Goal: Task Accomplishment & Management: Manage account settings

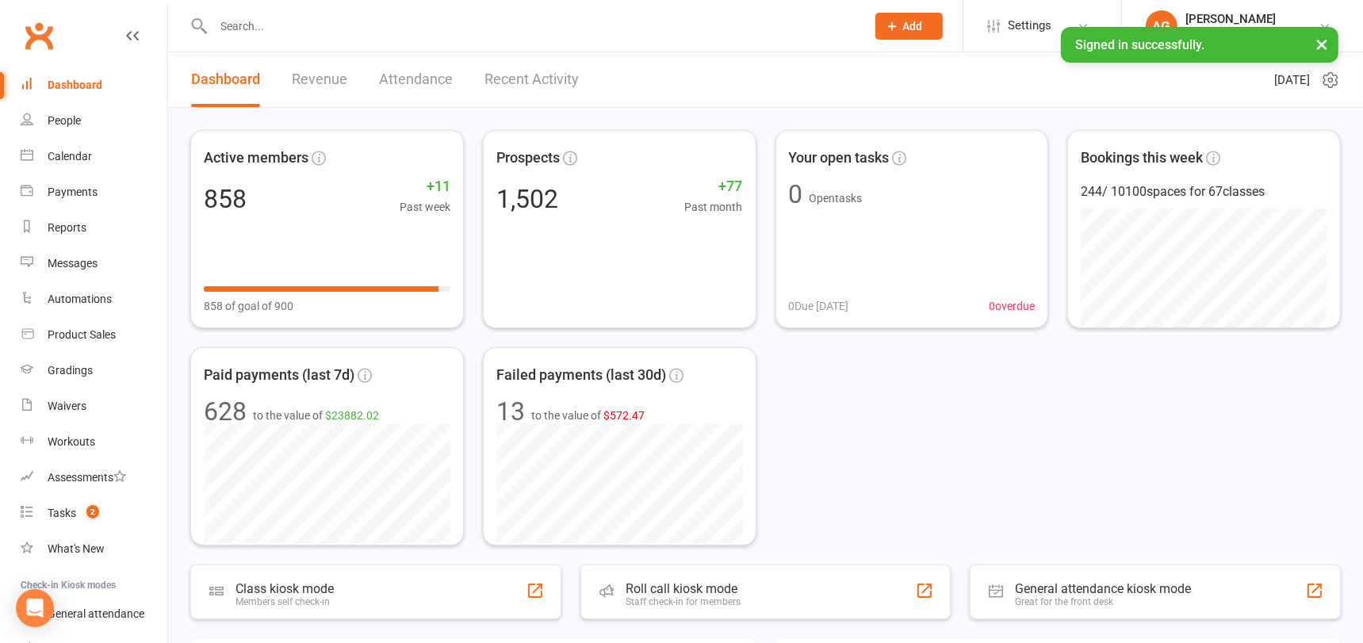
click at [233, 27] on input "text" at bounding box center [532, 26] width 646 height 22
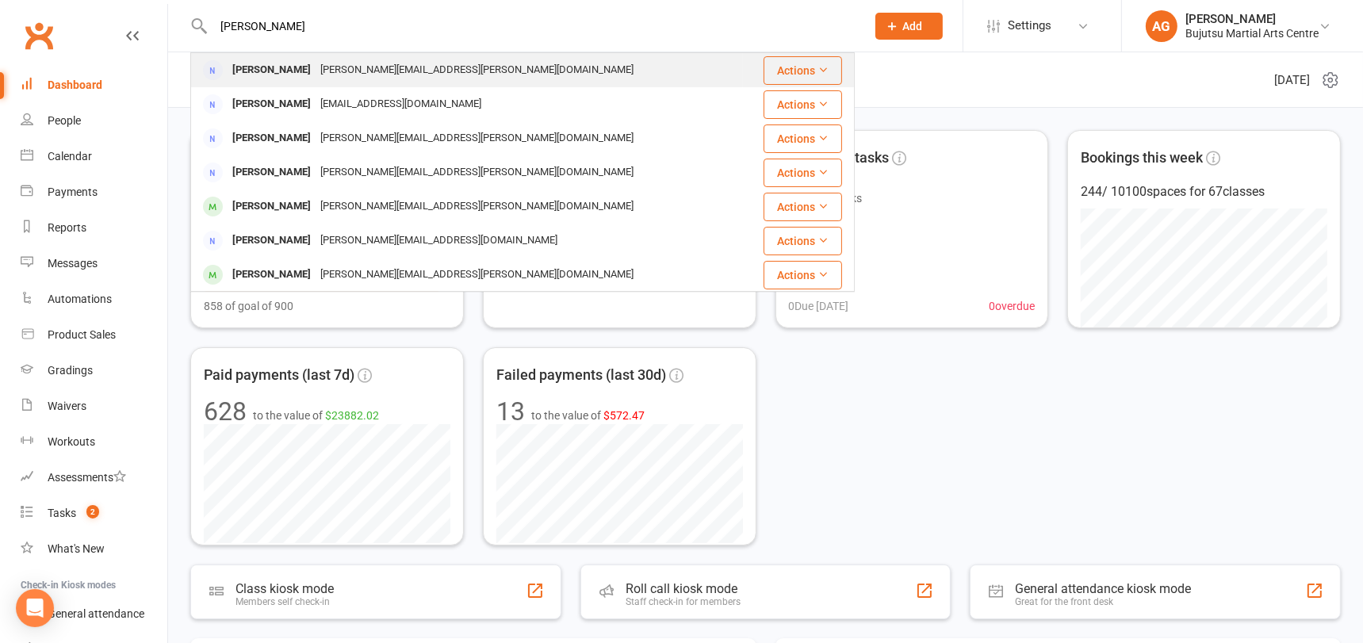
type input "melissa nagy"
click at [277, 67] on div "Melissa Nagy" at bounding box center [272, 70] width 88 height 23
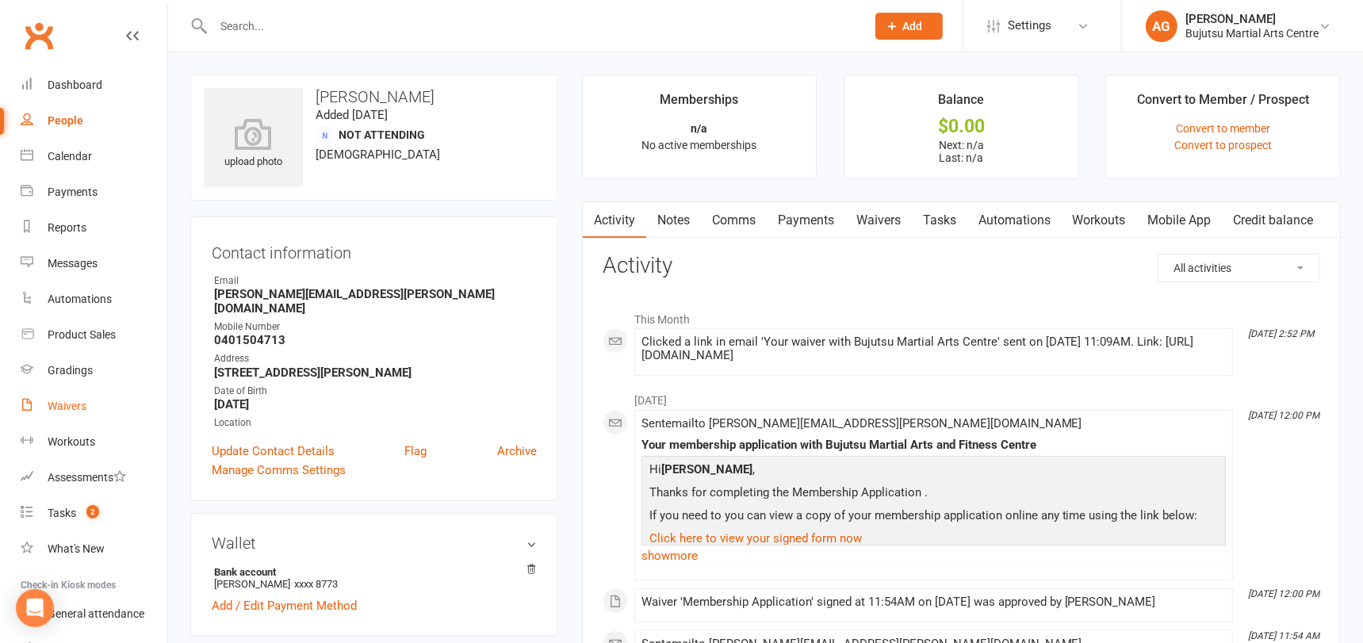
click at [59, 404] on div "Waivers" at bounding box center [67, 406] width 39 height 13
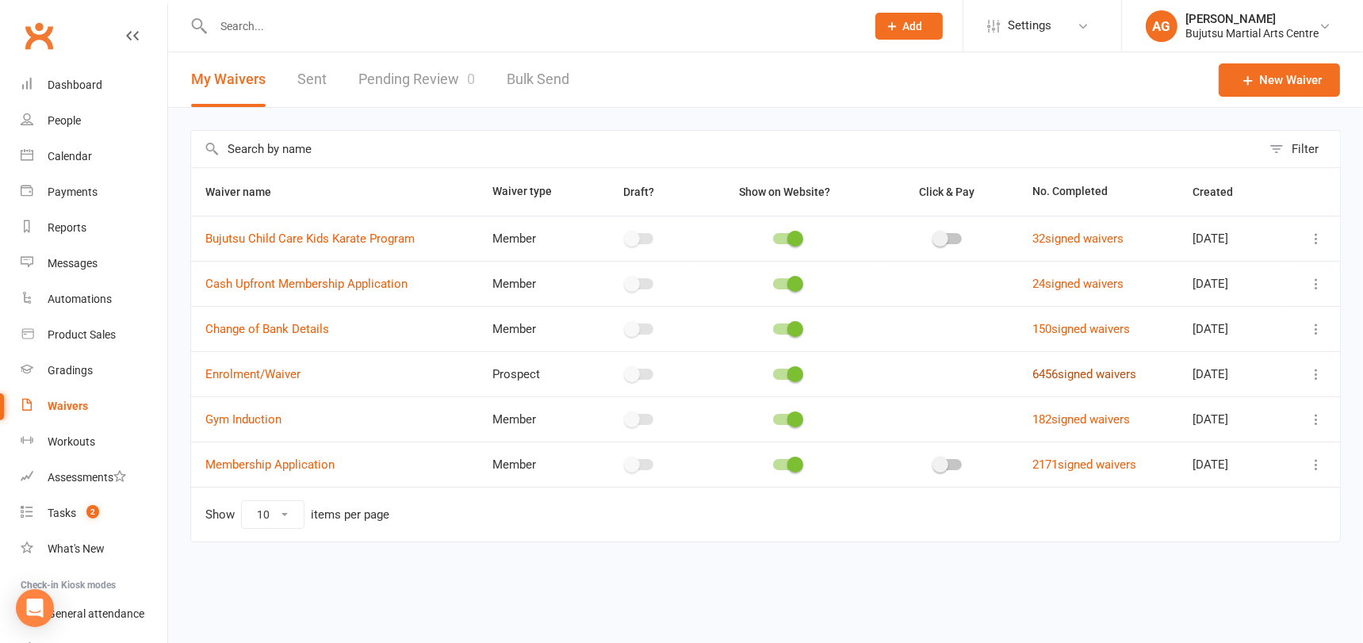
click at [1071, 373] on link "6456 signed waivers" at bounding box center [1084, 374] width 104 height 14
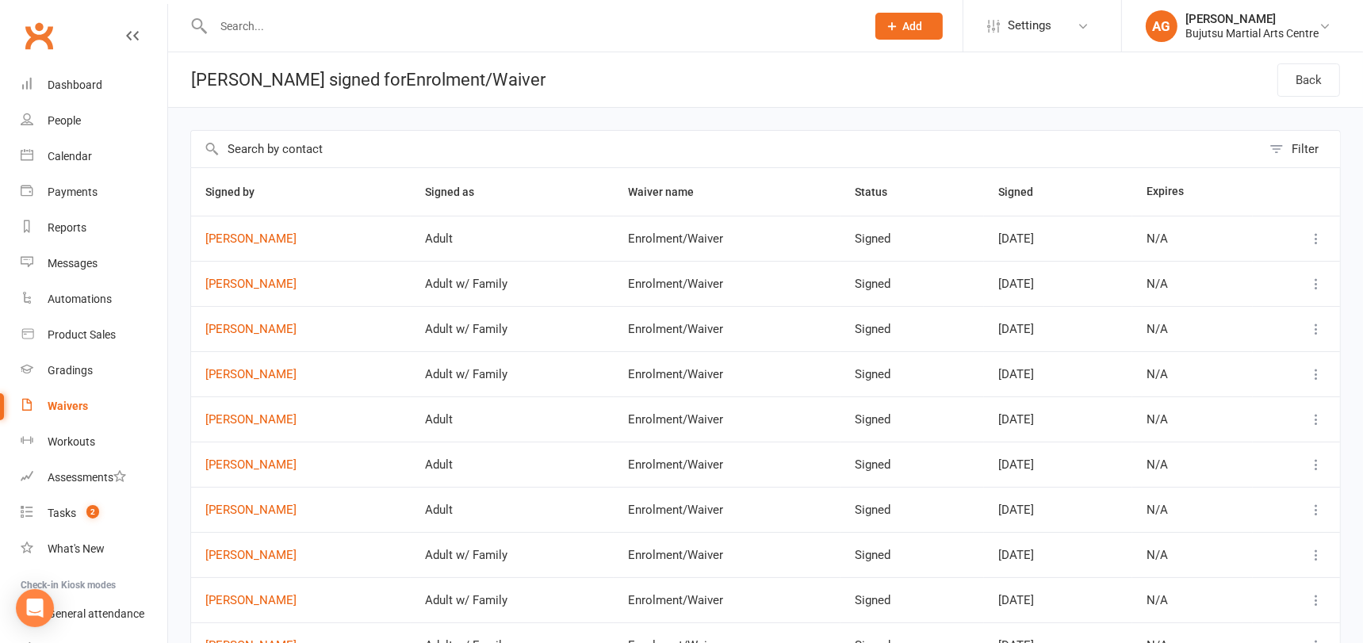
click at [240, 27] on input "text" at bounding box center [532, 26] width 646 height 22
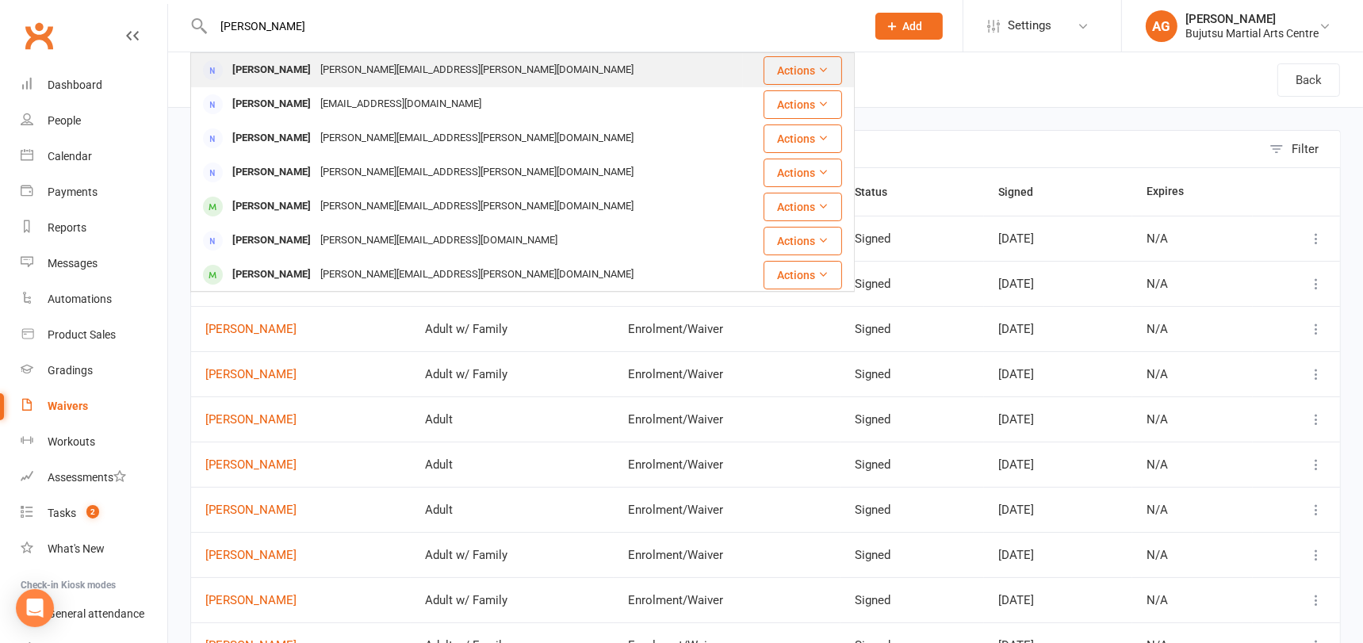
type input "melissa nagy"
click at [273, 68] on div "Melissa Nagy" at bounding box center [272, 70] width 88 height 23
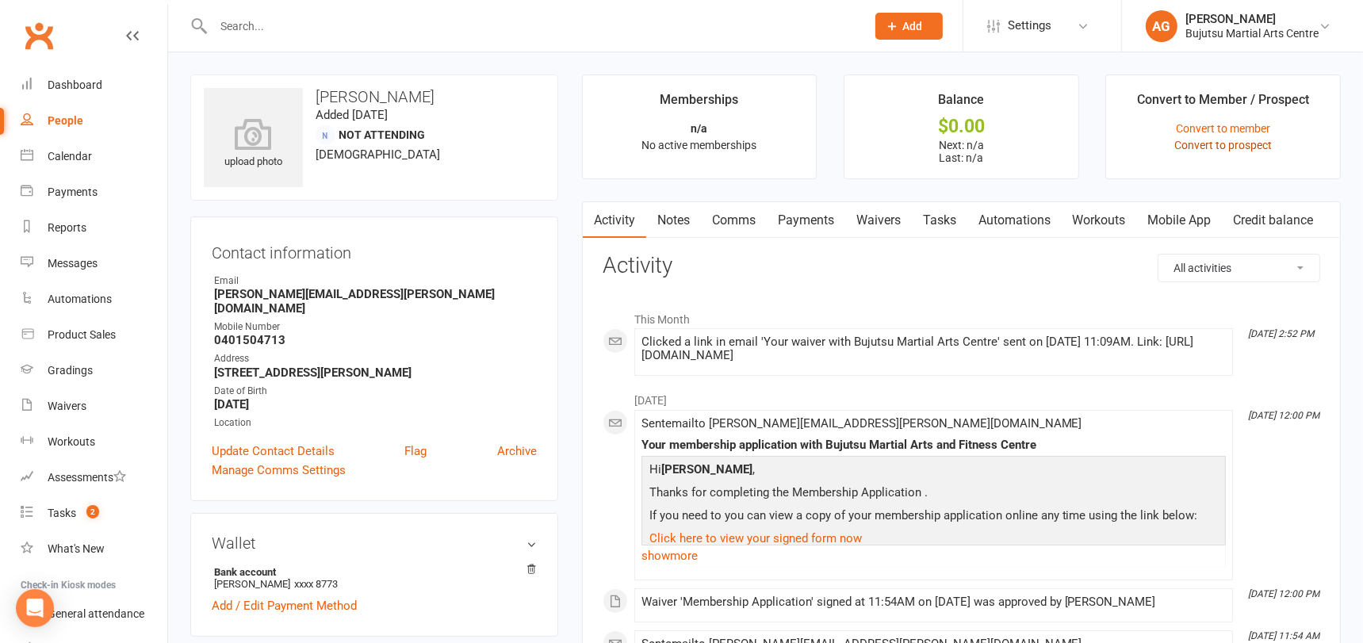
click at [1253, 146] on link "Convert to prospect" at bounding box center [1223, 145] width 98 height 13
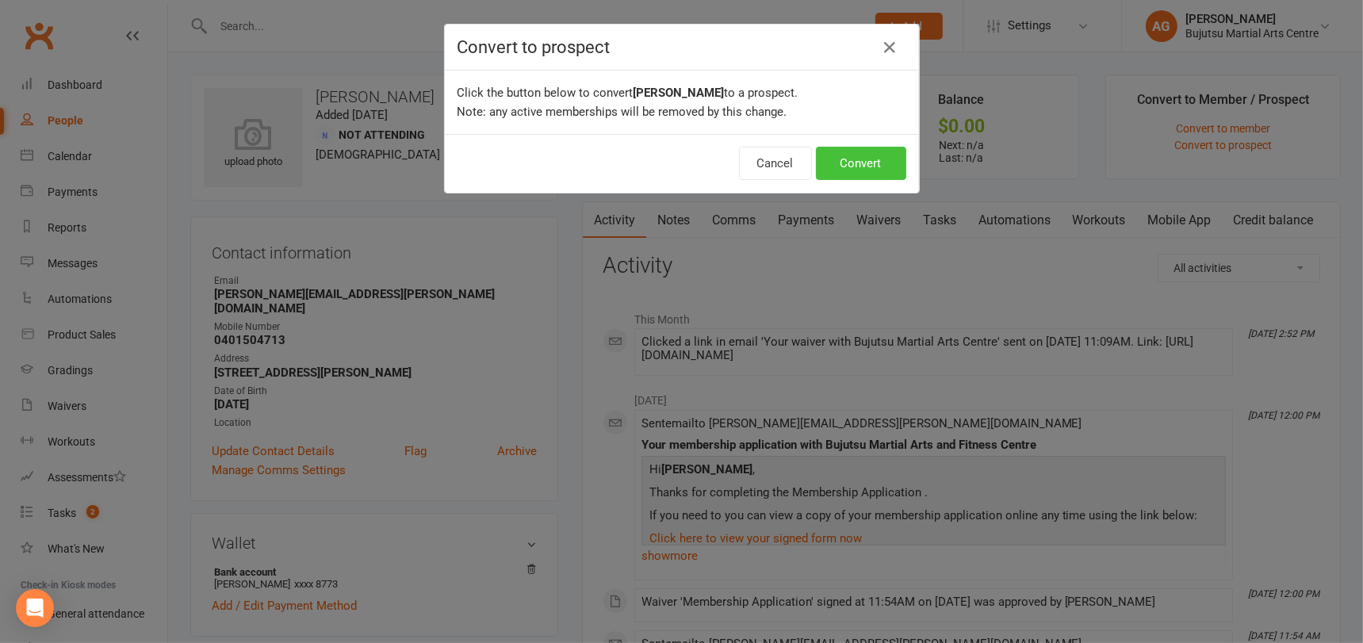
click at [876, 163] on button "Convert" at bounding box center [861, 163] width 90 height 33
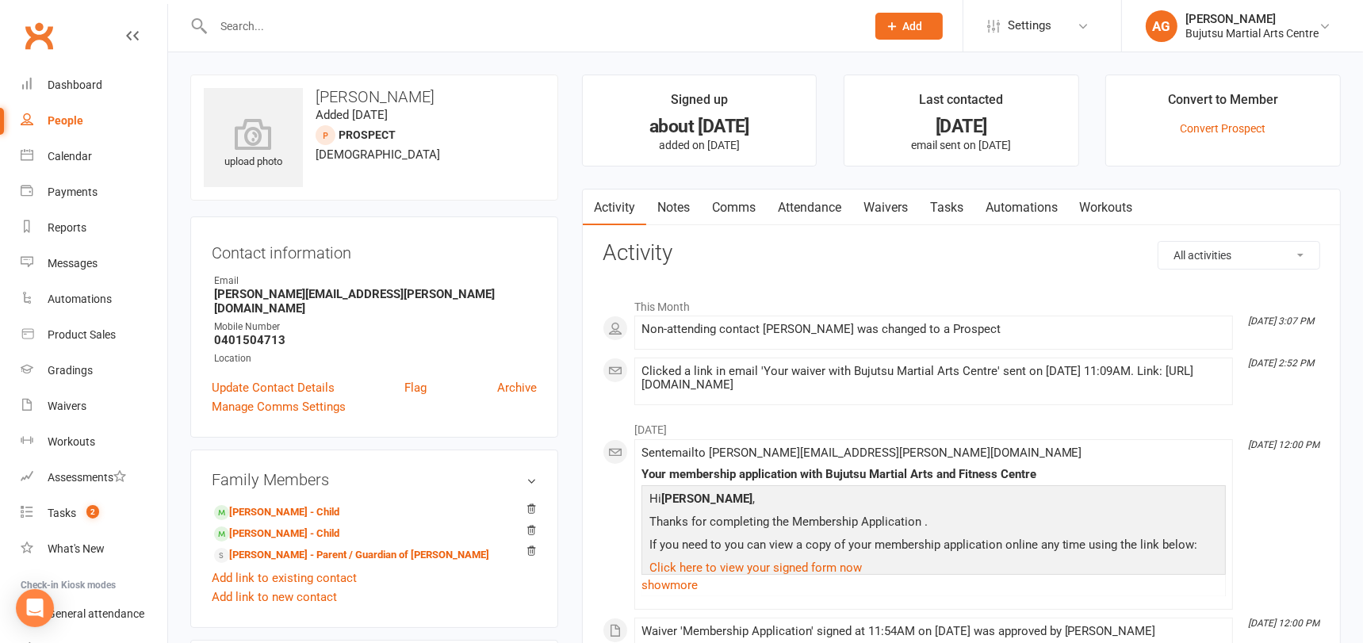
click at [725, 207] on link "Comms" at bounding box center [734, 207] width 66 height 36
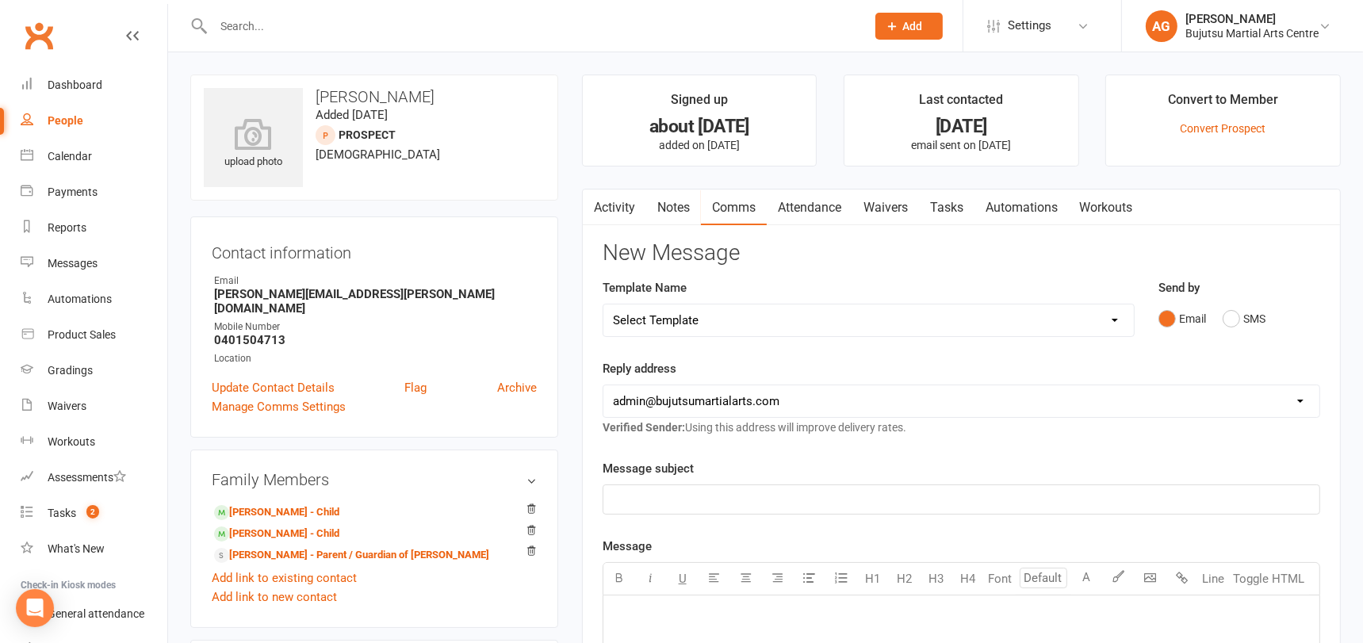
click at [683, 317] on select "Select Template [Email] Buddy Week [Email] Japan Karate Association Grading Adu…" at bounding box center [868, 320] width 530 height 32
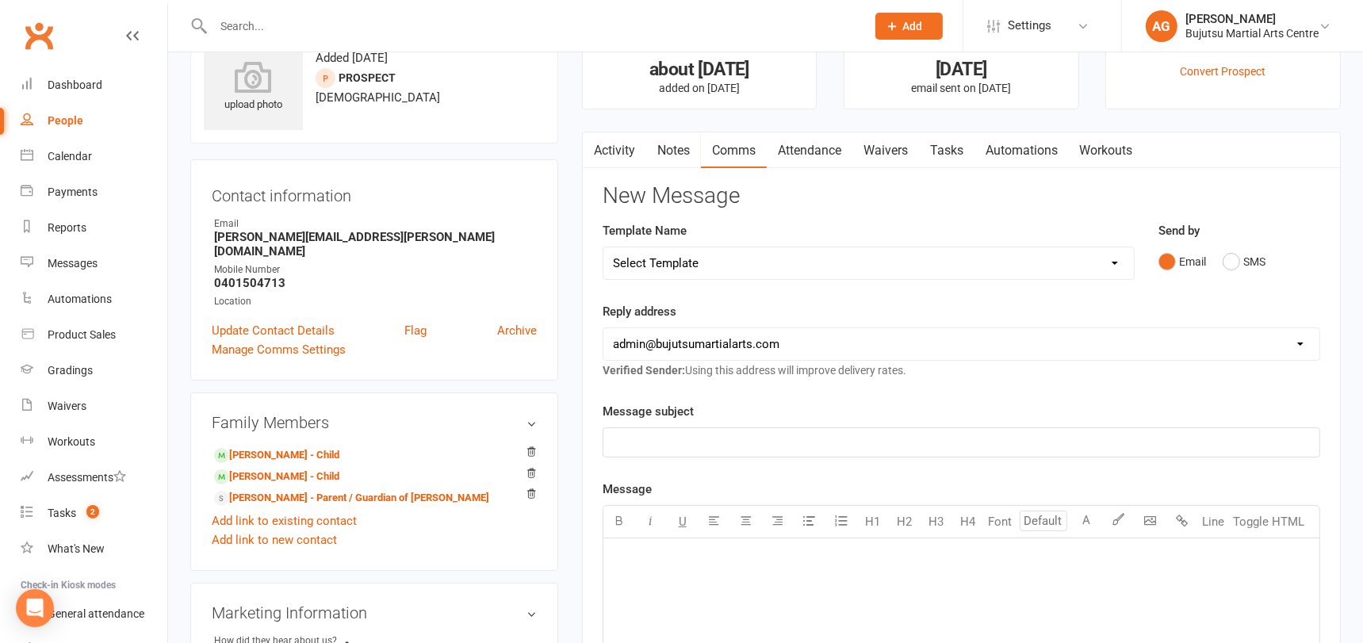
scroll to position [26, 0]
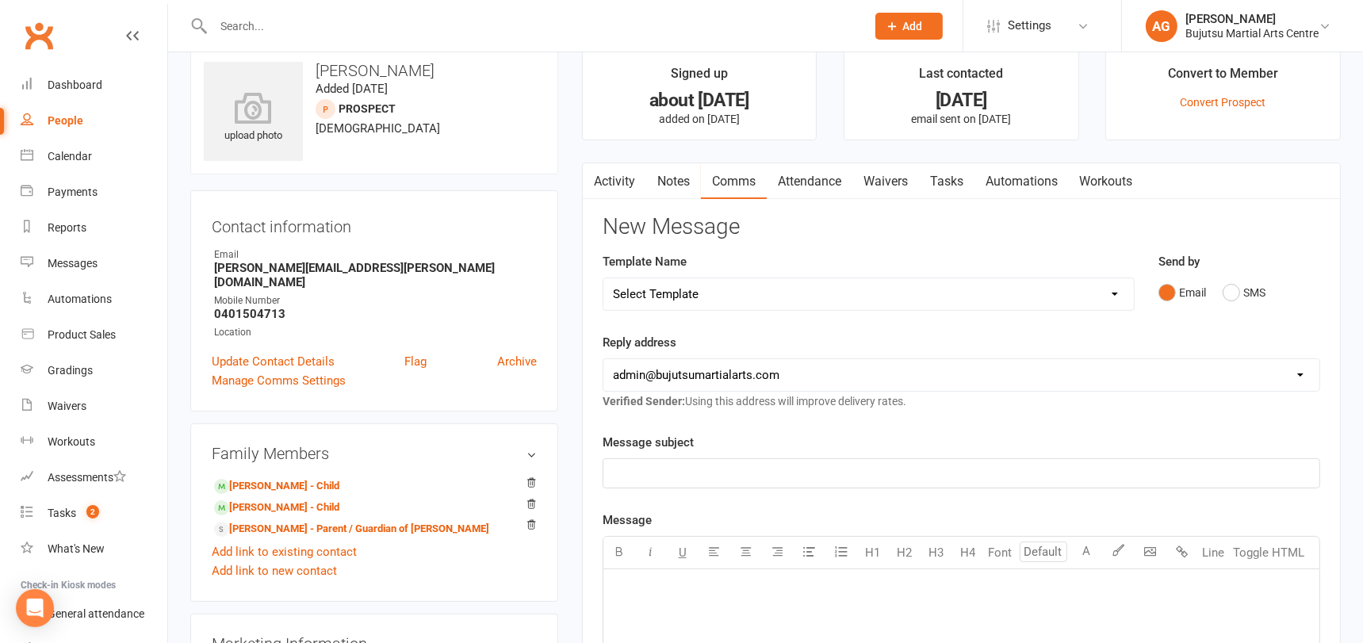
click at [720, 287] on select "Select Template [Email] Buddy Week [Email] Japan Karate Association Grading Adu…" at bounding box center [868, 294] width 530 height 32
click at [825, 175] on link "Attendance" at bounding box center [810, 181] width 86 height 36
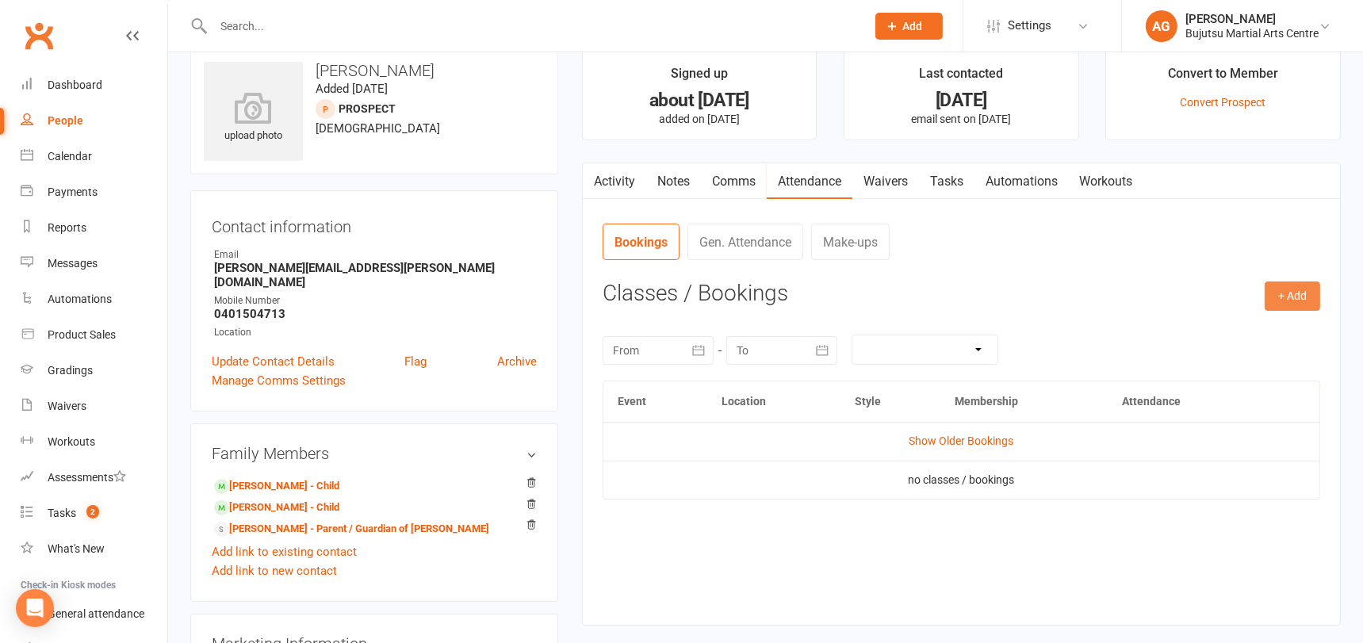
click at [1313, 290] on button "+ Add" at bounding box center [1292, 295] width 55 height 29
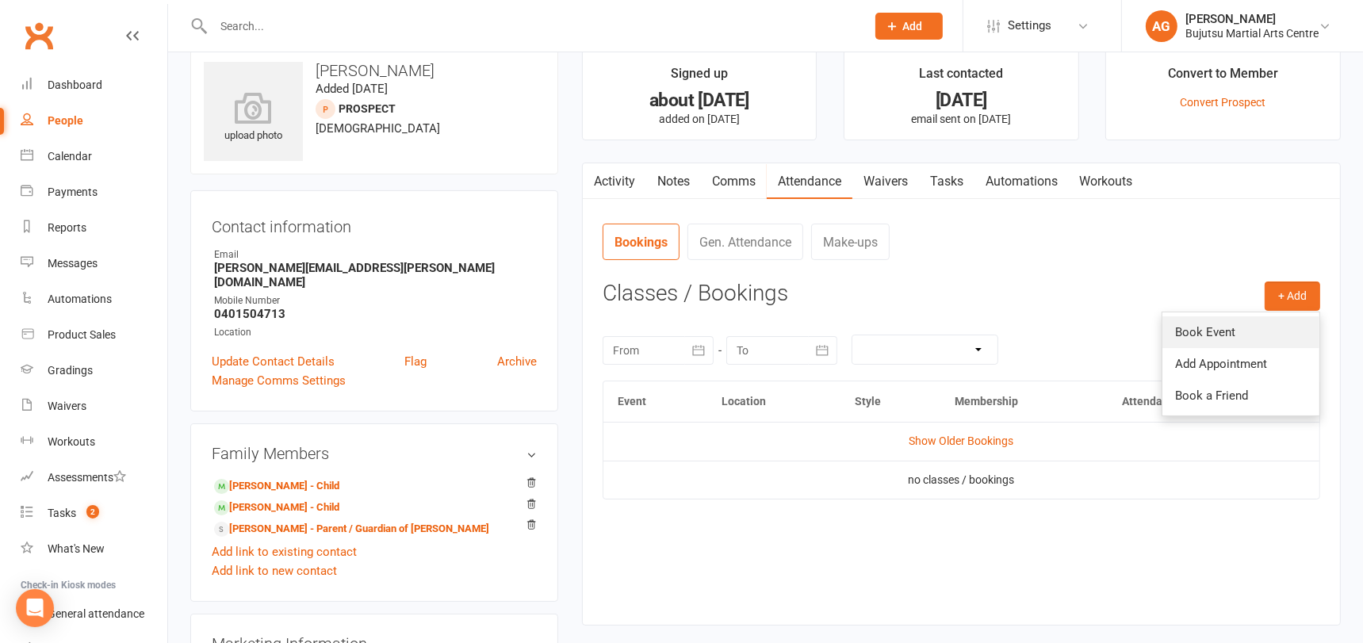
click at [1207, 327] on link "Book Event" at bounding box center [1240, 332] width 157 height 32
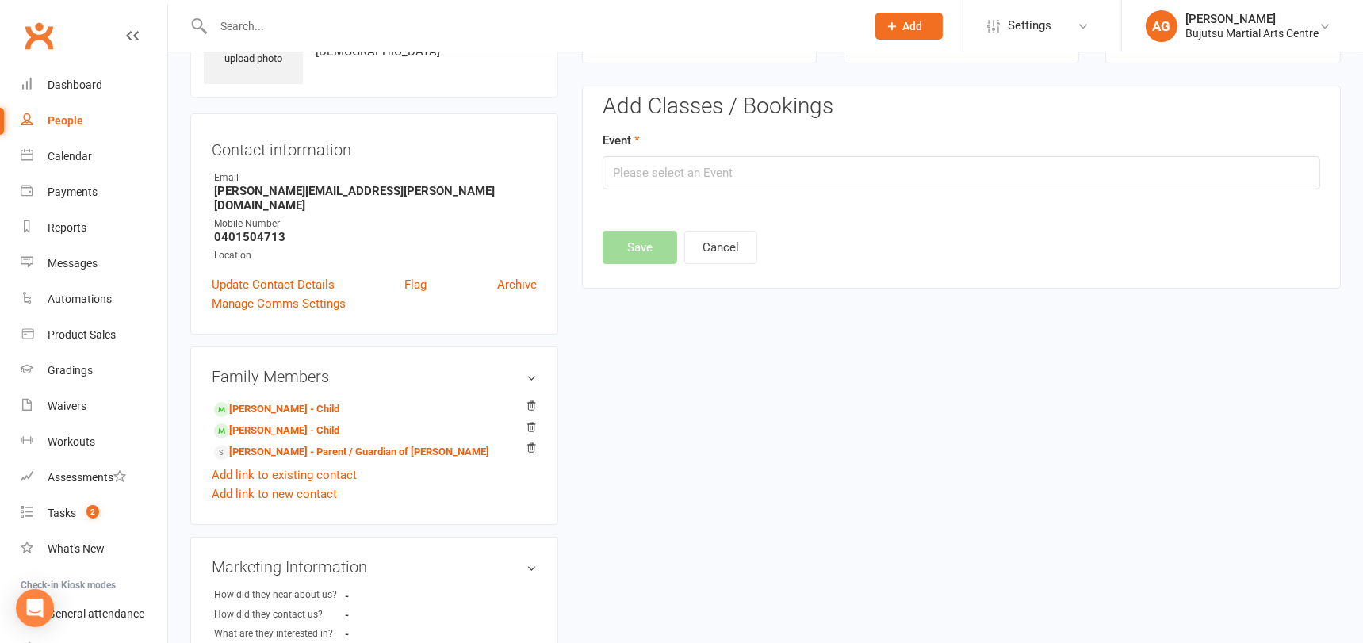
scroll to position [109, 0]
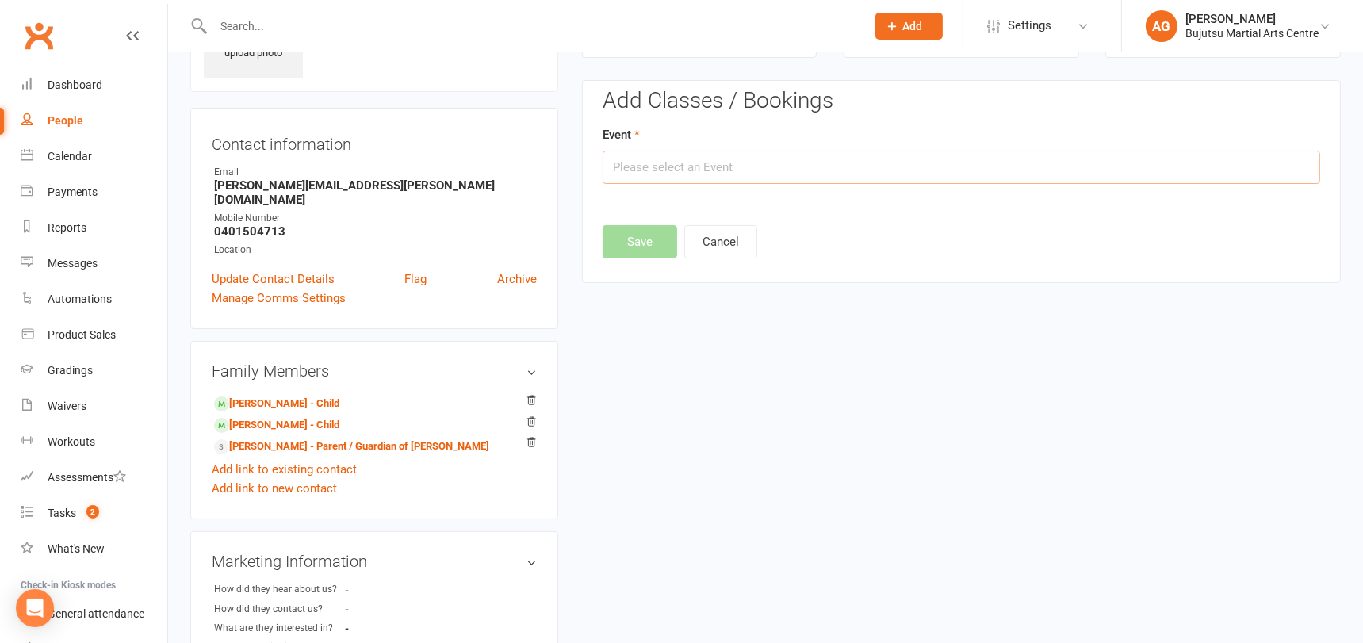
click at [745, 159] on input "text" at bounding box center [961, 167] width 717 height 33
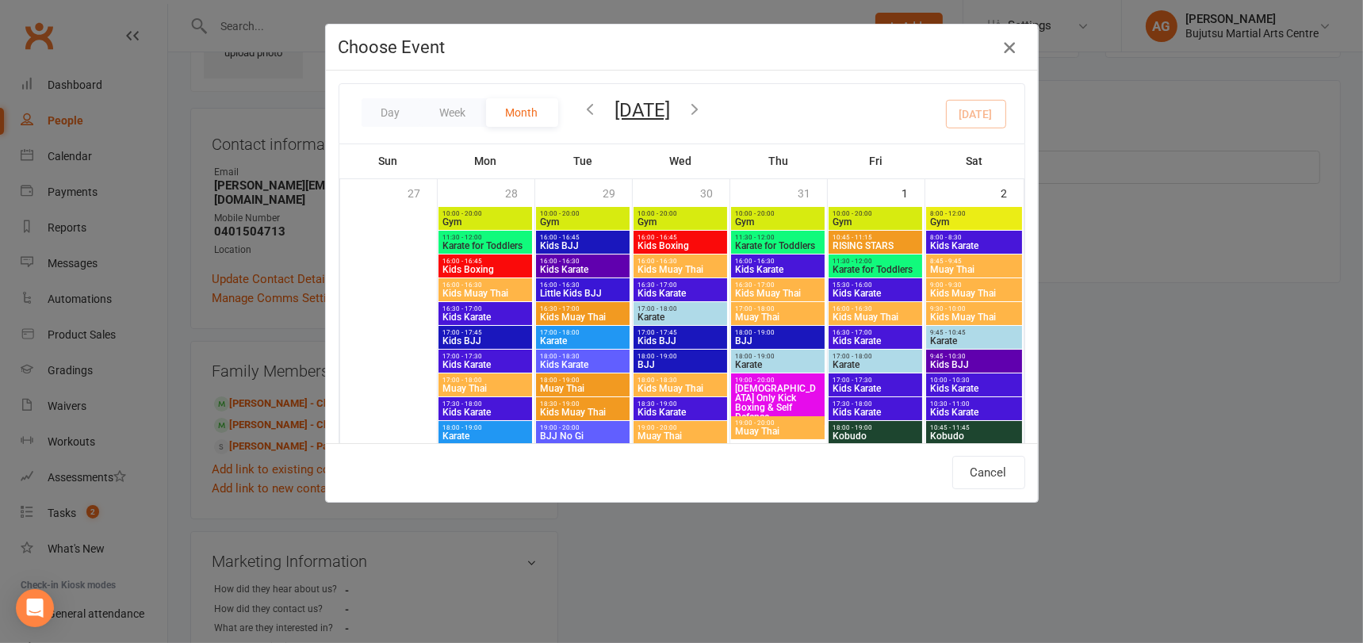
click at [1010, 47] on icon "button" at bounding box center [1009, 47] width 19 height 19
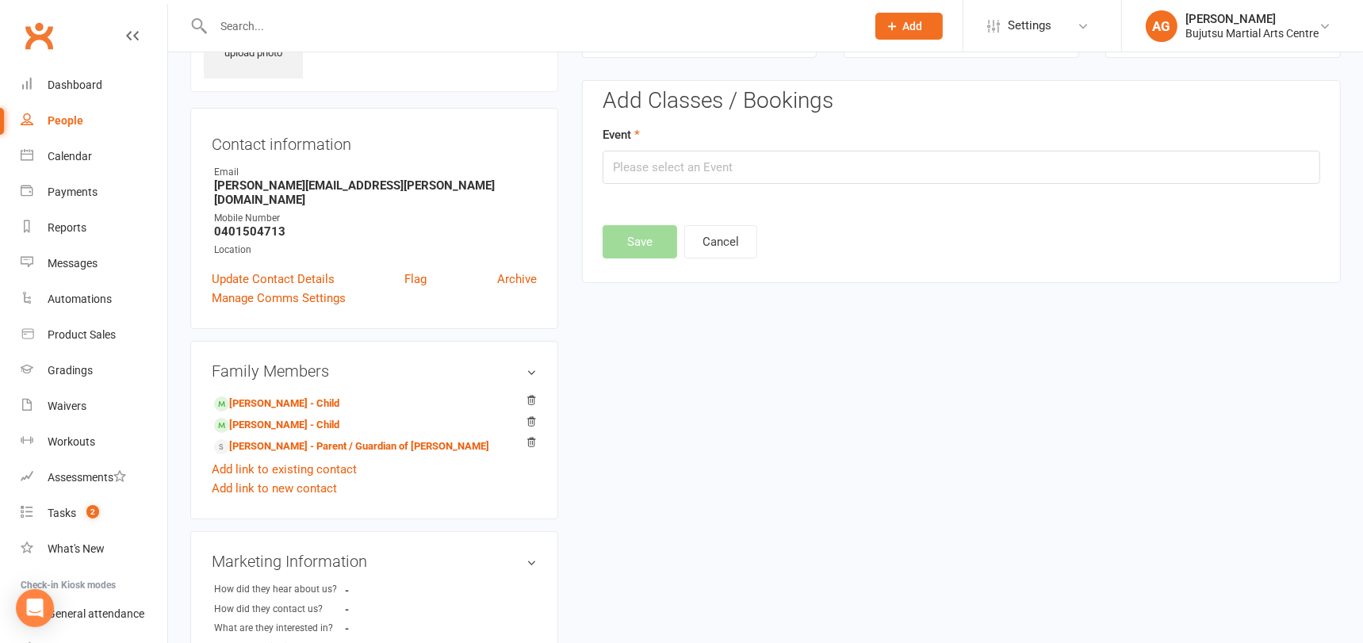
scroll to position [0, 0]
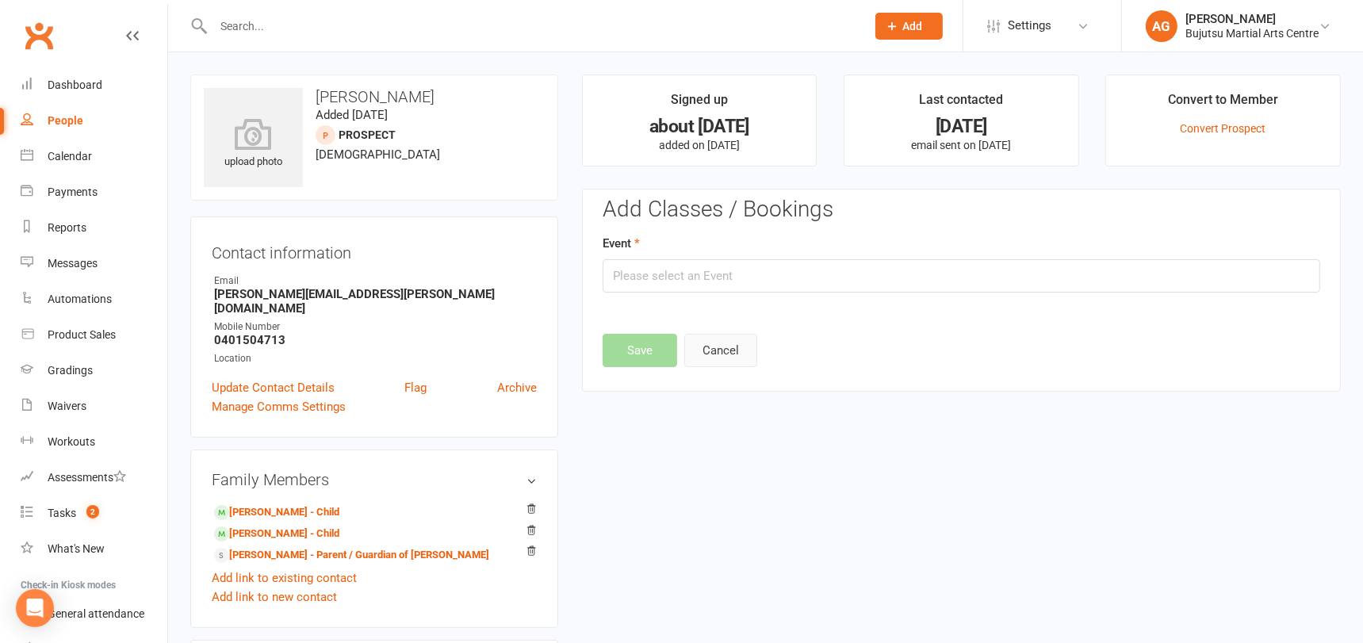
click at [716, 350] on button "Cancel" at bounding box center [720, 350] width 73 height 33
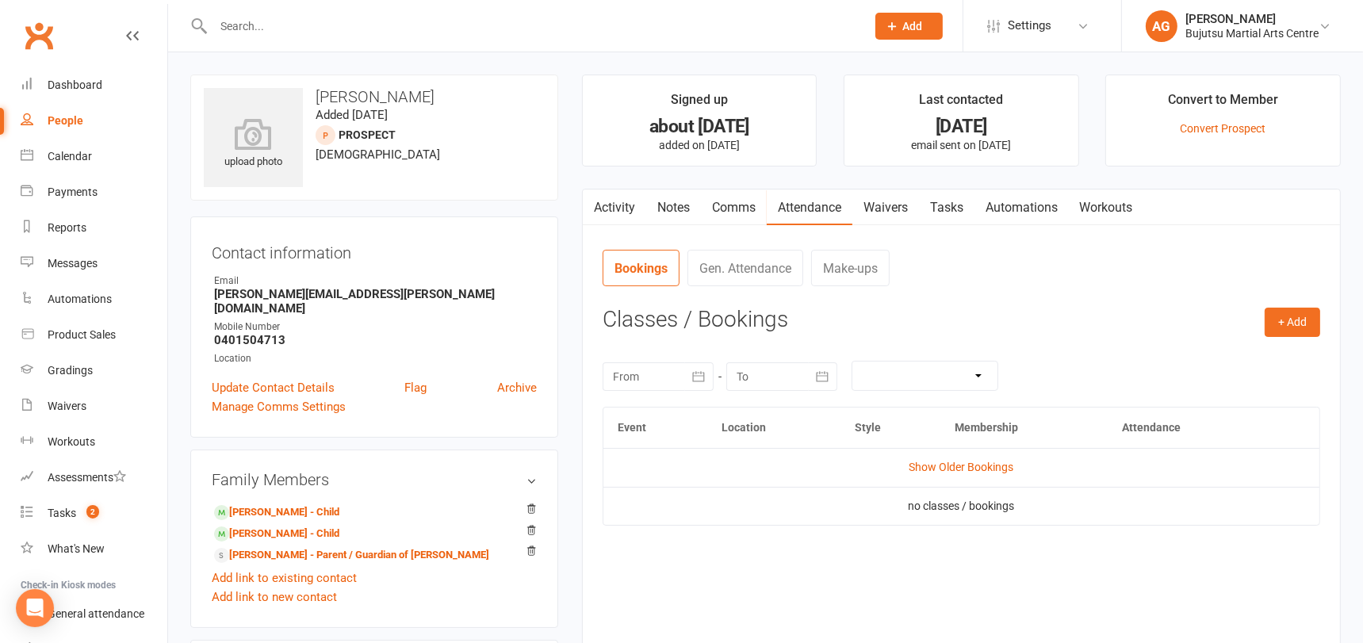
click at [730, 203] on link "Comms" at bounding box center [734, 207] width 66 height 36
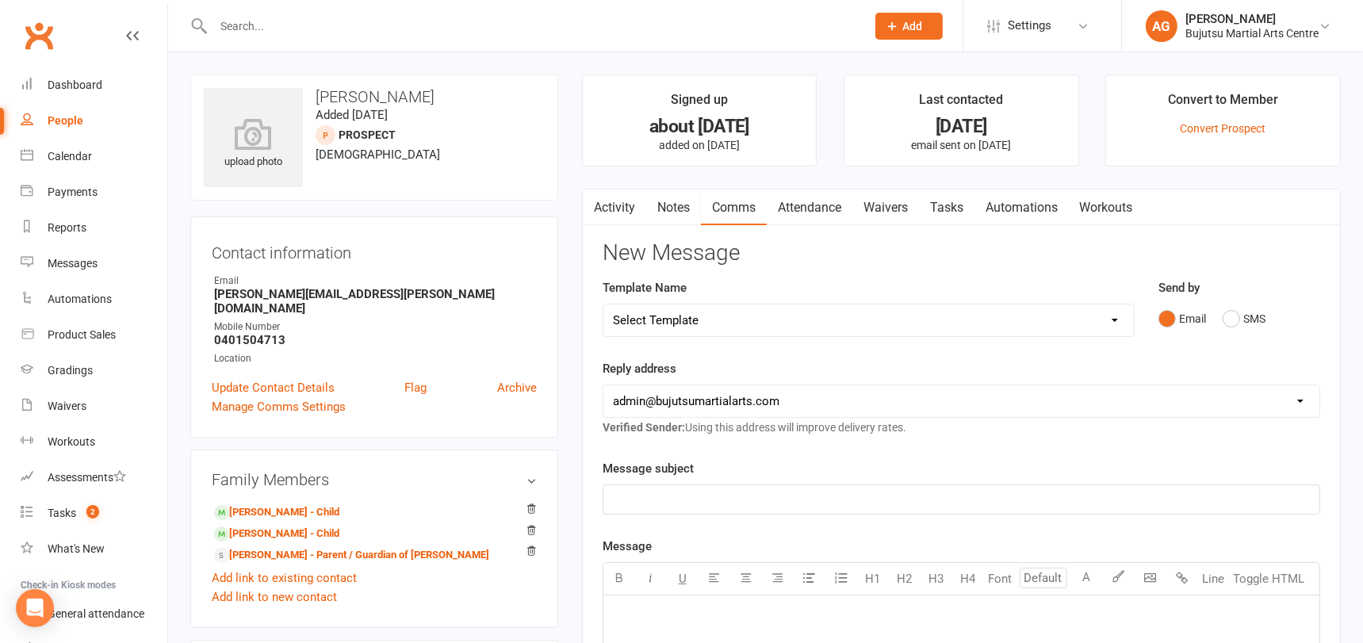
click at [718, 316] on select "Select Template [Email] Buddy Week [Email] Japan Karate Association Grading Adu…" at bounding box center [868, 320] width 530 height 32
click at [811, 201] on link "Attendance" at bounding box center [810, 207] width 86 height 36
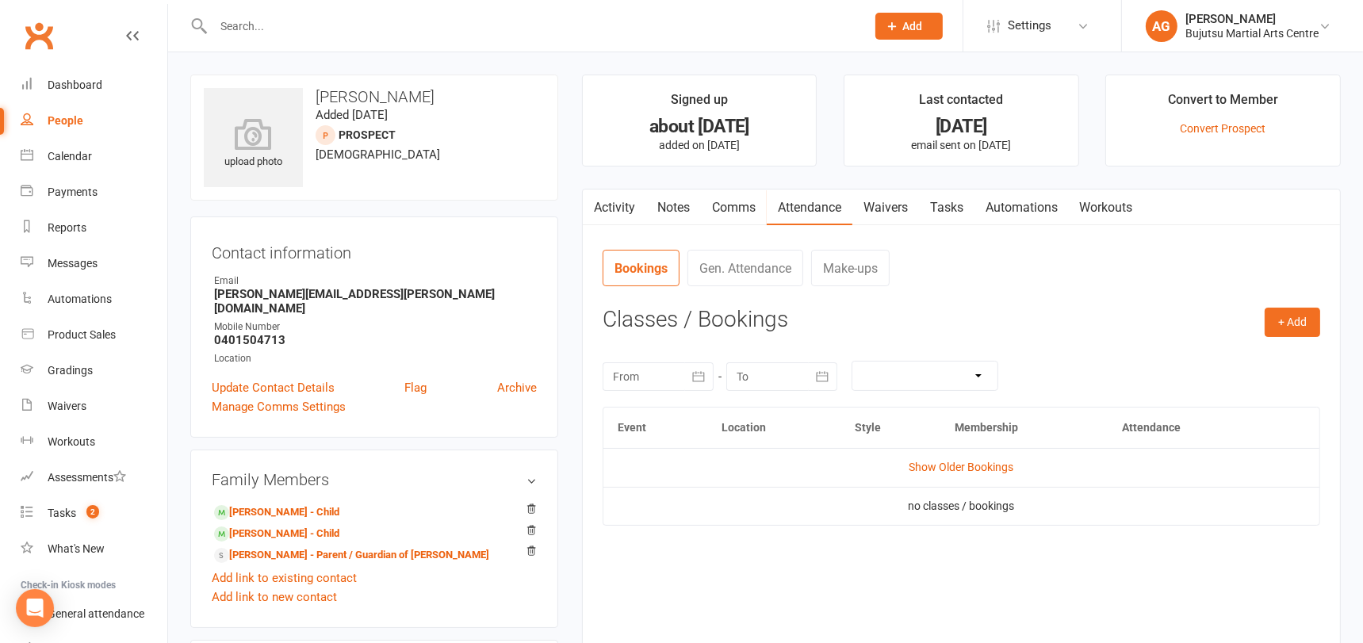
scroll to position [2, 0]
click at [1295, 316] on button "+ Add" at bounding box center [1292, 319] width 55 height 29
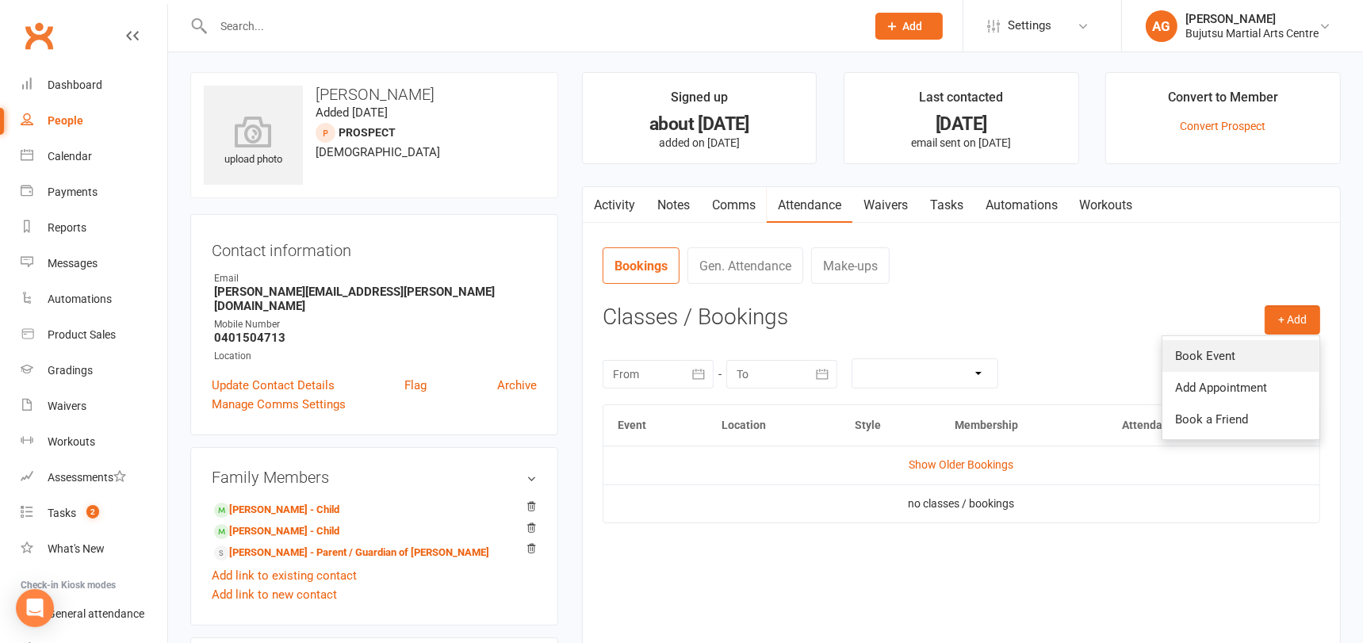
click at [1222, 356] on link "Book Event" at bounding box center [1240, 356] width 157 height 32
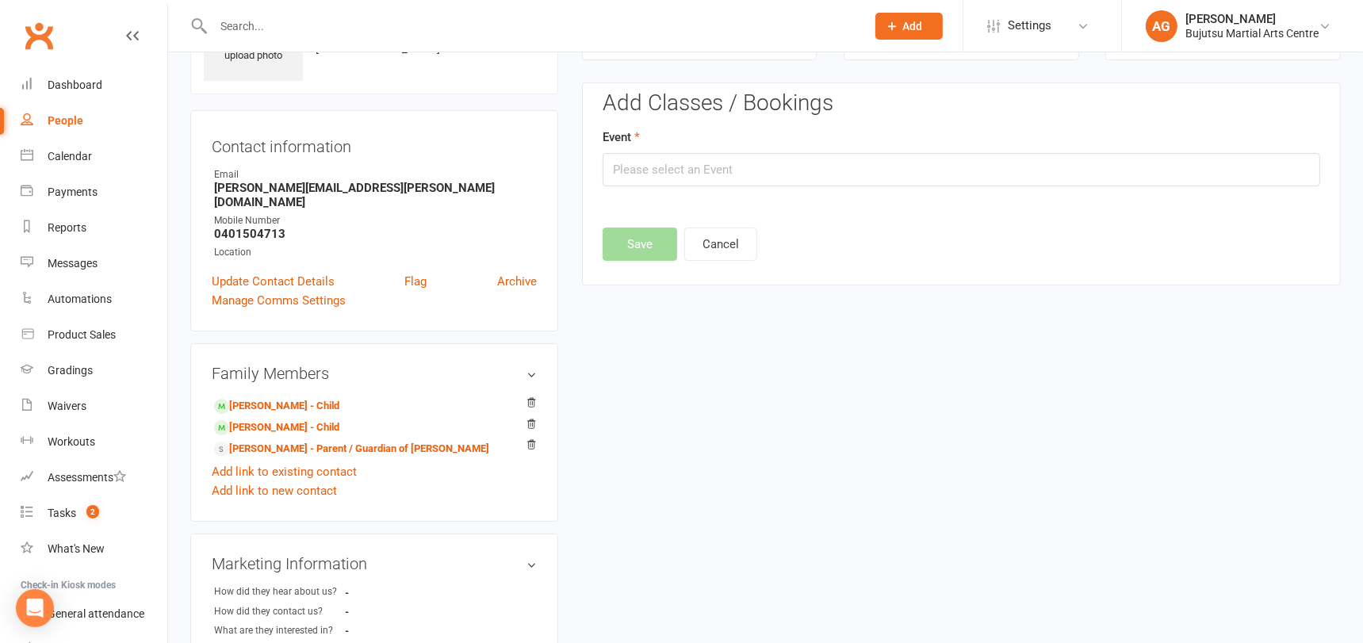
scroll to position [109, 0]
click at [710, 162] on input "text" at bounding box center [961, 167] width 717 height 33
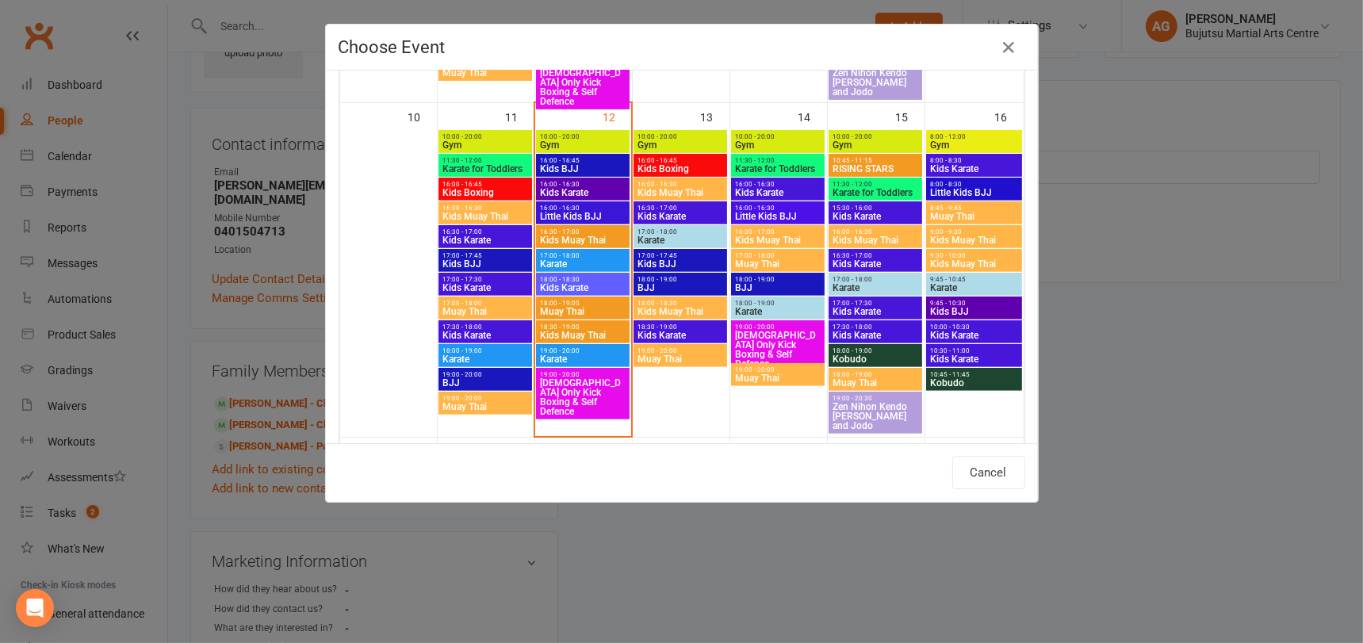
scroll to position [748, 0]
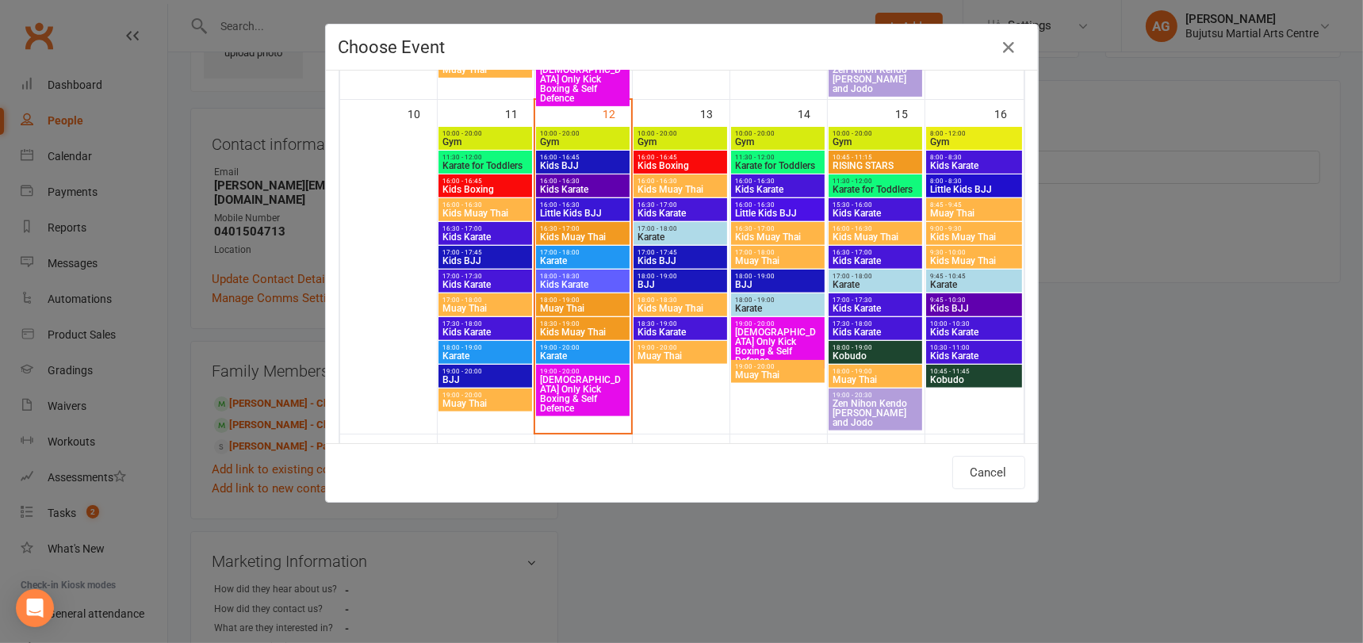
click at [572, 353] on span "Karate" at bounding box center [582, 356] width 87 height 10
type input "Karate - Aug 12, 2025 7:00:00 PM"
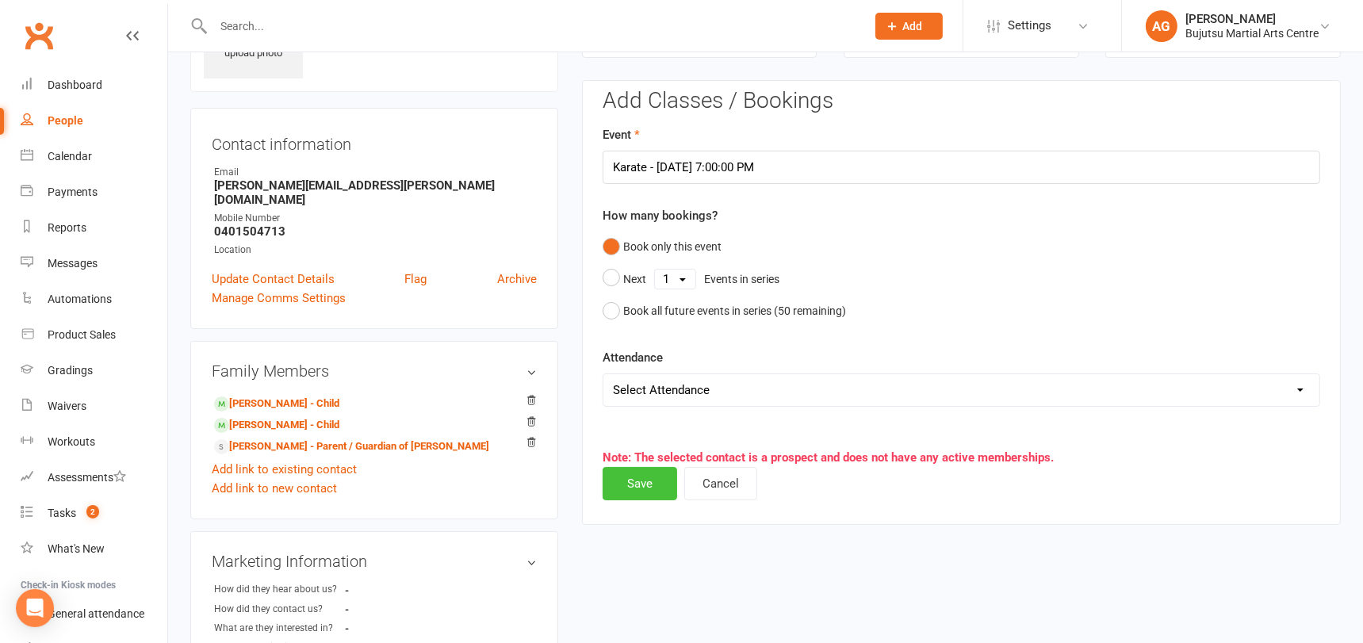
click at [635, 476] on button "Save" at bounding box center [640, 483] width 75 height 33
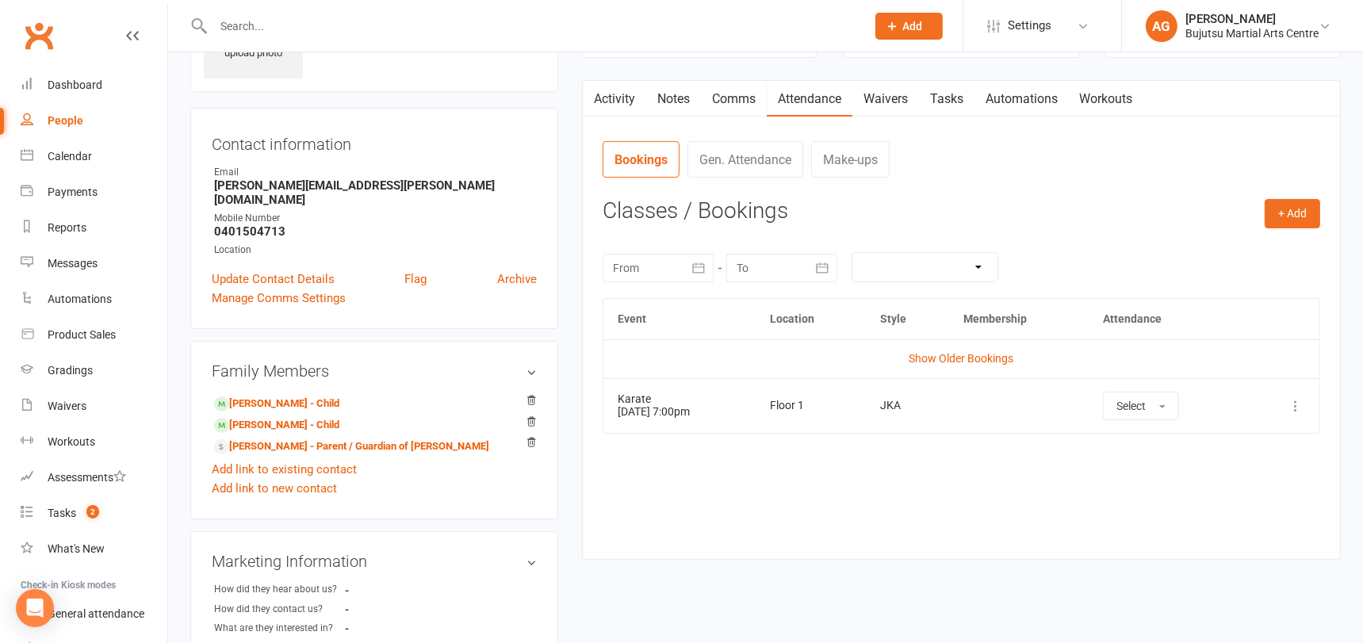
scroll to position [0, 0]
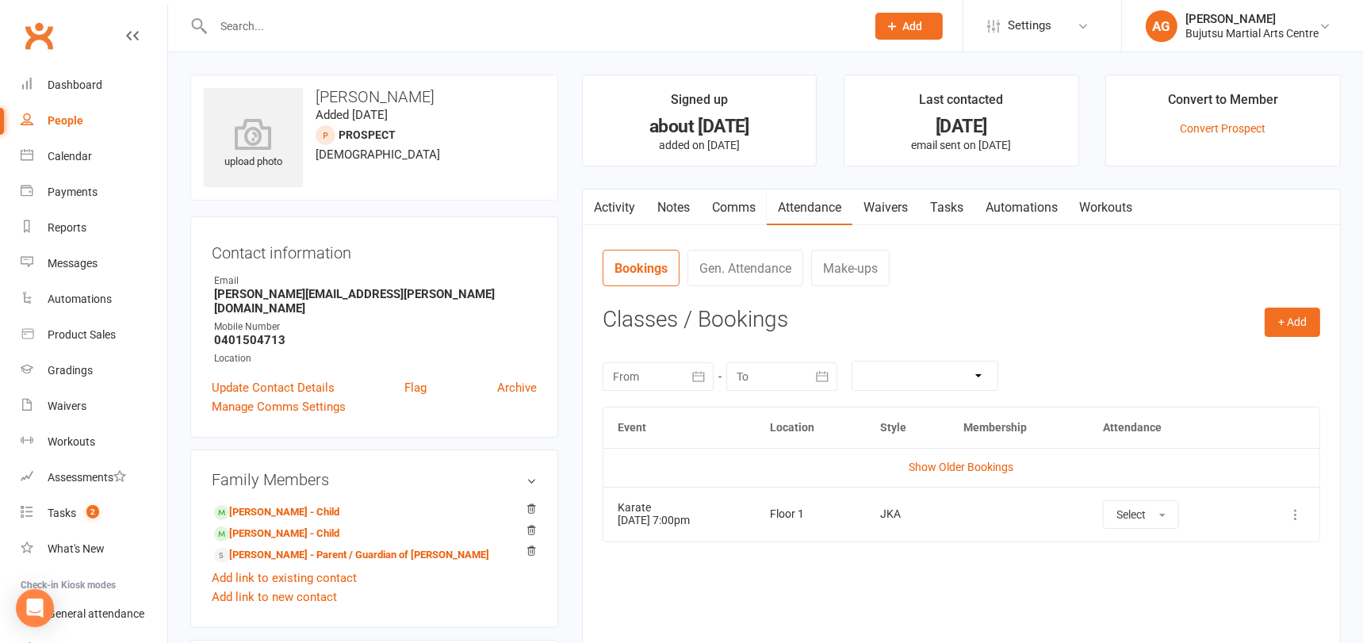
click at [613, 206] on link "Activity" at bounding box center [614, 207] width 63 height 36
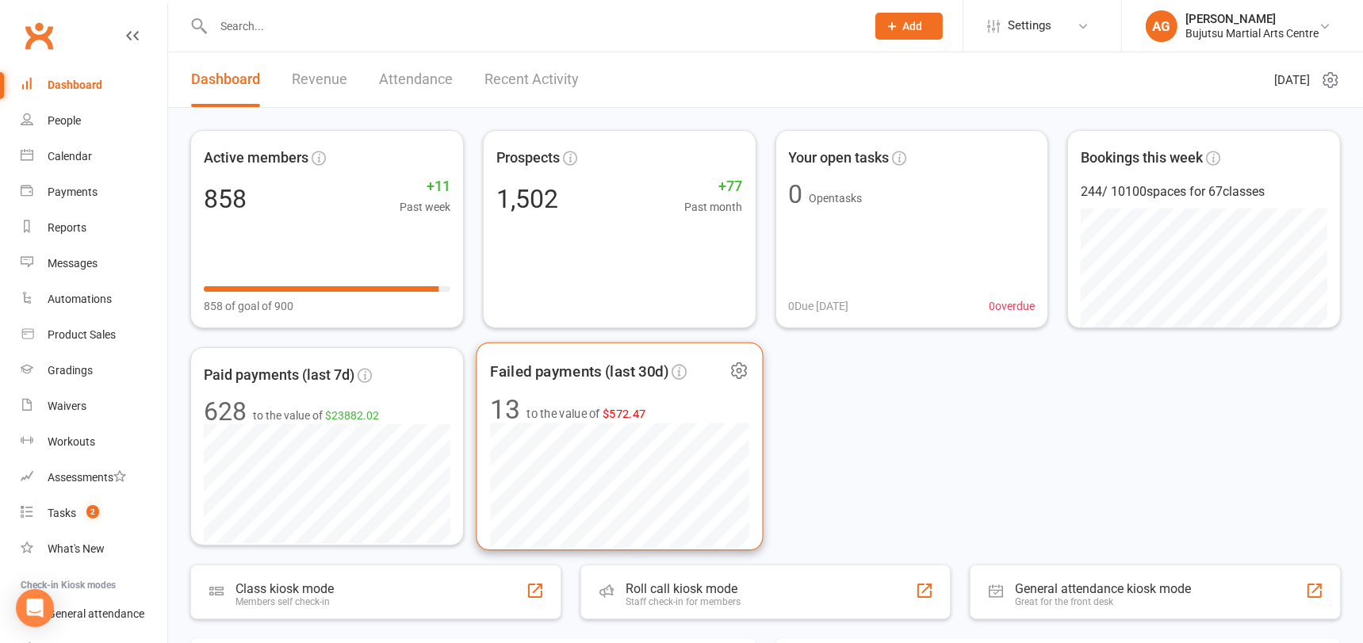
click at [624, 414] on span "$572.47" at bounding box center [625, 413] width 44 height 13
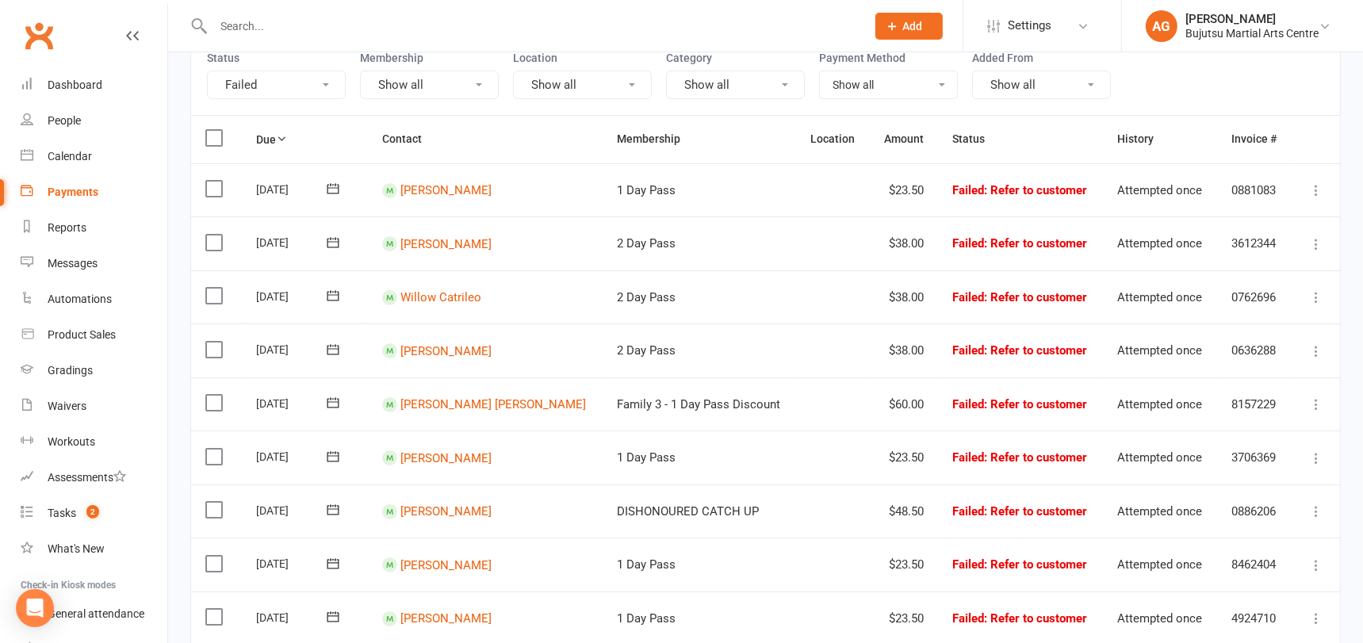
scroll to position [165, 0]
click at [1318, 398] on icon at bounding box center [1316, 404] width 16 height 16
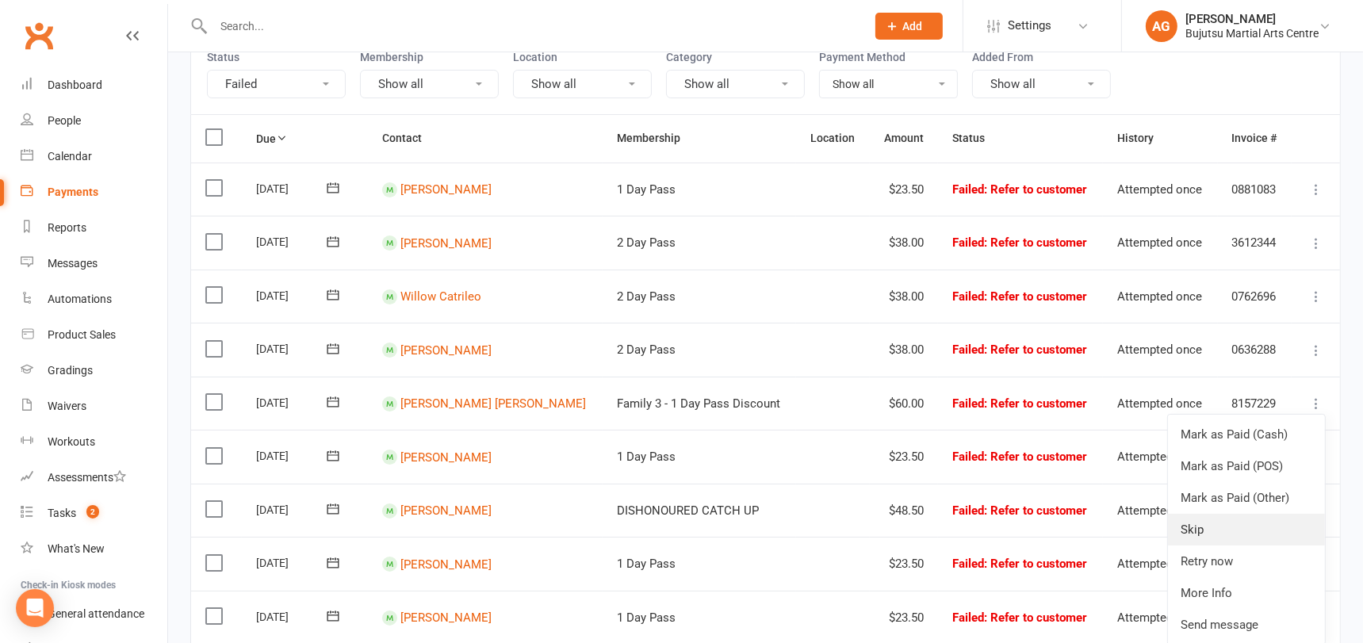
click at [1229, 518] on link "Skip" at bounding box center [1246, 530] width 157 height 32
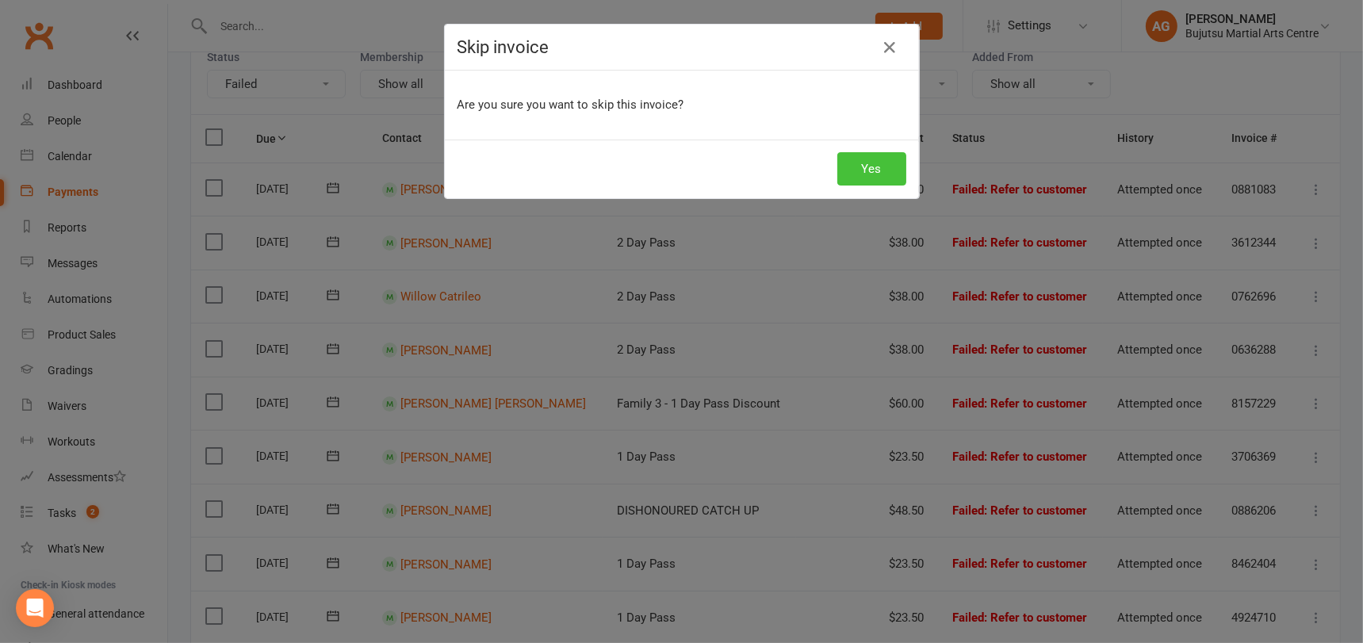
click at [874, 167] on button "Yes" at bounding box center [871, 168] width 69 height 33
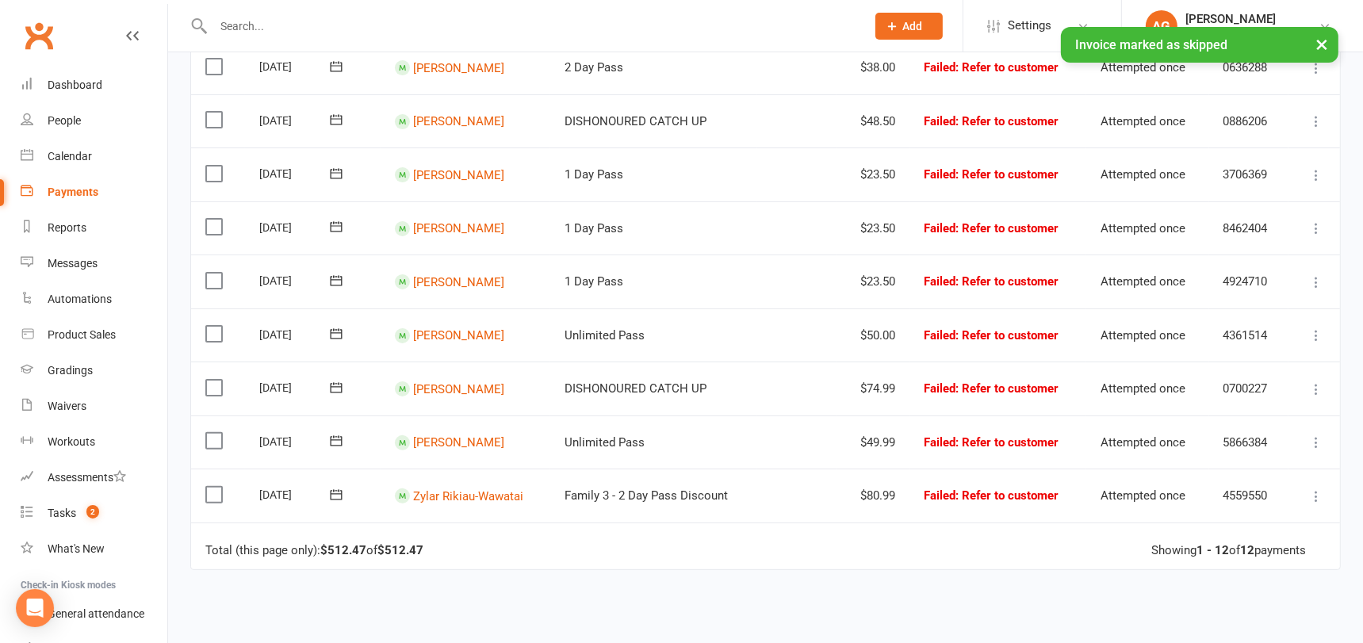
scroll to position [448, 0]
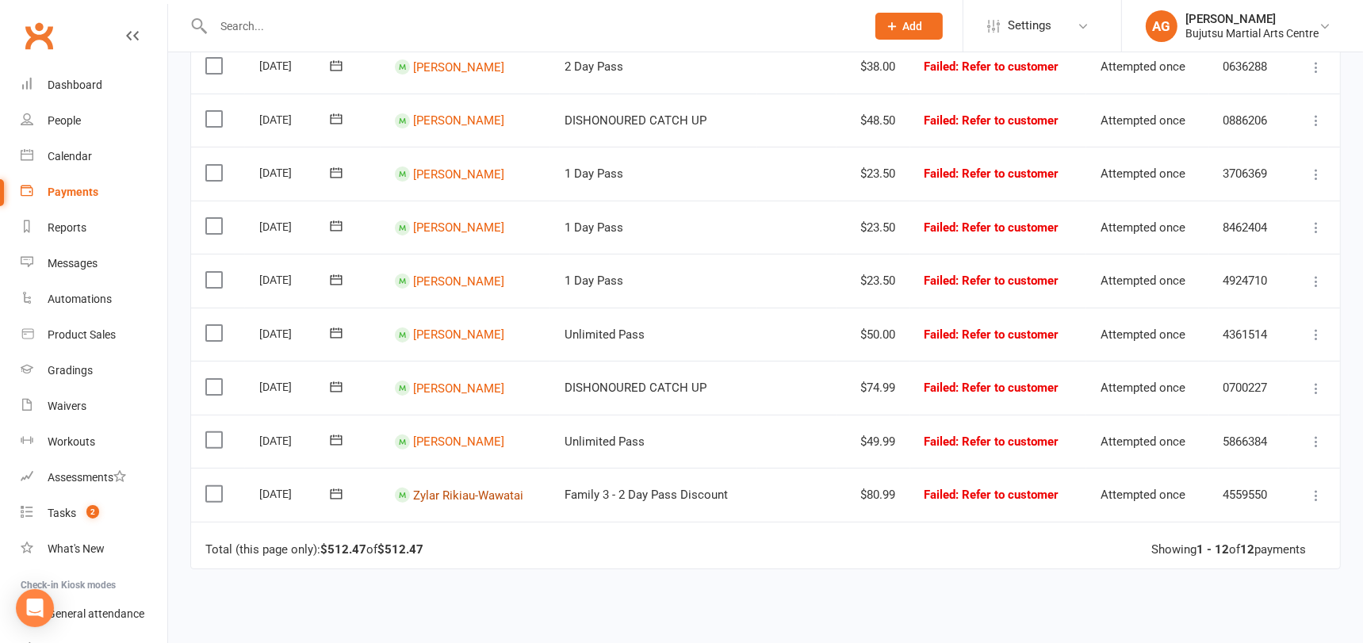
click at [465, 489] on link "Zylar Rikiau-Wawatai" at bounding box center [468, 495] width 110 height 14
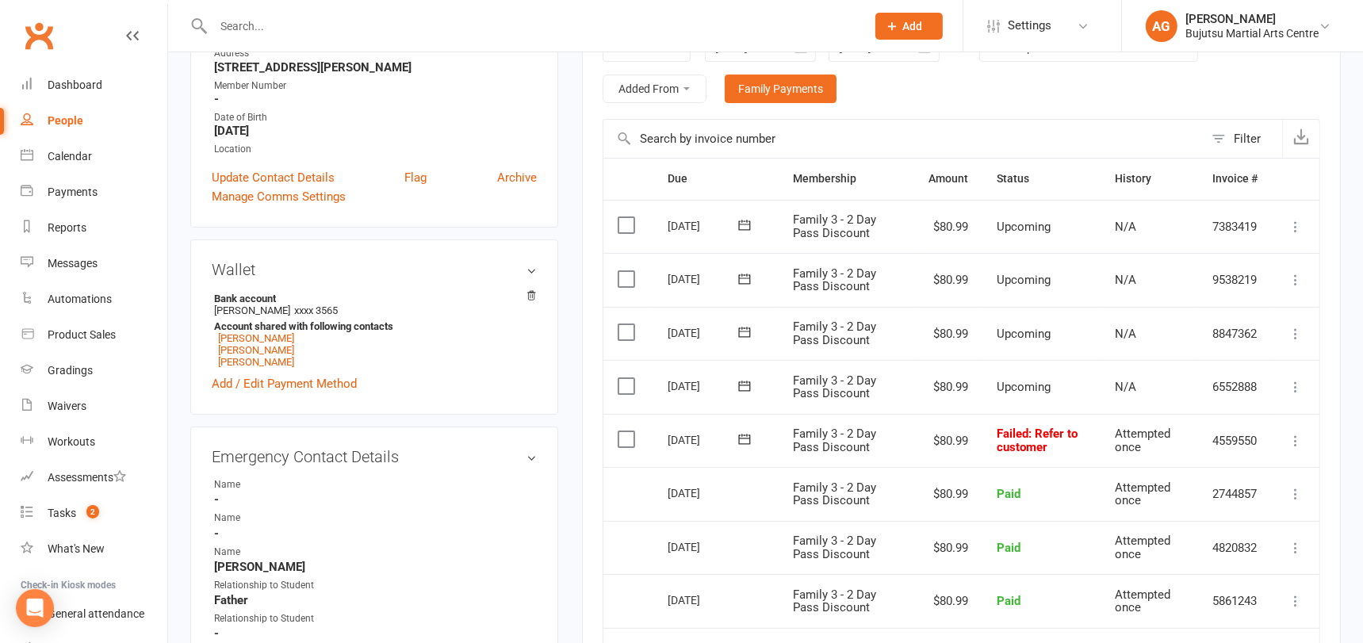
scroll to position [295, 0]
click at [1295, 437] on icon at bounding box center [1296, 440] width 16 height 16
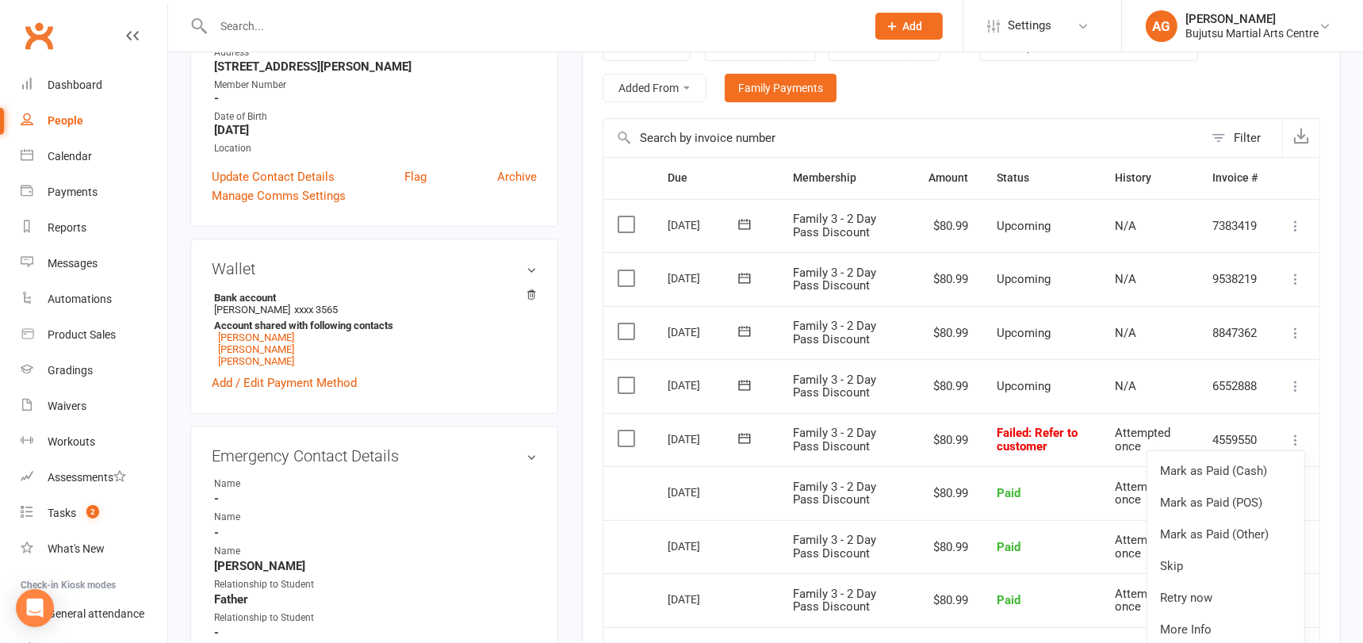
scroll to position [294, 0]
click at [1206, 557] on link "Skip" at bounding box center [1225, 567] width 157 height 32
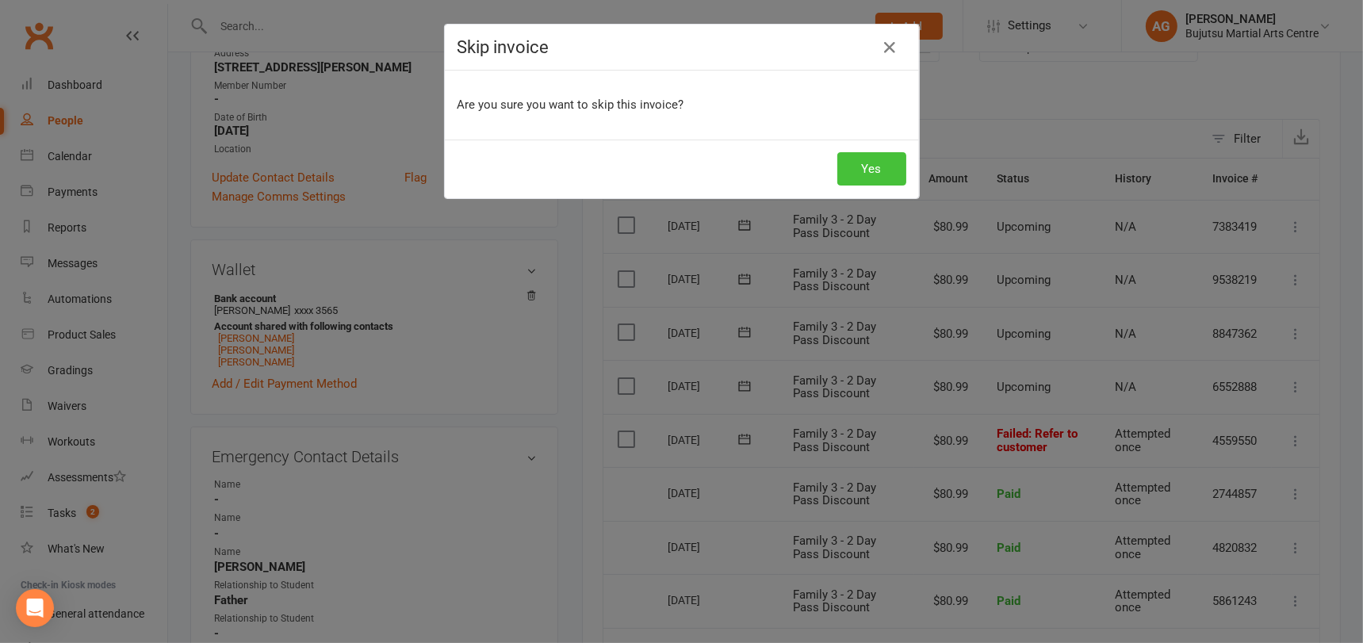
click at [873, 163] on button "Yes" at bounding box center [871, 168] width 69 height 33
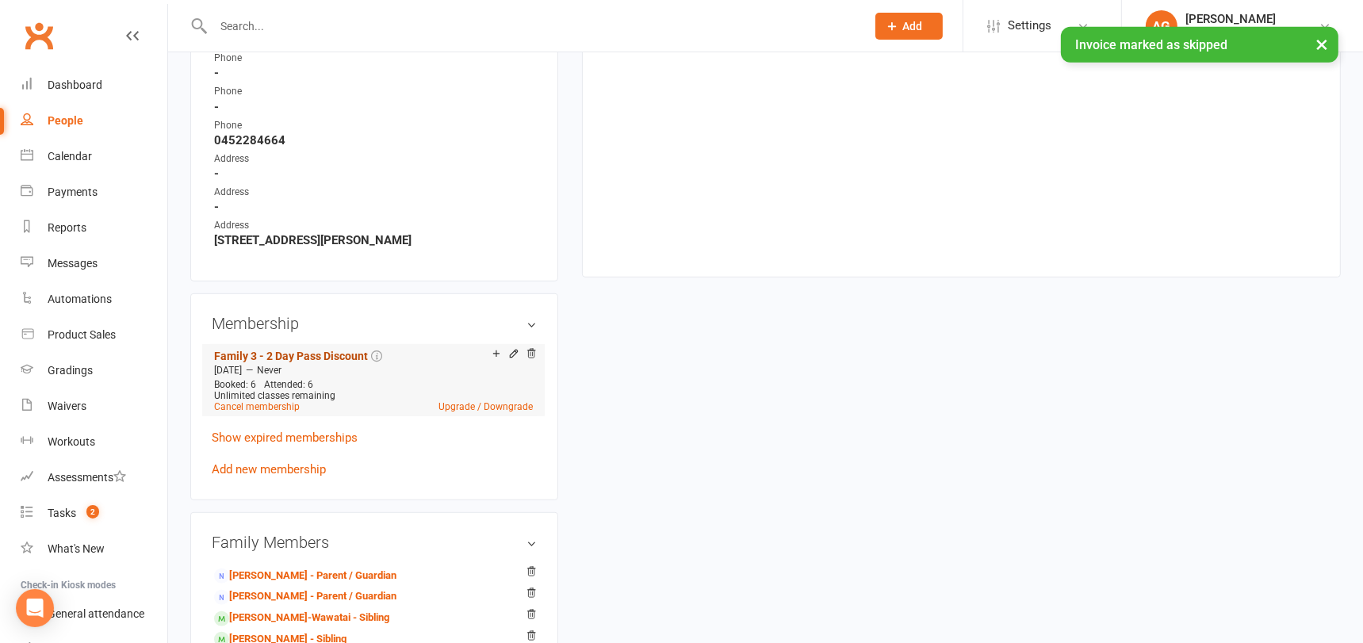
scroll to position [923, 0]
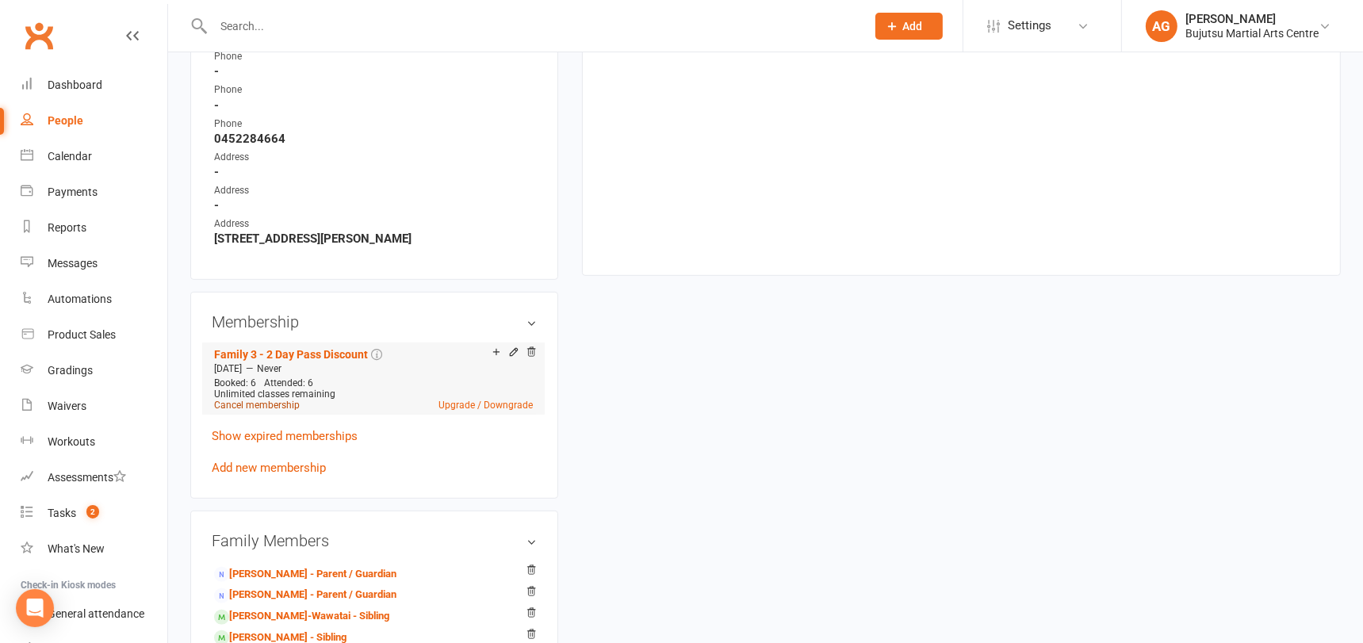
click at [277, 400] on link "Cancel membership" at bounding box center [257, 405] width 86 height 11
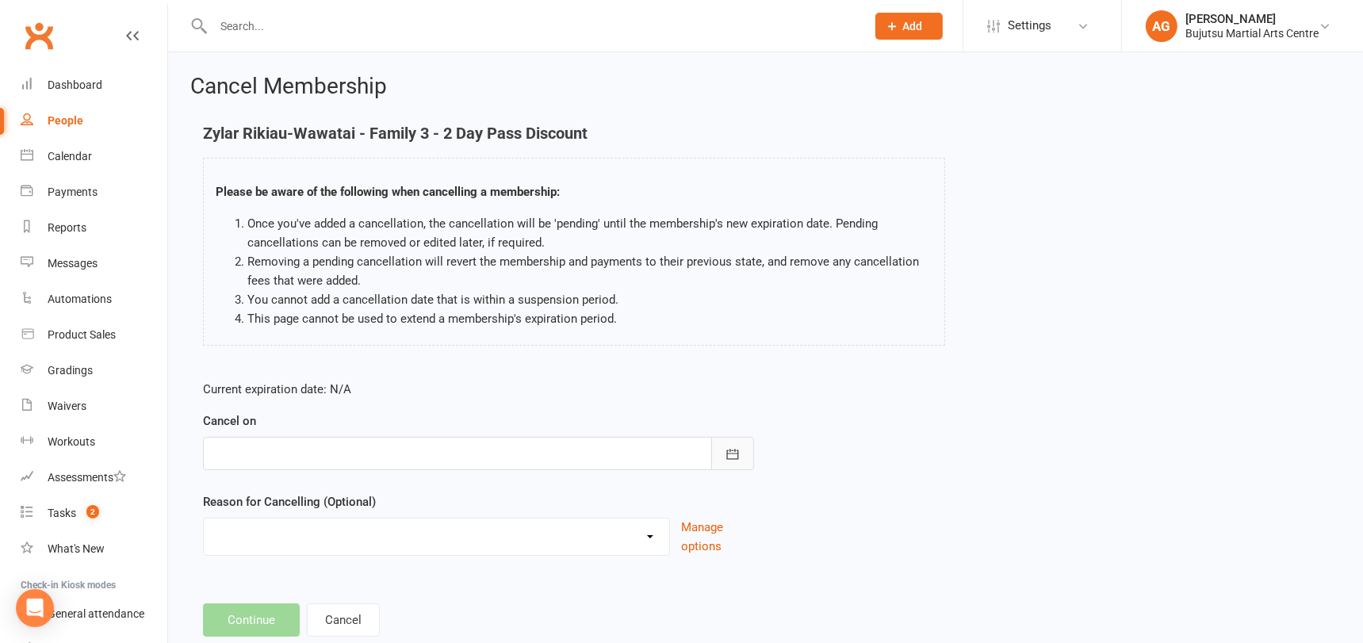
click at [725, 455] on icon "button" at bounding box center [733, 454] width 16 height 16
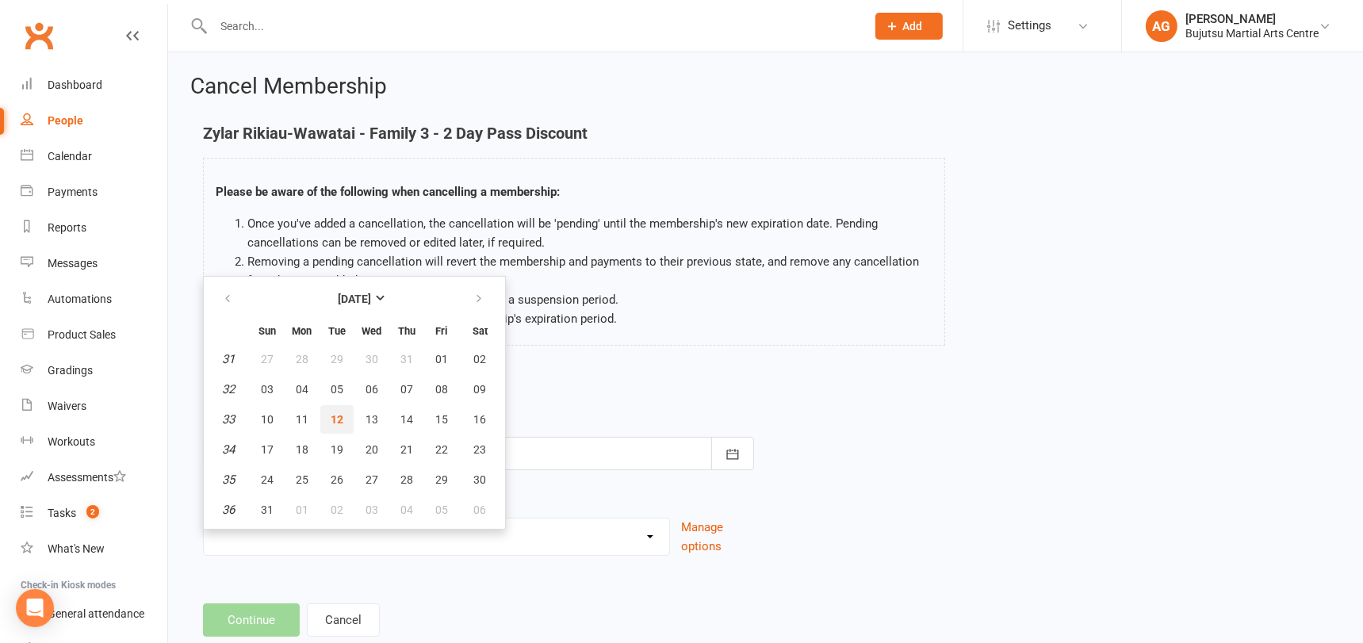
click at [341, 416] on span "12" at bounding box center [337, 419] width 13 height 13
type input "12 Aug 2025"
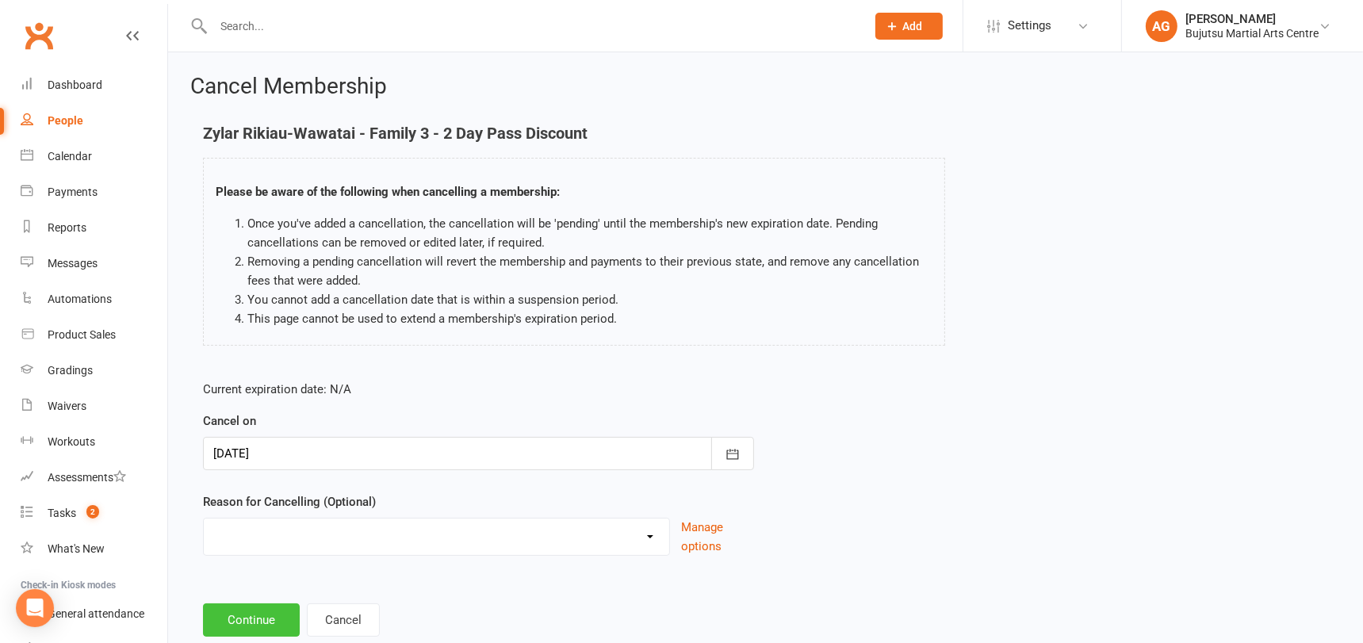
click at [262, 609] on button "Continue" at bounding box center [251, 619] width 97 height 33
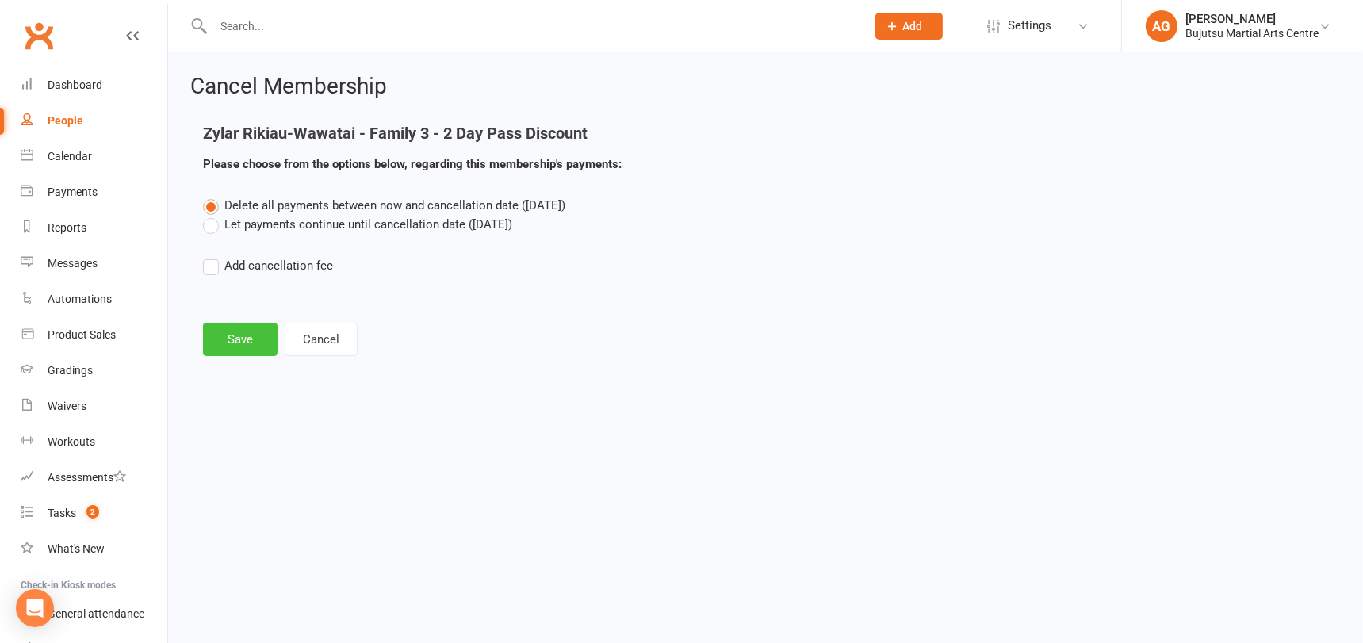
click at [233, 335] on button "Save" at bounding box center [240, 339] width 75 height 33
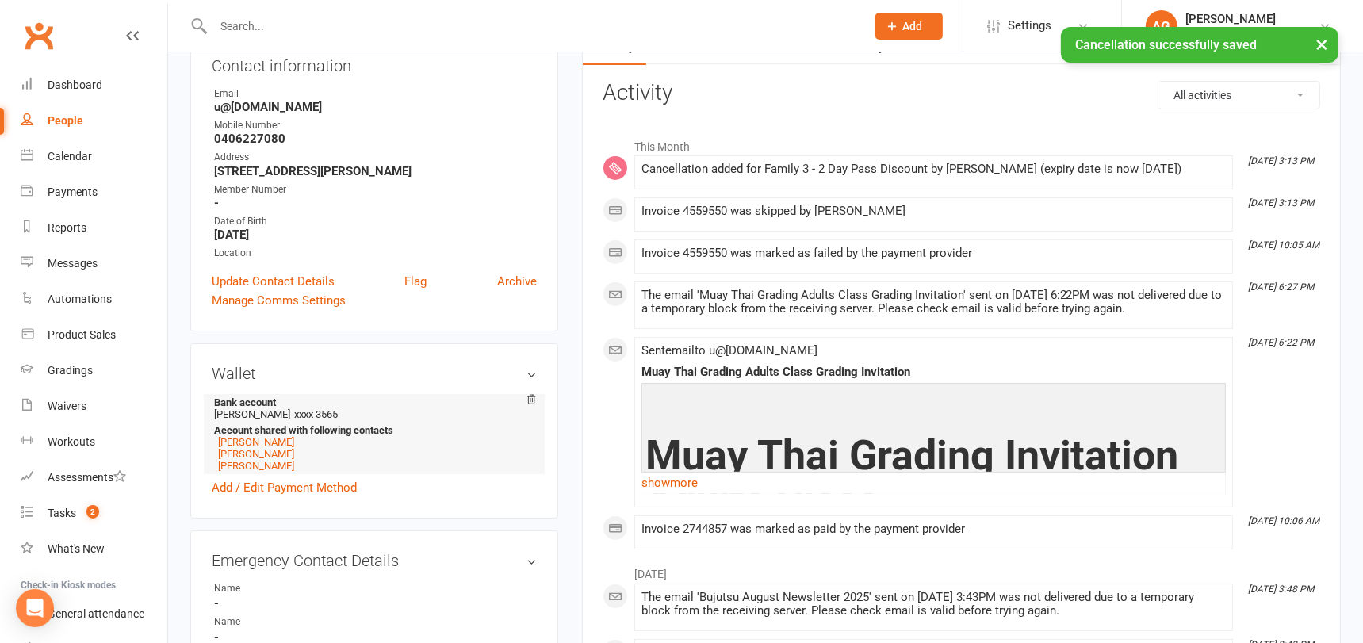
scroll to position [193, 0]
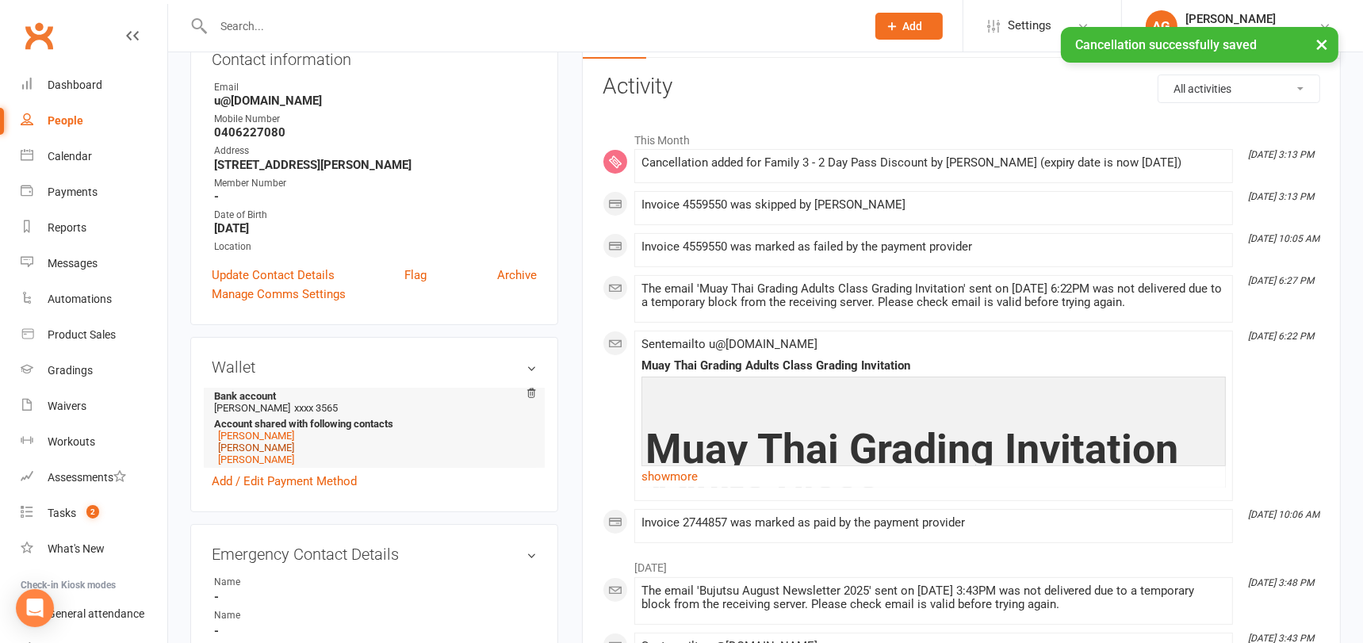
click at [262, 444] on link "Zaleya Rikiau Wawatai" at bounding box center [256, 448] width 76 height 12
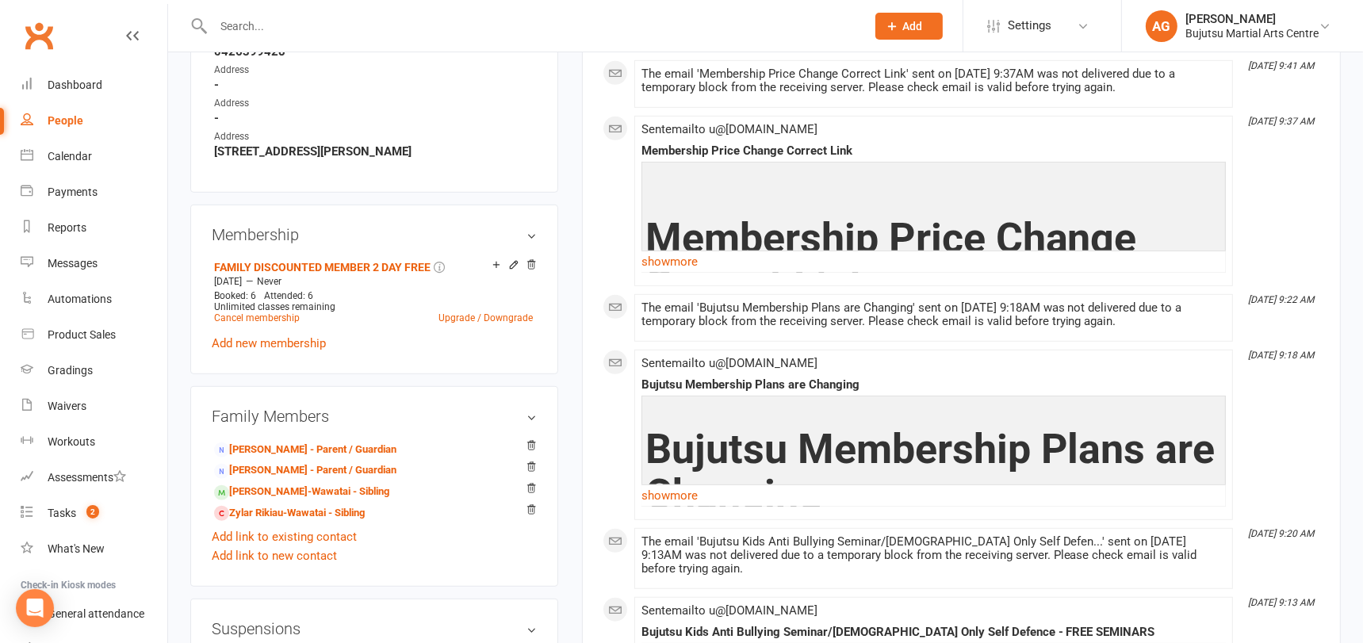
scroll to position [1013, 0]
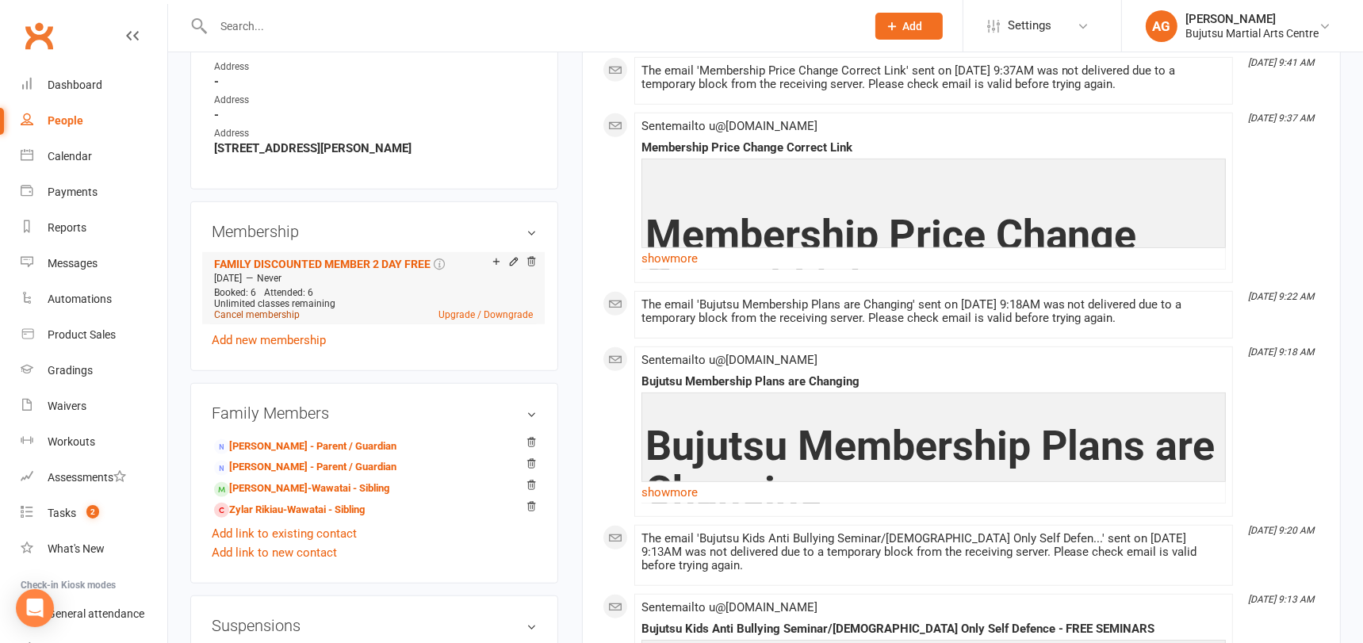
click at [251, 309] on link "Cancel membership" at bounding box center [257, 314] width 86 height 11
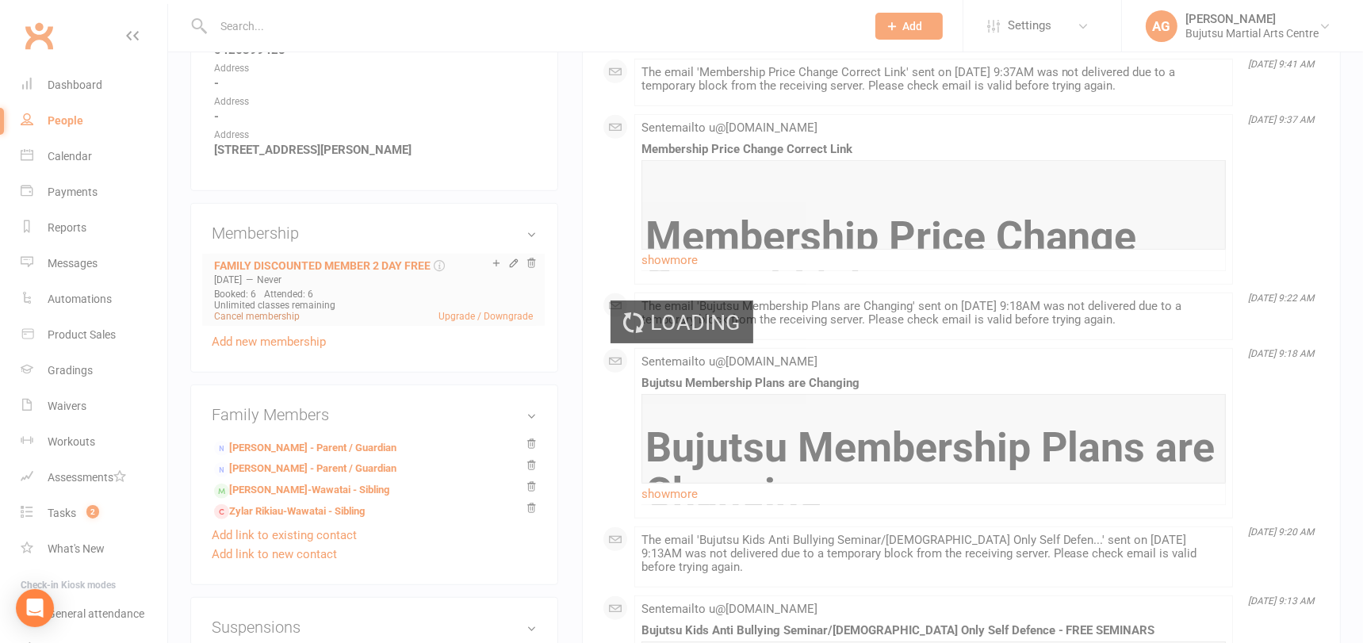
scroll to position [1012, 0]
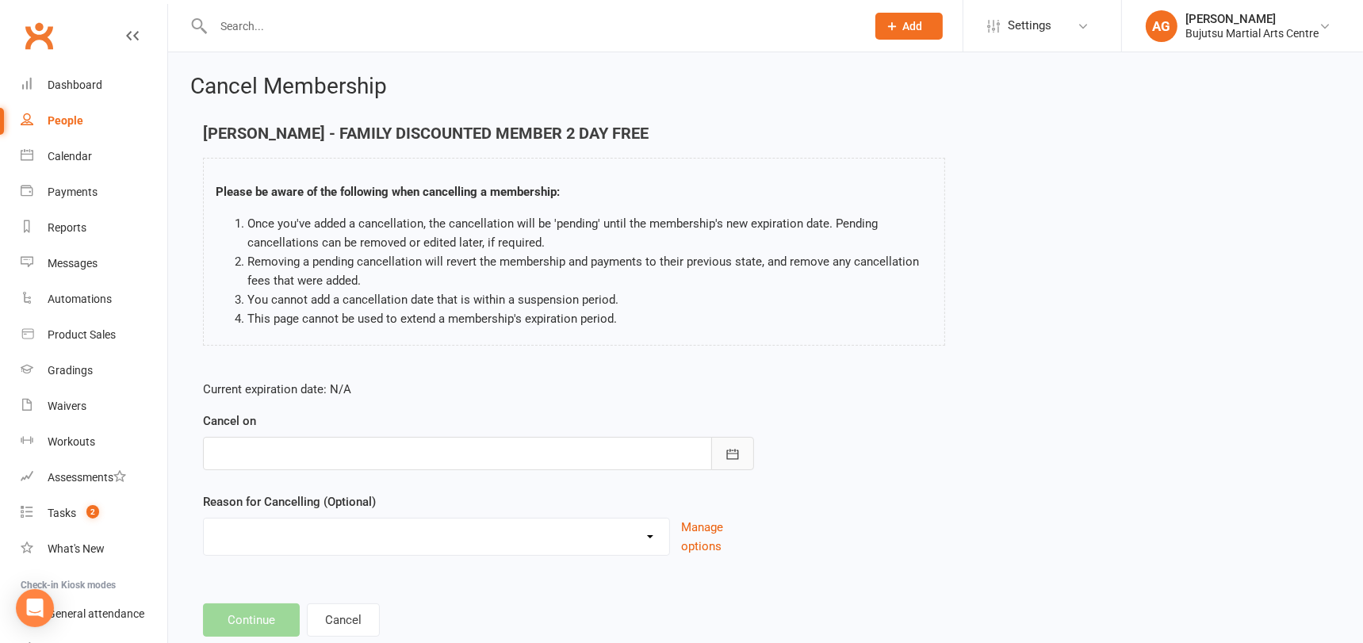
click at [736, 450] on icon "button" at bounding box center [733, 454] width 16 height 16
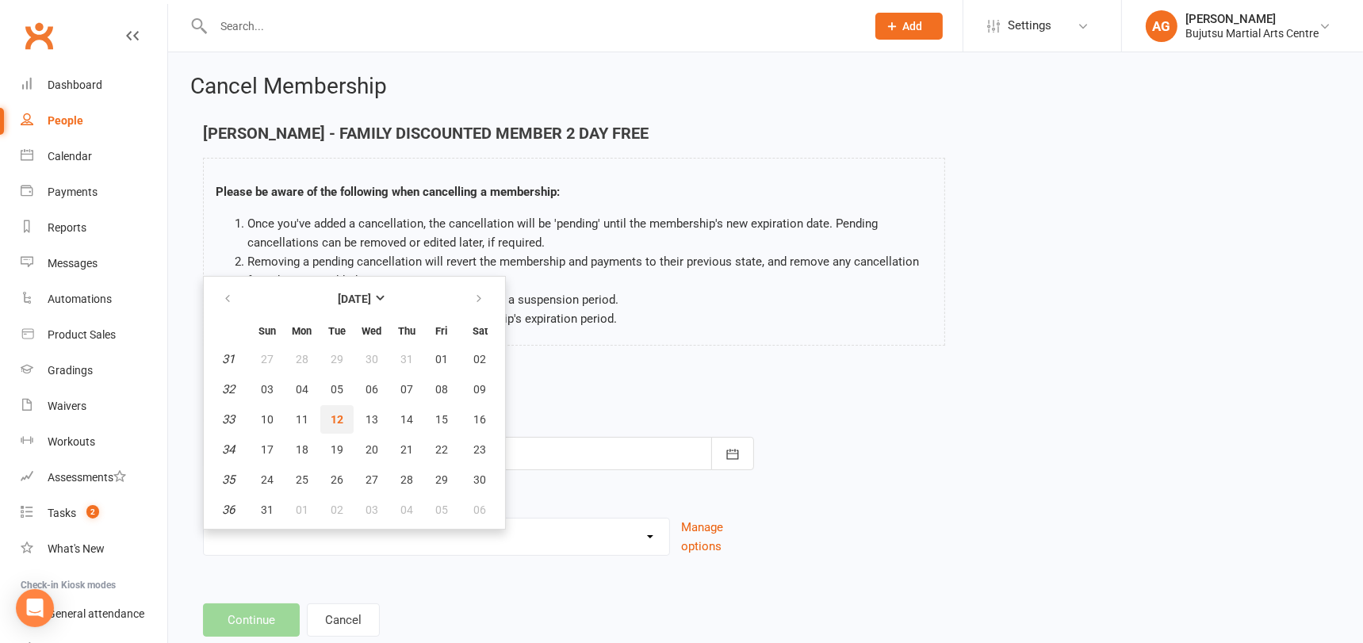
click at [339, 415] on span "12" at bounding box center [337, 419] width 13 height 13
type input "12 Aug 2025"
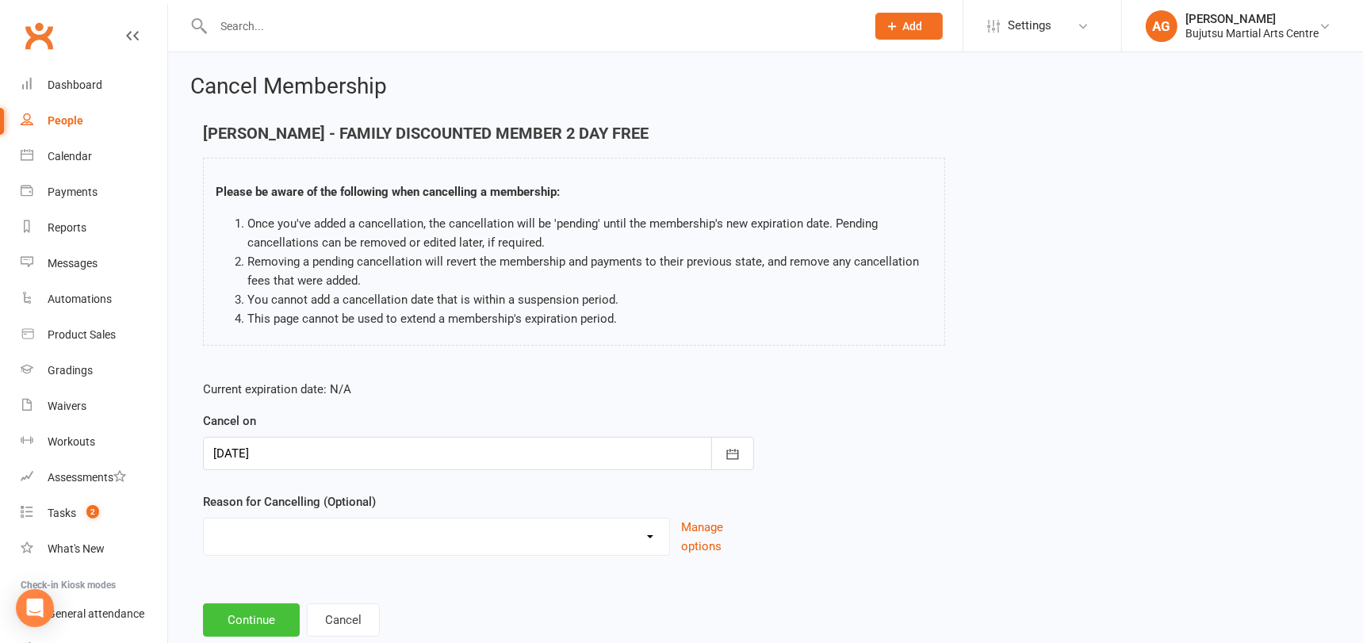
scroll to position [2, 0]
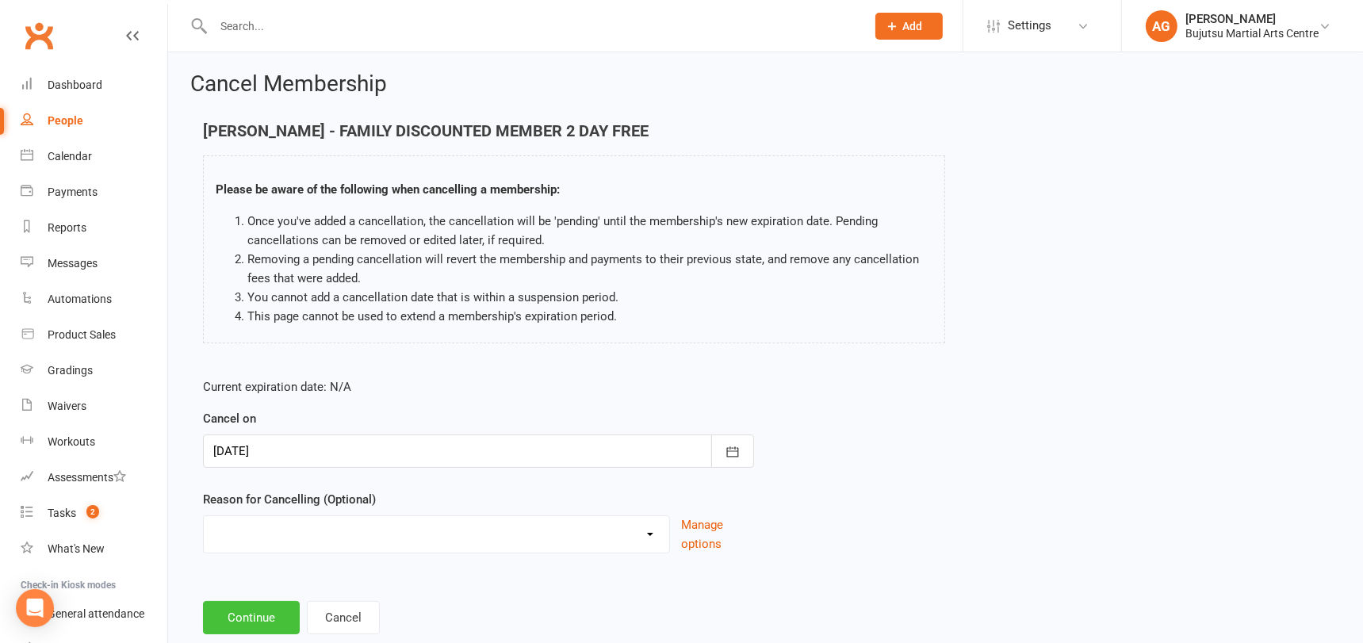
click at [253, 611] on button "Continue" at bounding box center [251, 617] width 97 height 33
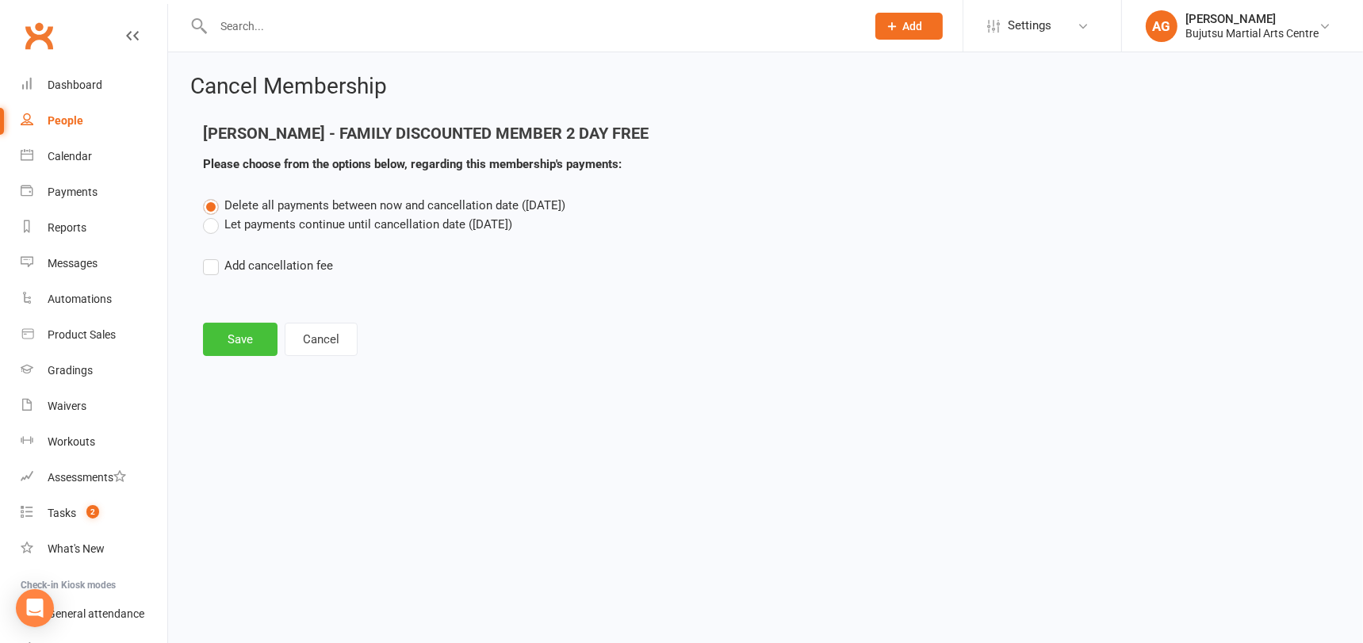
click at [227, 334] on button "Save" at bounding box center [240, 339] width 75 height 33
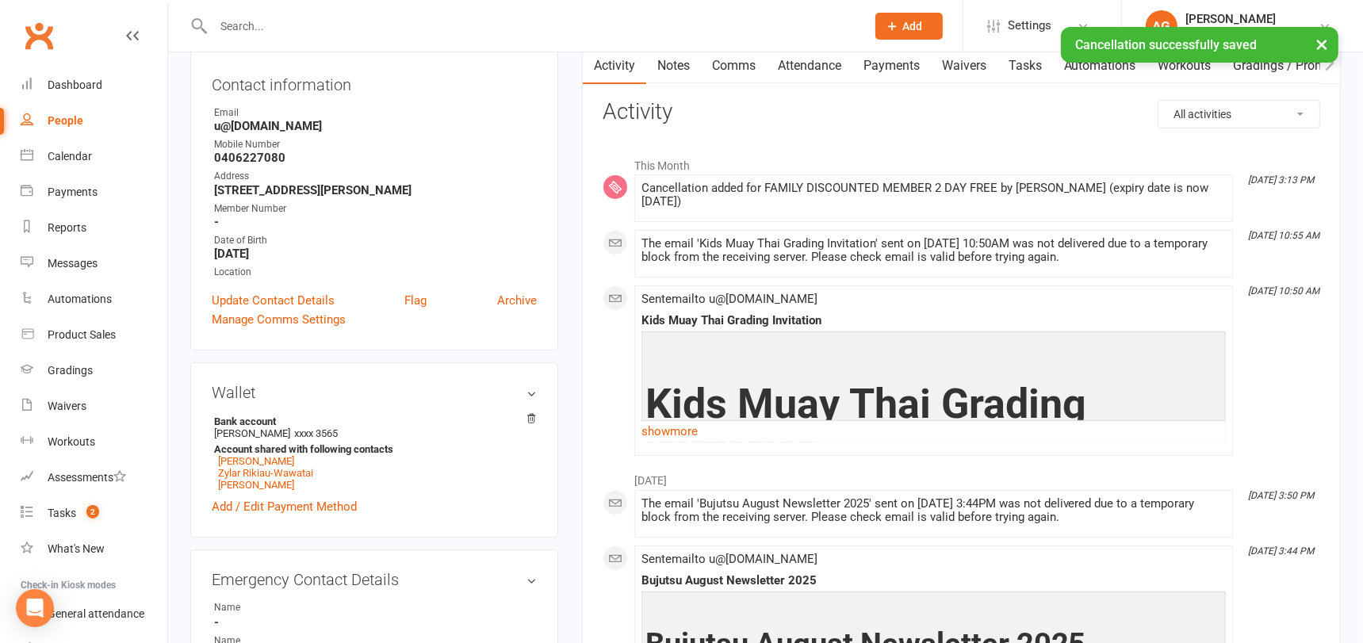
scroll to position [172, 0]
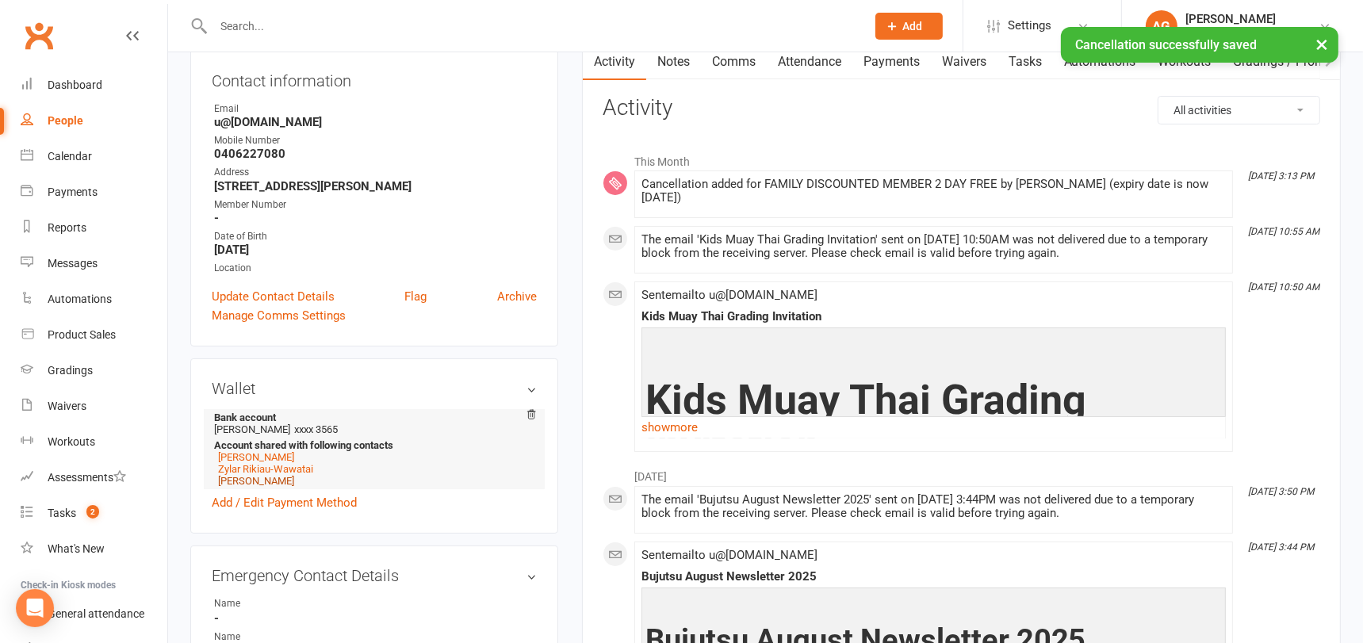
click at [268, 476] on link "Zuriah Rikiau-Wawatai" at bounding box center [256, 481] width 76 height 12
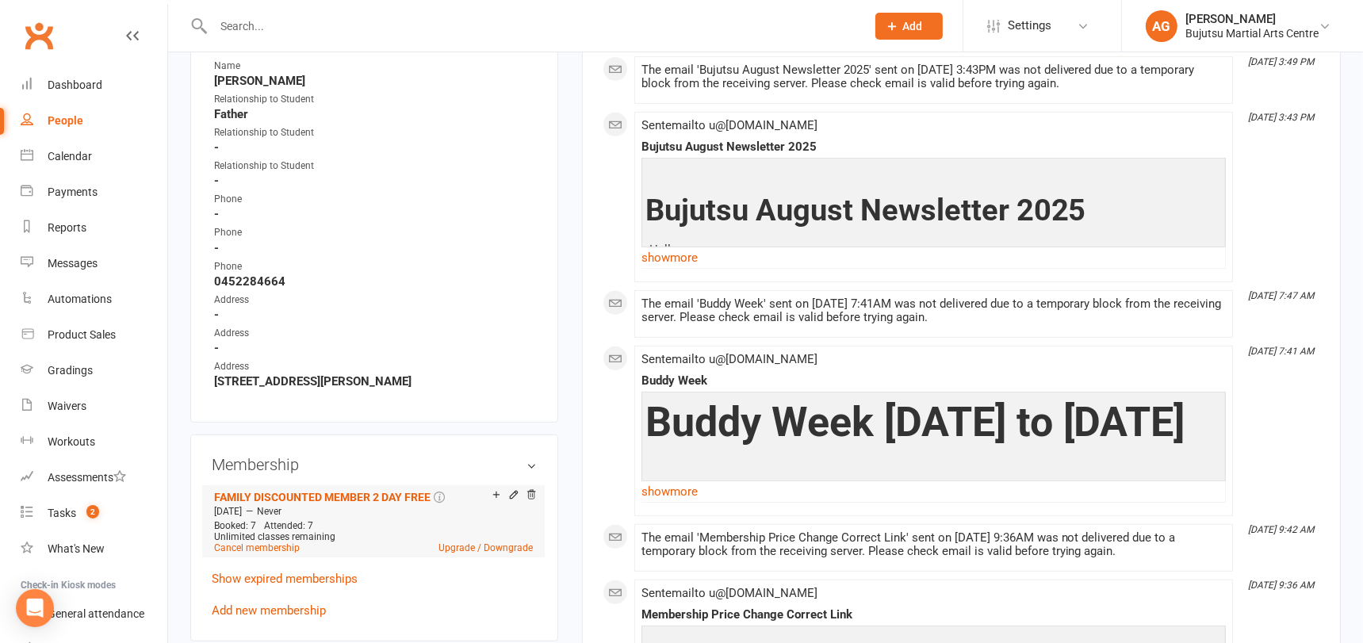
scroll to position [805, 0]
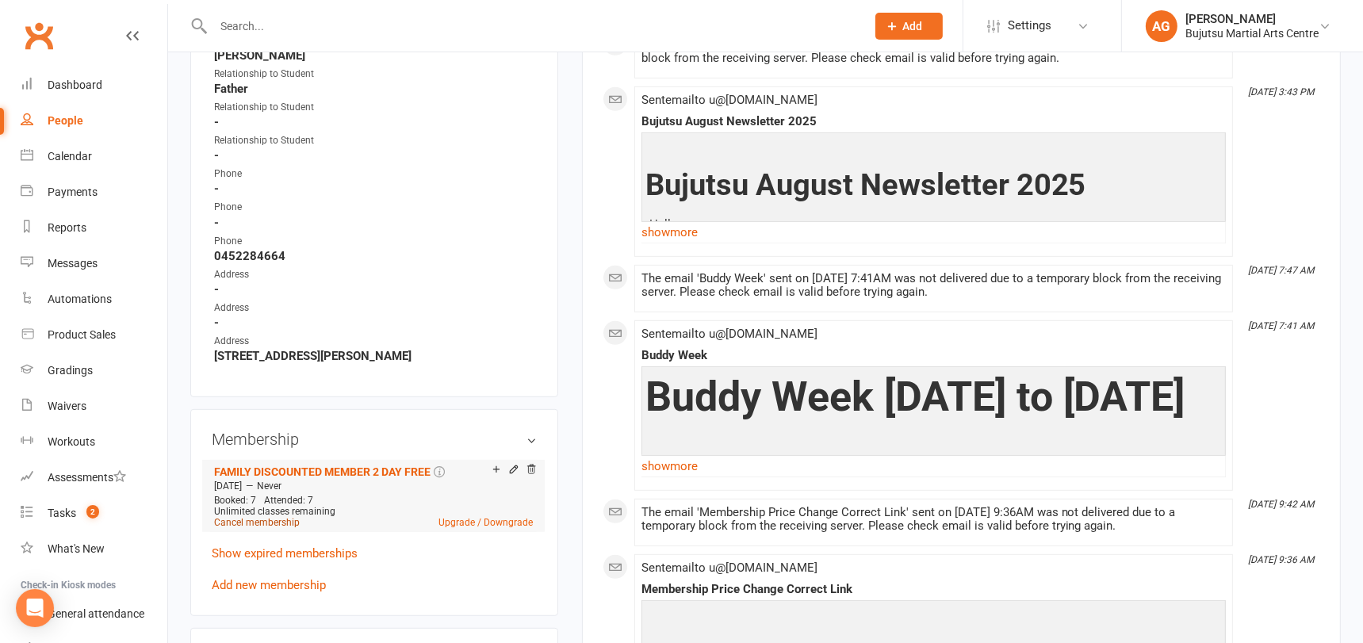
click at [262, 517] on link "Cancel membership" at bounding box center [257, 522] width 86 height 11
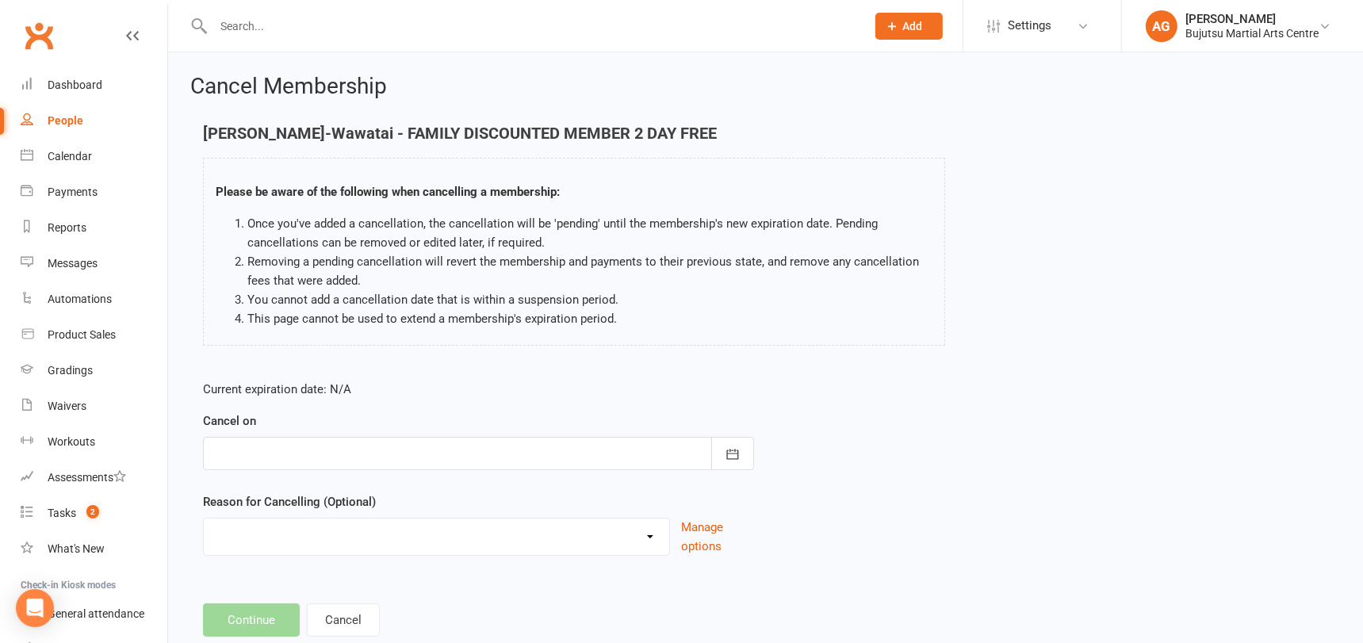
click at [422, 451] on div at bounding box center [478, 453] width 551 height 33
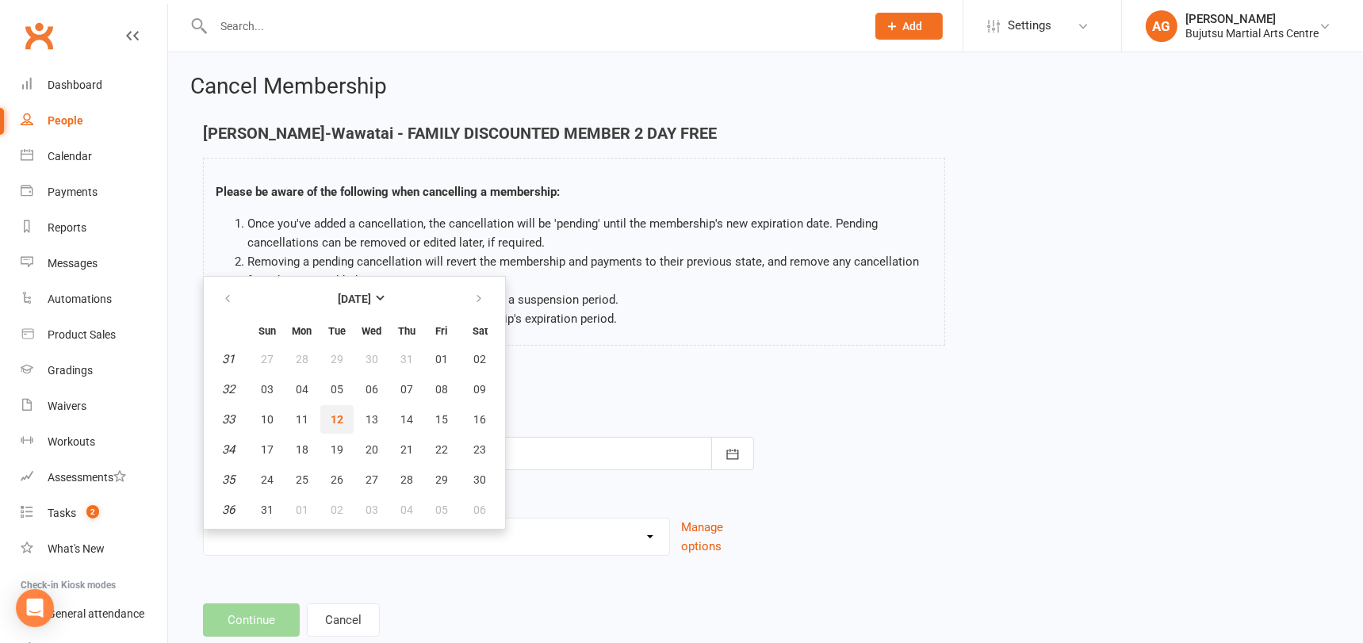
click at [341, 418] on span "12" at bounding box center [337, 419] width 13 height 13
type input "12 Aug 2025"
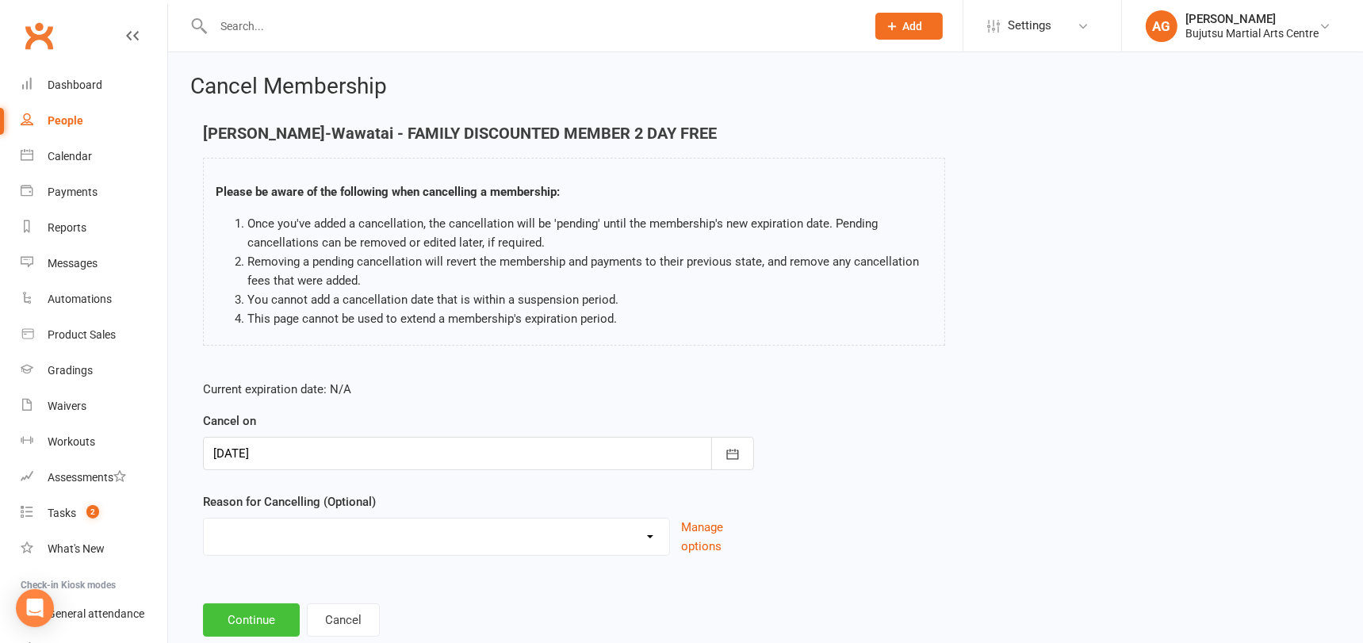
click at [262, 610] on button "Continue" at bounding box center [251, 619] width 97 height 33
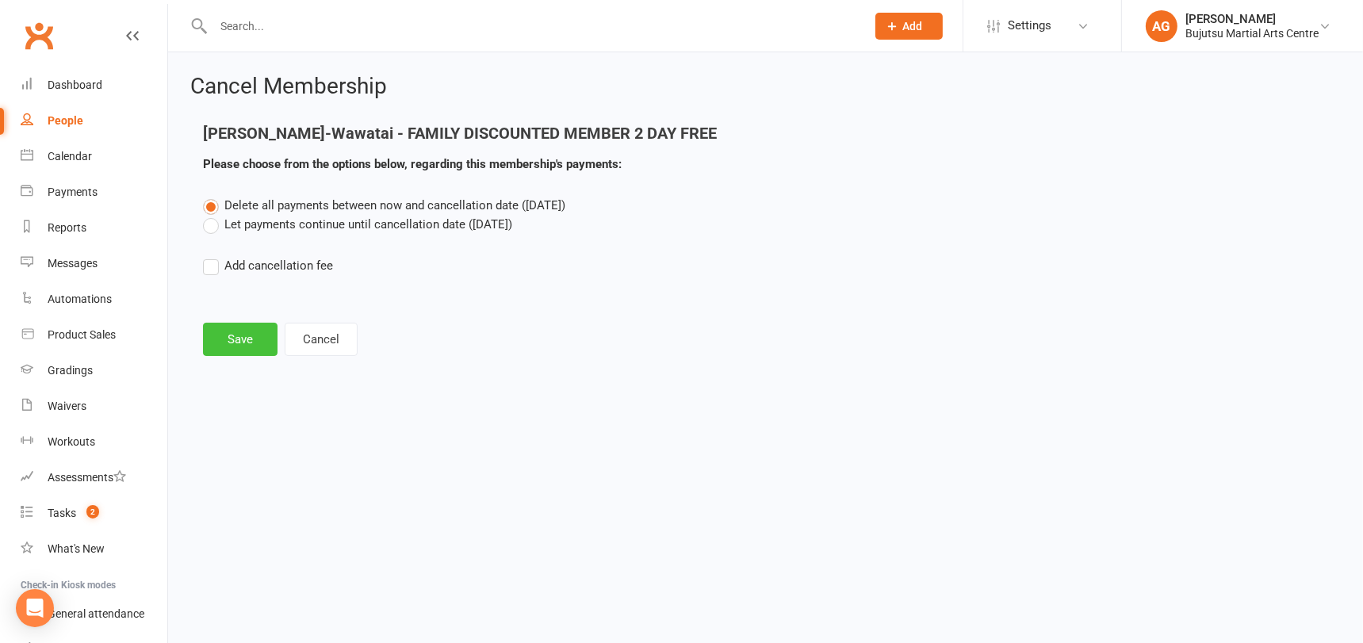
click at [256, 336] on button "Save" at bounding box center [240, 339] width 75 height 33
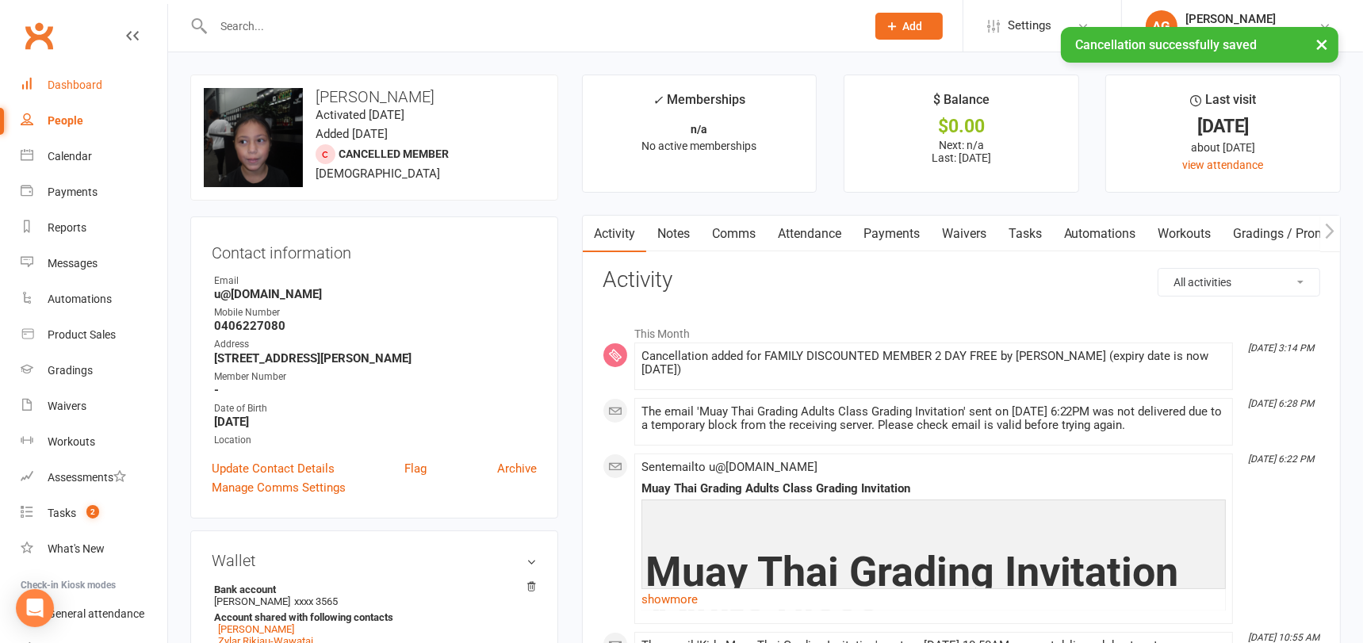
click at [71, 82] on div "Dashboard" at bounding box center [75, 84] width 55 height 13
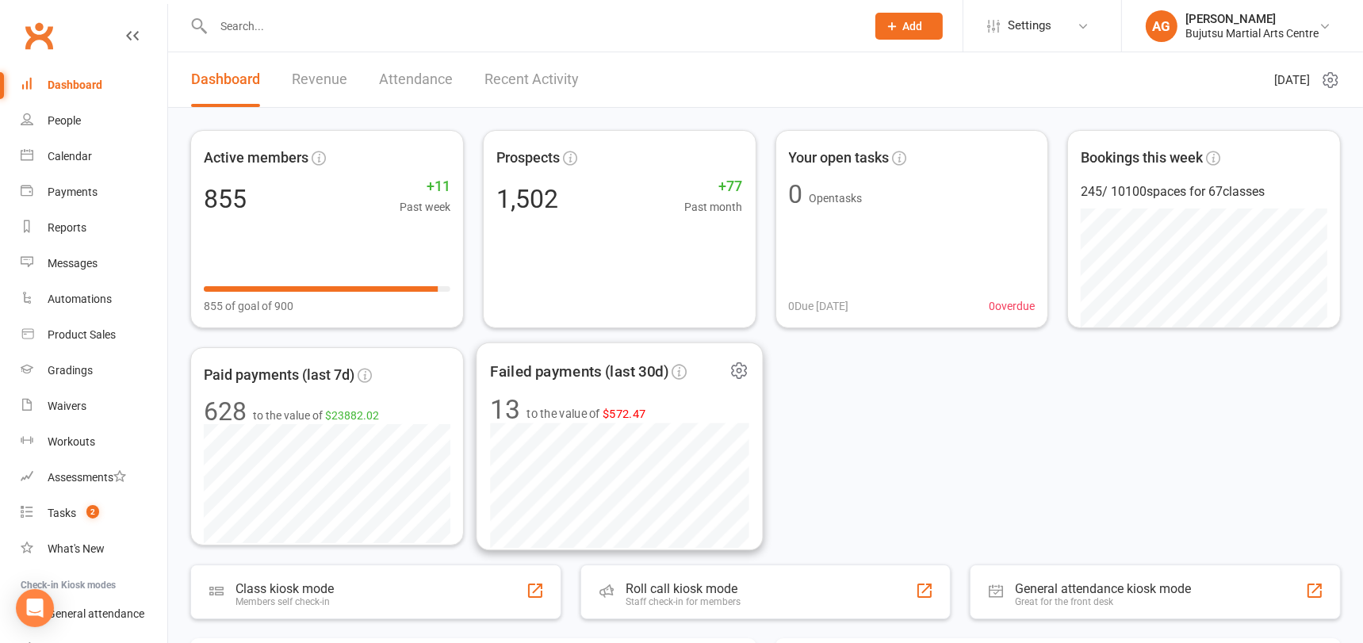
click at [622, 413] on span "$572.47" at bounding box center [625, 413] width 44 height 13
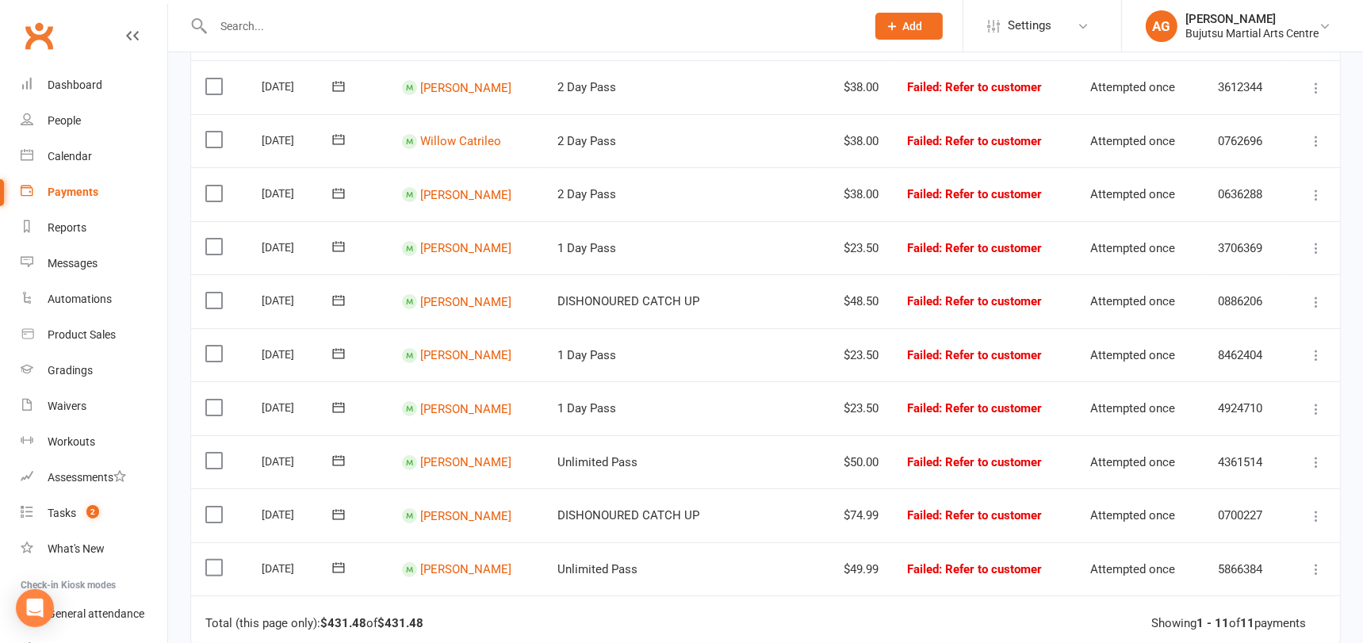
scroll to position [310, 0]
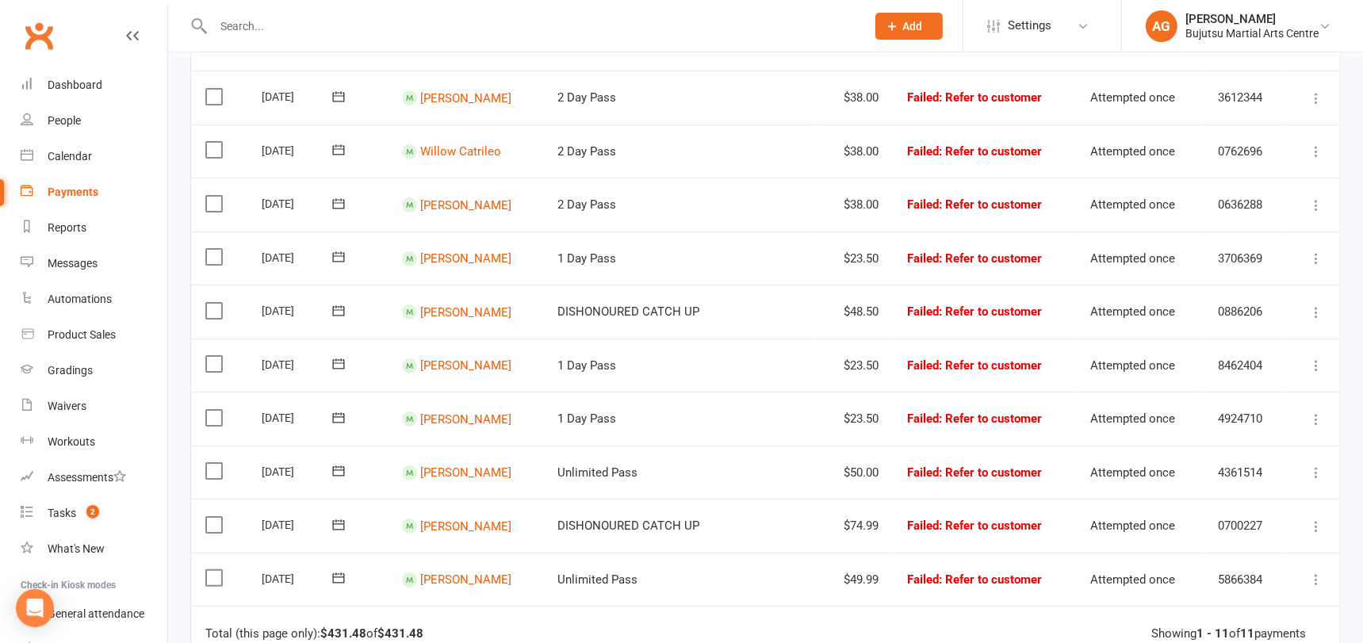
click at [1317, 202] on icon at bounding box center [1316, 205] width 16 height 16
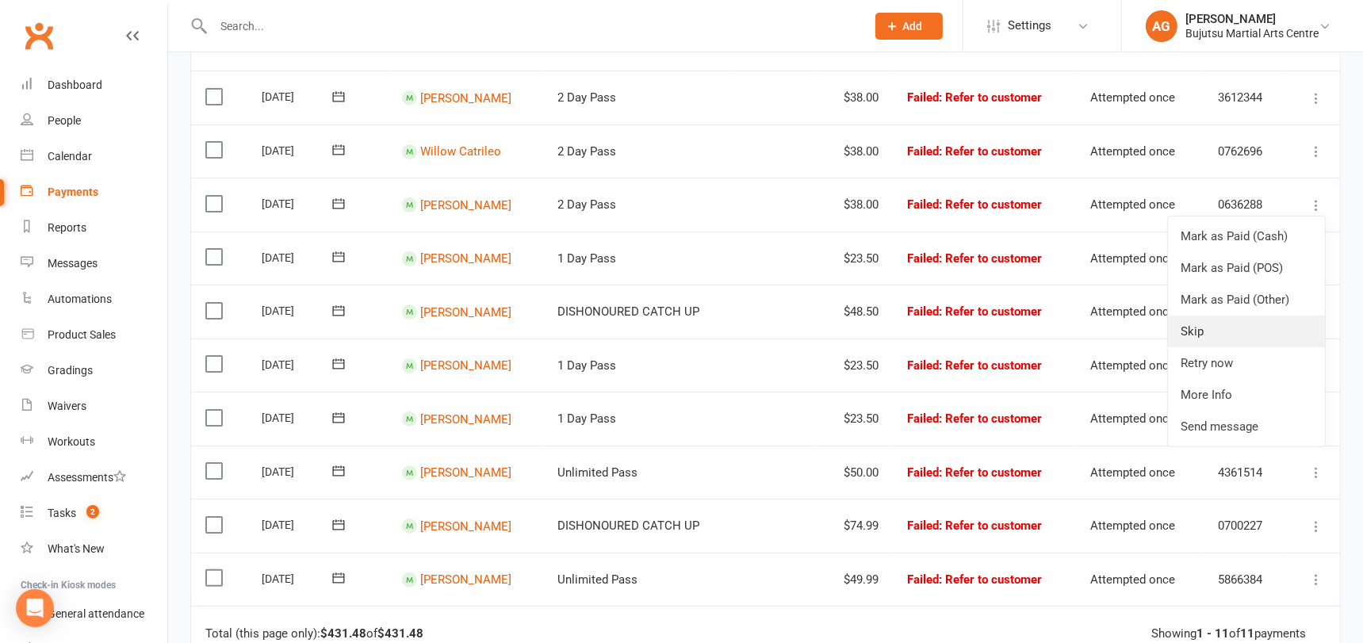
click at [1204, 327] on link "Skip" at bounding box center [1246, 332] width 157 height 32
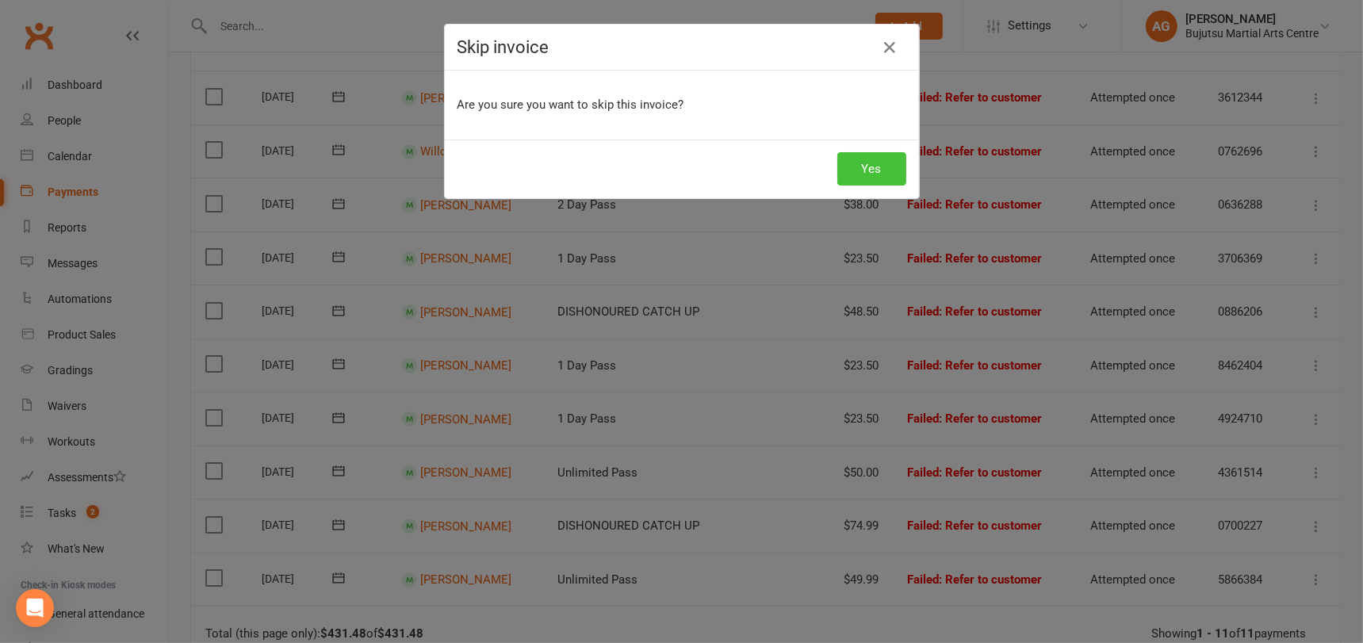
click at [878, 166] on button "Yes" at bounding box center [871, 168] width 69 height 33
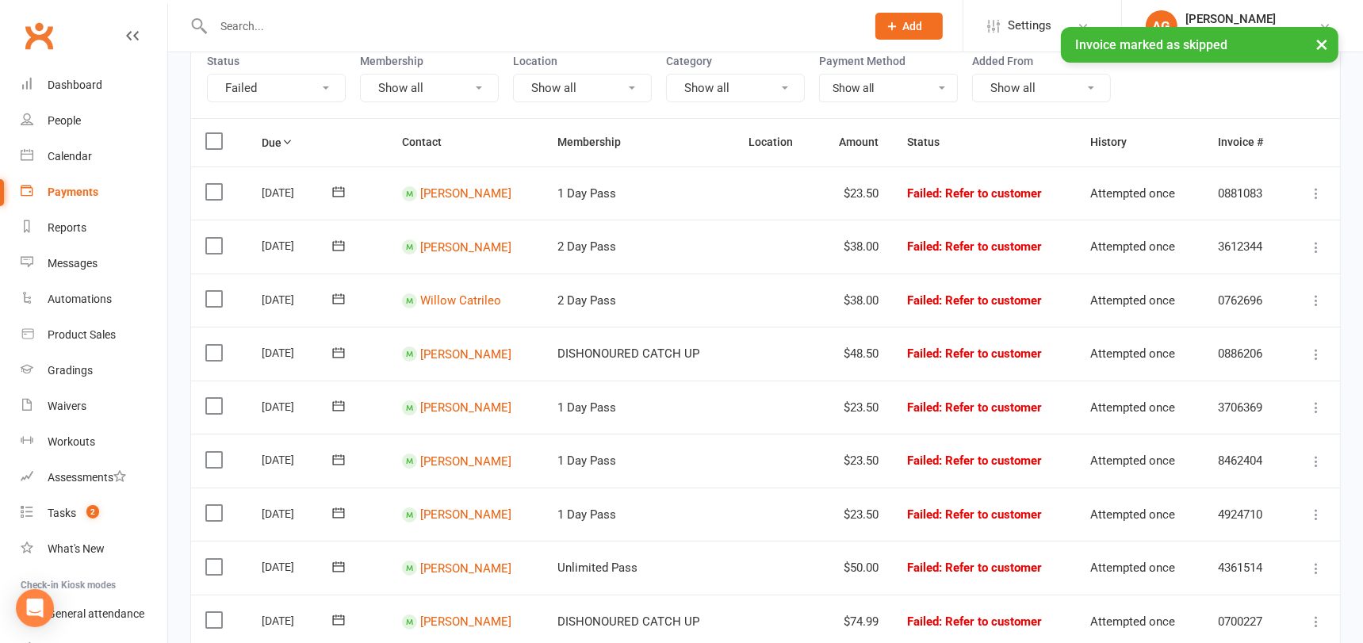
scroll to position [159, 0]
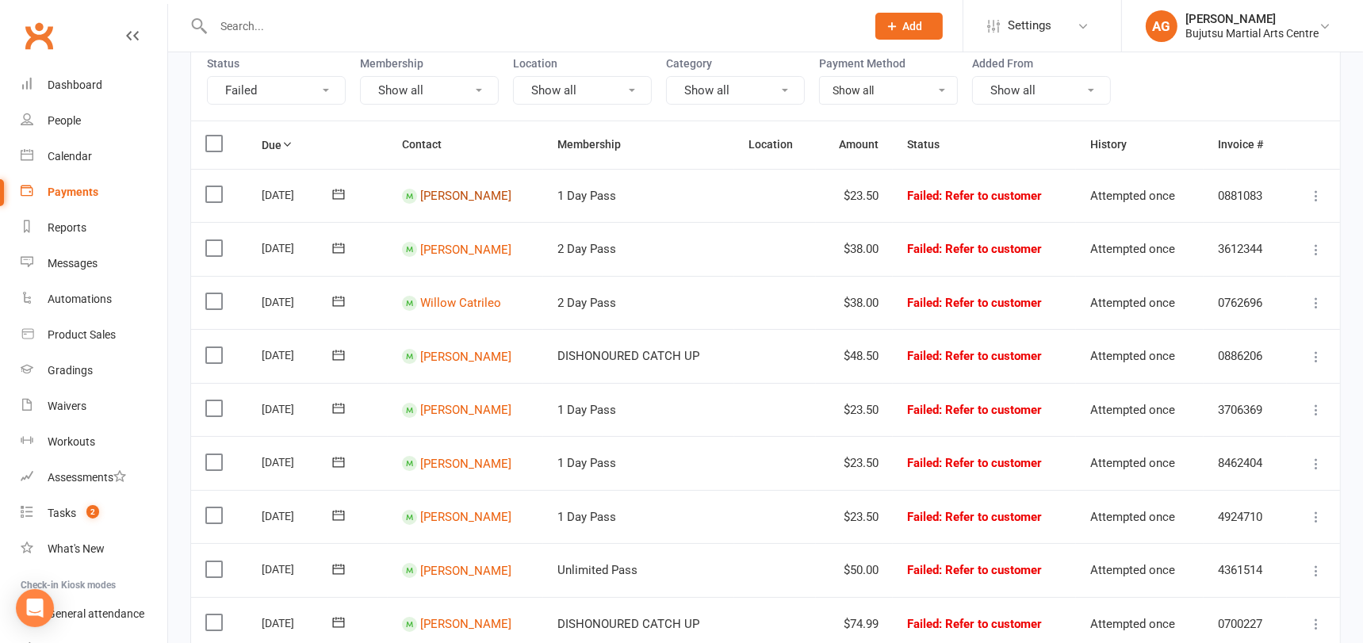
click at [466, 195] on link "Mackenzie Apthorpe" at bounding box center [465, 196] width 91 height 14
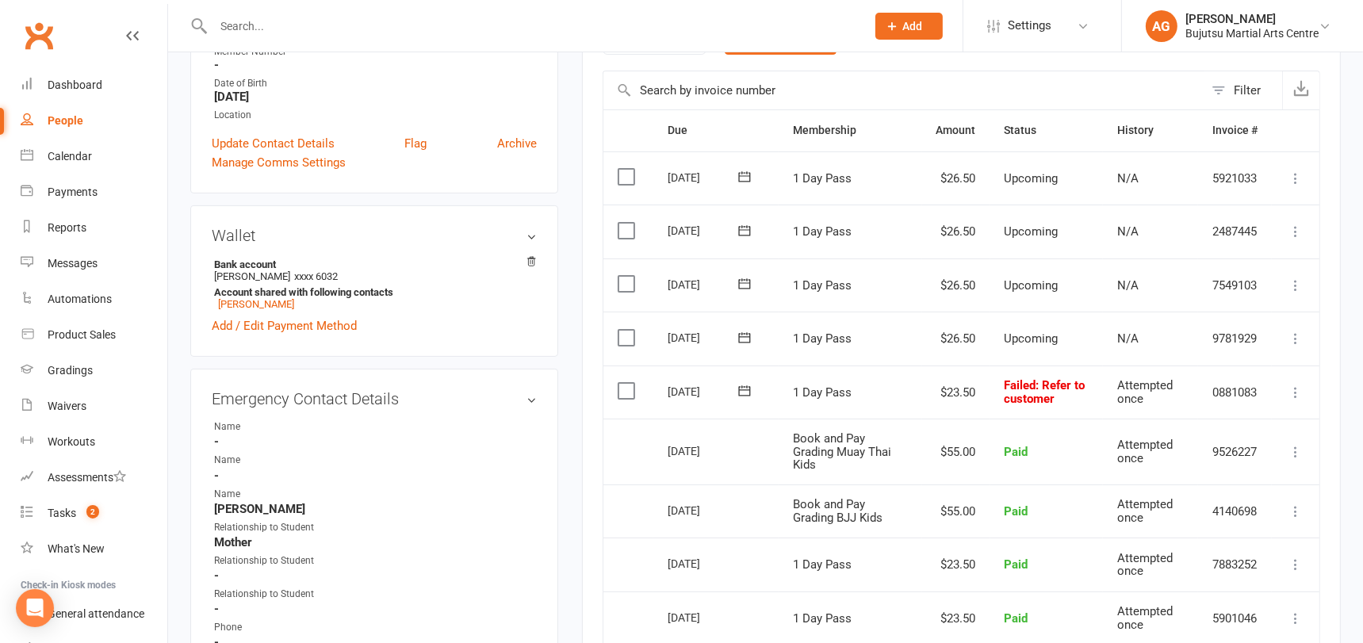
scroll to position [346, 0]
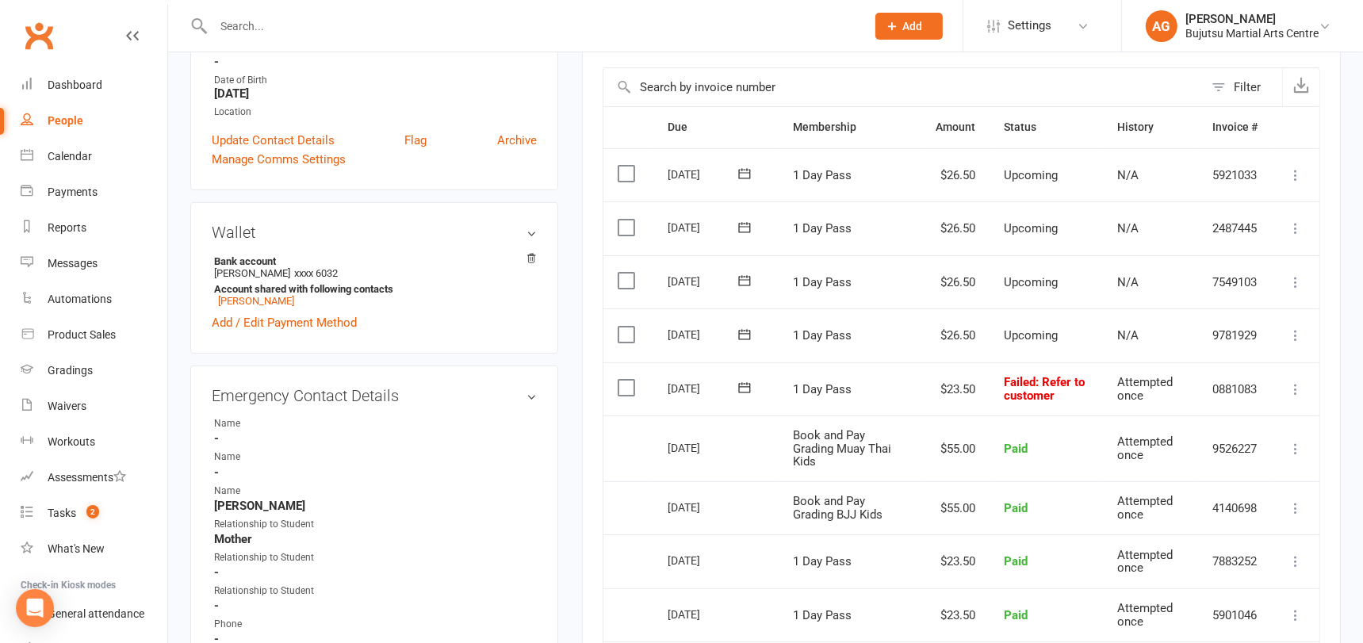
click at [1296, 387] on icon at bounding box center [1296, 389] width 16 height 16
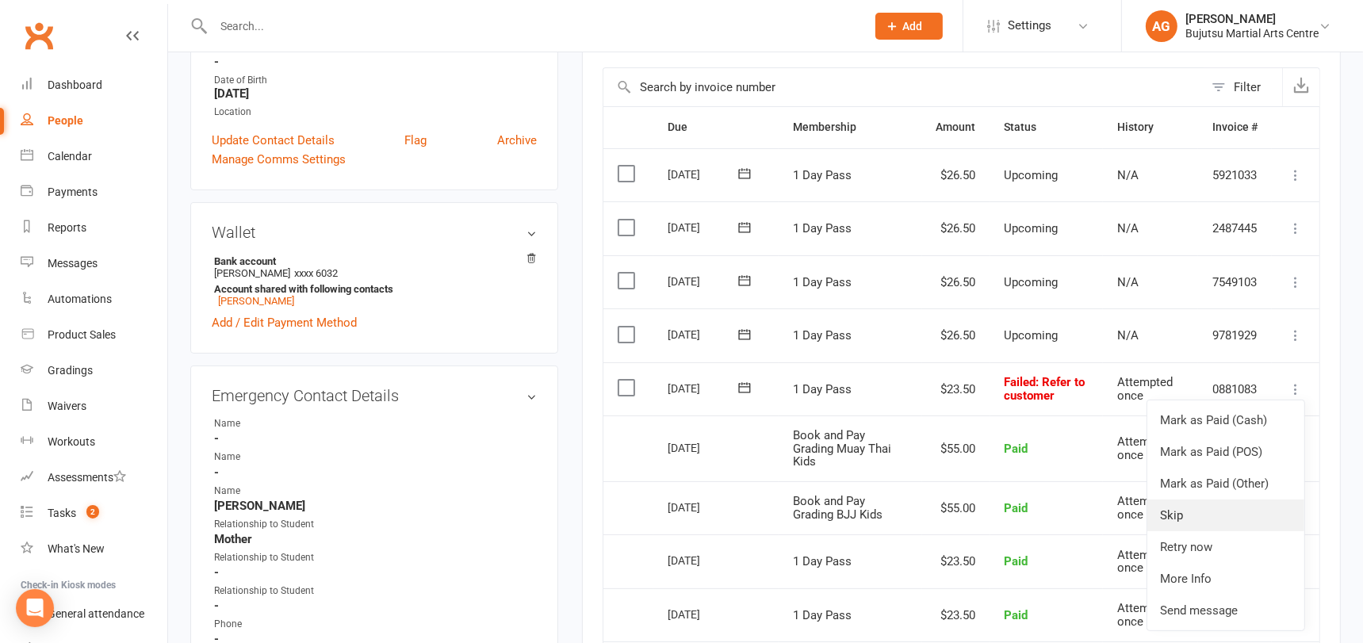
click at [1198, 499] on link "Skip" at bounding box center [1225, 515] width 157 height 32
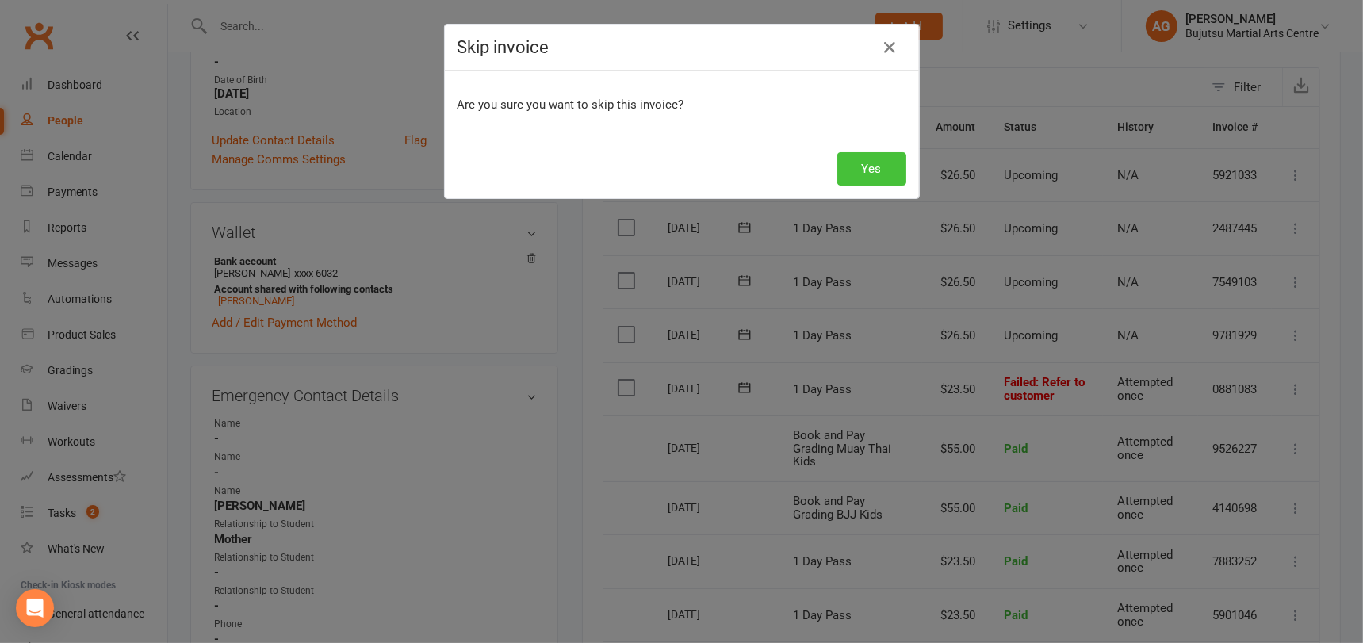
click at [878, 166] on button "Yes" at bounding box center [871, 168] width 69 height 33
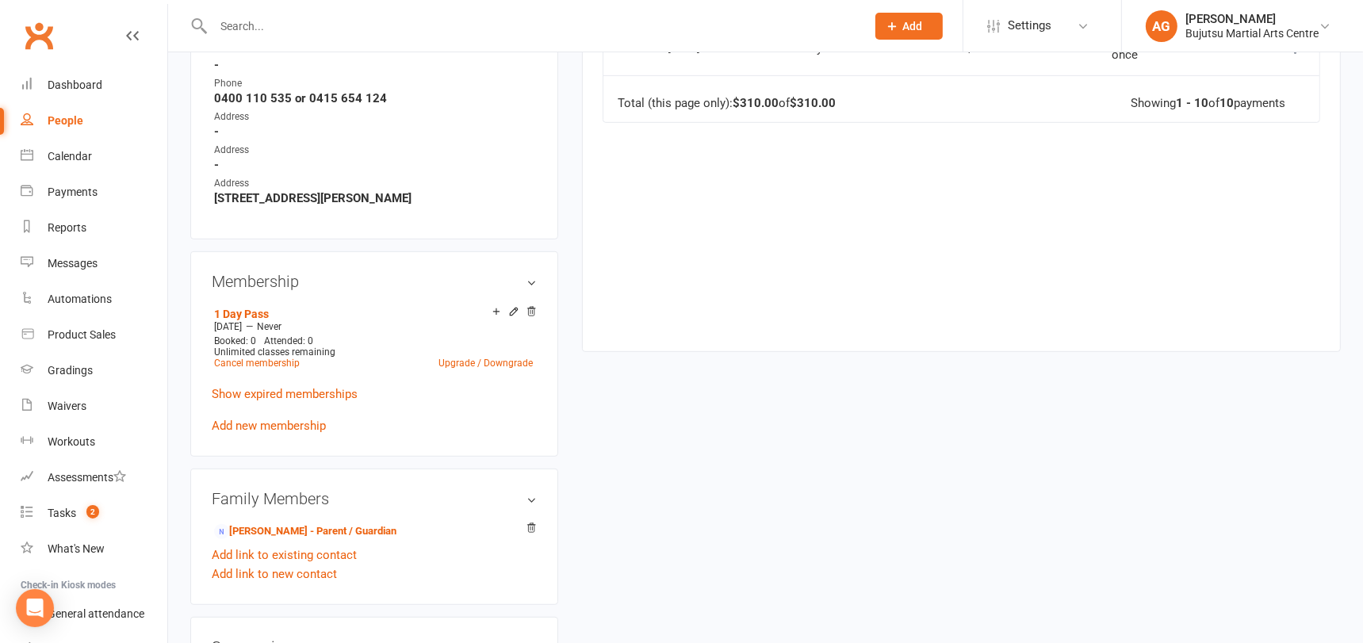
scroll to position [955, 0]
click at [270, 417] on link "Add new membership" at bounding box center [269, 424] width 114 height 14
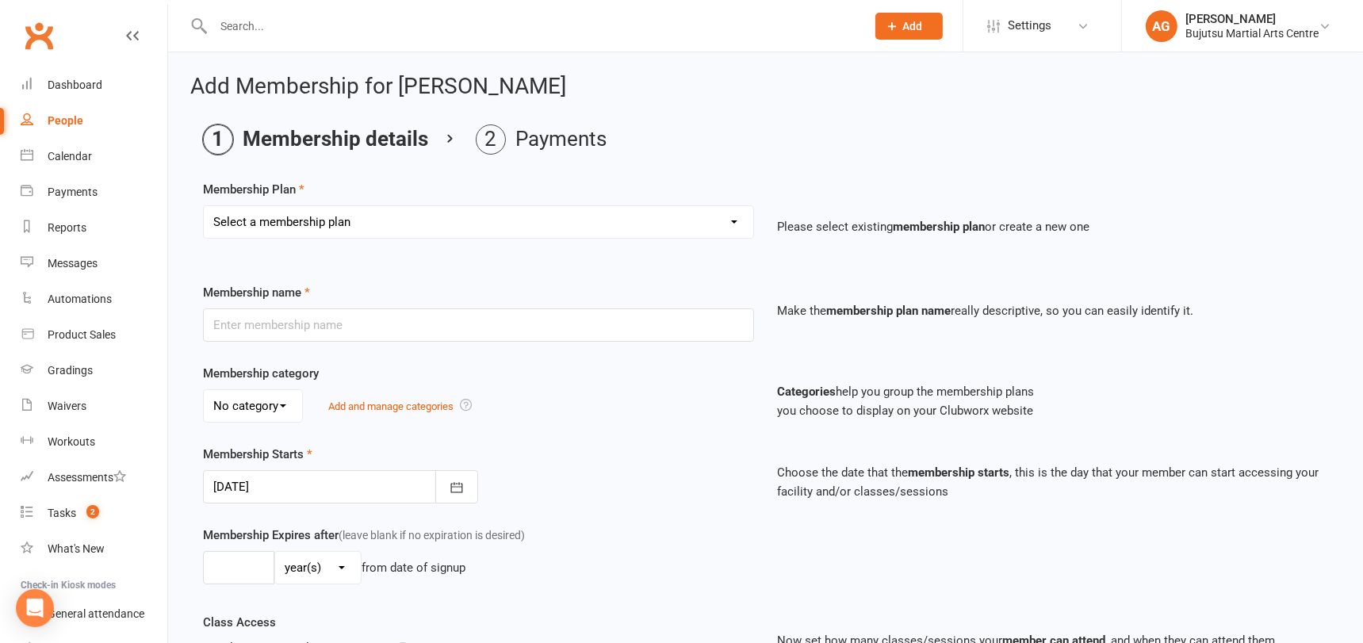
click at [522, 221] on select "Select a membership plan Create new Membership Plan 1 Day Pass 2 Day Pass Unlim…" at bounding box center [478, 222] width 549 height 32
select select "25"
click at [204, 206] on select "Select a membership plan Create new Membership Plan 1 Day Pass 2 Day Pass Unlim…" at bounding box center [478, 222] width 549 height 32
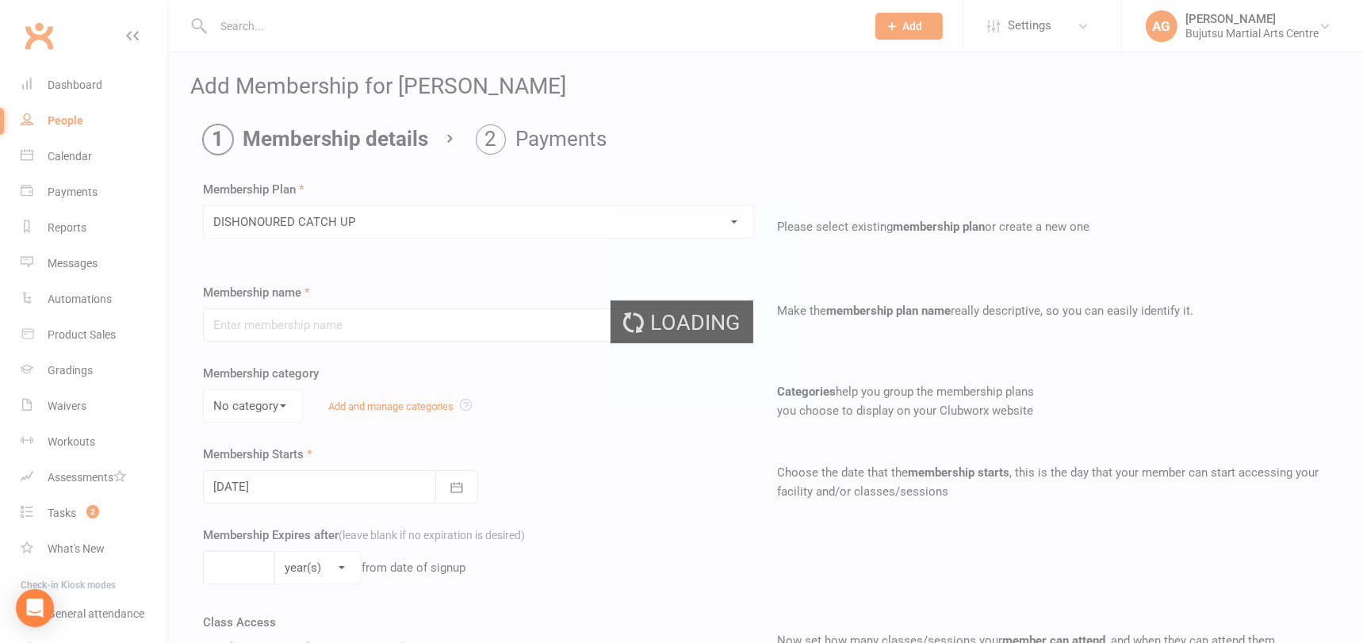
type input "DISHONOURED CATCH UP"
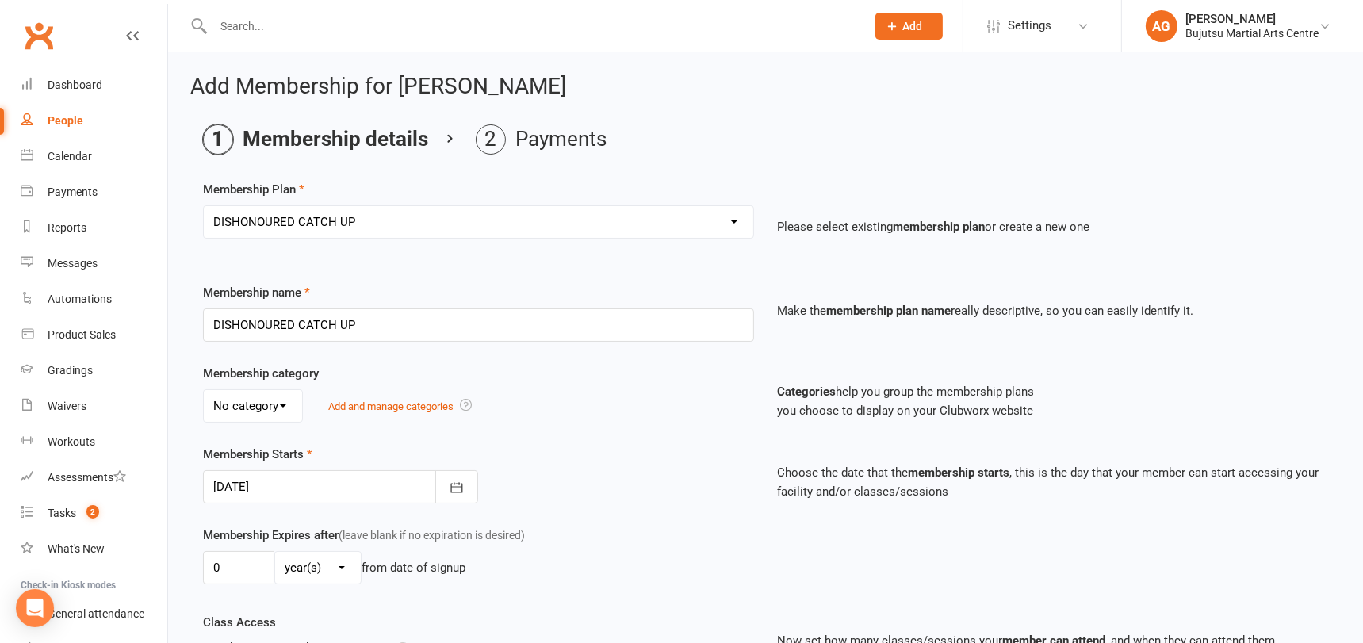
click at [293, 482] on div at bounding box center [340, 486] width 275 height 33
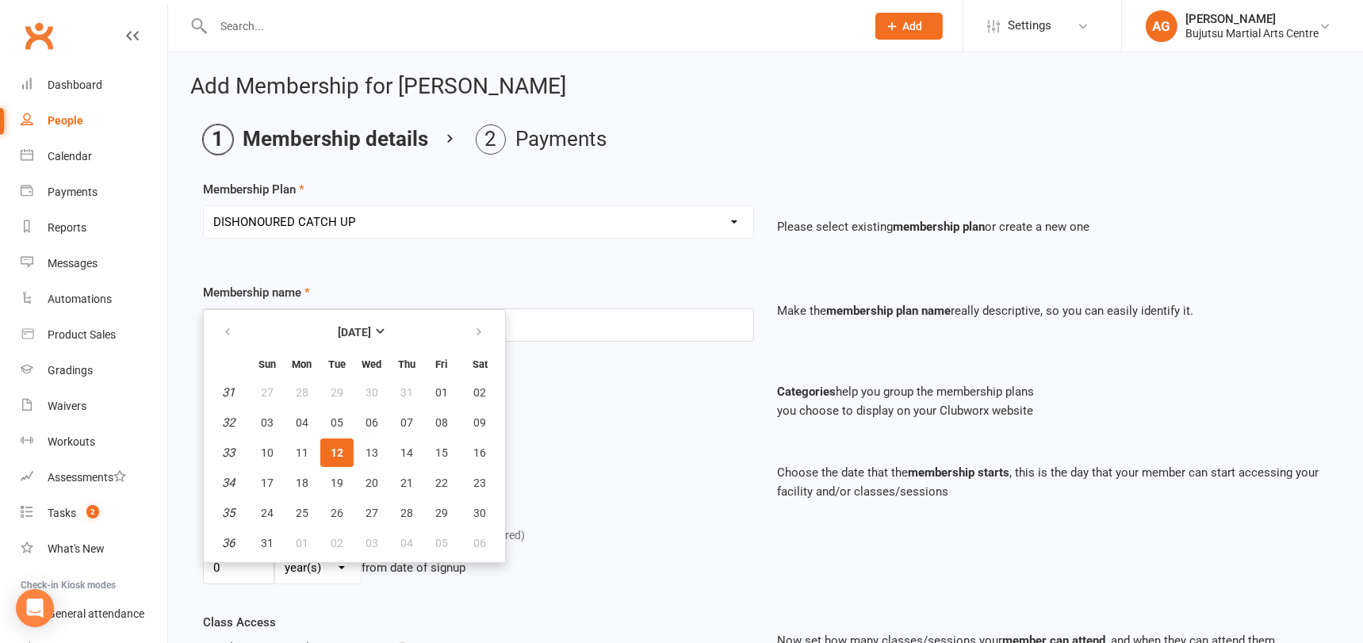
click at [342, 448] on span "12" at bounding box center [337, 452] width 13 height 13
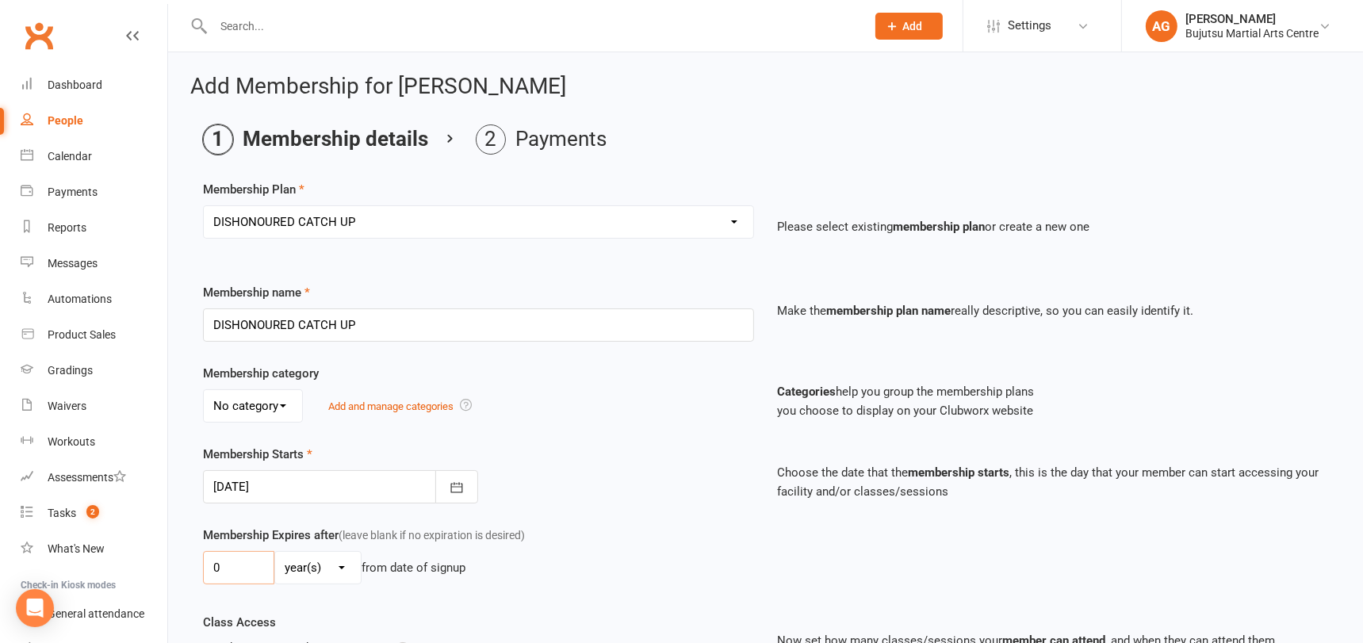
click at [248, 565] on input "0" at bounding box center [238, 567] width 71 height 33
type input "01"
click at [317, 564] on select "day(s) week(s) month(s) year(s)" at bounding box center [318, 568] width 86 height 32
select select "1"
click at [275, 552] on select "day(s) week(s) month(s) year(s)" at bounding box center [318, 568] width 86 height 32
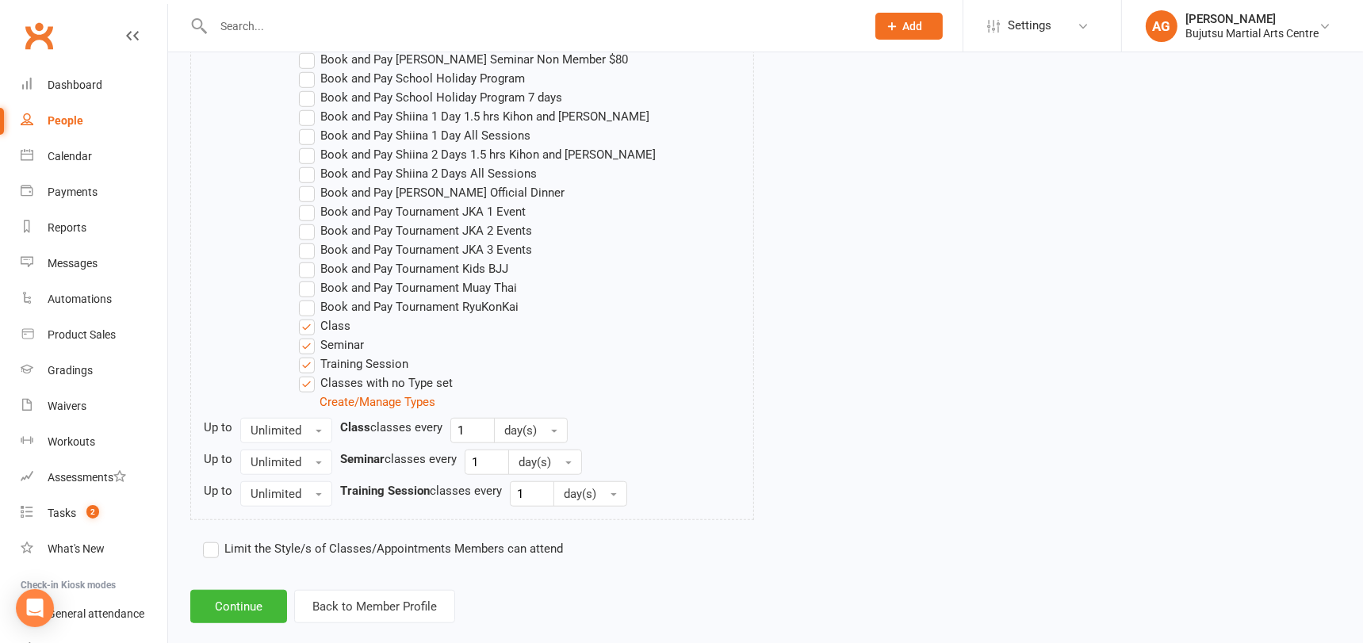
scroll to position [1410, 0]
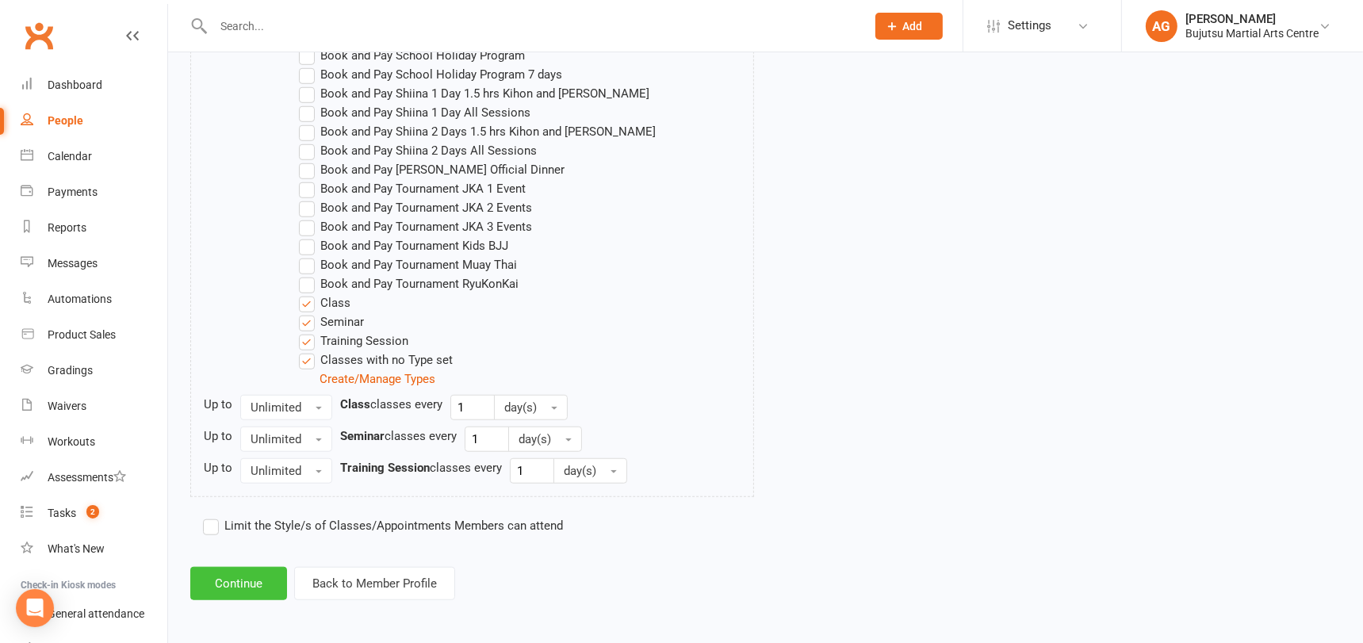
click at [247, 573] on button "Continue" at bounding box center [238, 583] width 97 height 33
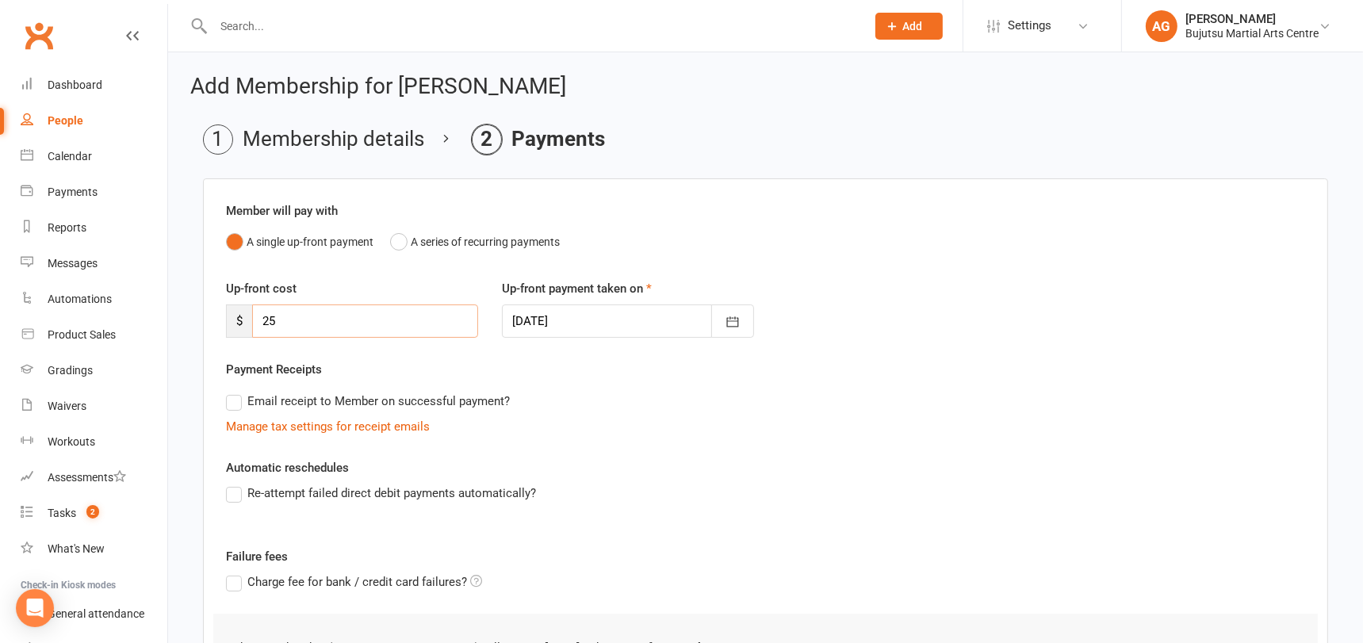
drag, startPoint x: 289, startPoint y: 316, endPoint x: 246, endPoint y: 318, distance: 43.6
click at [246, 318] on div "$ 25" at bounding box center [352, 320] width 252 height 33
type input "48.5"
click at [563, 316] on div at bounding box center [628, 320] width 252 height 33
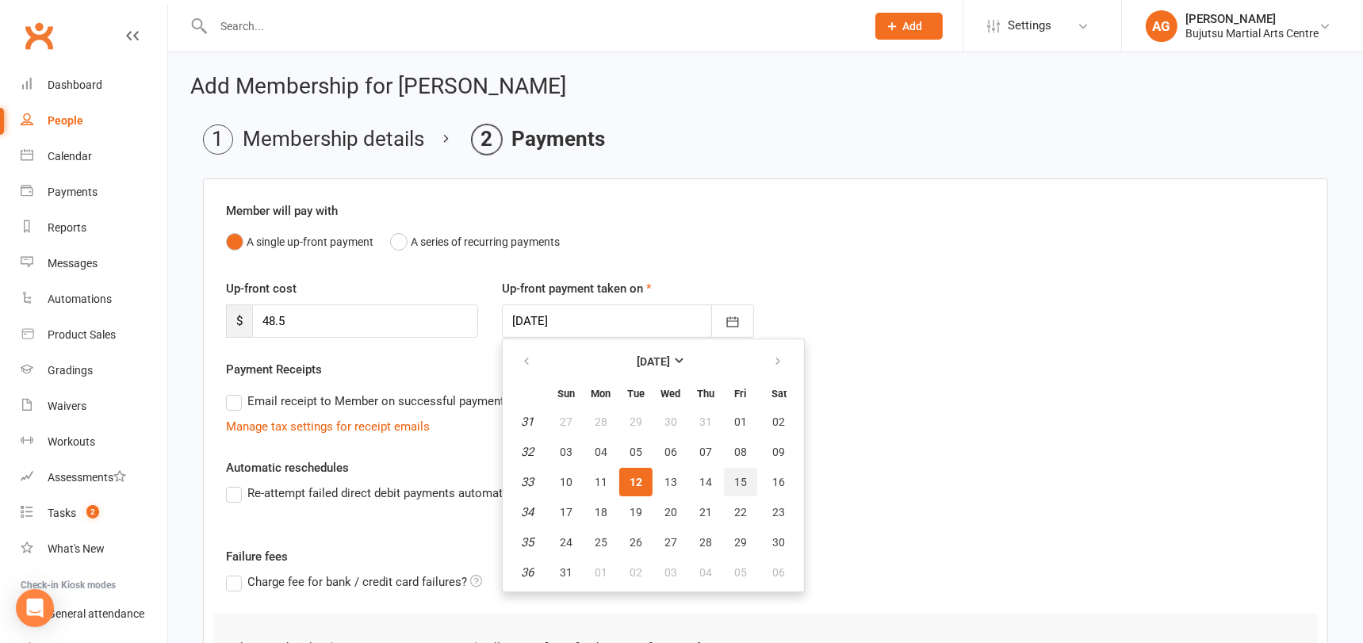
click at [740, 480] on span "15" at bounding box center [740, 482] width 13 height 13
type input "15 Aug 2025"
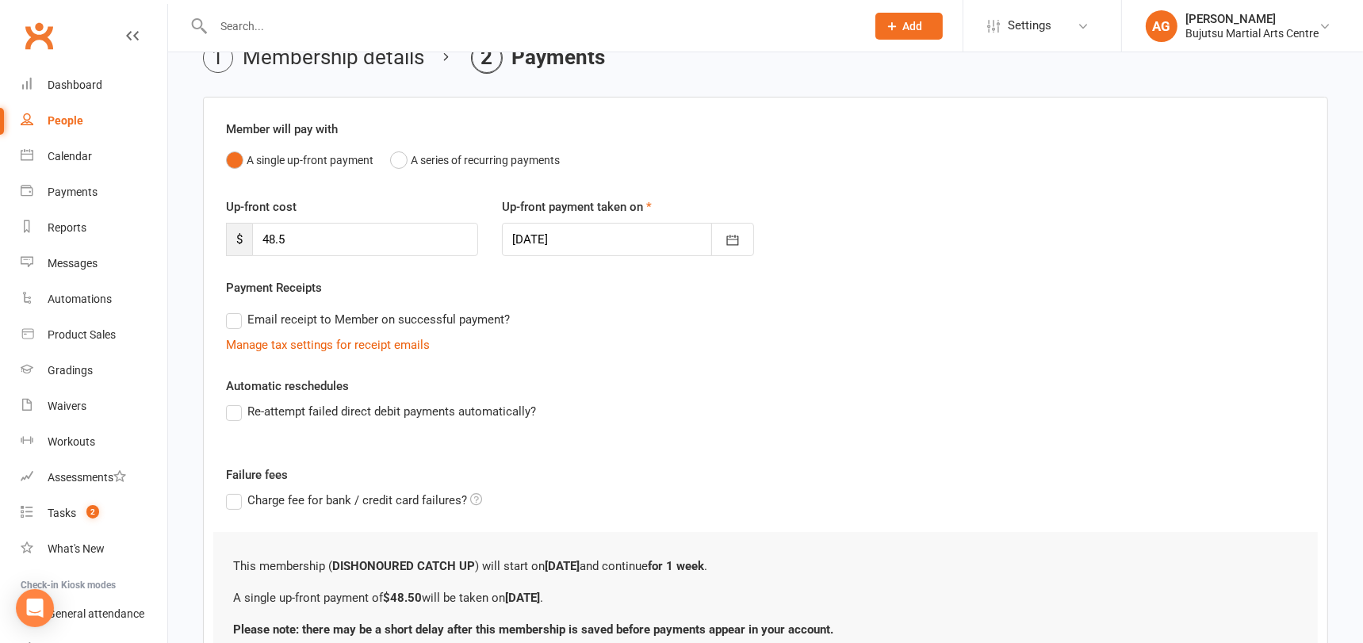
scroll to position [219, 0]
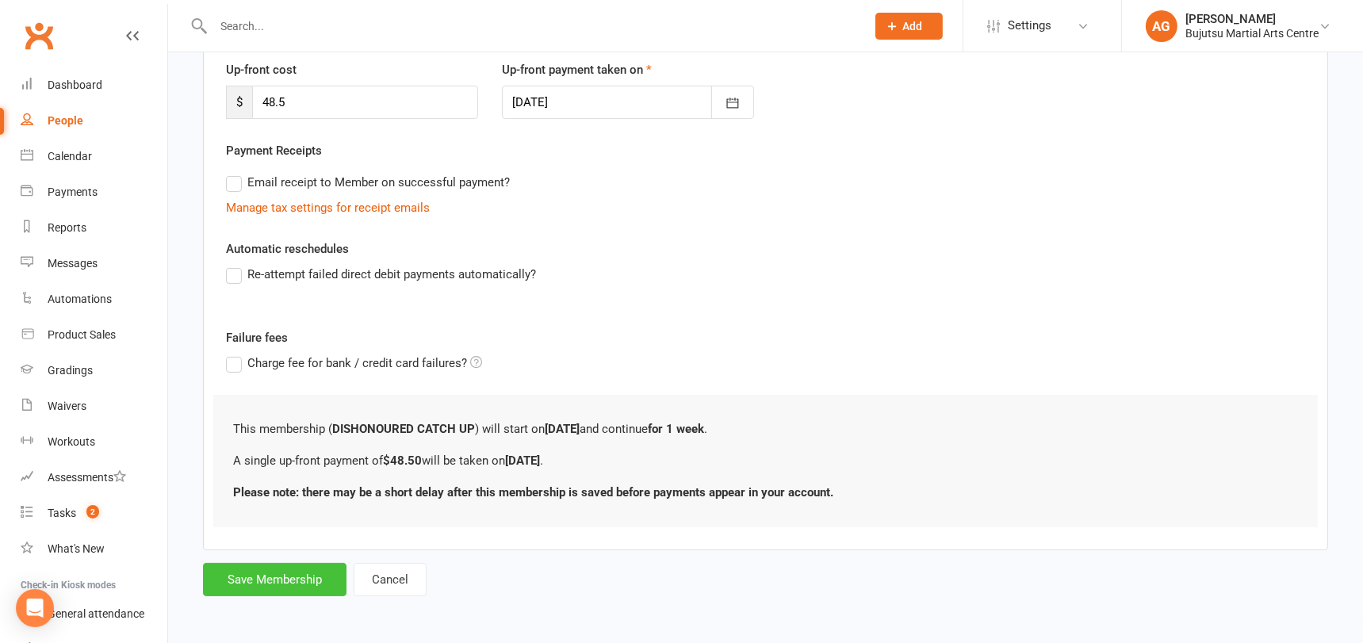
click at [270, 573] on button "Save Membership" at bounding box center [274, 579] width 143 height 33
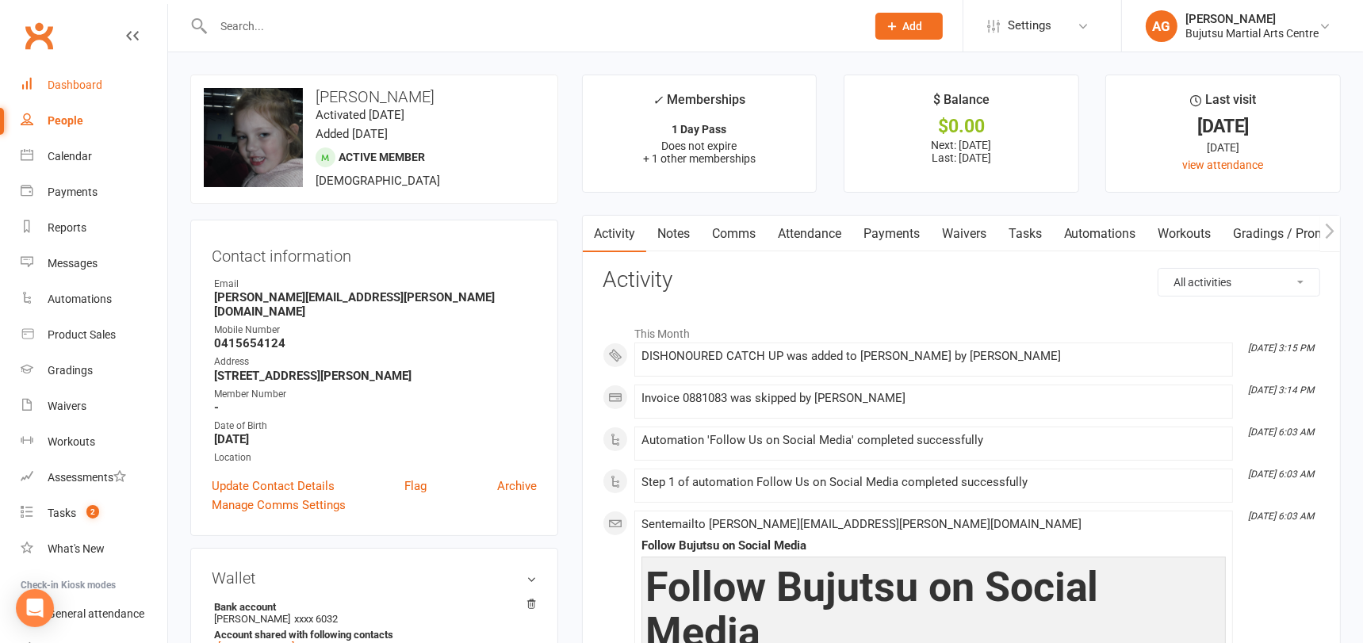
click at [88, 79] on div "Dashboard" at bounding box center [75, 84] width 55 height 13
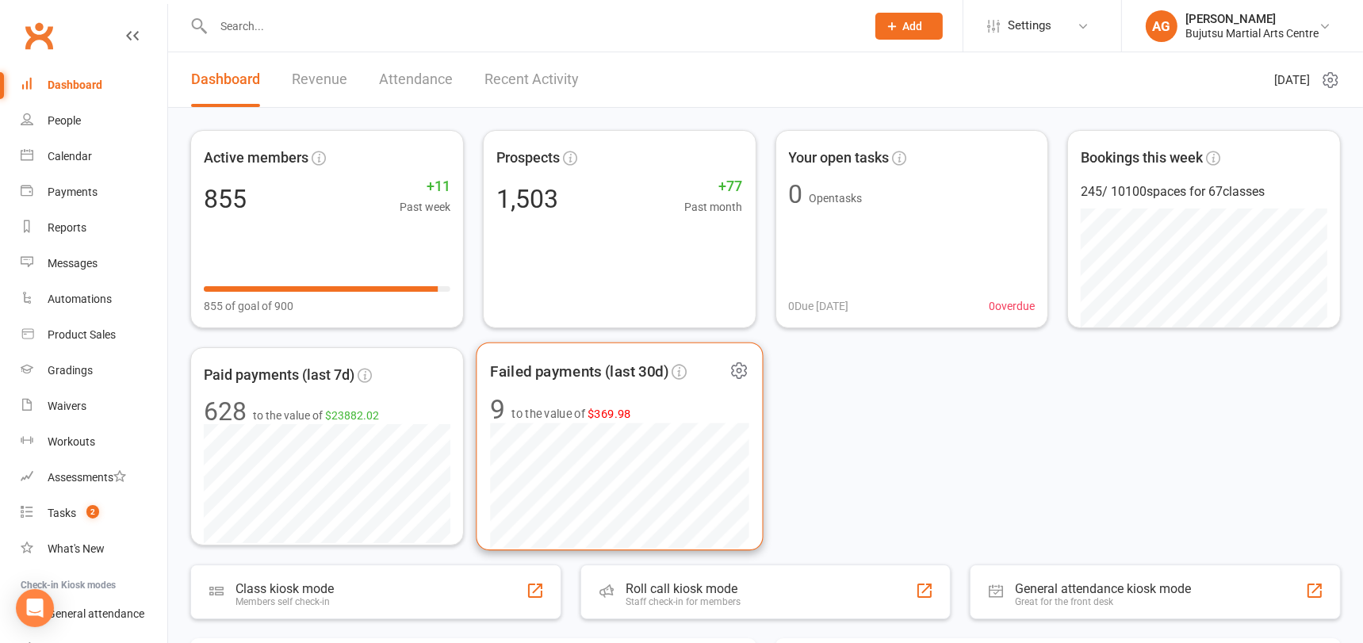
click at [597, 410] on span "$369.98" at bounding box center [609, 413] width 44 height 13
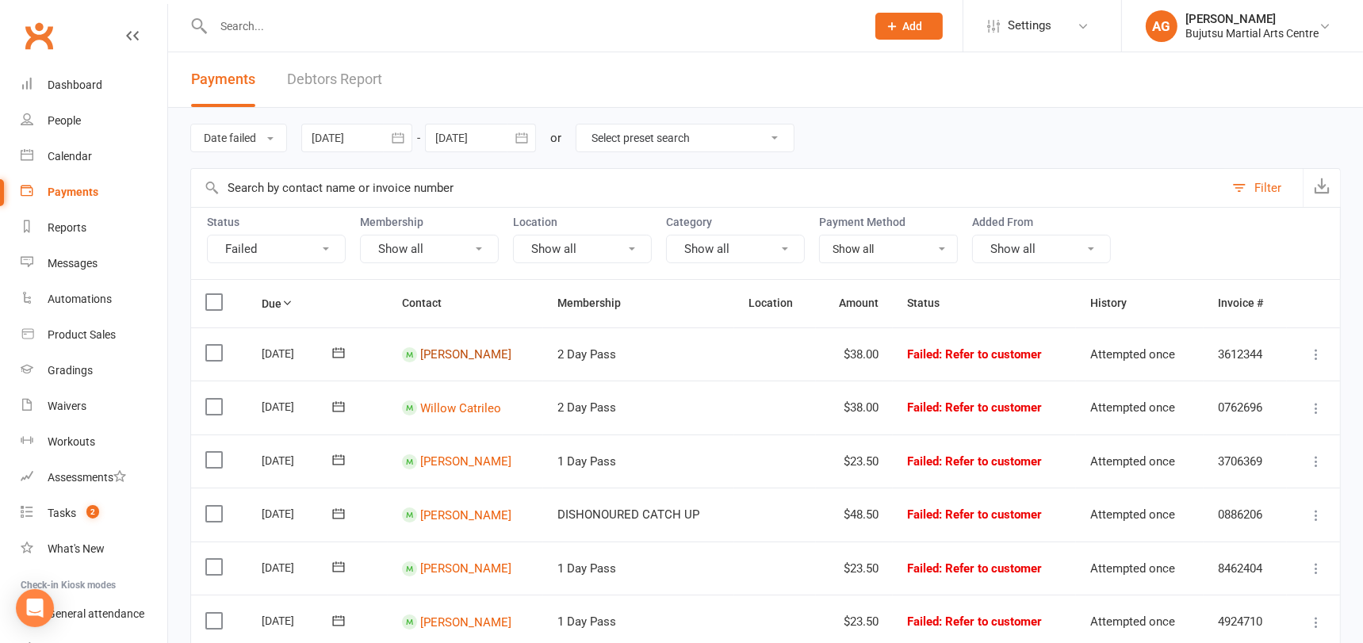
click at [443, 350] on link "Hanifa Asghari" at bounding box center [465, 354] width 91 height 14
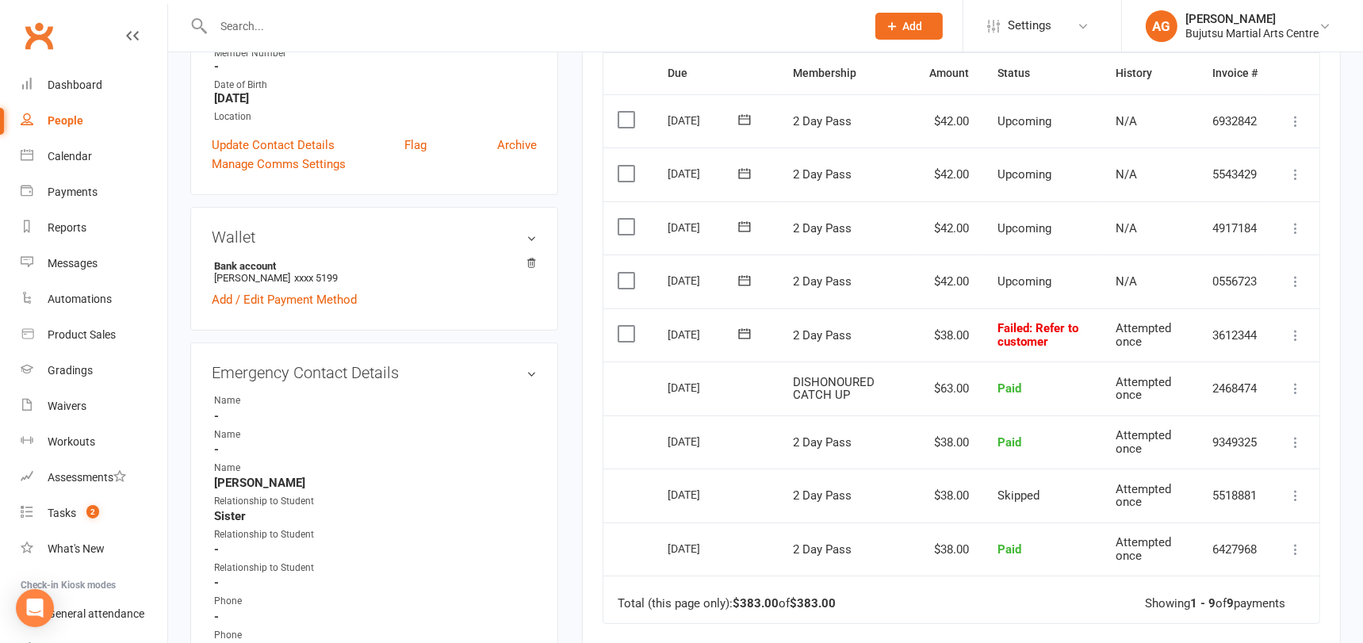
scroll to position [360, 0]
click at [1295, 342] on icon at bounding box center [1296, 334] width 16 height 16
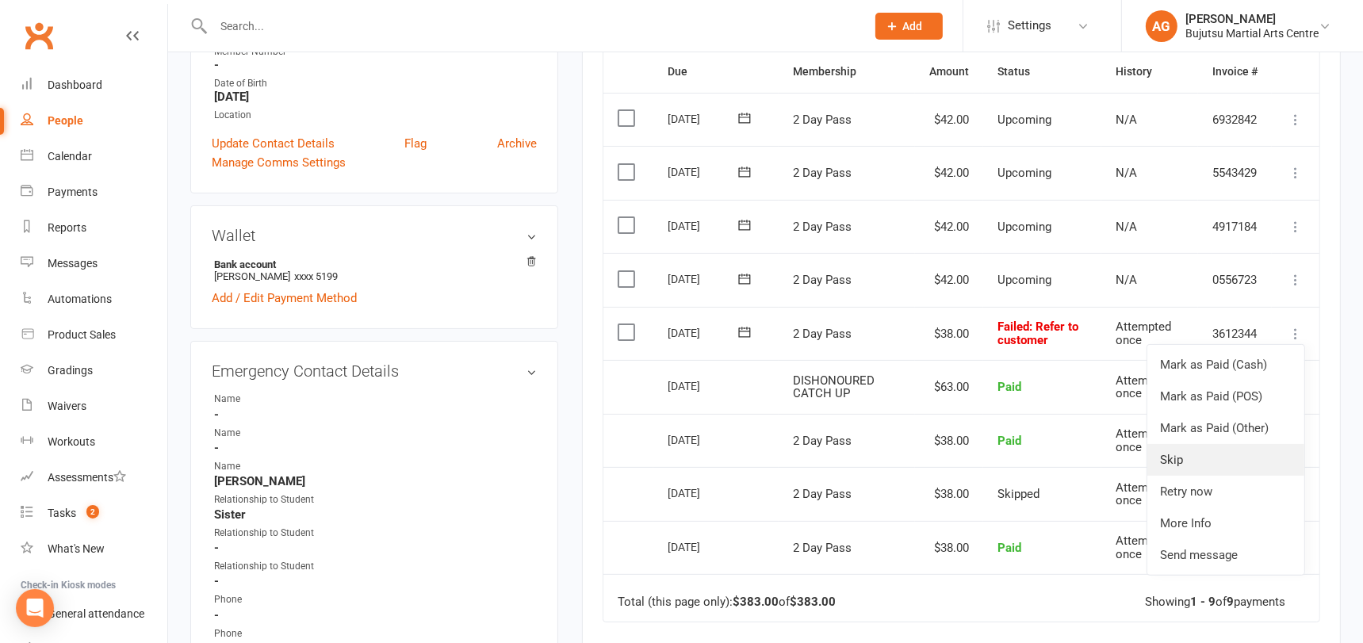
click at [1185, 476] on link "Skip" at bounding box center [1225, 460] width 157 height 32
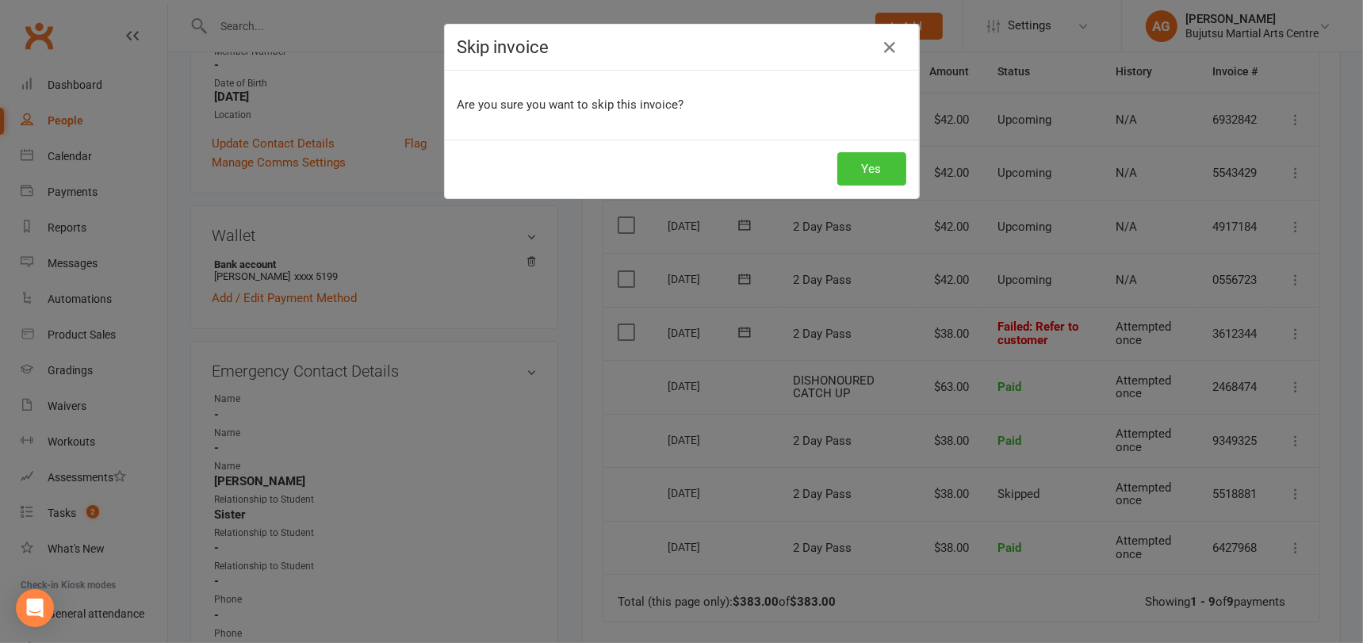
click at [878, 168] on button "Yes" at bounding box center [871, 168] width 69 height 33
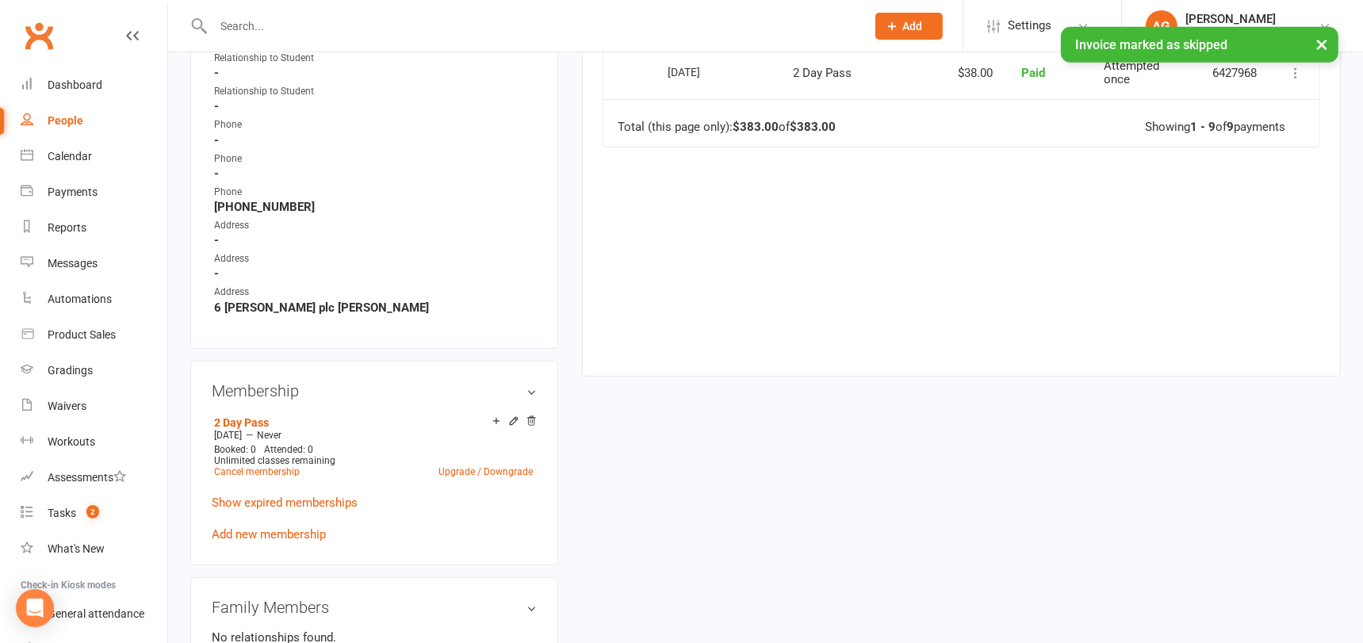
scroll to position [843, 0]
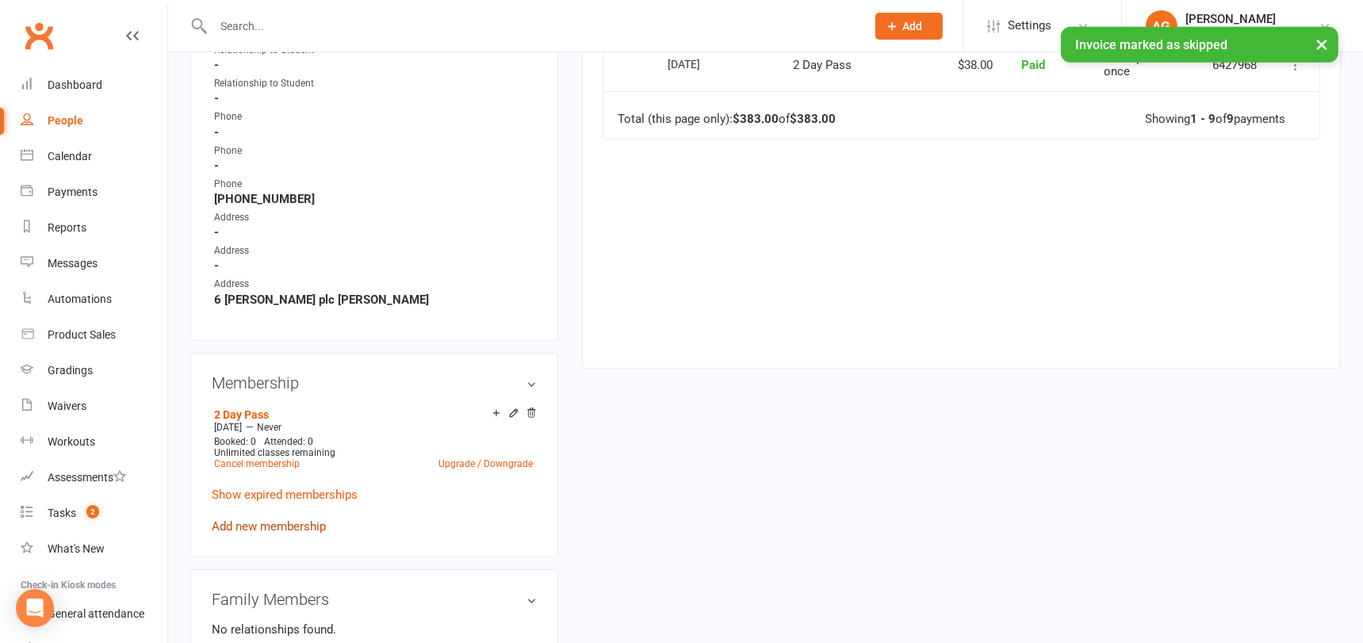
click at [274, 519] on link "Add new membership" at bounding box center [269, 526] width 114 height 14
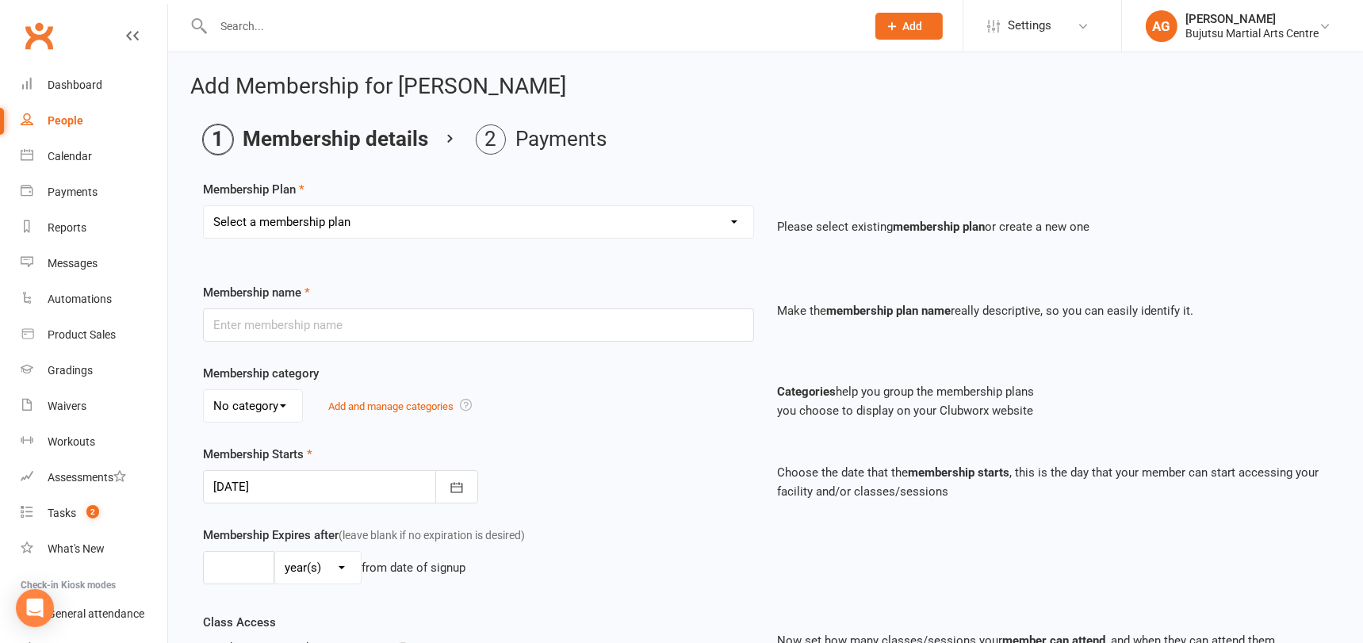
click at [363, 215] on select "Select a membership plan Create new Membership Plan 1 Day Pass 2 Day Pass Unlim…" at bounding box center [478, 222] width 549 height 32
select select "25"
click at [204, 206] on select "Select a membership plan Create new Membership Plan 1 Day Pass 2 Day Pass Unlim…" at bounding box center [478, 222] width 549 height 32
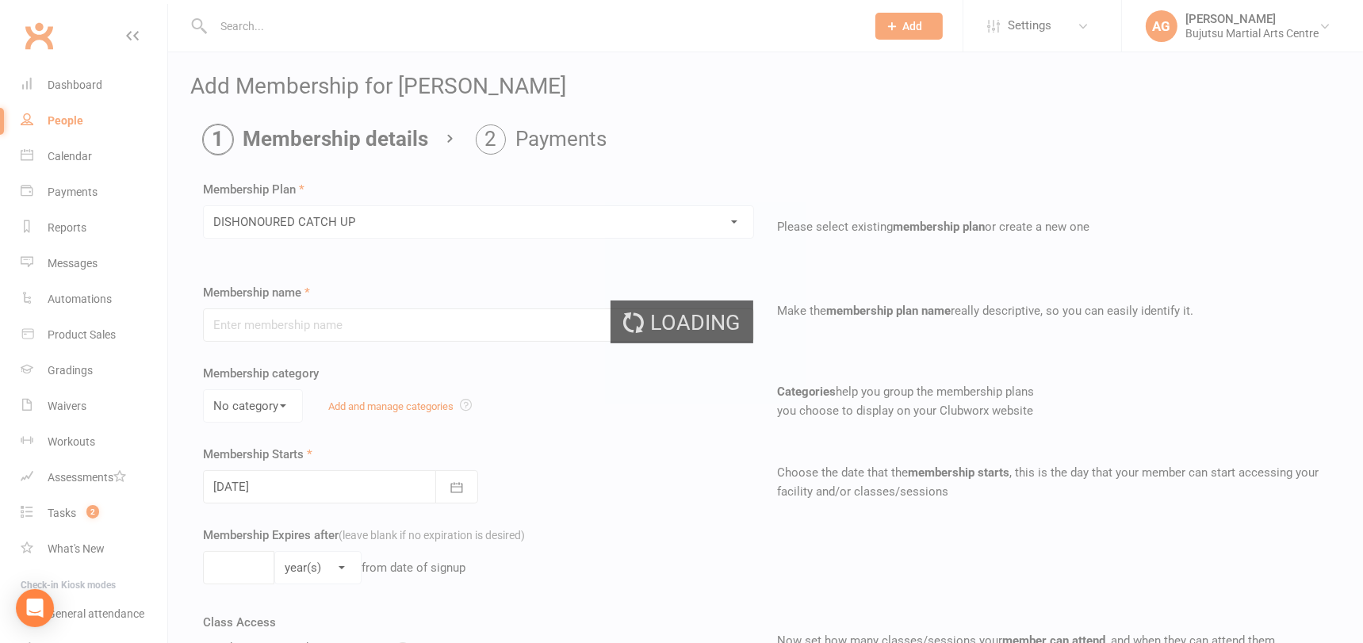
type input "DISHONOURED CATCH UP"
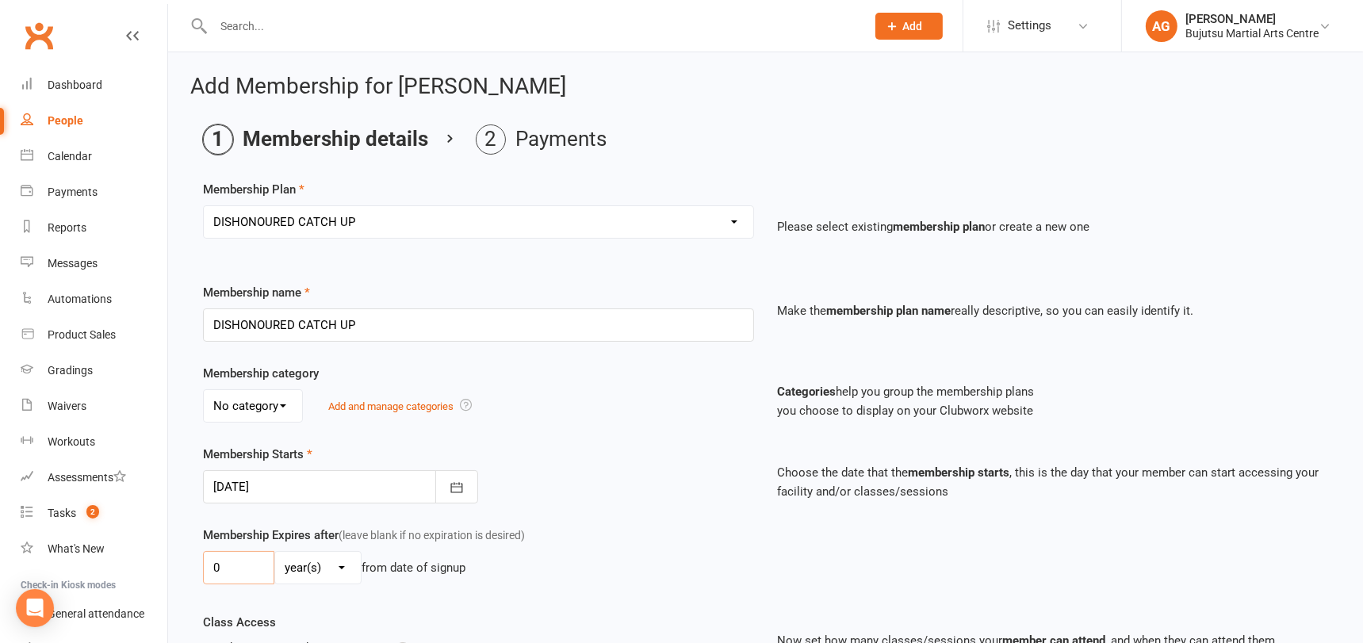
click at [235, 565] on input "0" at bounding box center [238, 567] width 71 height 33
type input "01"
click at [293, 568] on select "day(s) week(s) month(s) year(s)" at bounding box center [318, 568] width 86 height 32
select select "1"
click at [275, 552] on select "day(s) week(s) month(s) year(s)" at bounding box center [318, 568] width 86 height 32
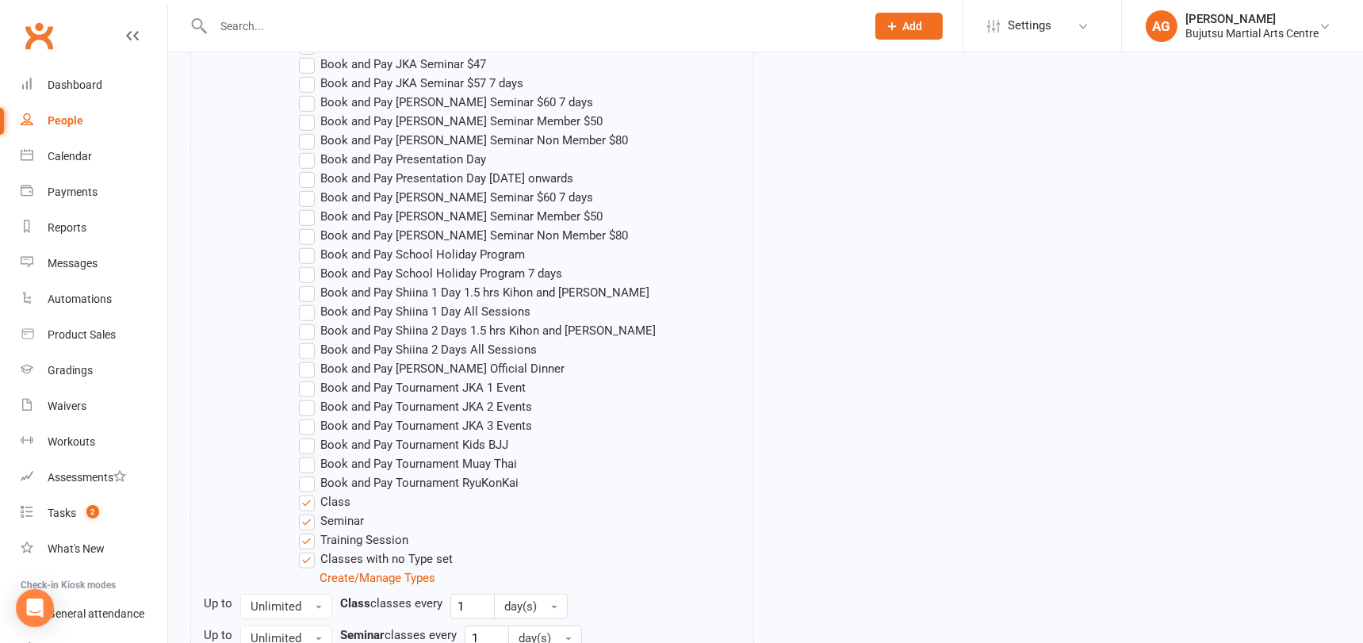
scroll to position [1410, 0]
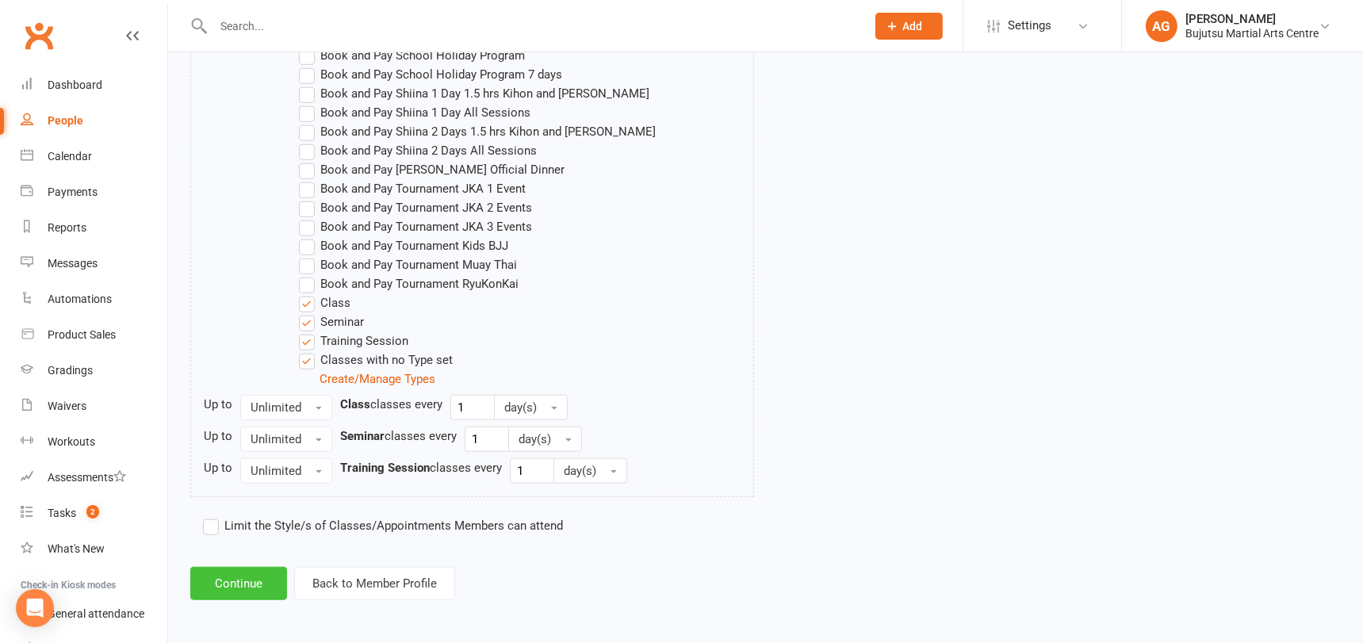
click at [224, 573] on button "Continue" at bounding box center [238, 583] width 97 height 33
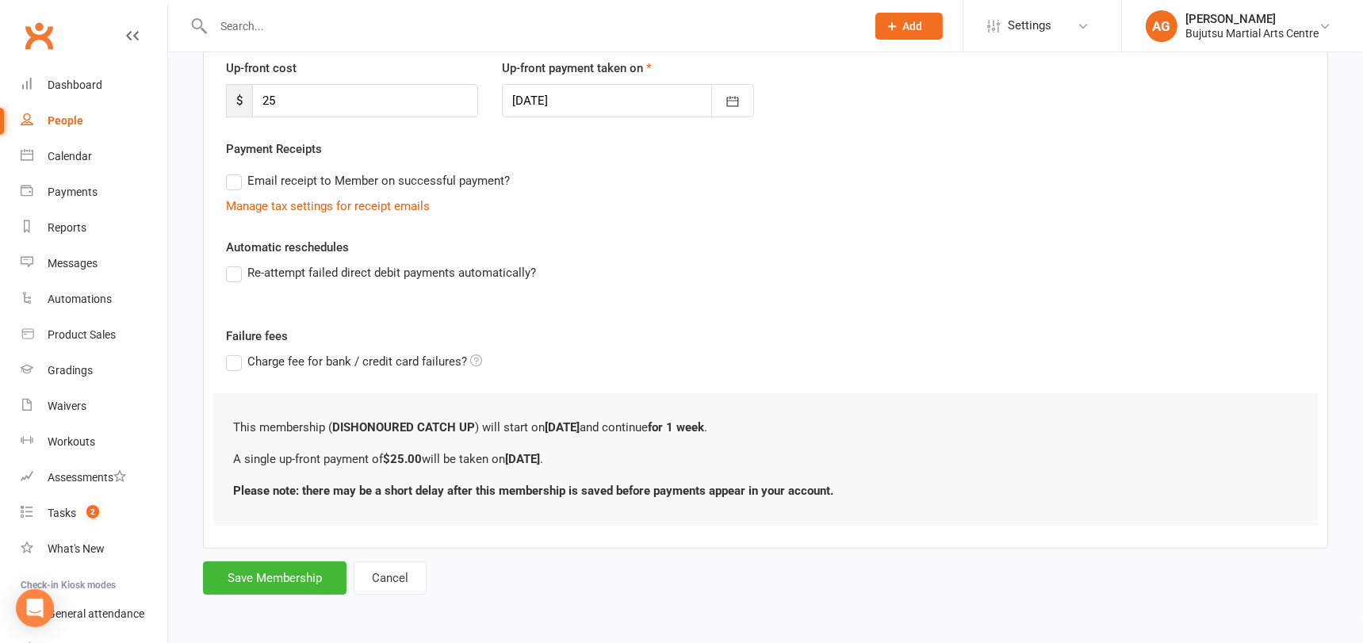
scroll to position [0, 0]
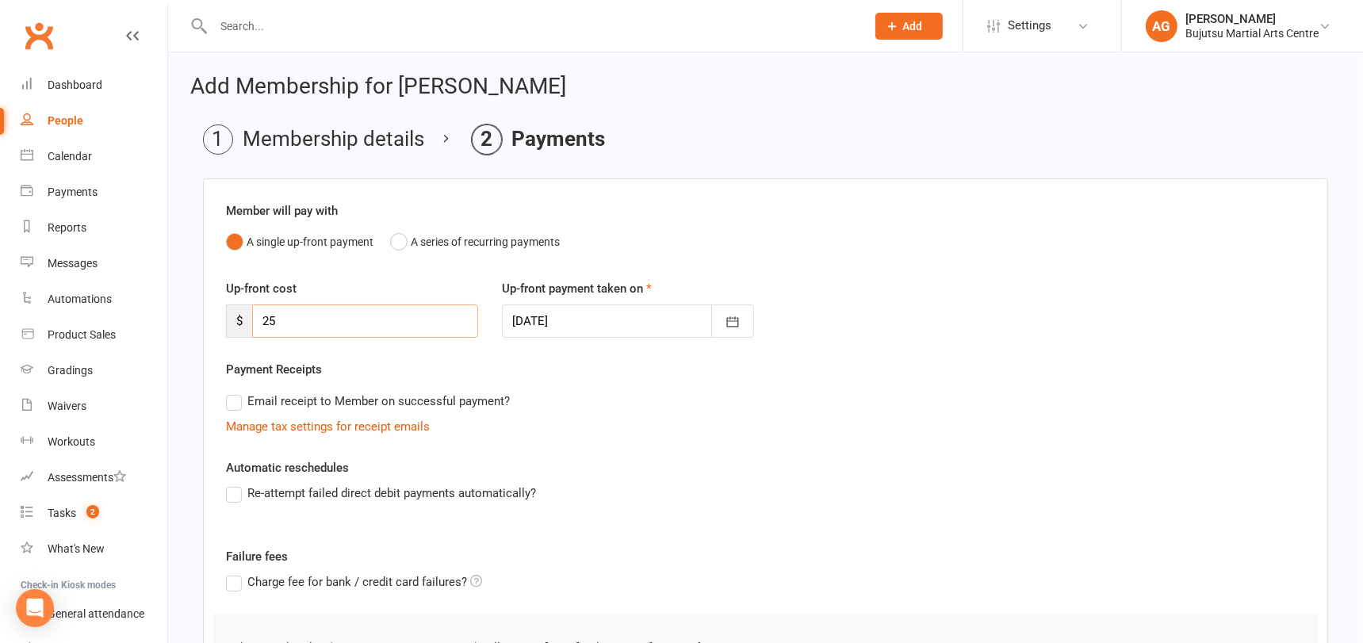
drag, startPoint x: 298, startPoint y: 309, endPoint x: 254, endPoint y: 310, distance: 44.4
click at [250, 311] on div "$ 25" at bounding box center [352, 320] width 252 height 33
drag, startPoint x: 293, startPoint y: 316, endPoint x: 249, endPoint y: 316, distance: 44.4
click at [249, 316] on div "$ 25" at bounding box center [352, 320] width 252 height 33
type input "63"
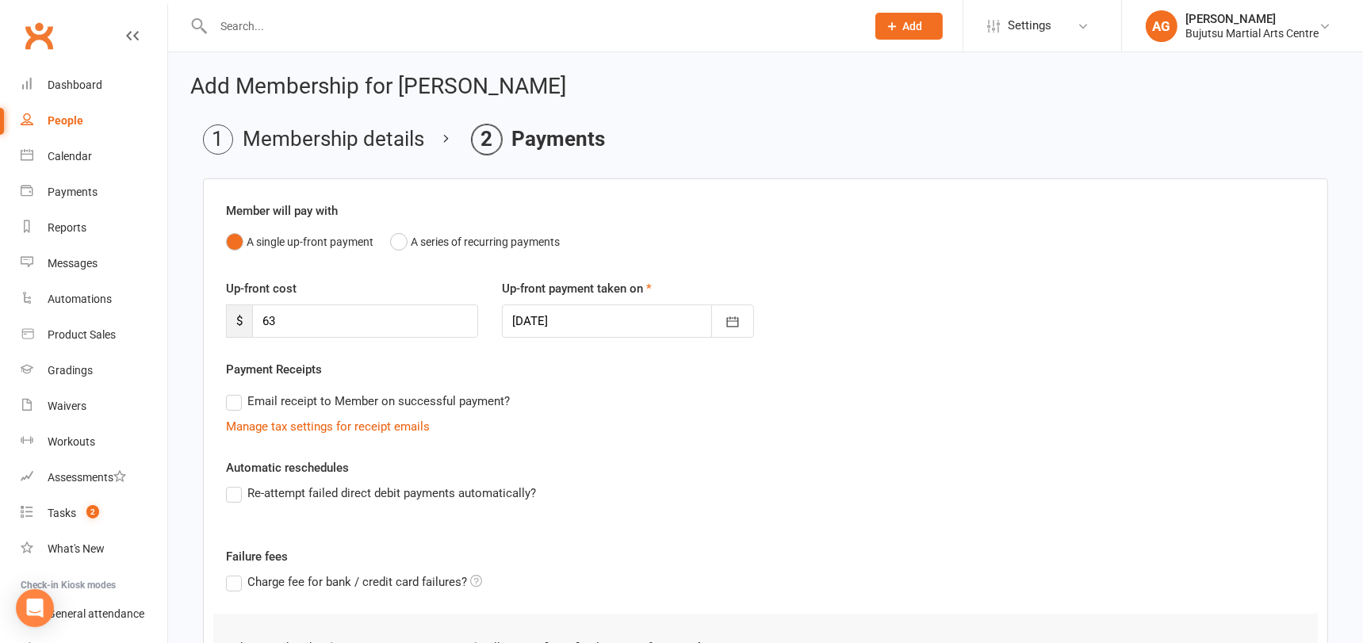
click at [589, 315] on div at bounding box center [628, 320] width 252 height 33
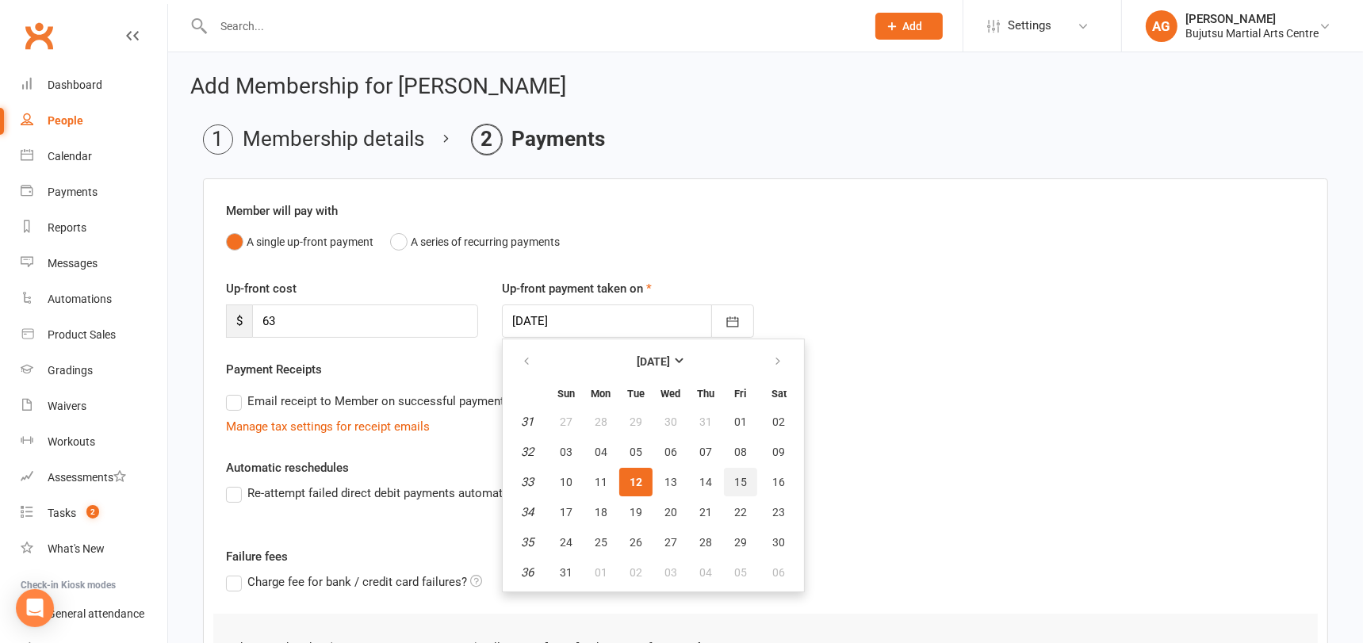
drag, startPoint x: 739, startPoint y: 475, endPoint x: 675, endPoint y: 460, distance: 65.2
click at [739, 476] on span "15" at bounding box center [740, 482] width 13 height 13
type input "15 Aug 2025"
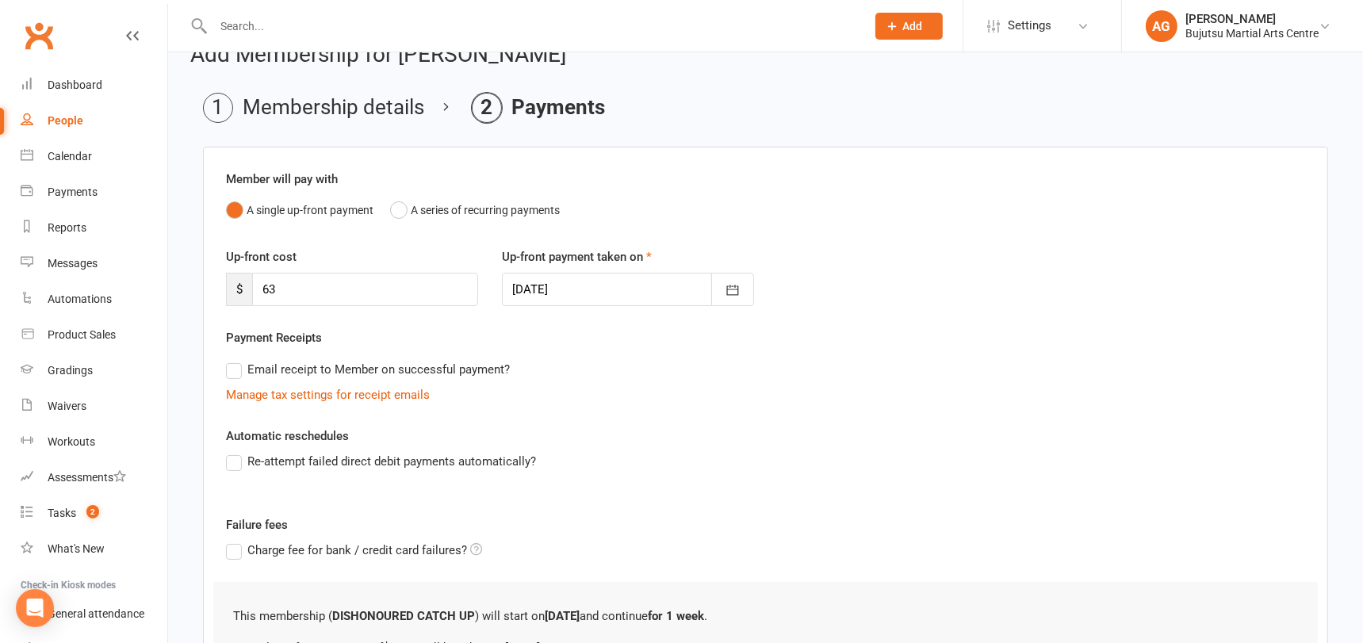
scroll to position [219, 0]
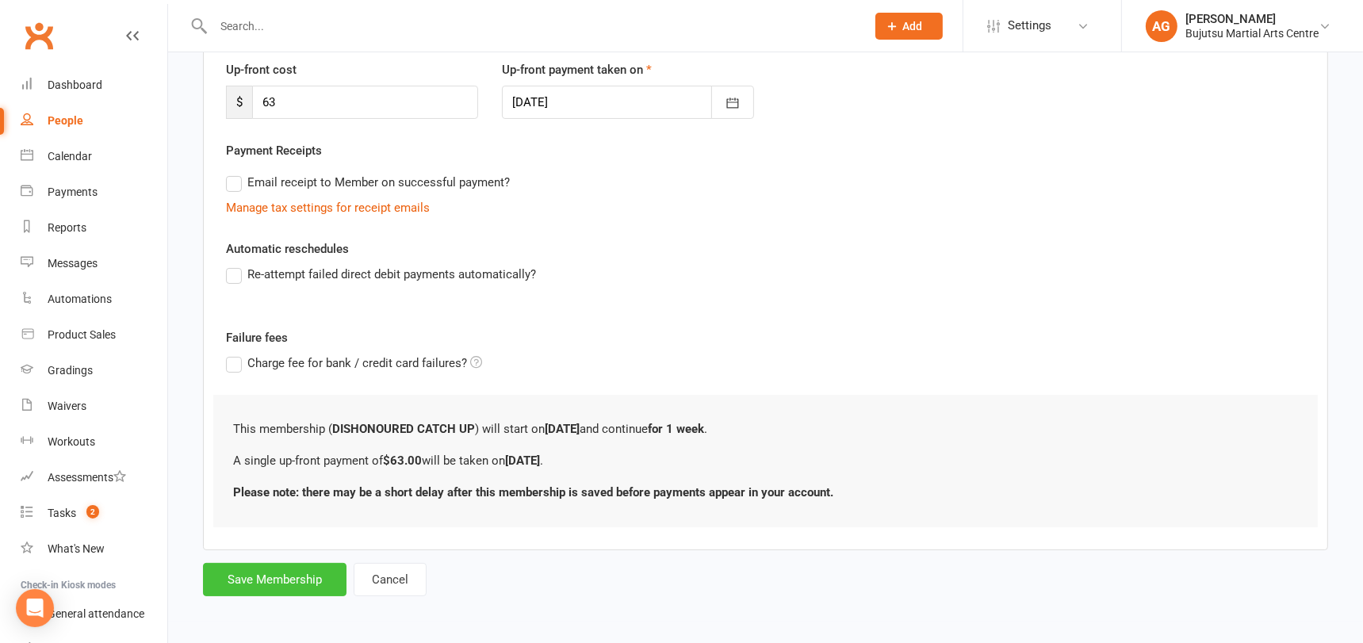
click at [293, 579] on button "Save Membership" at bounding box center [274, 579] width 143 height 33
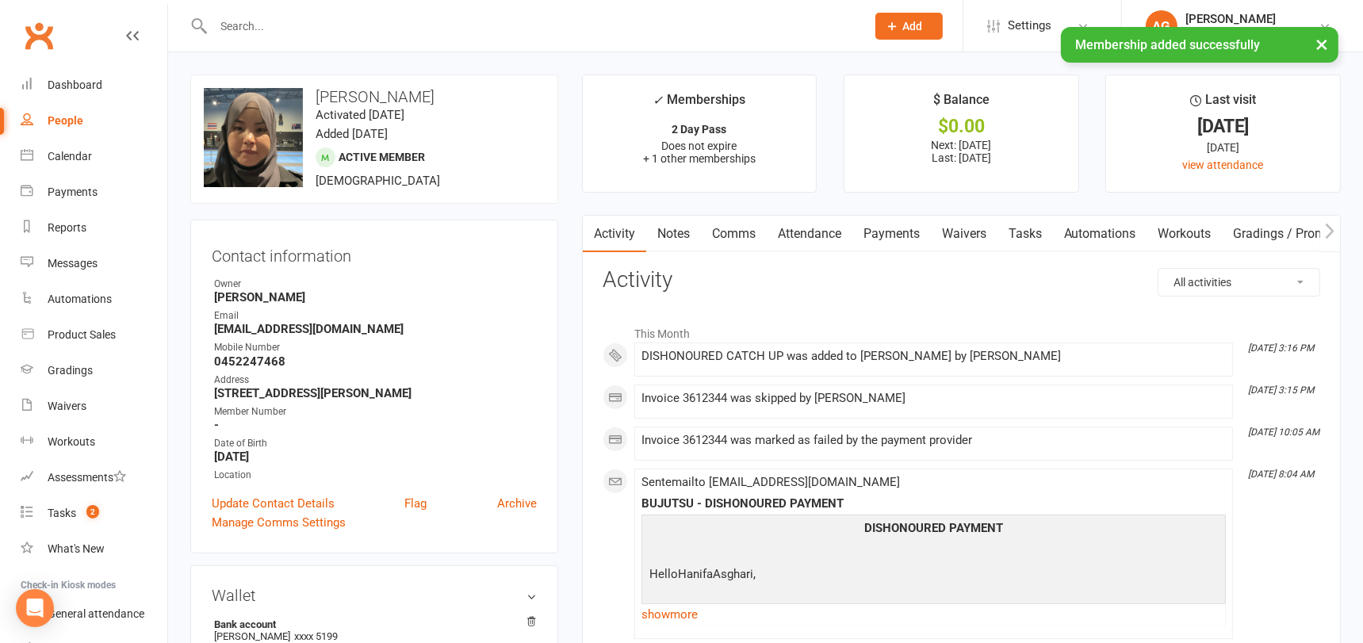
click at [358, 25] on input "text" at bounding box center [532, 26] width 646 height 22
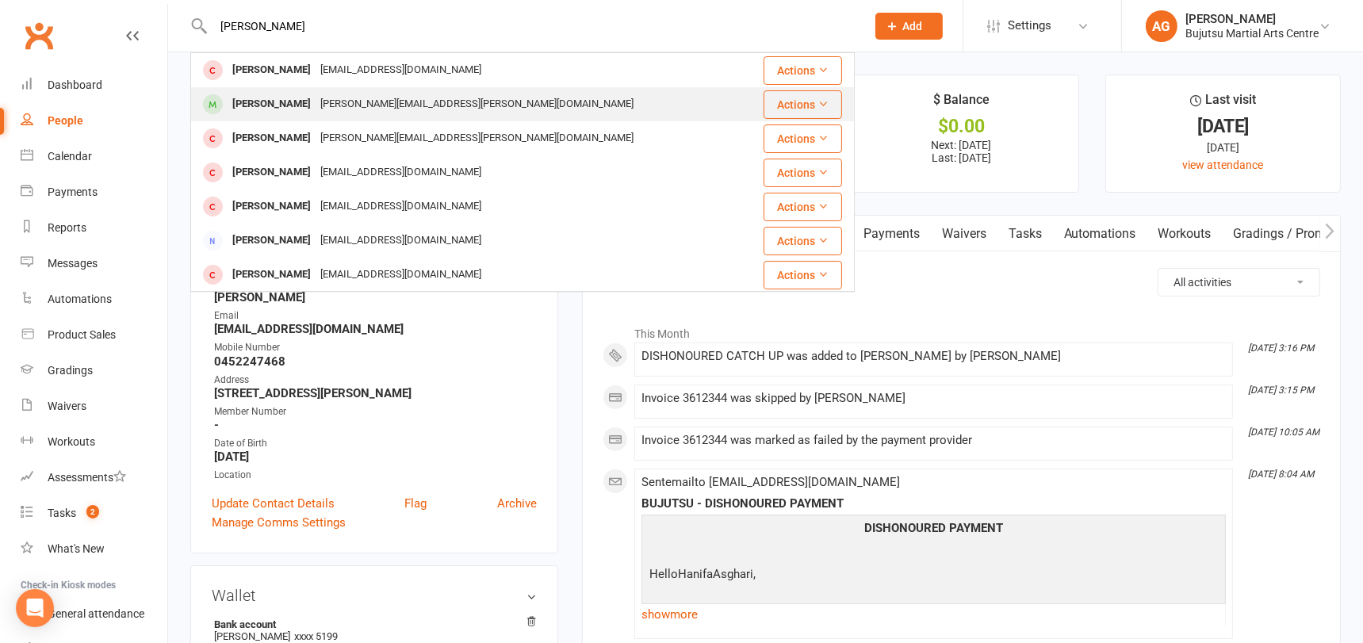
type input "mackenzie"
click at [316, 97] on div "Mackenzie Apthorpe" at bounding box center [272, 104] width 88 height 23
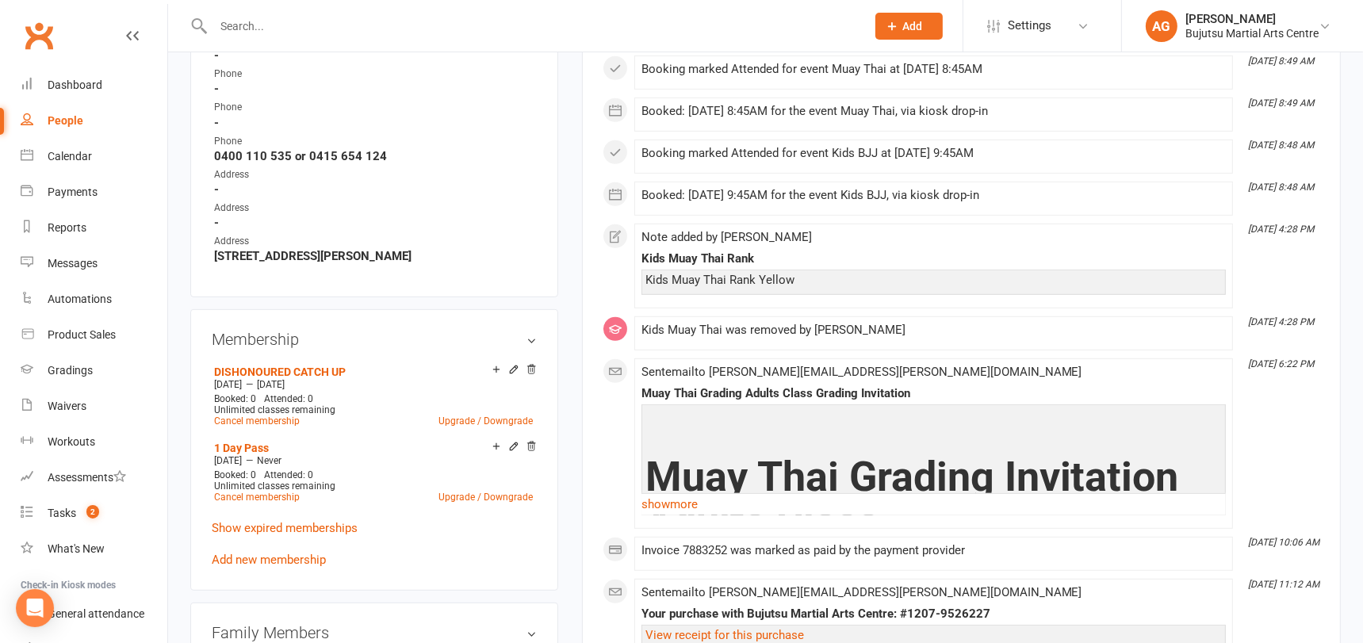
scroll to position [901, 0]
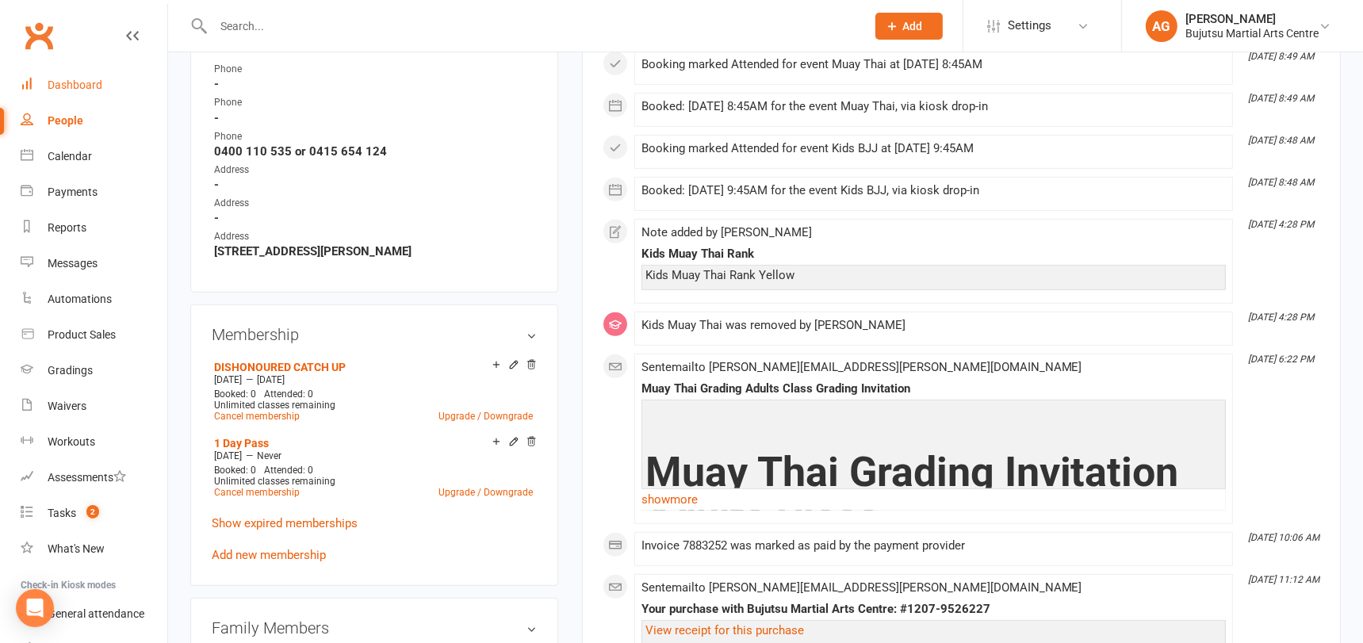
click at [78, 86] on div "Dashboard" at bounding box center [75, 84] width 55 height 13
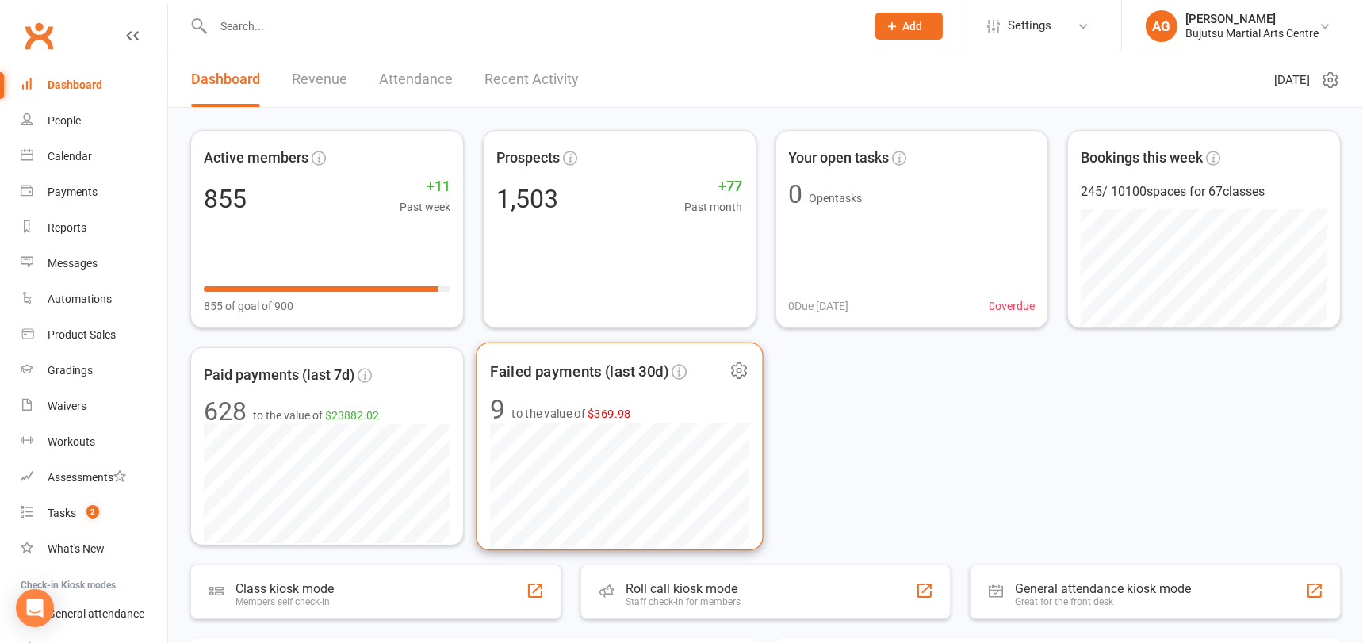
click at [607, 407] on span "$369.98" at bounding box center [609, 413] width 44 height 13
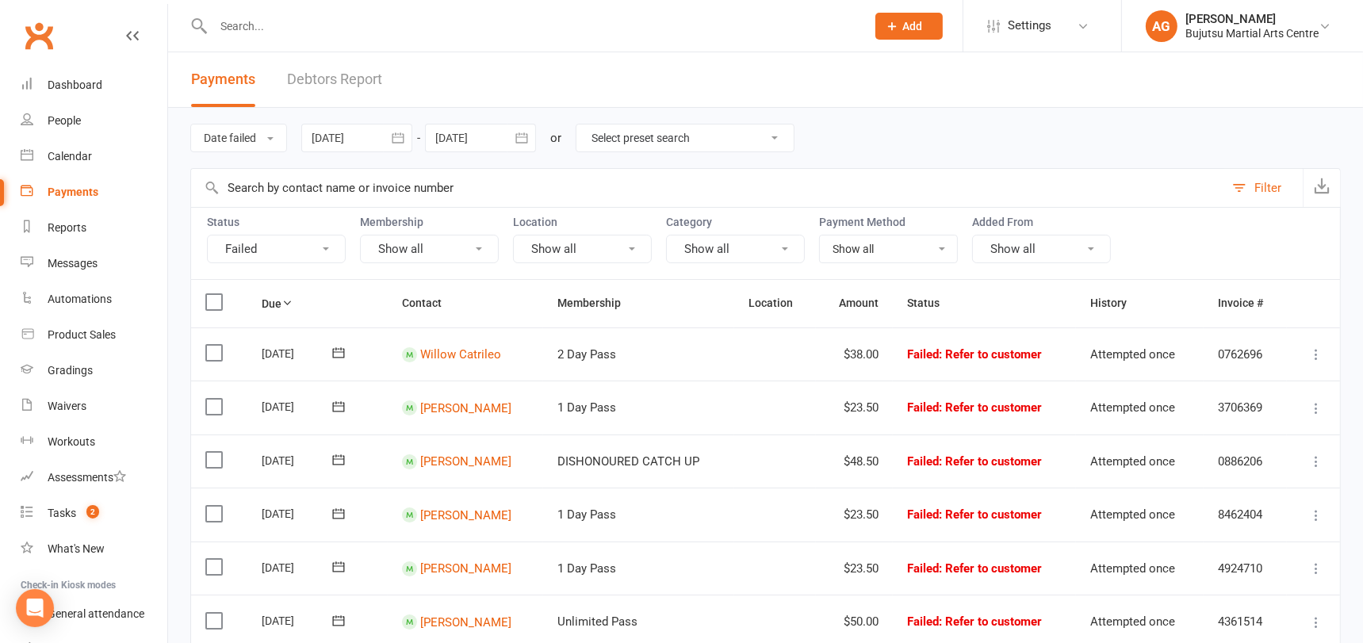
click at [976, 356] on span ": Refer to customer" at bounding box center [990, 354] width 103 height 14
click at [453, 347] on link "Willow Catrileo" at bounding box center [460, 354] width 81 height 14
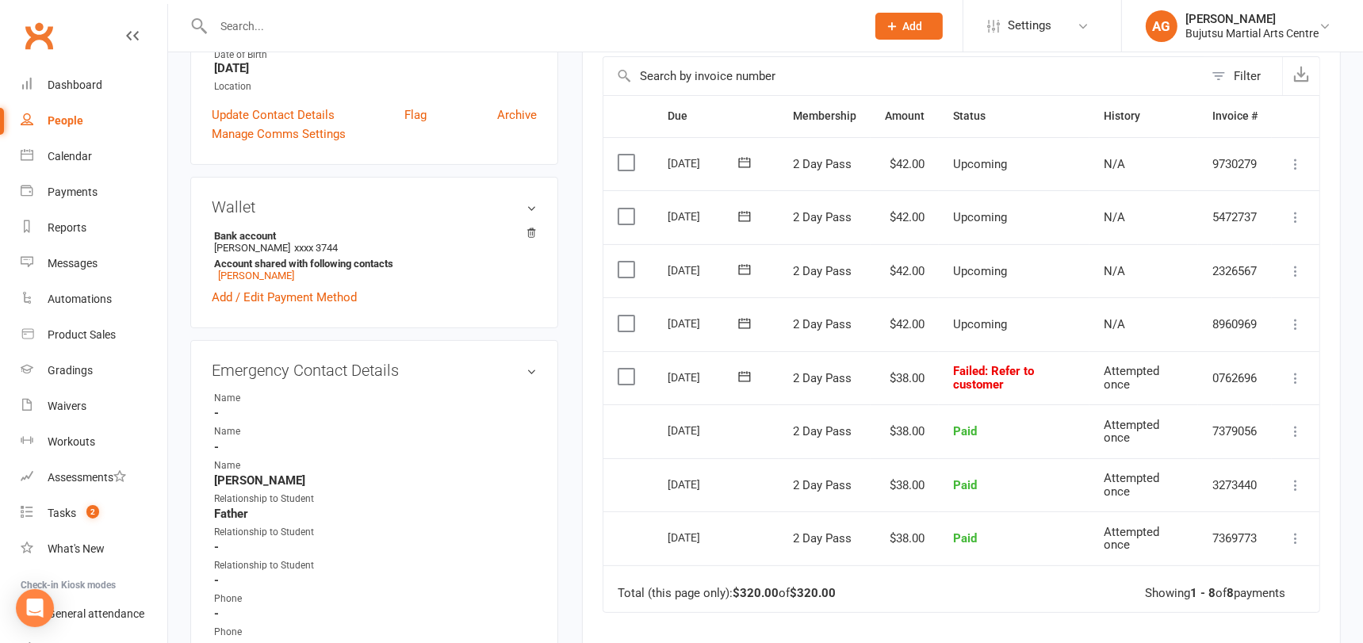
scroll to position [359, 0]
click at [1296, 370] on icon at bounding box center [1296, 376] width 16 height 16
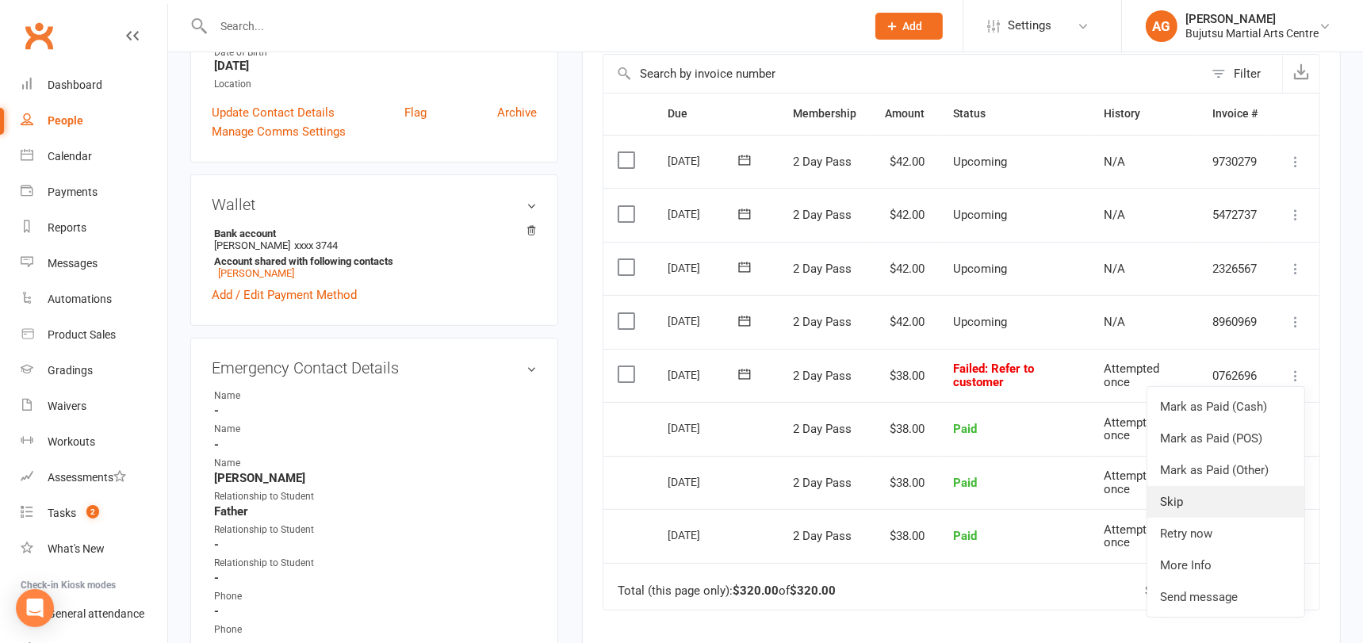
click at [1193, 497] on link "Skip" at bounding box center [1225, 502] width 157 height 32
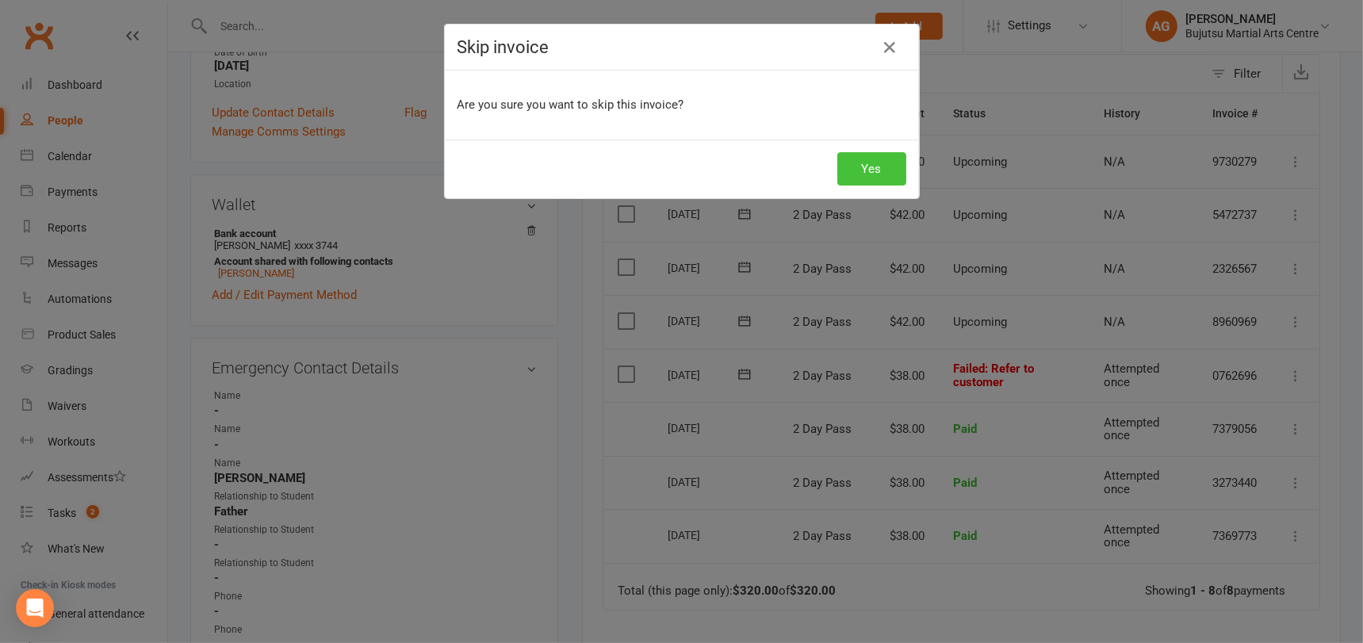
click at [875, 167] on button "Yes" at bounding box center [871, 168] width 69 height 33
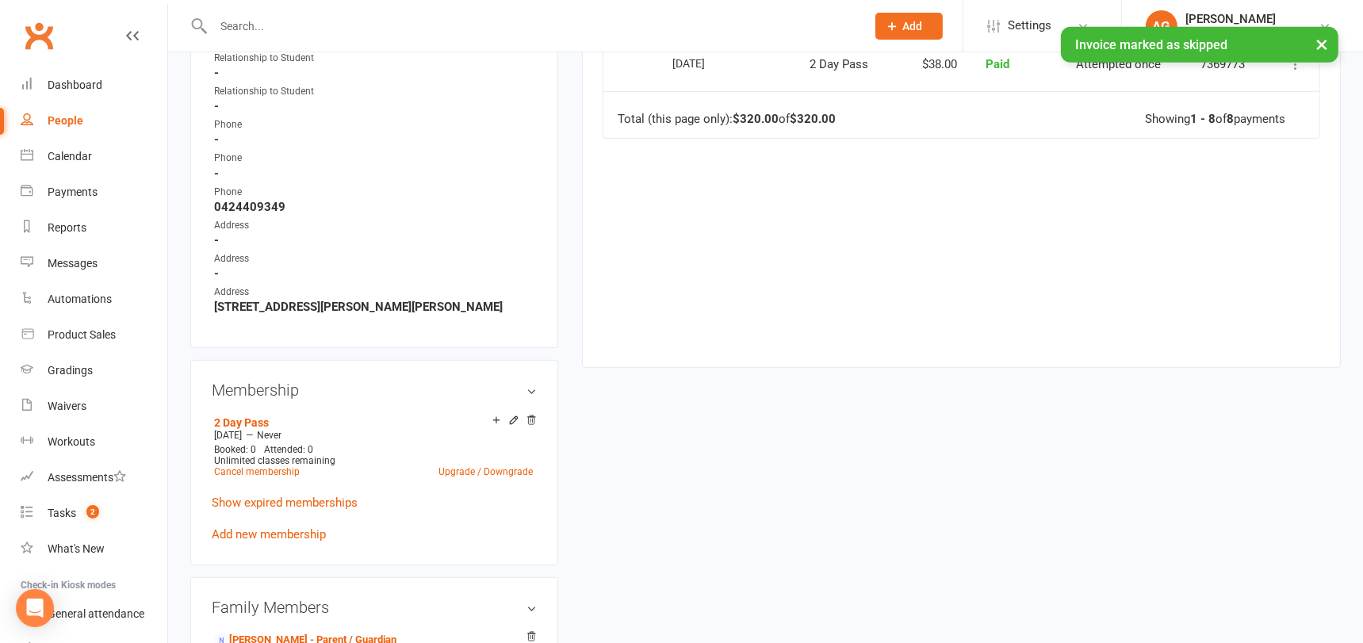
scroll to position [837, 0]
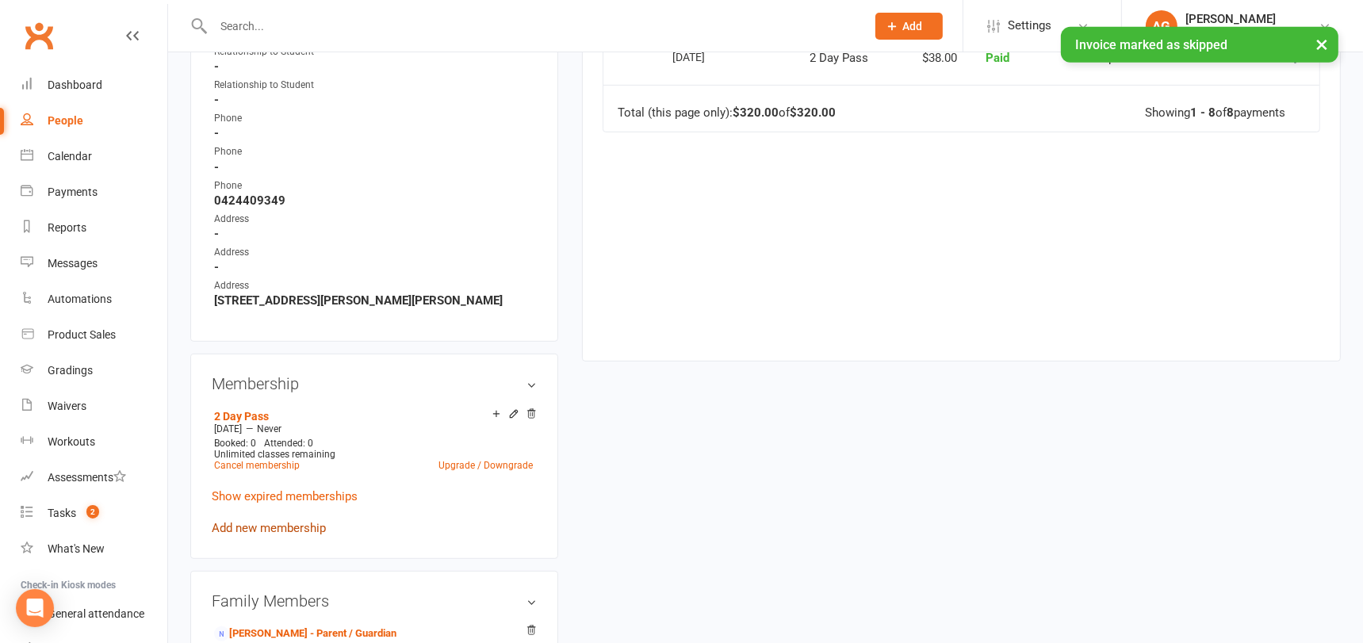
click at [258, 522] on link "Add new membership" at bounding box center [269, 528] width 114 height 14
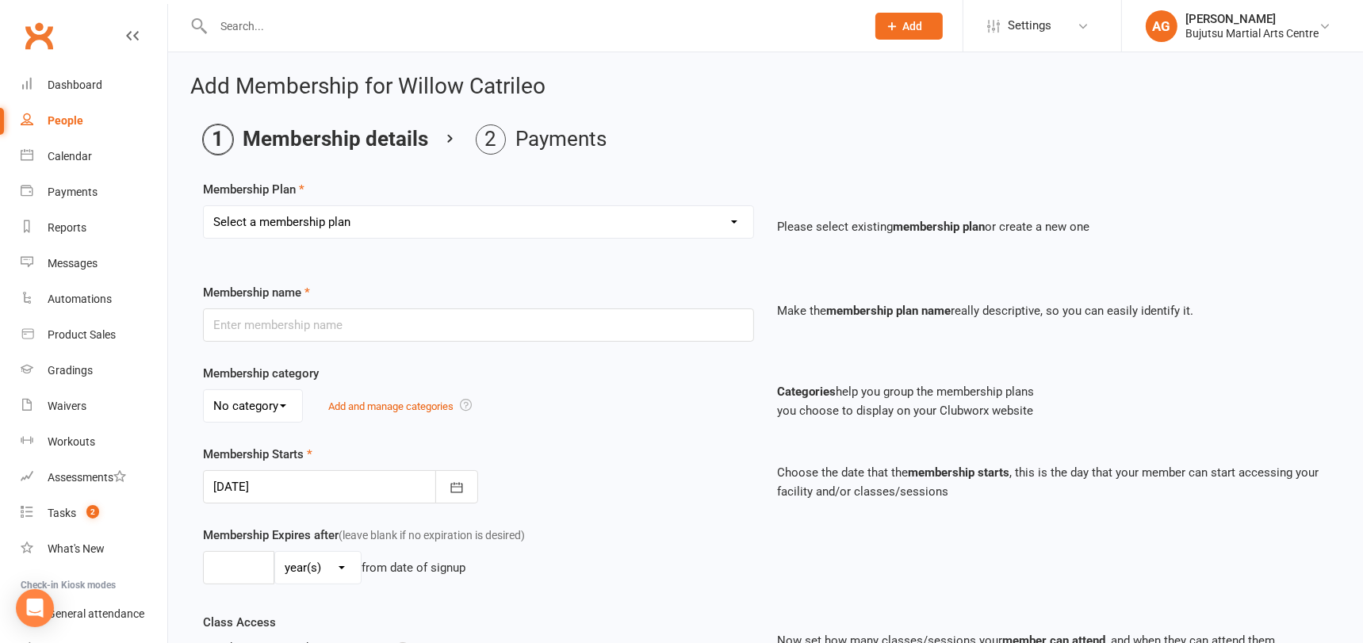
click at [348, 220] on select "Select a membership plan Create new Membership Plan 1 Day Pass 2 Day Pass Unlim…" at bounding box center [478, 222] width 549 height 32
select select "25"
click at [204, 206] on select "Select a membership plan Create new Membership Plan 1 Day Pass 2 Day Pass Unlim…" at bounding box center [478, 222] width 549 height 32
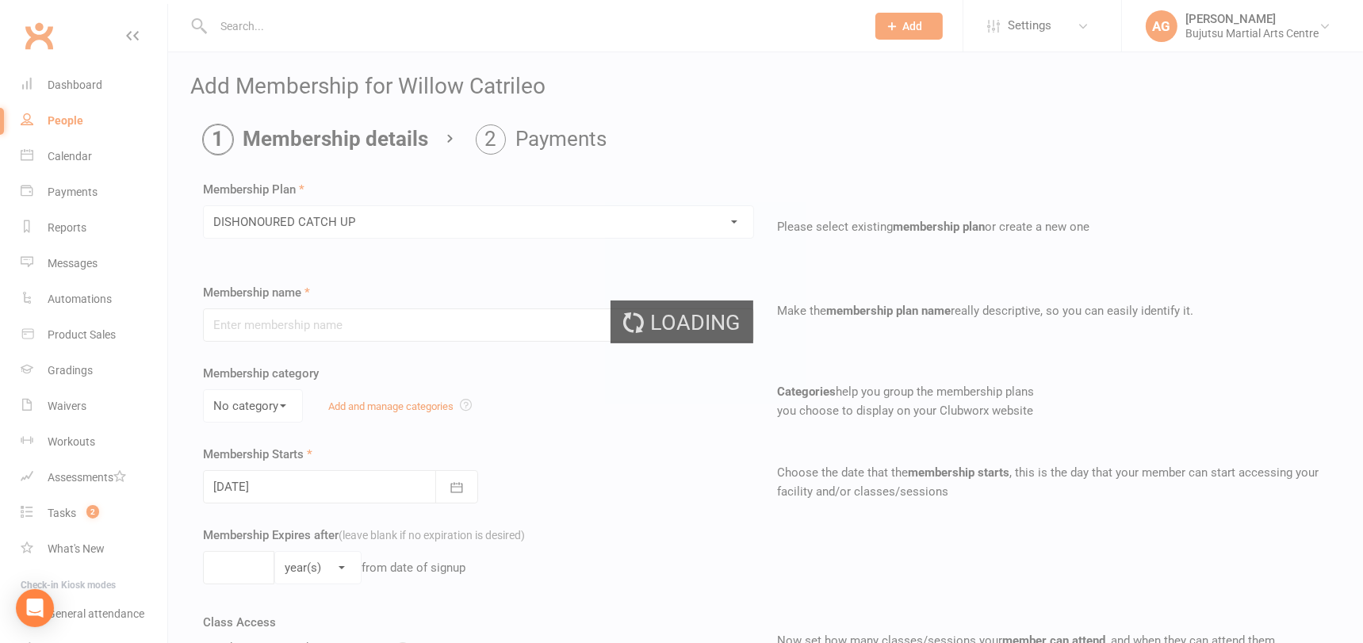
type input "DISHONOURED CATCH UP"
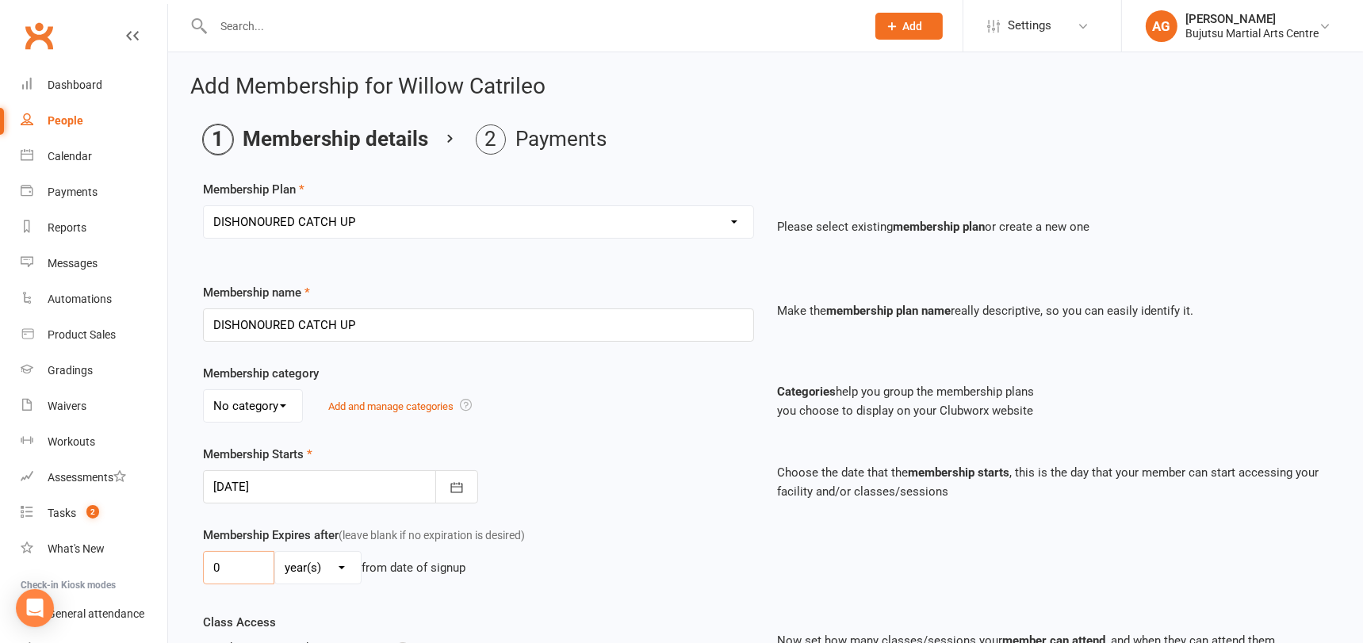
click at [258, 569] on input "0" at bounding box center [238, 567] width 71 height 33
type input "01"
click at [309, 569] on select "day(s) week(s) month(s) year(s)" at bounding box center [318, 568] width 86 height 32
select select "1"
click at [275, 552] on select "day(s) week(s) month(s) year(s)" at bounding box center [318, 568] width 86 height 32
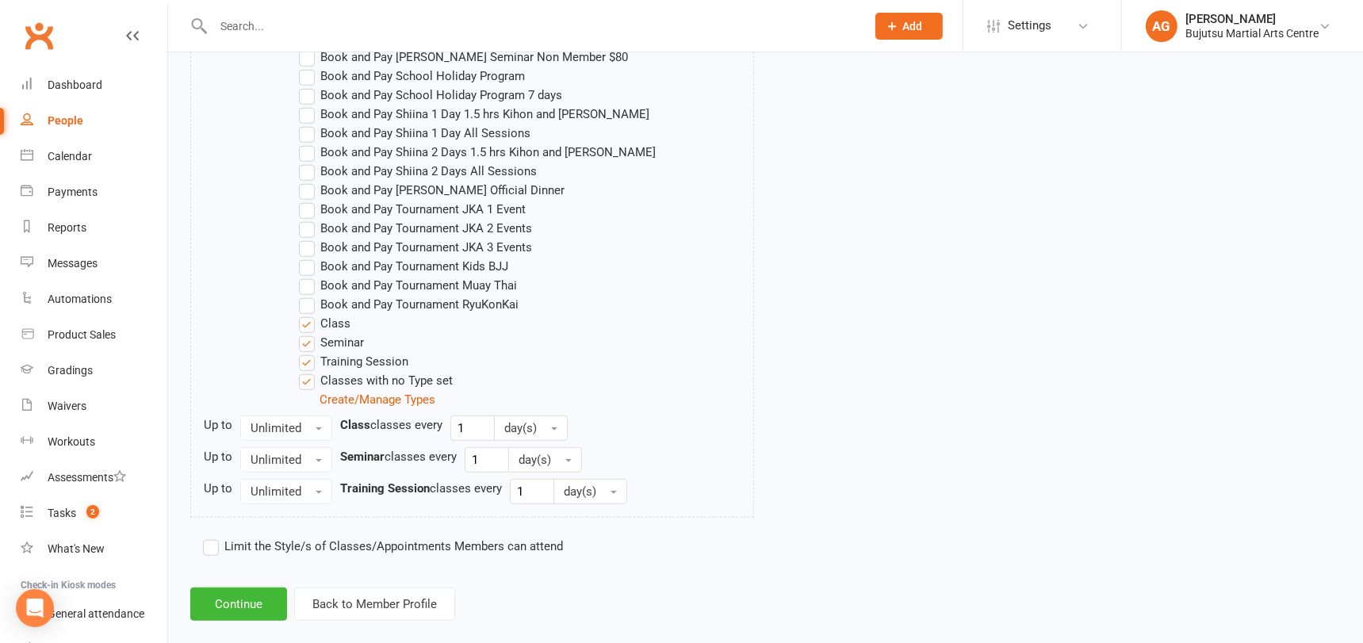
scroll to position [1410, 0]
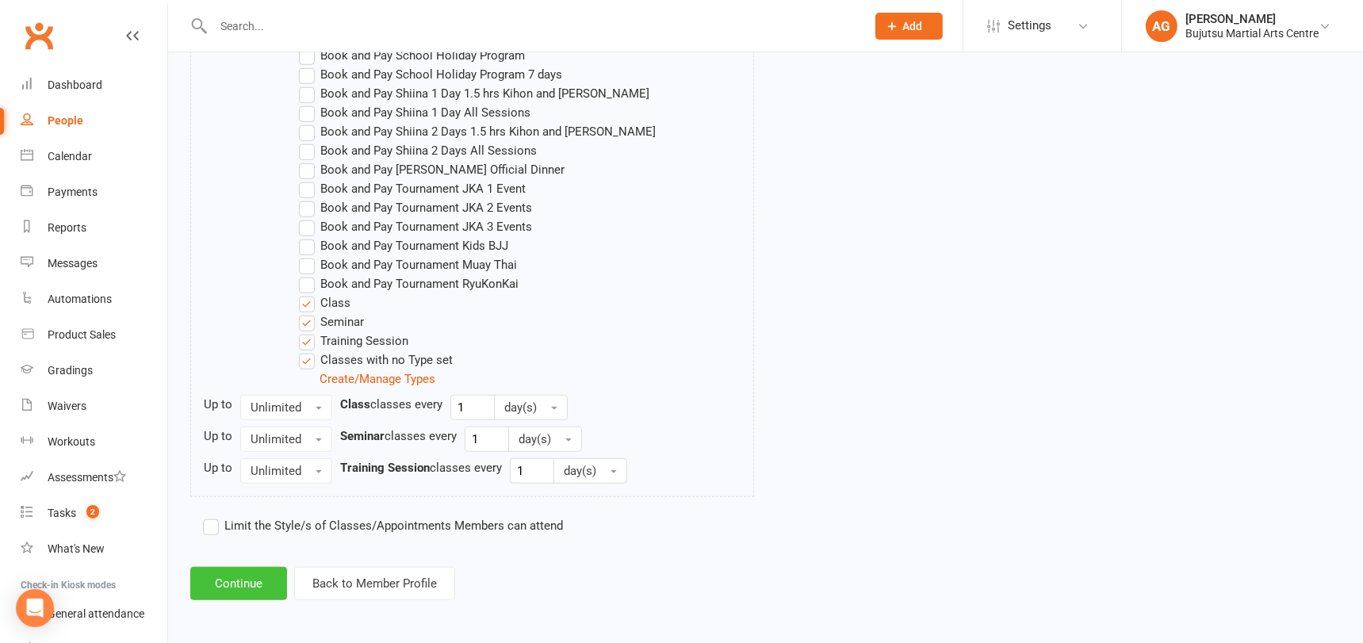
click at [264, 569] on button "Continue" at bounding box center [238, 583] width 97 height 33
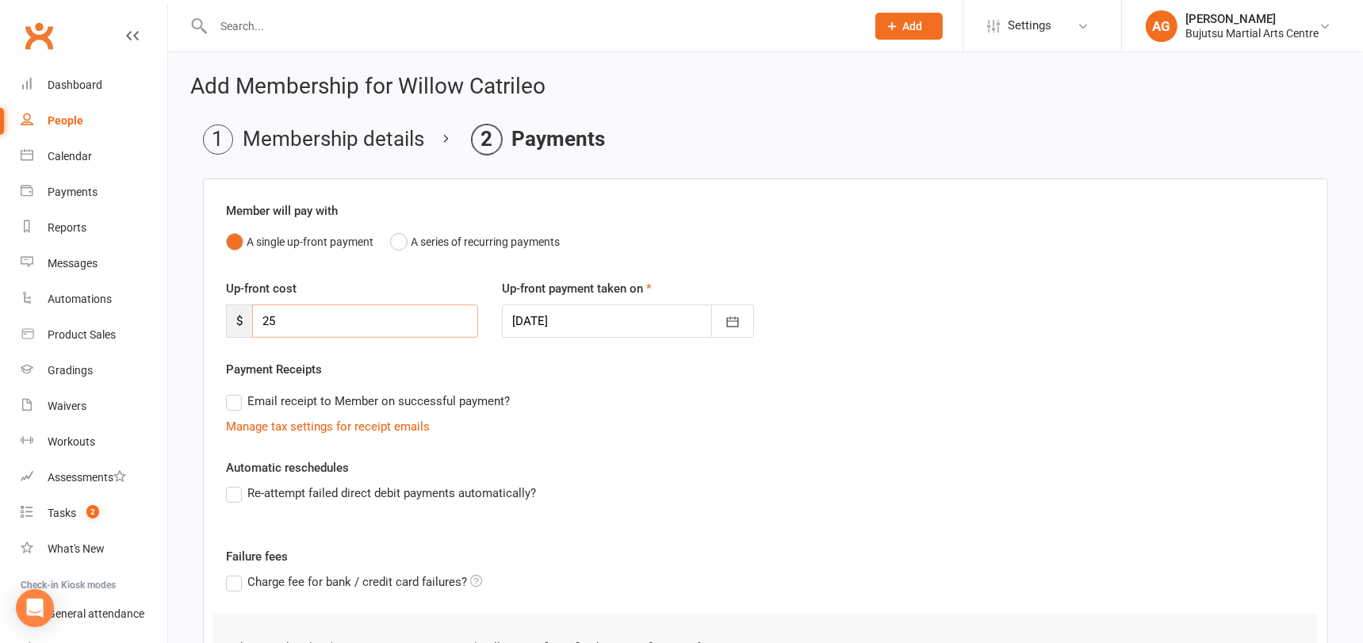
drag, startPoint x: 289, startPoint y: 321, endPoint x: 235, endPoint y: 319, distance: 54.8
click at [236, 319] on div "$ 25" at bounding box center [352, 320] width 252 height 33
type input "63"
click at [629, 316] on div at bounding box center [628, 320] width 252 height 33
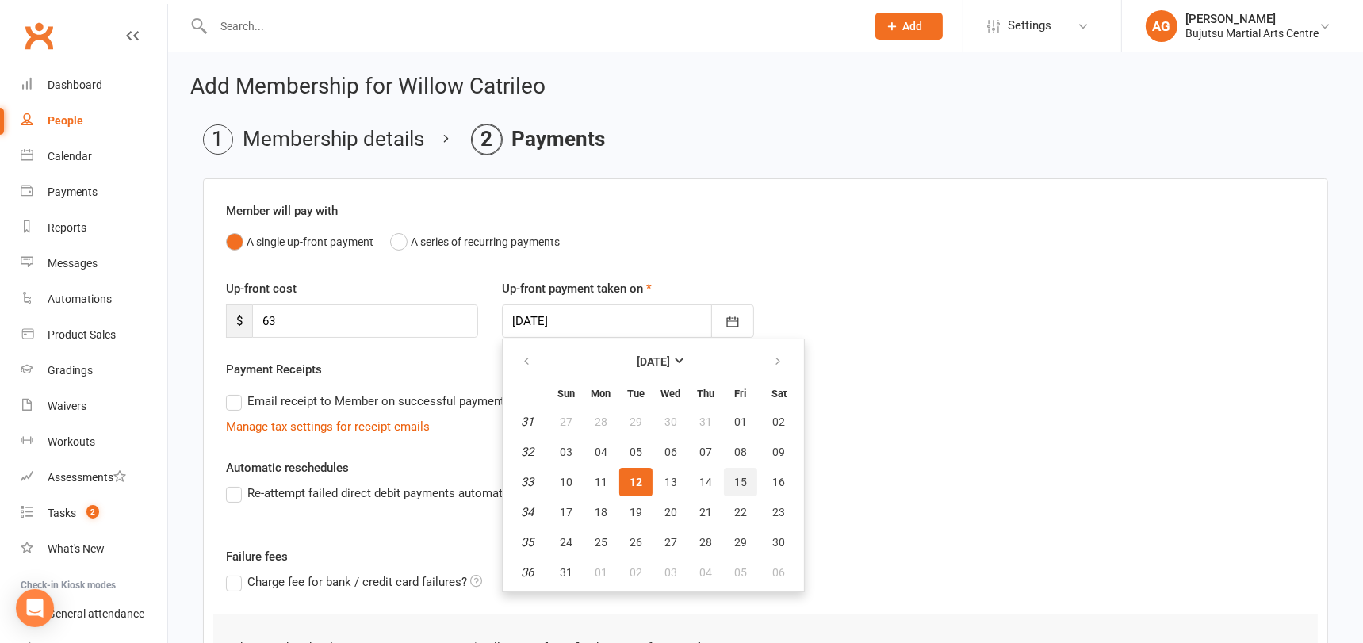
click at [736, 481] on span "15" at bounding box center [740, 482] width 13 height 13
type input "15 Aug 2025"
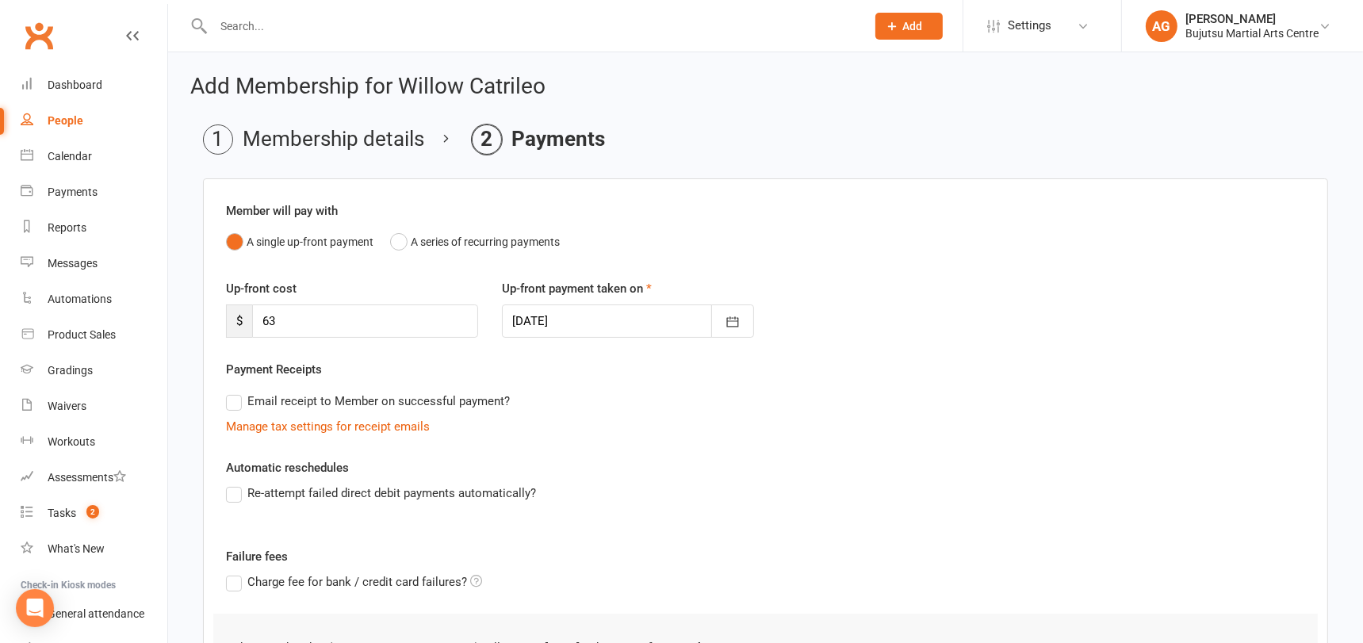
scroll to position [219, 0]
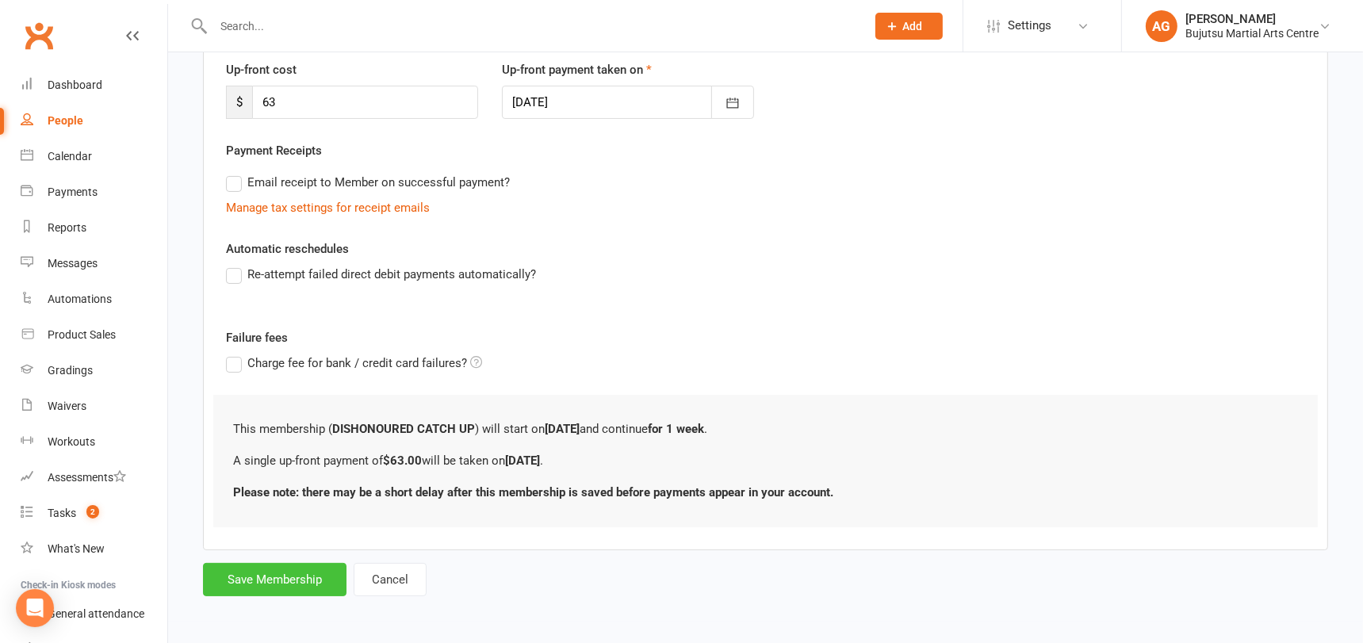
click at [320, 570] on button "Save Membership" at bounding box center [274, 579] width 143 height 33
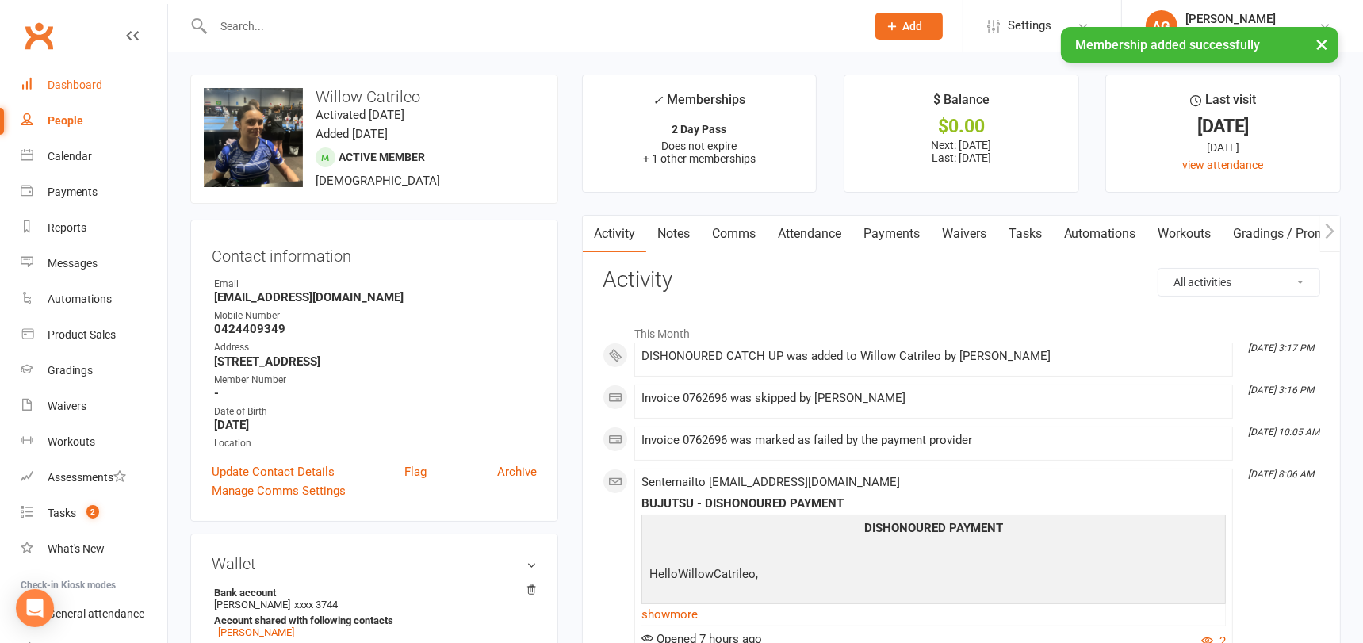
click at [67, 82] on div "Dashboard" at bounding box center [75, 84] width 55 height 13
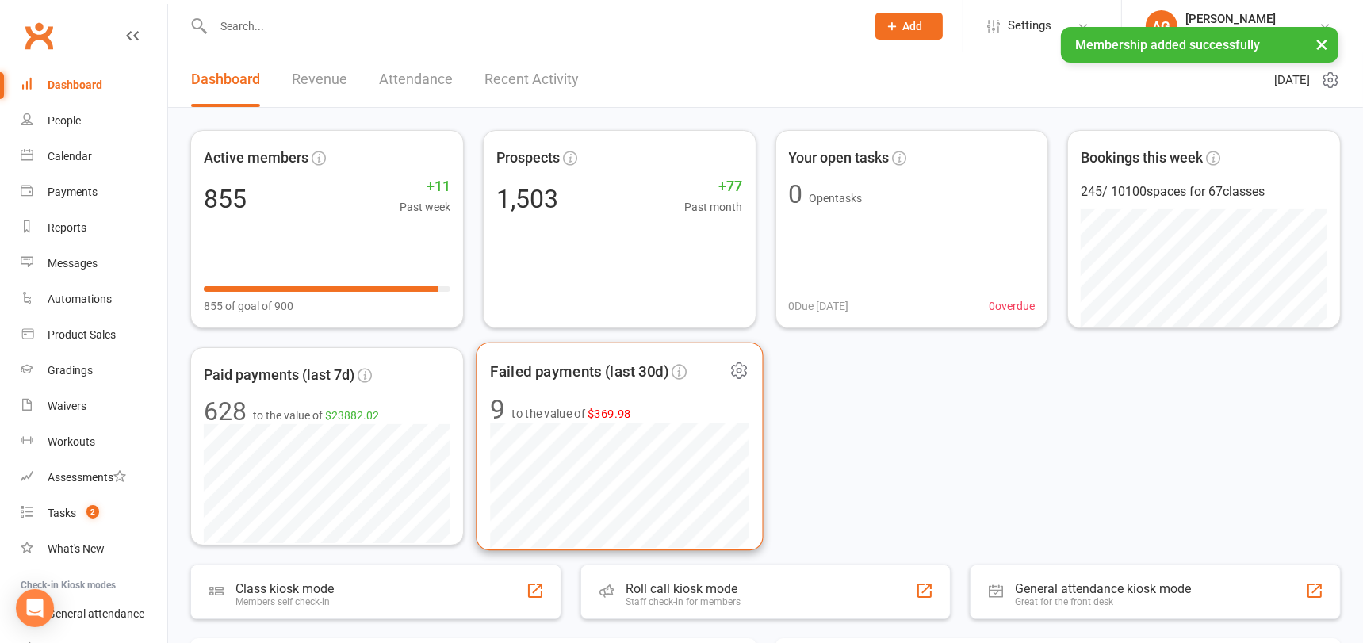
click at [607, 407] on span "$369.98" at bounding box center [609, 413] width 44 height 13
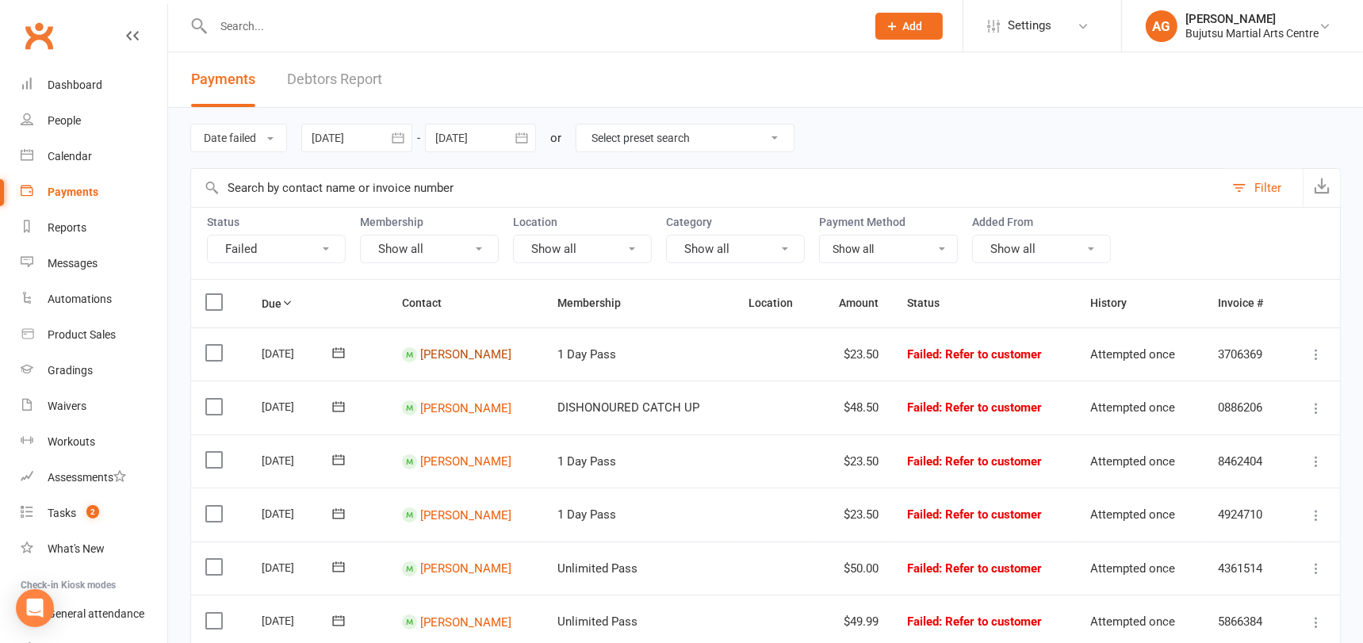
click at [473, 349] on link "Mohammed Jaffry" at bounding box center [465, 354] width 91 height 14
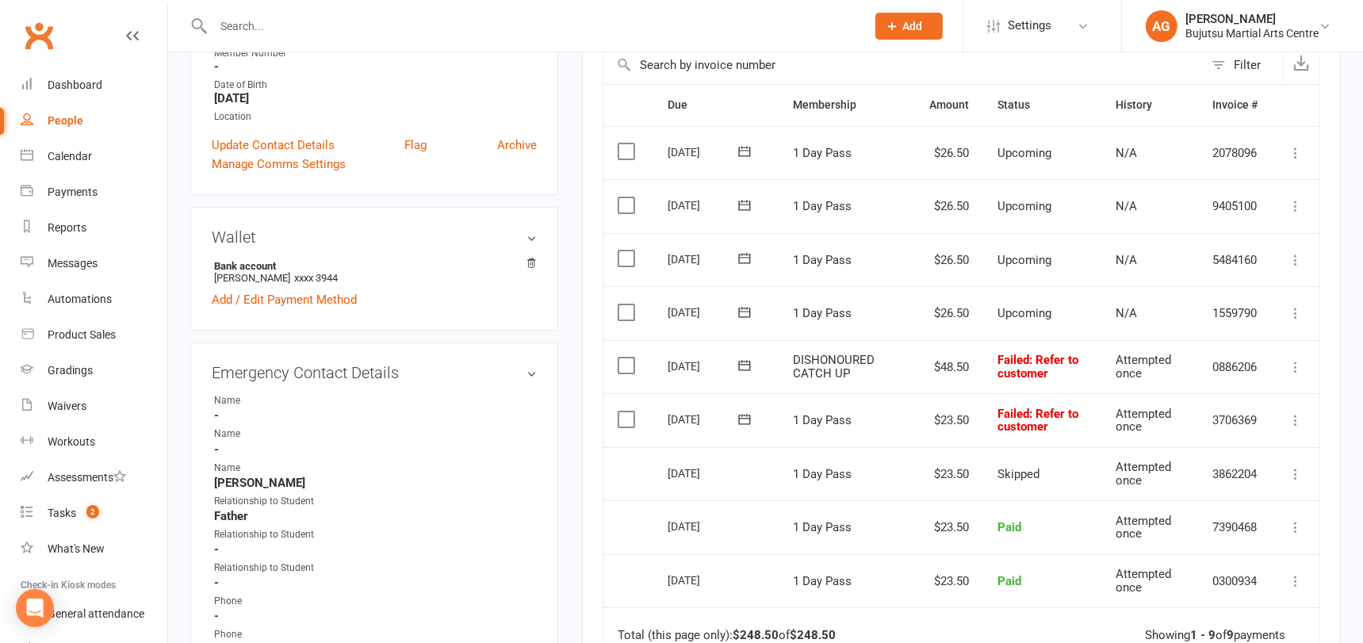
scroll to position [329, 0]
click at [1298, 426] on icon at bounding box center [1296, 418] width 16 height 16
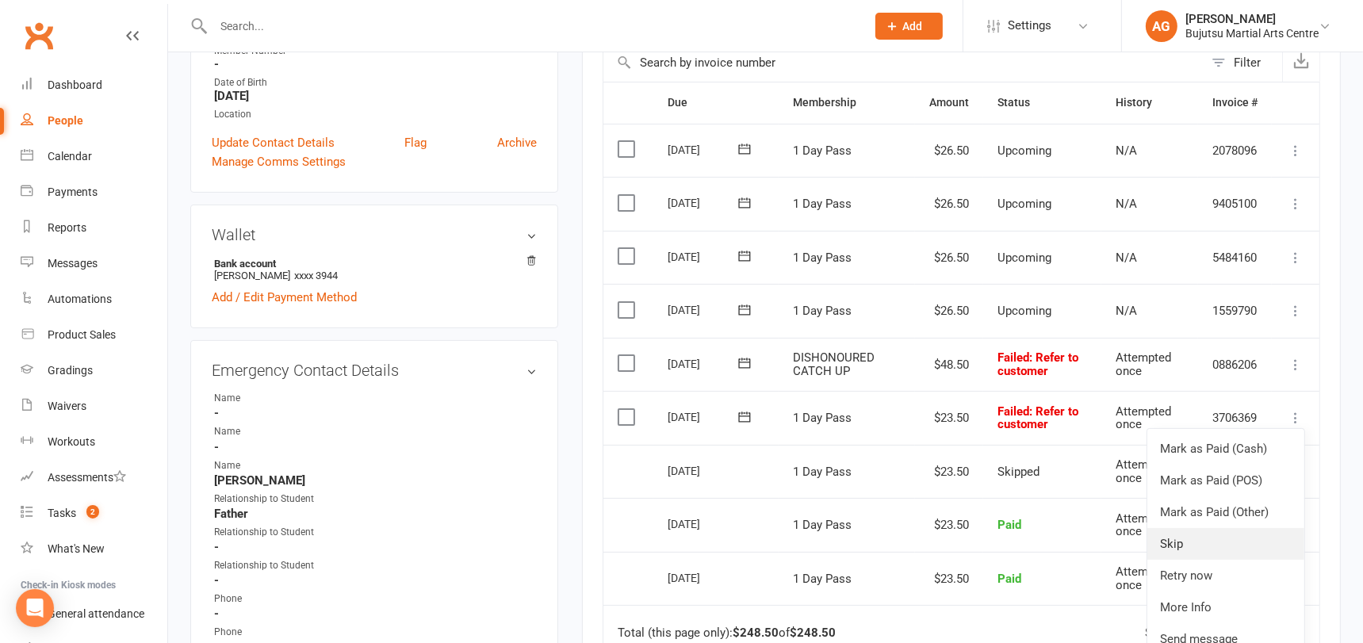
click at [1188, 560] on link "Skip" at bounding box center [1225, 544] width 157 height 32
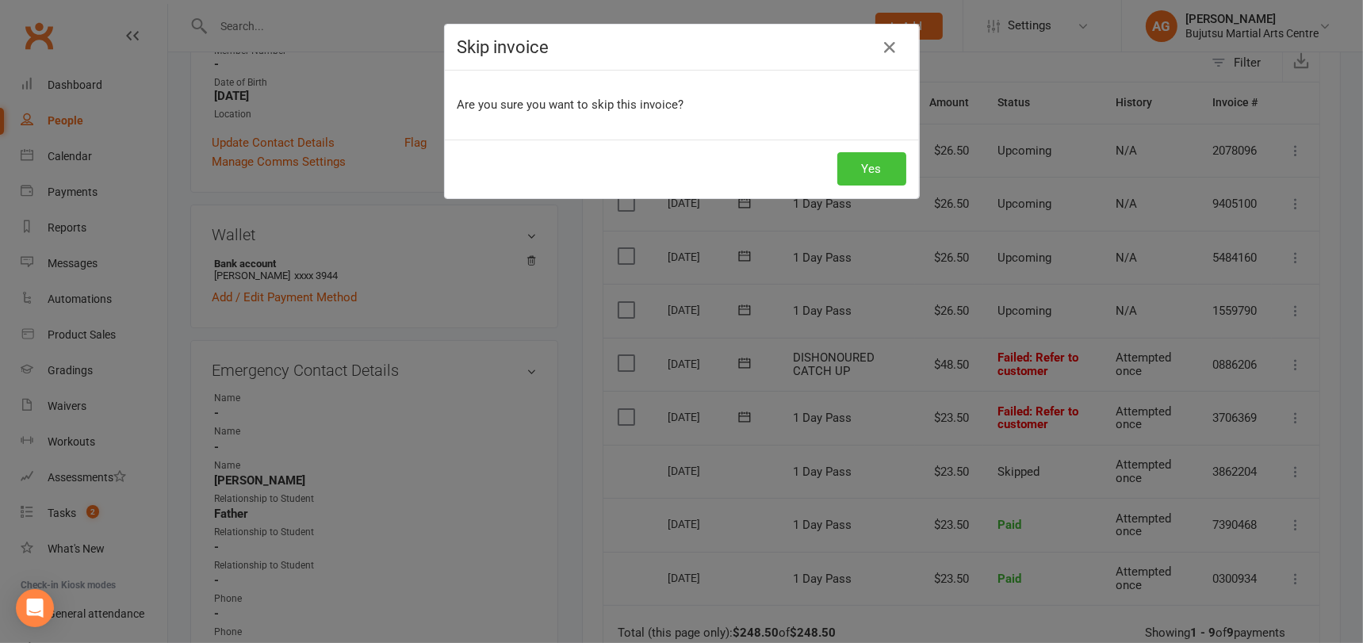
click at [863, 173] on button "Yes" at bounding box center [871, 168] width 69 height 33
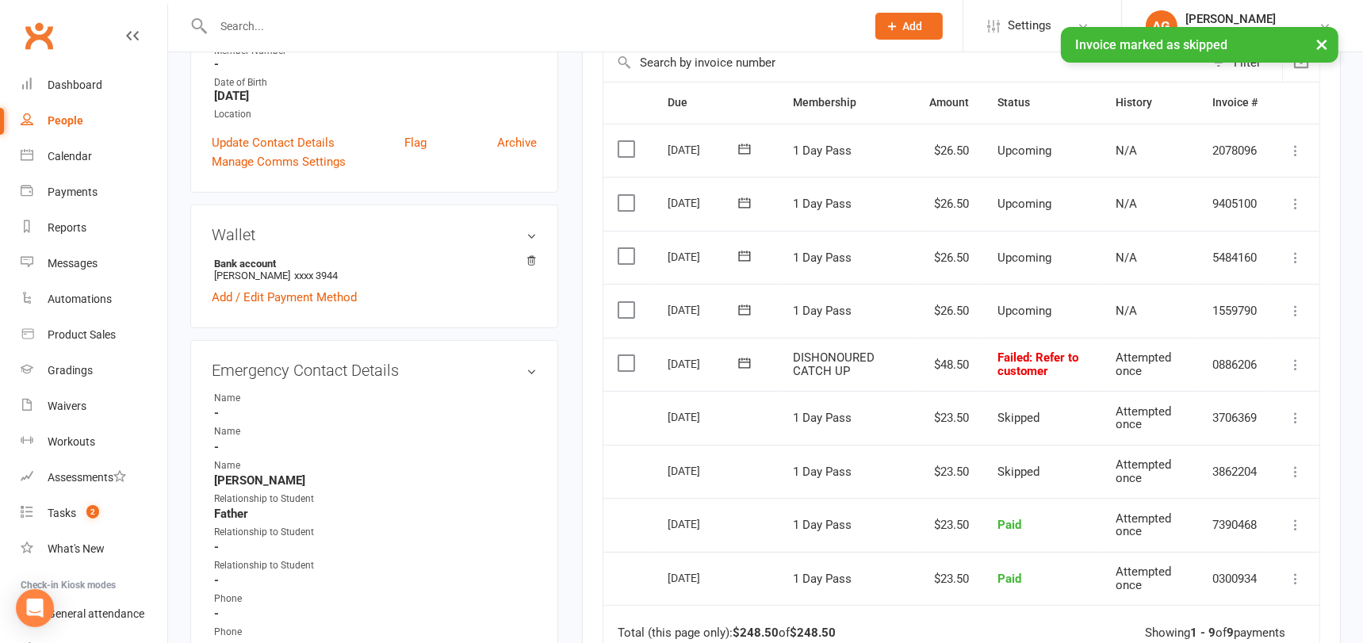
click at [1295, 373] on icon at bounding box center [1296, 365] width 16 height 16
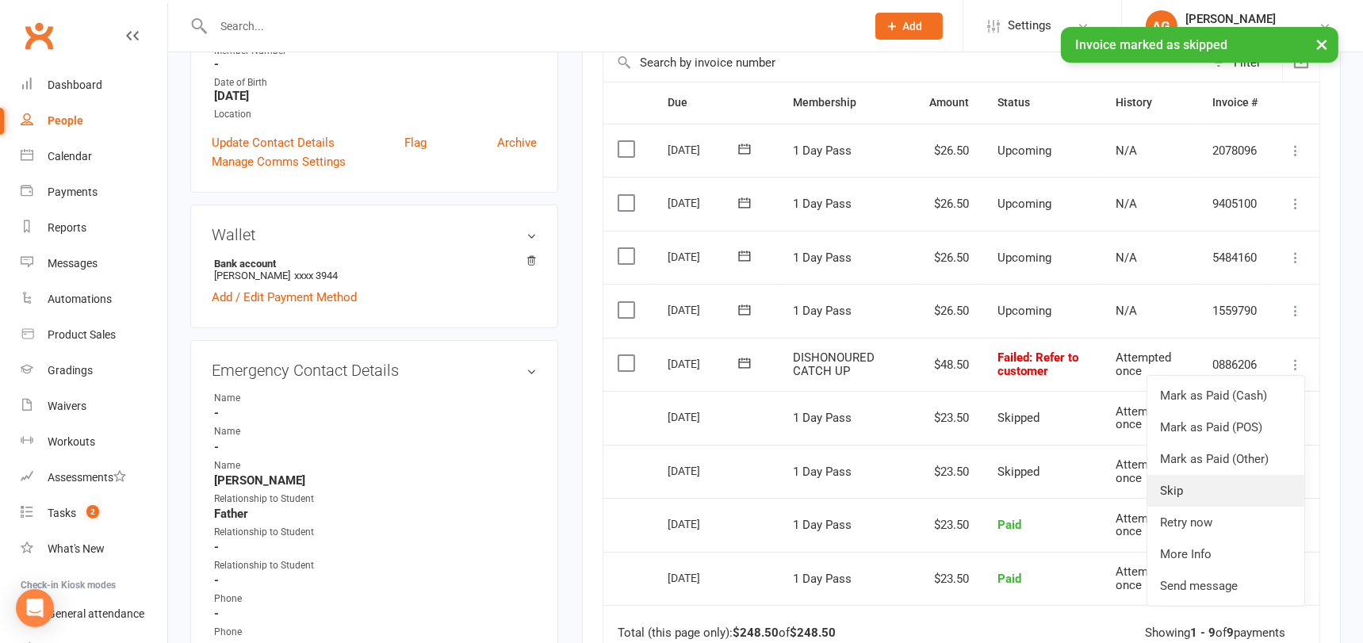
click at [1194, 507] on link "Skip" at bounding box center [1225, 491] width 157 height 32
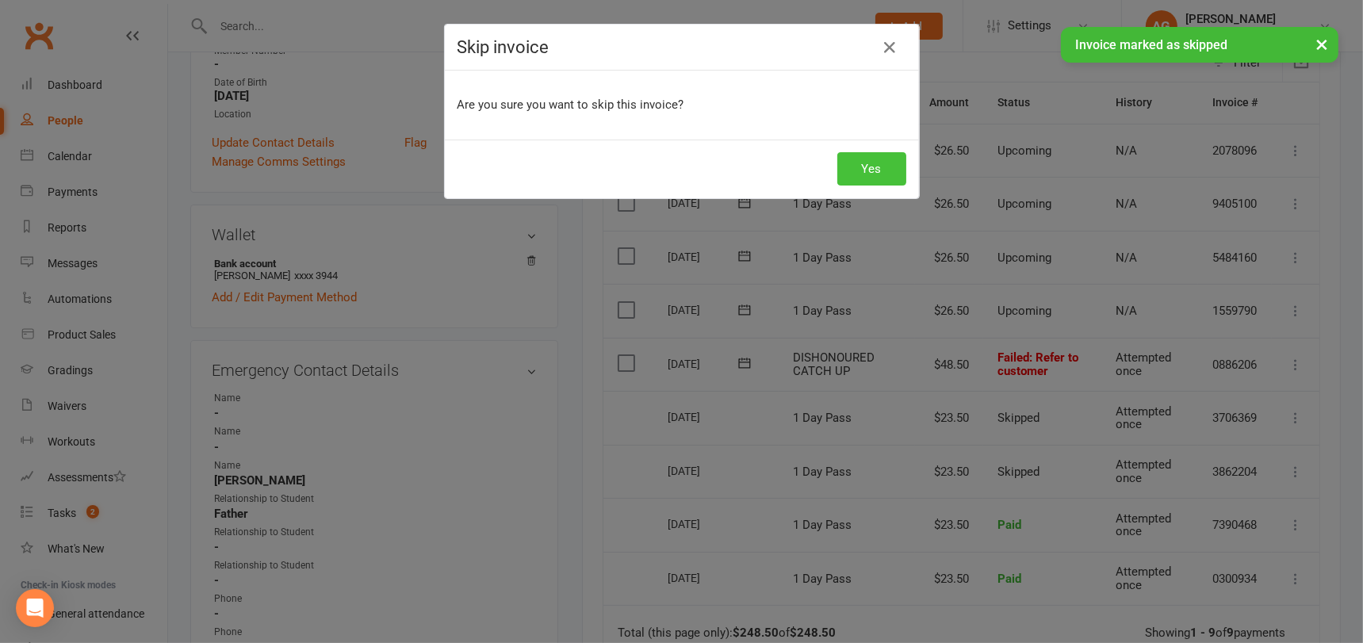
click at [862, 166] on button "Yes" at bounding box center [871, 168] width 69 height 33
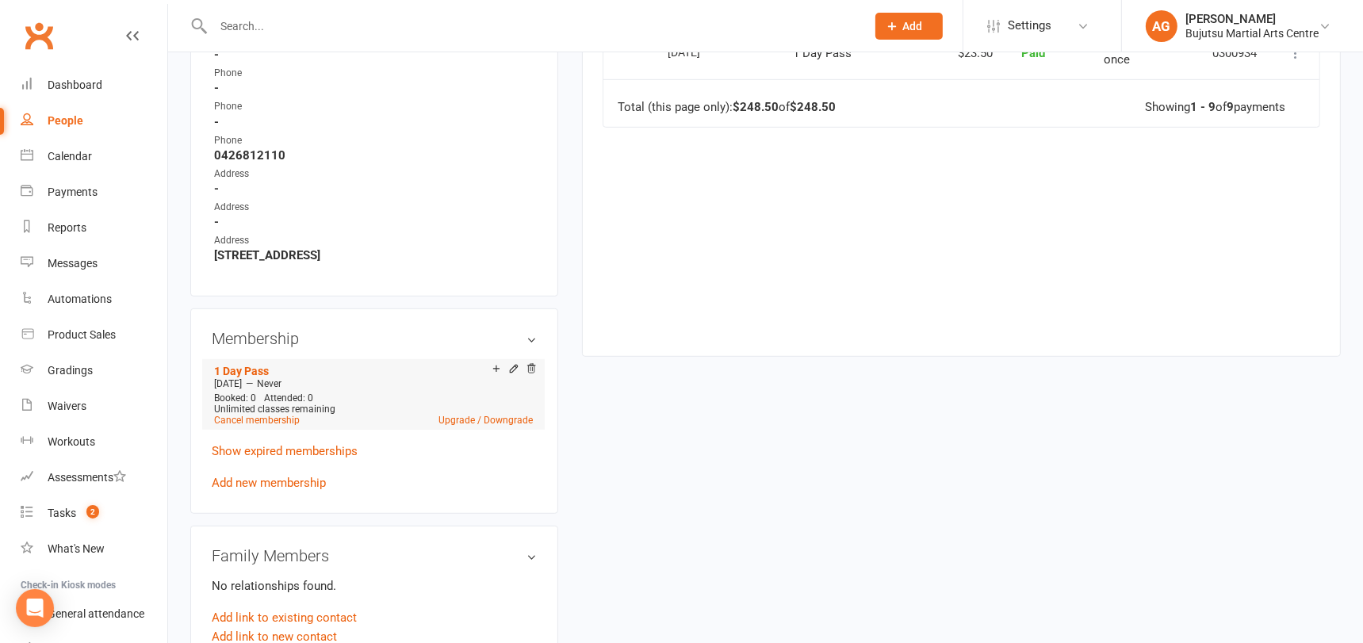
scroll to position [859, 0]
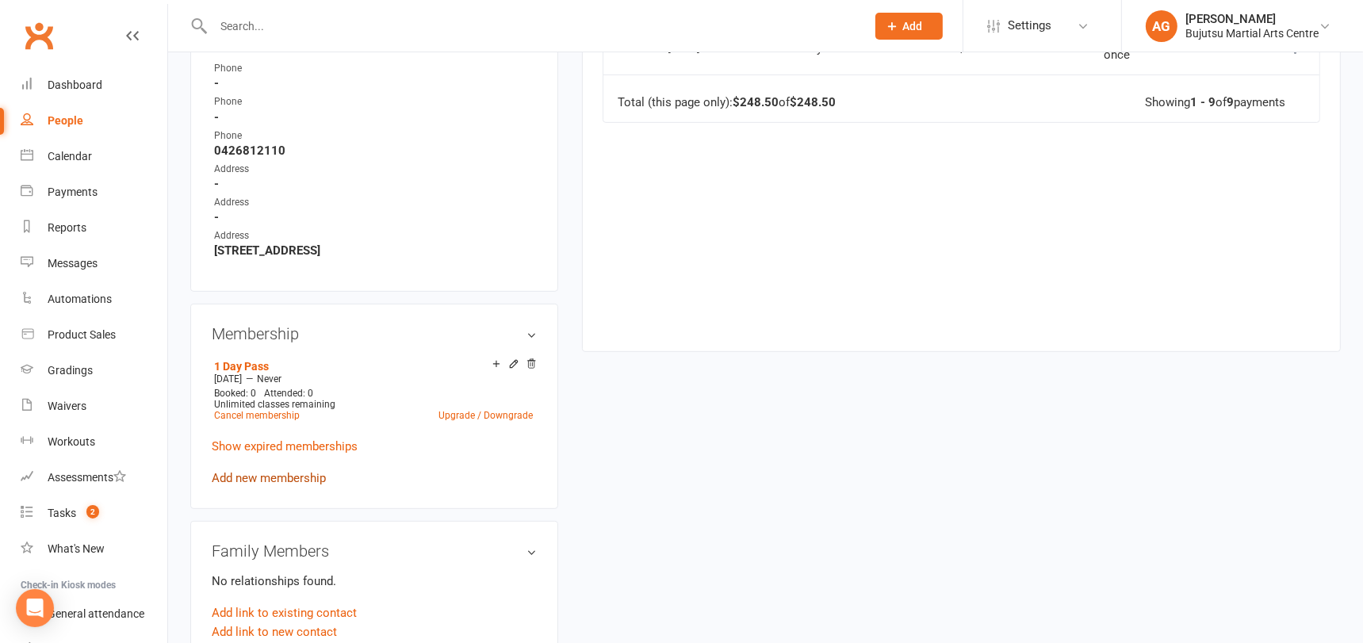
click at [271, 471] on link "Add new membership" at bounding box center [269, 478] width 114 height 14
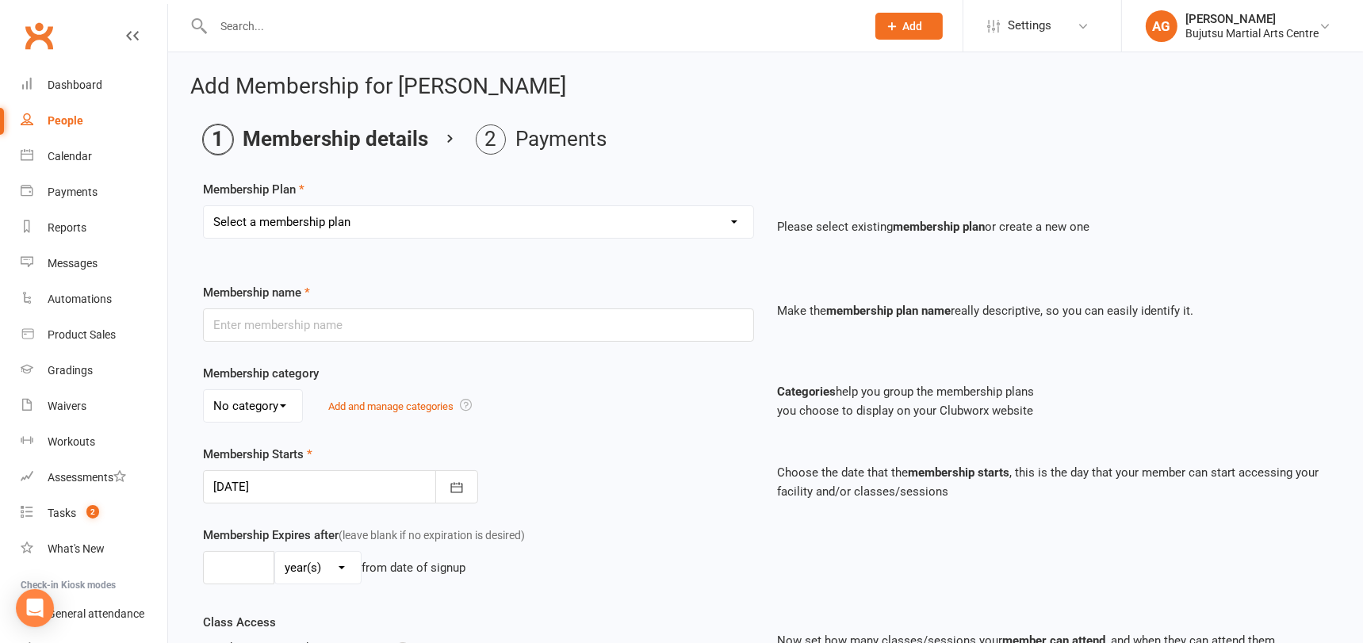
click at [329, 219] on select "Select a membership plan Create new Membership Plan 1 Day Pass 2 Day Pass Unlim…" at bounding box center [478, 222] width 549 height 32
select select "25"
click at [204, 206] on select "Select a membership plan Create new Membership Plan 1 Day Pass 2 Day Pass Unlim…" at bounding box center [478, 222] width 549 height 32
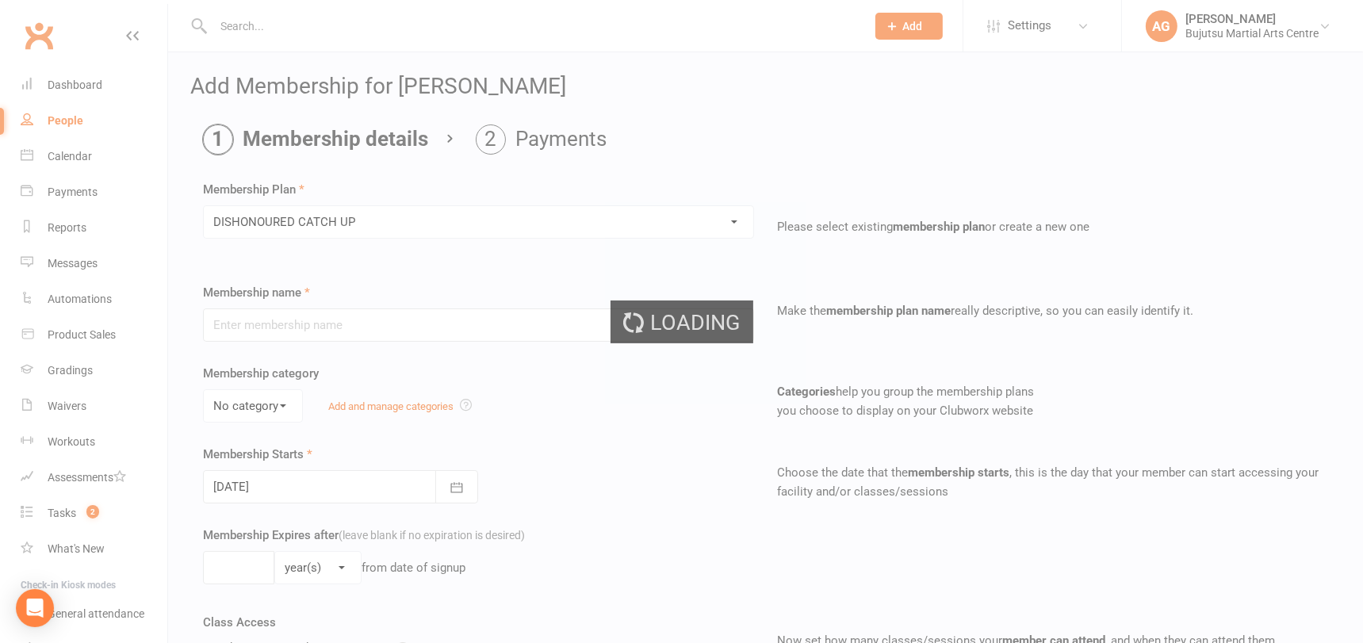
type input "DISHONOURED CATCH UP"
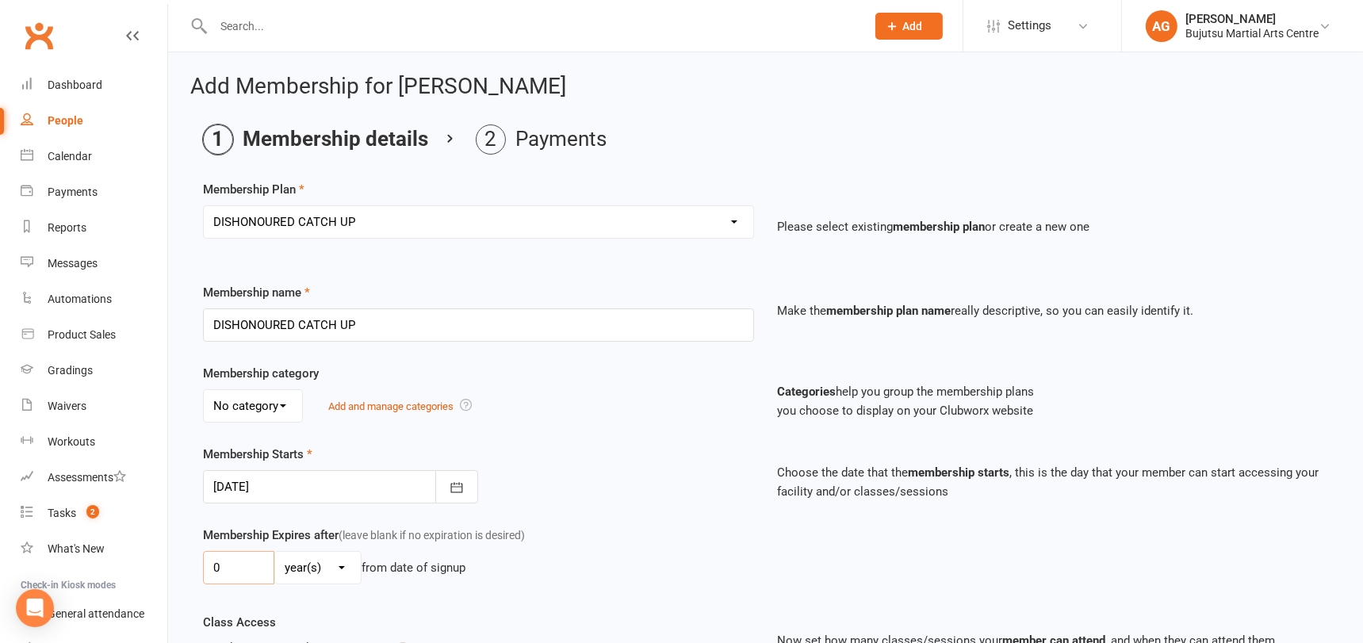
click at [235, 572] on input "0" at bounding box center [238, 567] width 71 height 33
type input "01"
click at [301, 566] on select "day(s) week(s) month(s) year(s)" at bounding box center [318, 568] width 86 height 32
select select "1"
click at [275, 552] on select "day(s) week(s) month(s) year(s)" at bounding box center [318, 568] width 86 height 32
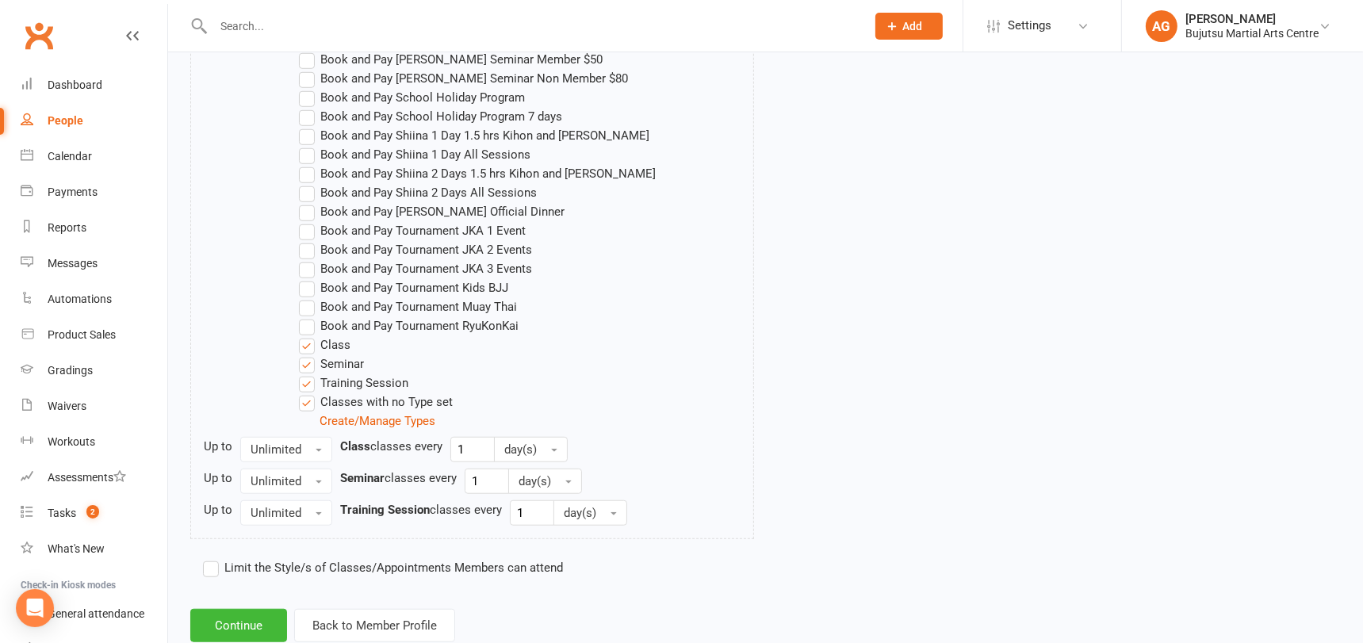
scroll to position [1410, 0]
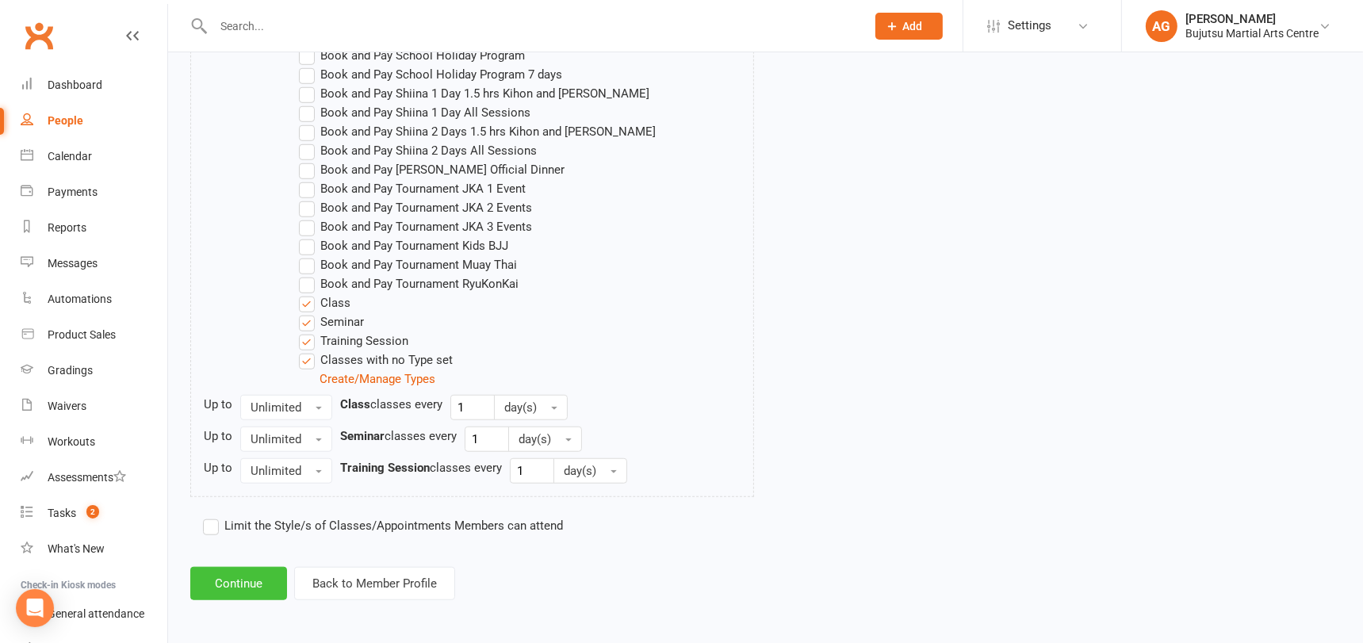
click at [240, 579] on button "Continue" at bounding box center [238, 583] width 97 height 33
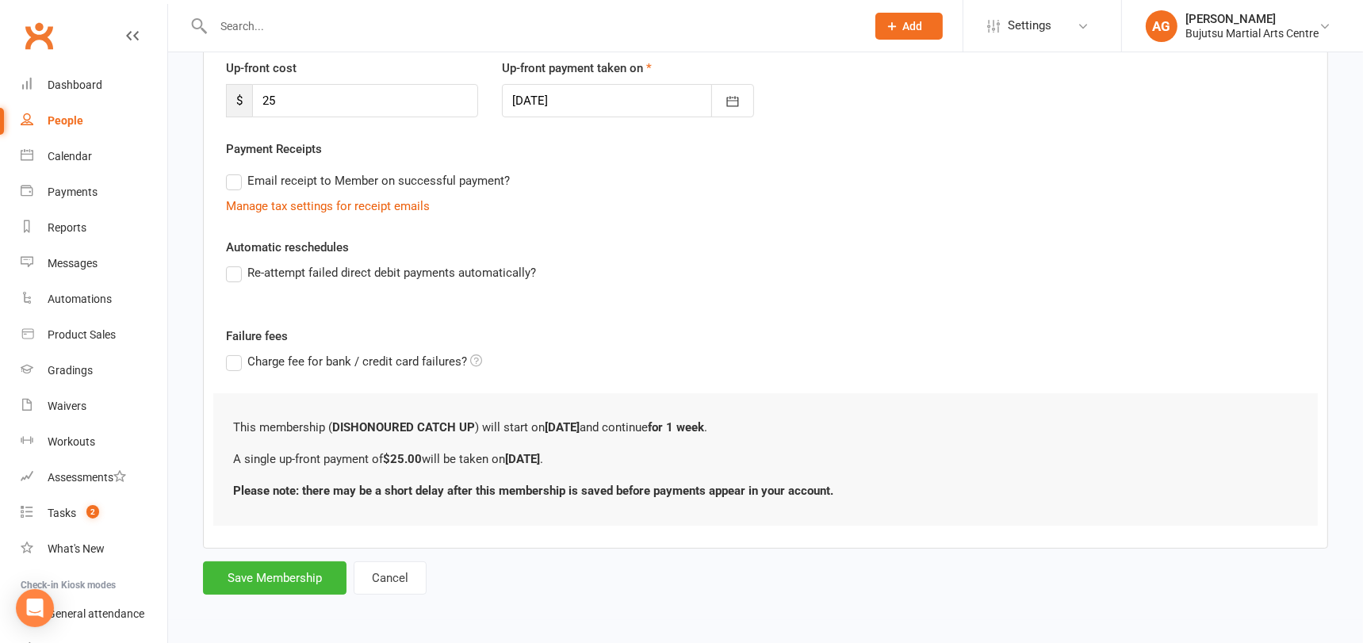
scroll to position [0, 0]
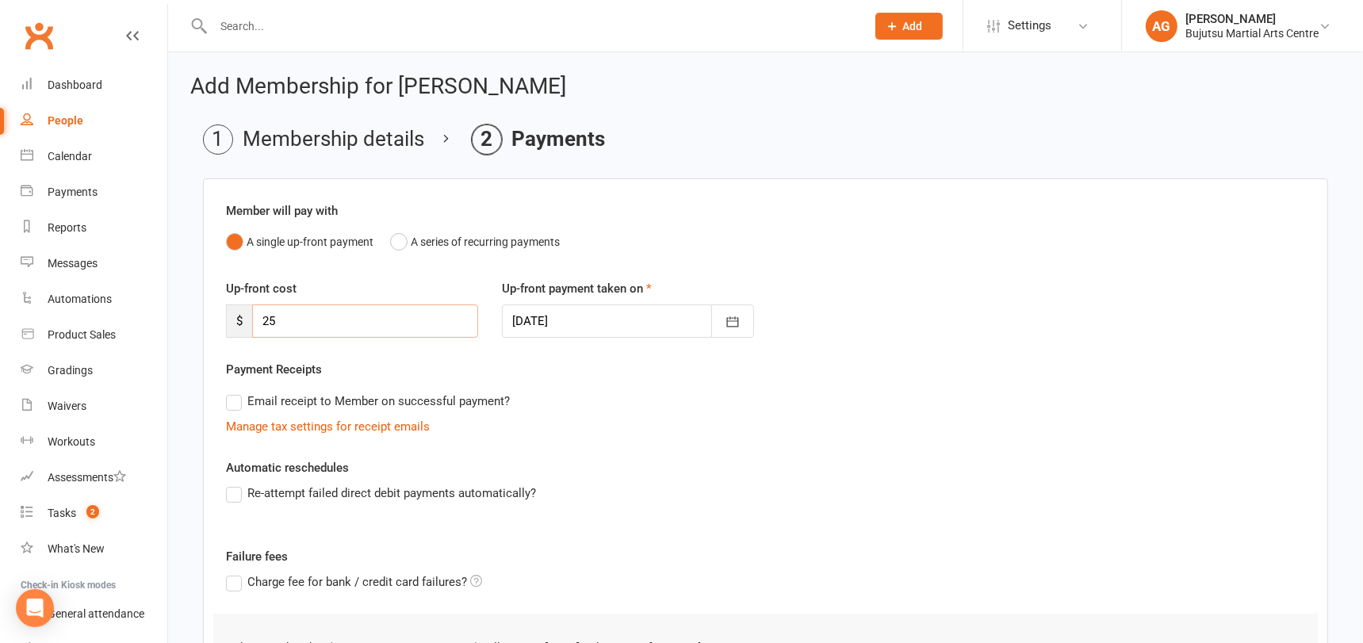
drag, startPoint x: 287, startPoint y: 324, endPoint x: 239, endPoint y: 322, distance: 47.6
click at [239, 322] on div "$ 25" at bounding box center [352, 320] width 252 height 33
type input "97"
click at [610, 318] on div at bounding box center [628, 320] width 252 height 33
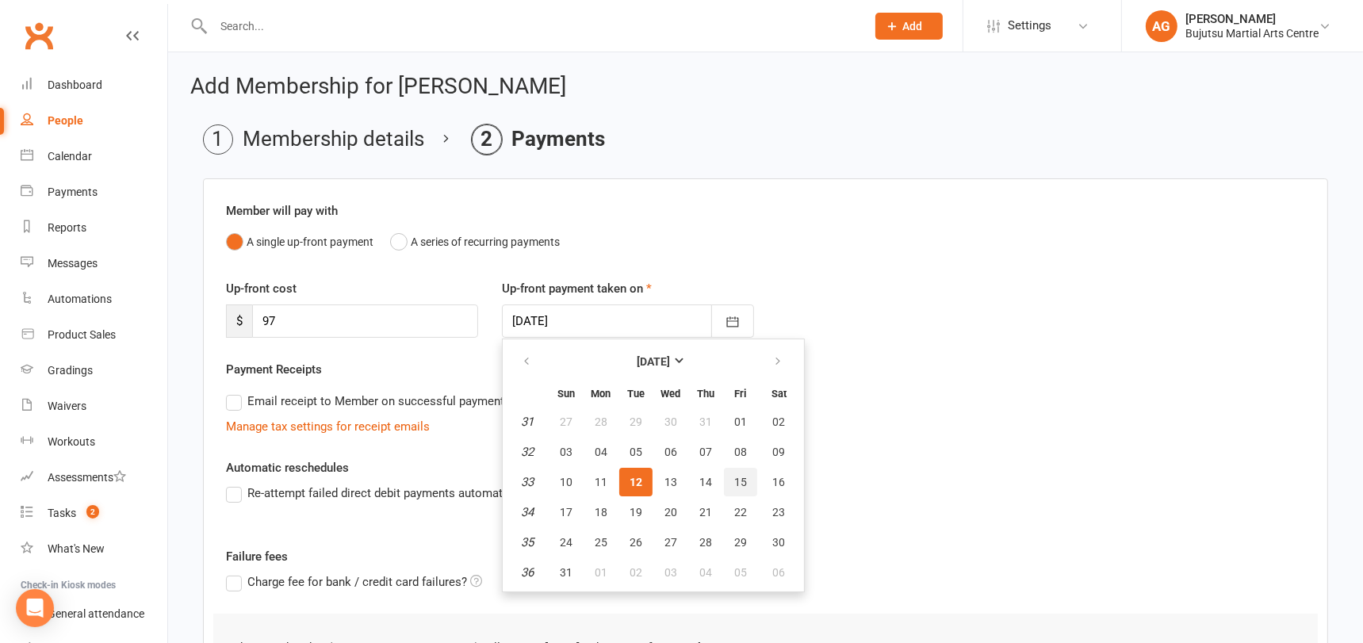
click at [742, 480] on span "15" at bounding box center [740, 482] width 13 height 13
type input "15 Aug 2025"
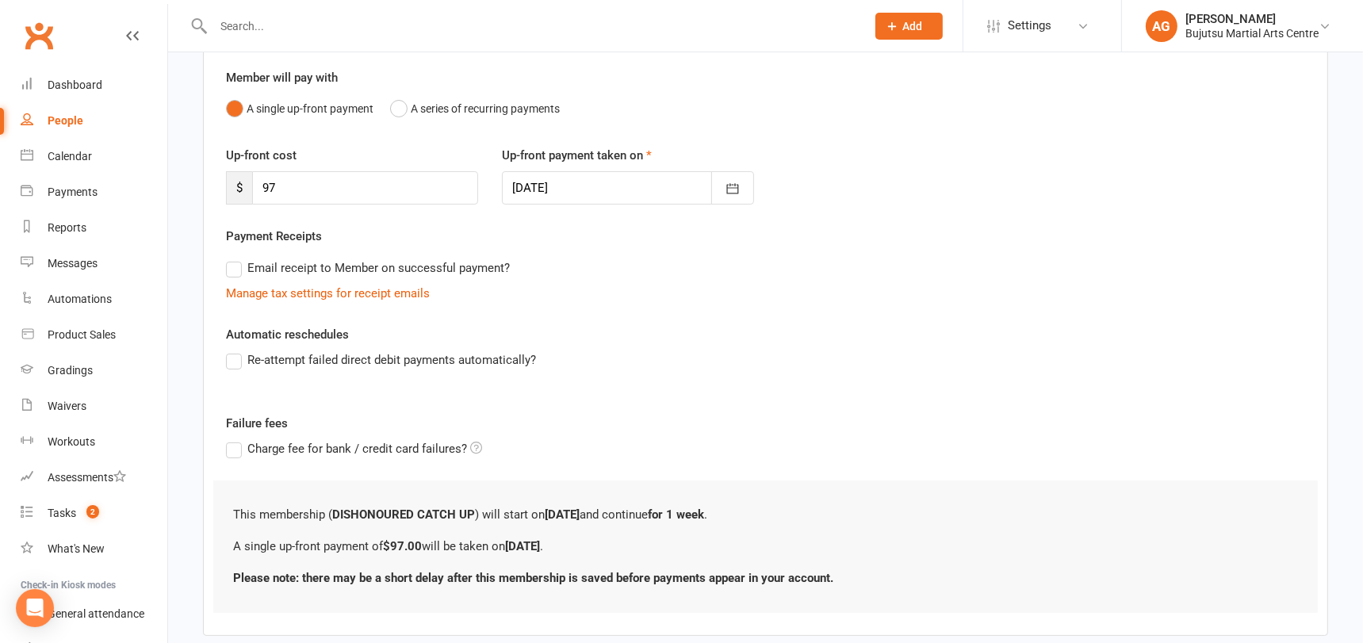
scroll to position [219, 0]
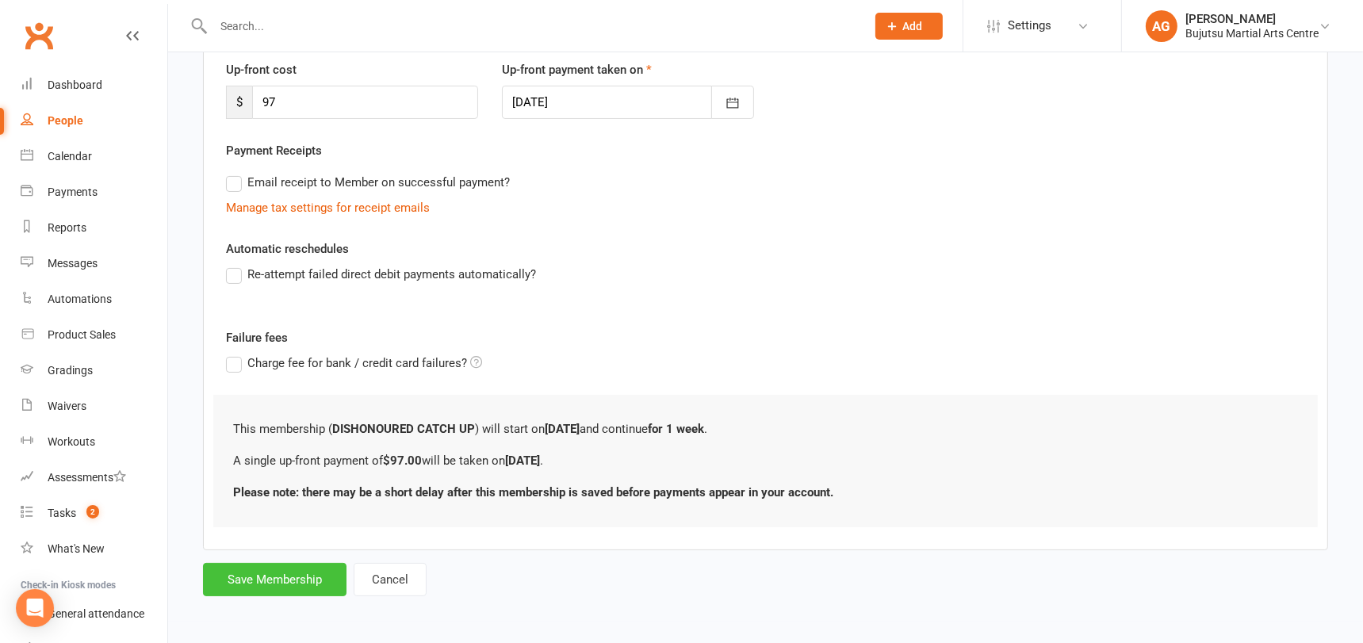
click at [307, 579] on button "Save Membership" at bounding box center [274, 579] width 143 height 33
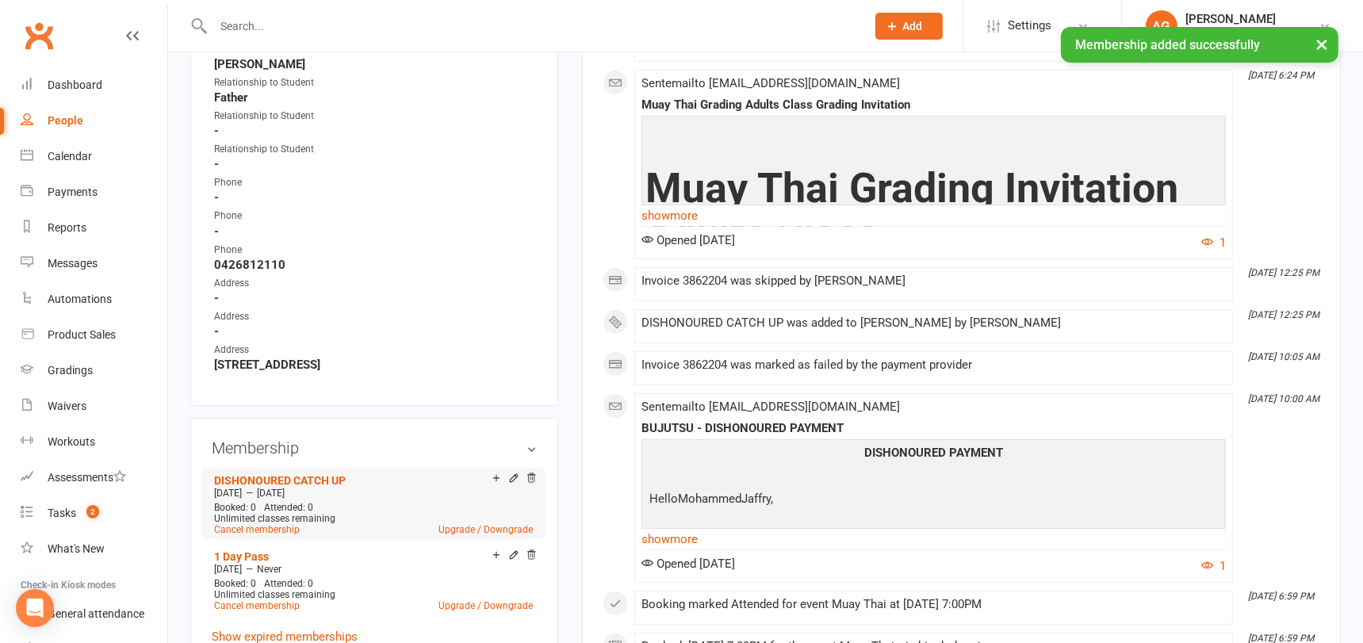
scroll to position [751, 0]
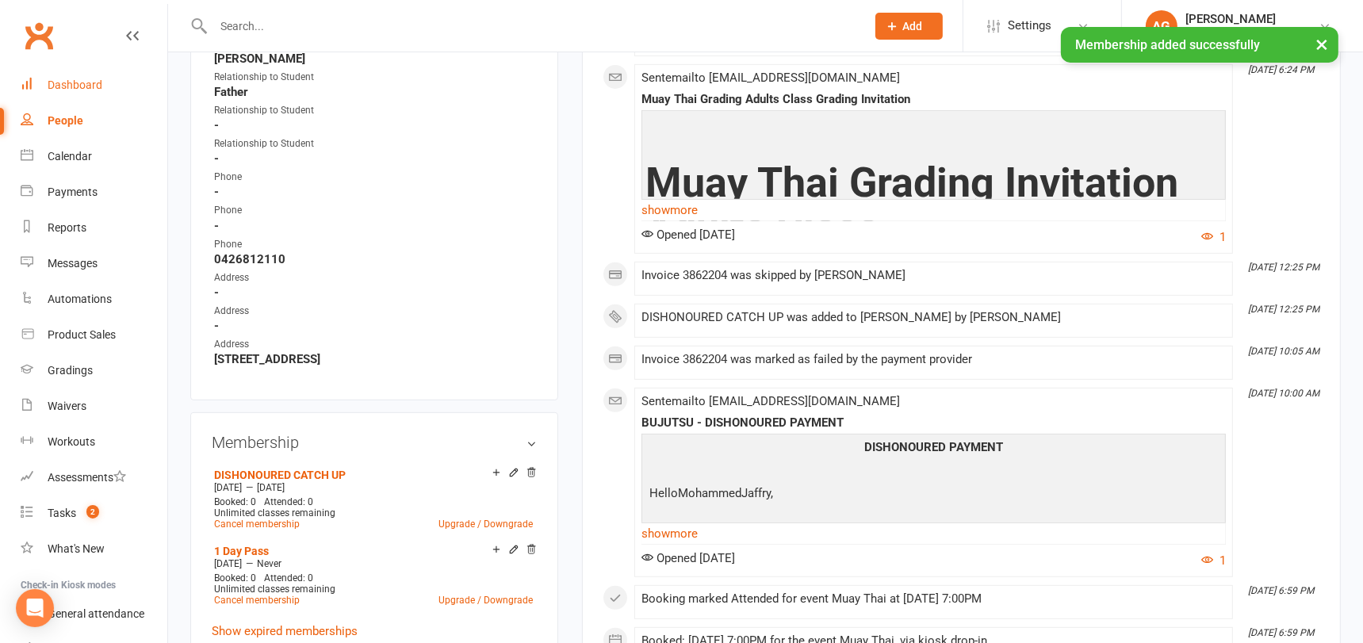
click at [82, 82] on div "Dashboard" at bounding box center [75, 84] width 55 height 13
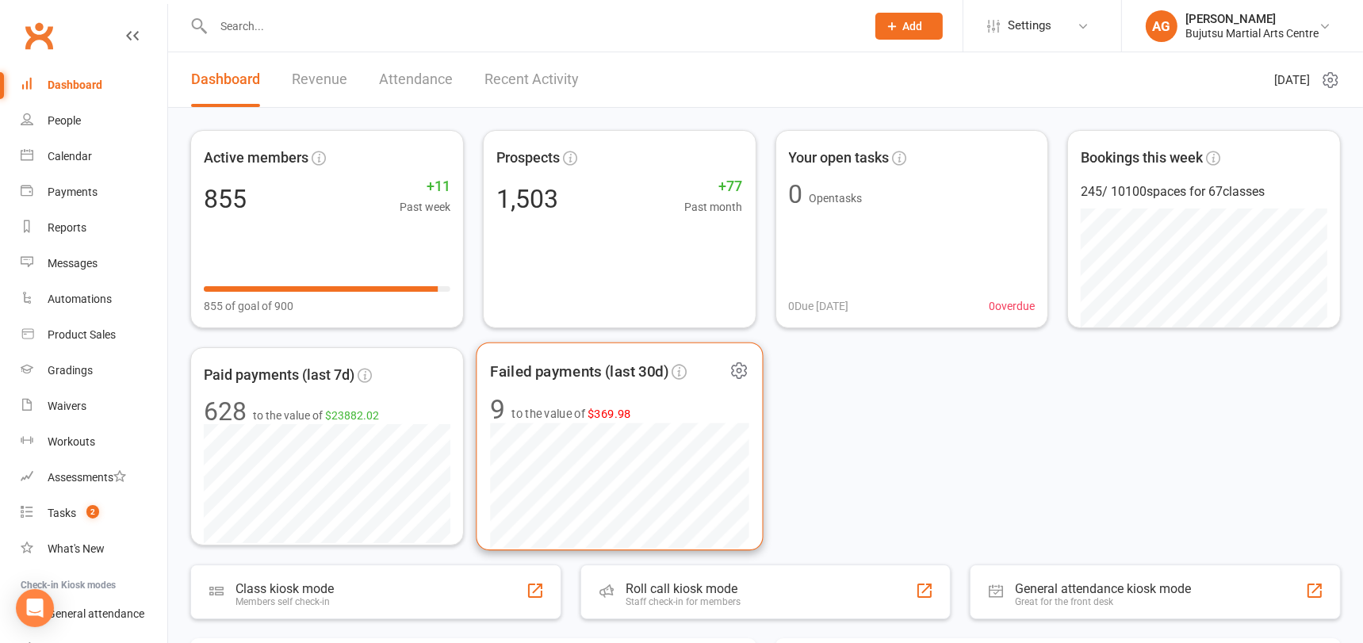
click at [601, 410] on span "$369.98" at bounding box center [609, 413] width 44 height 13
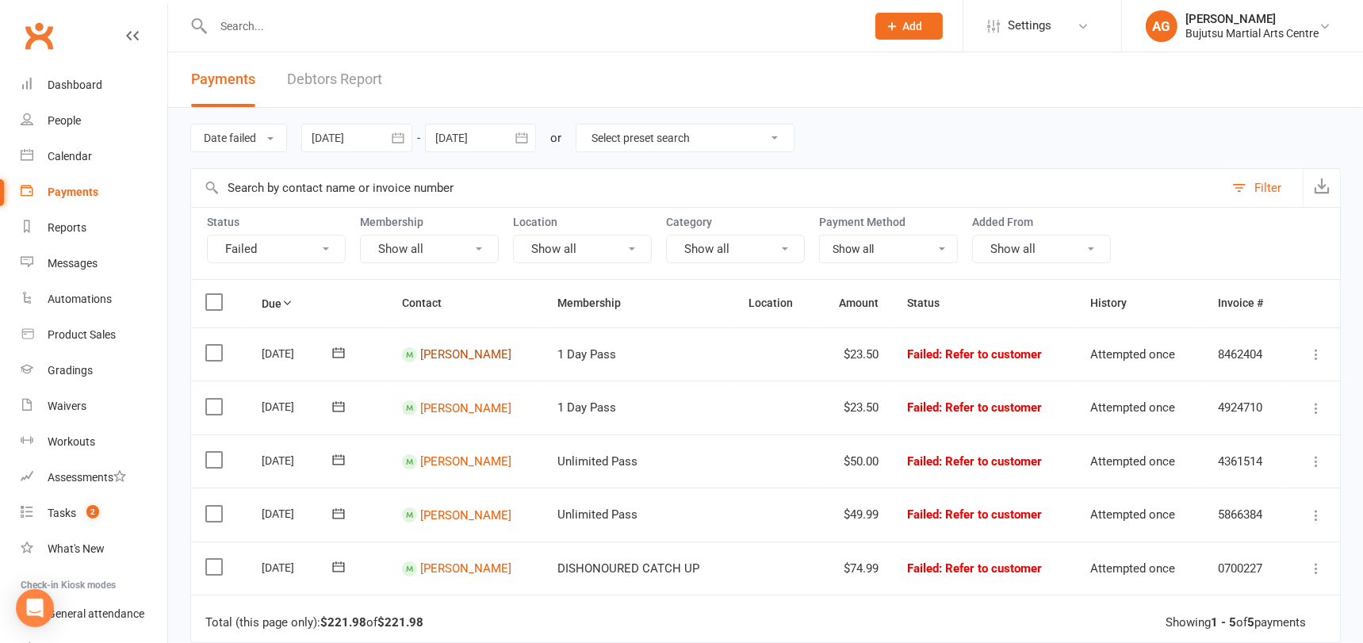
click at [441, 350] on link "Oskar Johnson" at bounding box center [465, 354] width 91 height 14
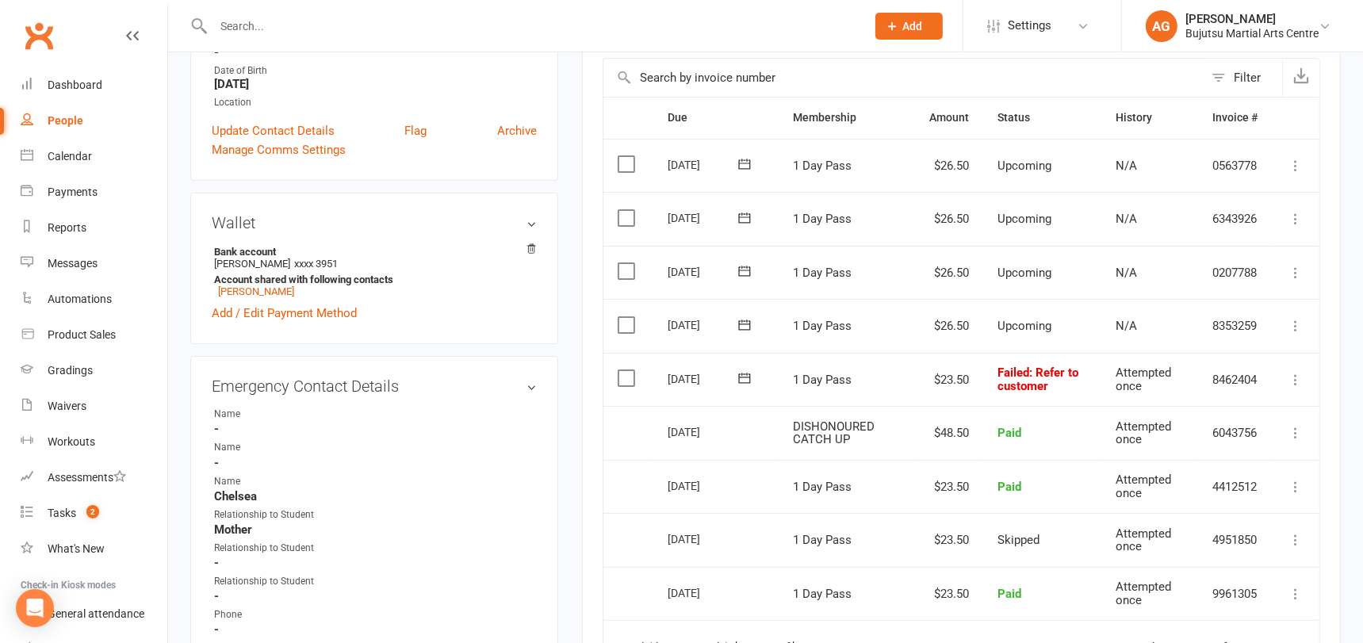
scroll to position [370, 0]
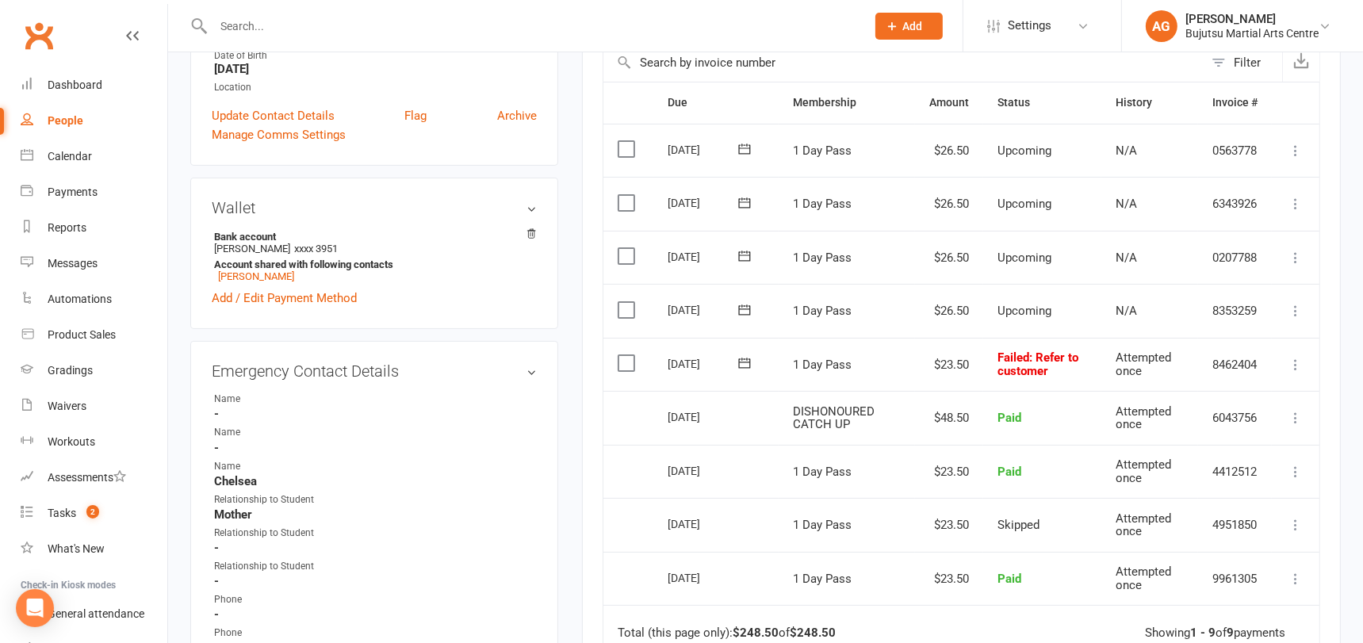
click at [1292, 362] on icon at bounding box center [1296, 365] width 16 height 16
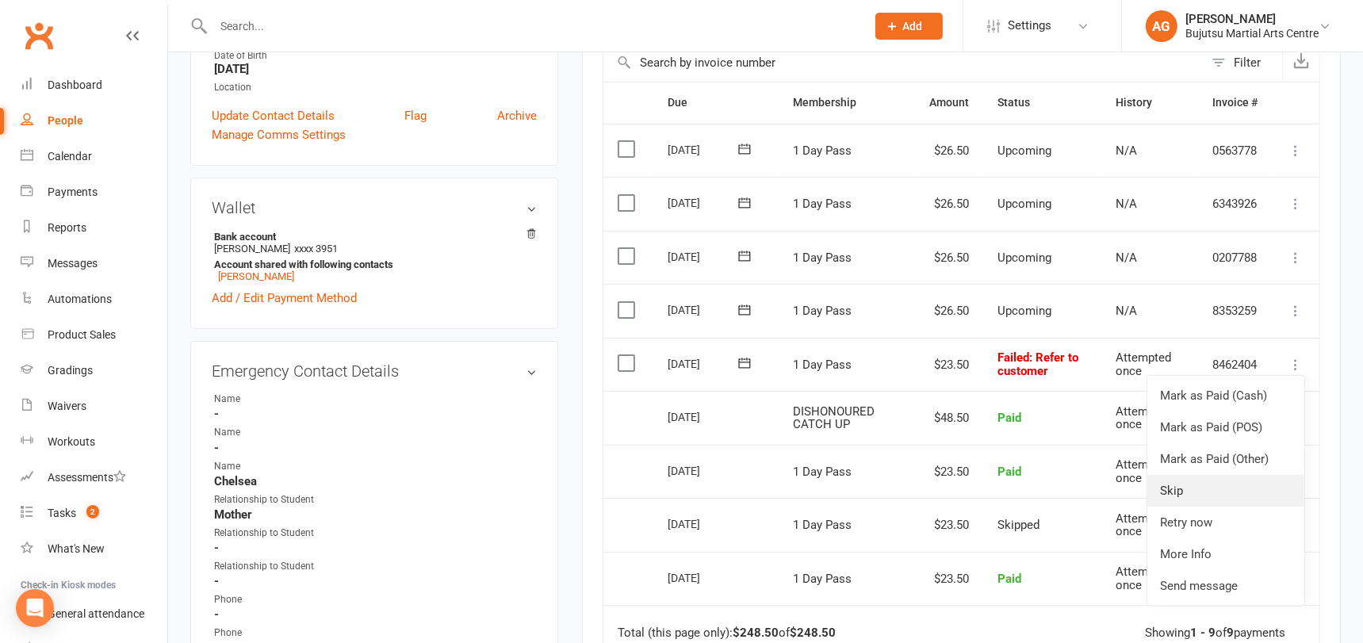
click at [1196, 493] on link "Skip" at bounding box center [1225, 491] width 157 height 32
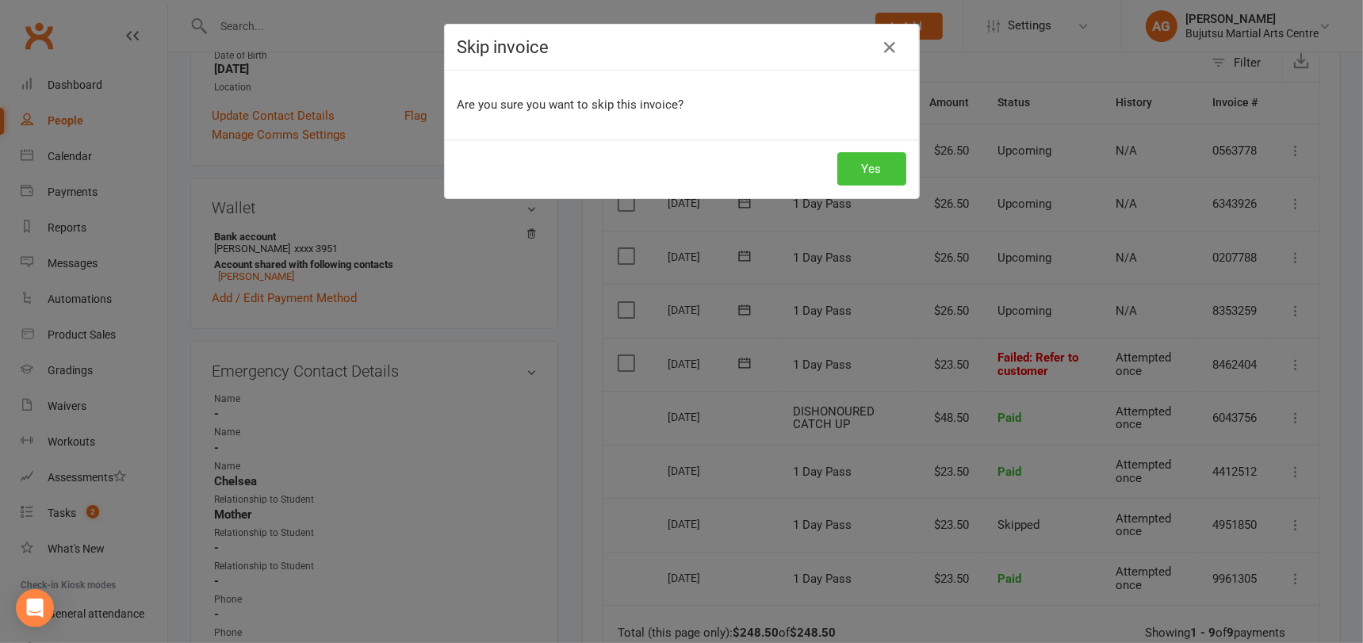
click at [870, 160] on button "Yes" at bounding box center [871, 168] width 69 height 33
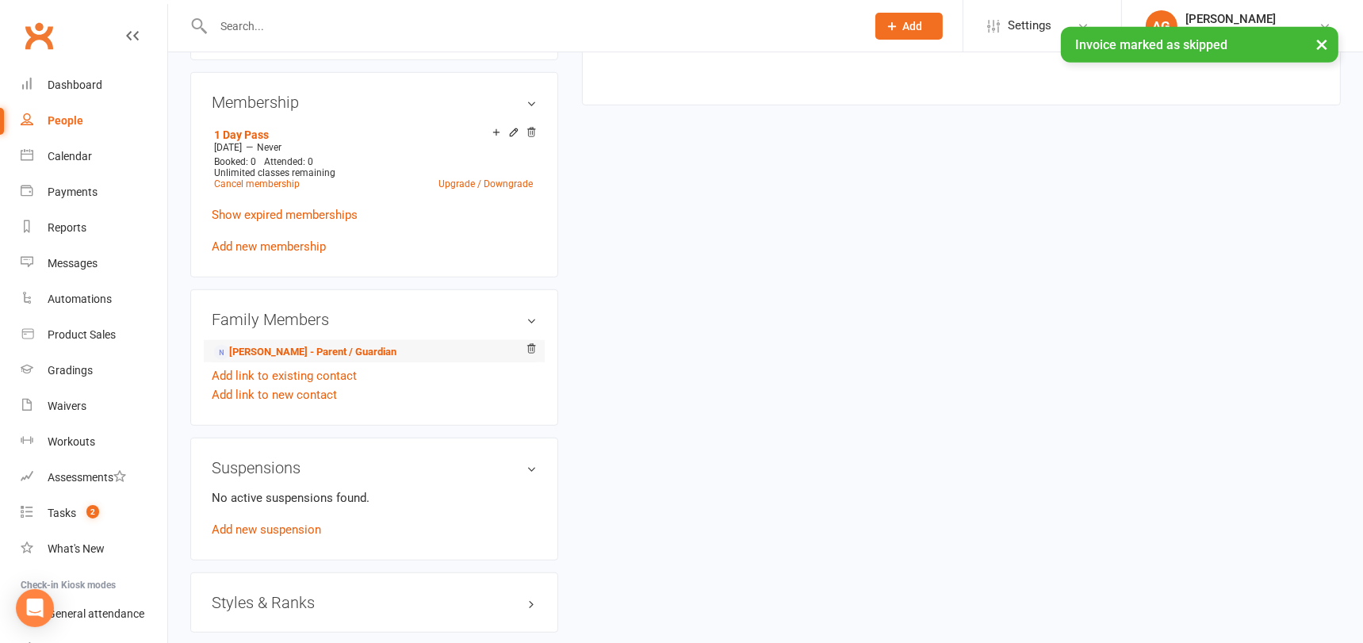
scroll to position [1145, 0]
click at [254, 242] on link "Add new membership" at bounding box center [269, 249] width 114 height 14
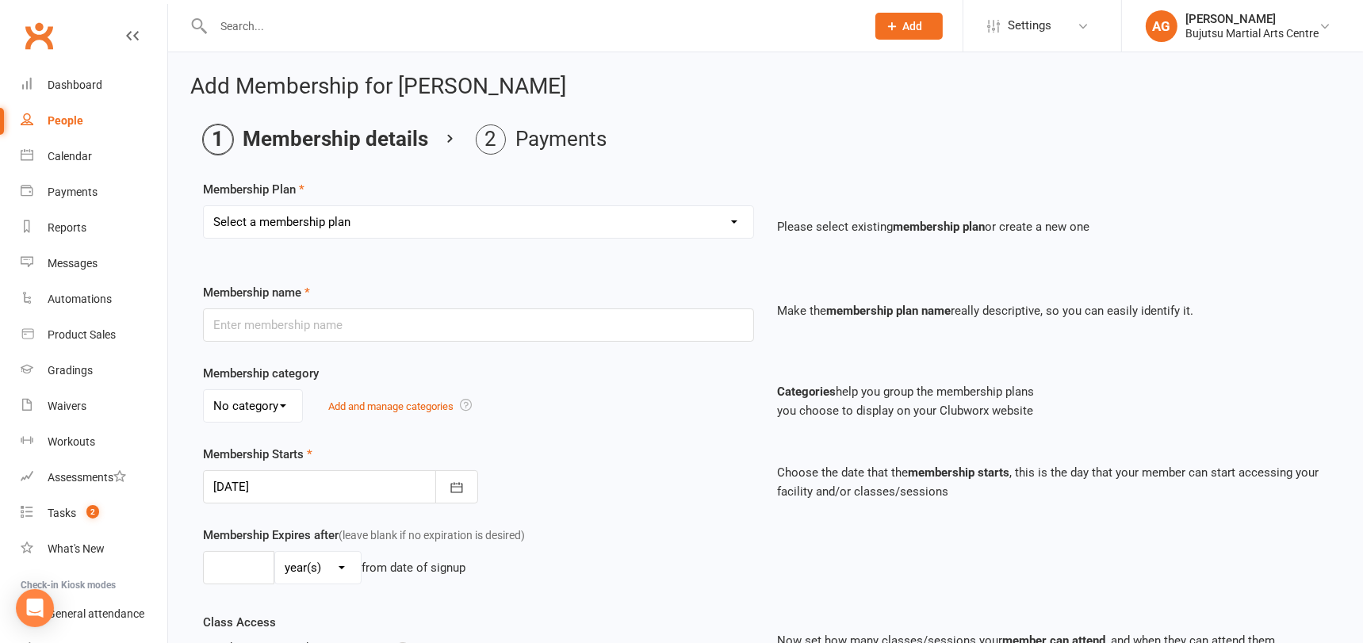
click at [391, 212] on select "Select a membership plan Create new Membership Plan 1 Day Pass 2 Day Pass Unlim…" at bounding box center [478, 222] width 549 height 32
select select "25"
click at [204, 206] on select "Select a membership plan Create new Membership Plan 1 Day Pass 2 Day Pass Unlim…" at bounding box center [478, 222] width 549 height 32
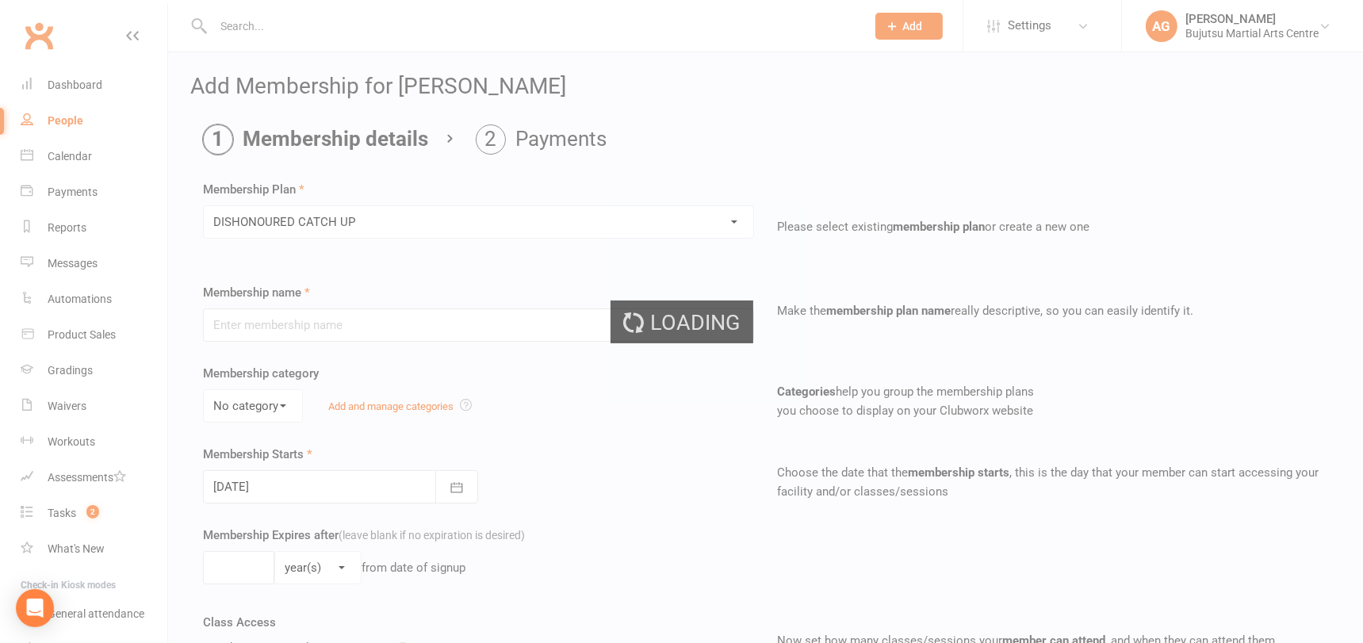
type input "DISHONOURED CATCH UP"
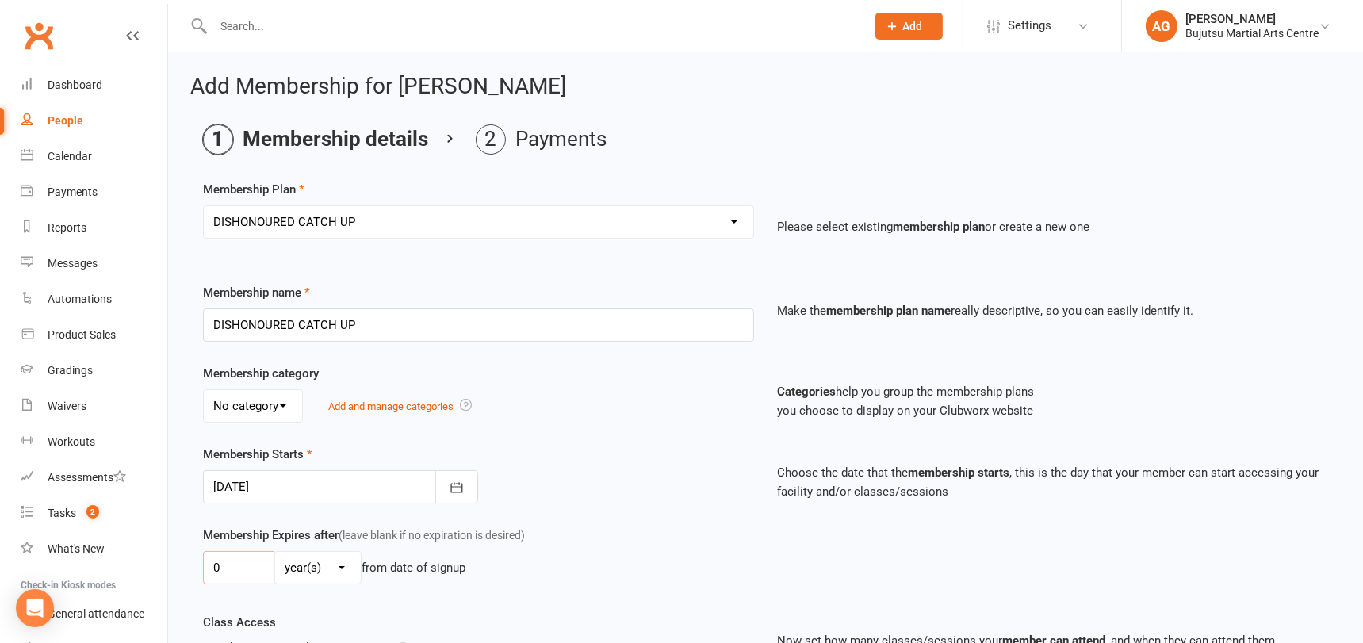
click at [241, 569] on input "0" at bounding box center [238, 567] width 71 height 33
type input "01"
click at [297, 568] on select "day(s) week(s) month(s) year(s)" at bounding box center [318, 568] width 86 height 32
select select "1"
click at [275, 552] on select "day(s) week(s) month(s) year(s)" at bounding box center [318, 568] width 86 height 32
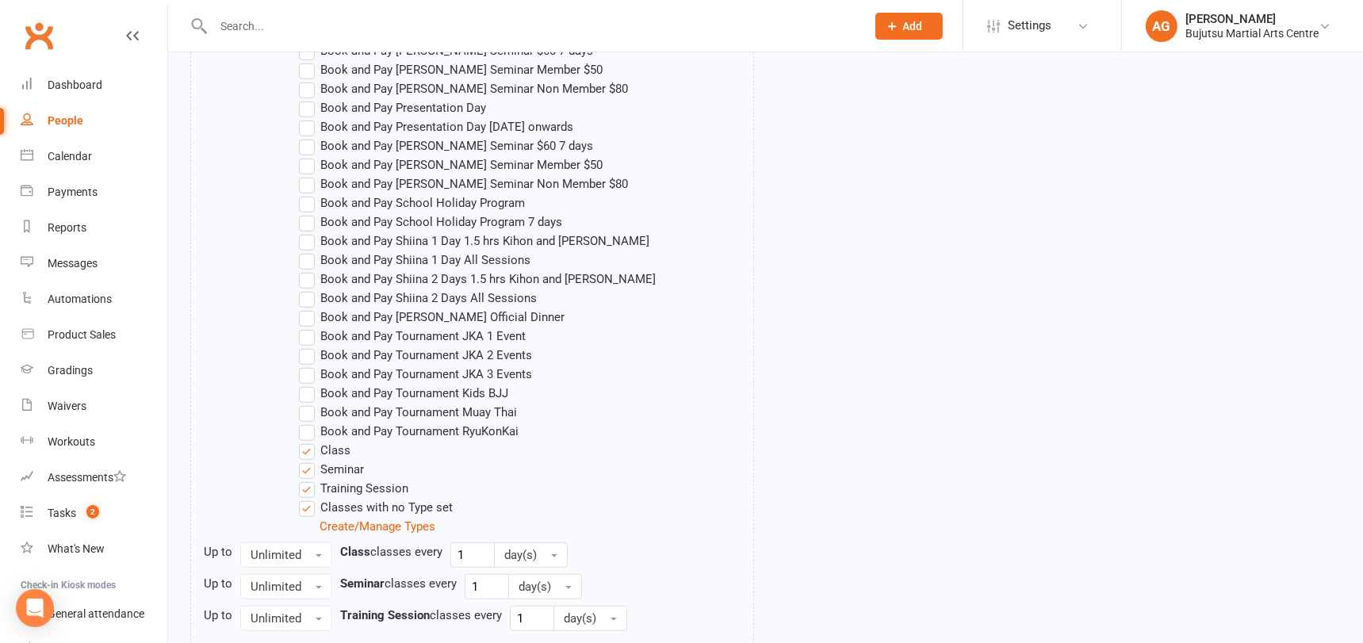
scroll to position [1410, 0]
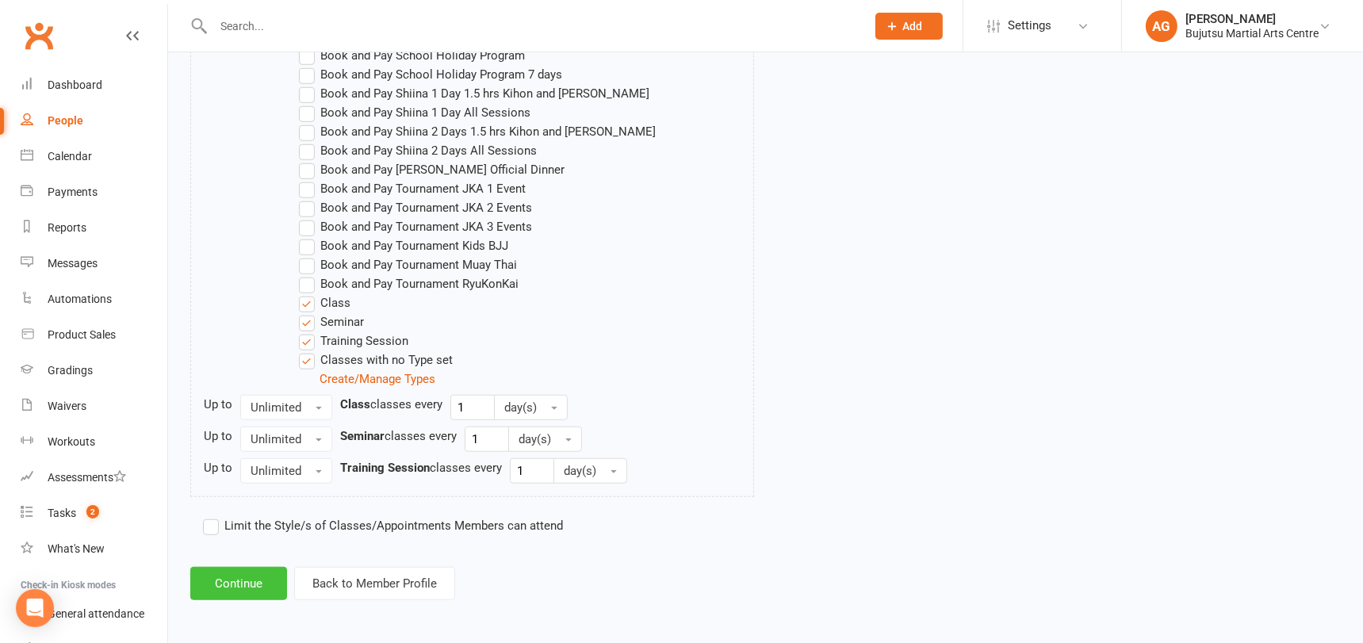
click at [256, 576] on button "Continue" at bounding box center [238, 583] width 97 height 33
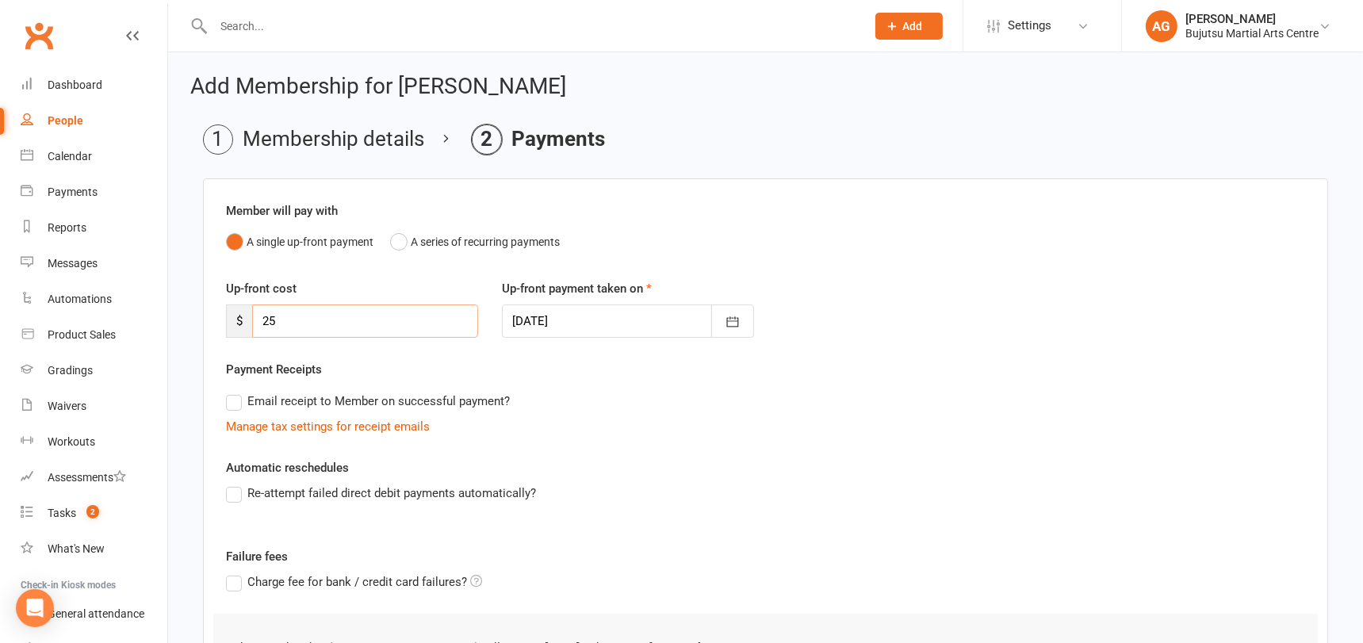
drag, startPoint x: 291, startPoint y: 320, endPoint x: 233, endPoint y: 322, distance: 57.9
click at [234, 322] on div "$ 25" at bounding box center [352, 320] width 252 height 33
type input "48.5"
click at [576, 314] on div at bounding box center [628, 320] width 252 height 33
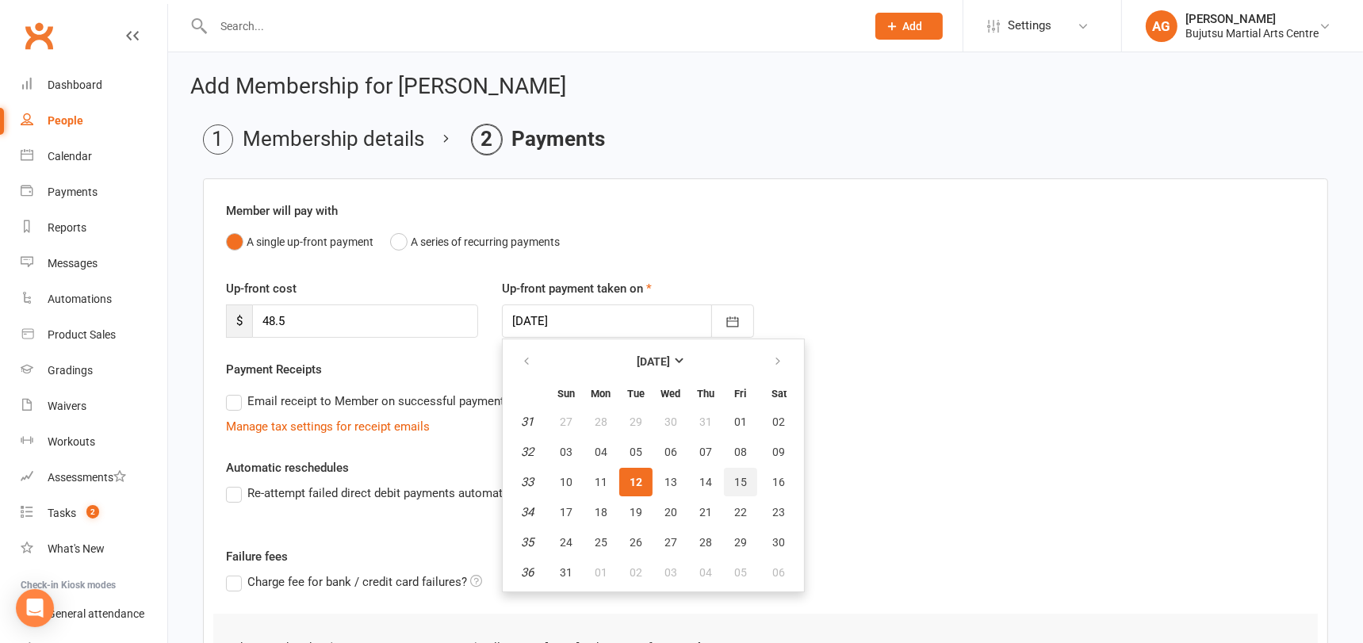
click at [736, 480] on span "15" at bounding box center [740, 482] width 13 height 13
type input "15 Aug 2025"
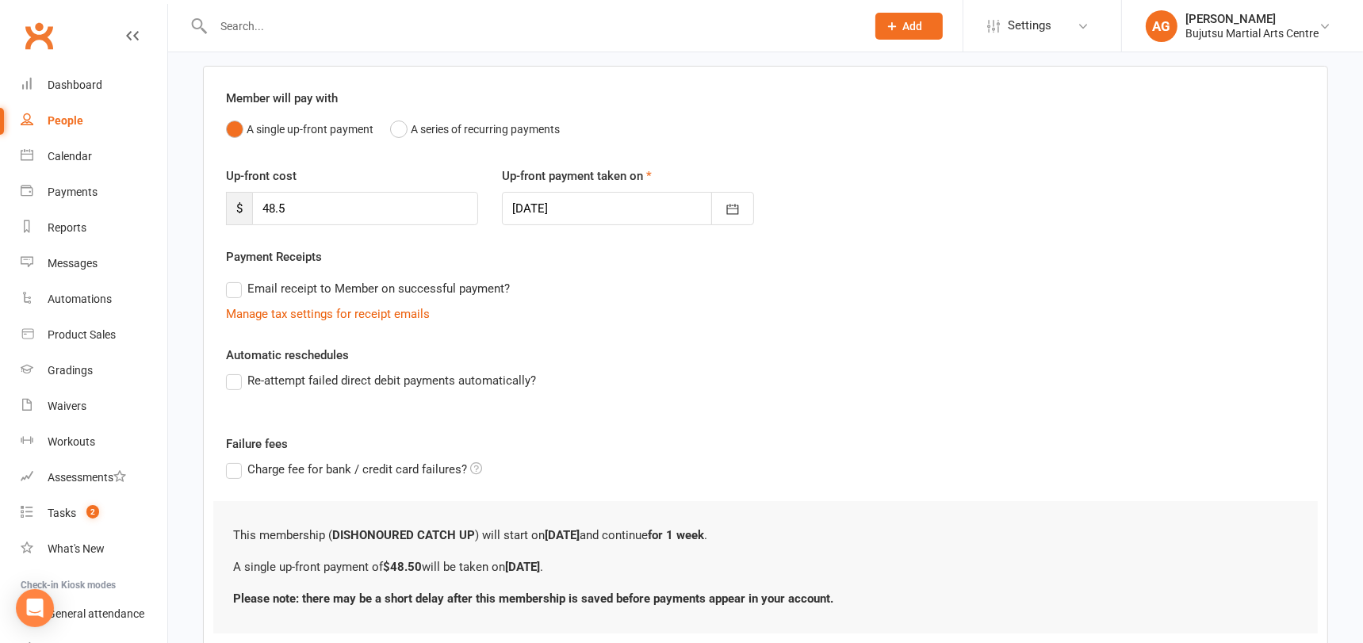
scroll to position [219, 0]
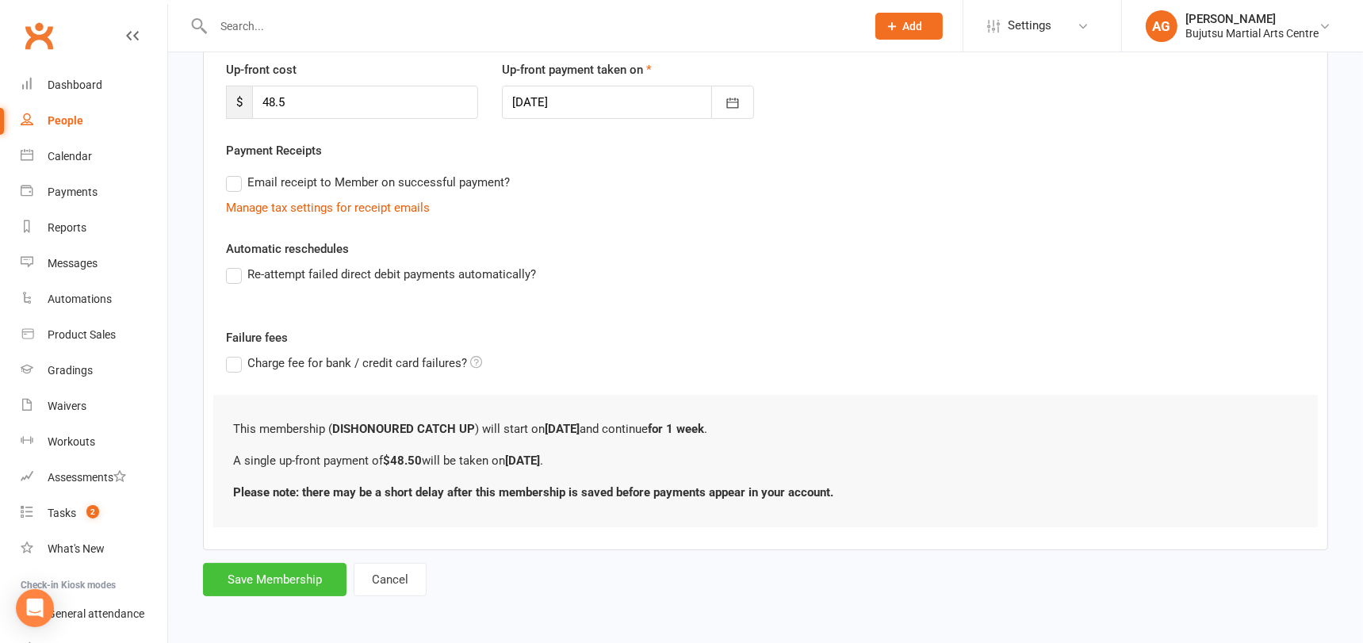
click at [255, 576] on button "Save Membership" at bounding box center [274, 579] width 143 height 33
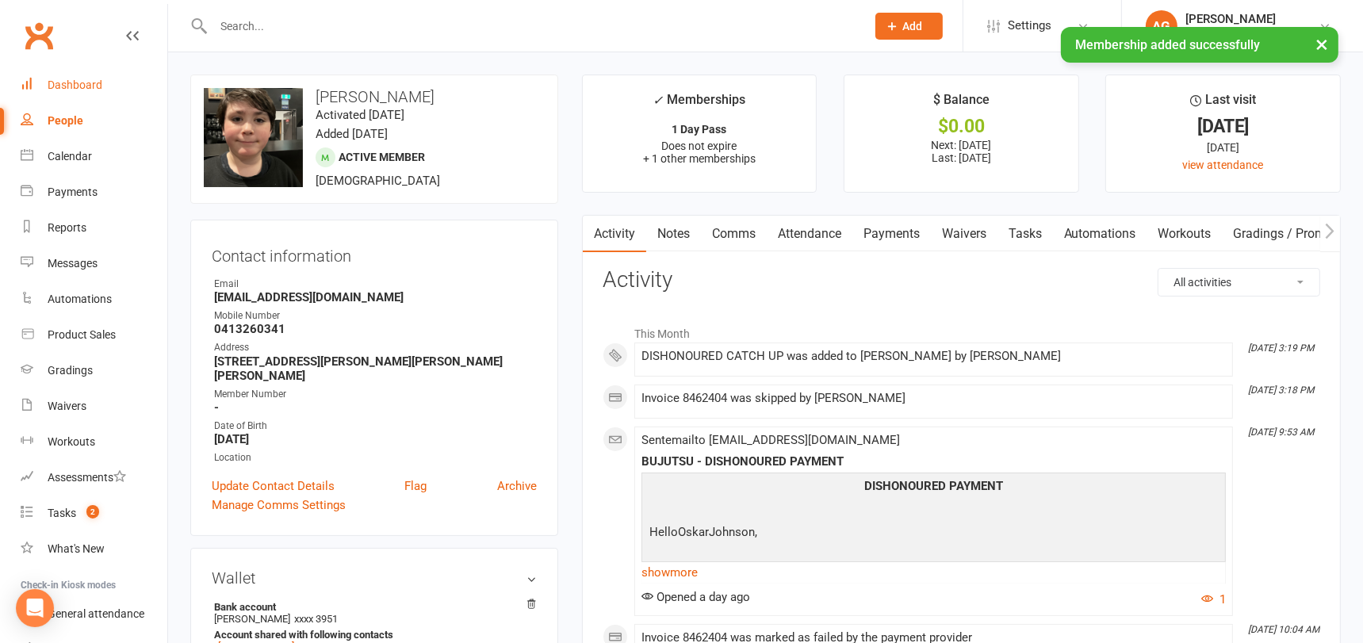
click at [83, 82] on div "Dashboard" at bounding box center [75, 84] width 55 height 13
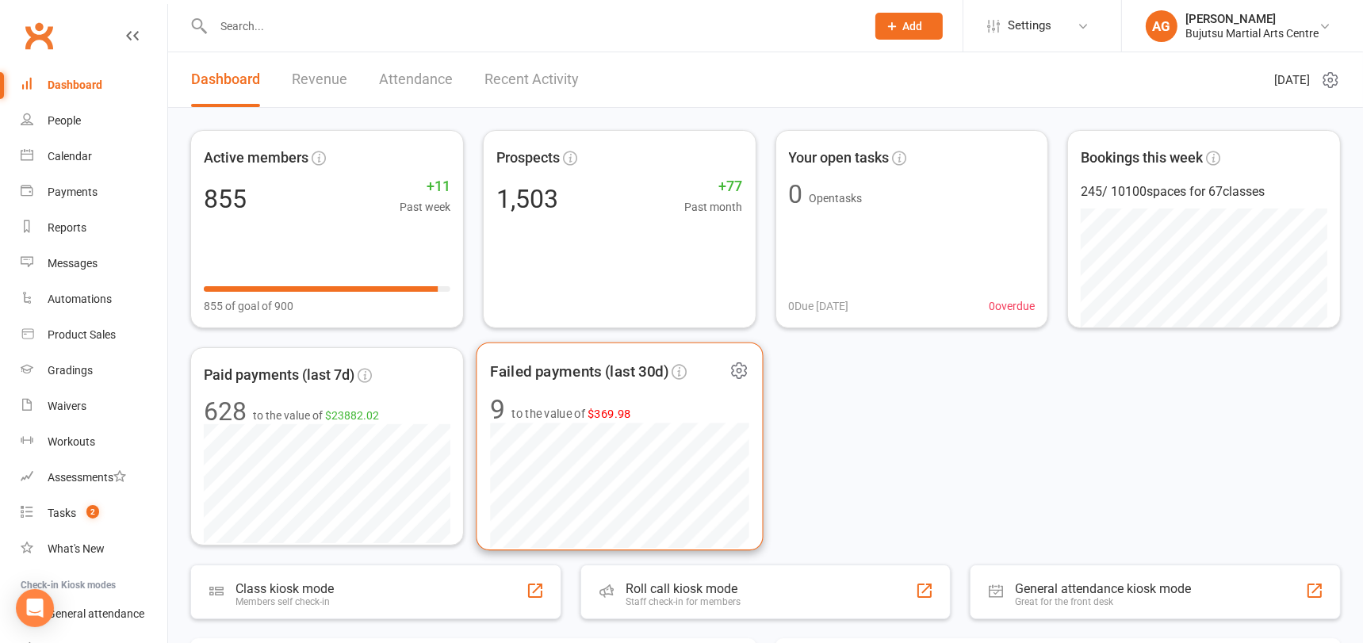
click at [600, 411] on span "$369.98" at bounding box center [609, 413] width 44 height 13
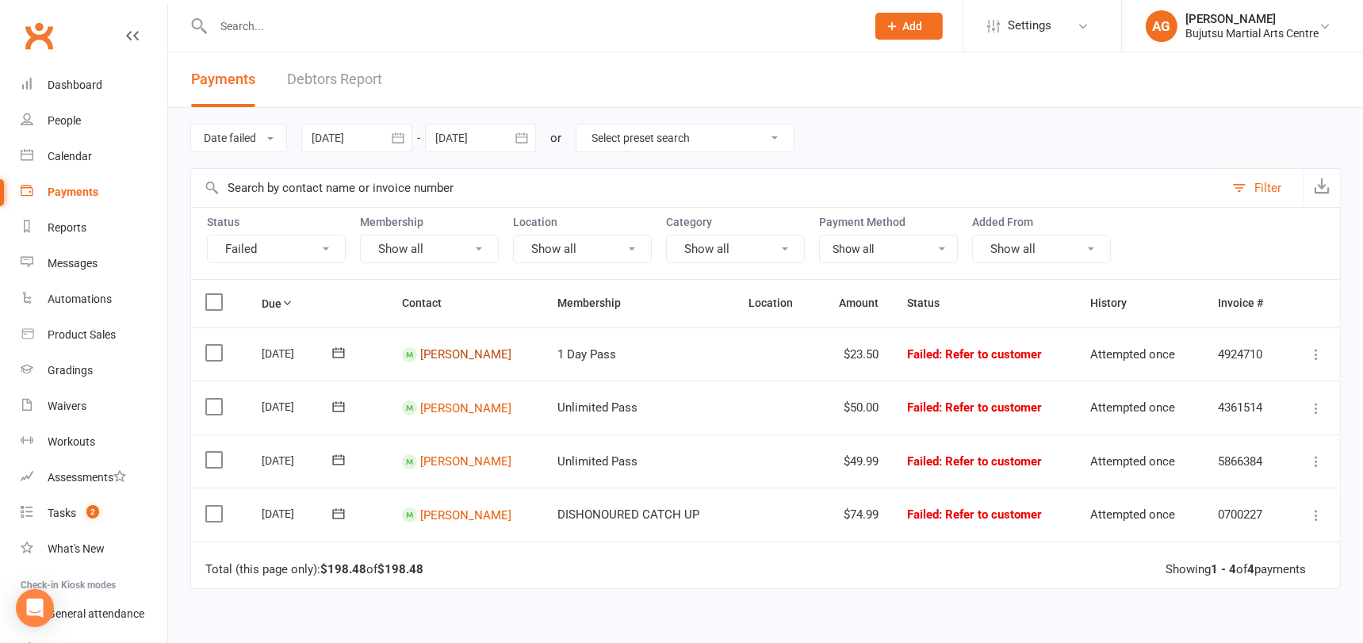
click at [450, 354] on link "Lani Leaupepe" at bounding box center [465, 354] width 91 height 14
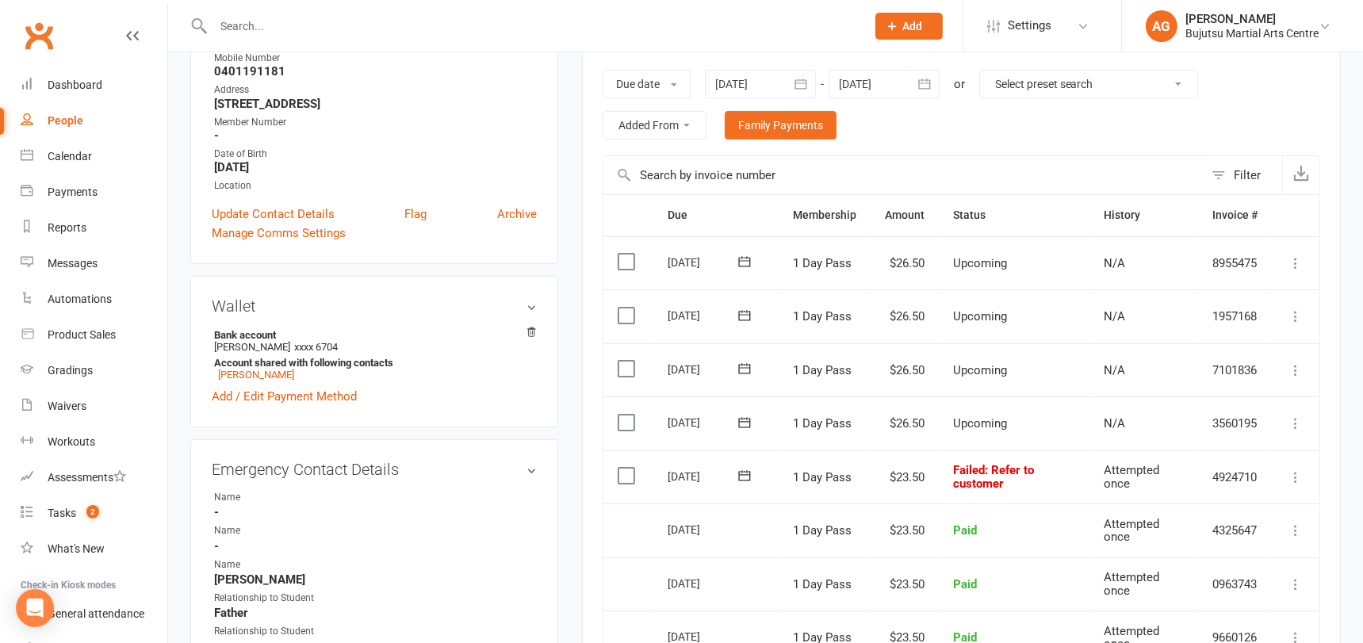
scroll to position [262, 0]
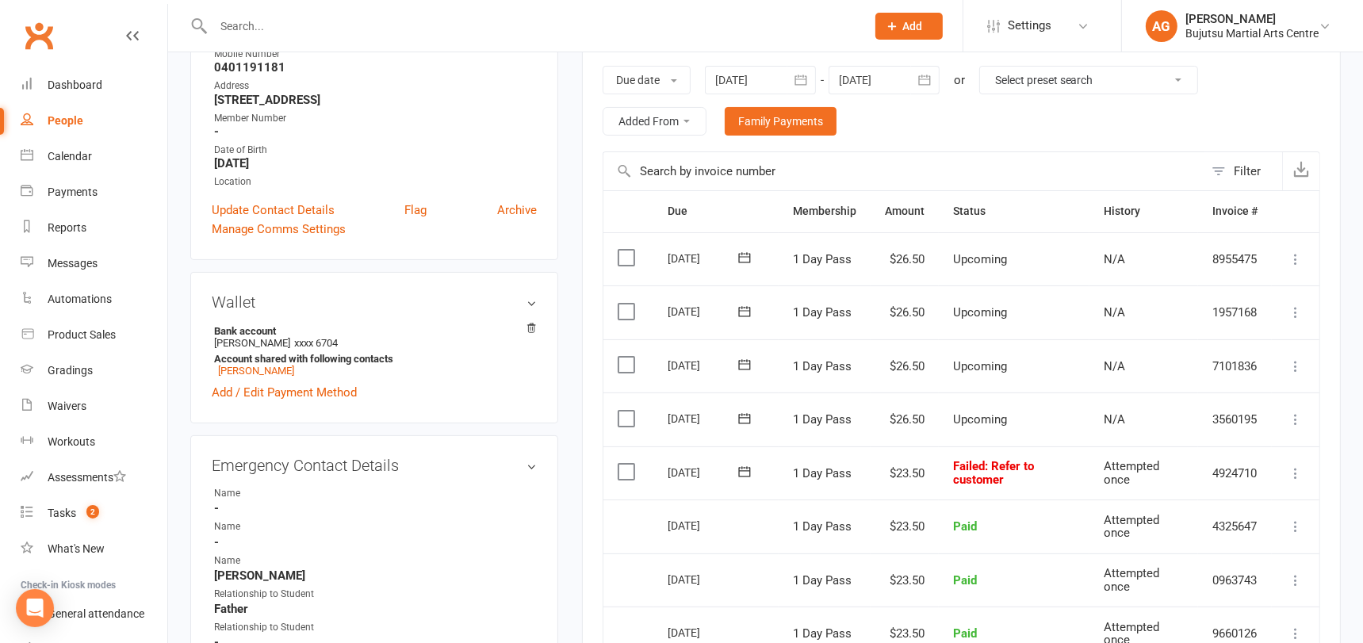
click at [1295, 468] on icon at bounding box center [1296, 473] width 16 height 16
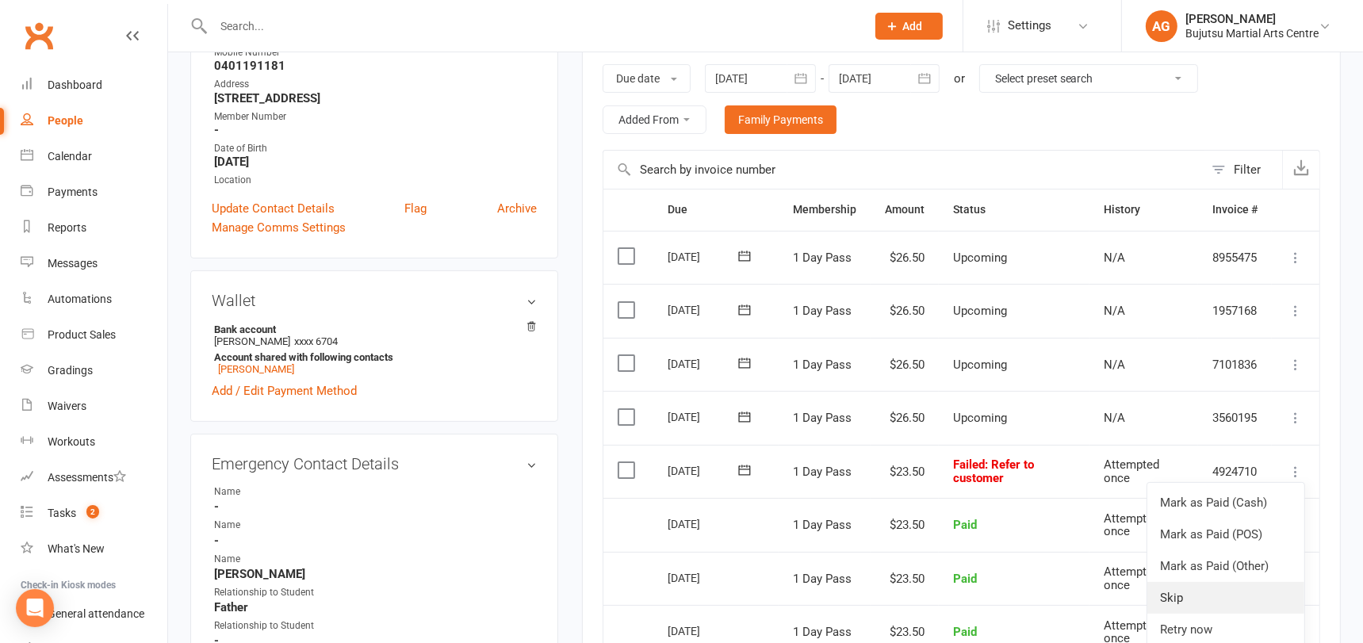
click at [1178, 601] on link "Skip" at bounding box center [1225, 598] width 157 height 32
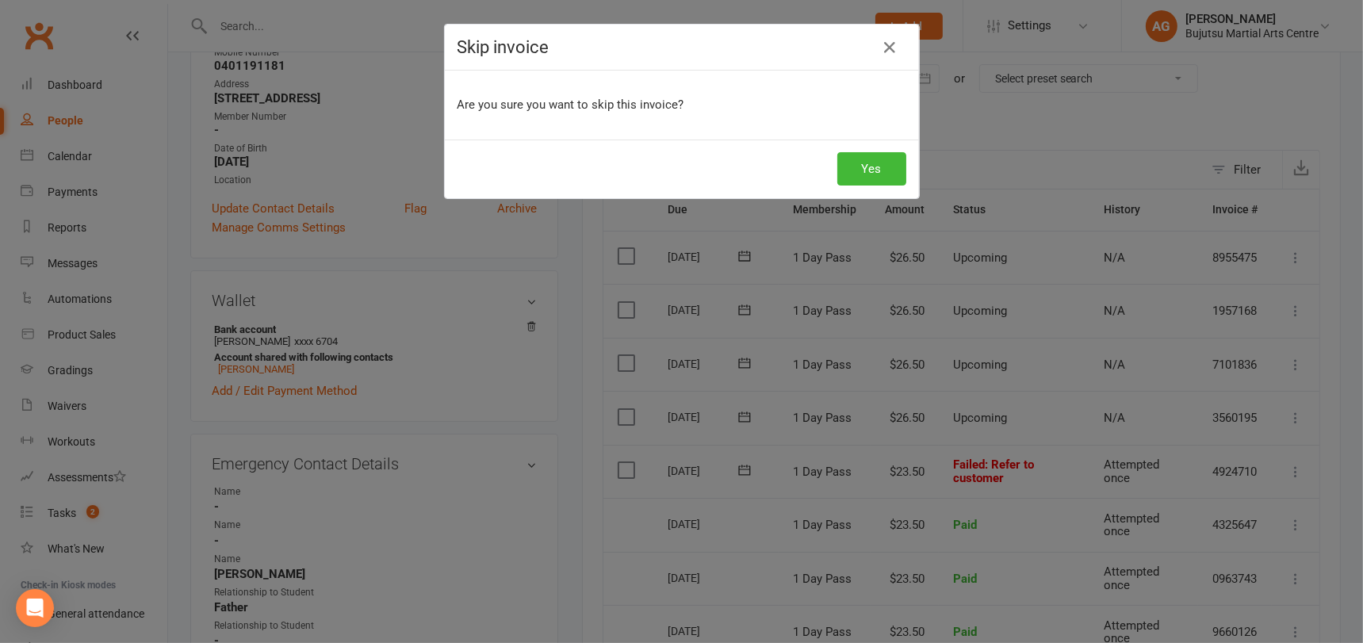
scroll to position [262, 0]
click at [874, 172] on button "Yes" at bounding box center [871, 168] width 69 height 33
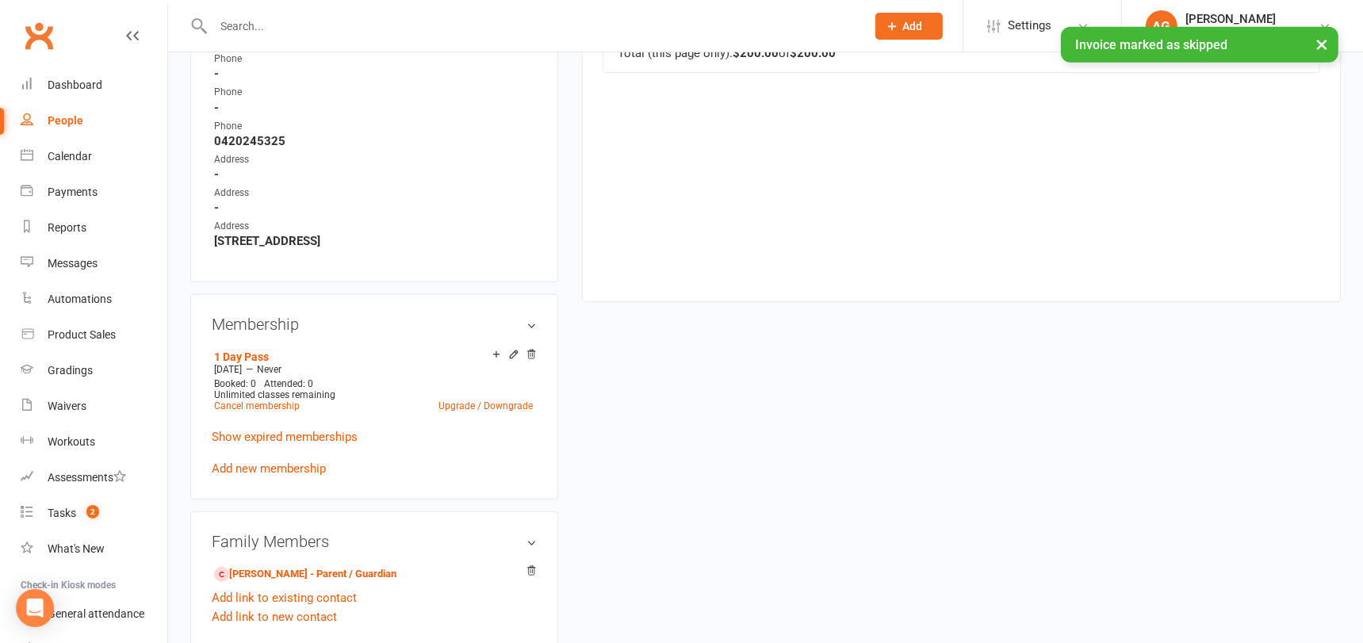
scroll to position [899, 0]
click at [268, 459] on link "Add new membership" at bounding box center [269, 466] width 114 height 14
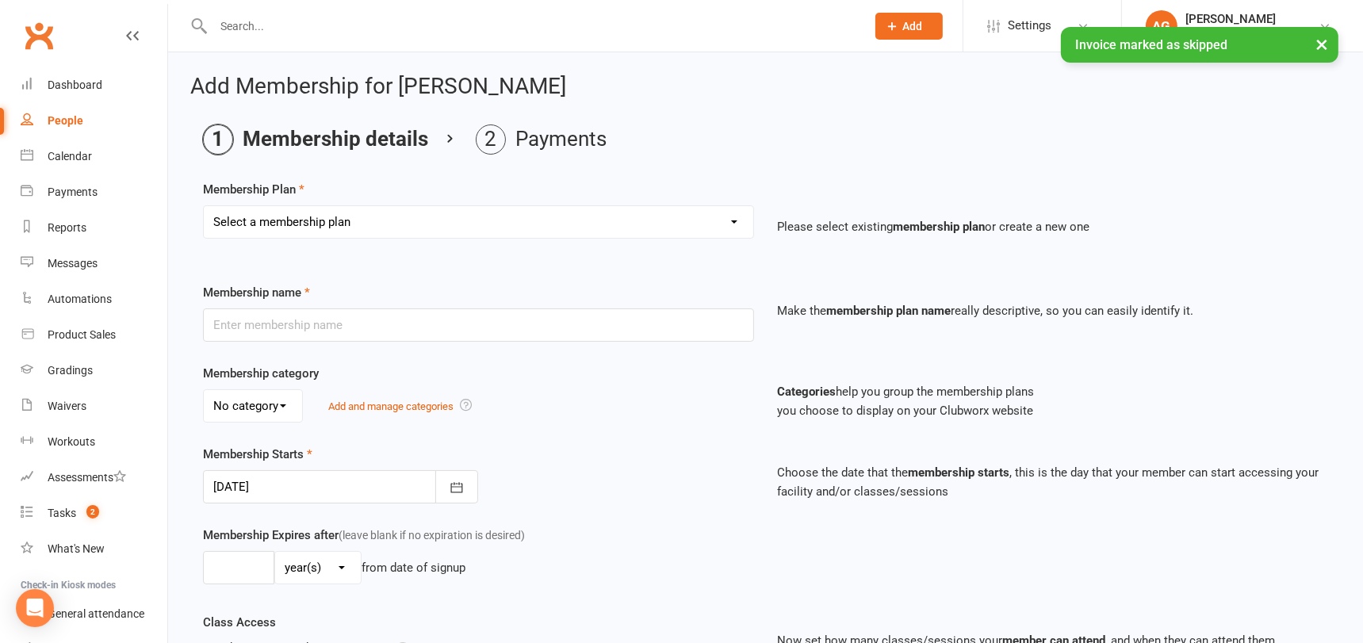
click at [341, 214] on select "Select a membership plan Create new Membership Plan 1 Day Pass 2 Day Pass Unlim…" at bounding box center [478, 222] width 549 height 32
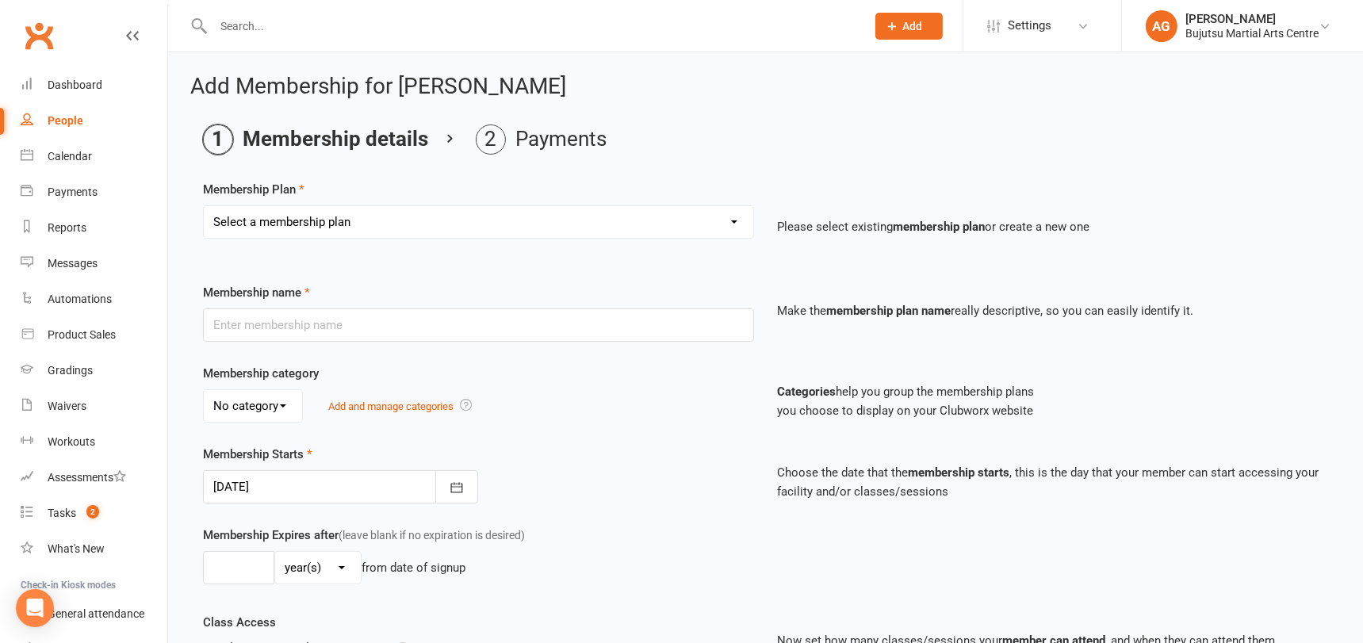
select select "25"
click at [204, 206] on select "Select a membership plan Create new Membership Plan 1 Day Pass 2 Day Pass Unlim…" at bounding box center [478, 222] width 549 height 32
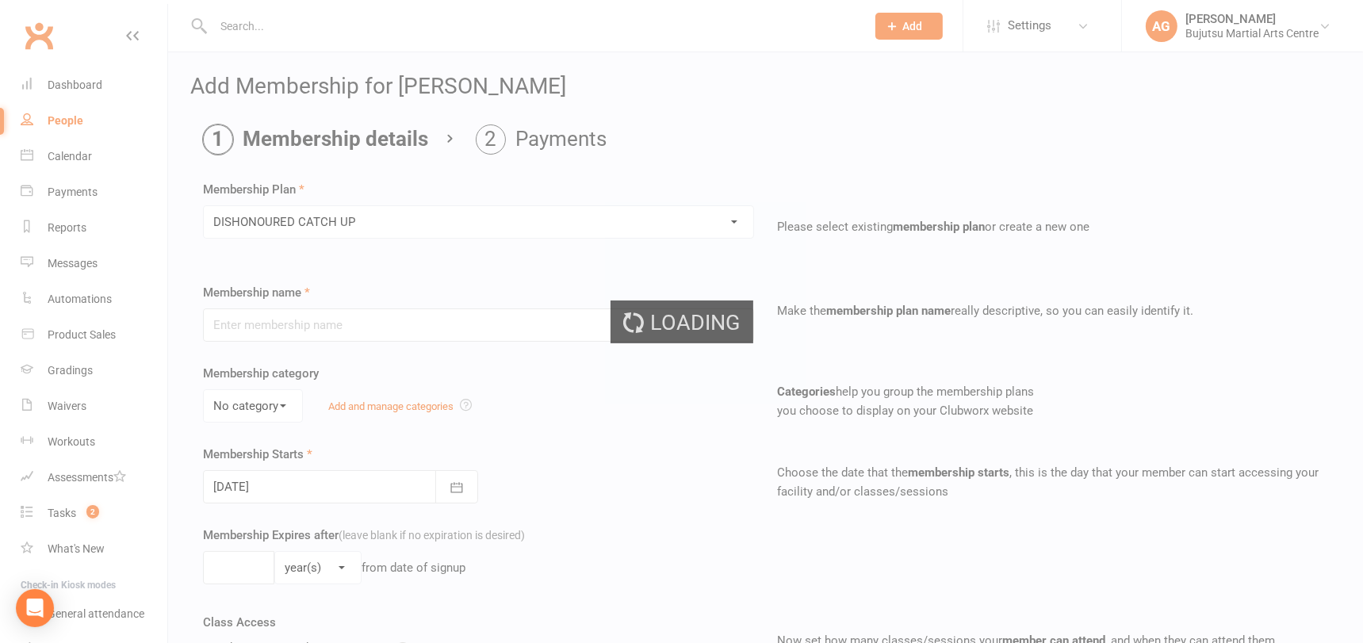
type input "DISHONOURED CATCH UP"
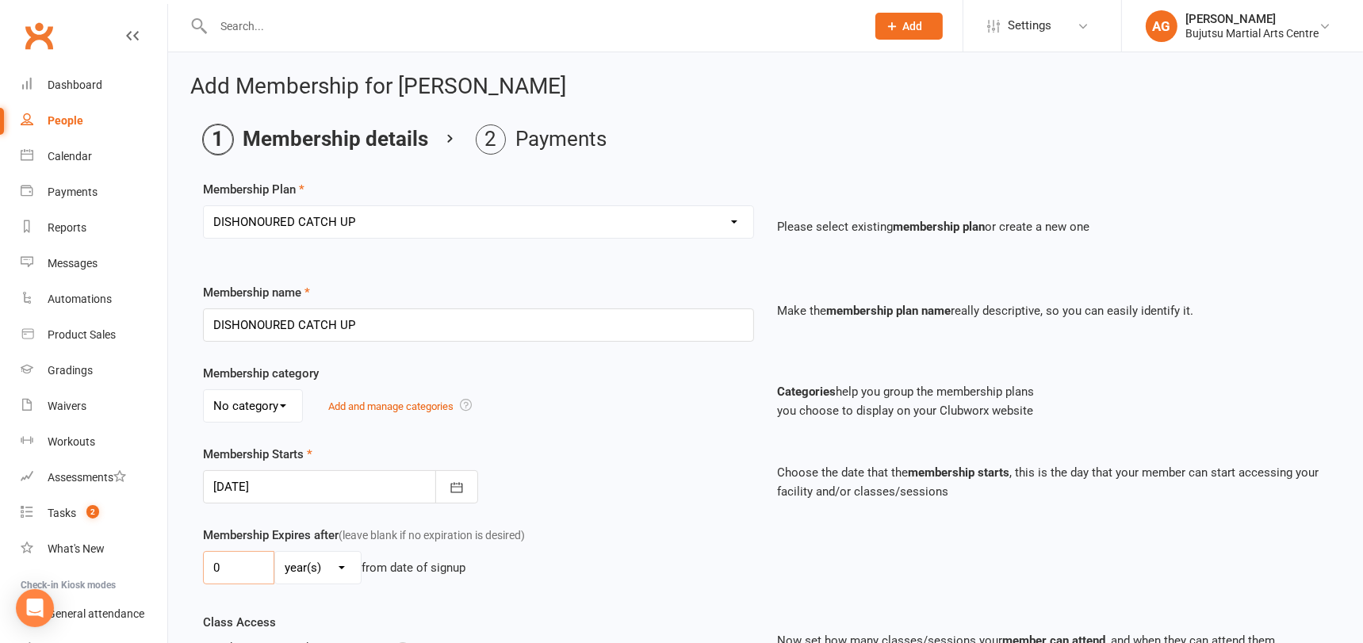
click at [248, 568] on input "0" at bounding box center [238, 567] width 71 height 33
type input "01"
click at [312, 568] on select "day(s) week(s) month(s) year(s)" at bounding box center [318, 568] width 86 height 32
select select "1"
click at [275, 552] on select "day(s) week(s) month(s) year(s)" at bounding box center [318, 568] width 86 height 32
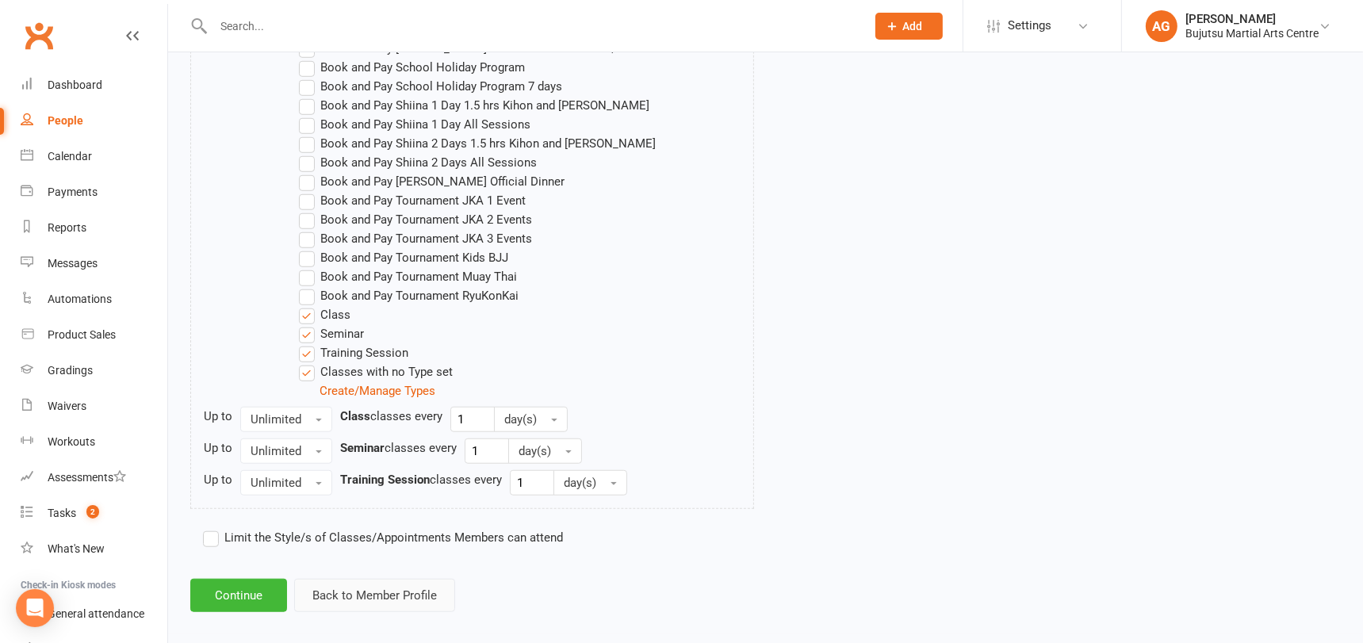
scroll to position [1410, 0]
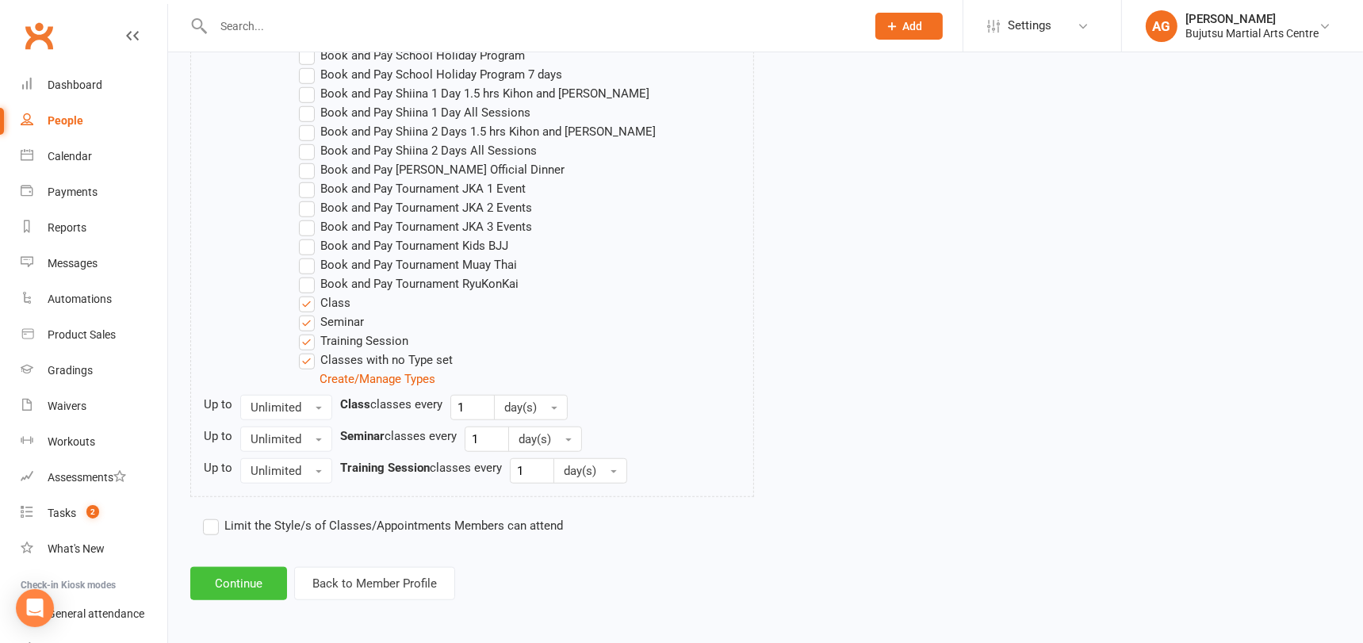
click at [248, 572] on button "Continue" at bounding box center [238, 583] width 97 height 33
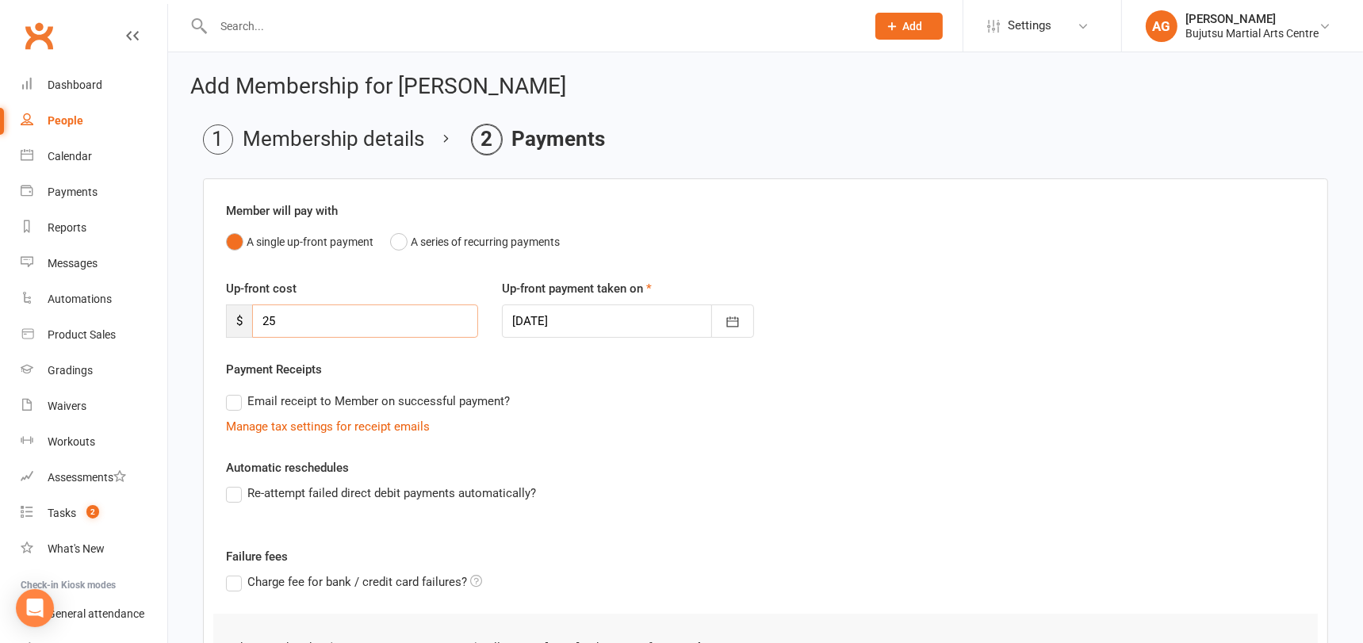
drag, startPoint x: 312, startPoint y: 323, endPoint x: 225, endPoint y: 321, distance: 86.4
click at [226, 321] on div "$ 25" at bounding box center [352, 320] width 252 height 33
type input "48.5"
click at [540, 309] on div at bounding box center [628, 320] width 252 height 33
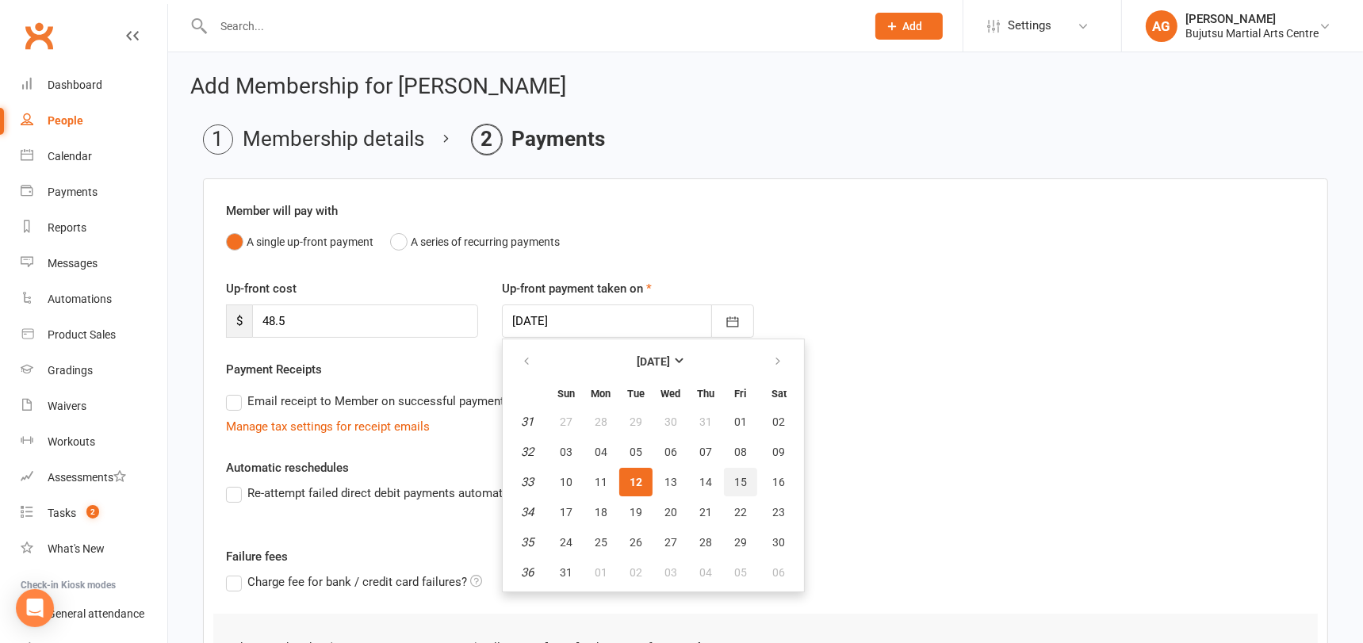
click at [748, 481] on button "15" at bounding box center [740, 482] width 33 height 29
type input "15 Aug 2025"
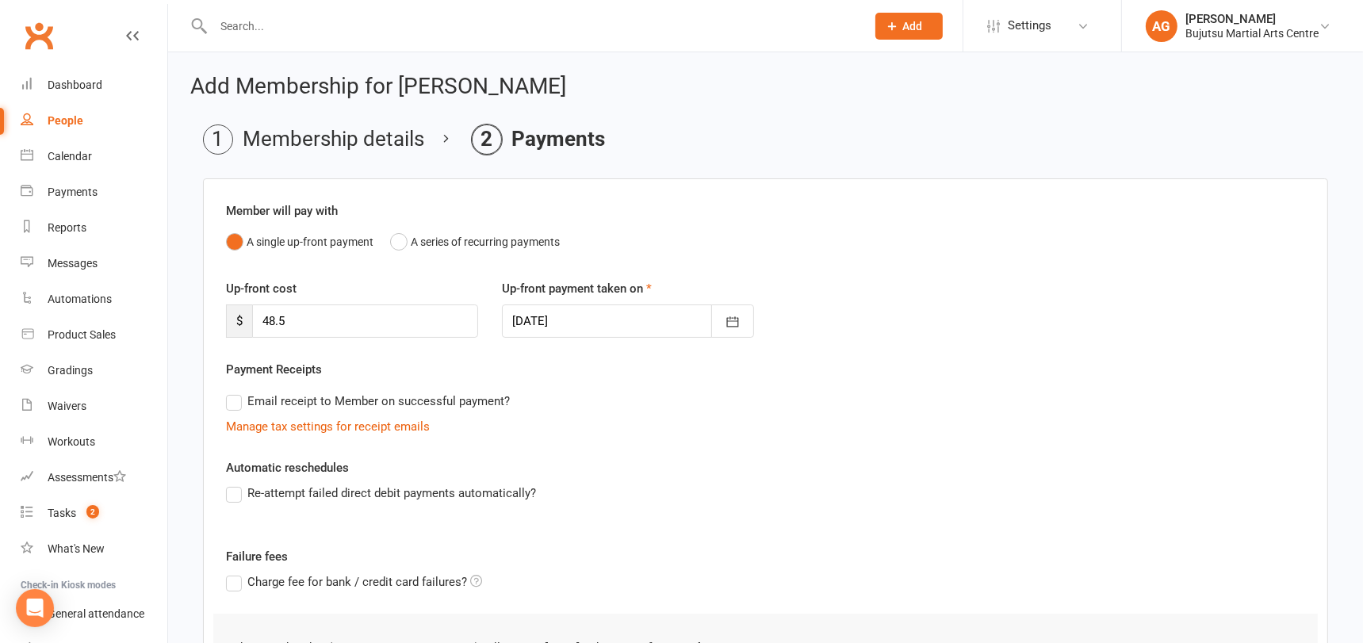
scroll to position [219, 0]
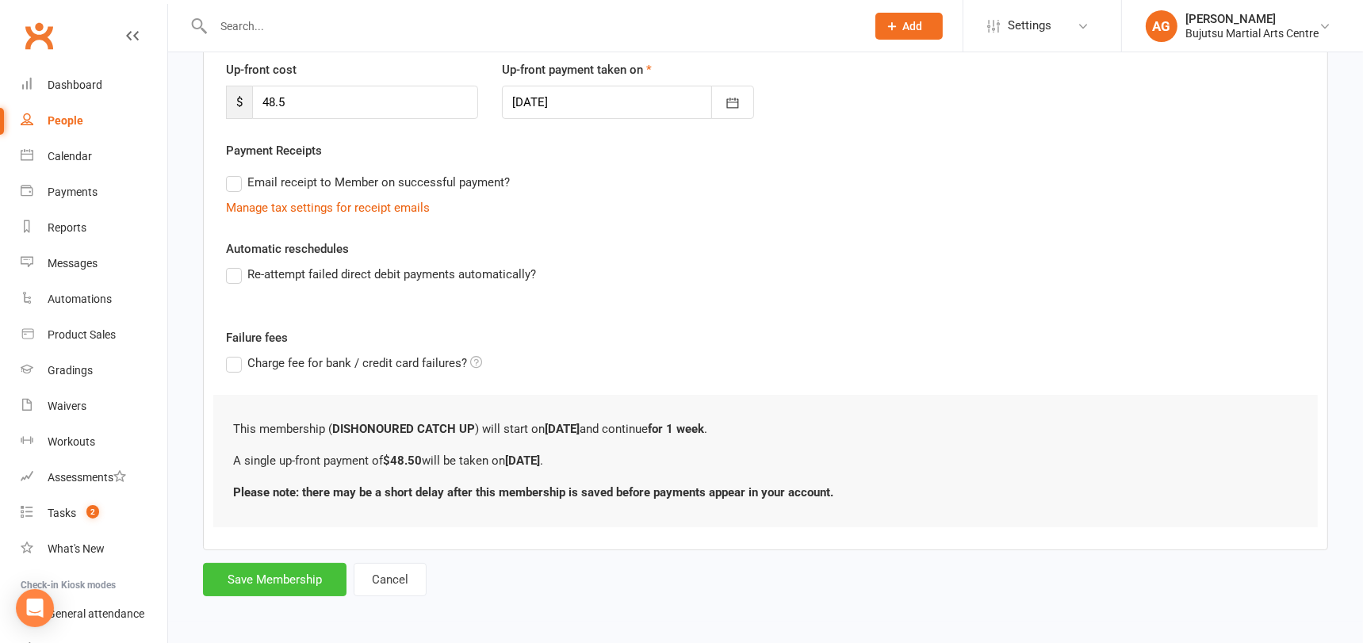
click at [266, 576] on button "Save Membership" at bounding box center [274, 579] width 143 height 33
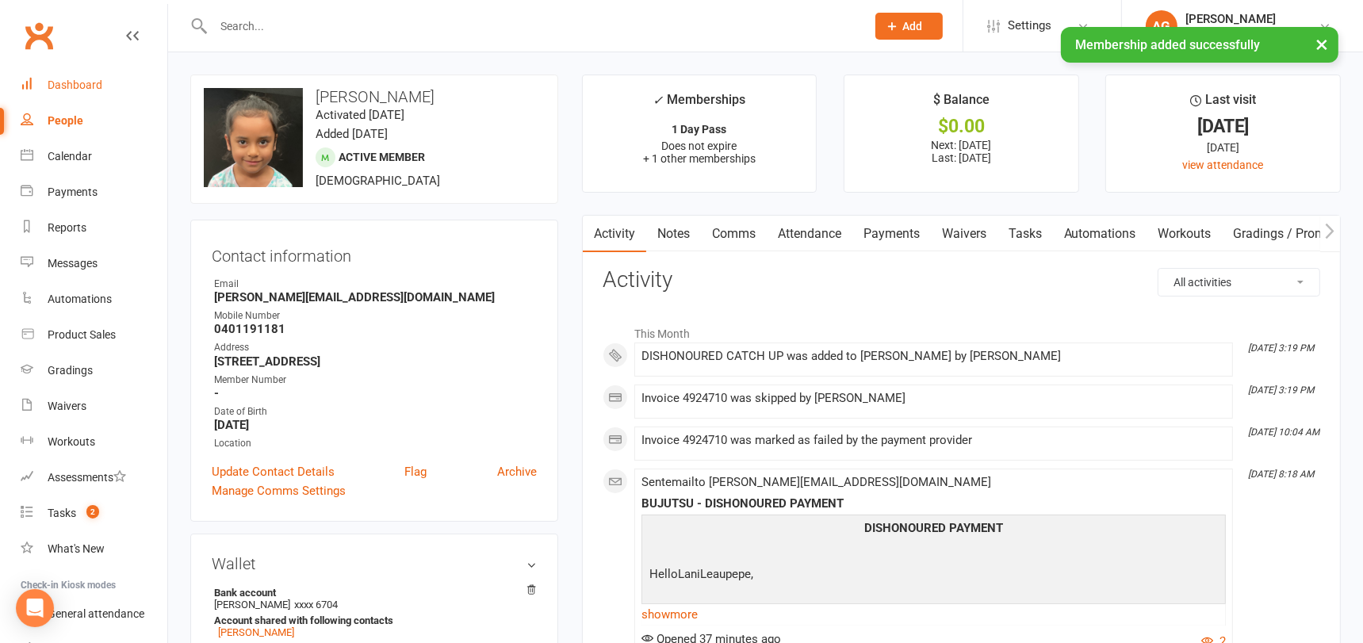
click at [67, 82] on div "Dashboard" at bounding box center [75, 84] width 55 height 13
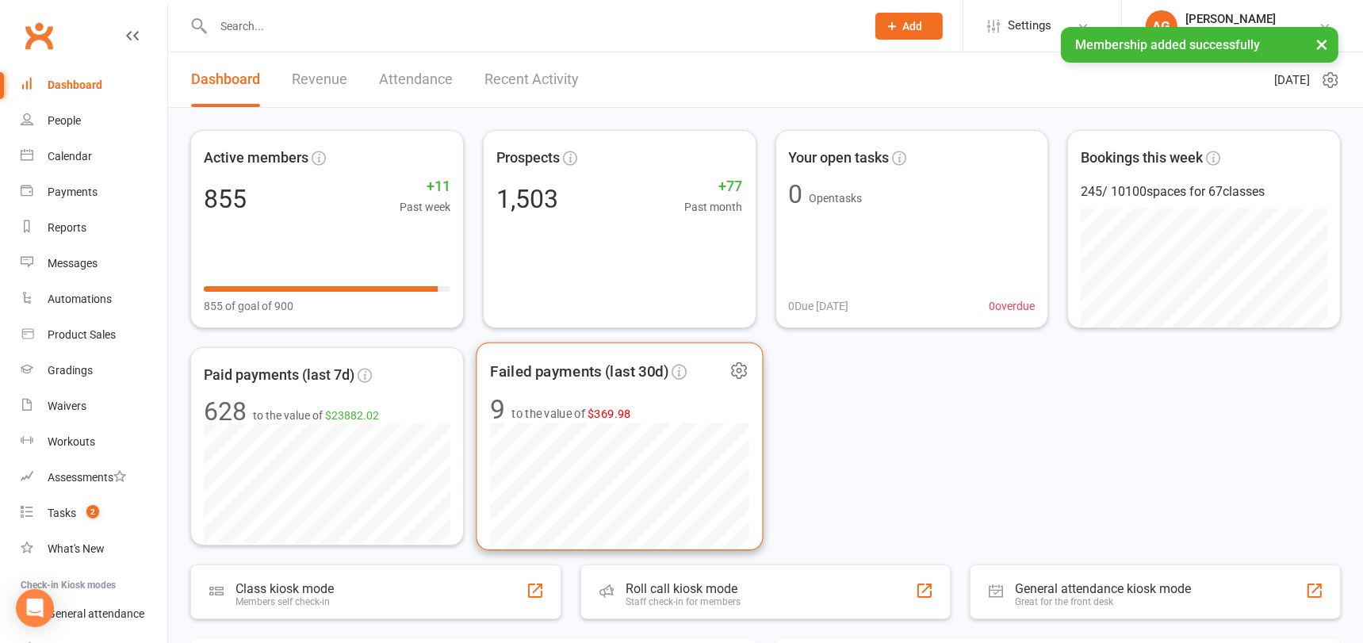
click at [599, 412] on span "$369.98" at bounding box center [609, 413] width 44 height 13
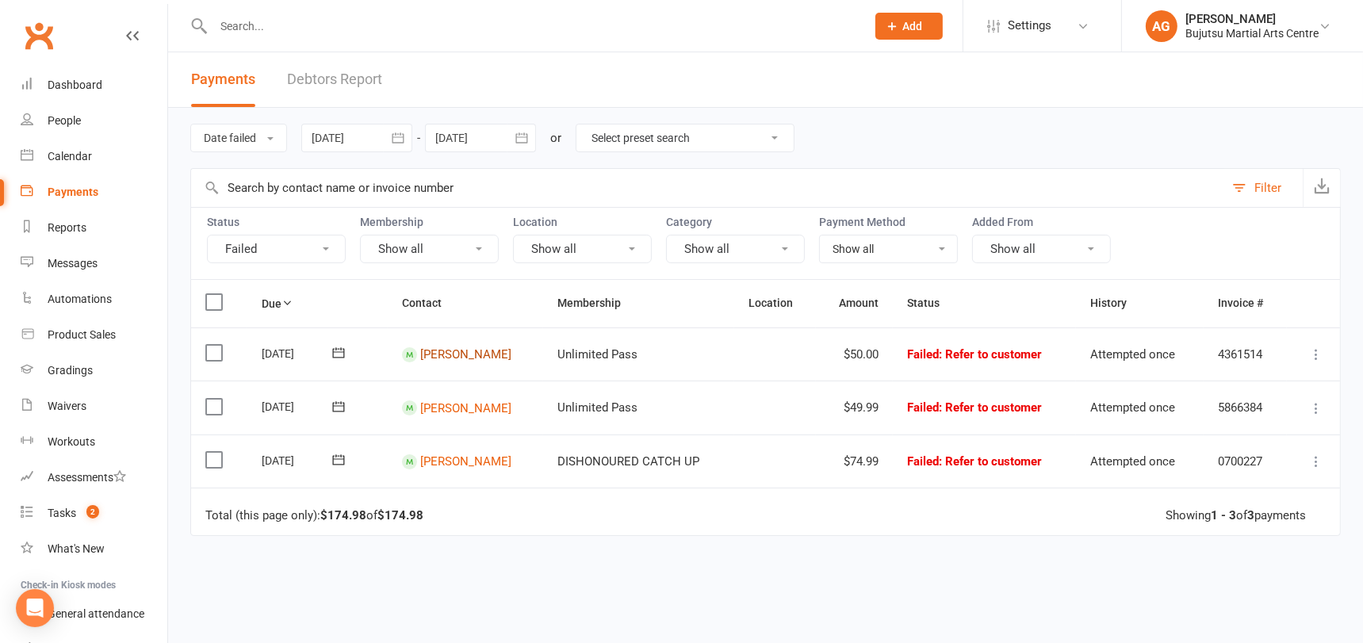
click at [461, 350] on link "Paige Meredith-Holton" at bounding box center [465, 354] width 91 height 14
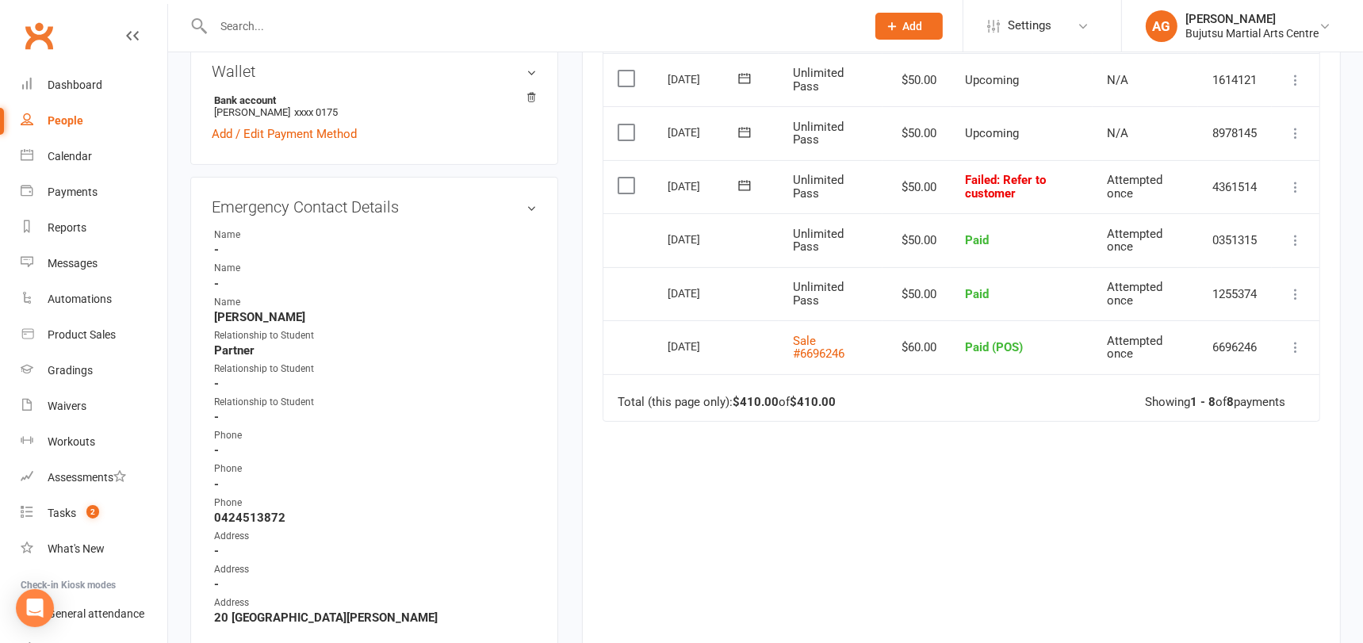
scroll to position [507, 0]
click at [1298, 194] on icon at bounding box center [1296, 186] width 16 height 16
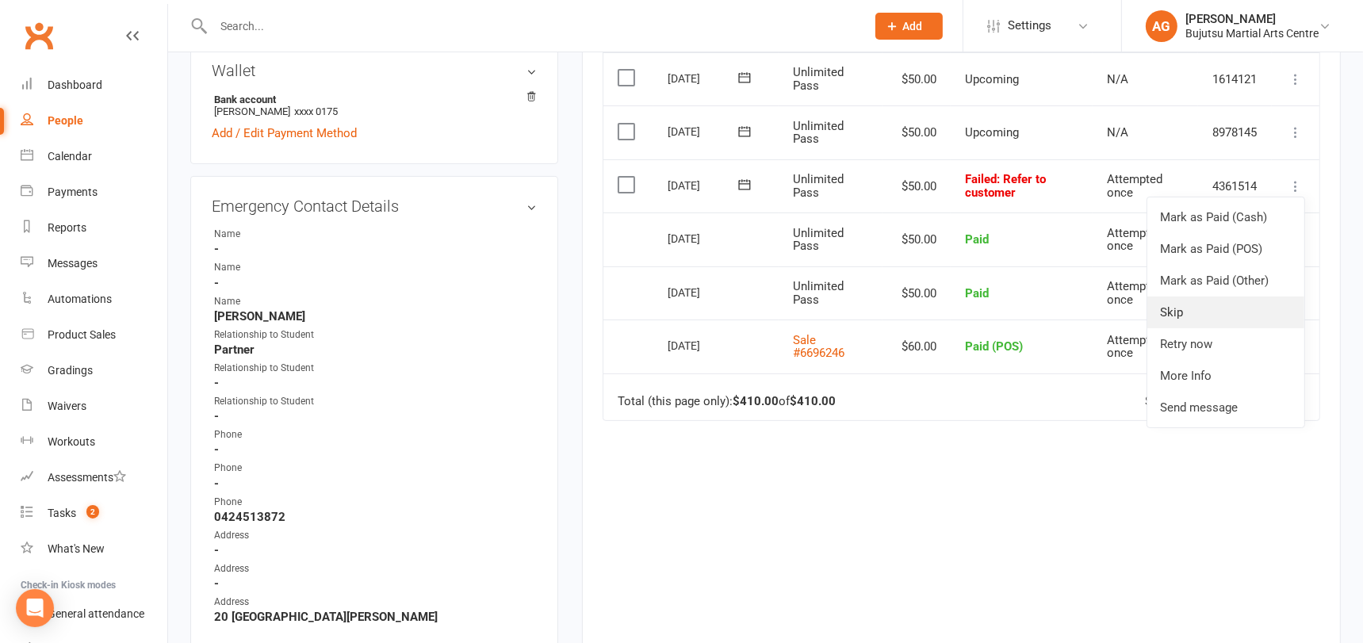
click at [1183, 328] on link "Skip" at bounding box center [1225, 313] width 157 height 32
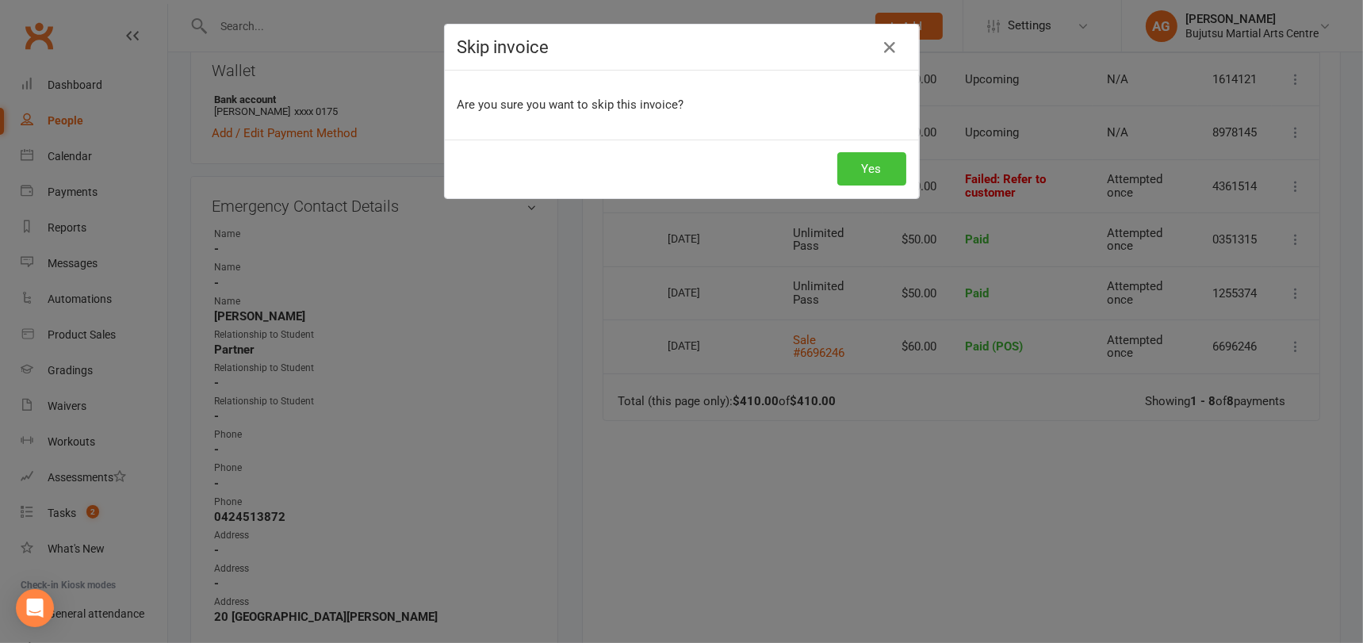
click at [875, 170] on button "Yes" at bounding box center [871, 168] width 69 height 33
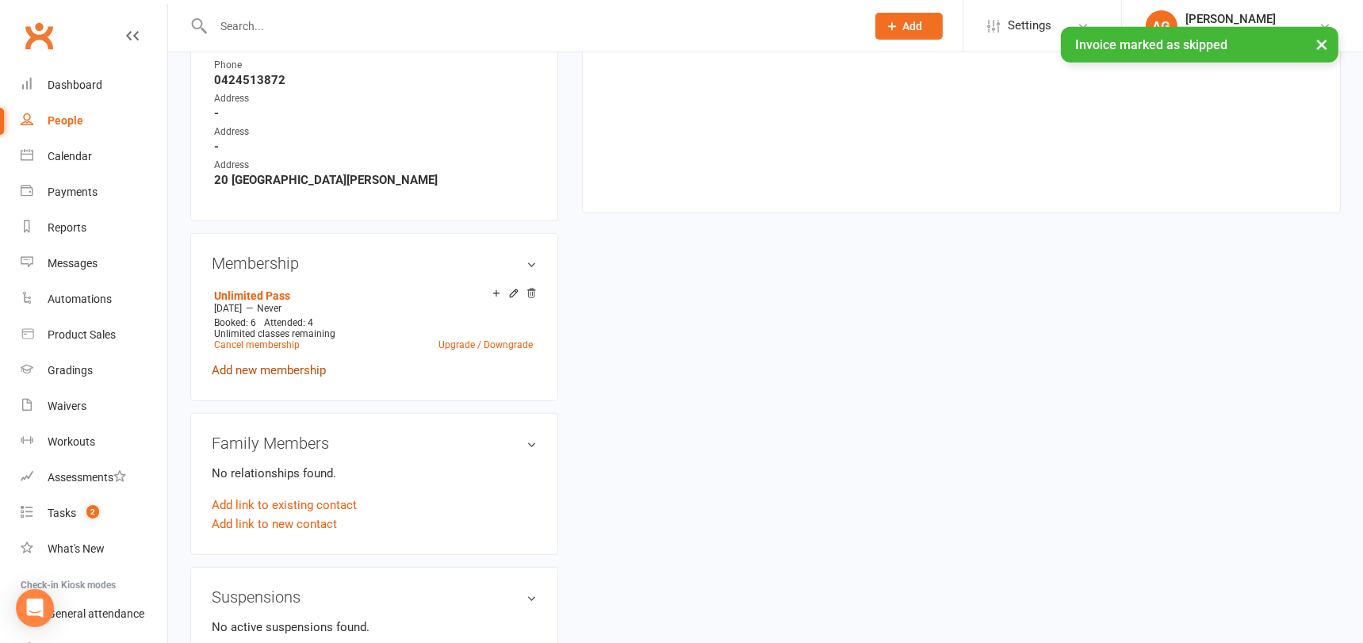
click at [257, 363] on link "Add new membership" at bounding box center [269, 370] width 114 height 14
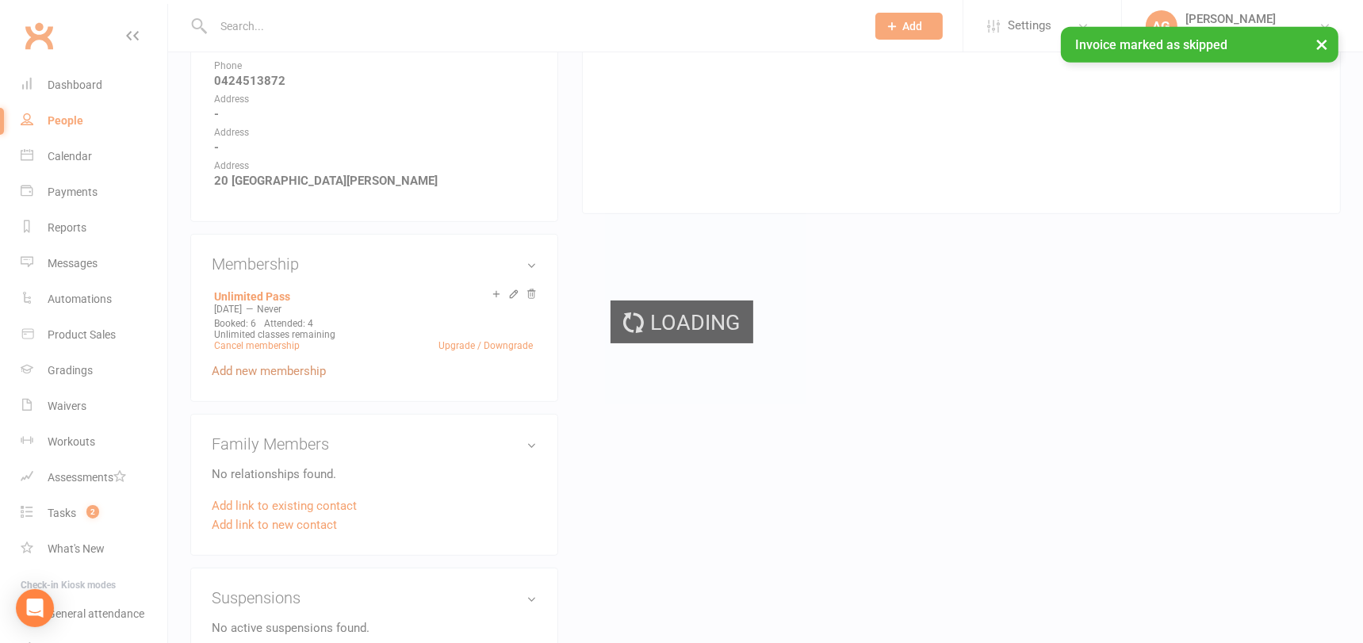
scroll to position [945, 0]
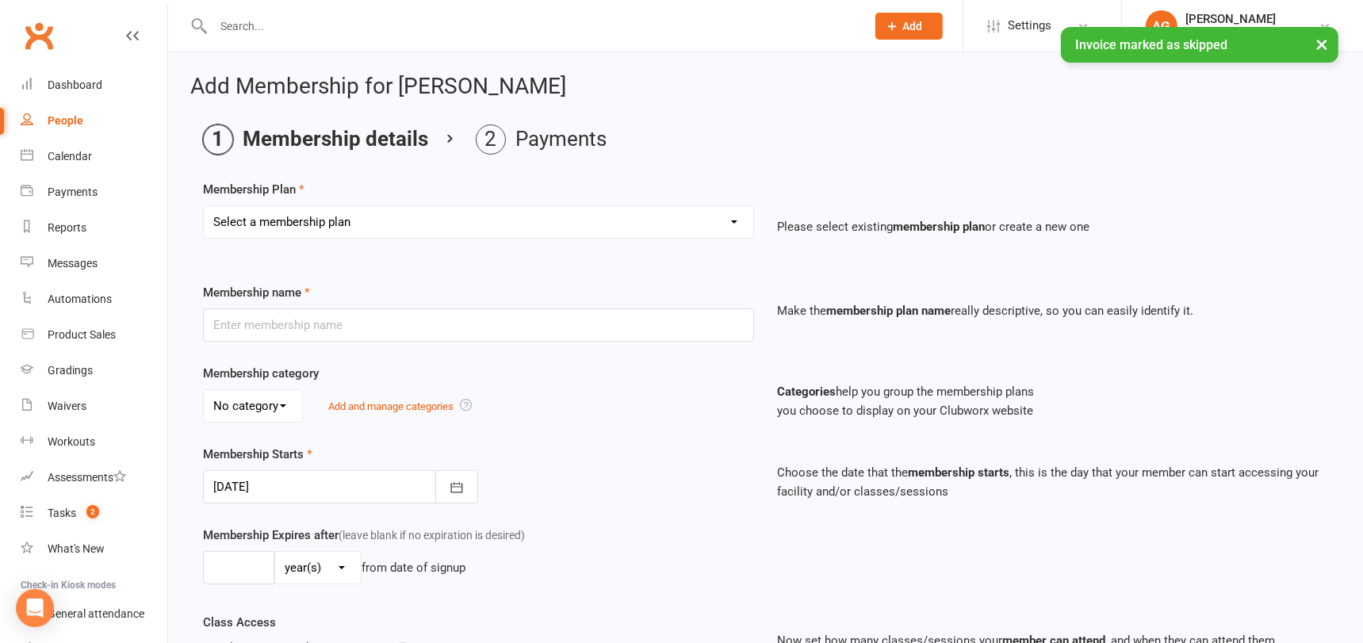
click at [317, 222] on select "Select a membership plan Create new Membership Plan 1 Day Pass 2 Day Pass Unlim…" at bounding box center [478, 222] width 549 height 32
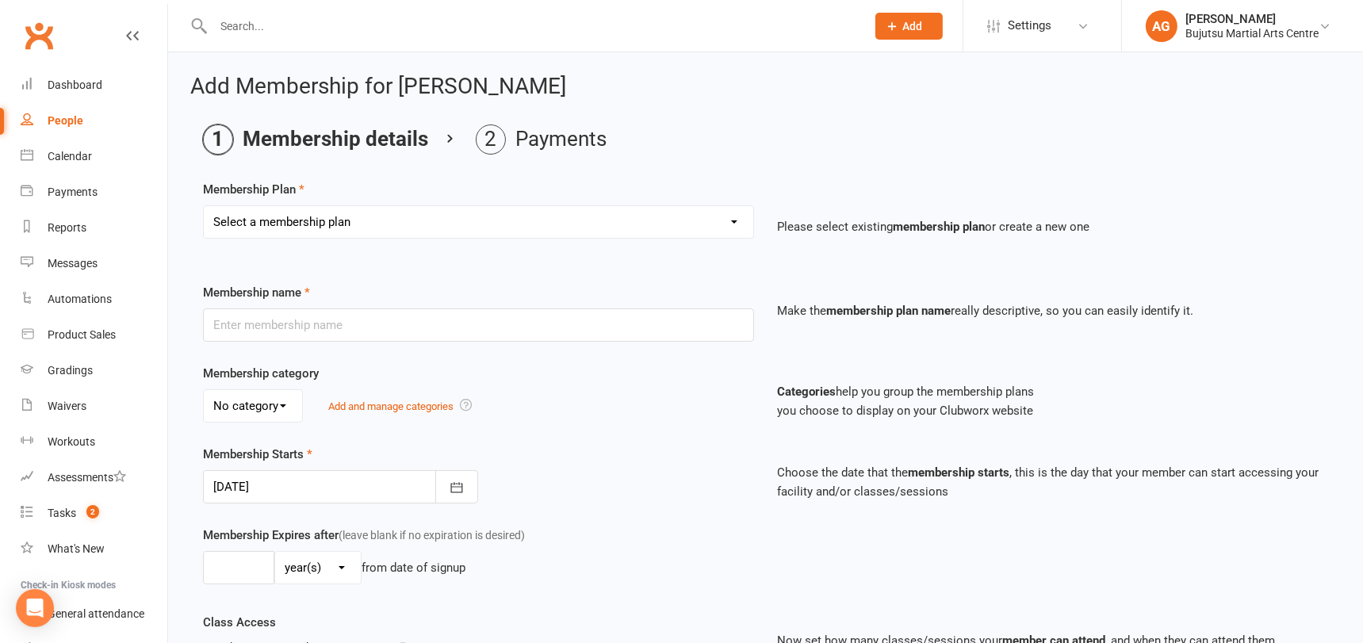
select select "25"
click at [204, 206] on select "Select a membership plan Create new Membership Plan 1 Day Pass 2 Day Pass Unlim…" at bounding box center [478, 222] width 549 height 32
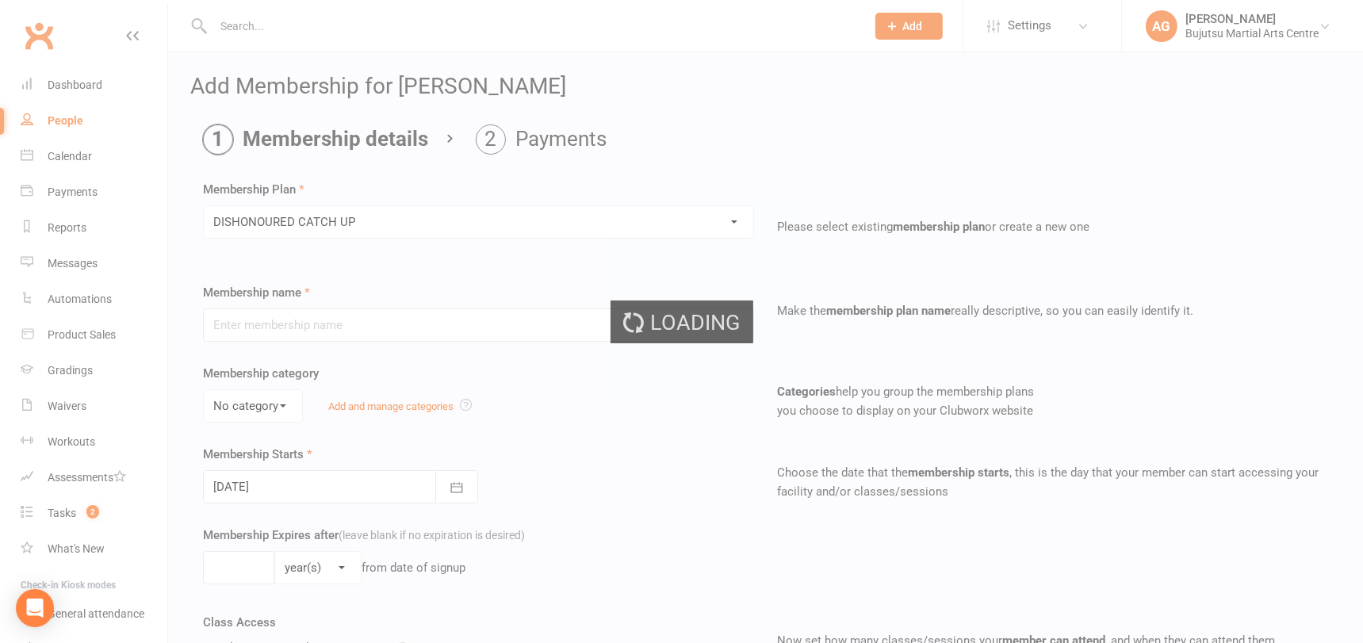
type input "DISHONOURED CATCH UP"
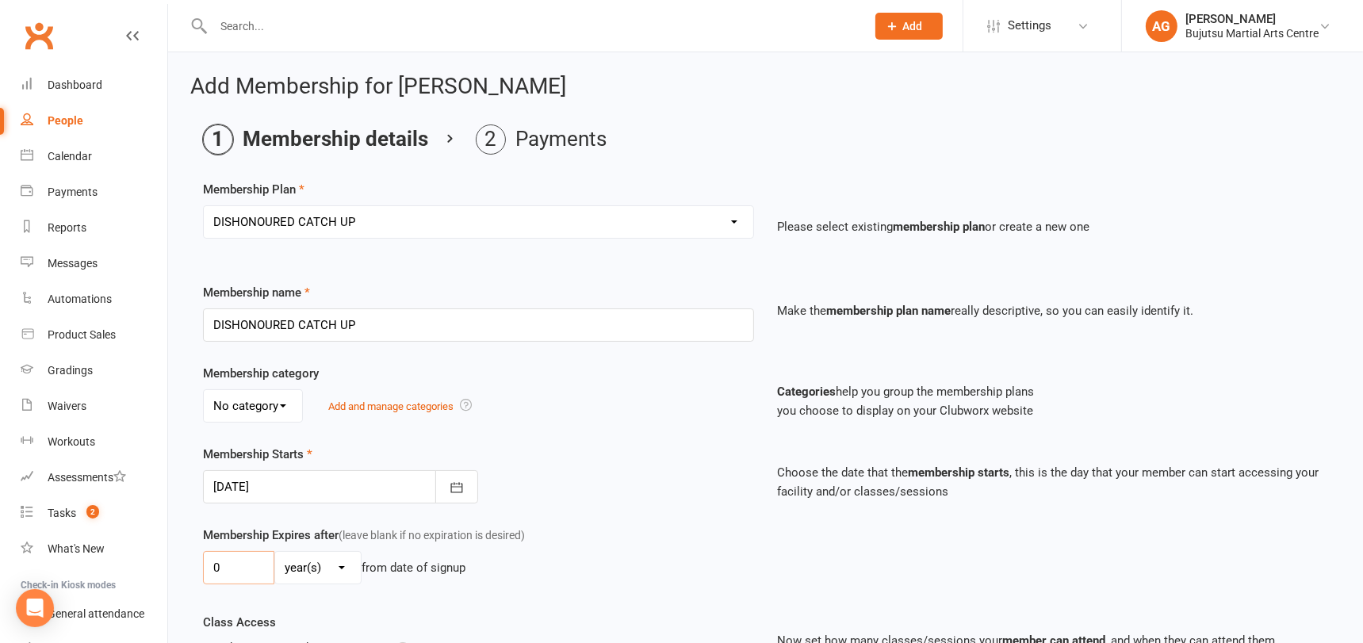
click at [254, 557] on input "0" at bounding box center [238, 567] width 71 height 33
type input "01"
click at [300, 561] on select "day(s) week(s) month(s) year(s)" at bounding box center [318, 568] width 86 height 32
select select "1"
click at [275, 552] on select "day(s) week(s) month(s) year(s)" at bounding box center [318, 568] width 86 height 32
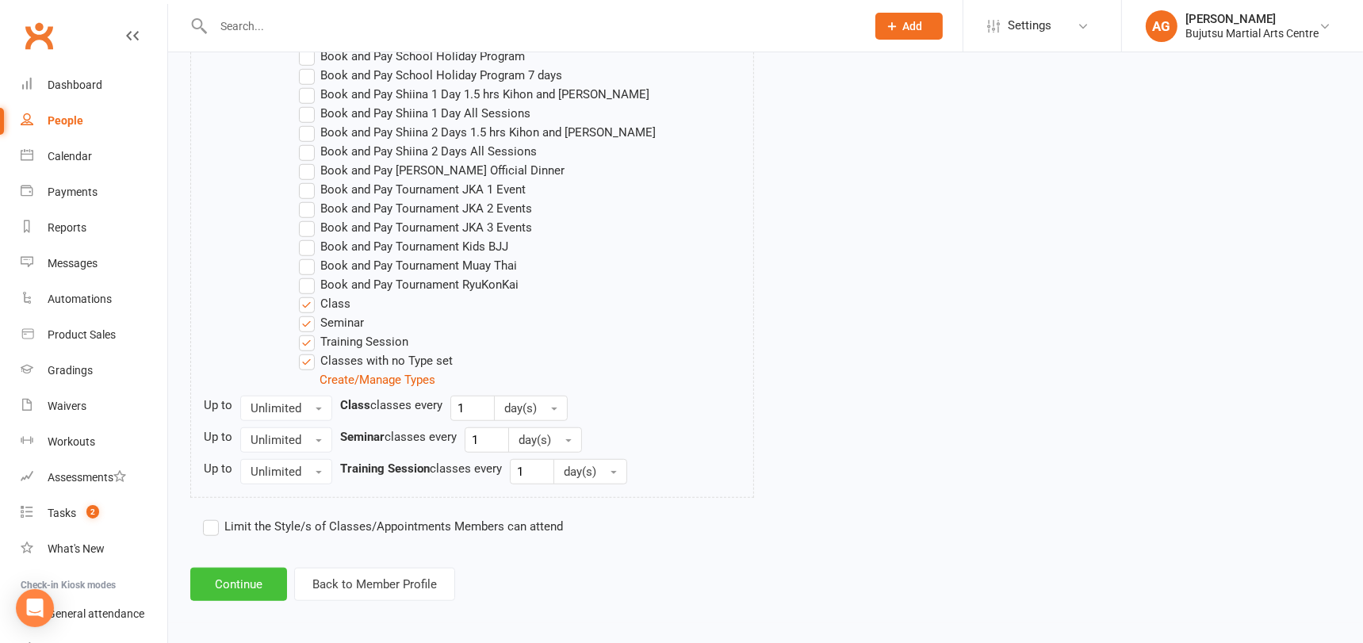
drag, startPoint x: 247, startPoint y: 570, endPoint x: 261, endPoint y: 564, distance: 14.6
click at [247, 570] on button "Continue" at bounding box center [238, 584] width 97 height 33
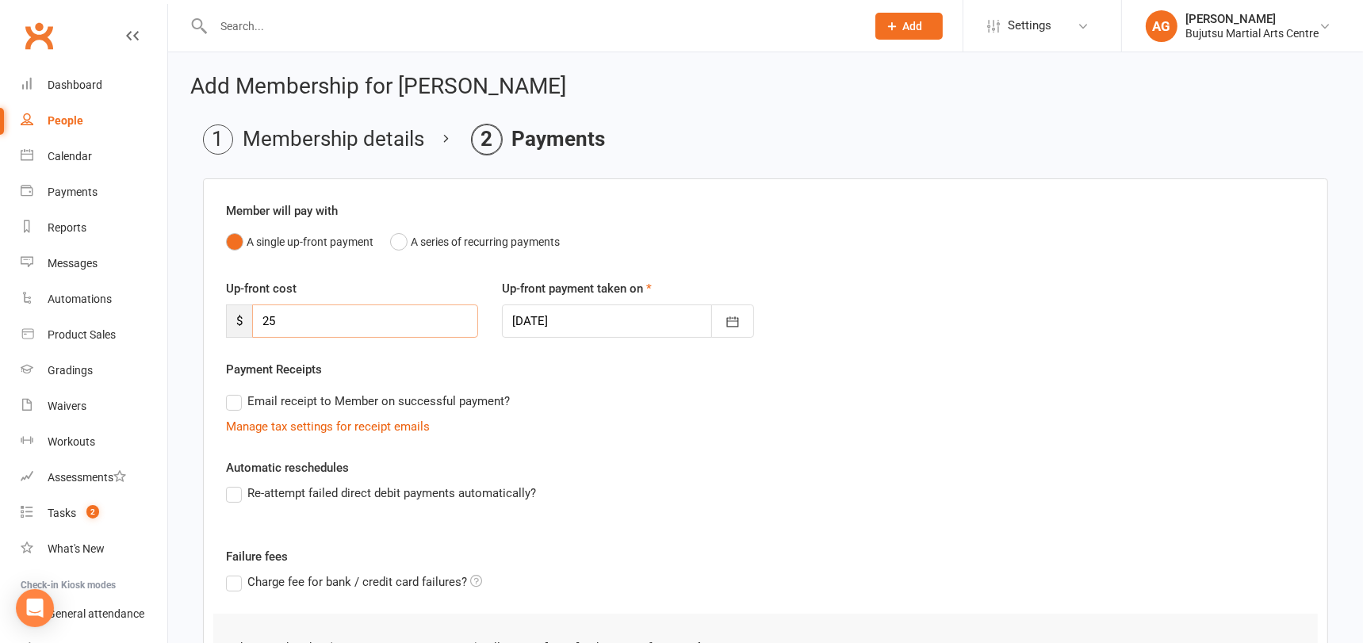
drag, startPoint x: 294, startPoint y: 319, endPoint x: 238, endPoint y: 317, distance: 56.3
click at [238, 317] on div "$ 25" at bounding box center [352, 320] width 252 height 33
type input "75"
click at [595, 313] on div at bounding box center [628, 320] width 252 height 33
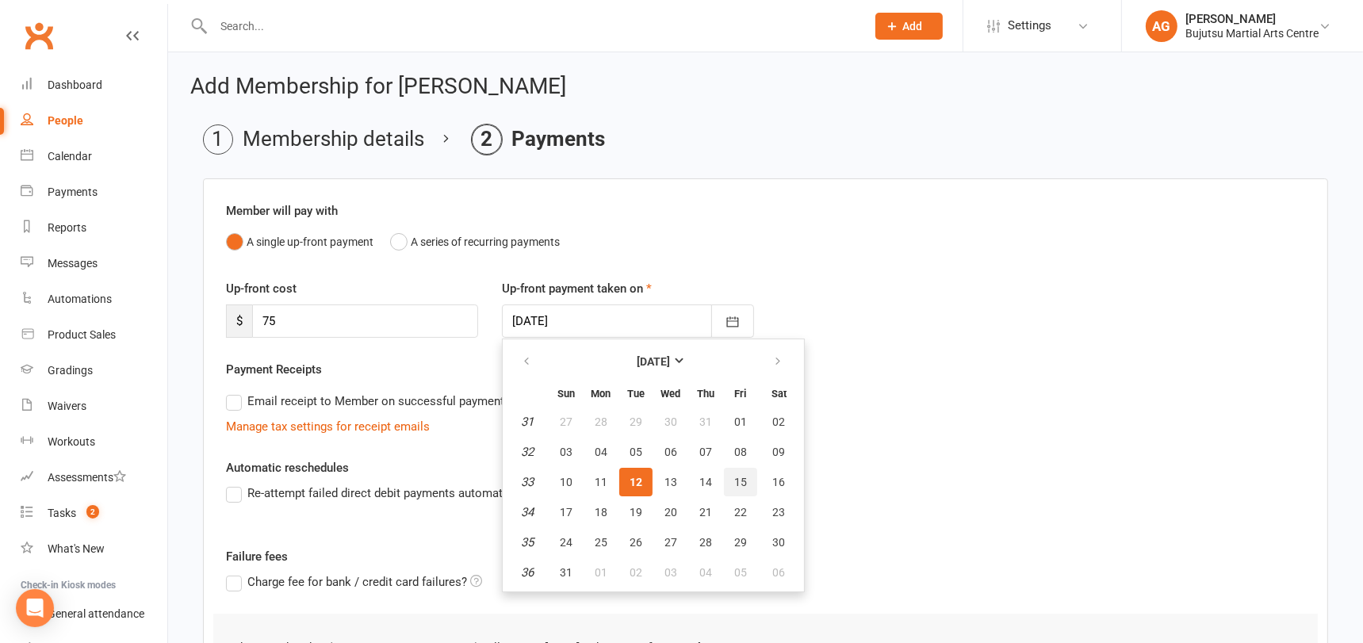
click at [744, 482] on span "15" at bounding box center [740, 482] width 13 height 13
type input "15 Aug 2025"
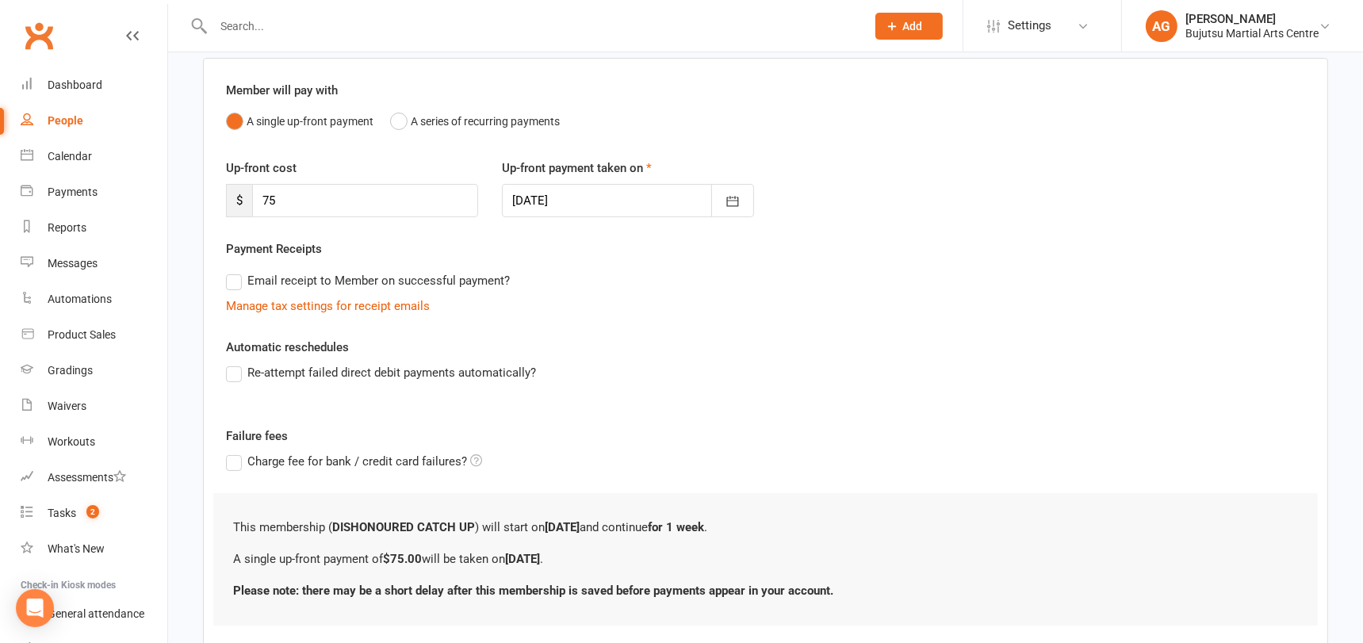
scroll to position [219, 0]
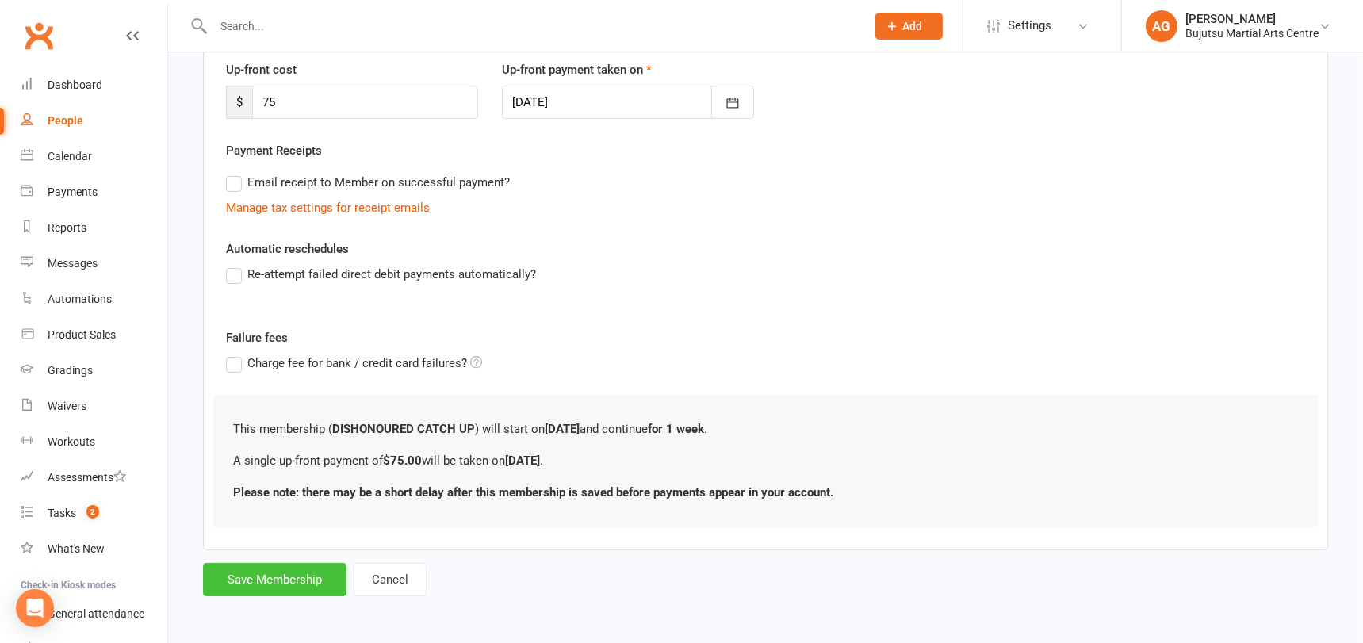
click at [322, 568] on button "Save Membership" at bounding box center [274, 579] width 143 height 33
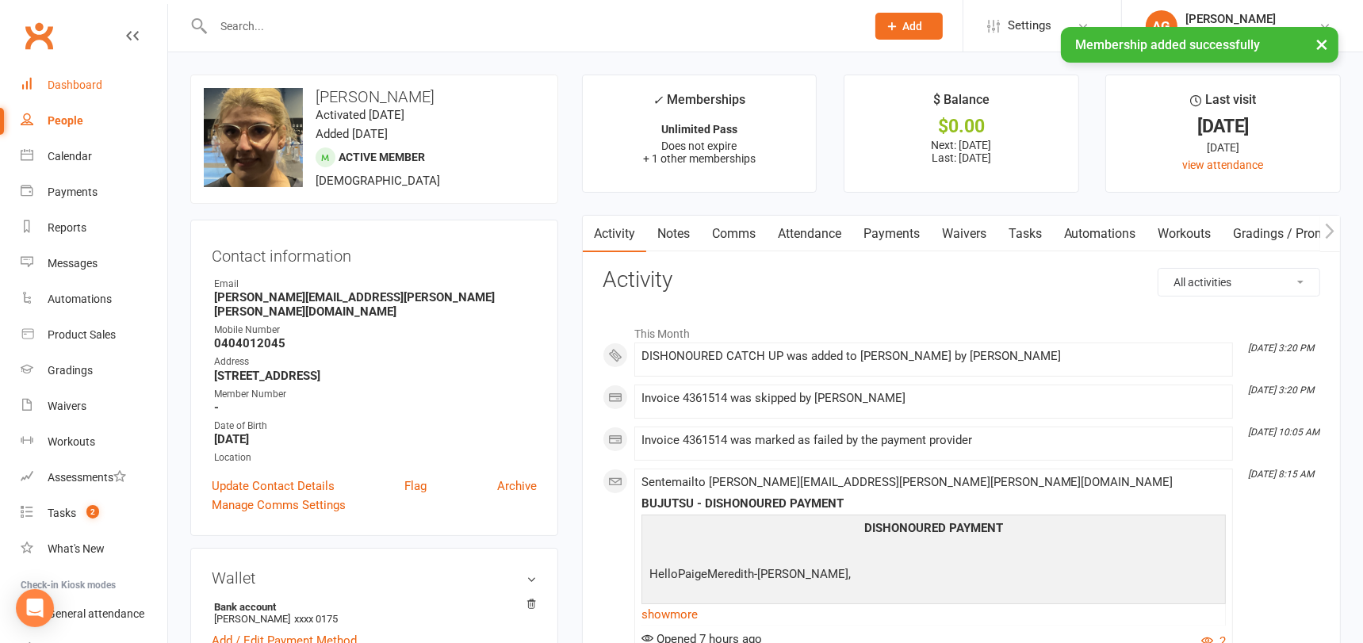
click at [81, 81] on div "Dashboard" at bounding box center [75, 84] width 55 height 13
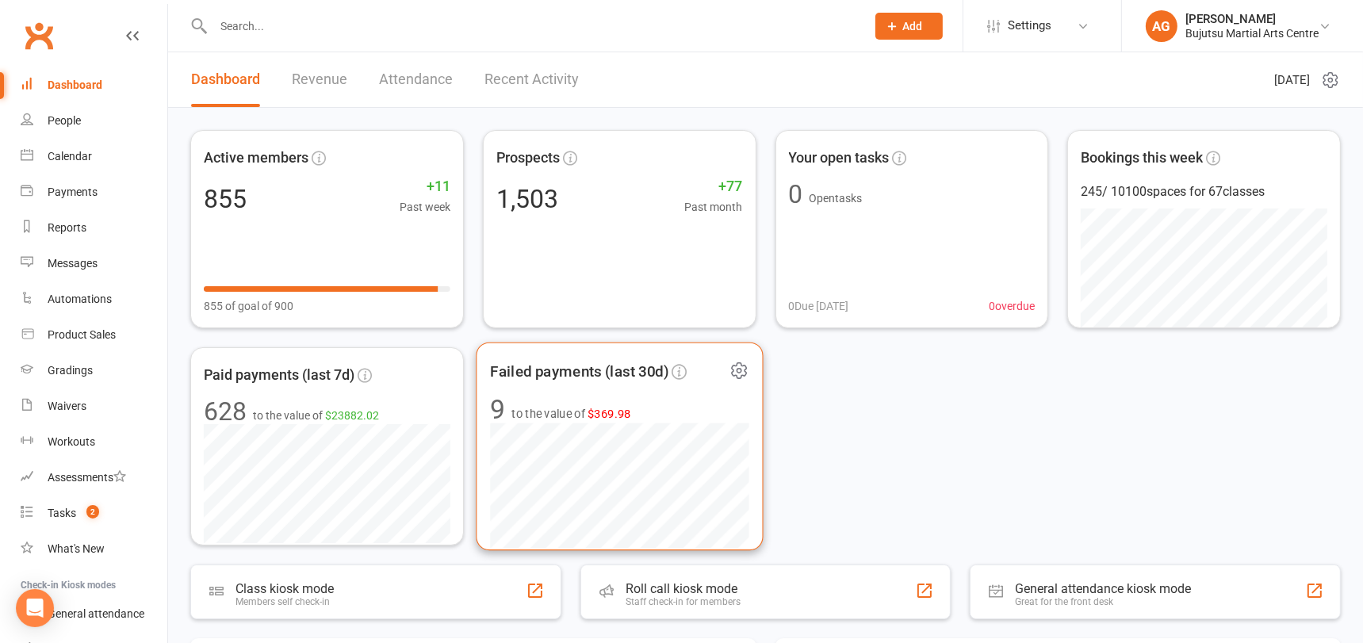
click at [598, 413] on span "$369.98" at bounding box center [609, 413] width 44 height 13
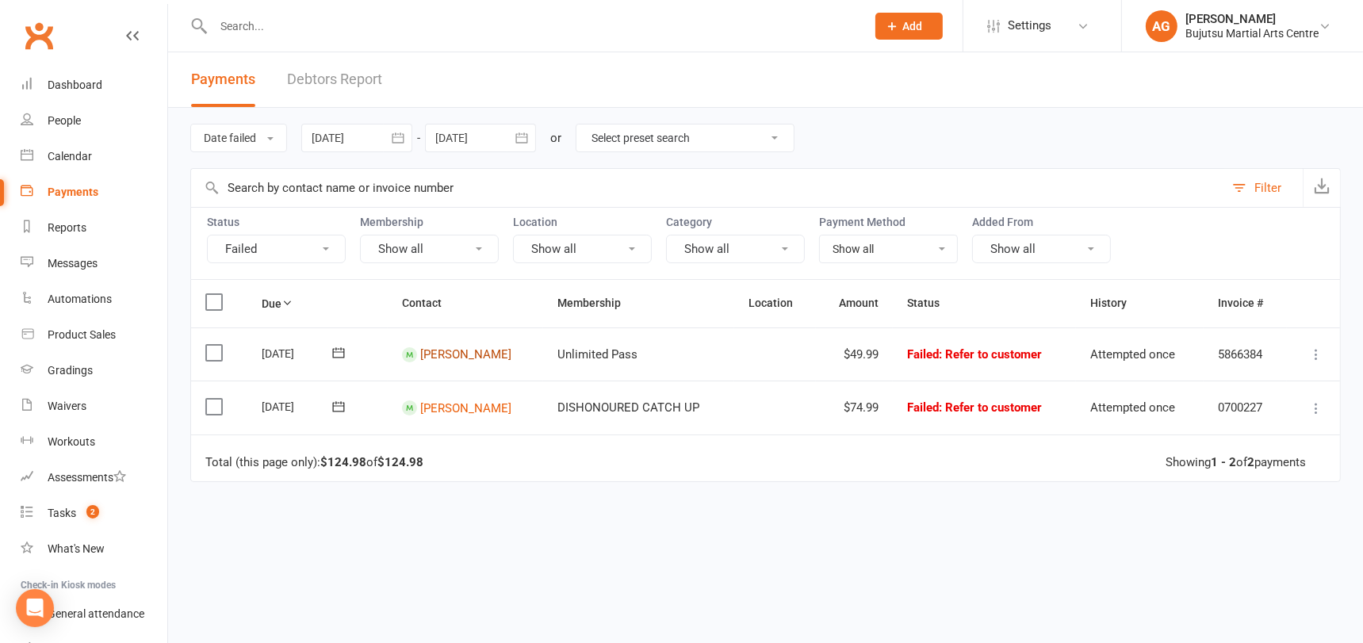
click at [472, 353] on link "Nick Newsome" at bounding box center [465, 354] width 91 height 14
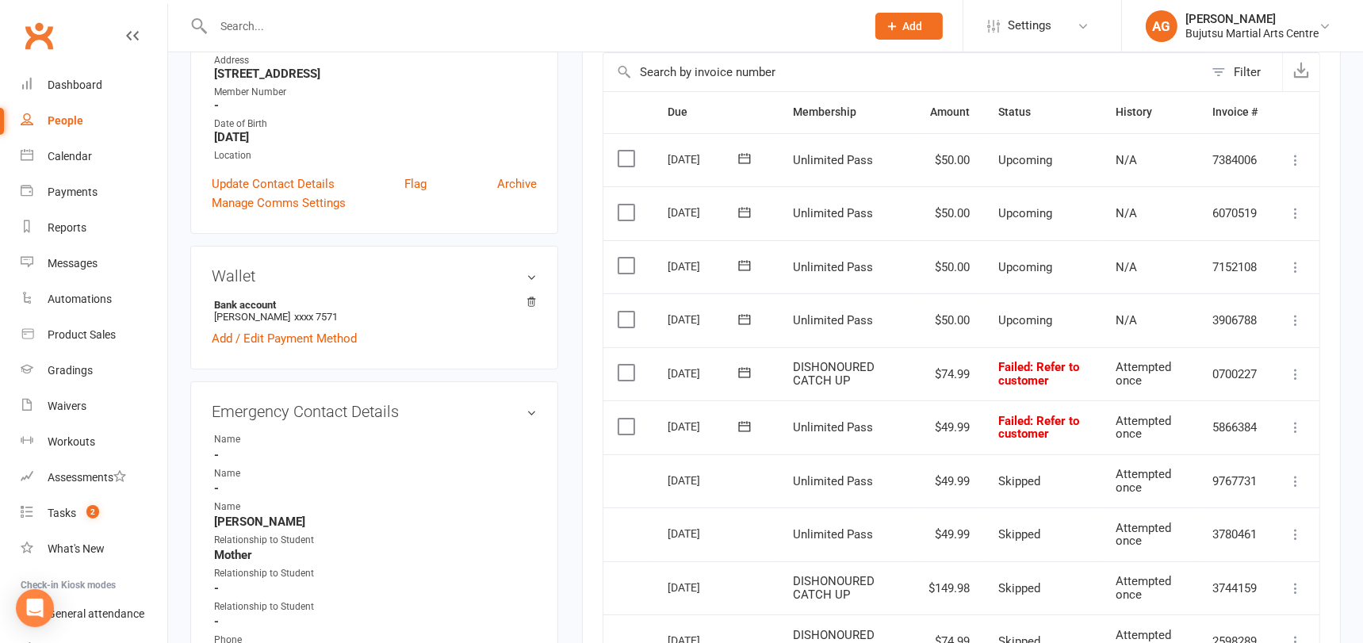
scroll to position [323, 0]
click at [1296, 432] on icon at bounding box center [1296, 424] width 16 height 16
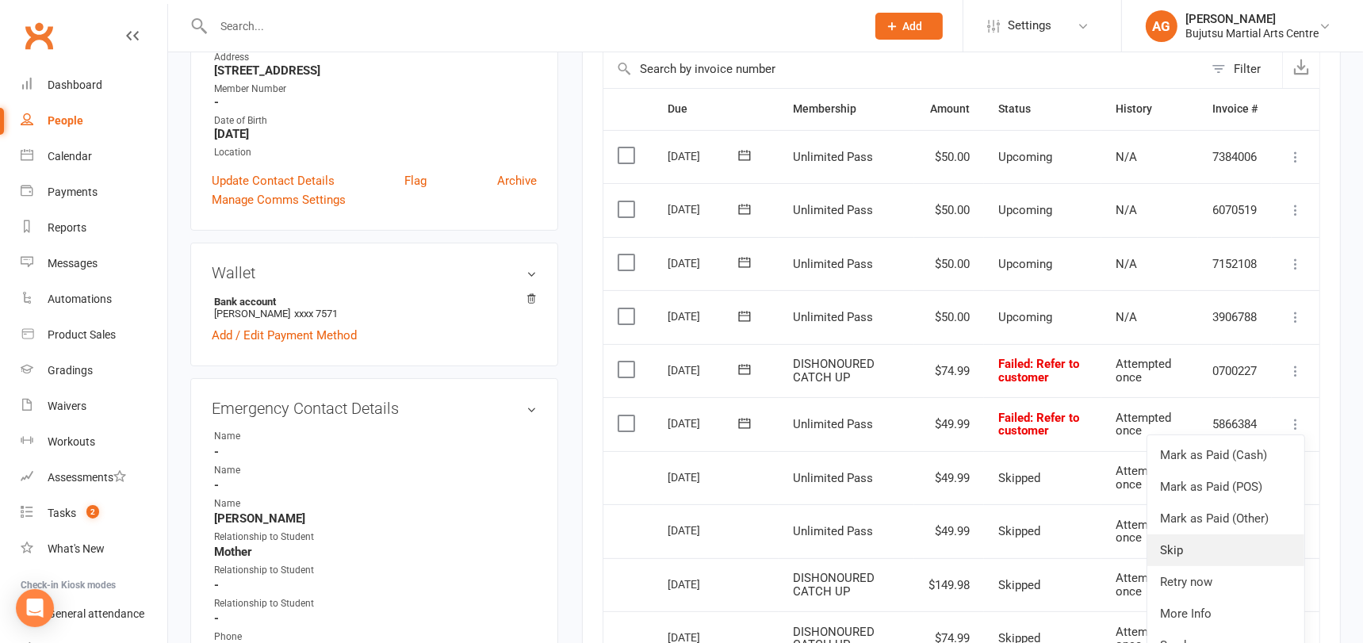
click at [1196, 566] on link "Skip" at bounding box center [1225, 550] width 157 height 32
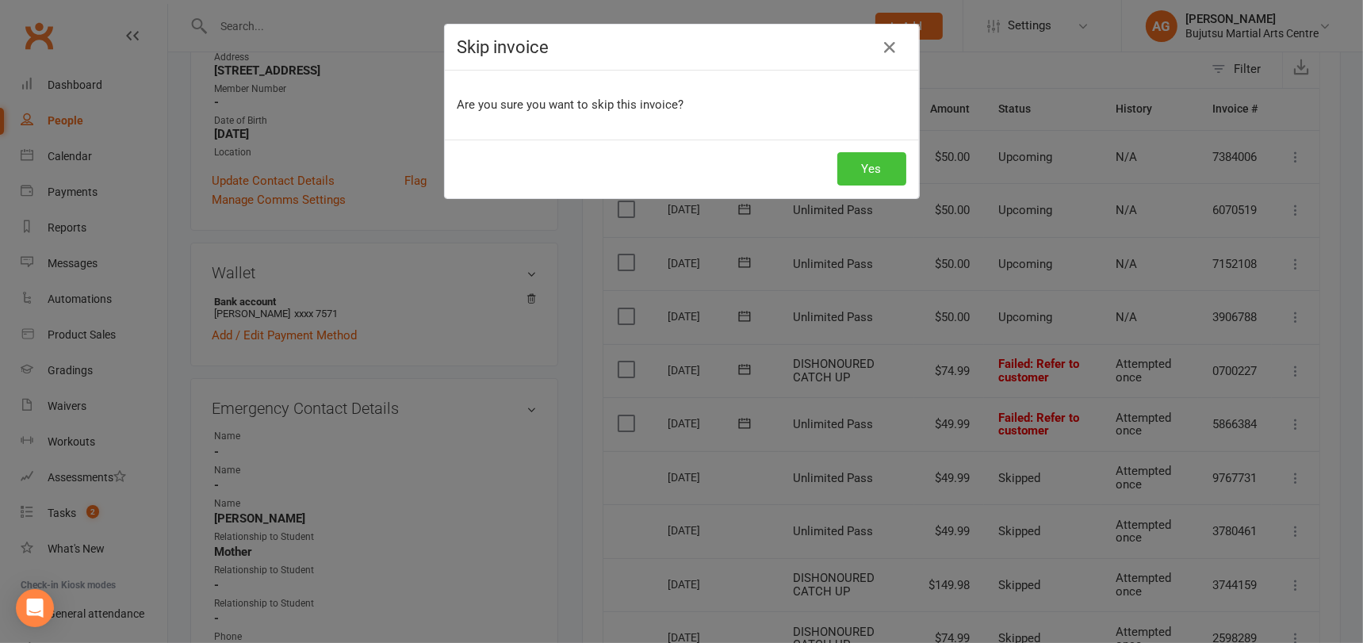
click at [881, 165] on button "Yes" at bounding box center [871, 168] width 69 height 33
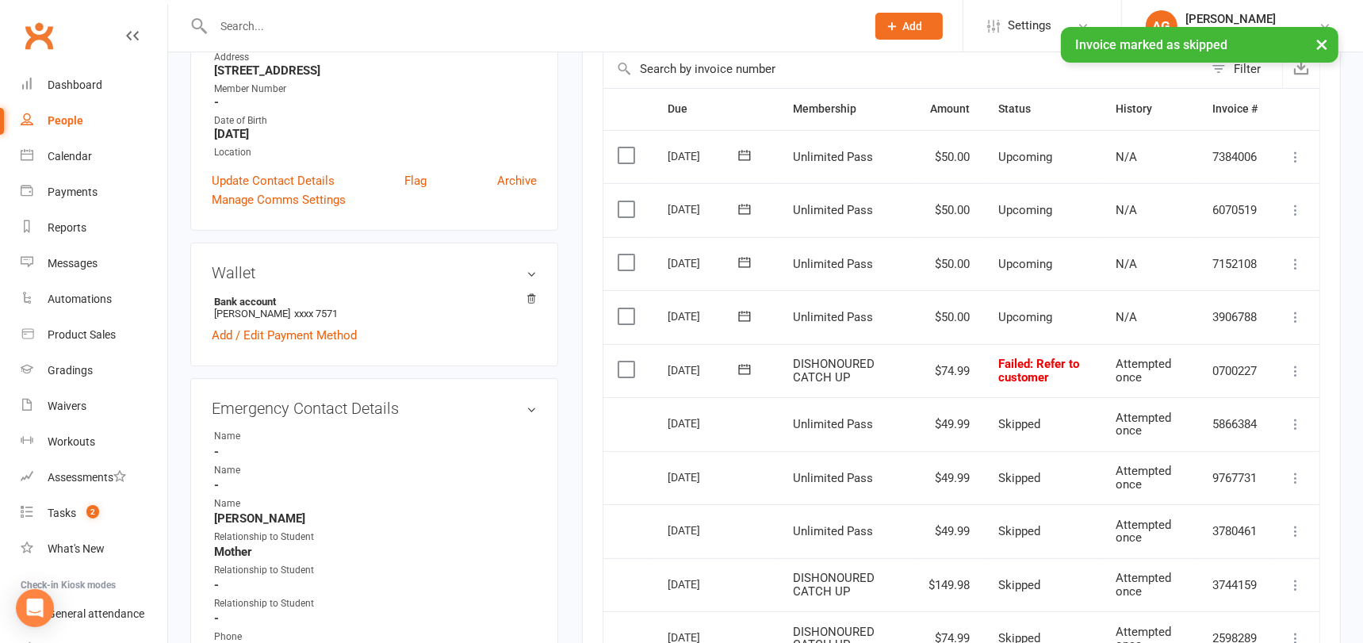
click at [1295, 379] on icon at bounding box center [1296, 371] width 16 height 16
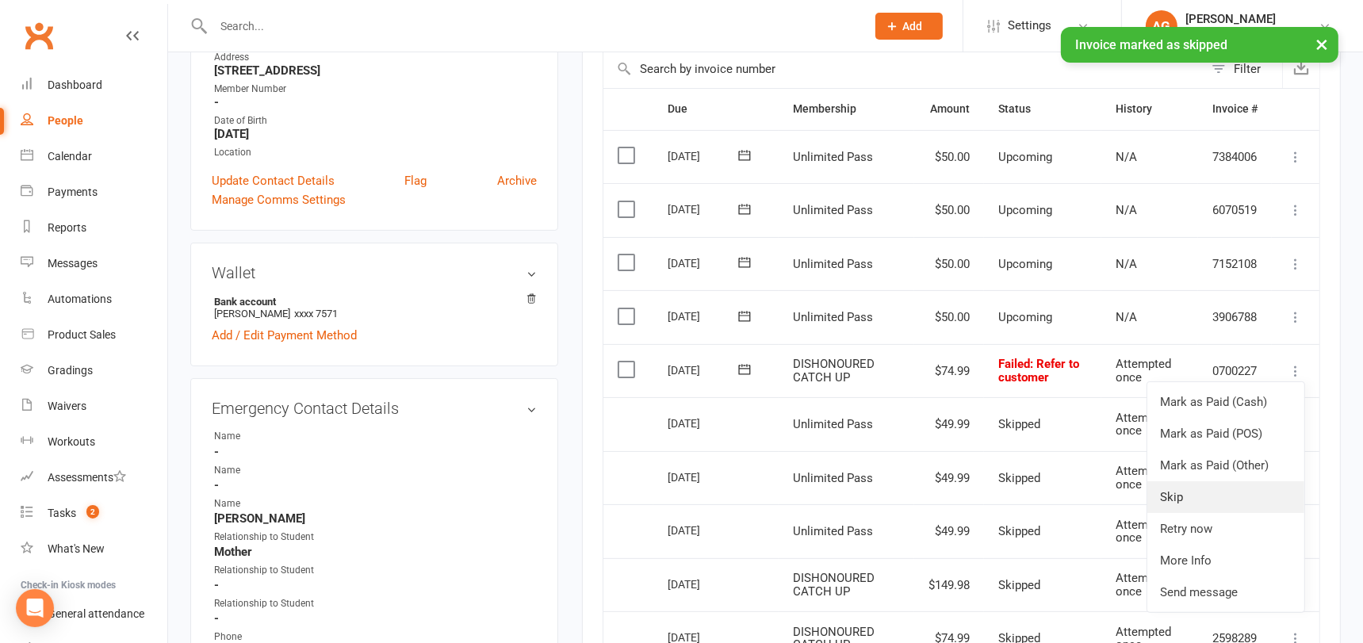
click at [1195, 513] on link "Skip" at bounding box center [1225, 497] width 157 height 32
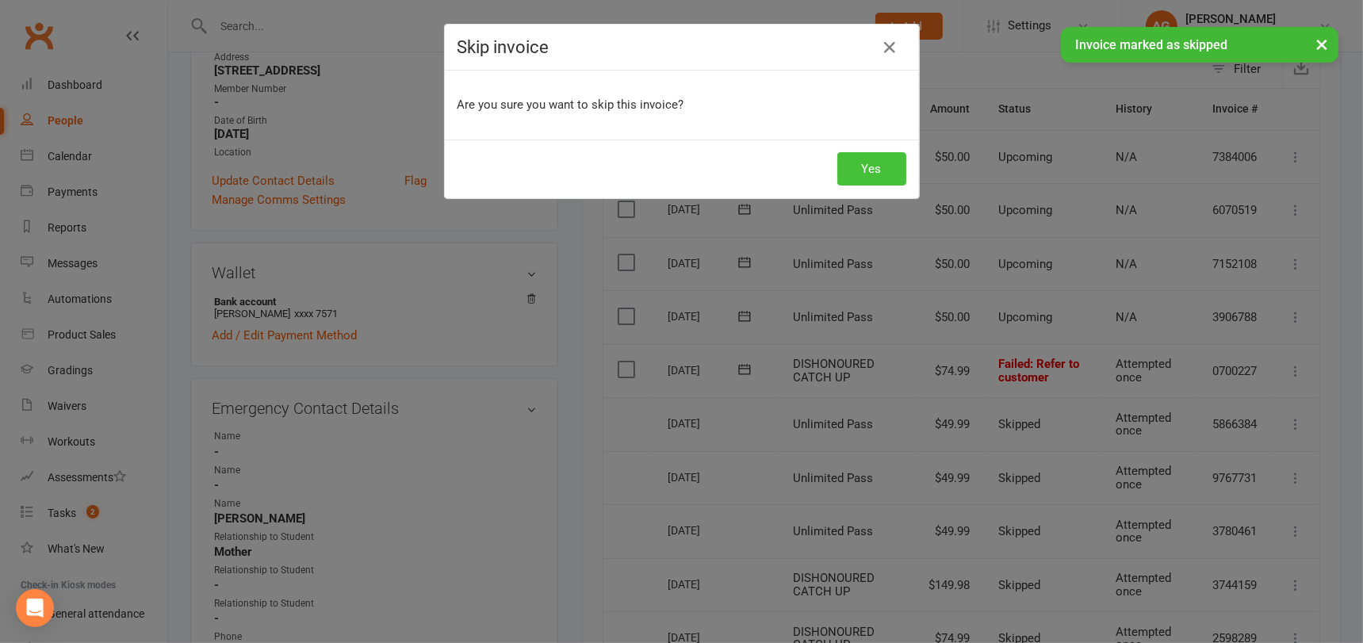
click at [878, 170] on button "Yes" at bounding box center [871, 168] width 69 height 33
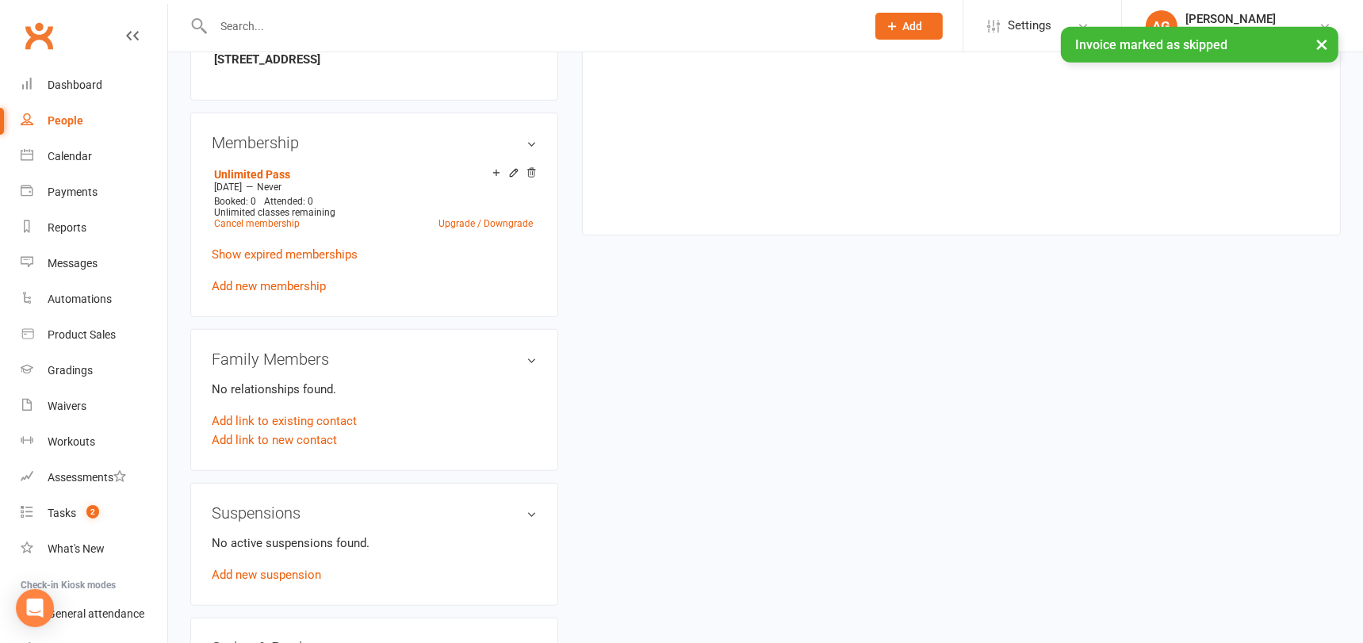
scroll to position [1085, 0]
click at [268, 277] on link "Add new membership" at bounding box center [269, 284] width 114 height 14
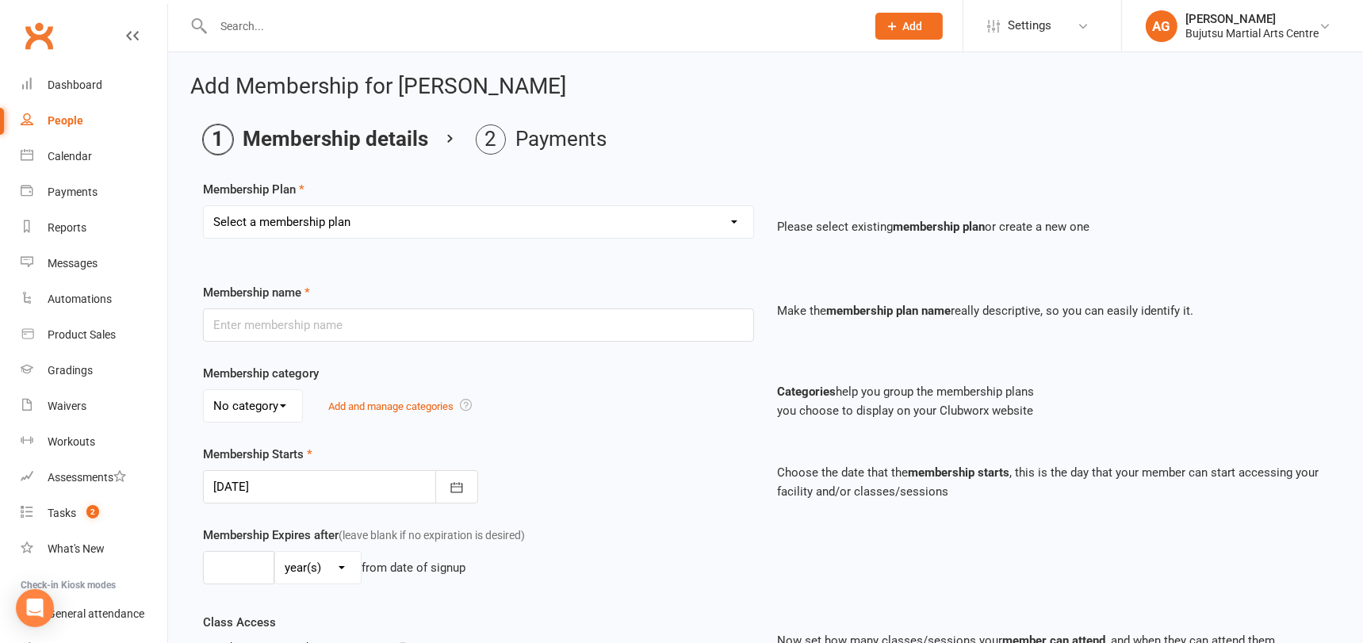
click at [274, 217] on select "Select a membership plan Create new Membership Plan 1 Day Pass 2 Day Pass Unlim…" at bounding box center [478, 222] width 549 height 32
select select "25"
click at [204, 206] on select "Select a membership plan Create new Membership Plan 1 Day Pass 2 Day Pass Unlim…" at bounding box center [478, 222] width 549 height 32
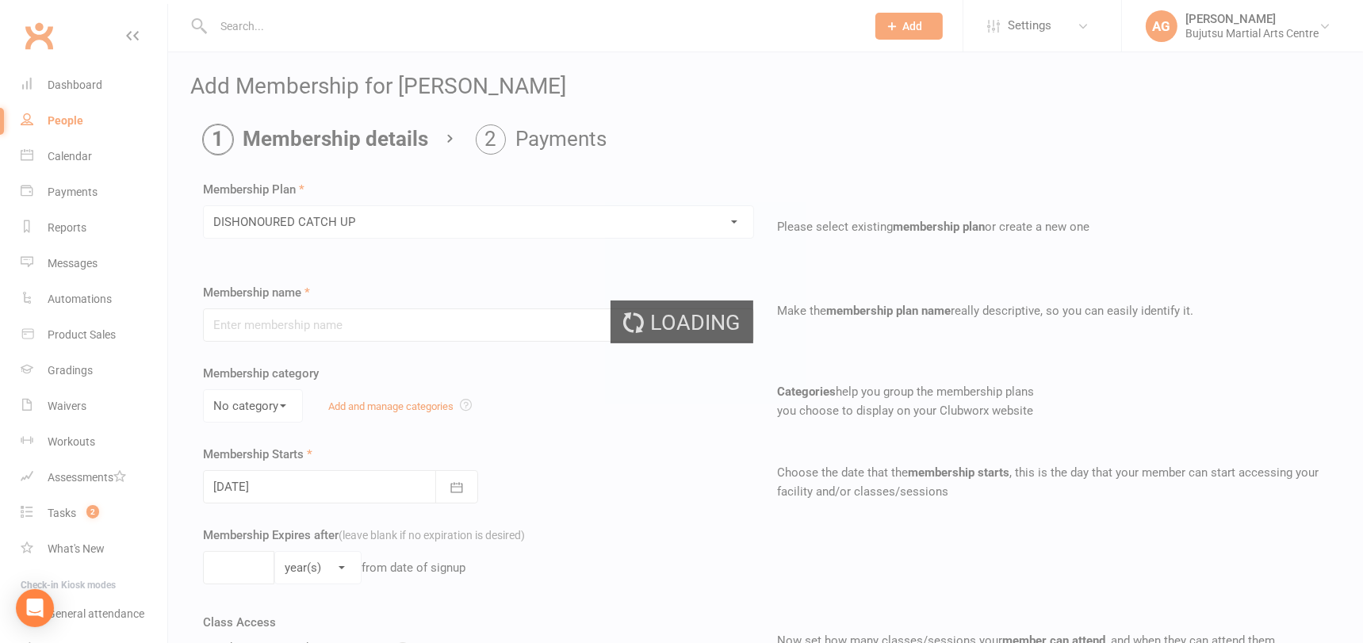
type input "DISHONOURED CATCH UP"
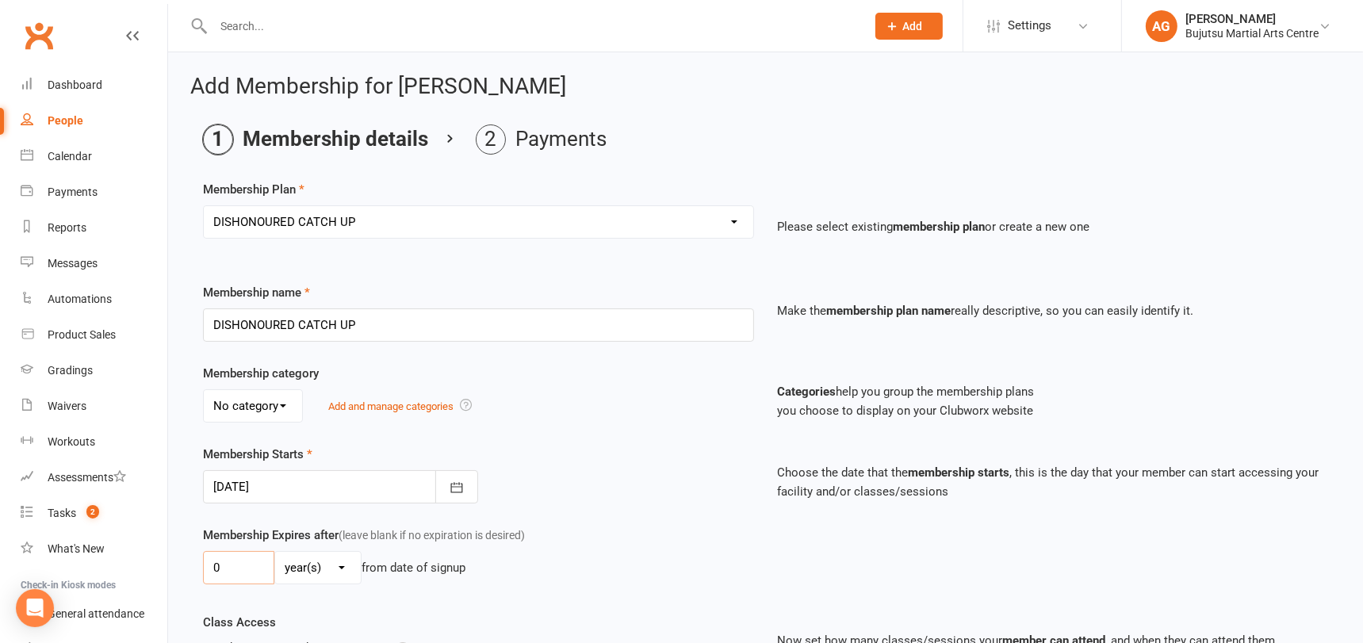
click at [243, 561] on input "0" at bounding box center [238, 567] width 71 height 33
type input "01"
click at [306, 567] on select "day(s) week(s) month(s) year(s)" at bounding box center [318, 568] width 86 height 32
select select "1"
click at [275, 552] on select "day(s) week(s) month(s) year(s)" at bounding box center [318, 568] width 86 height 32
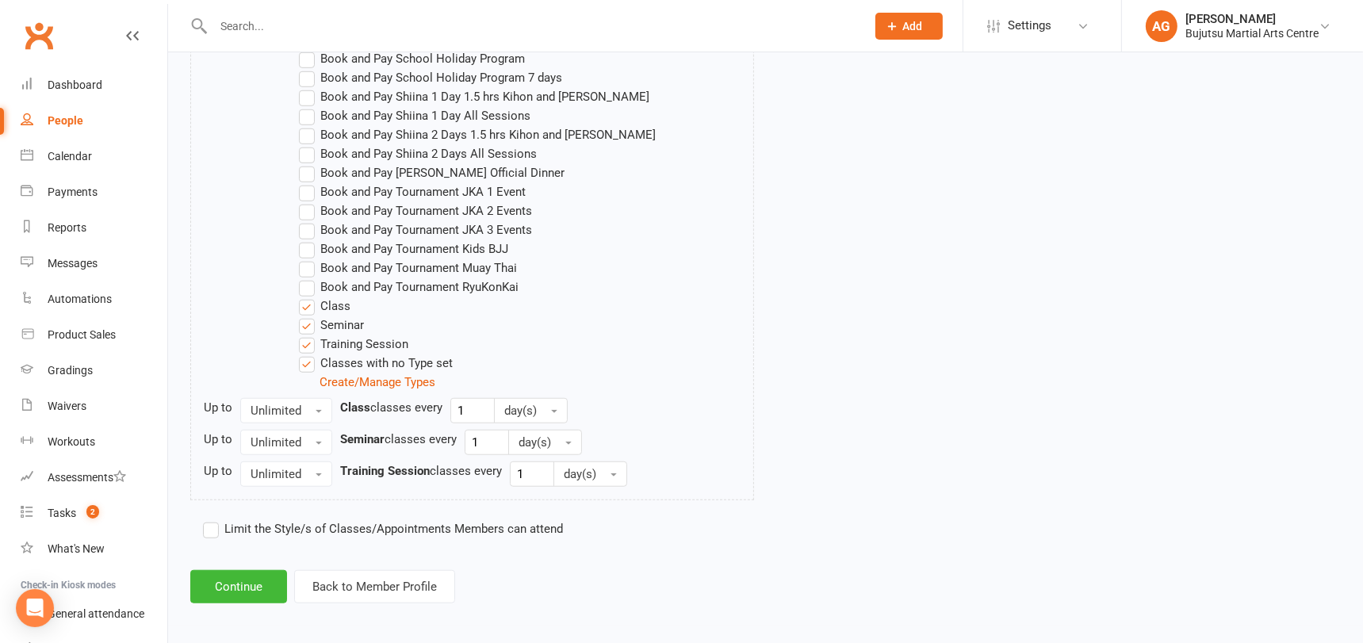
scroll to position [1410, 0]
click at [260, 570] on button "Continue" at bounding box center [238, 583] width 97 height 33
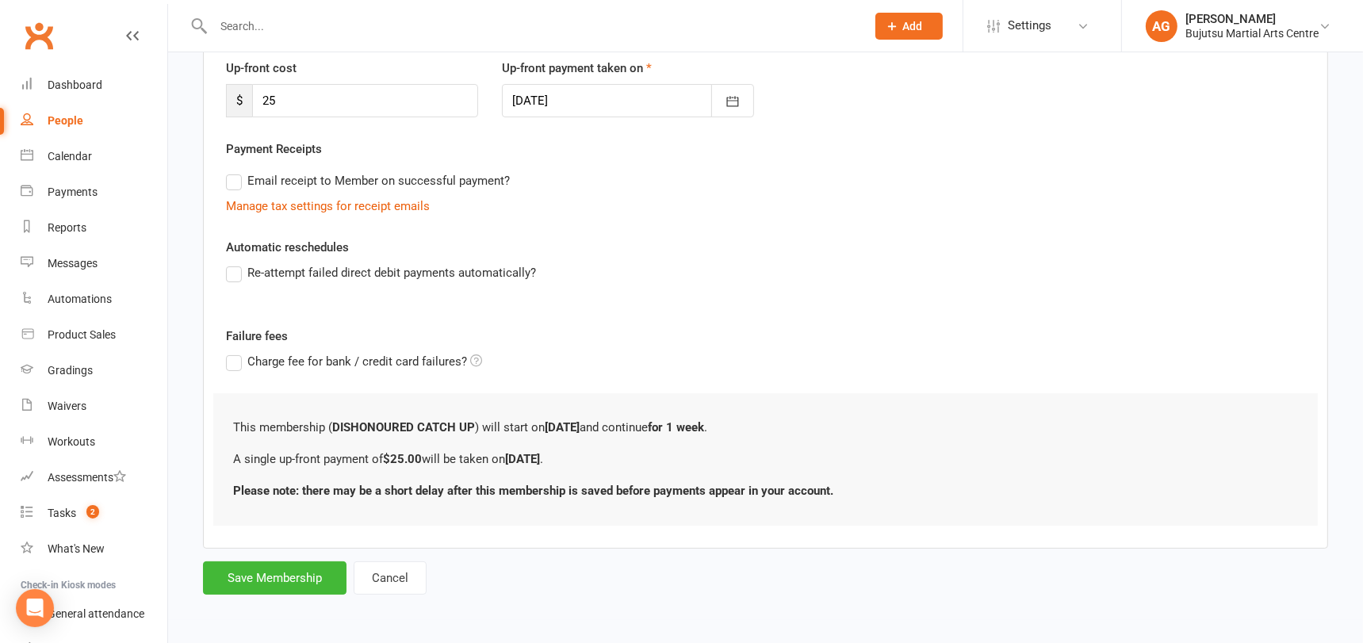
scroll to position [0, 0]
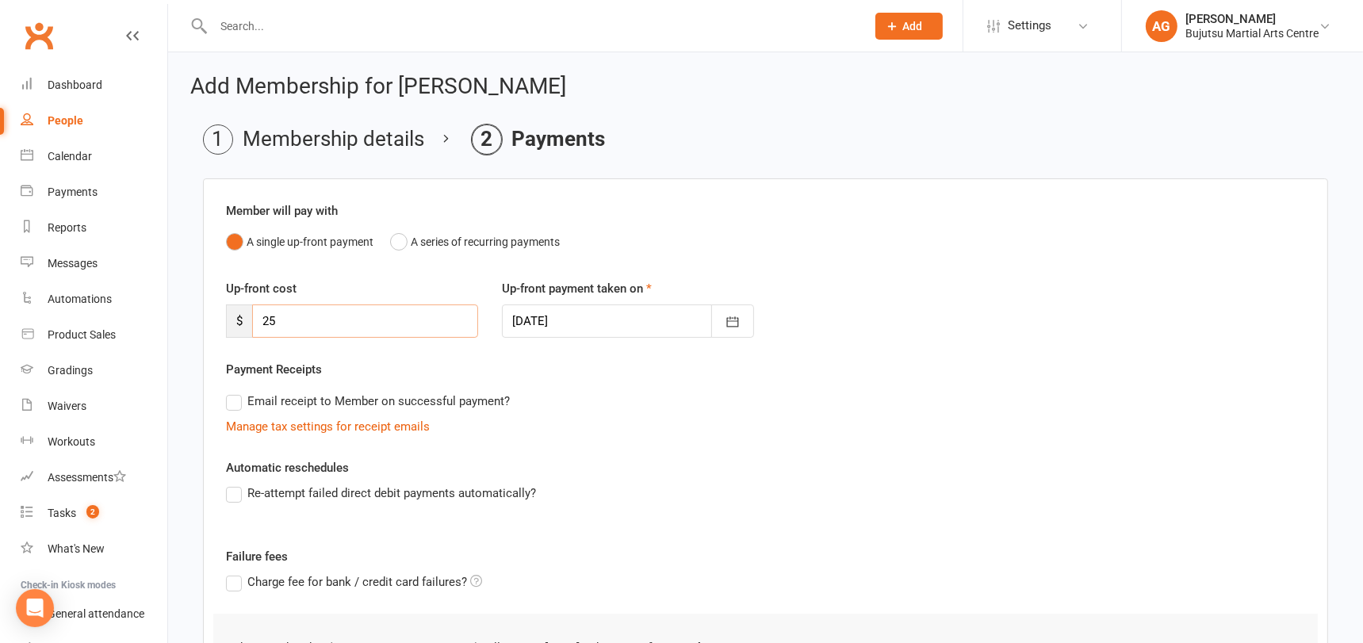
drag, startPoint x: 284, startPoint y: 315, endPoint x: 252, endPoint y: 314, distance: 31.7
click at [252, 314] on input "25" at bounding box center [365, 320] width 226 height 33
type input "149.98"
click at [583, 317] on div at bounding box center [628, 320] width 252 height 33
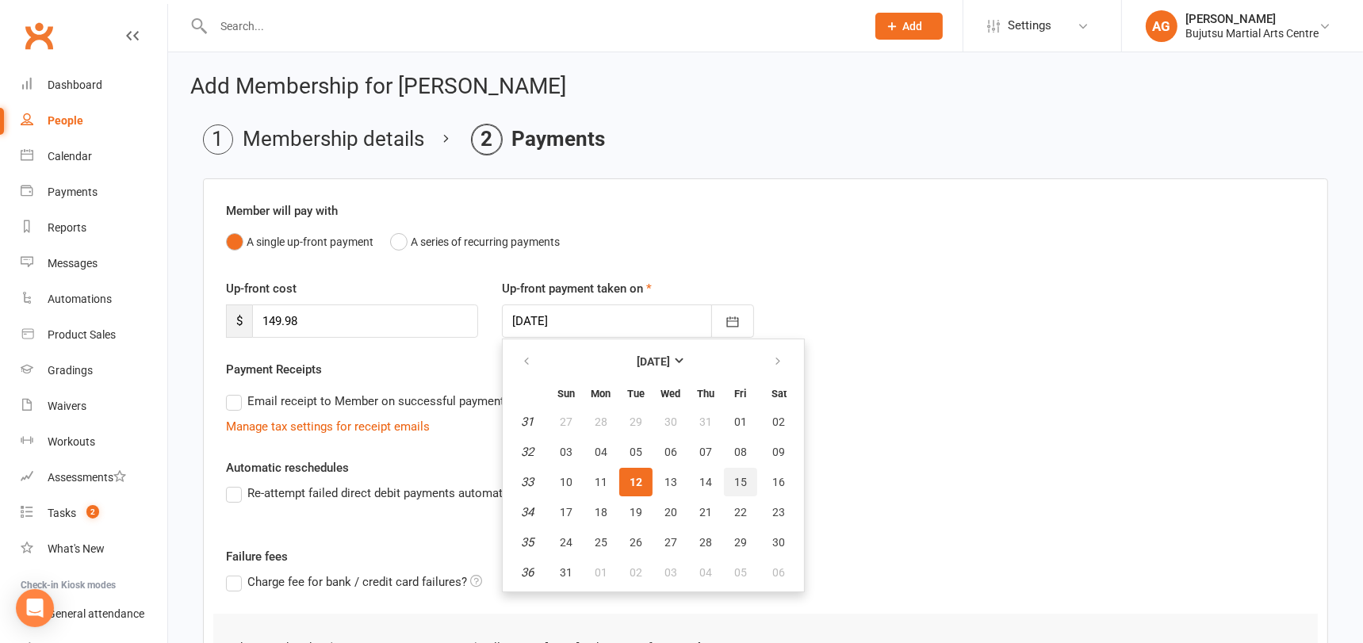
click at [737, 474] on button "15" at bounding box center [740, 482] width 33 height 29
type input "15 Aug 2025"
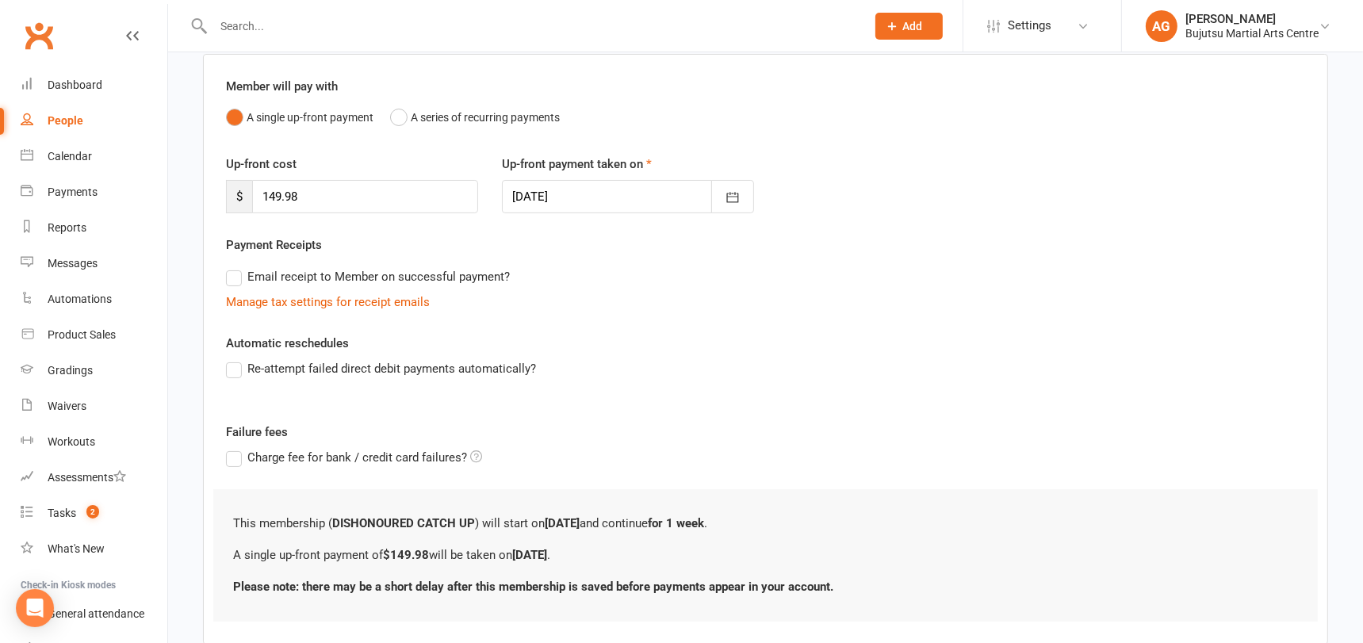
scroll to position [219, 0]
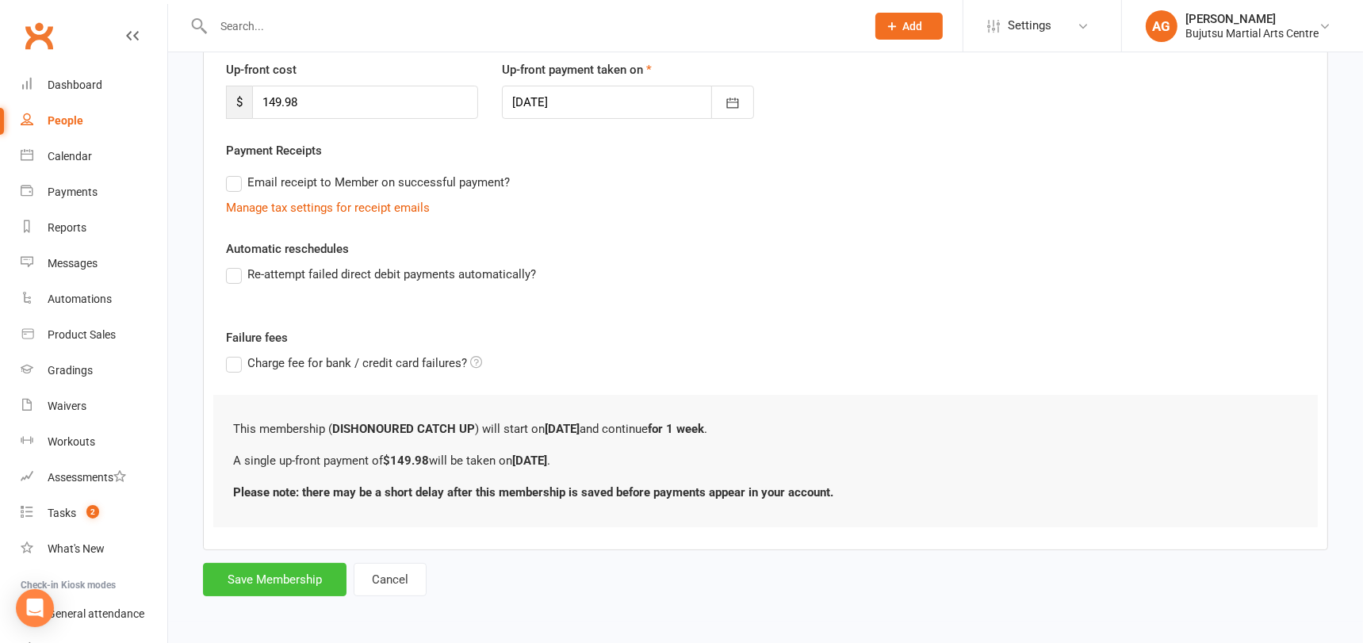
click at [249, 578] on button "Save Membership" at bounding box center [274, 579] width 143 height 33
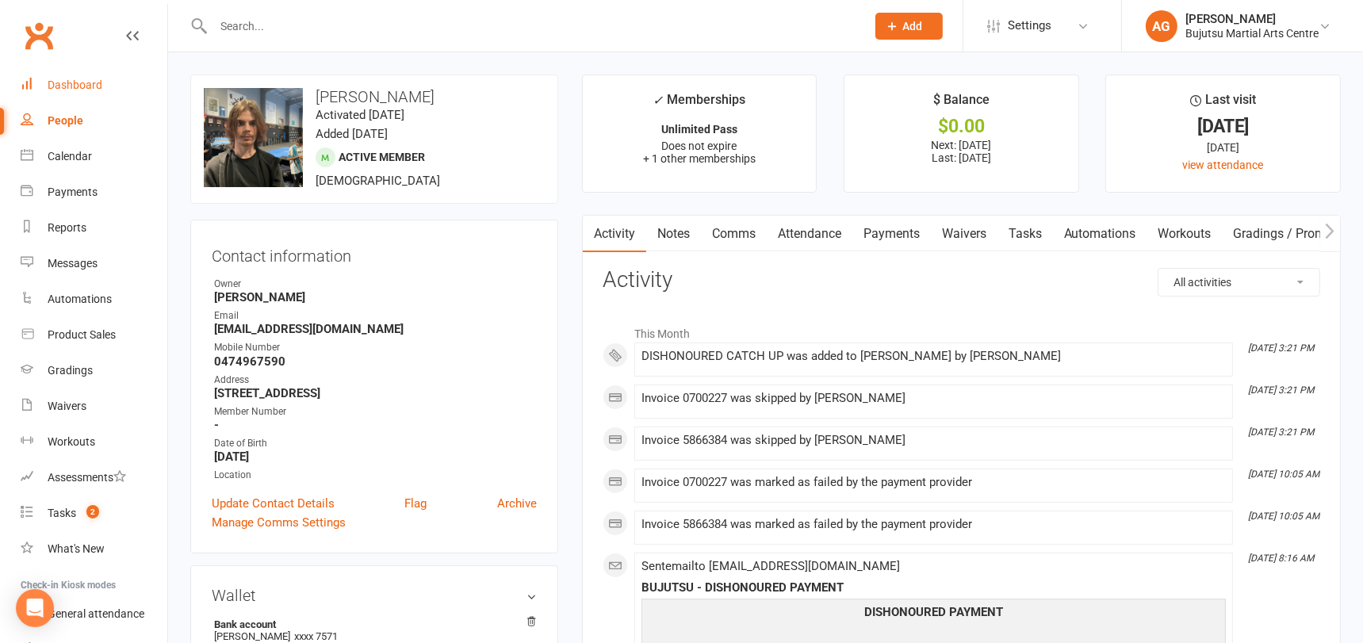
click at [69, 78] on div "Dashboard" at bounding box center [75, 84] width 55 height 13
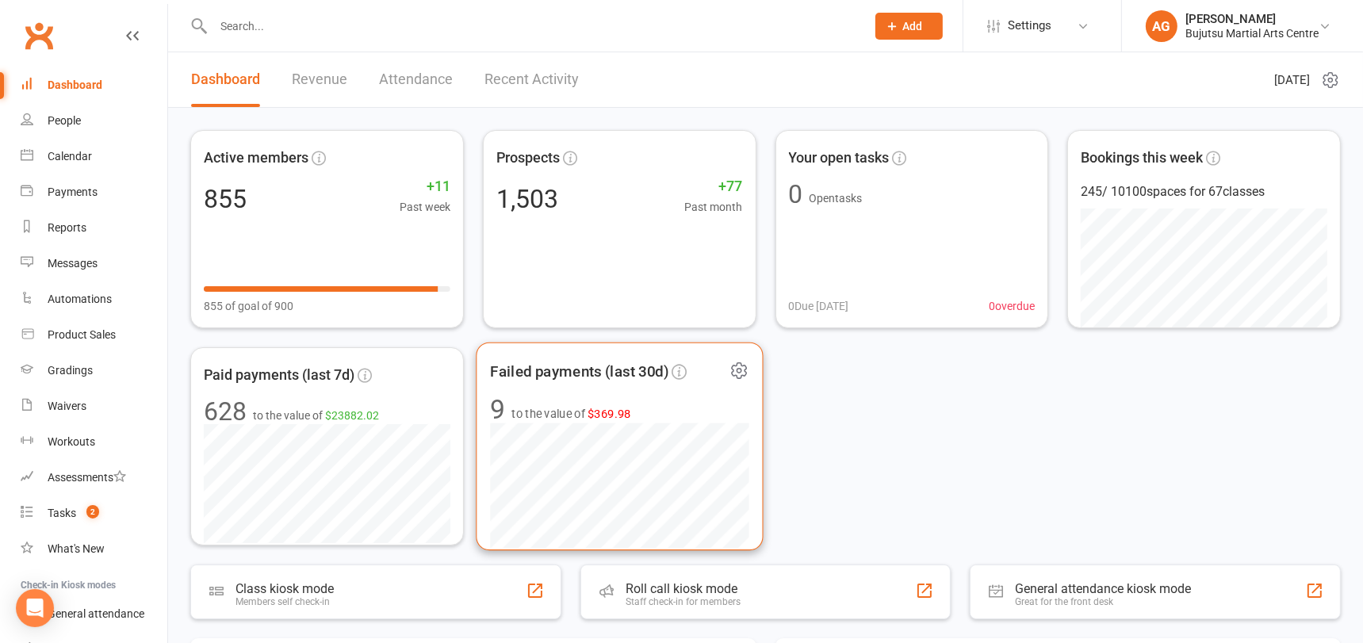
click at [608, 407] on span "$369.98" at bounding box center [609, 413] width 44 height 13
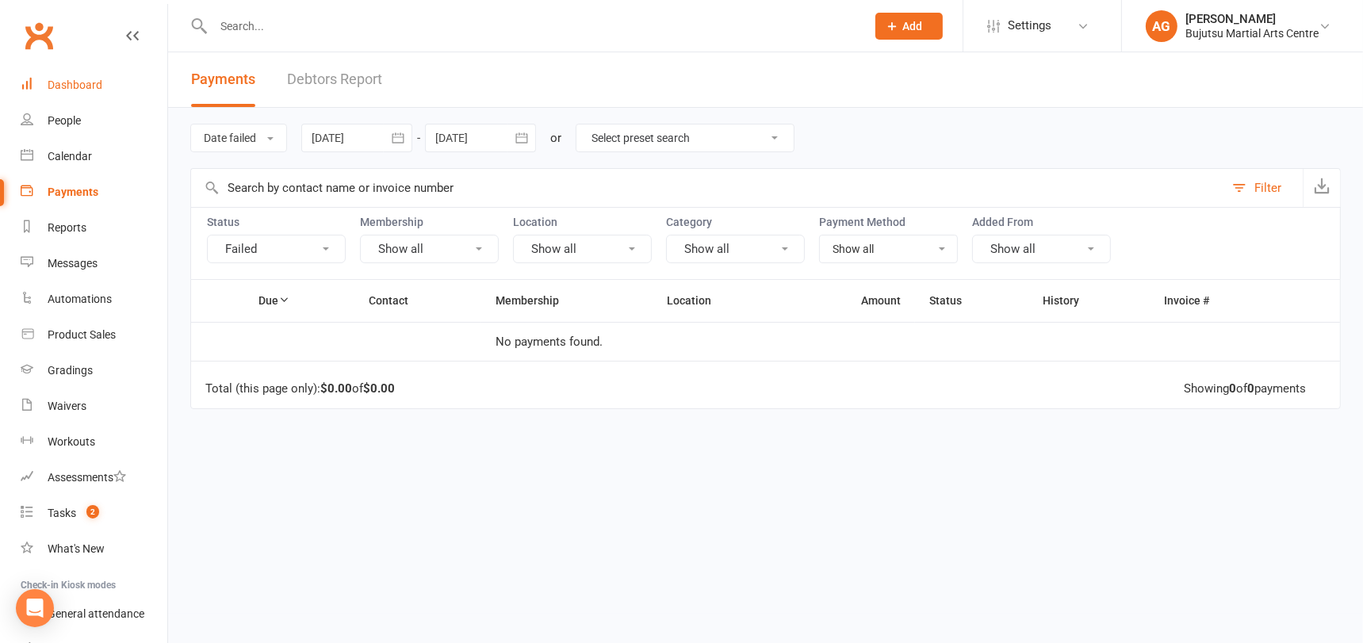
click at [86, 81] on div "Dashboard" at bounding box center [75, 84] width 55 height 13
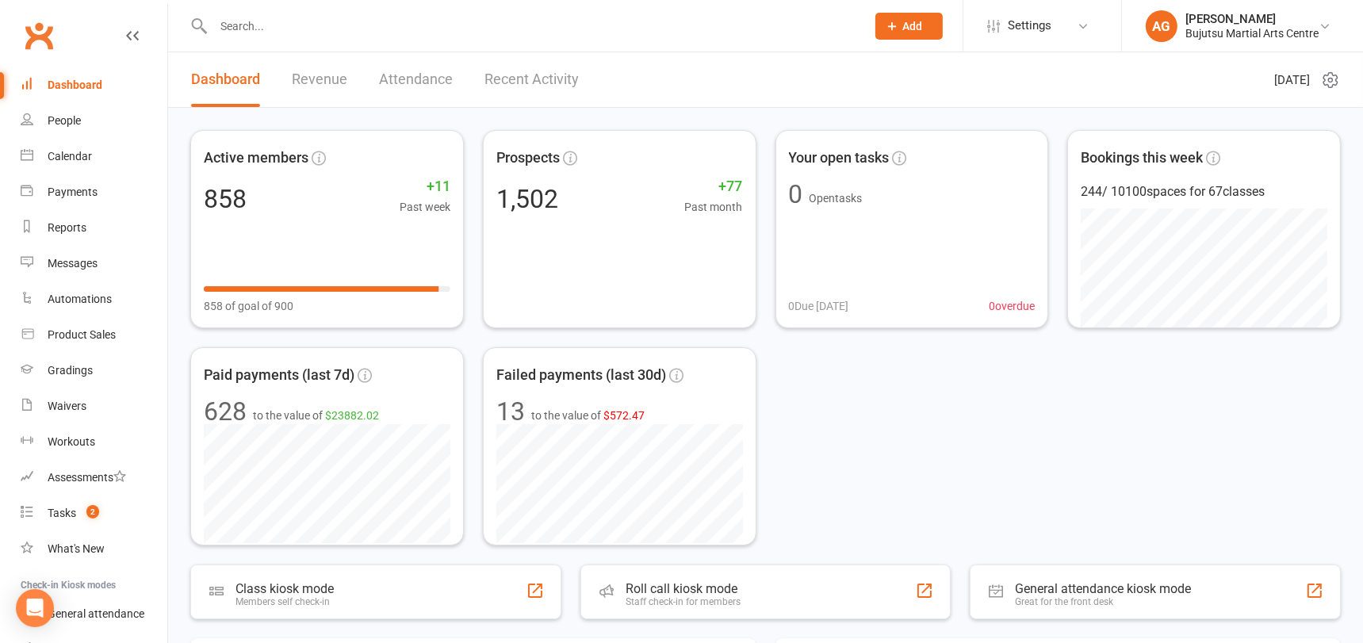
click at [358, 30] on input "text" at bounding box center [532, 26] width 646 height 22
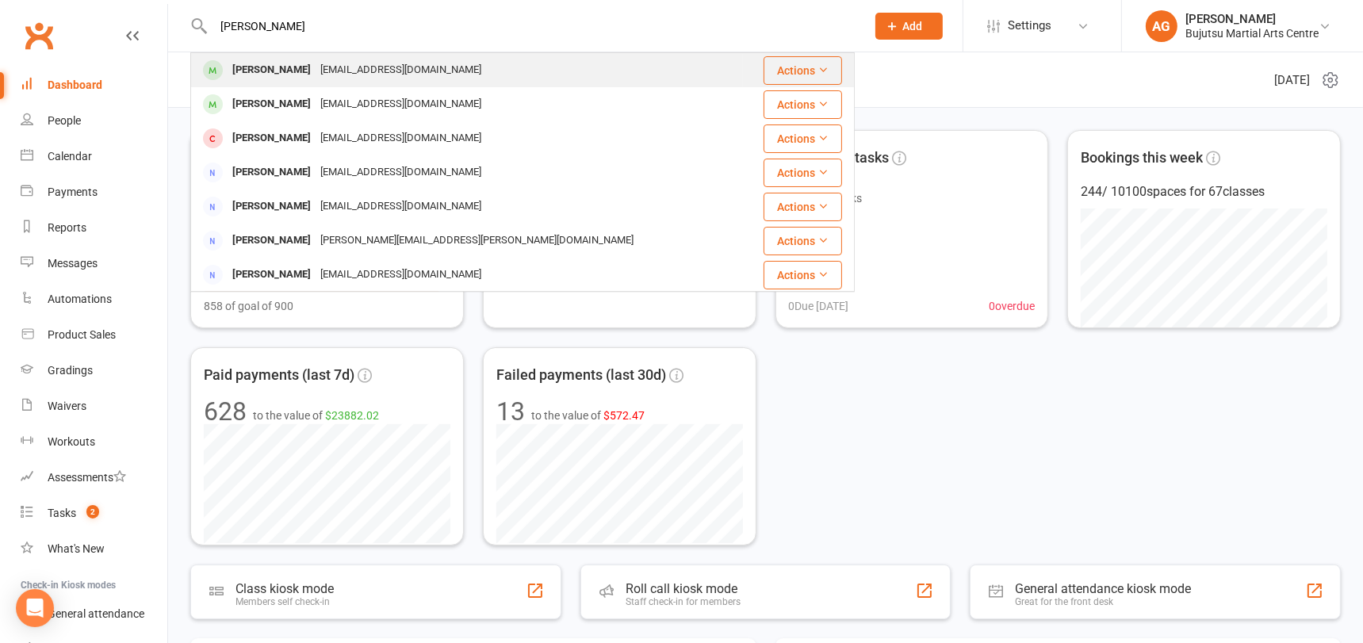
type input "[PERSON_NAME]"
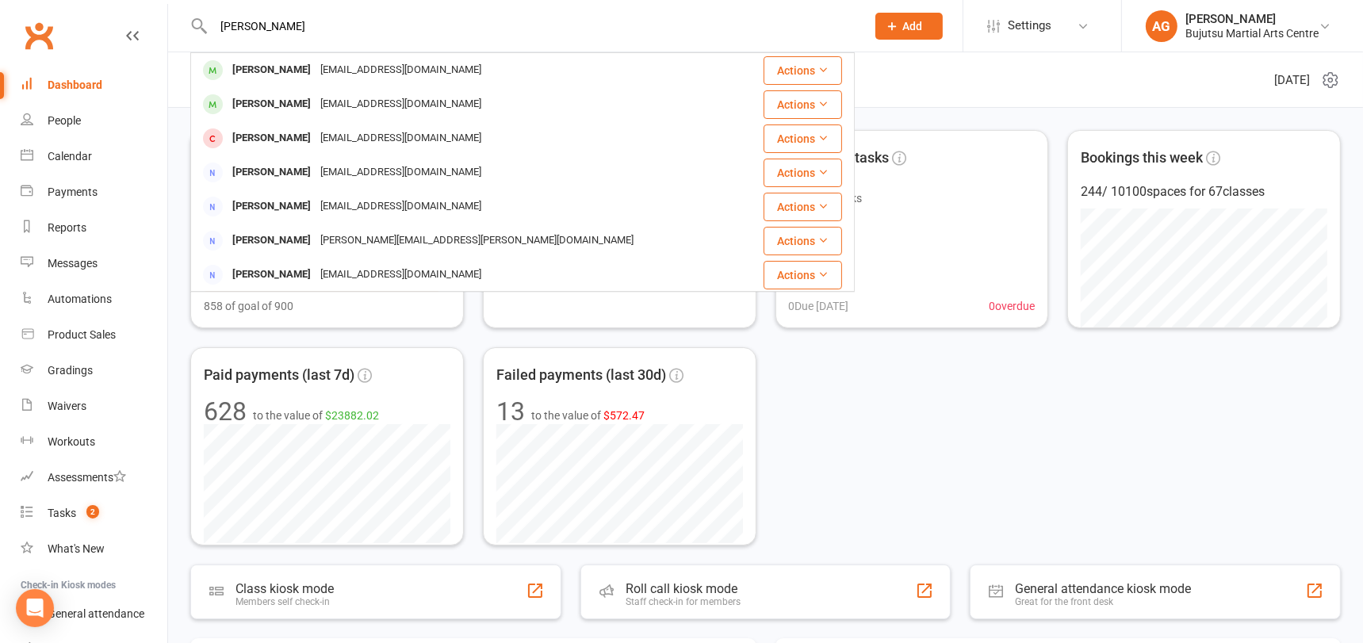
click at [335, 68] on div "sarahcarrerosc@gmail.com" at bounding box center [401, 70] width 170 height 23
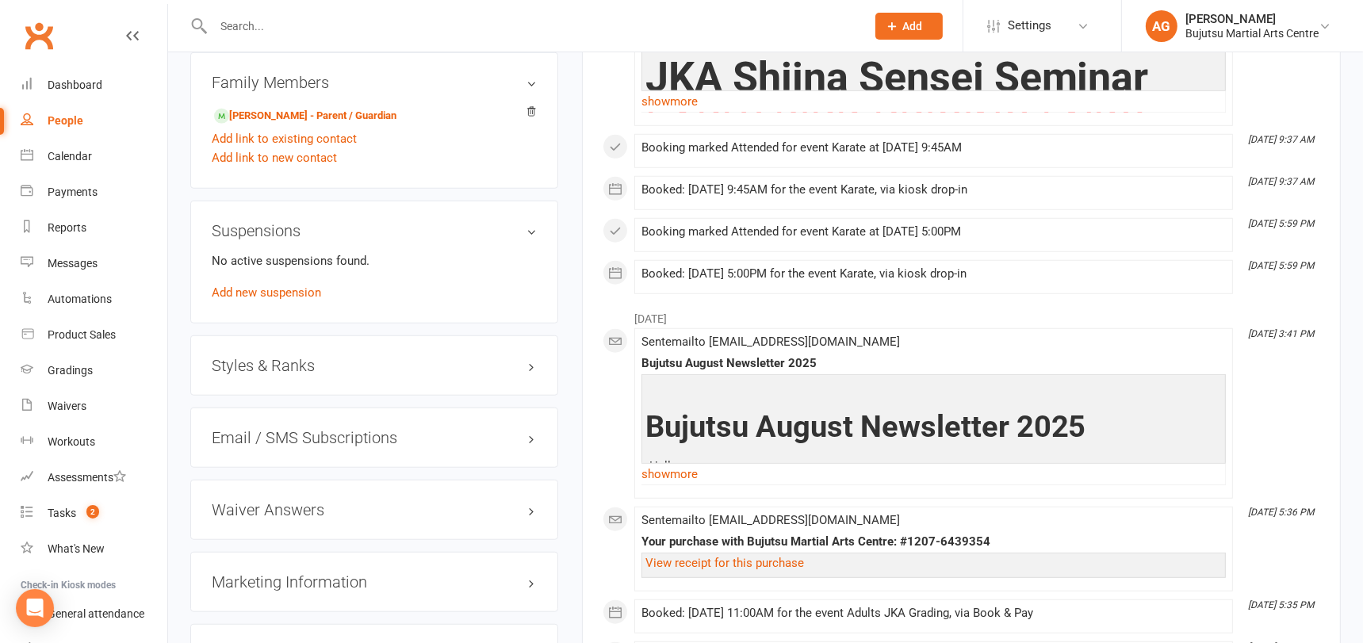
scroll to position [1364, 0]
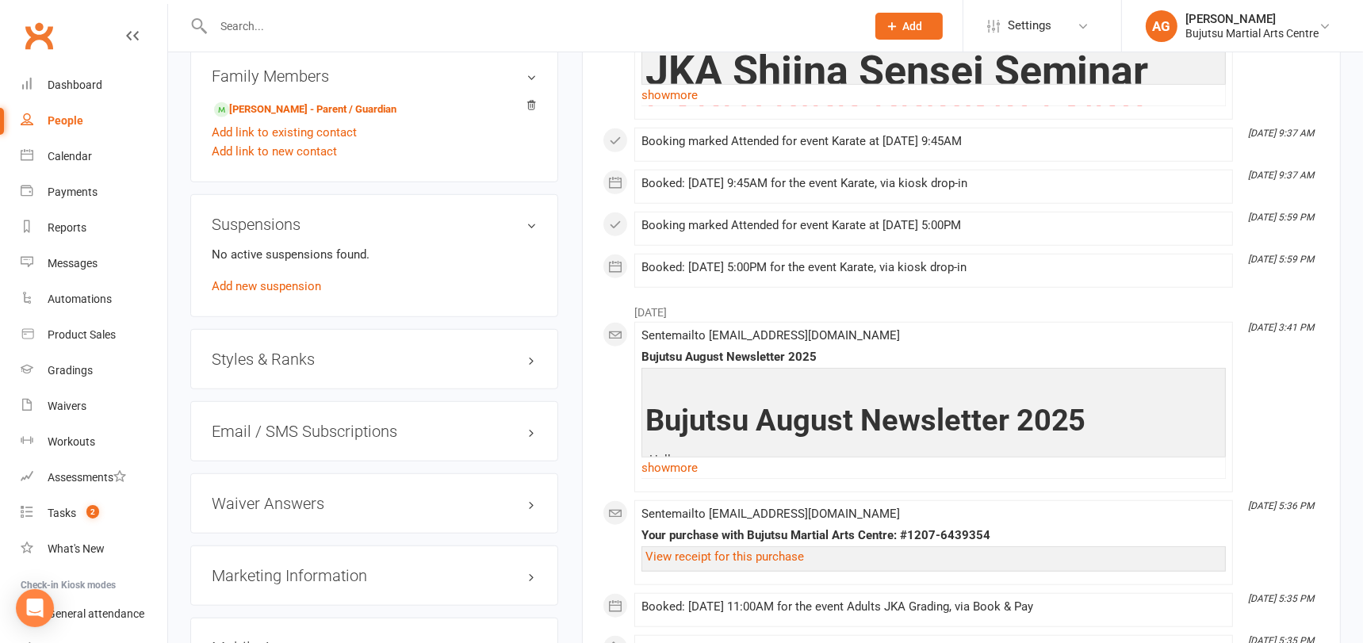
click at [252, 352] on h3 "Styles & Ranks" at bounding box center [374, 358] width 325 height 17
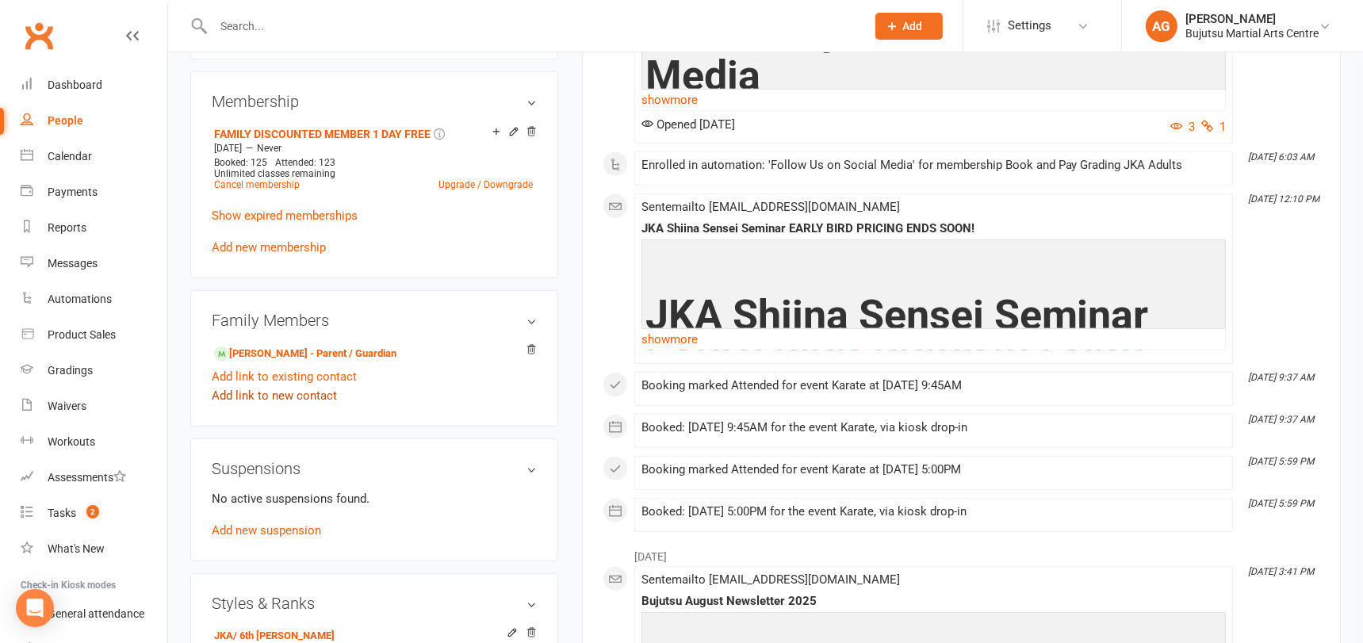
scroll to position [1134, 0]
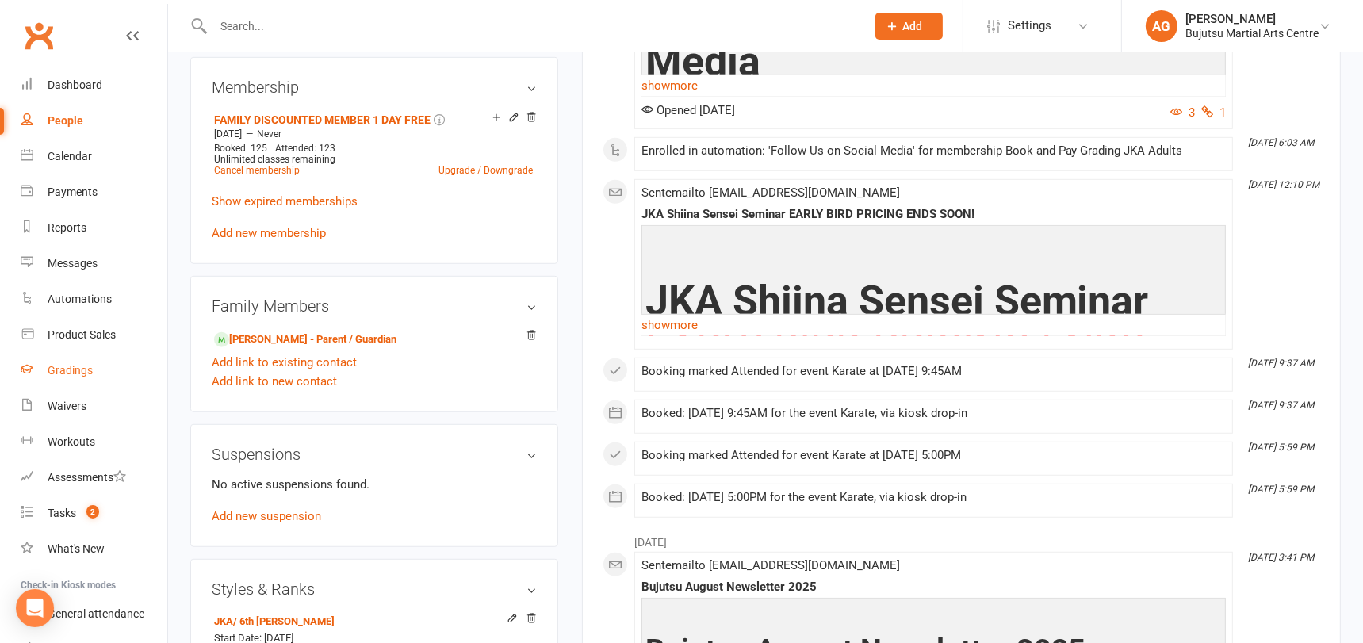
click at [55, 371] on div "Gradings" at bounding box center [70, 370] width 45 height 13
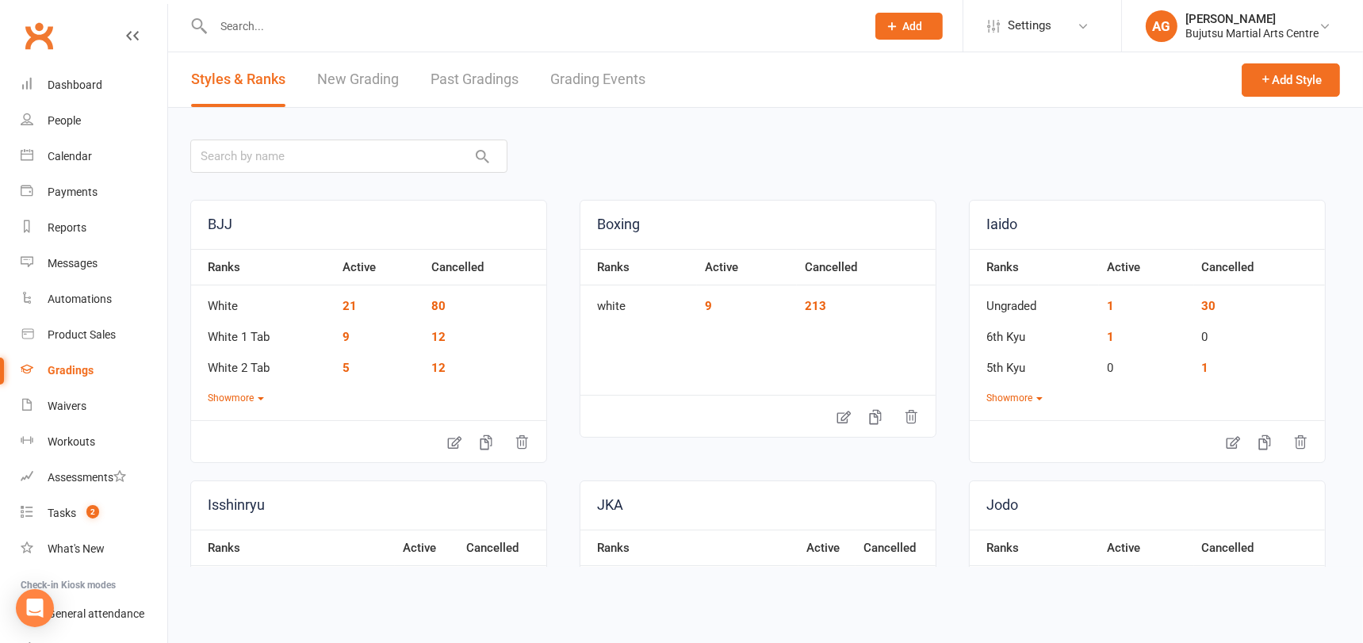
click at [613, 78] on link "Grading Events" at bounding box center [597, 79] width 95 height 55
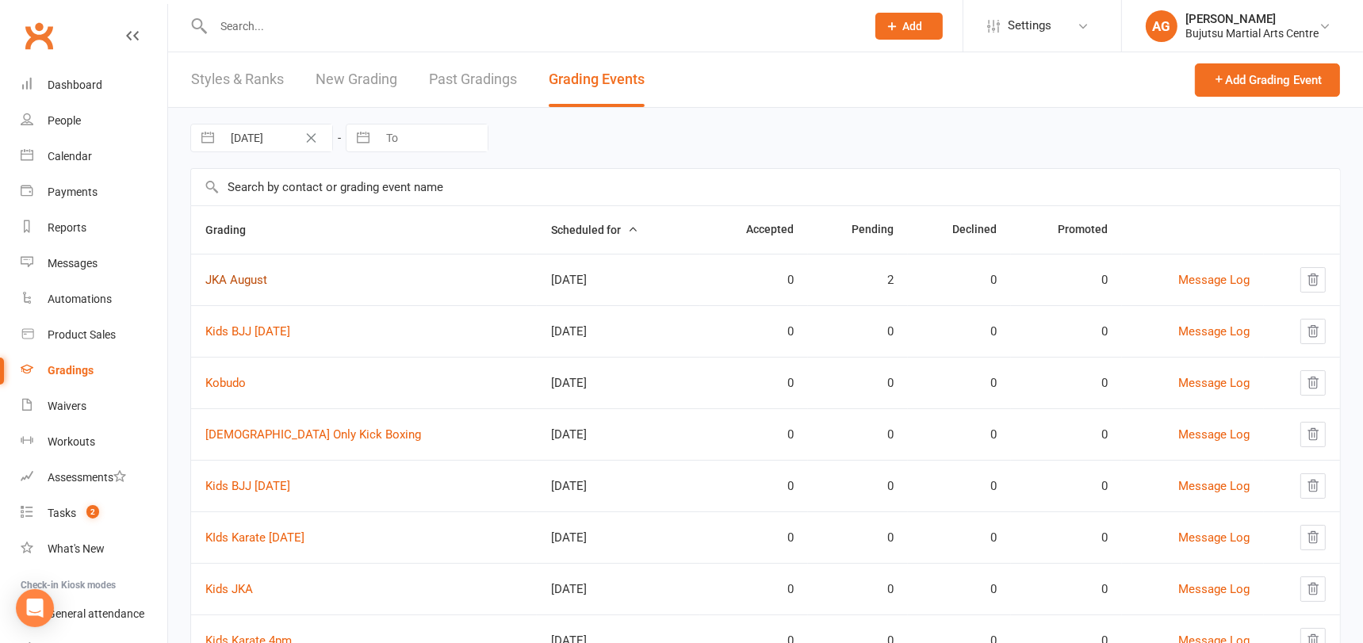
click at [245, 278] on link "JKA August" at bounding box center [236, 280] width 62 height 14
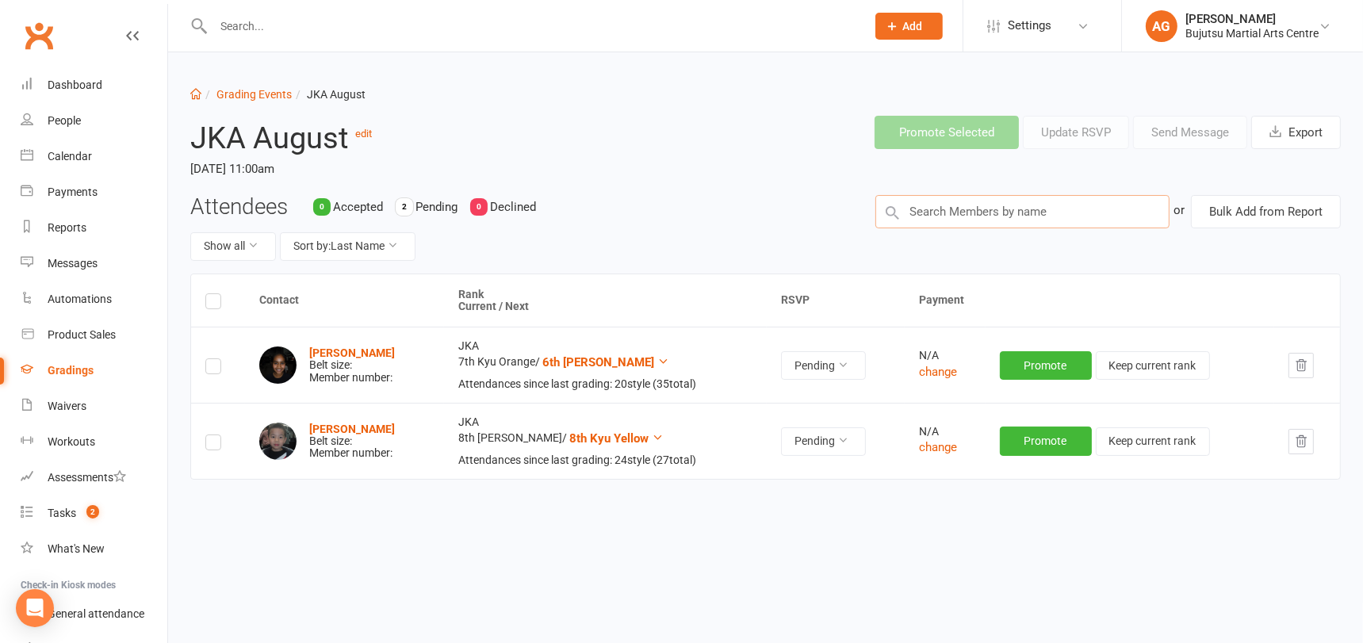
click at [941, 212] on input "text" at bounding box center [1022, 211] width 294 height 33
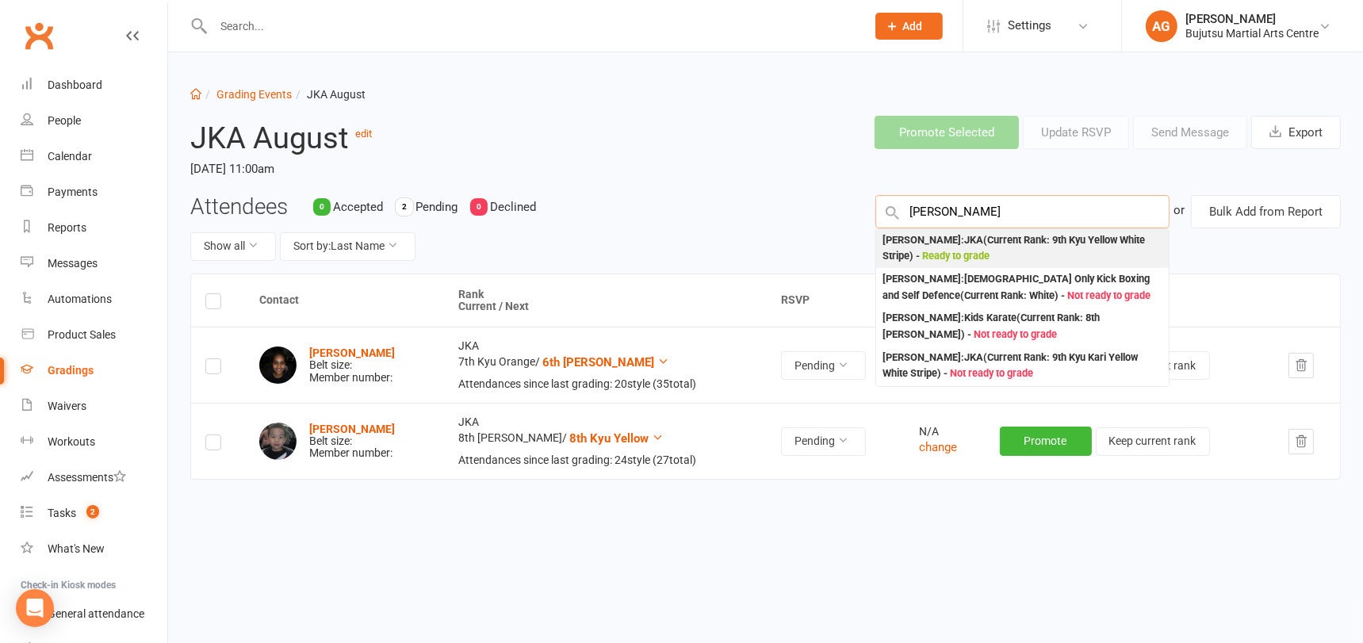
type input "Ethan singh"
click at [1054, 241] on div "Ethan Singh : JKA (Current Rank: 9th Kyu Yellow White Stripe ) - Ready to grade" at bounding box center [1022, 248] width 280 height 33
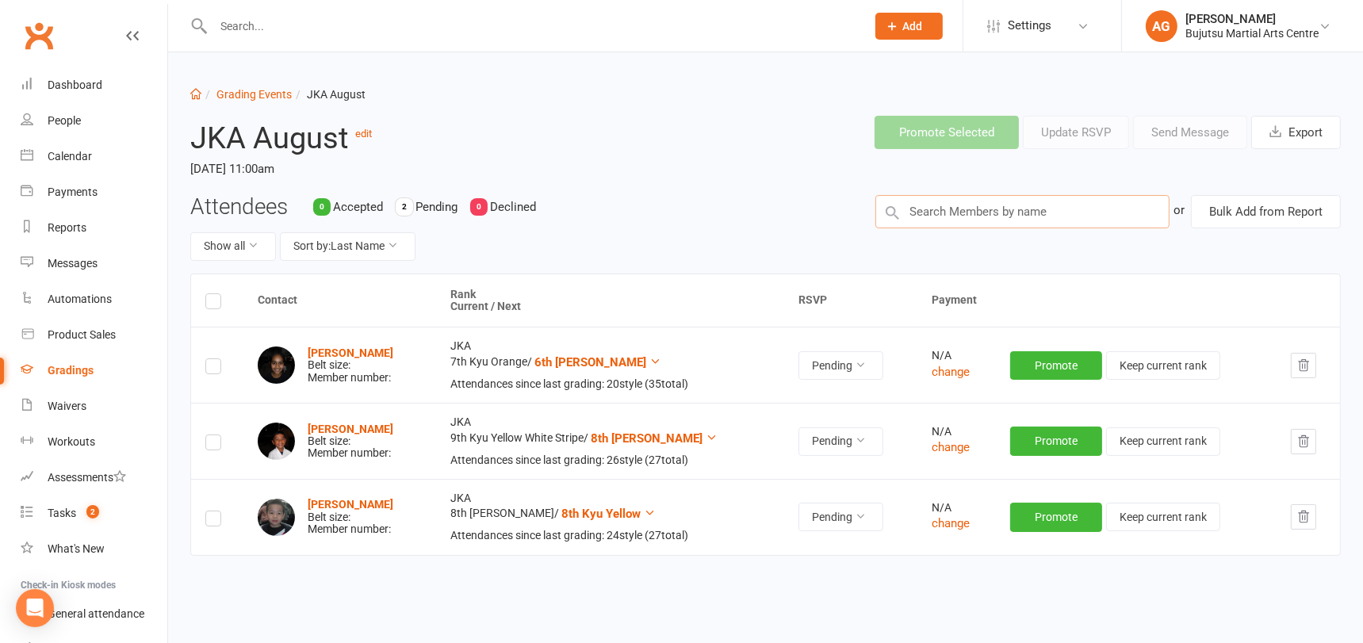
click at [995, 209] on input "text" at bounding box center [1022, 211] width 294 height 33
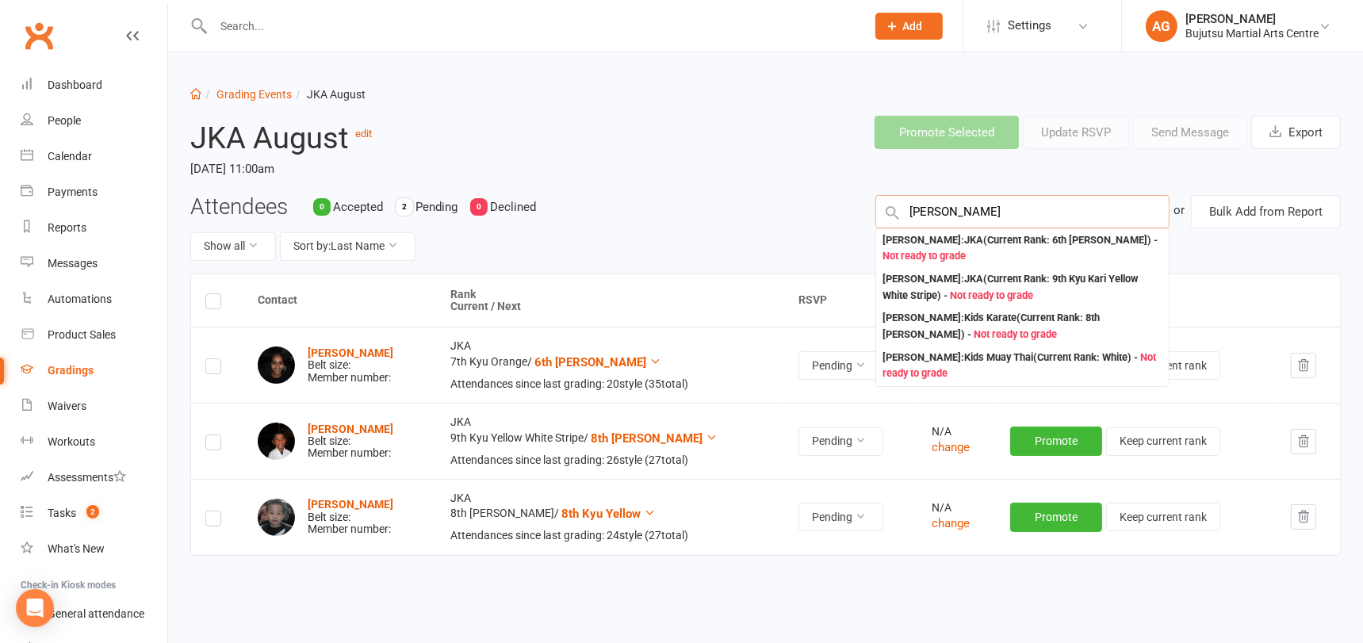
type input "kylan singh"
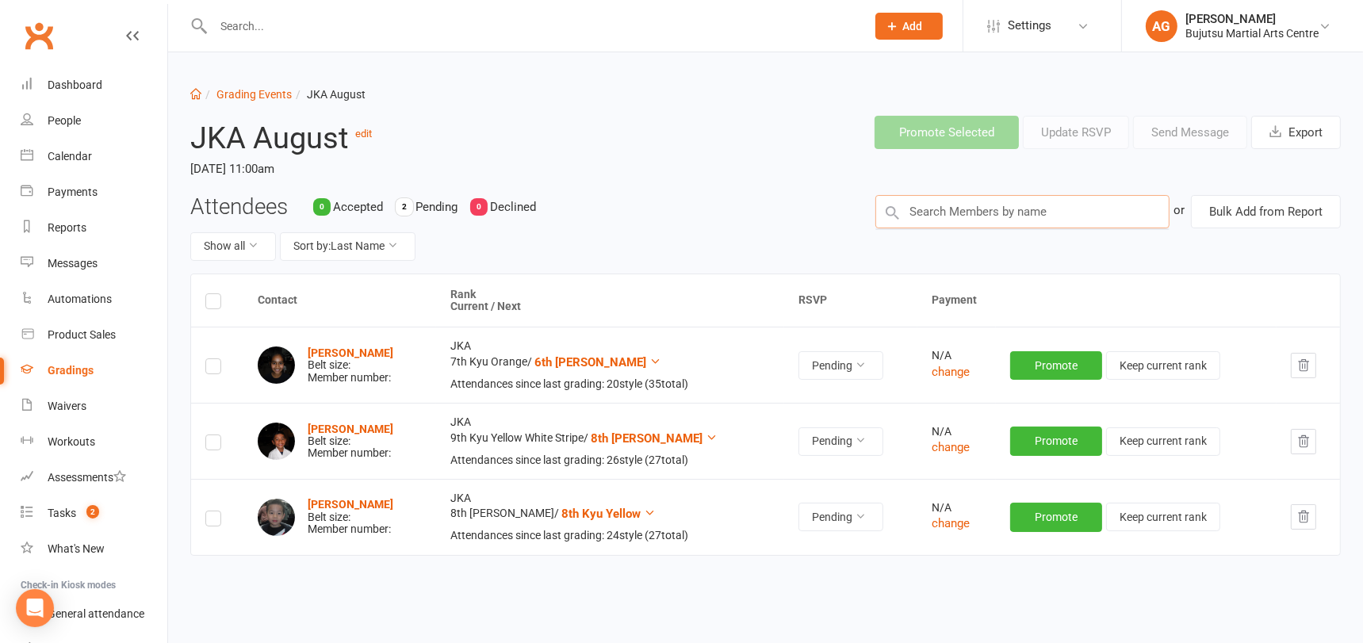
click at [988, 213] on input "text" at bounding box center [1022, 211] width 294 height 33
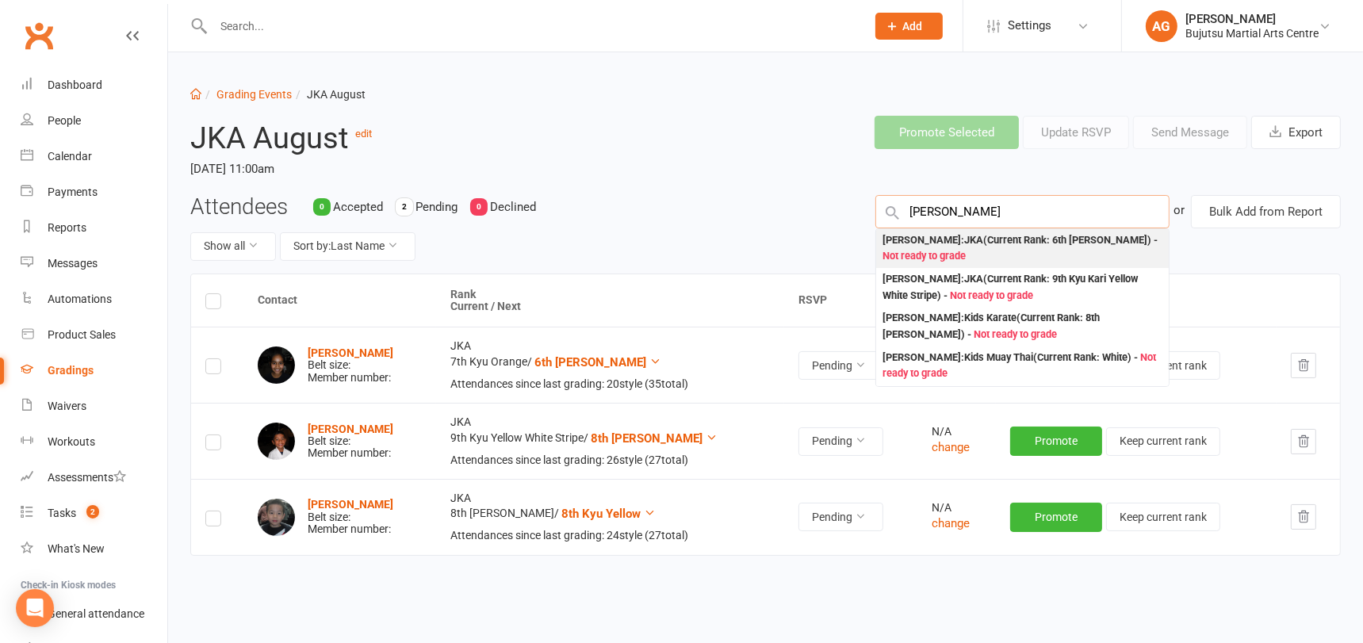
type input "kylan singh"
click at [995, 244] on div "Kylan Singh : JKA (Current Rank: 6th Kyu Kari Green ) - Not ready to grade" at bounding box center [1022, 248] width 280 height 33
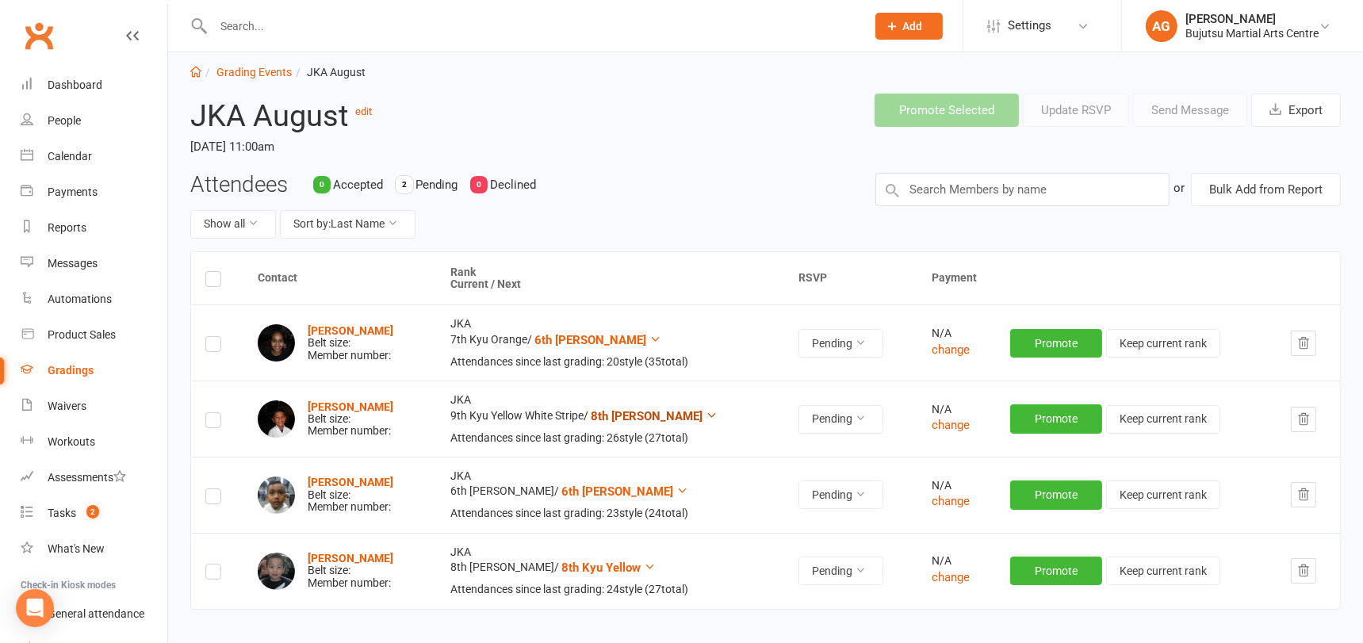
scroll to position [28, 0]
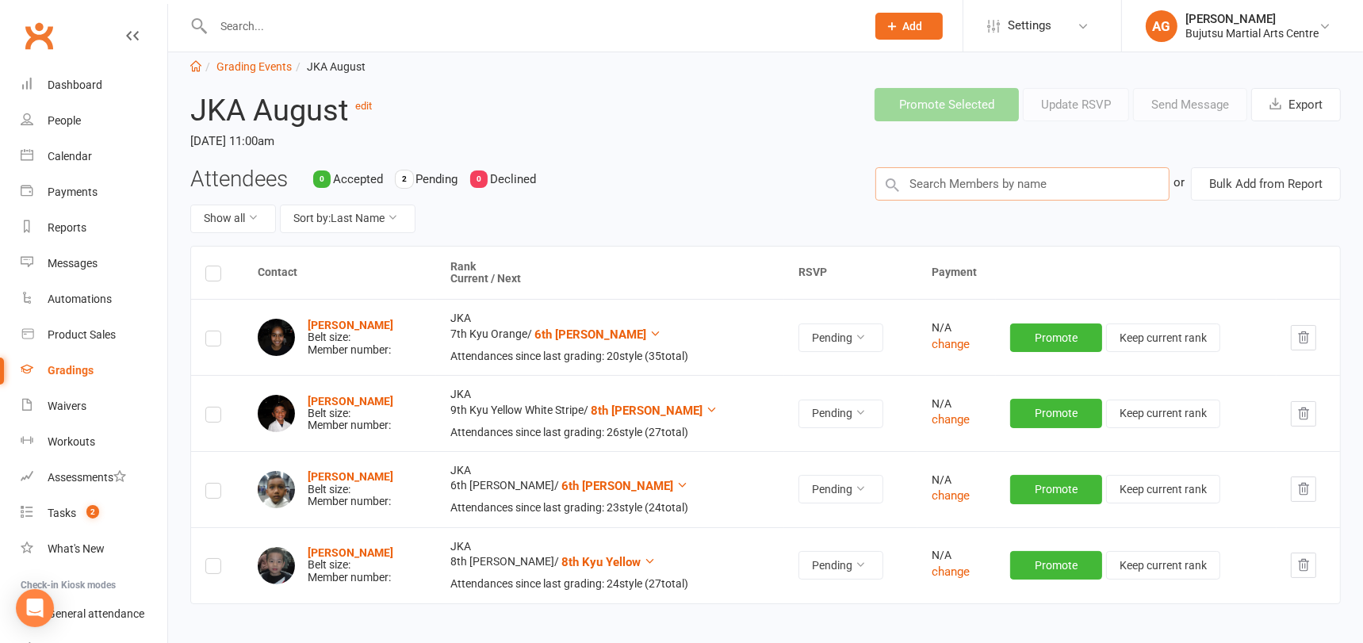
click at [940, 185] on input "text" at bounding box center [1022, 183] width 294 height 33
click at [929, 170] on input "text" at bounding box center [1022, 183] width 294 height 33
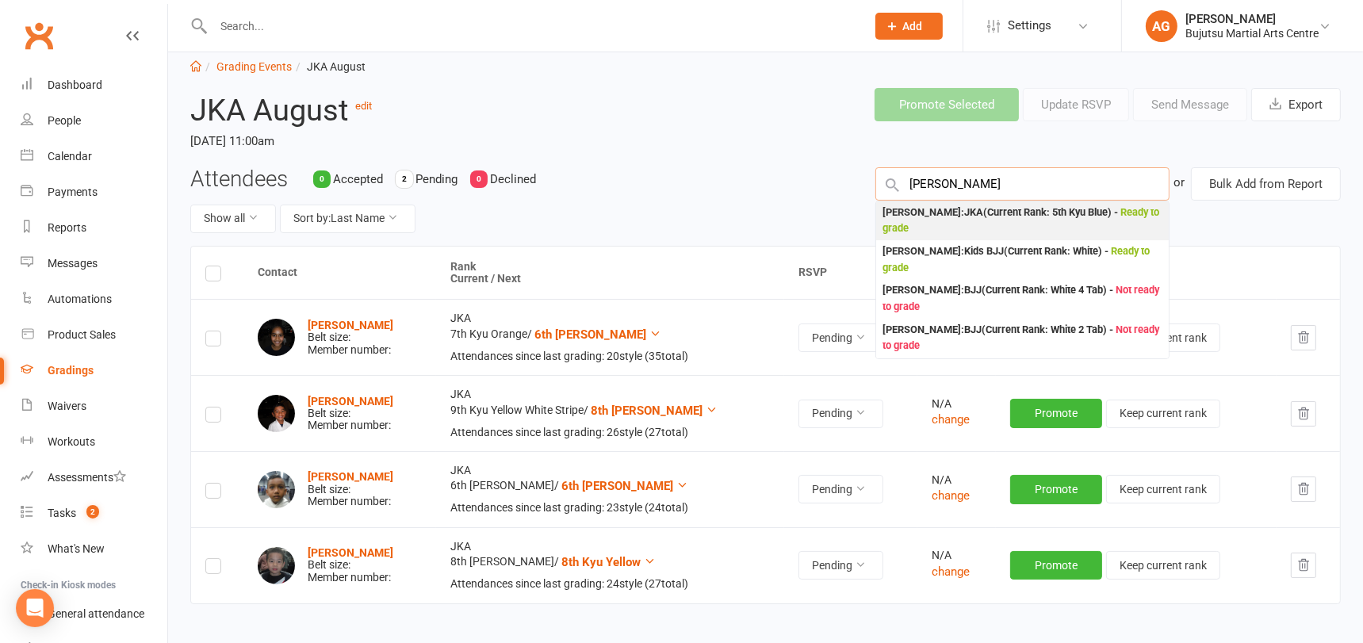
type input "lilas charon"
click at [943, 213] on div "Lilas Charon : JKA (Current Rank: 5th Kyu Blue ) - Ready to grade" at bounding box center [1022, 221] width 280 height 33
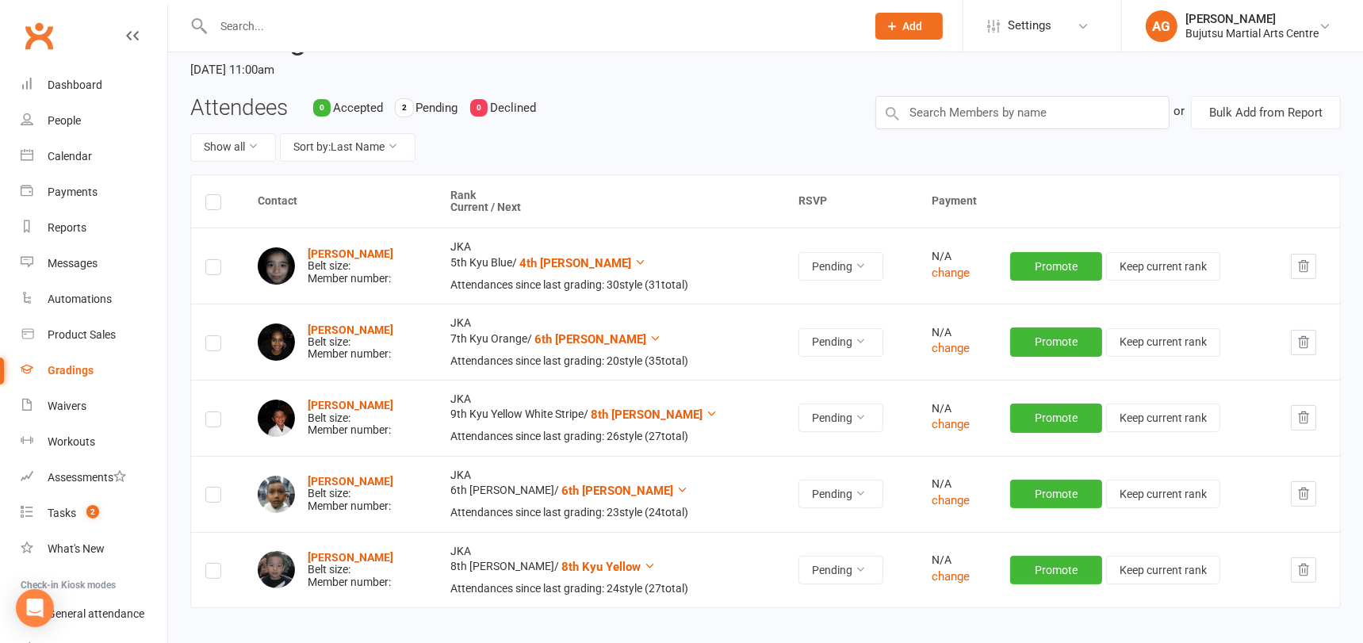
scroll to position [0, 0]
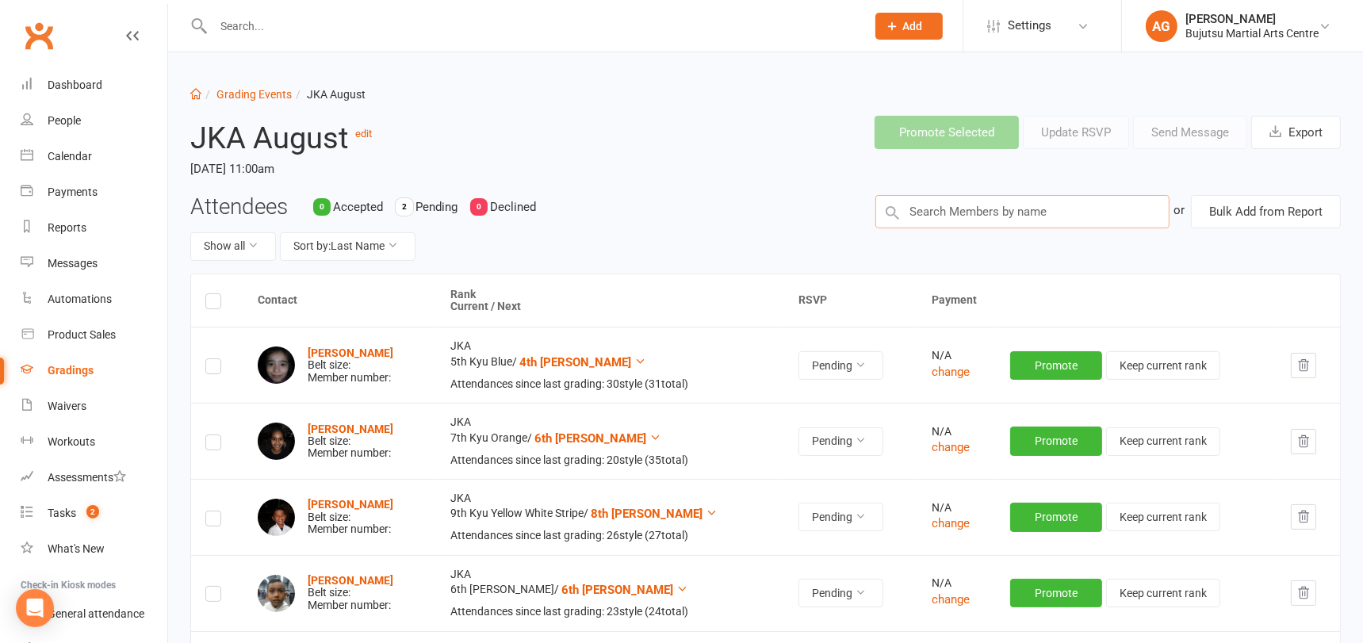
click at [983, 213] on input "text" at bounding box center [1022, 211] width 294 height 33
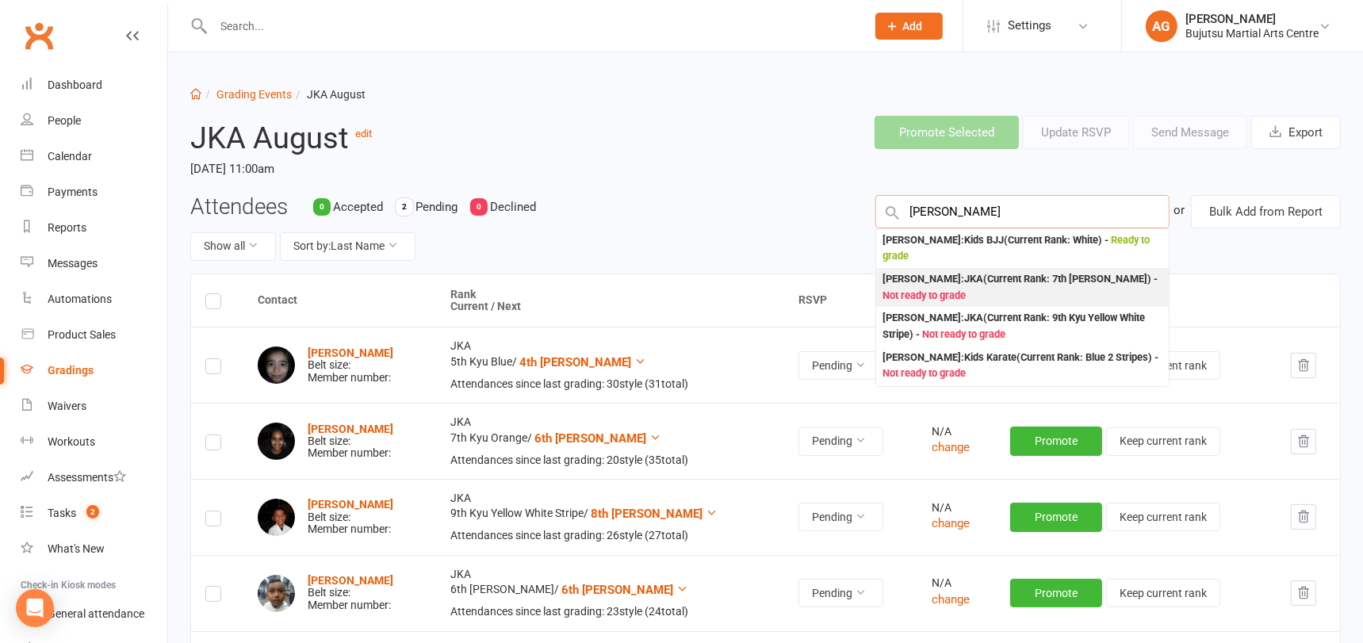
type input "mason plescan"
click at [978, 285] on div "Mason Plescan : JKA (Current Rank: 7th Kyu Kari Orange ) - Not ready to grade" at bounding box center [1022, 287] width 280 height 33
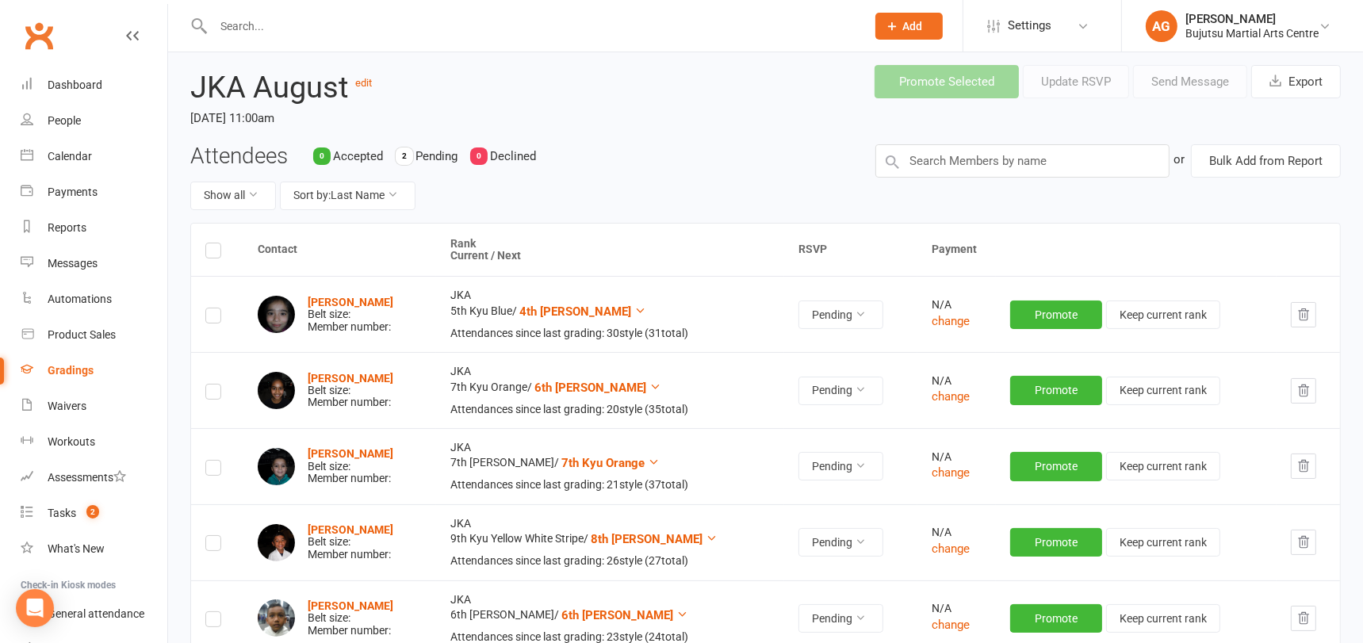
scroll to position [48, 0]
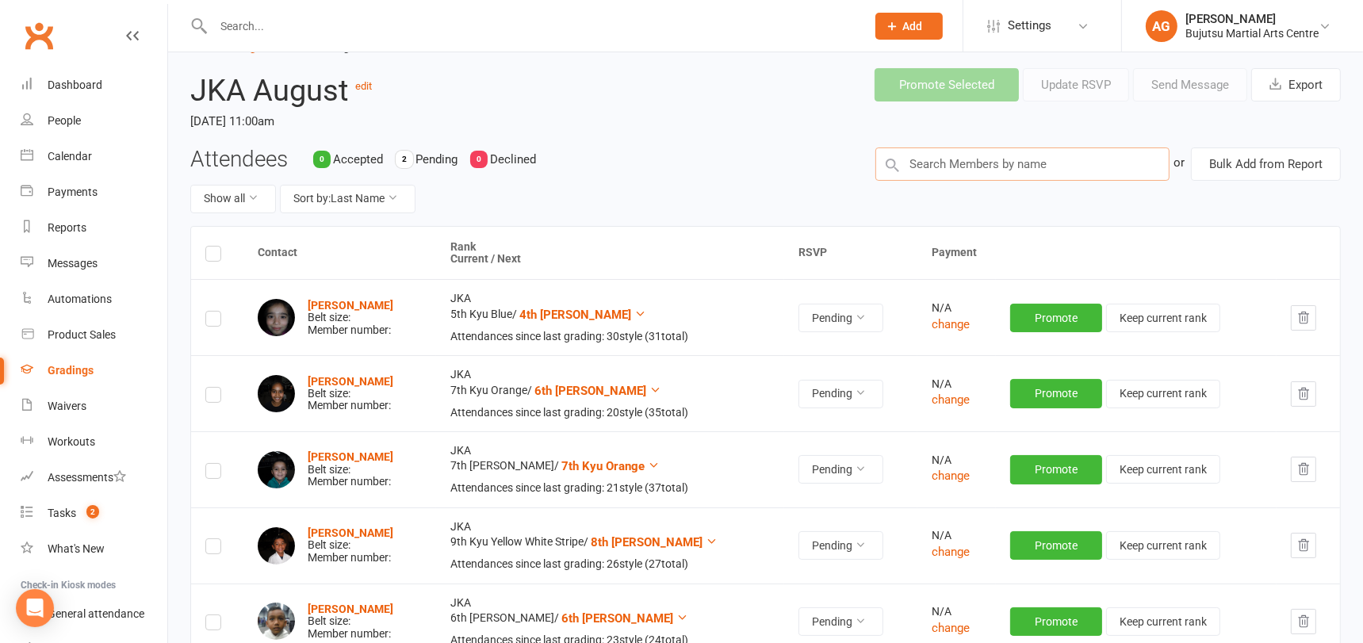
click at [1020, 154] on input "text" at bounding box center [1022, 163] width 294 height 33
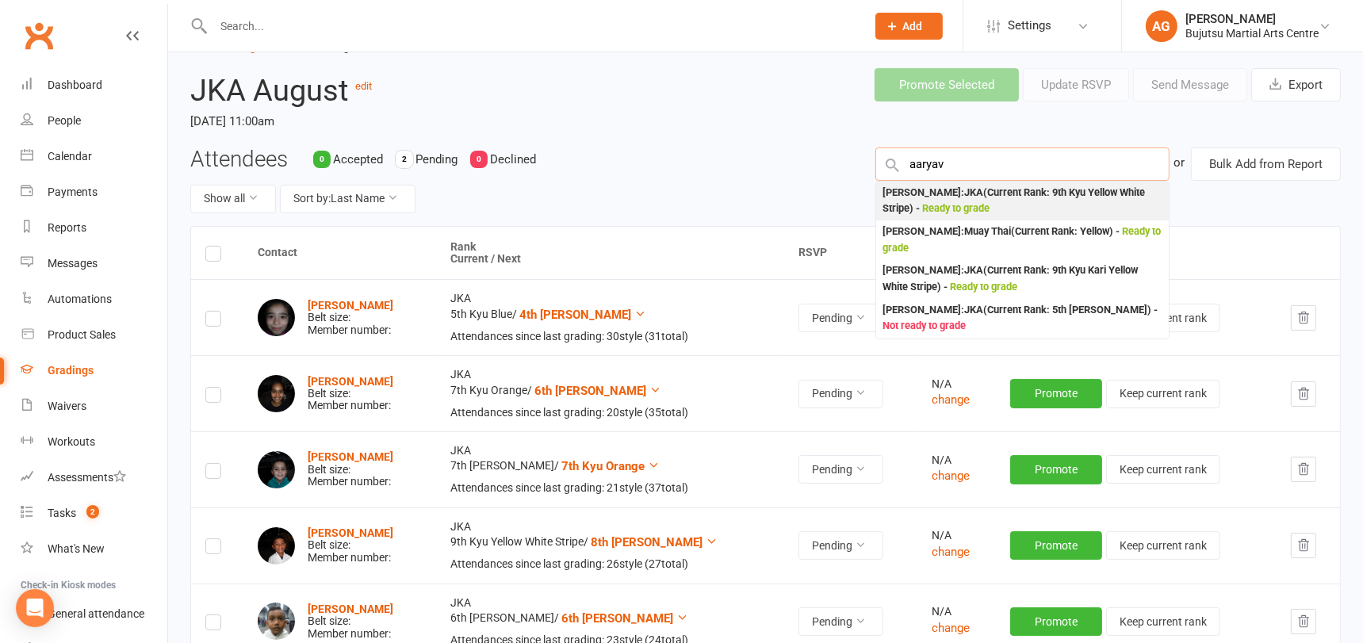
type input "aaryav"
click at [1006, 193] on div "Aaryav Kala : JKA (Current Rank: 9th Kyu Yellow White Stripe ) - Ready to grade" at bounding box center [1022, 201] width 280 height 33
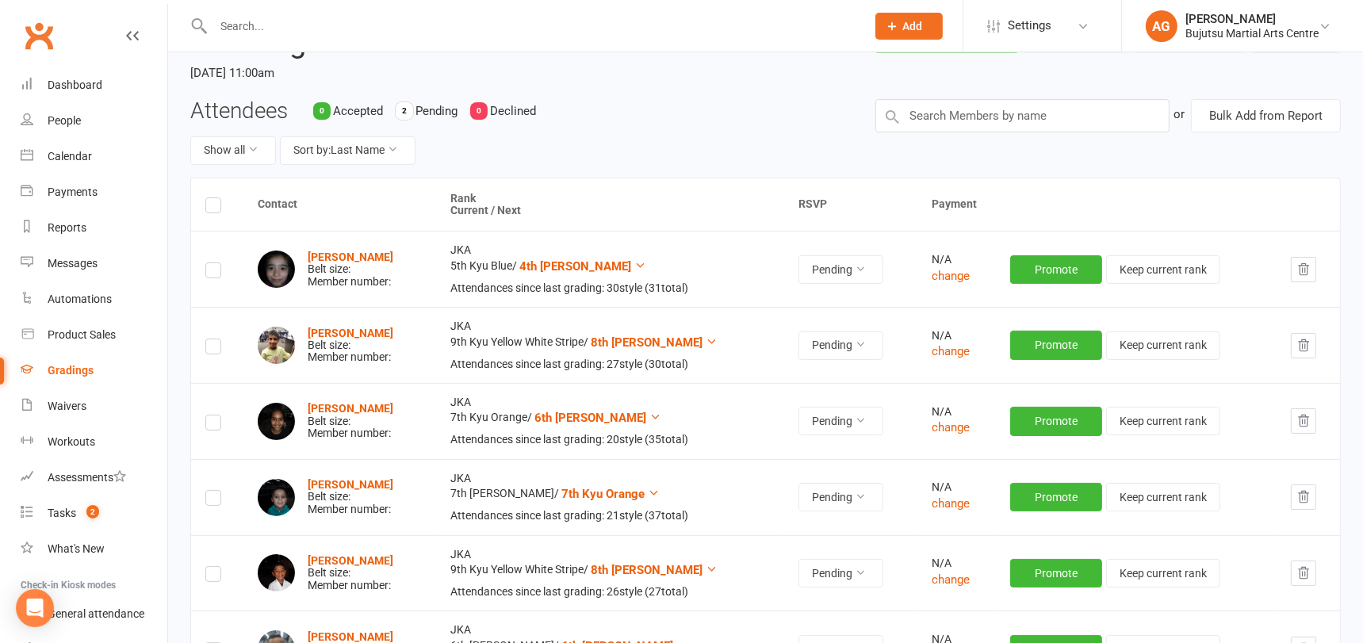
scroll to position [87, 0]
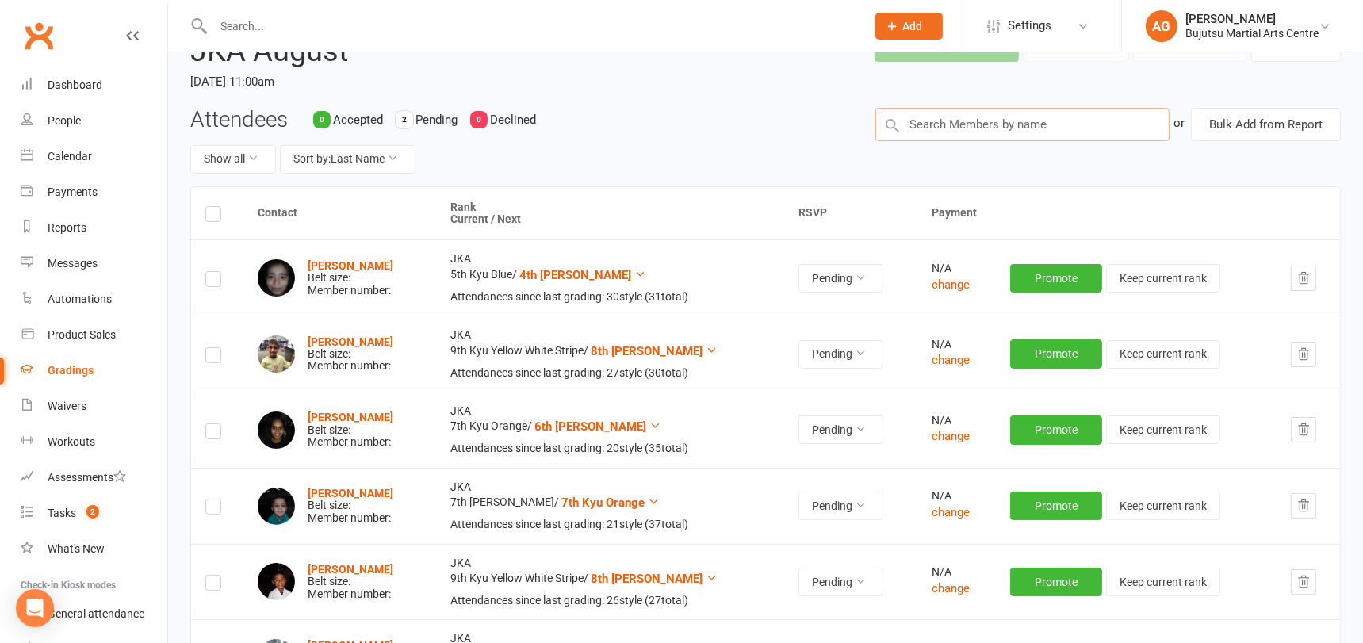
click at [961, 129] on input "text" at bounding box center [1022, 124] width 294 height 33
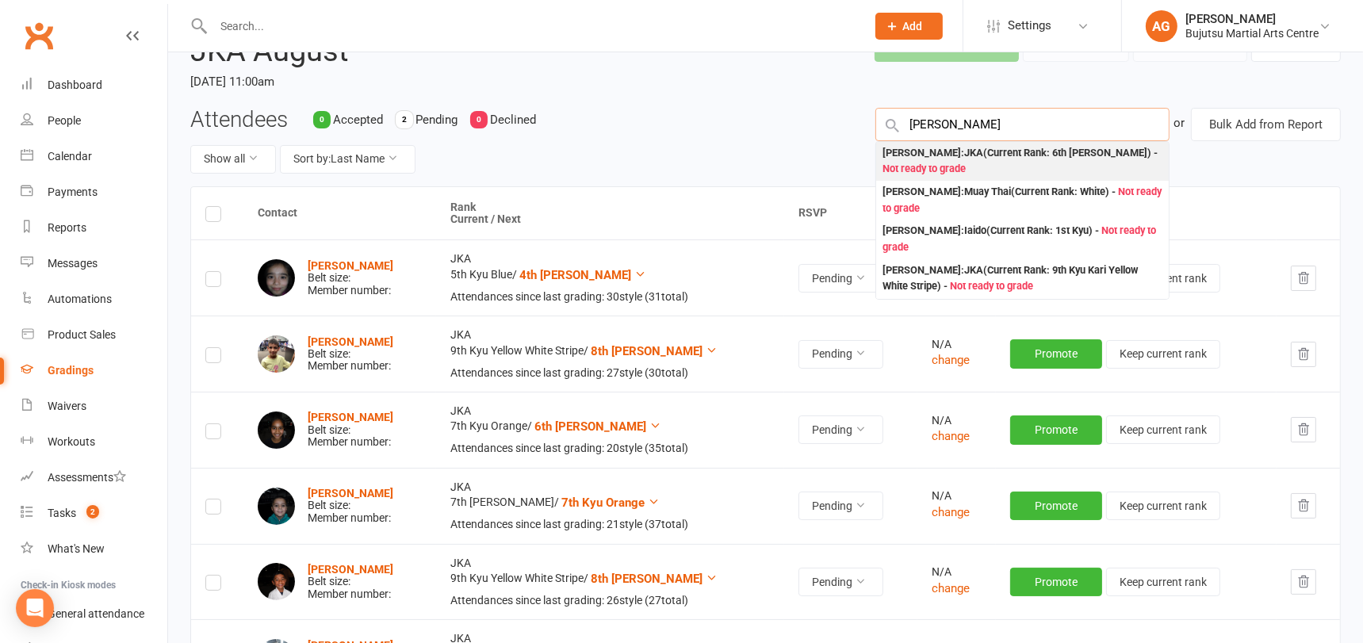
type input "dillon hewa"
click at [996, 163] on div "Dillon Hewawasam : JKA (Current Rank: 6th Kyu Kari Green ) - Not ready to grade" at bounding box center [1022, 161] width 280 height 33
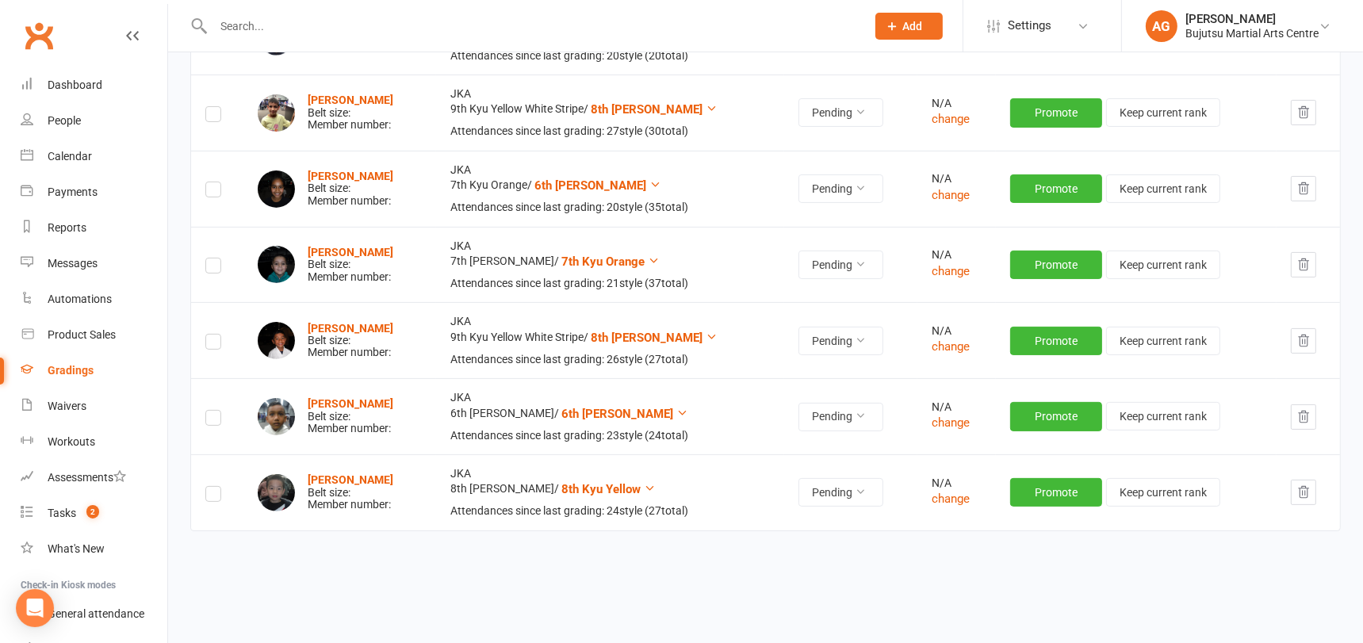
scroll to position [437, 0]
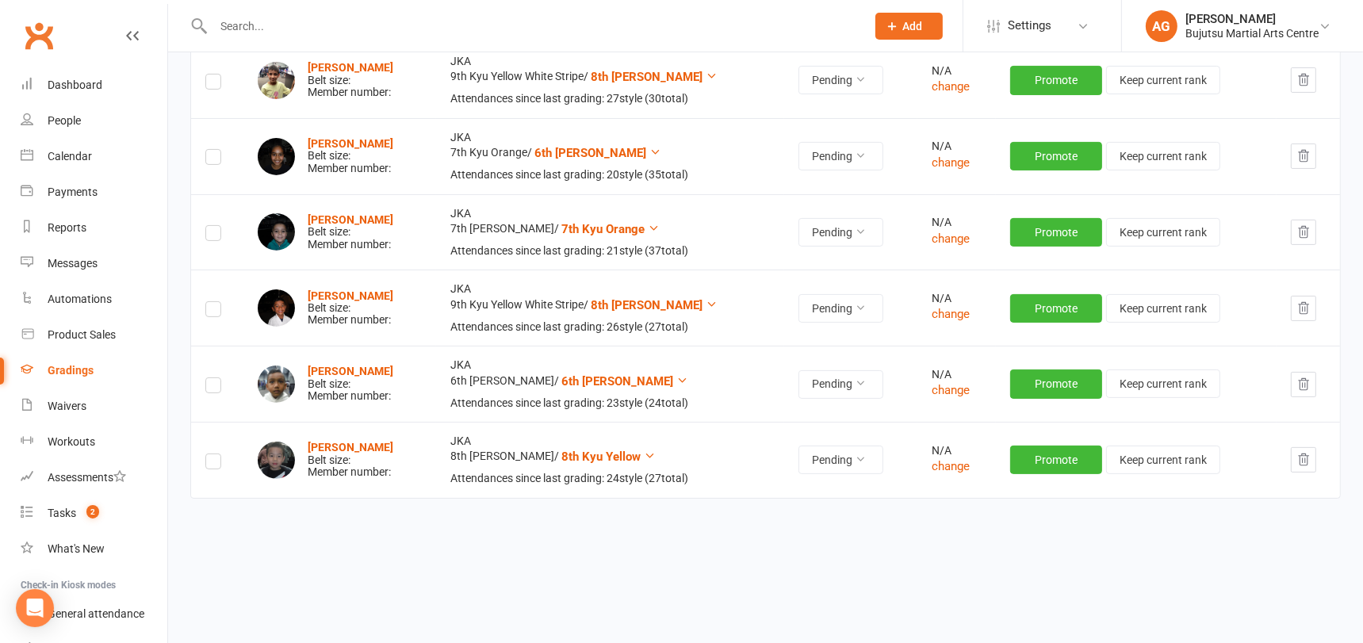
click at [1303, 458] on icon "button" at bounding box center [1303, 460] width 14 height 14
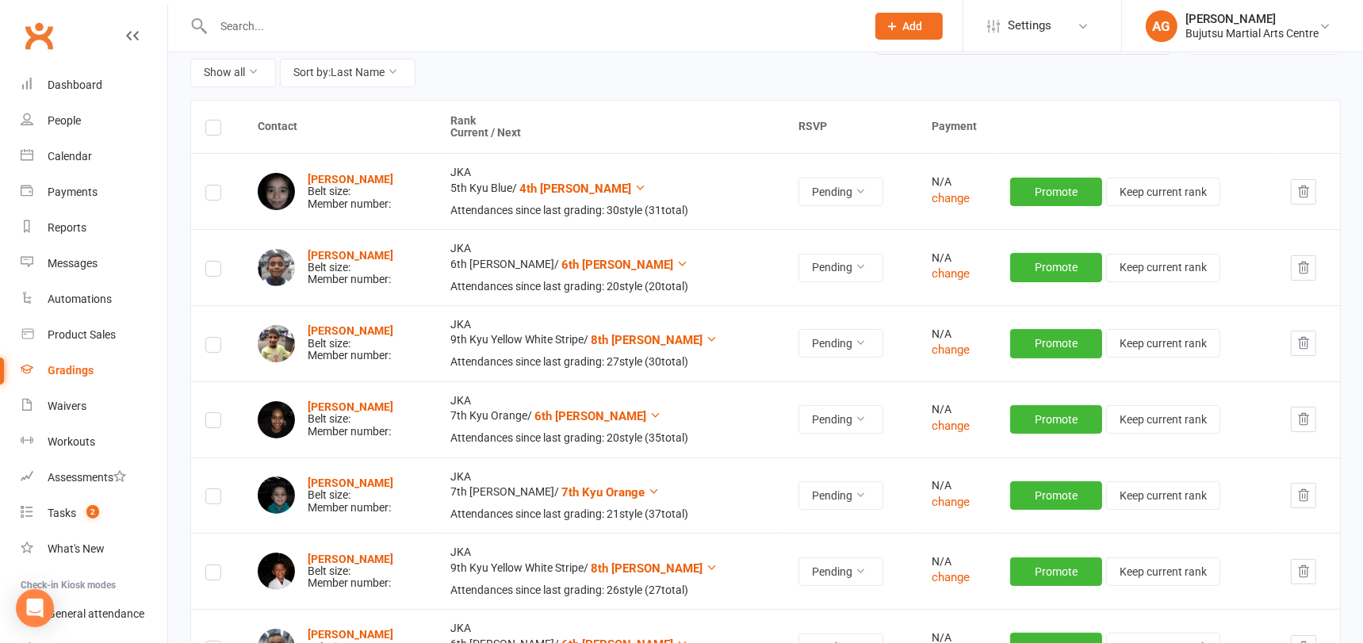
scroll to position [0, 0]
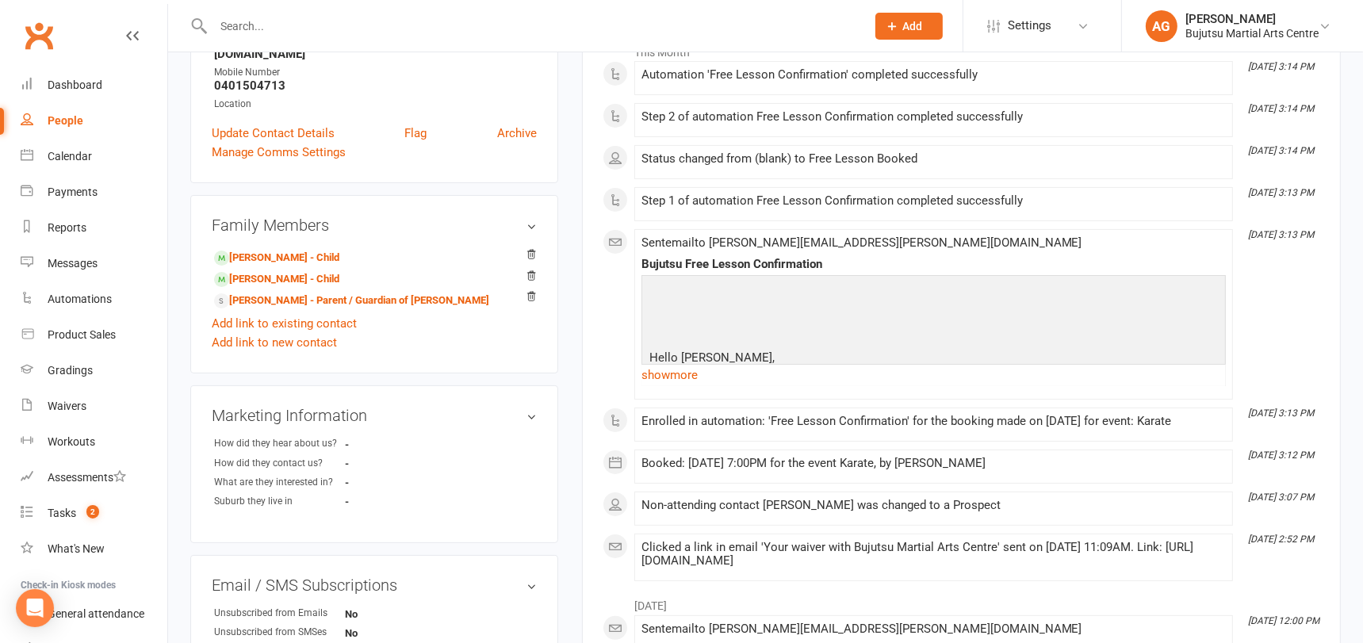
scroll to position [257, 0]
click at [674, 376] on link "show more" at bounding box center [933, 373] width 584 height 22
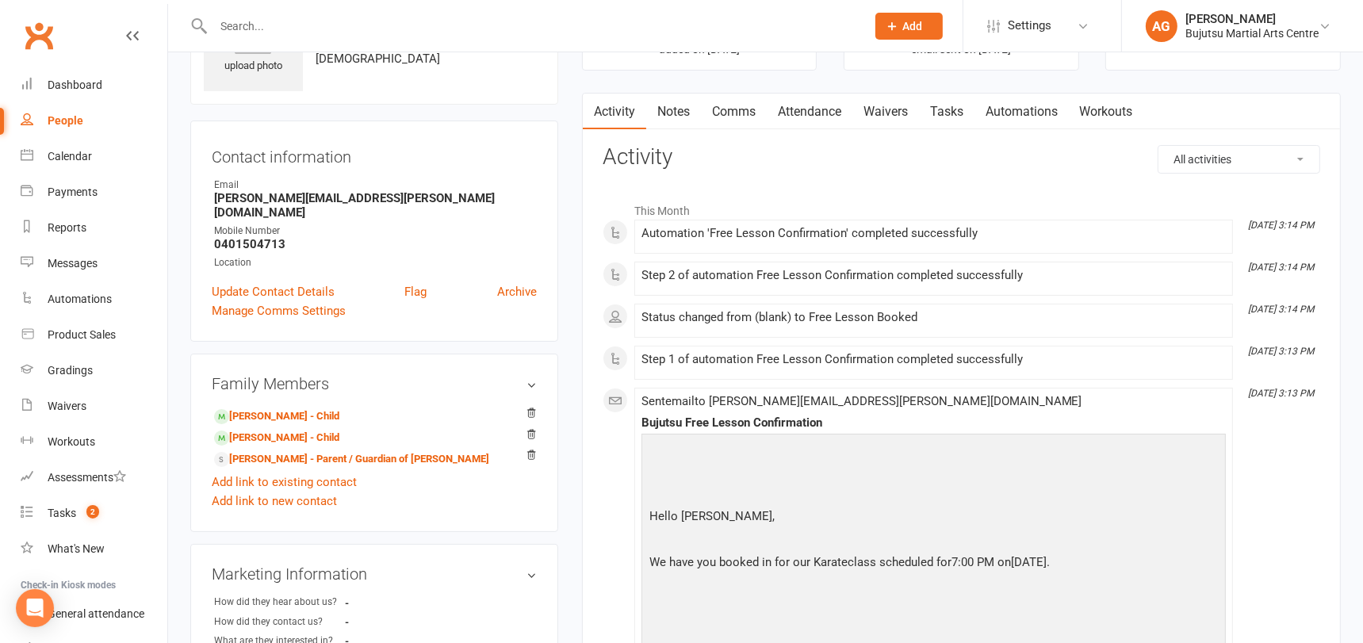
scroll to position [0, 0]
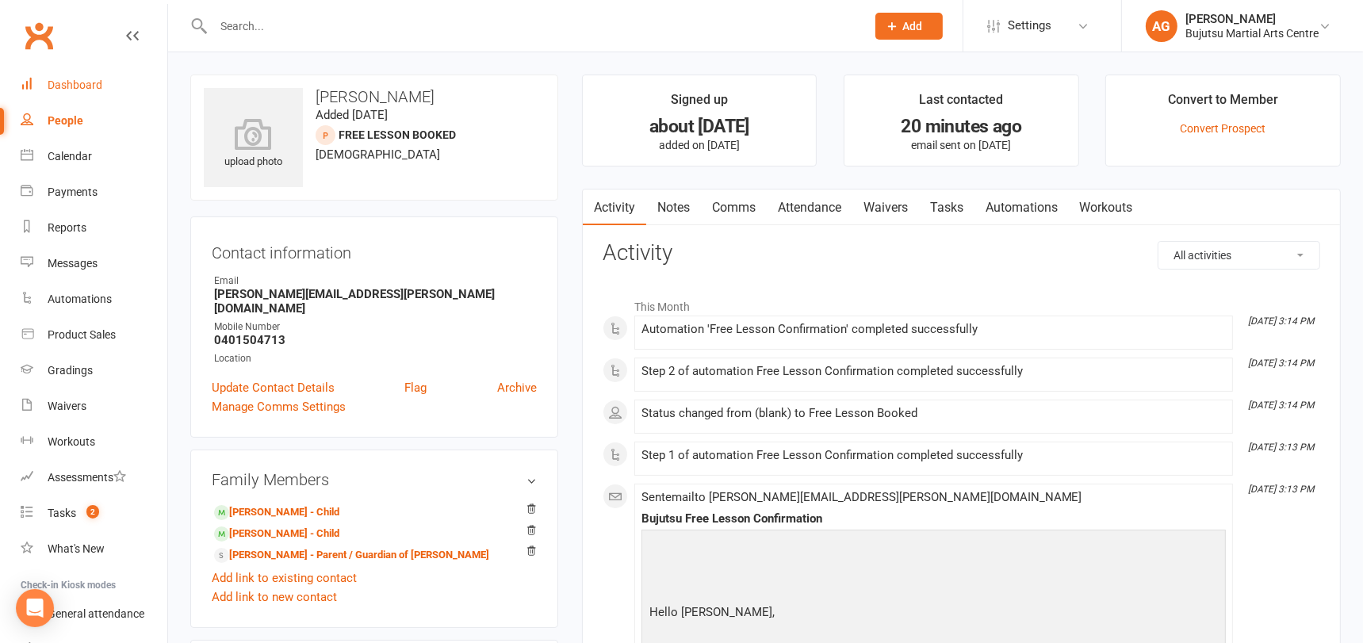
click at [76, 86] on div "Dashboard" at bounding box center [75, 84] width 55 height 13
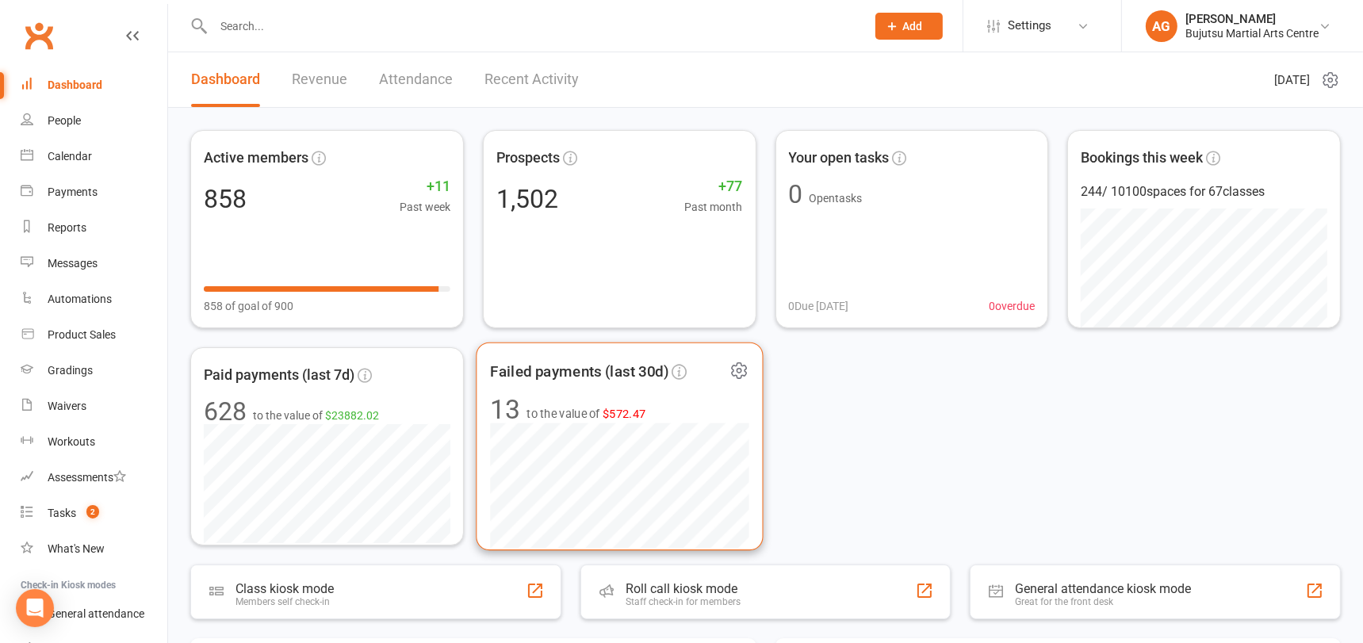
click at [626, 414] on span "$572.47" at bounding box center [625, 413] width 44 height 13
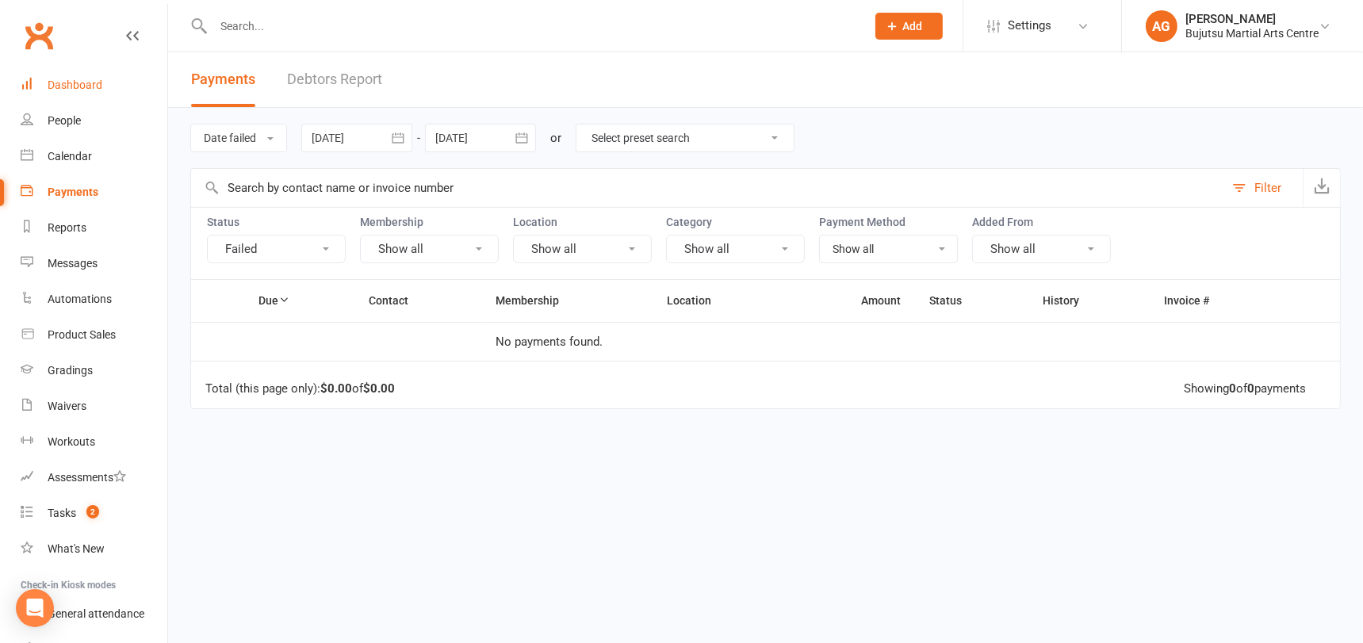
click at [82, 90] on div "Dashboard" at bounding box center [75, 84] width 55 height 13
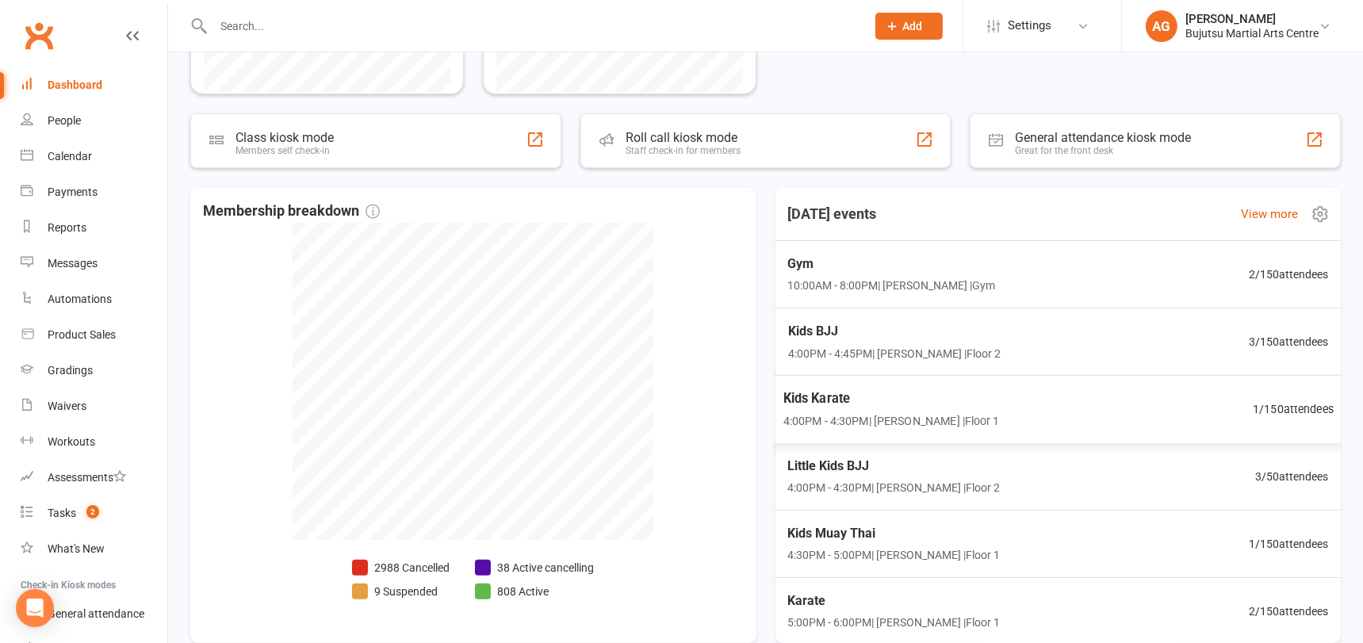
scroll to position [455, 0]
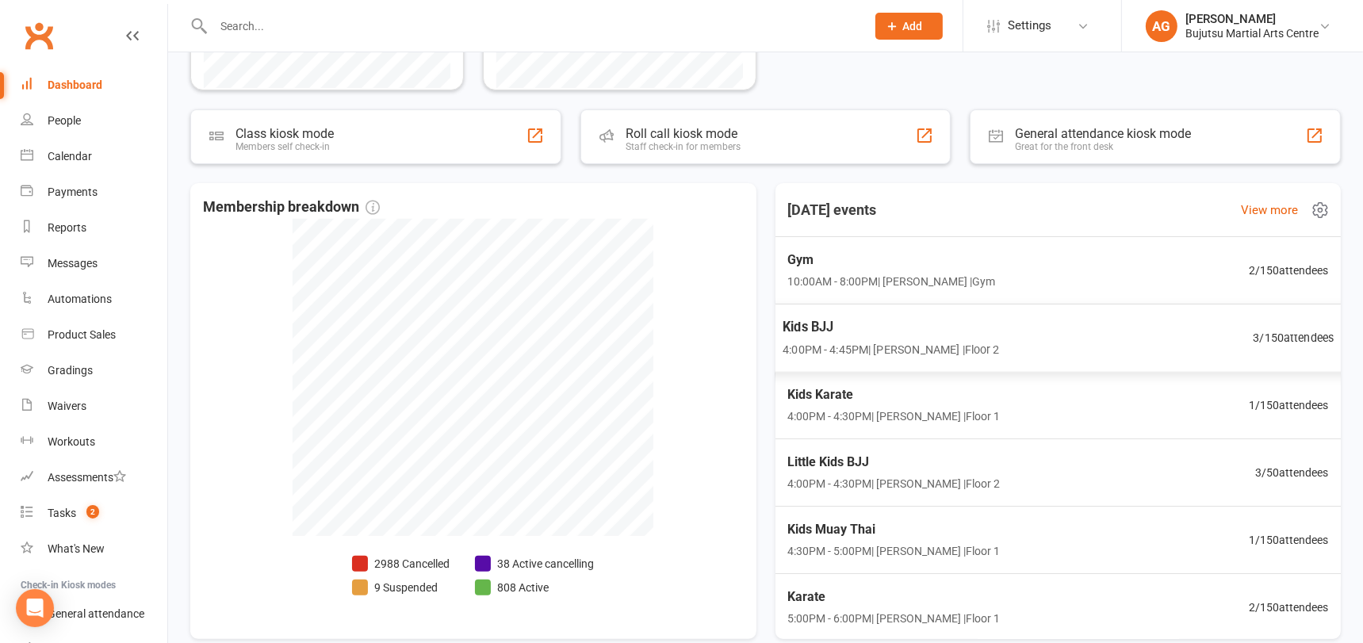
click at [1313, 333] on span "3 / 150 attendees" at bounding box center [1293, 337] width 81 height 18
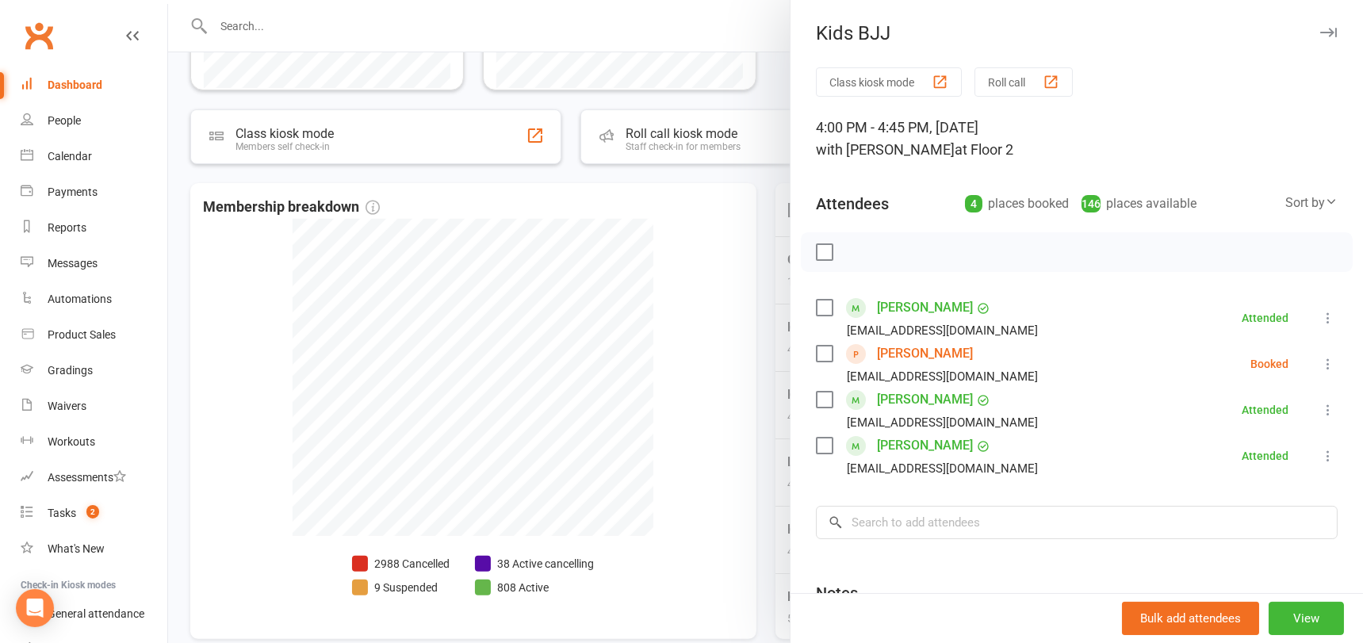
click at [711, 361] on div at bounding box center [765, 321] width 1195 height 643
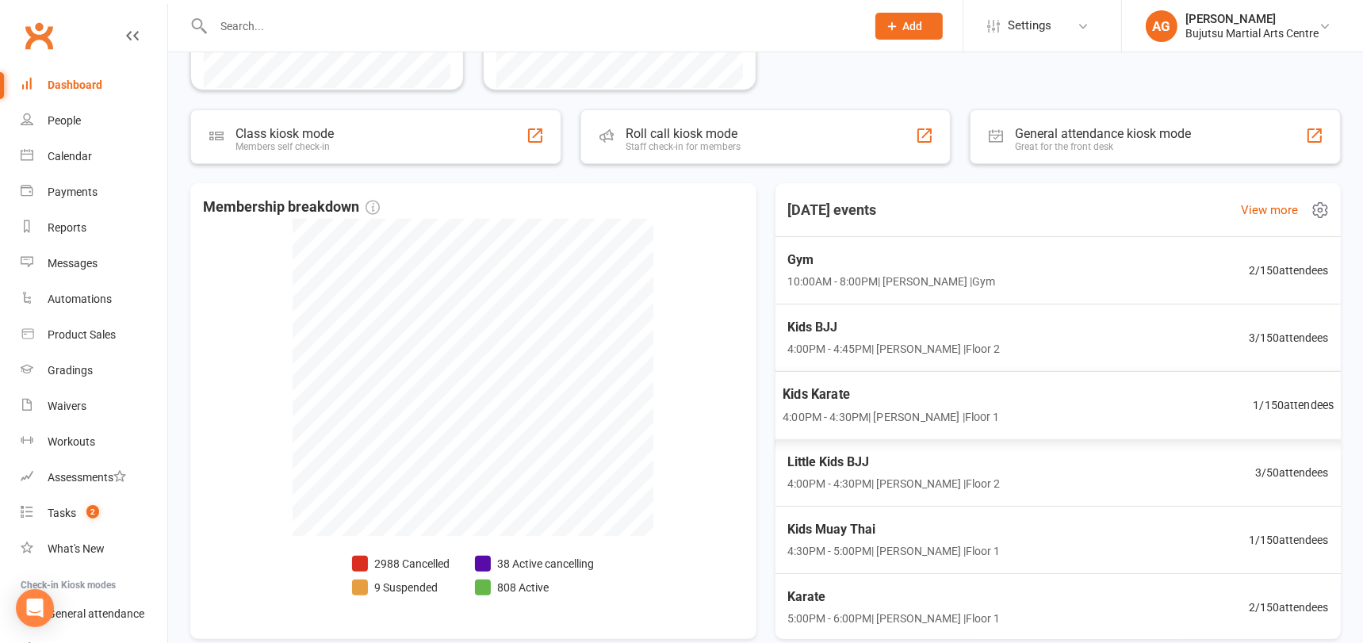
click at [1295, 399] on span "1 / 150 attendees" at bounding box center [1293, 405] width 81 height 18
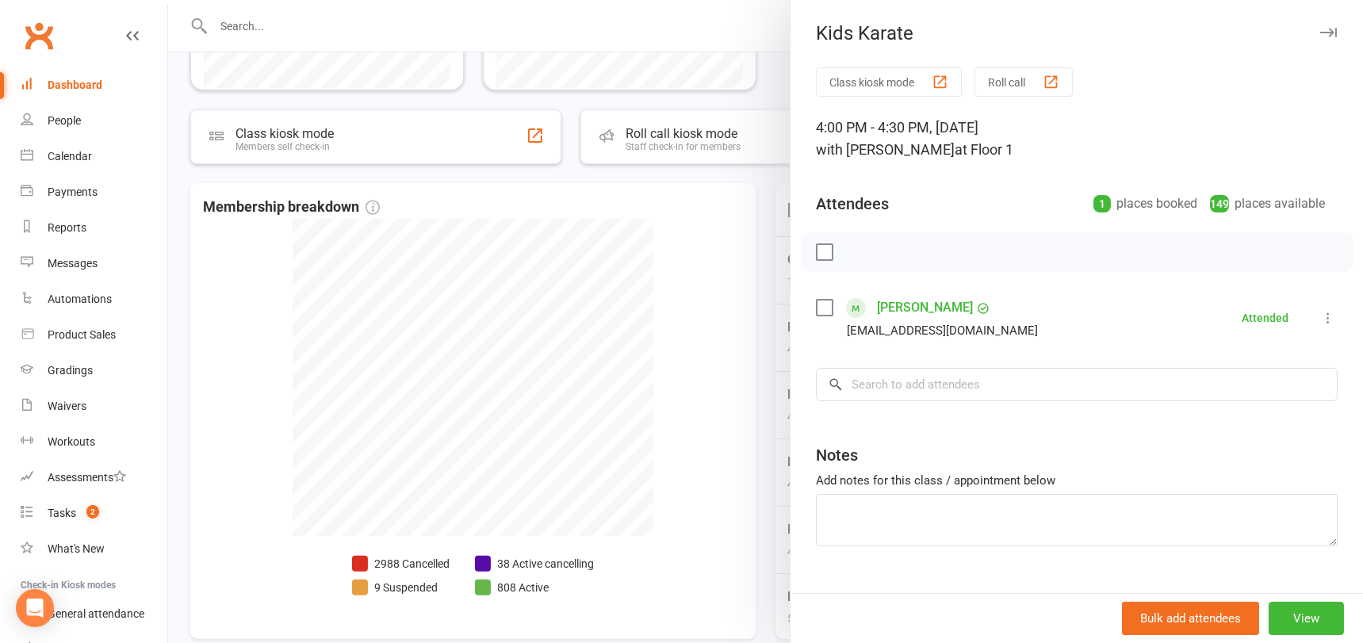
click at [690, 380] on div at bounding box center [765, 321] width 1195 height 643
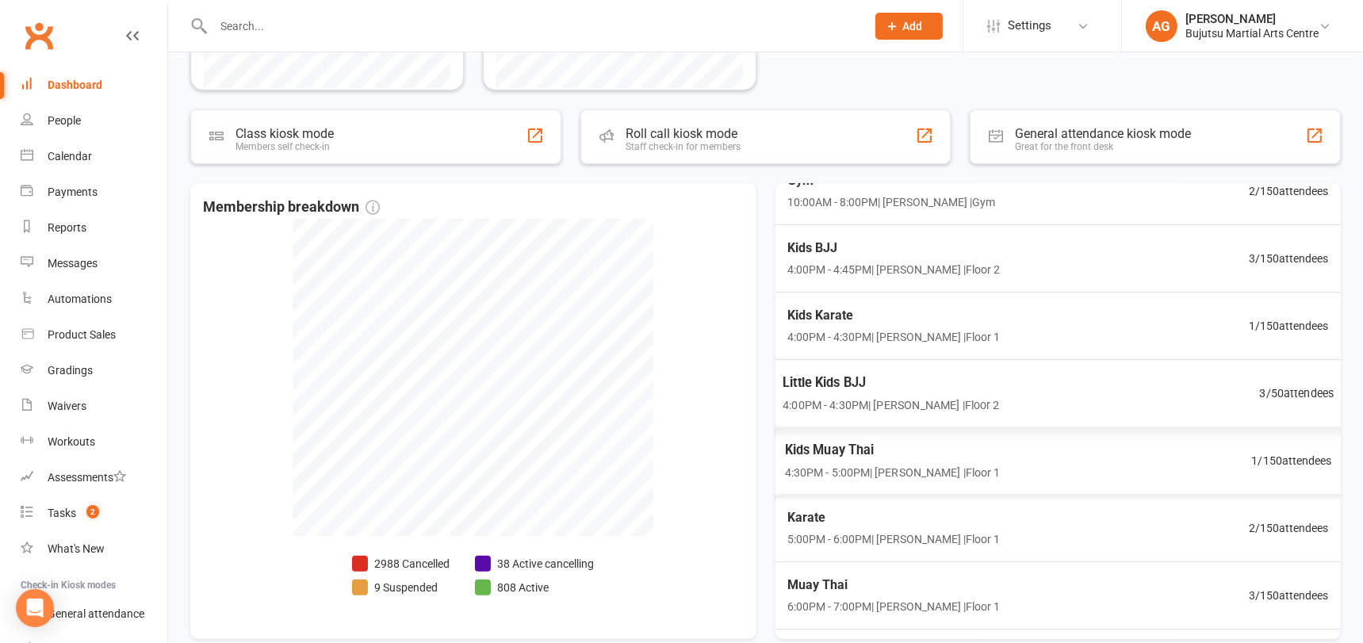
scroll to position [92, 0]
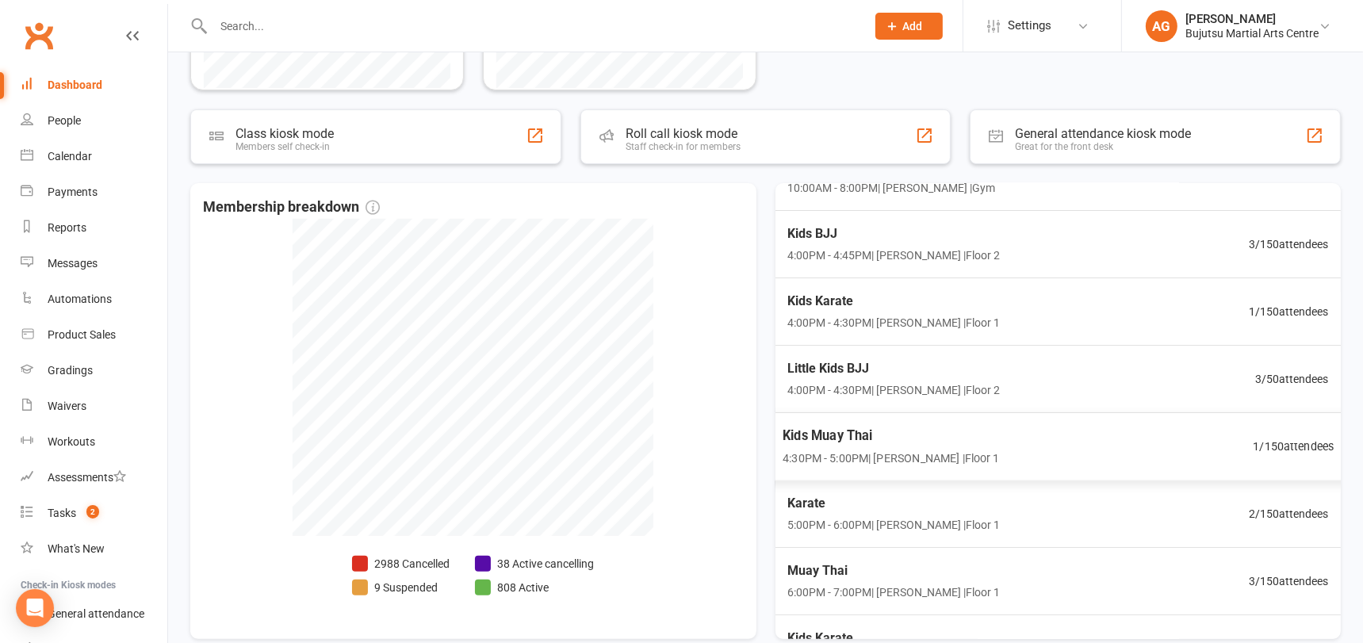
click at [1281, 443] on span "1 / 150 attendees" at bounding box center [1293, 446] width 81 height 18
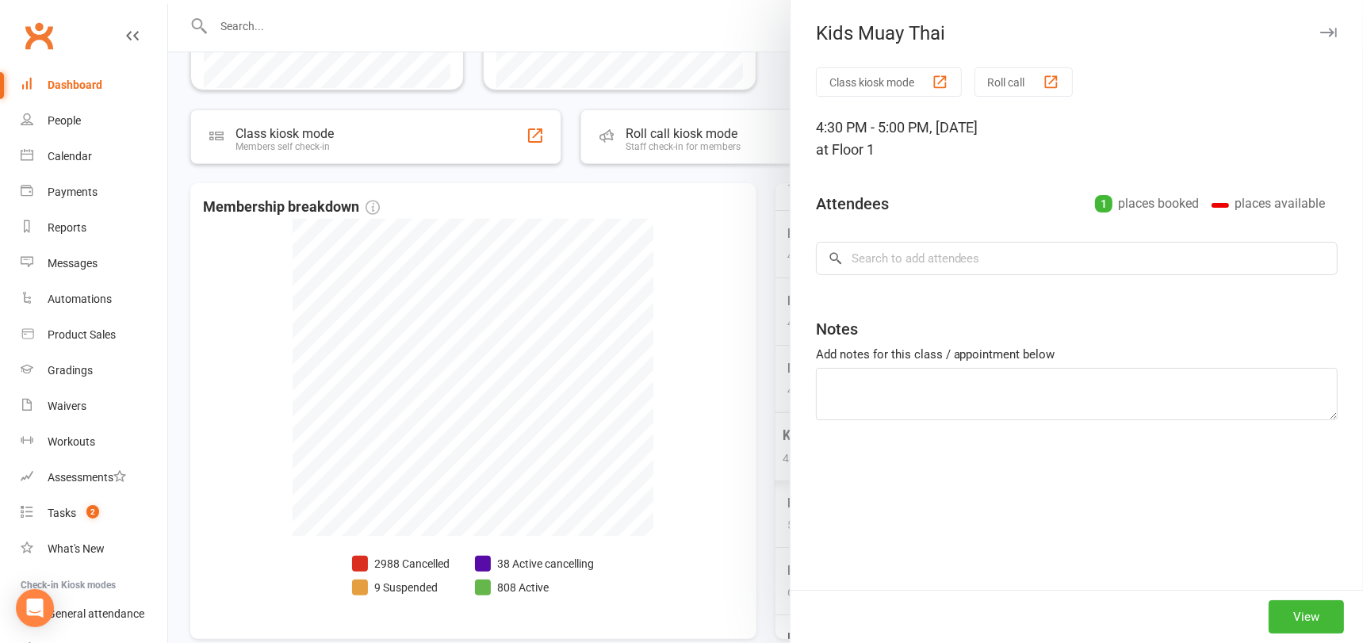
scroll to position [87, 0]
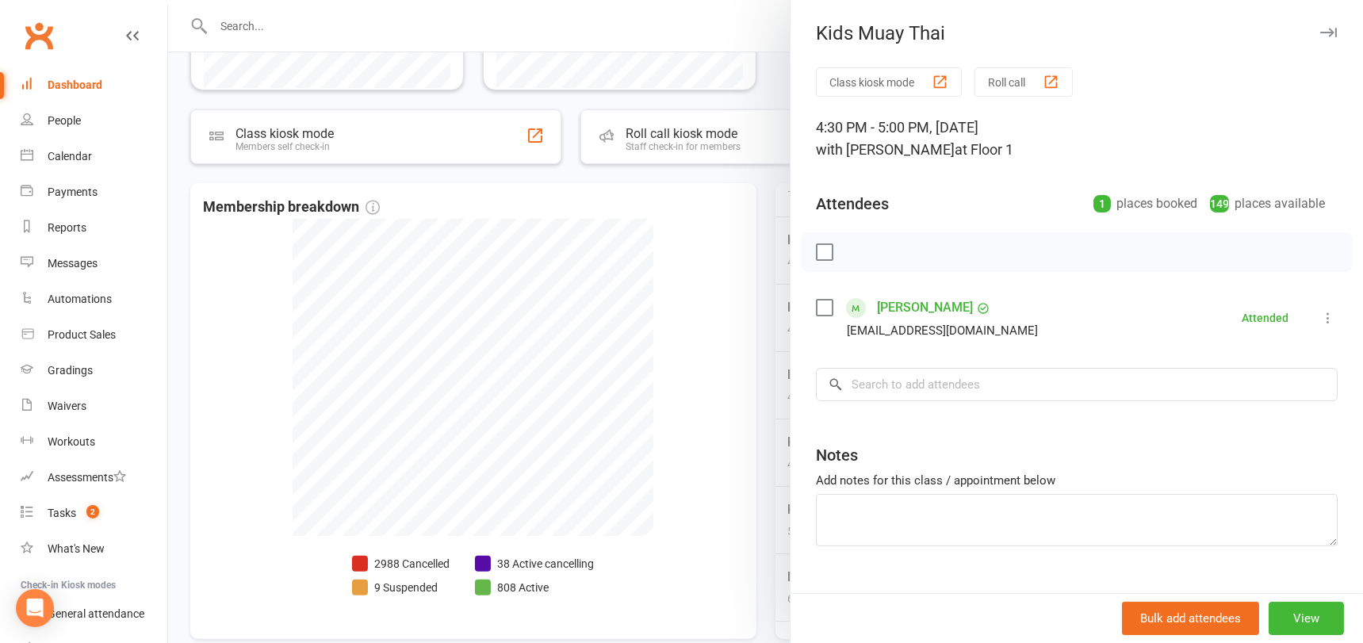
click at [731, 442] on div at bounding box center [765, 321] width 1195 height 643
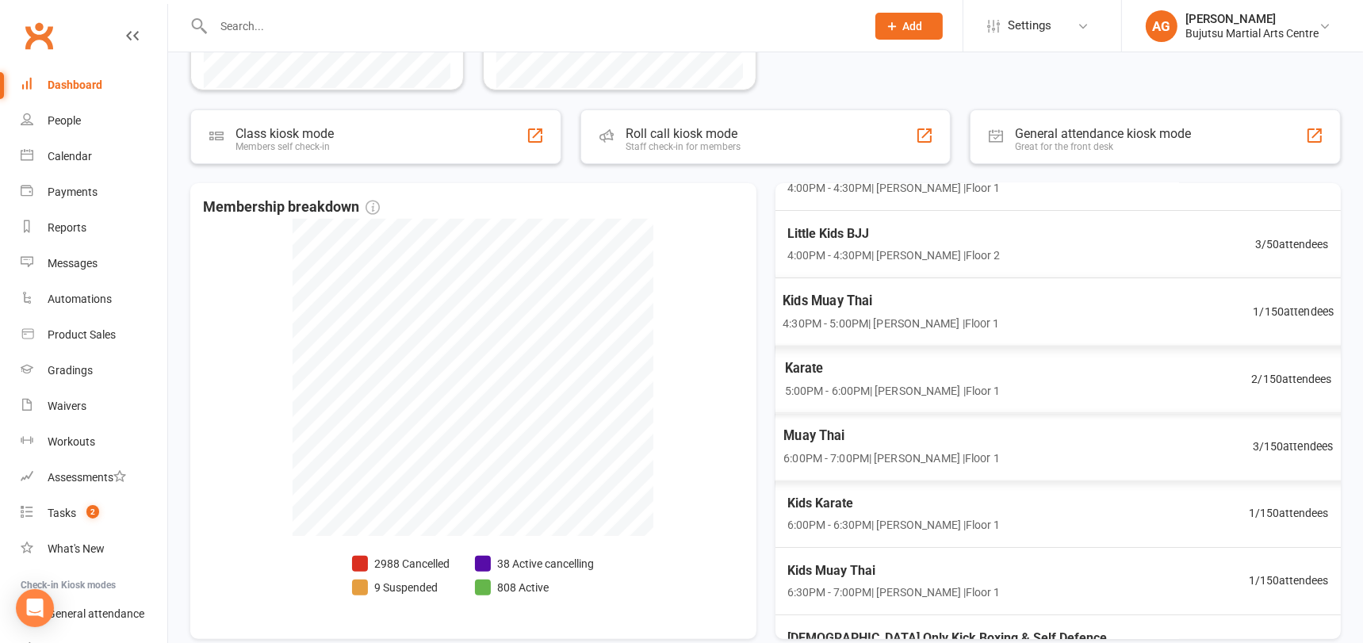
scroll to position [238, 0]
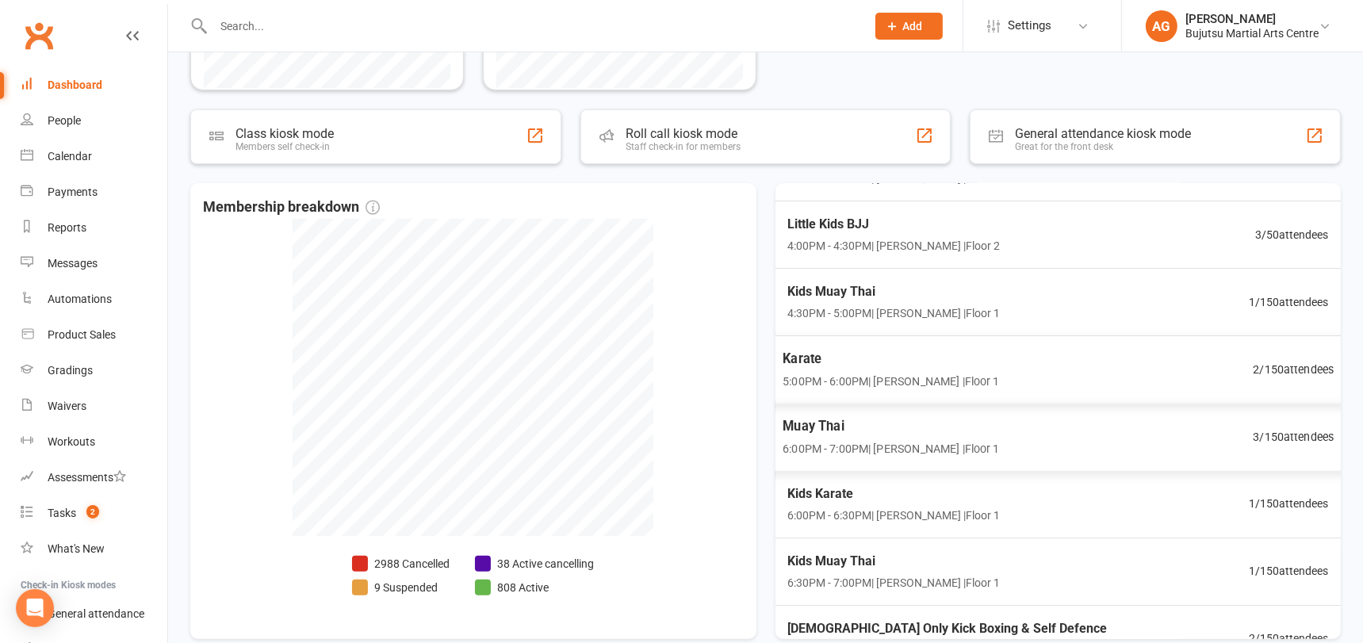
click at [1277, 362] on span "2 / 150 attendees" at bounding box center [1293, 369] width 81 height 18
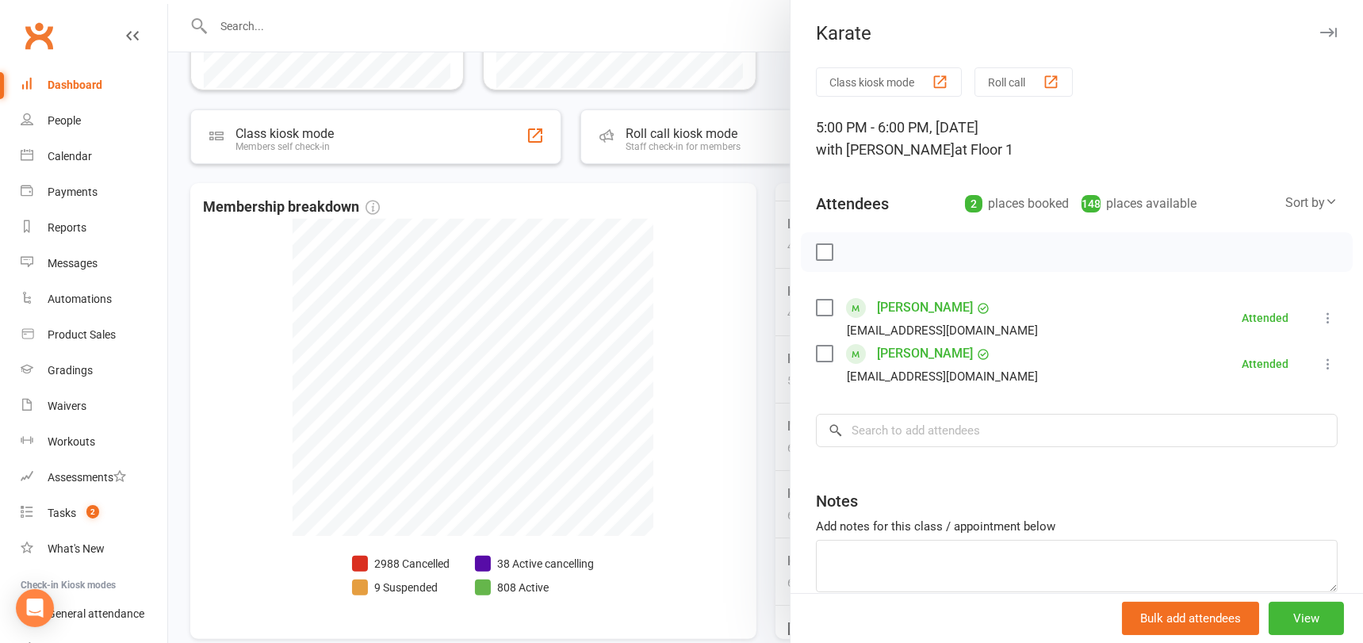
click at [666, 381] on div at bounding box center [765, 321] width 1195 height 643
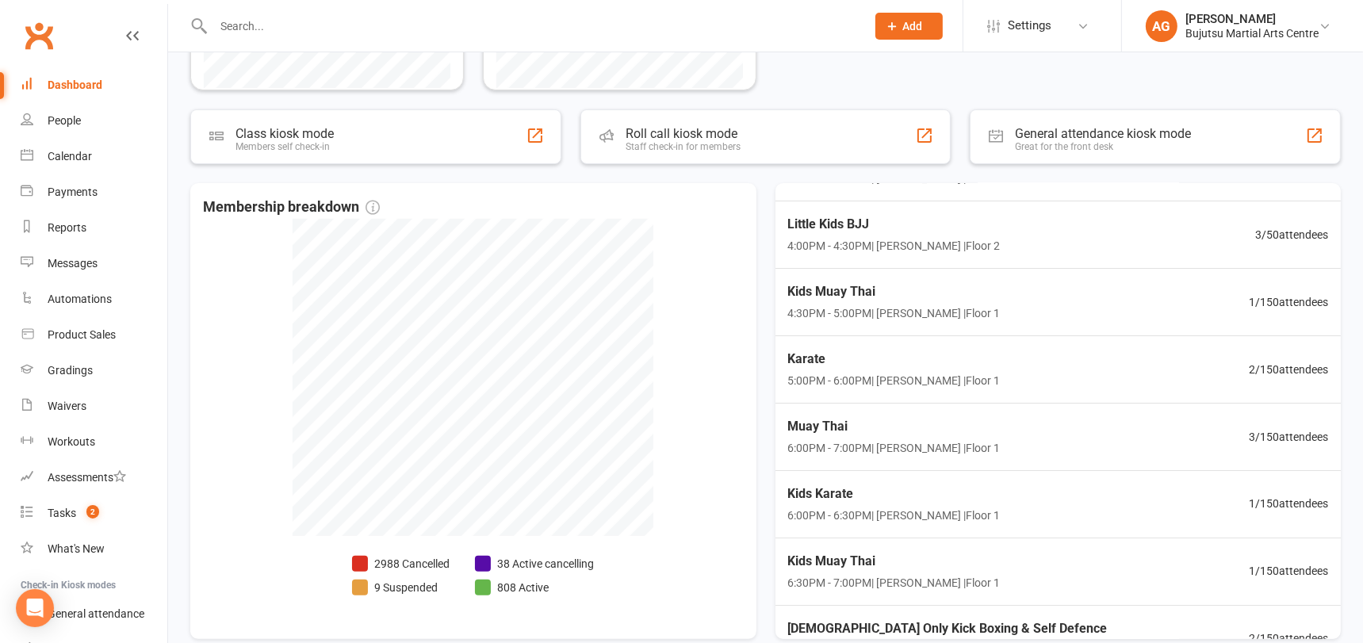
click at [307, 21] on input "text" at bounding box center [532, 26] width 646 height 22
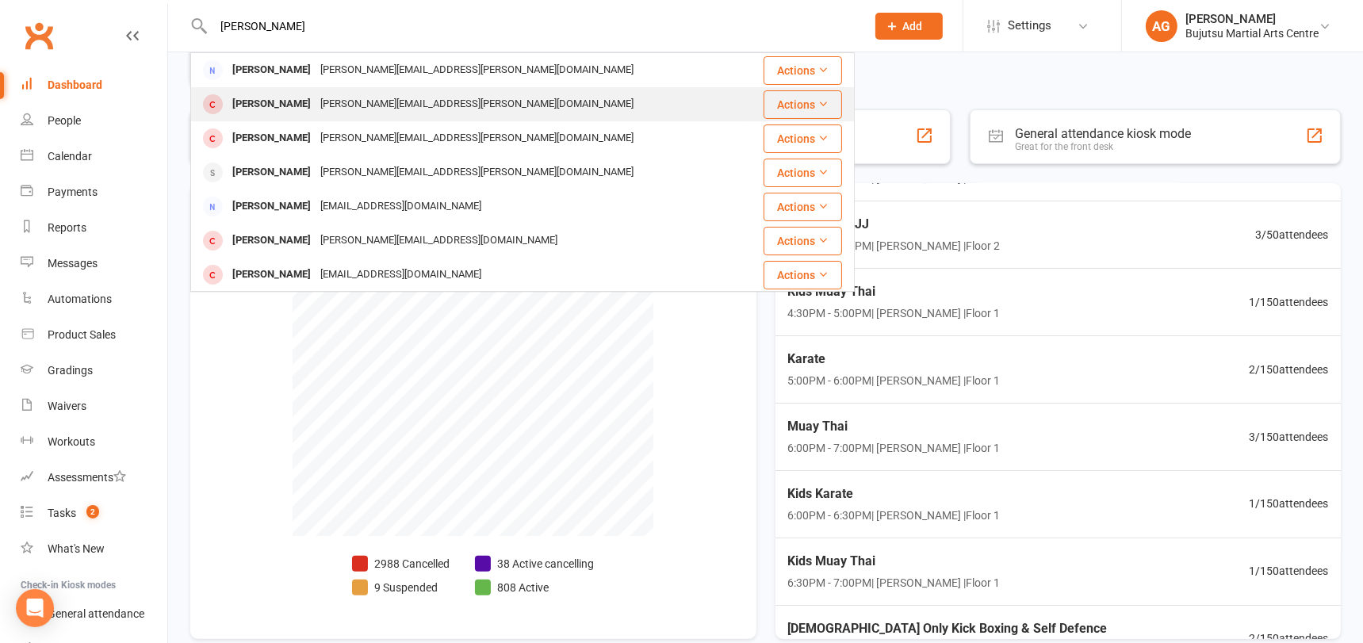
type input "james maloney"
click at [302, 97] on div "Celeste Moloney" at bounding box center [272, 104] width 88 height 23
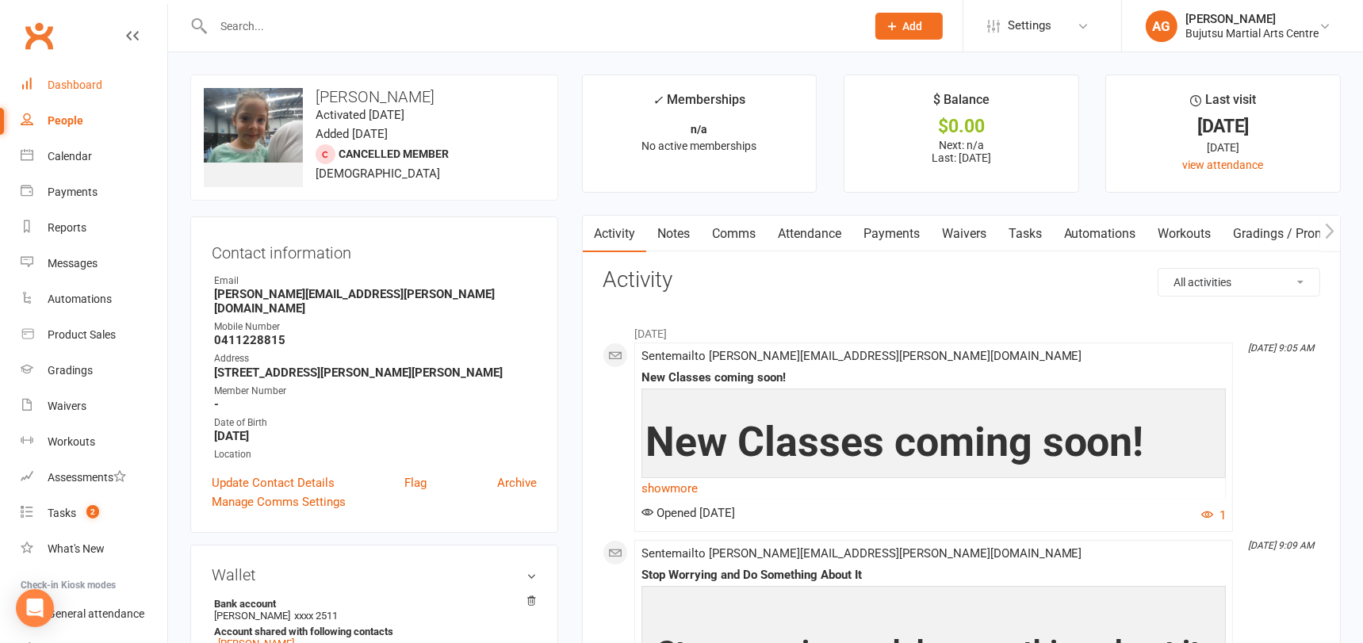
click at [67, 79] on div "Dashboard" at bounding box center [75, 84] width 55 height 13
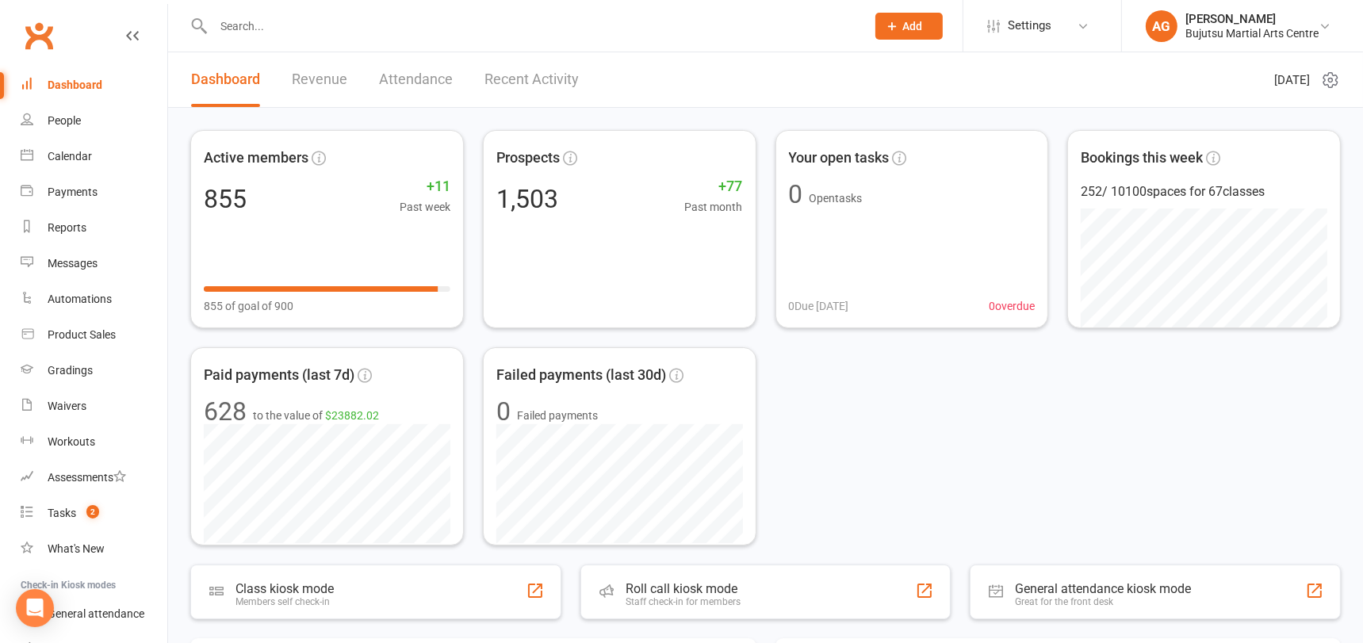
click at [70, 81] on div "Dashboard" at bounding box center [75, 84] width 55 height 13
click at [63, 84] on div "Dashboard" at bounding box center [75, 84] width 55 height 13
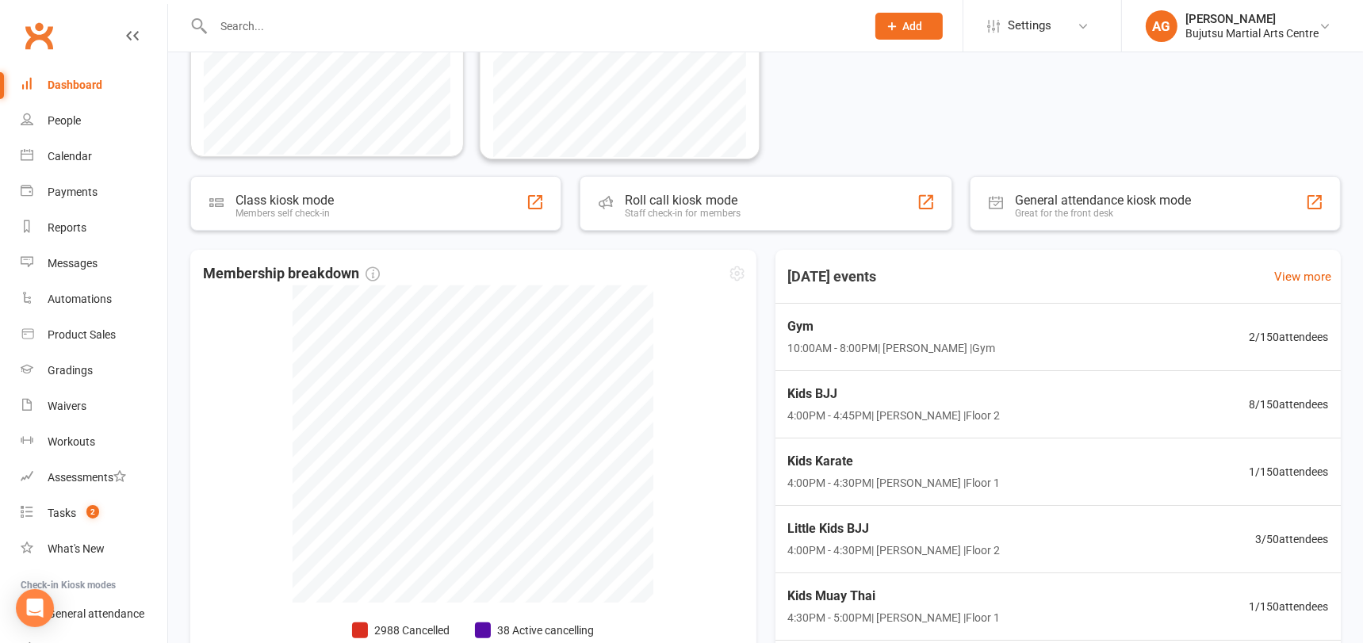
scroll to position [534, 0]
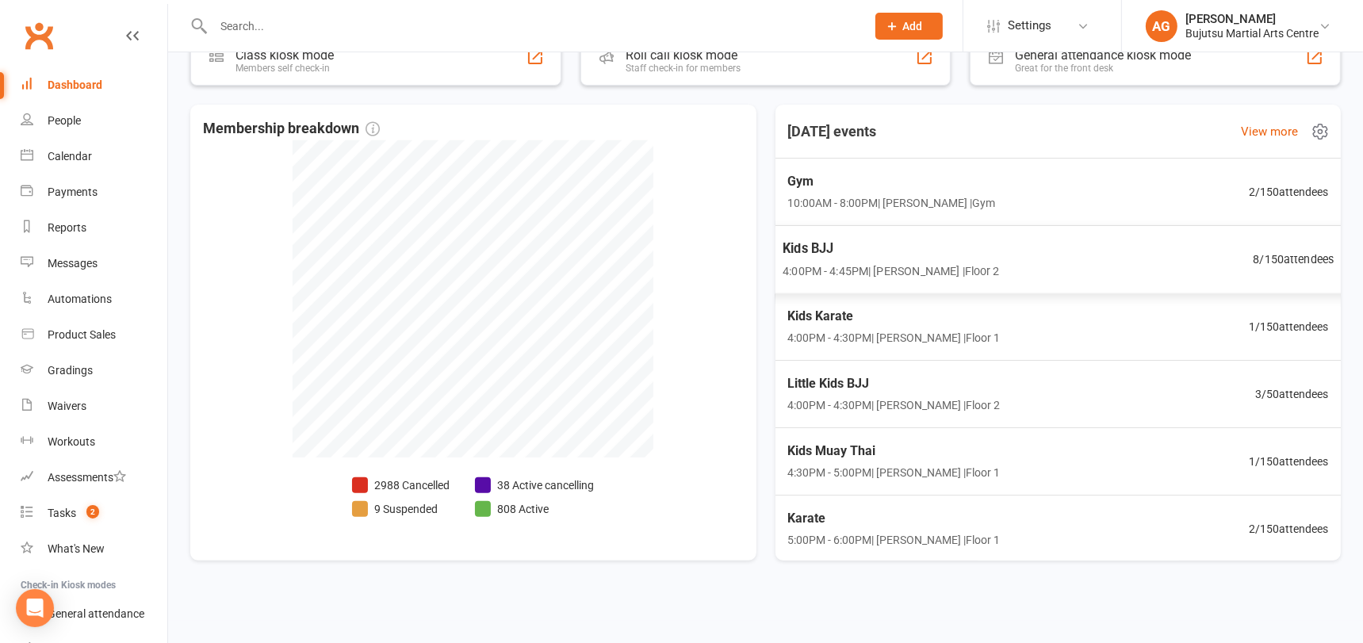
click at [822, 245] on span "Kids BJJ" at bounding box center [890, 248] width 216 height 21
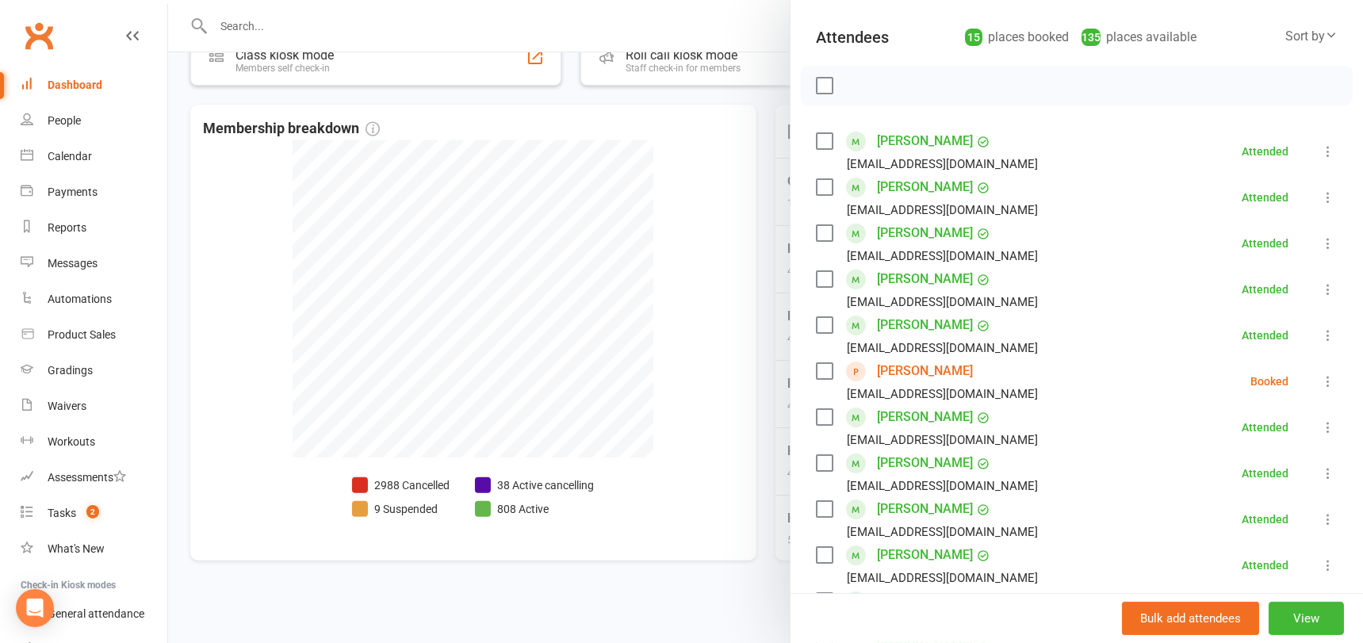
scroll to position [166, 0]
drag, startPoint x: 62, startPoint y: 110, endPoint x: 67, endPoint y: 98, distance: 12.8
click at [62, 110] on link "People" at bounding box center [94, 121] width 147 height 36
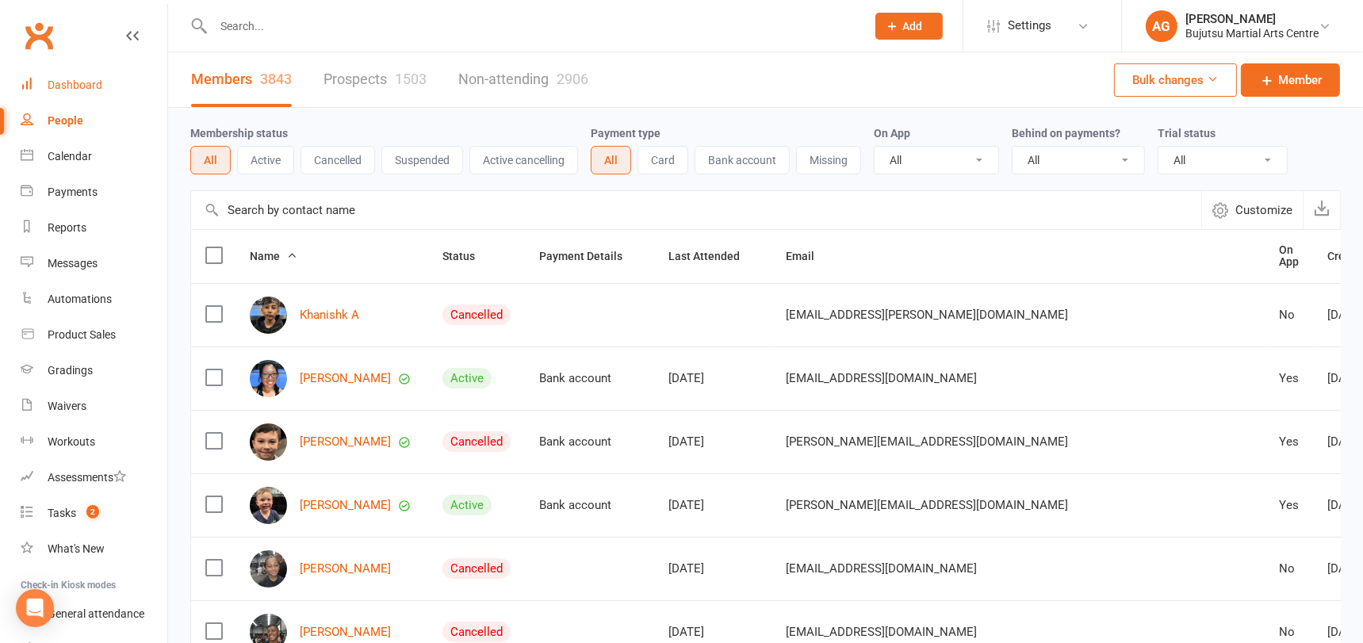
click at [68, 84] on div "Dashboard" at bounding box center [75, 84] width 55 height 13
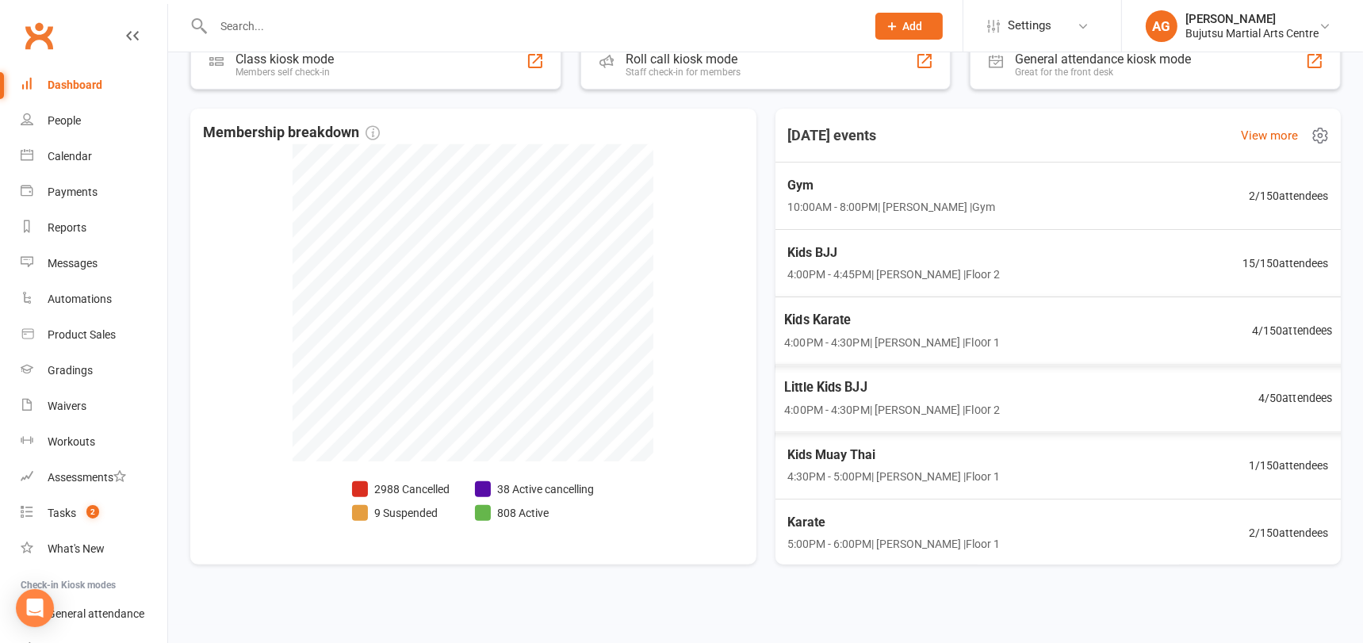
scroll to position [534, 0]
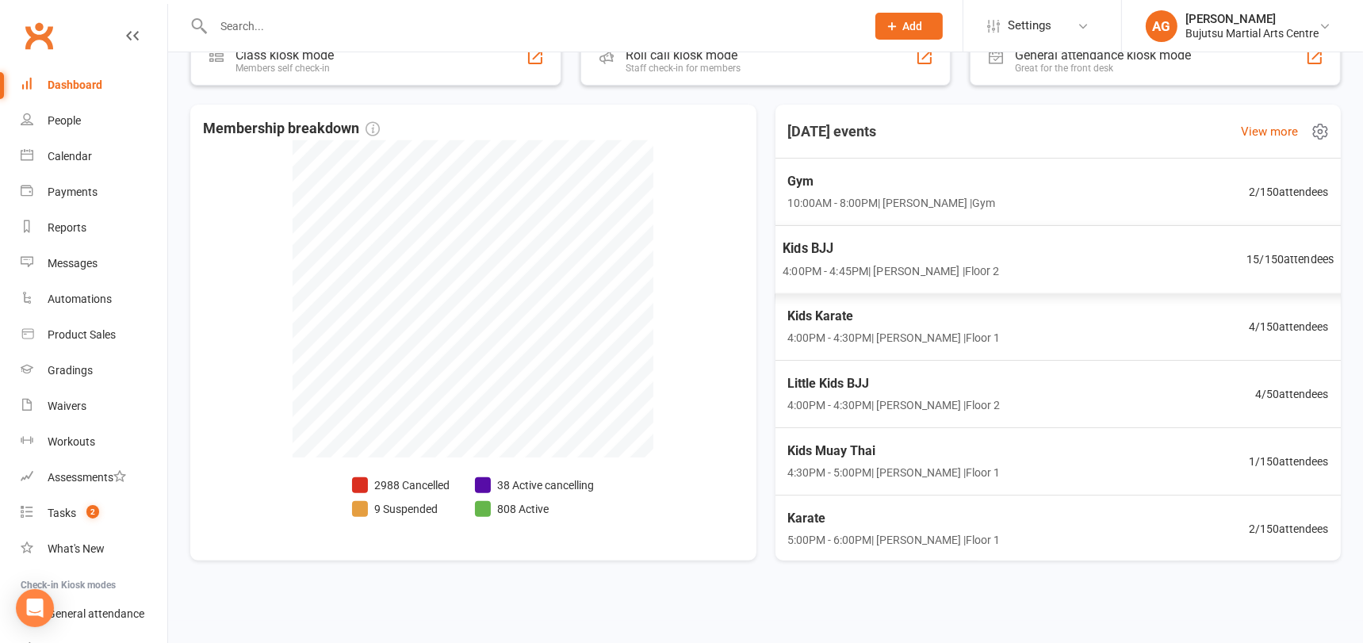
click at [812, 246] on span "Kids BJJ" at bounding box center [890, 248] width 216 height 21
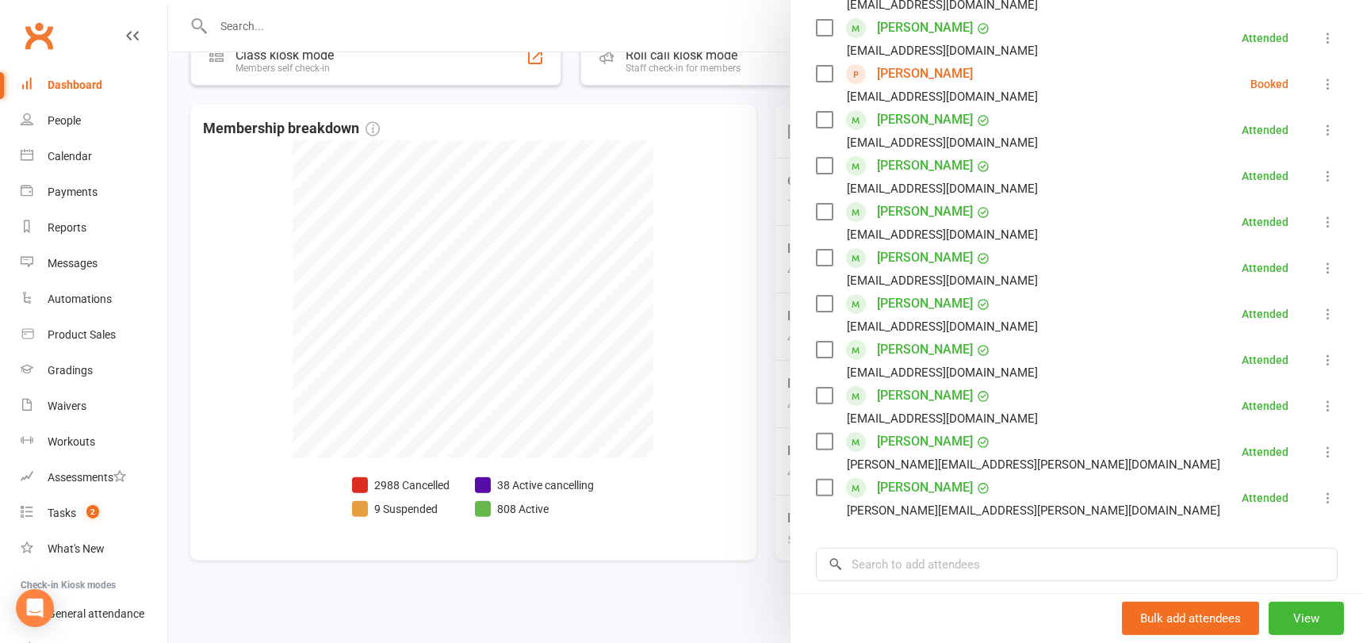
scroll to position [469, 0]
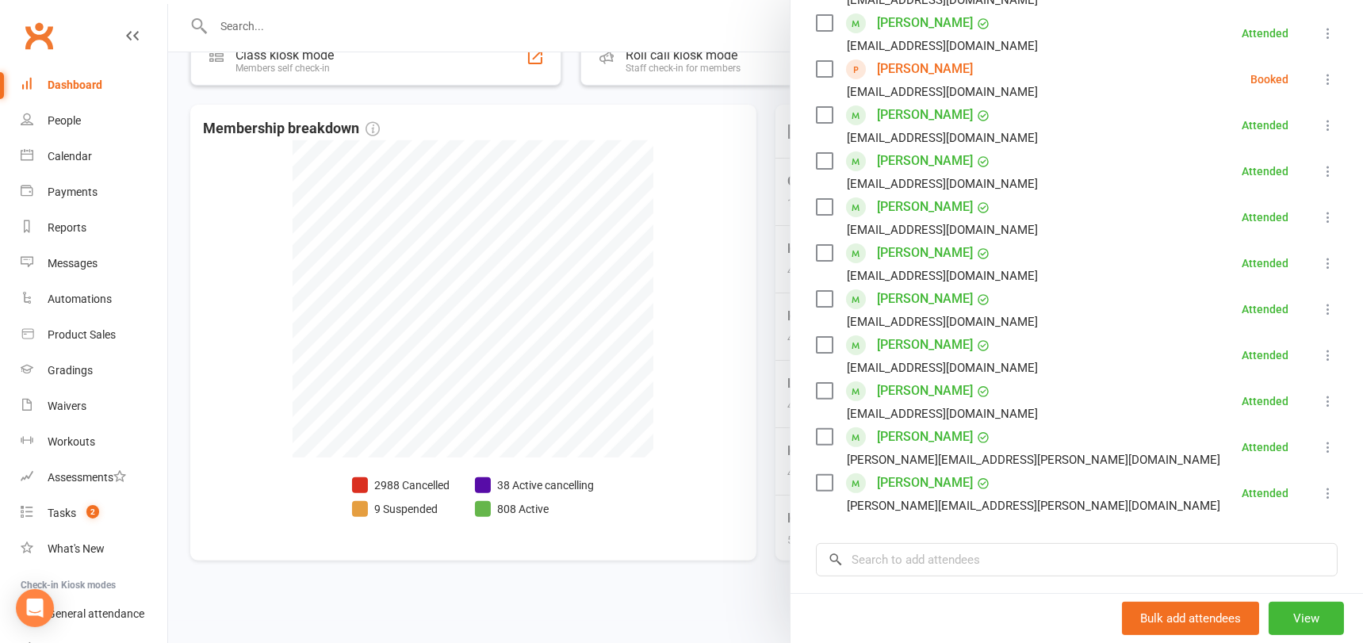
click at [1330, 305] on icon at bounding box center [1328, 309] width 16 height 16
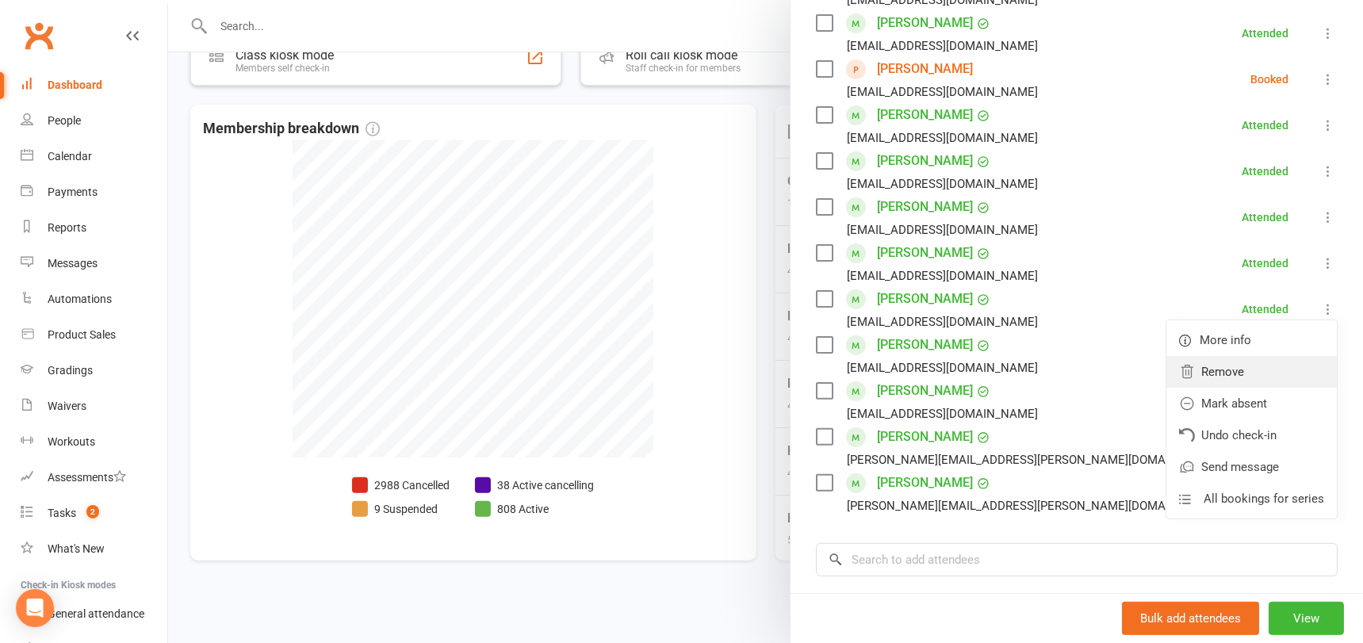
click at [1245, 373] on link "Remove" at bounding box center [1251, 372] width 170 height 32
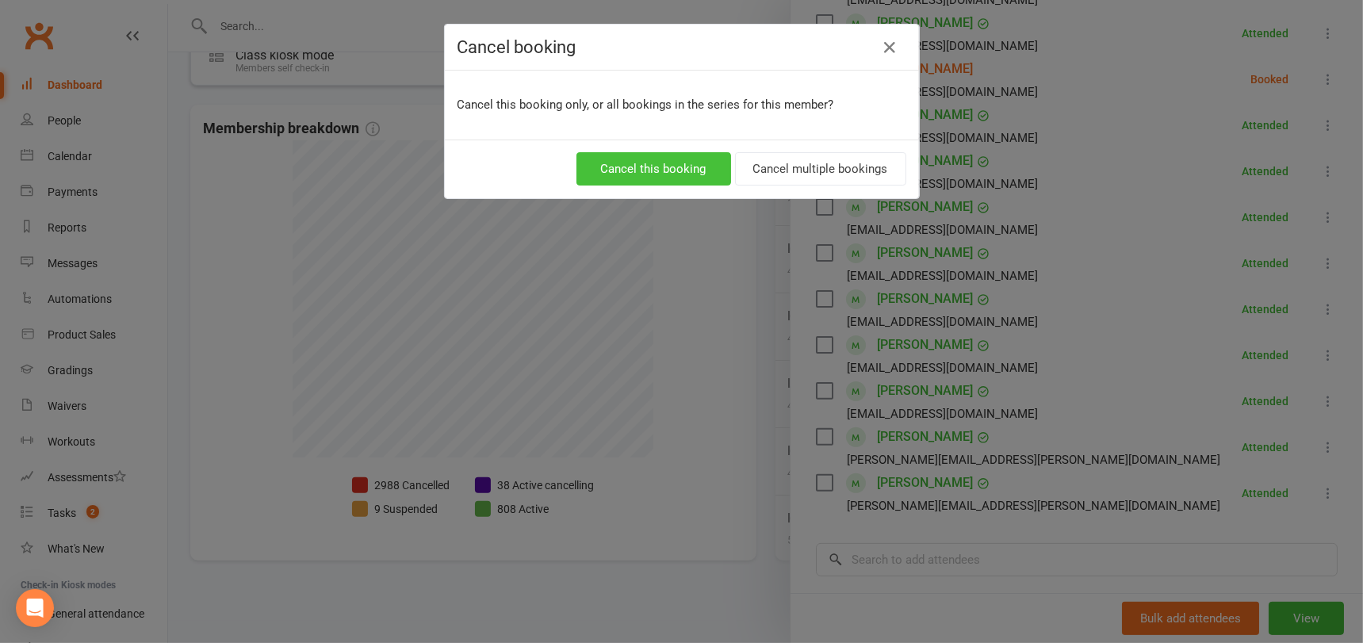
click at [679, 166] on button "Cancel this booking" at bounding box center [653, 168] width 155 height 33
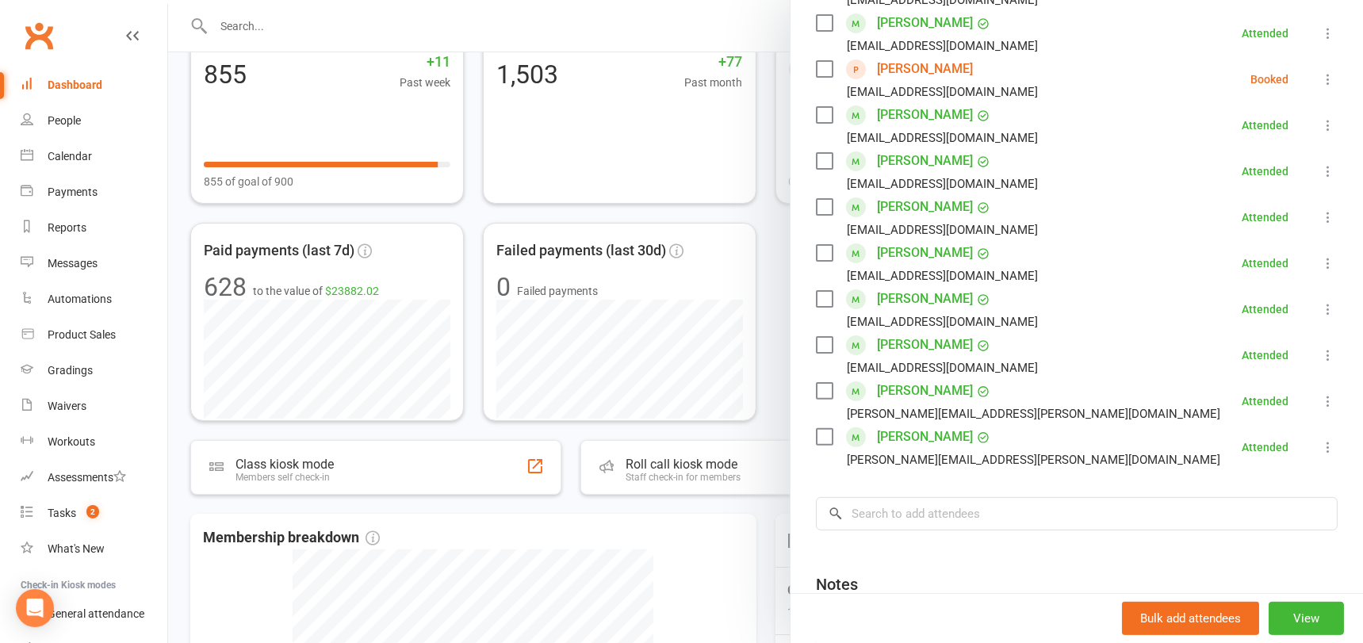
scroll to position [0, 0]
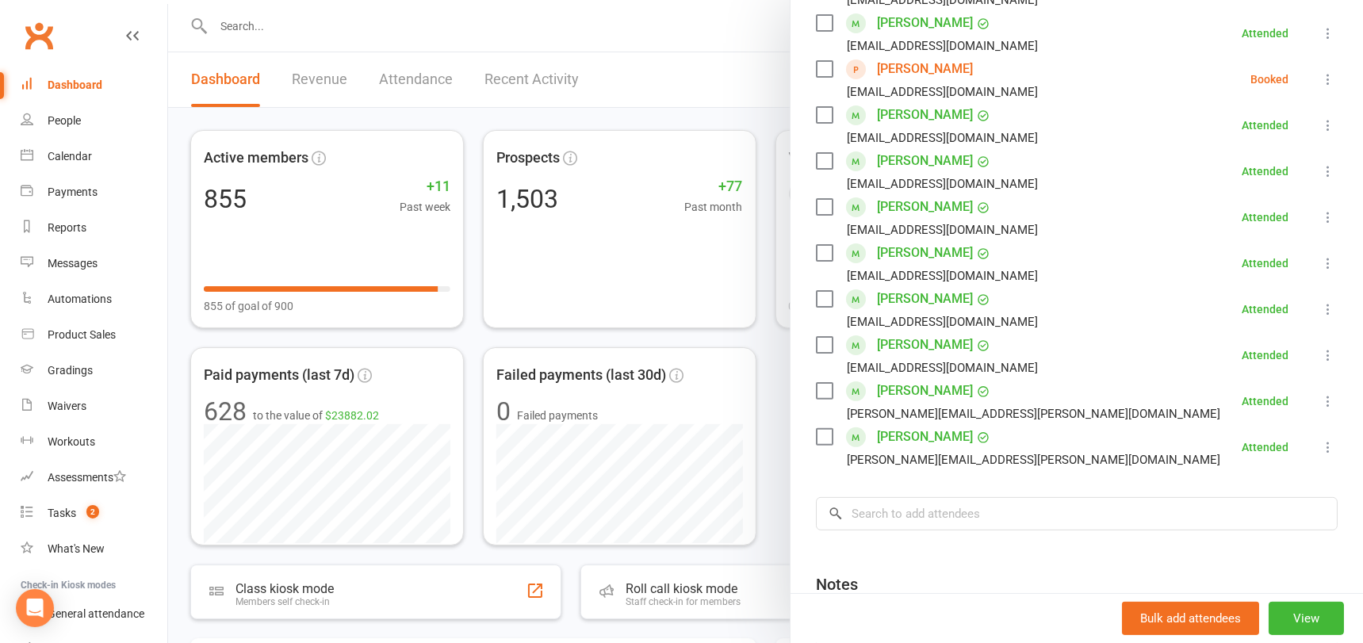
click at [728, 104] on div at bounding box center [765, 321] width 1195 height 643
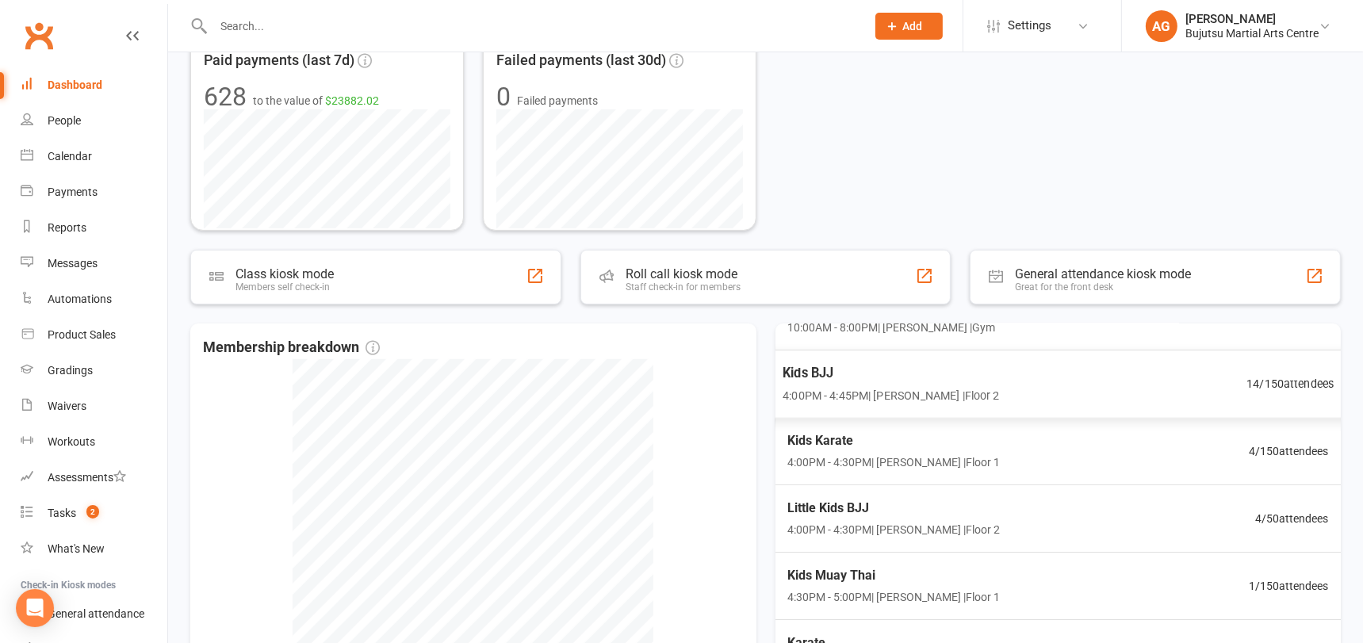
scroll to position [95, 0]
click at [844, 504] on span "Little Kids BJJ" at bounding box center [890, 506] width 216 height 21
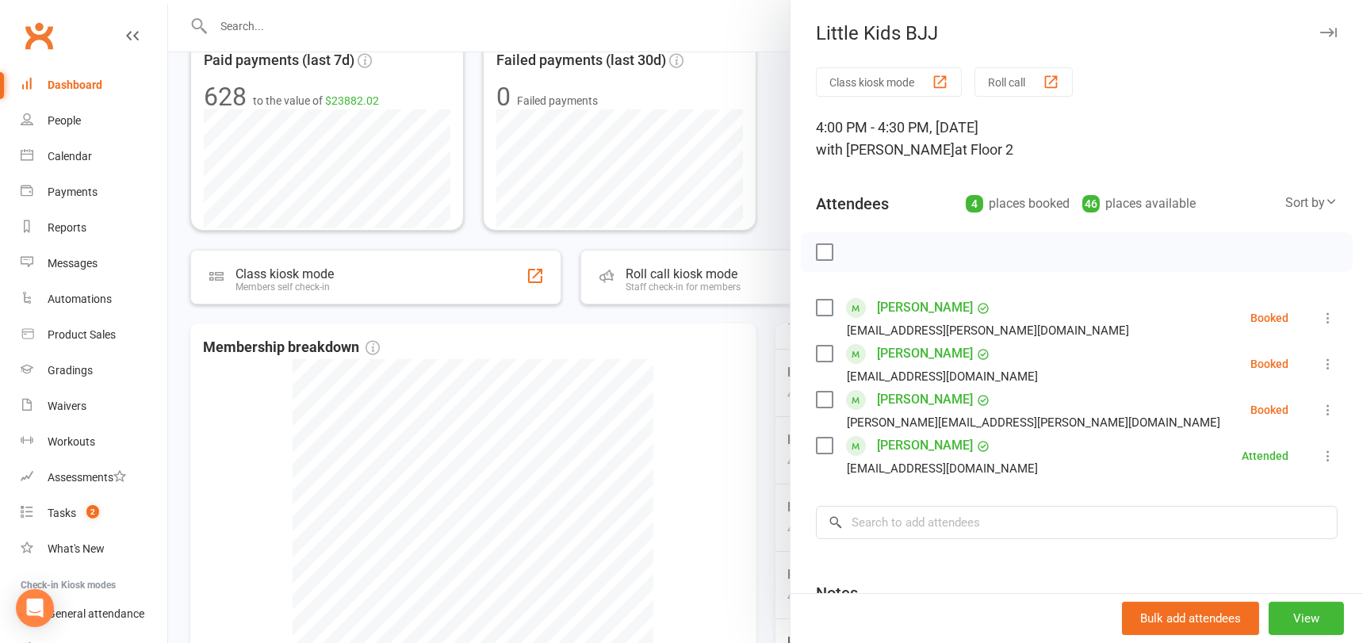
click at [702, 397] on div at bounding box center [765, 321] width 1195 height 643
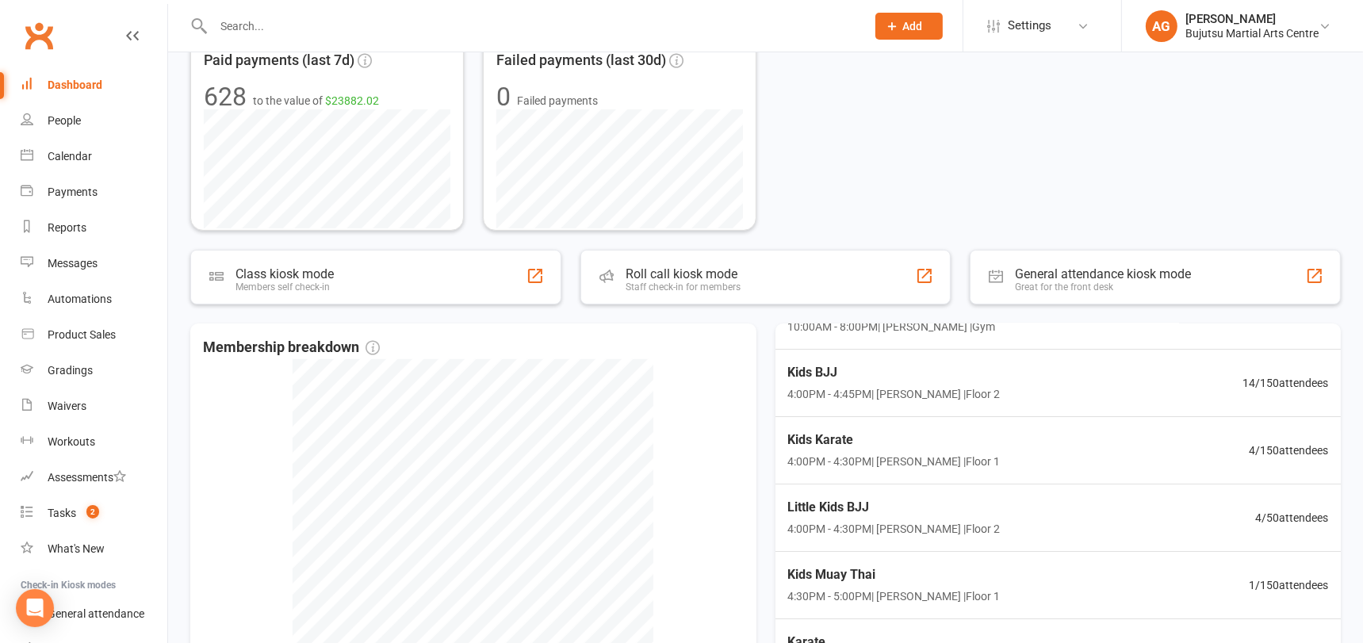
click at [79, 81] on div "Dashboard" at bounding box center [75, 84] width 55 height 13
click at [77, 155] on div "Calendar" at bounding box center [70, 156] width 44 height 13
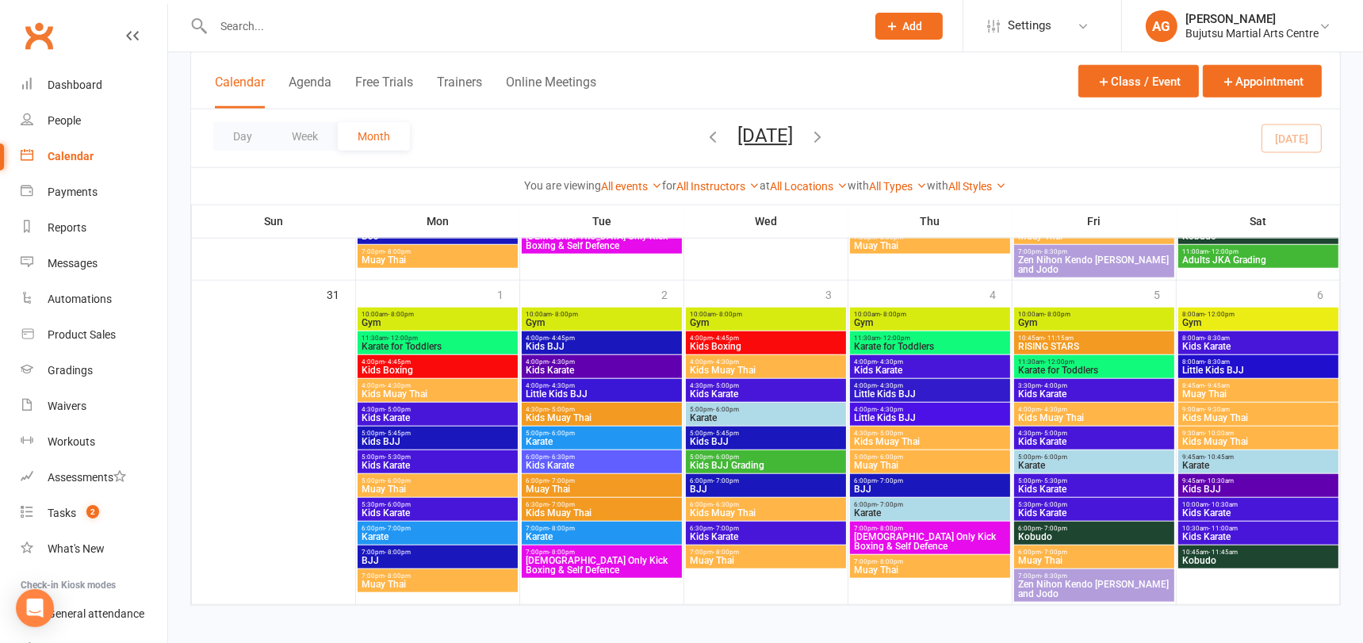
scroll to position [1697, 0]
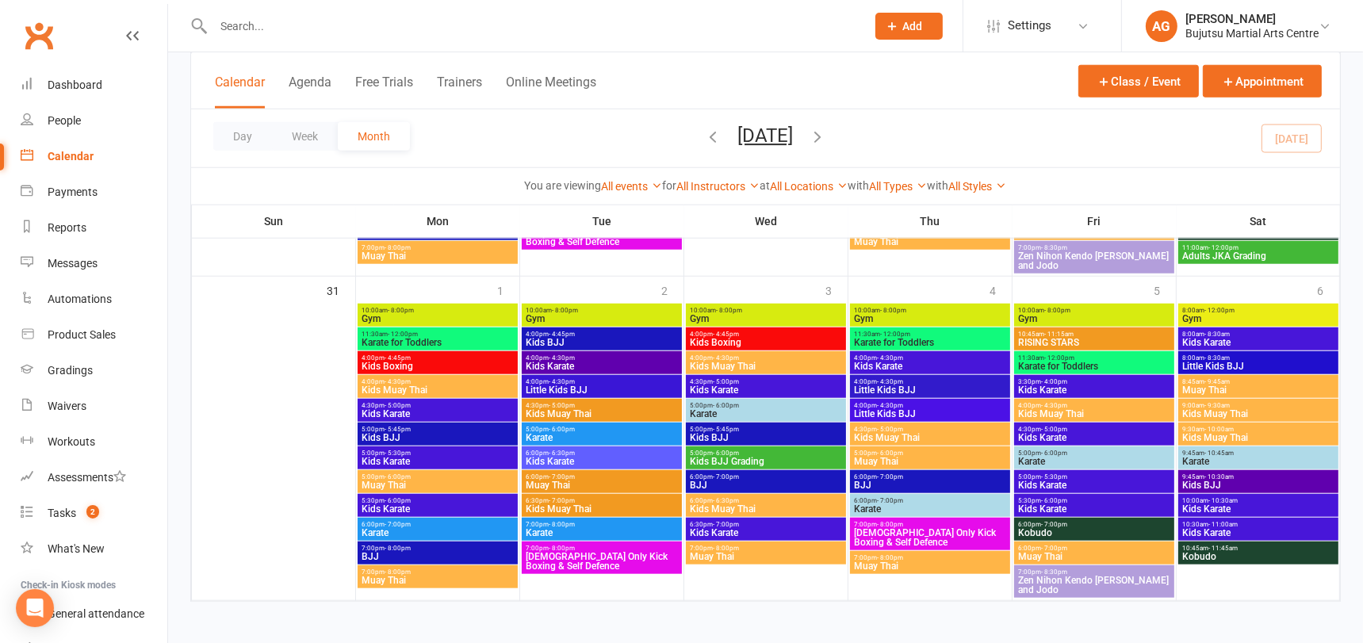
click at [1257, 249] on span "11:00am - 12:00pm" at bounding box center [1258, 247] width 154 height 7
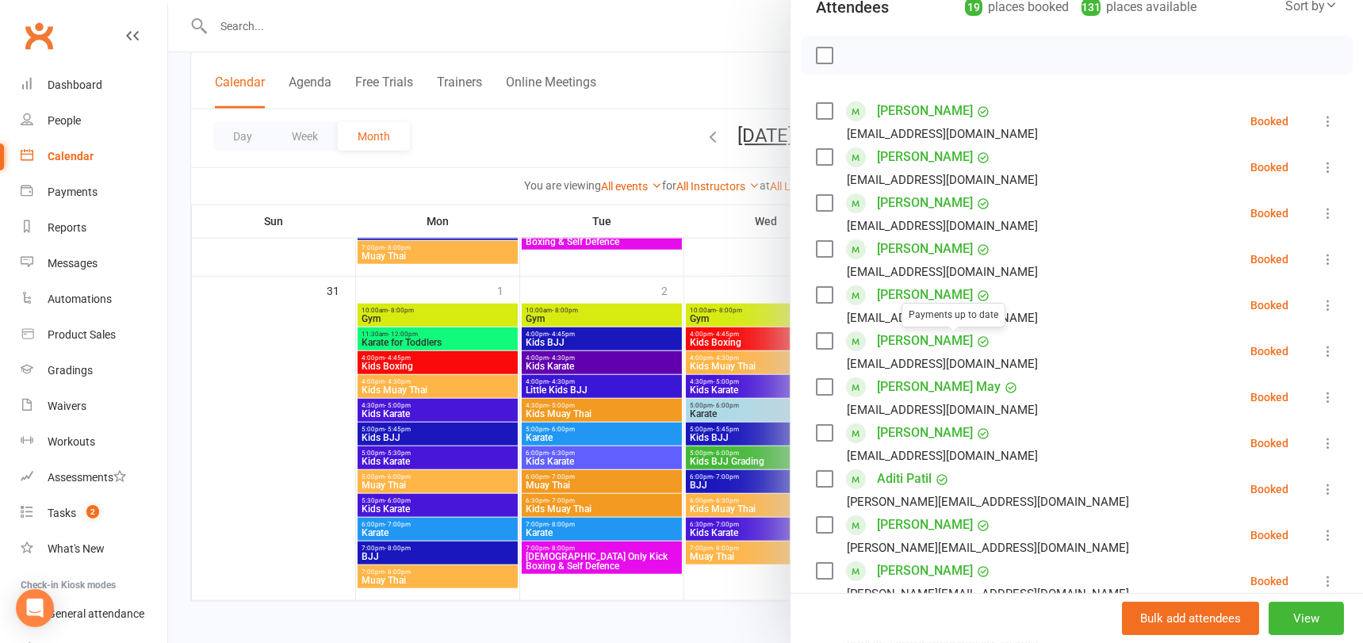
scroll to position [193, 0]
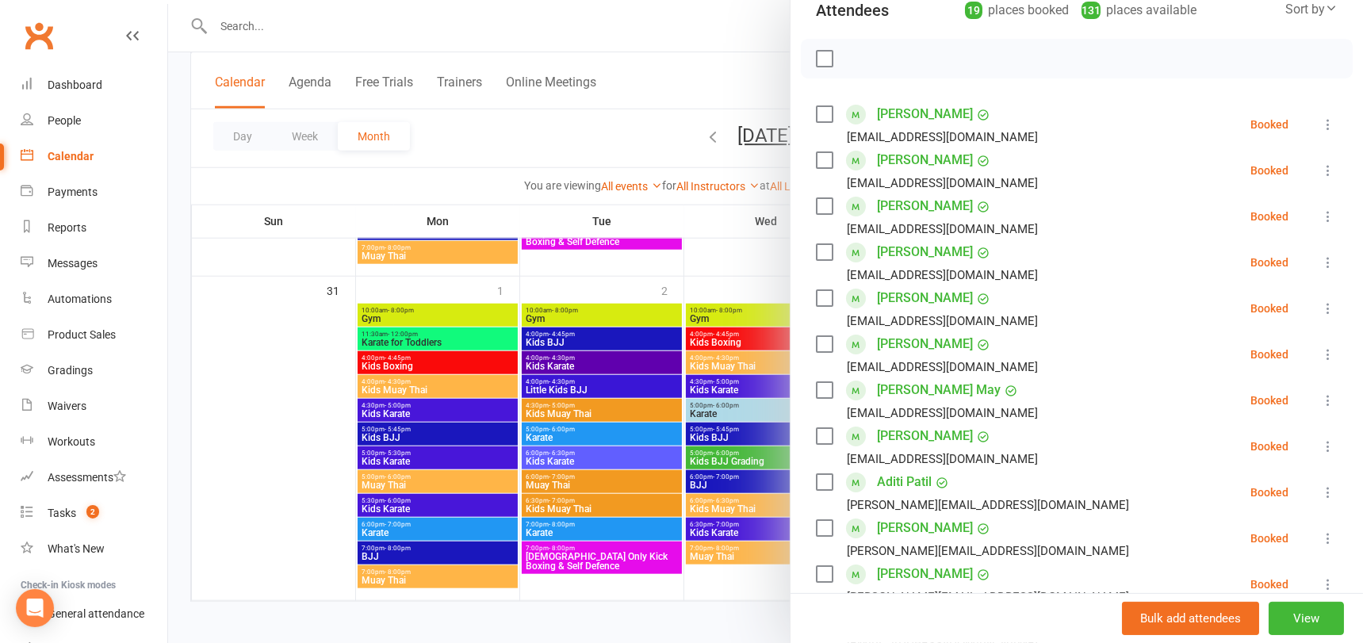
click at [919, 109] on link "Sarah Carrero" at bounding box center [925, 113] width 96 height 25
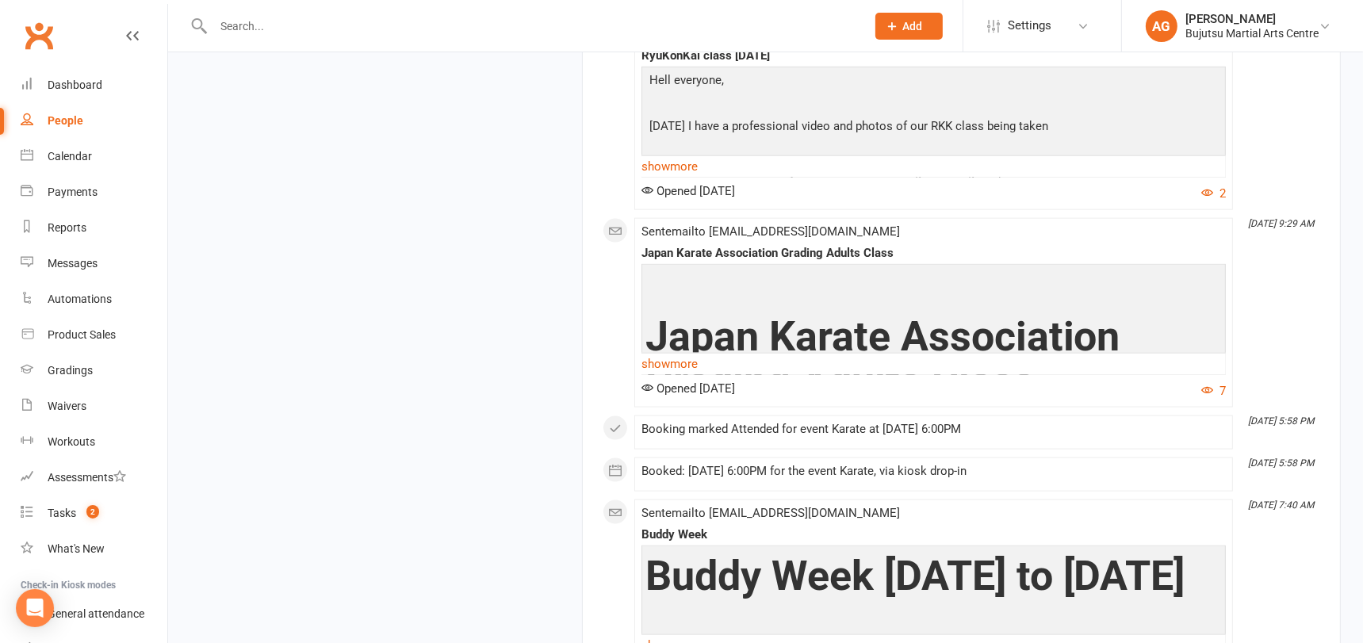
scroll to position [2368, 0]
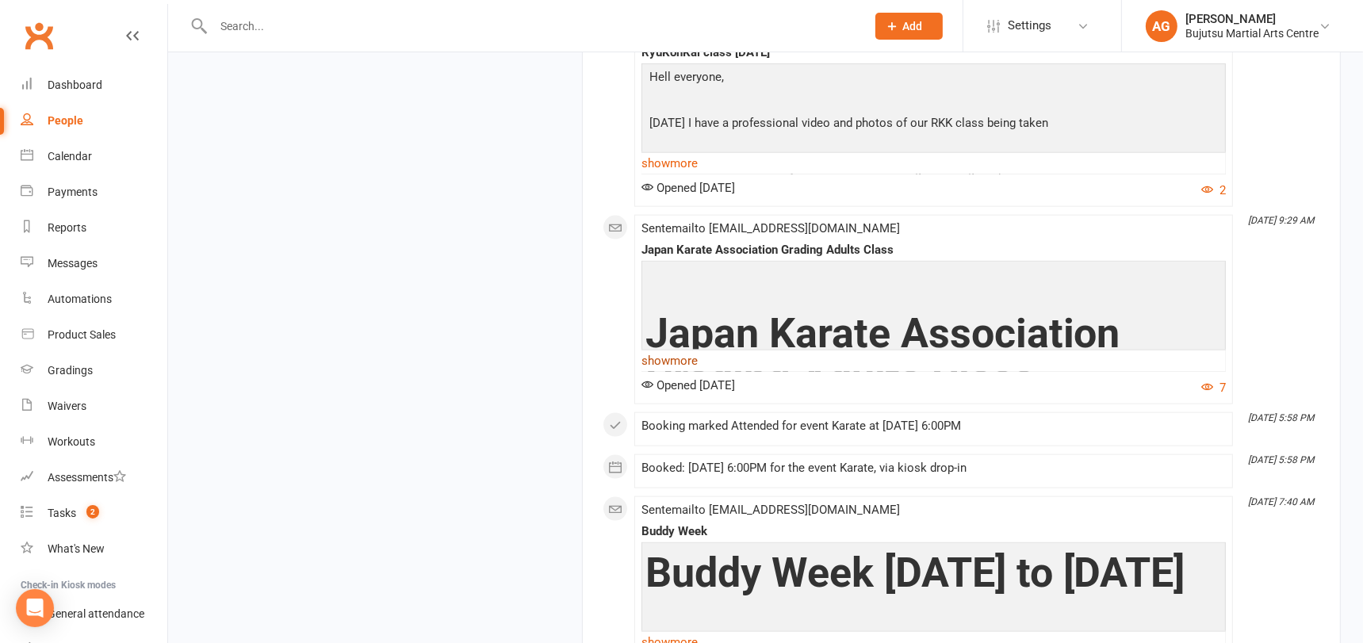
click at [693, 362] on link "show more" at bounding box center [933, 361] width 584 height 22
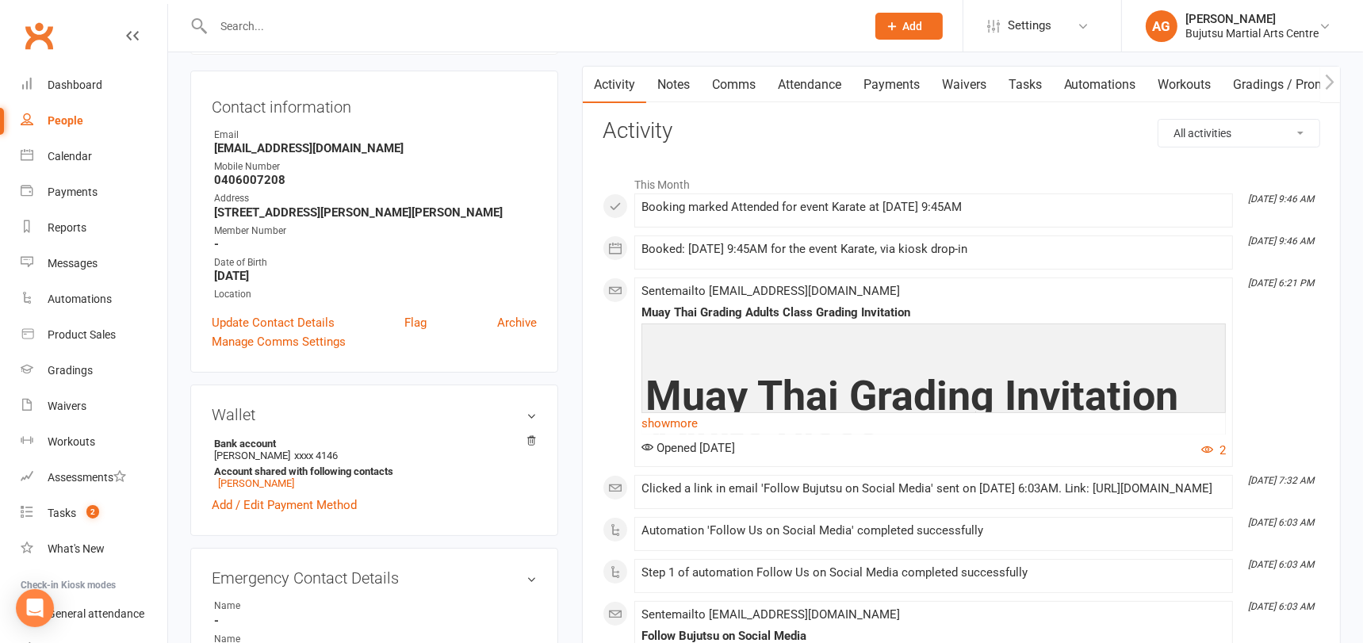
scroll to position [0, 0]
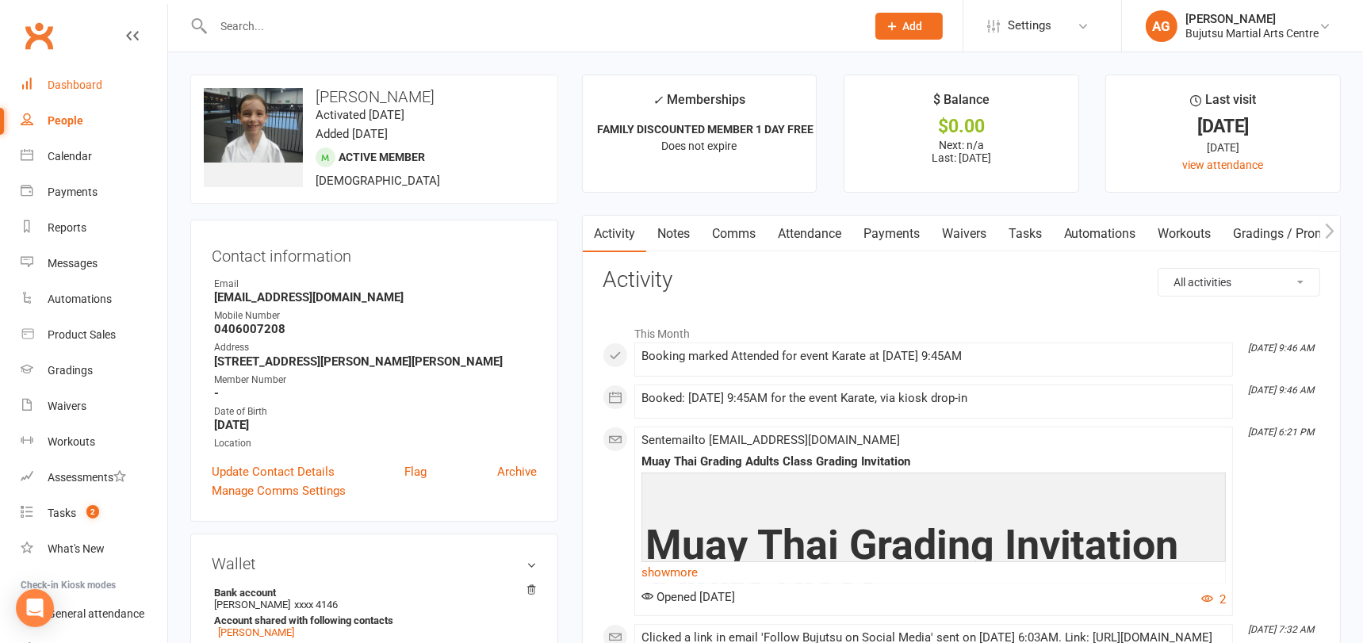
click at [79, 83] on div "Dashboard" at bounding box center [75, 84] width 55 height 13
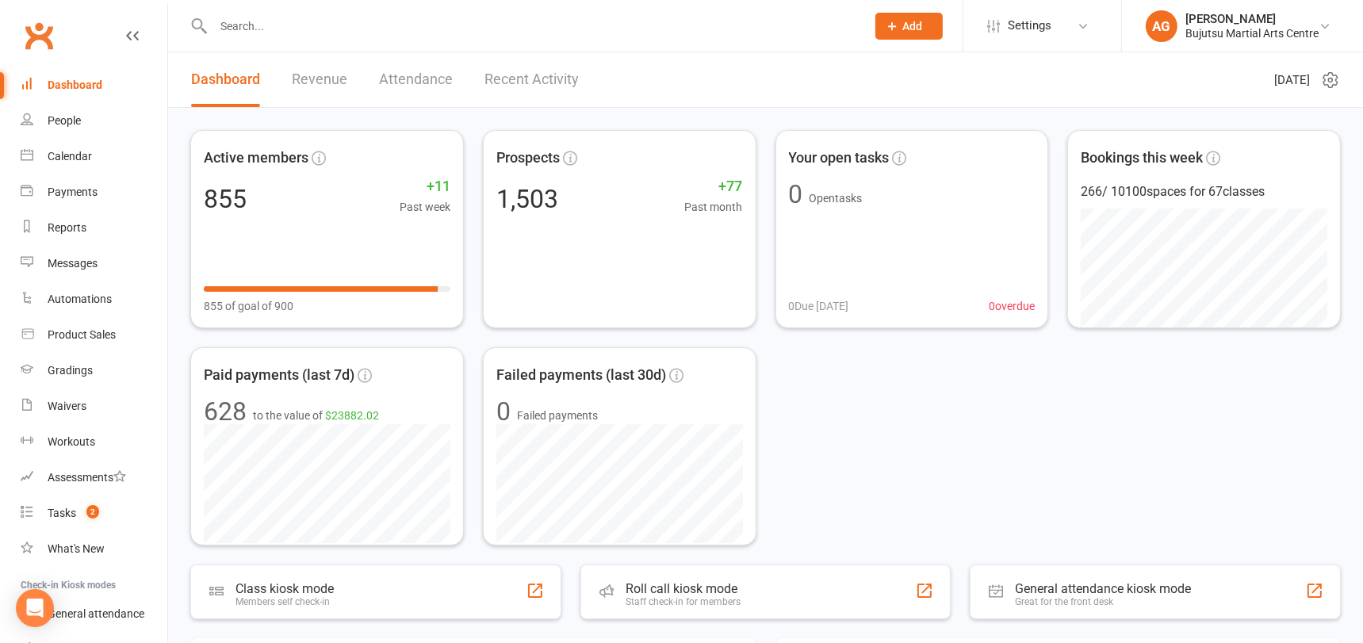
click at [285, 20] on input "text" at bounding box center [532, 26] width 646 height 22
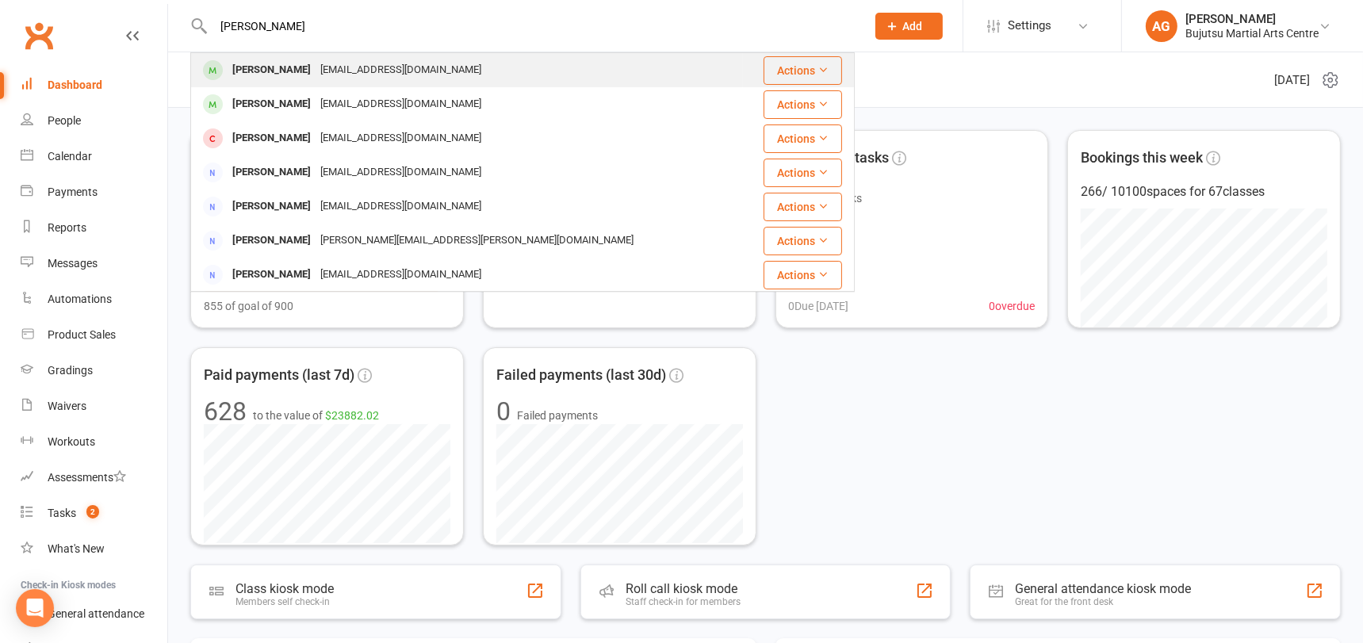
type input "sarah carrero"
click at [290, 73] on div "Sarah Carrero" at bounding box center [272, 70] width 88 height 23
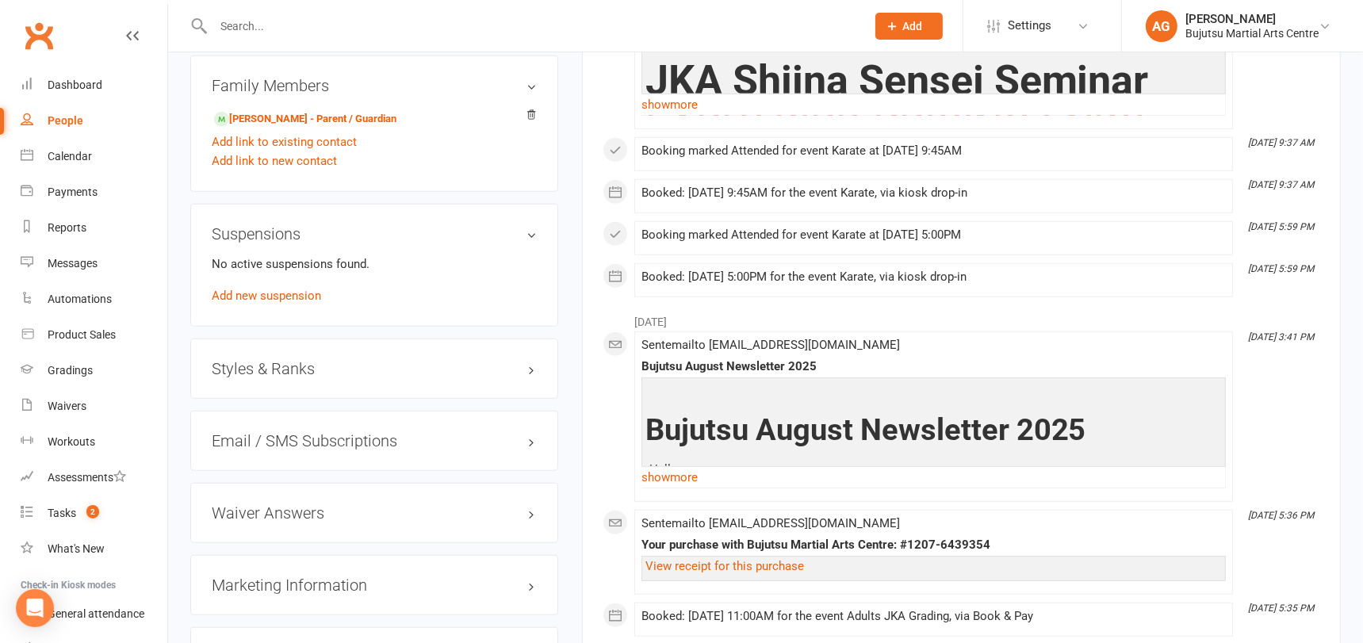
scroll to position [1379, 0]
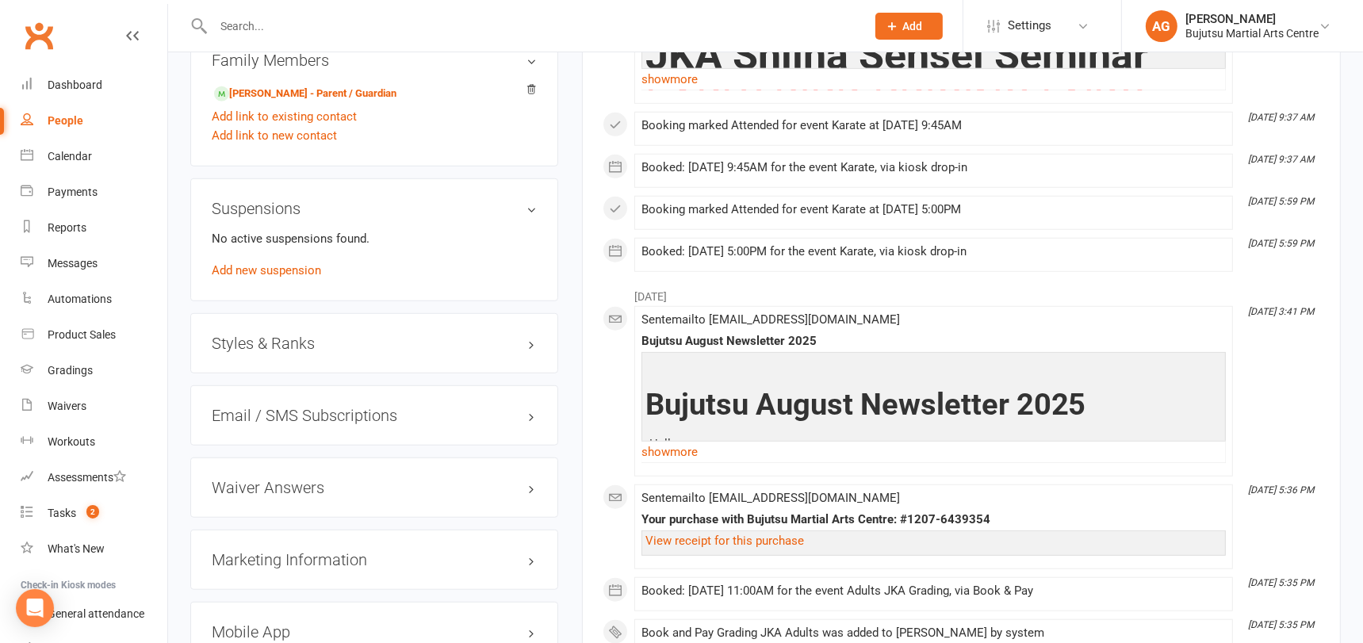
click at [293, 335] on h3 "Styles & Ranks" at bounding box center [374, 343] width 325 height 17
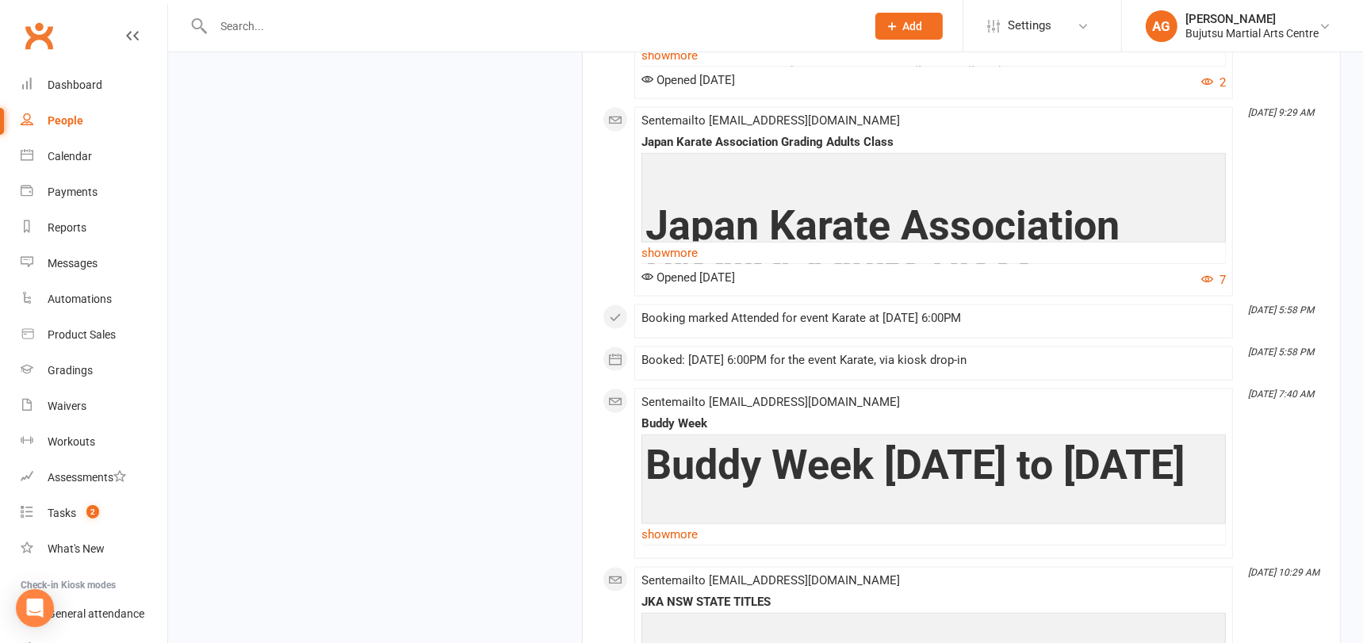
scroll to position [2481, 0]
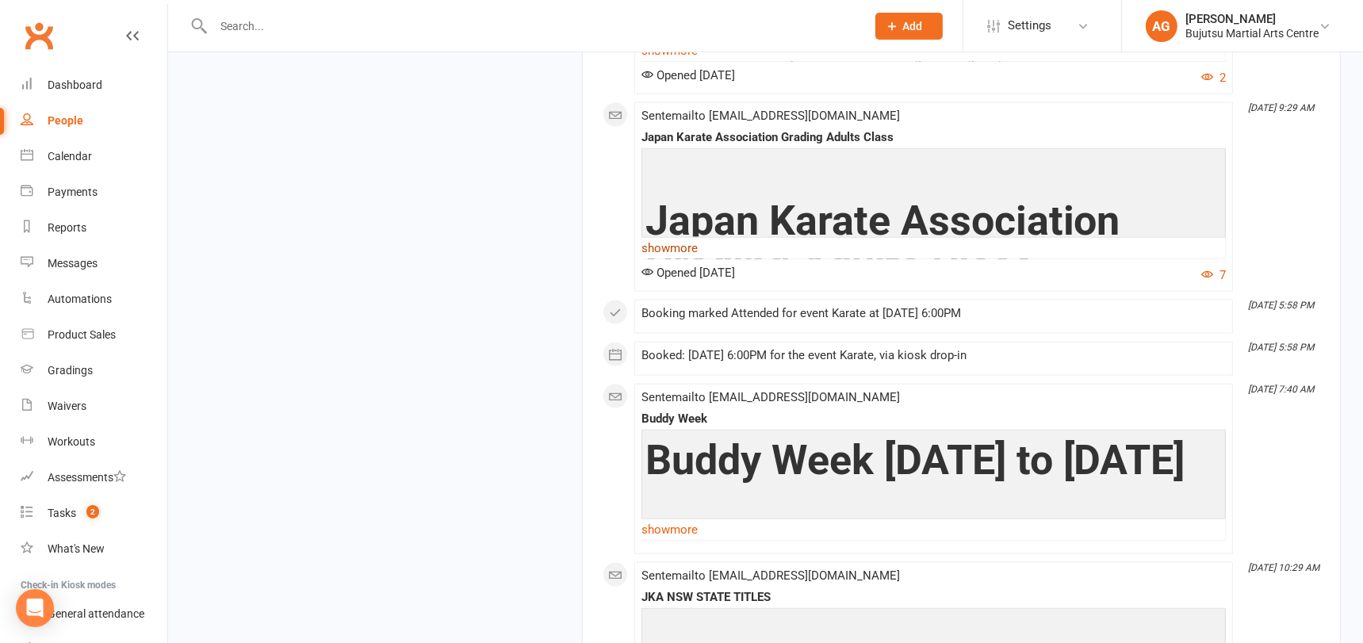
click at [686, 252] on link "show more" at bounding box center [933, 248] width 584 height 22
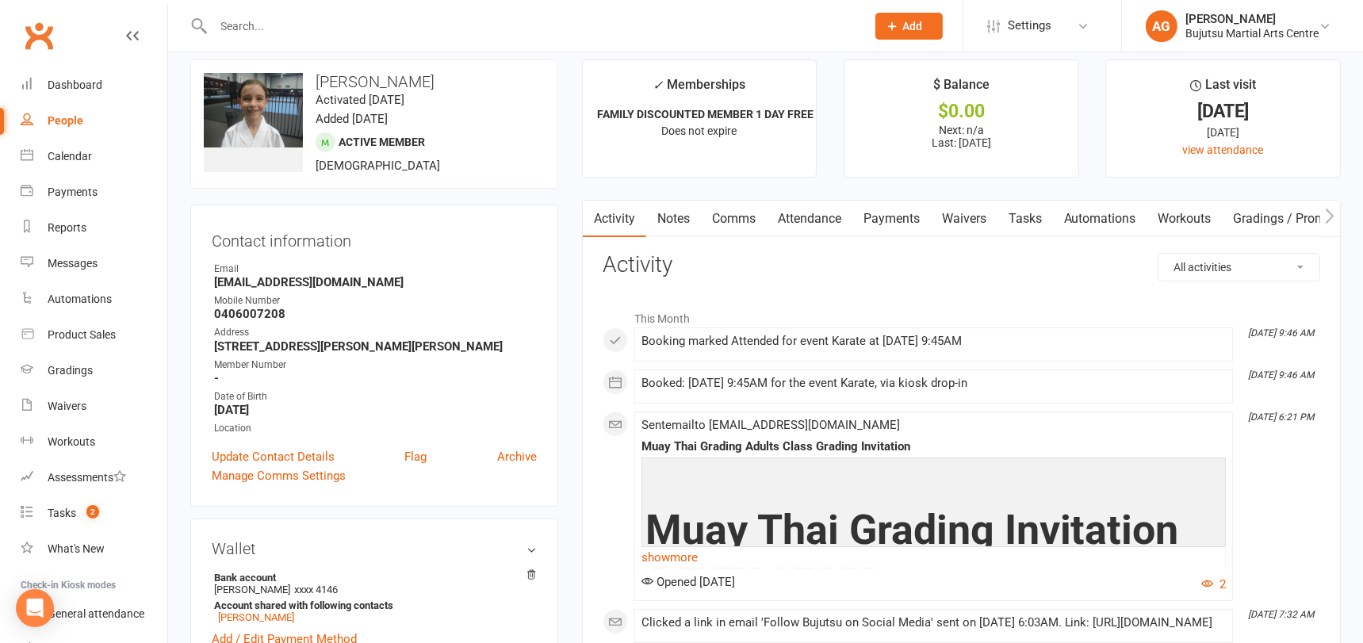
scroll to position [0, 0]
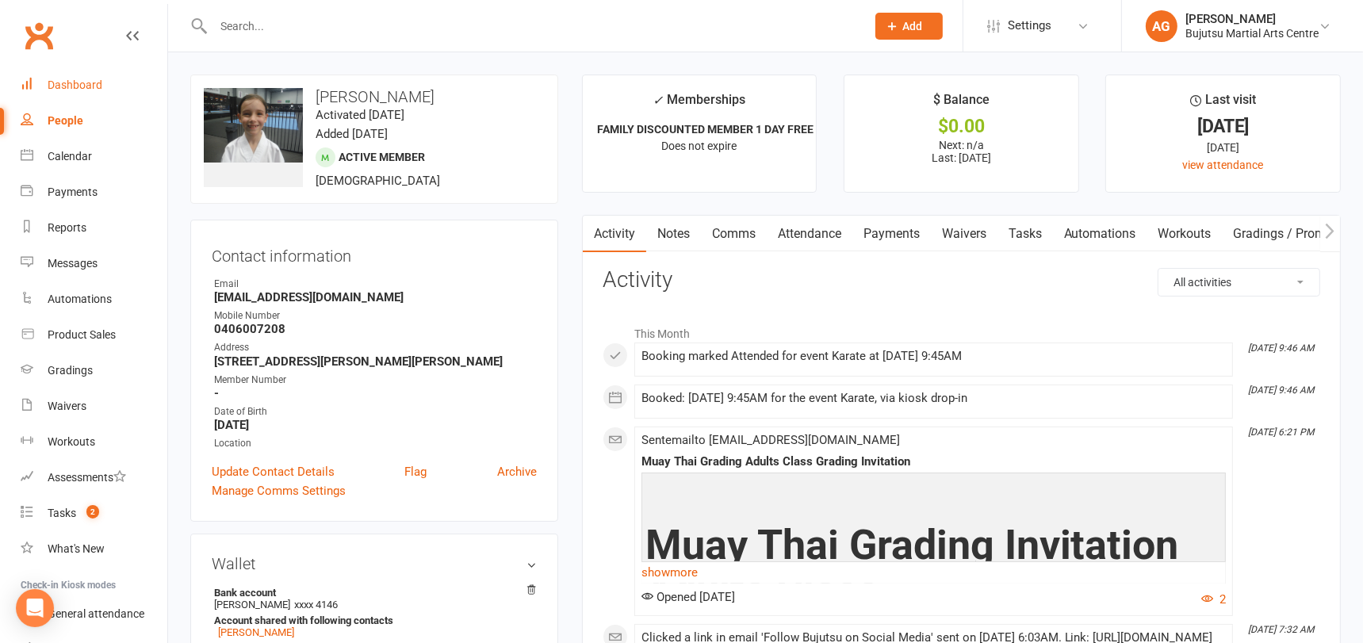
click at [76, 84] on div "Dashboard" at bounding box center [75, 84] width 55 height 13
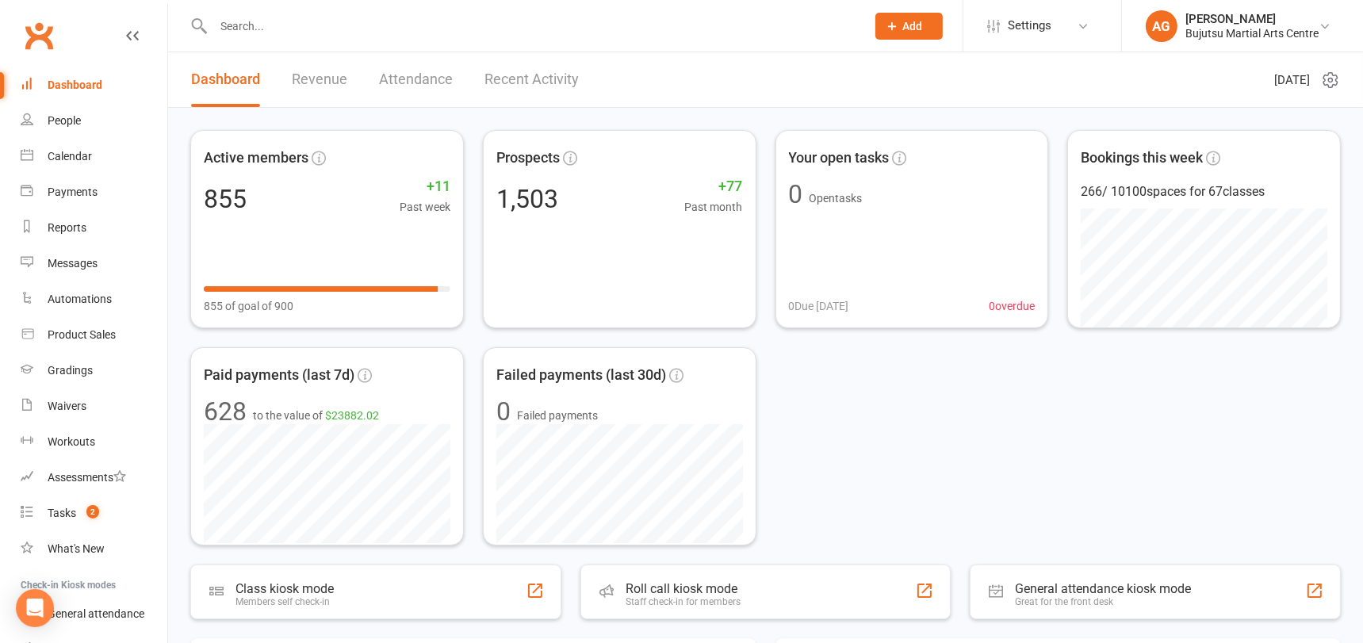
click at [254, 24] on input "text" at bounding box center [532, 26] width 646 height 22
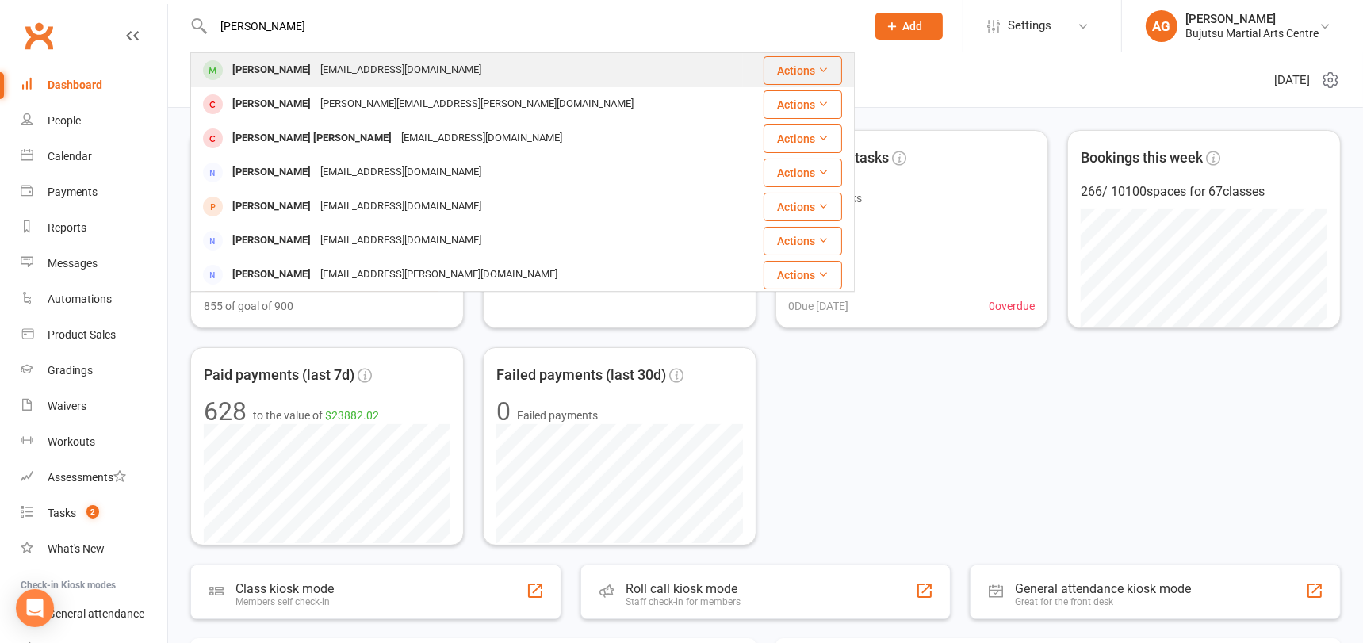
type input "Ethan singh"
click at [273, 69] on div "Ethan Singh" at bounding box center [272, 70] width 88 height 23
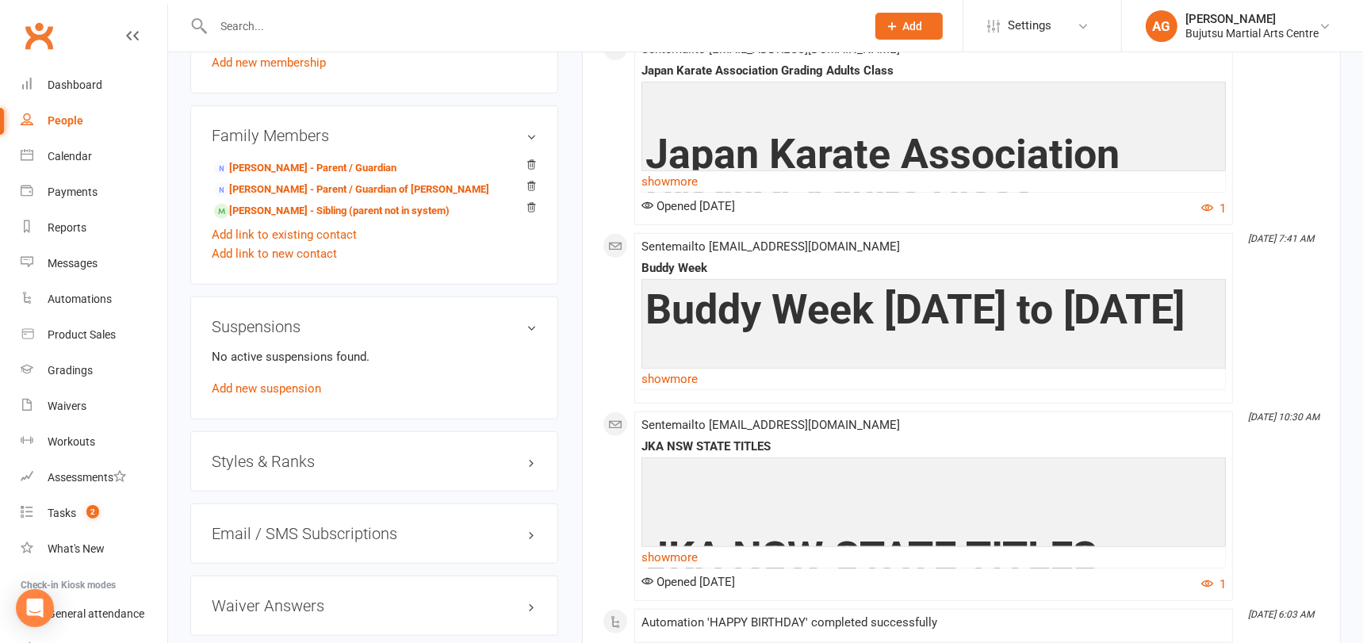
scroll to position [1267, 0]
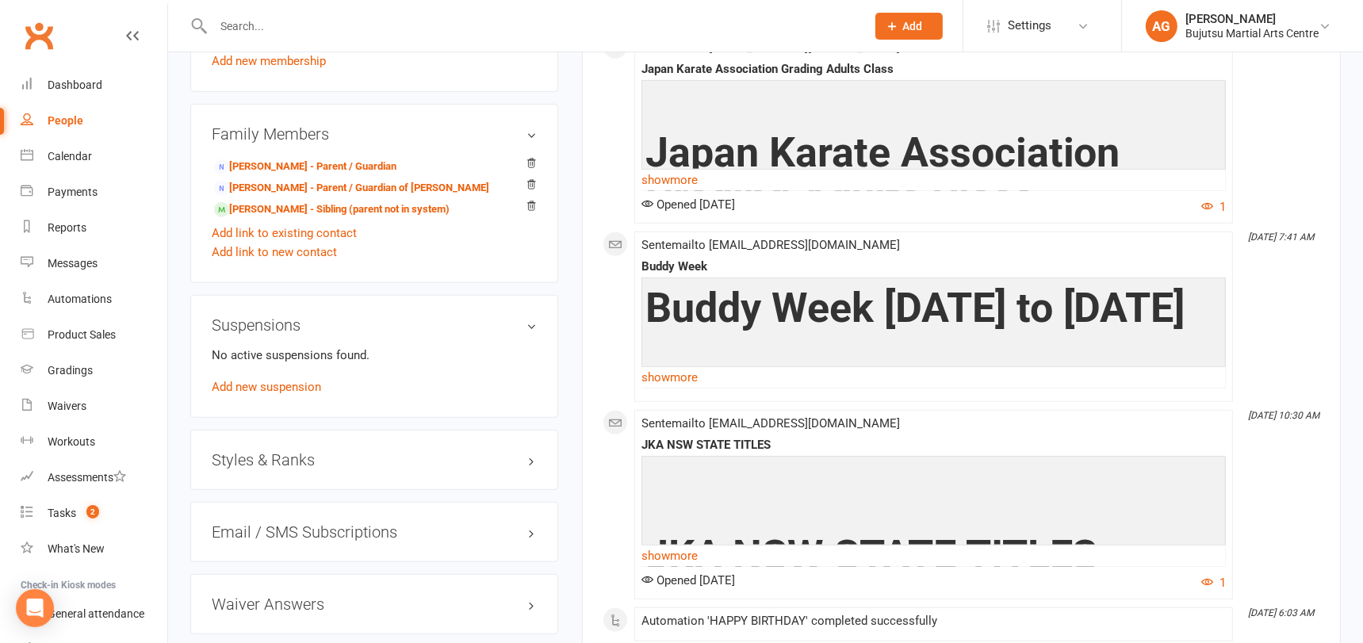
click at [281, 451] on h3 "Styles & Ranks" at bounding box center [374, 459] width 325 height 17
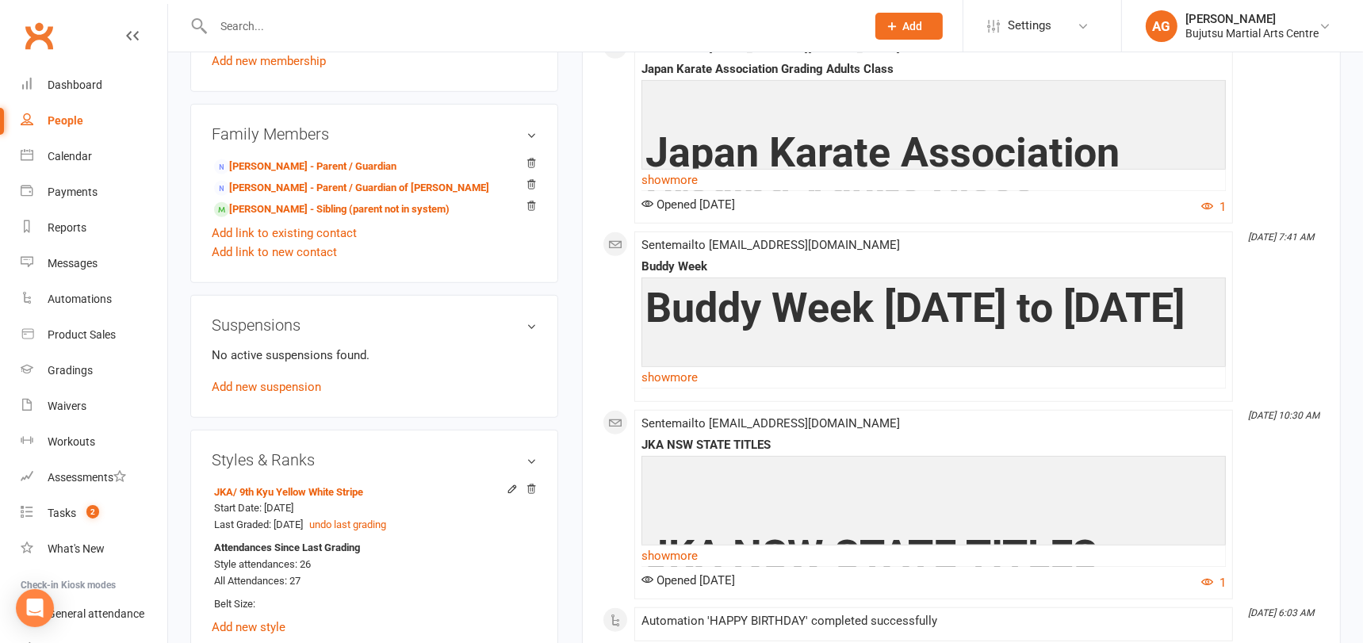
click at [466, 23] on input "text" at bounding box center [532, 26] width 646 height 22
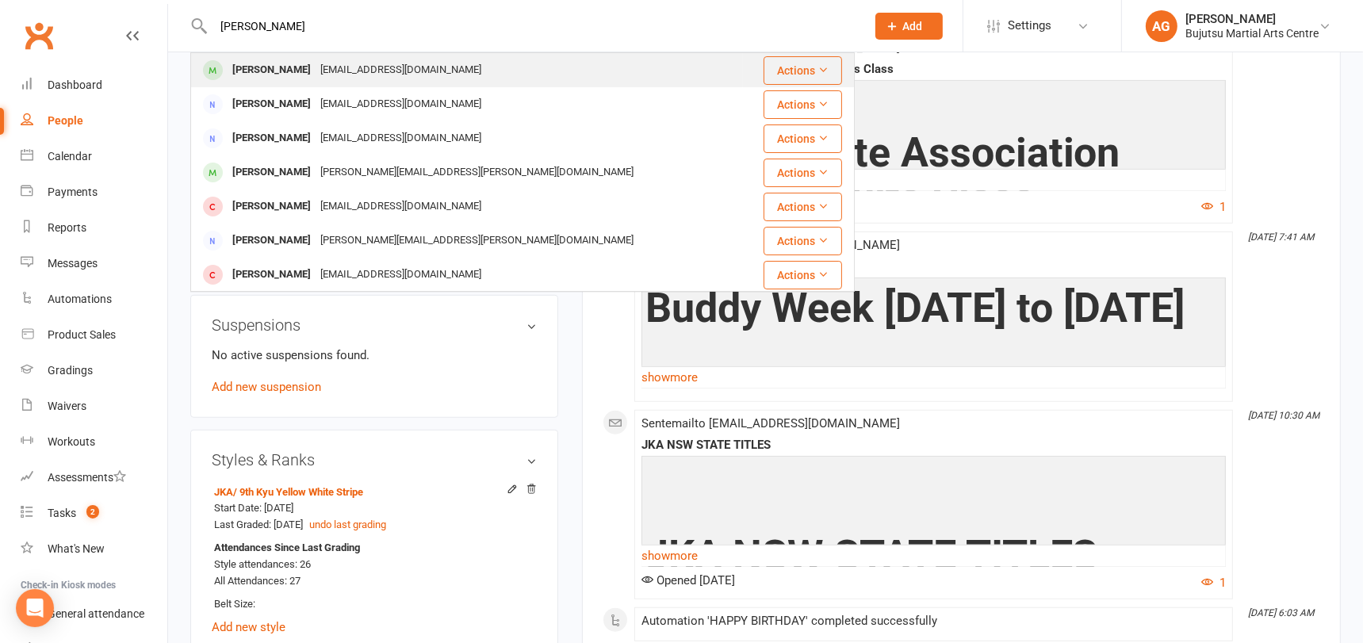
type input "kylan singh"
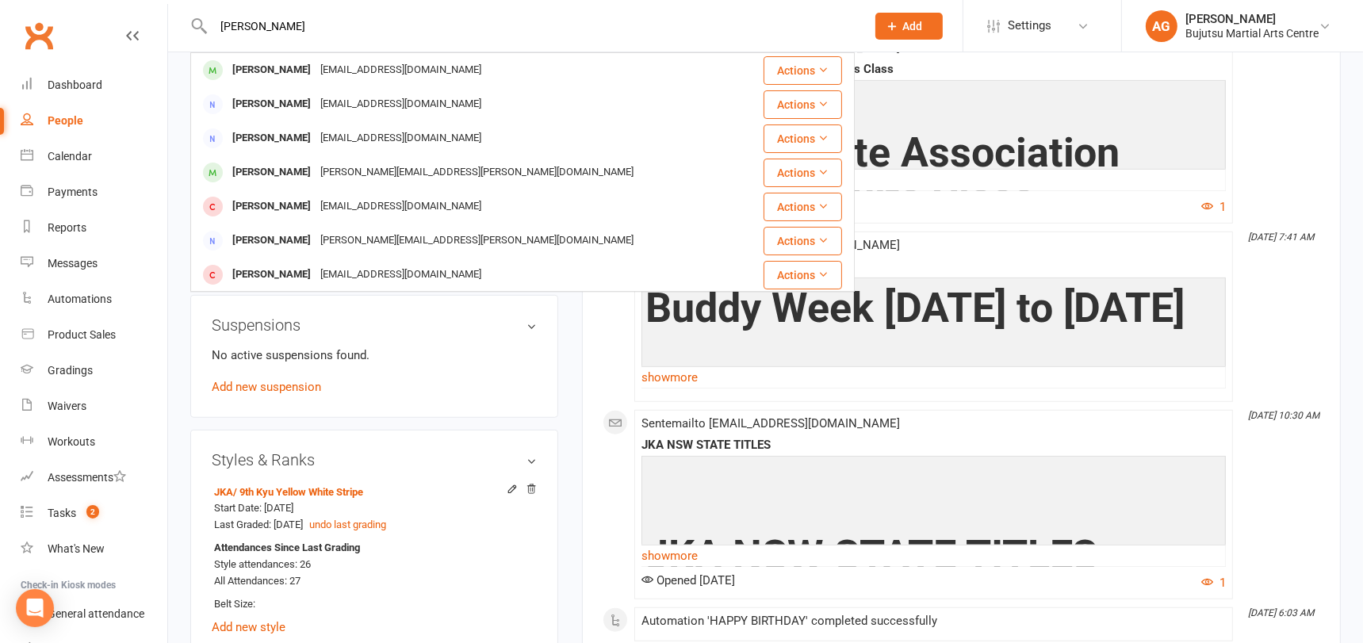
click at [441, 64] on div "Kylan Singh shivani_mani@hotmail.com" at bounding box center [467, 70] width 550 height 33
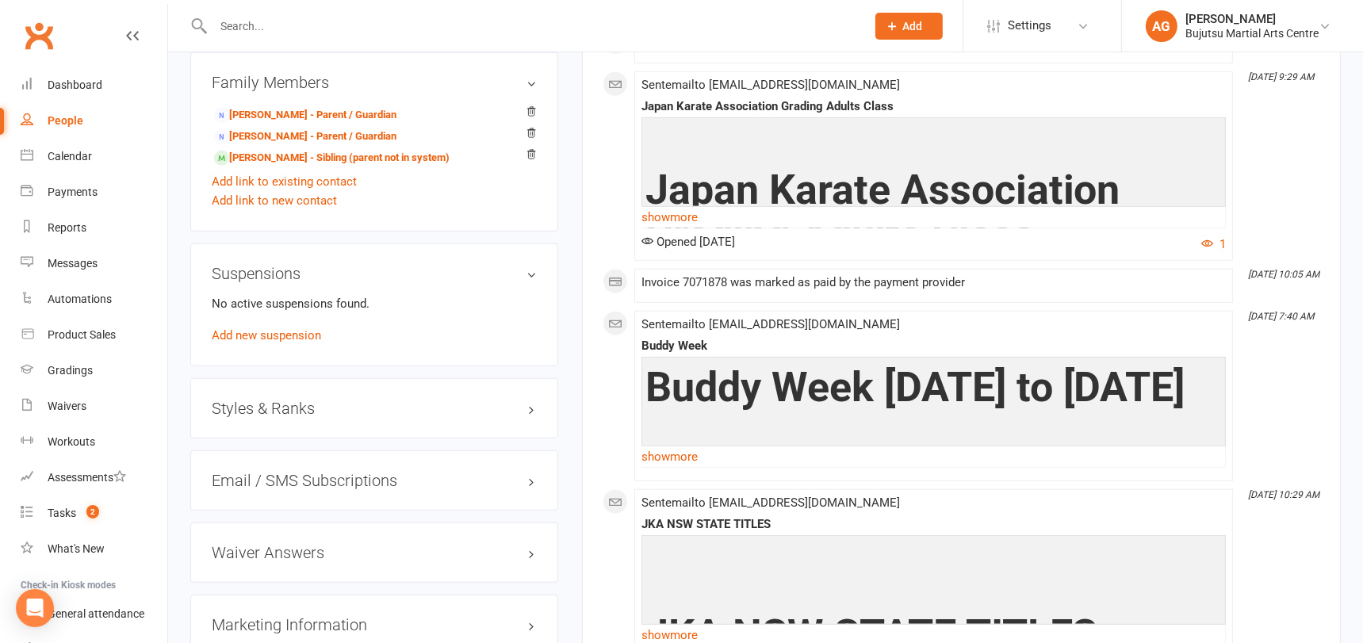
scroll to position [1391, 0]
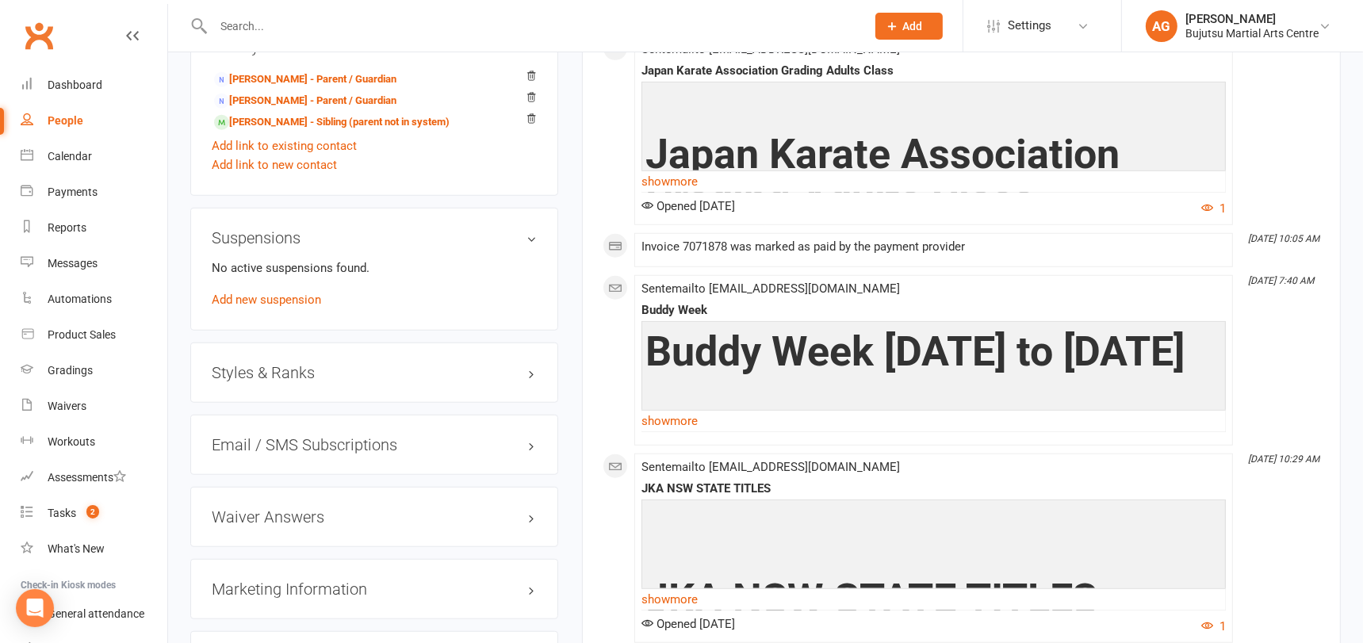
click at [301, 364] on h3 "Styles & Ranks" at bounding box center [374, 372] width 325 height 17
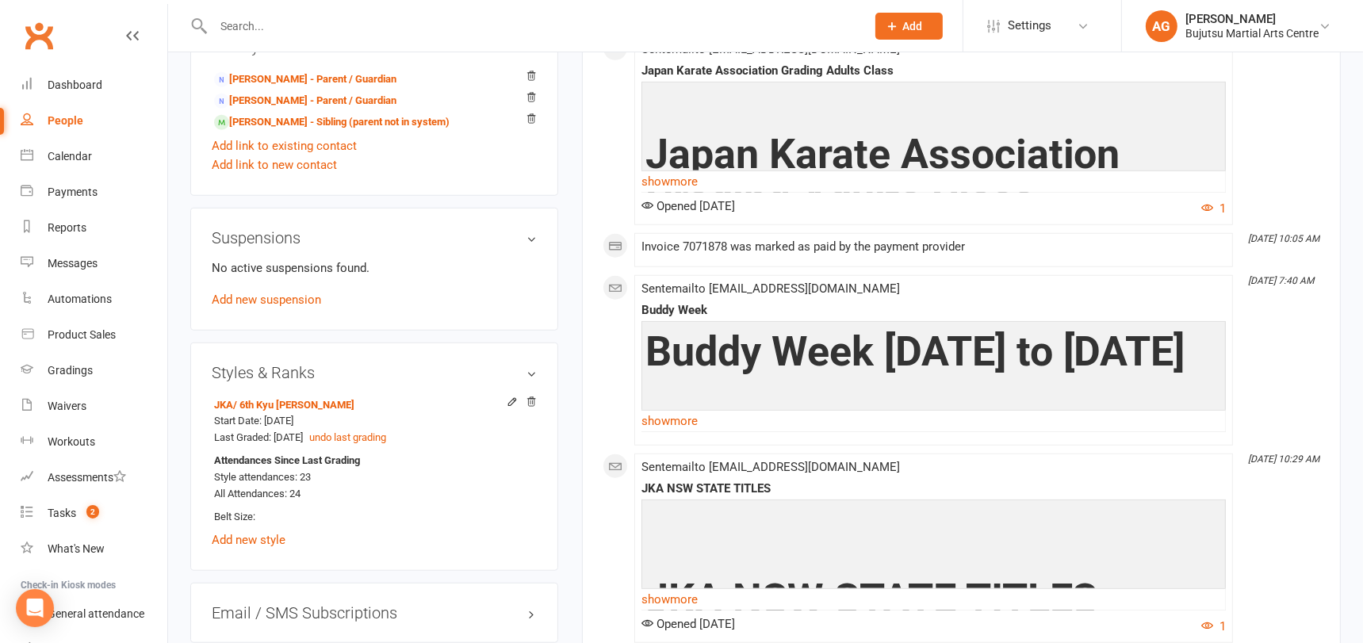
click at [342, 20] on input "text" at bounding box center [532, 26] width 646 height 22
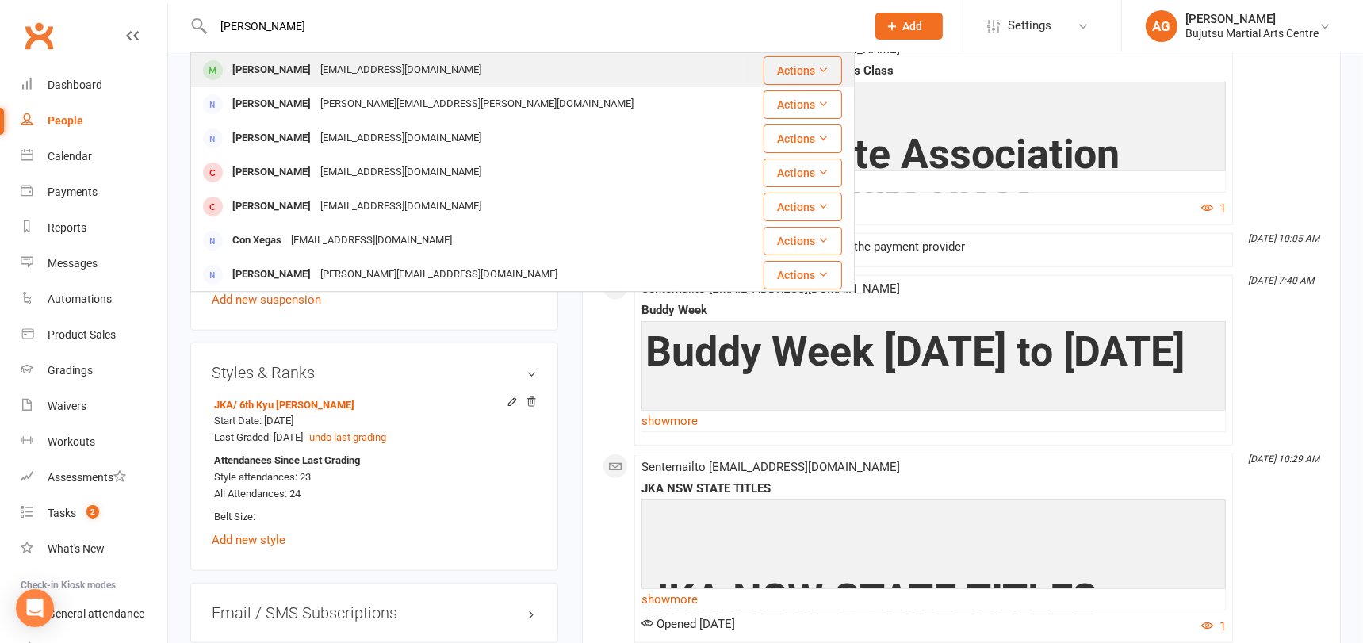
type input "lilas charon"
click at [332, 68] on div "sapichi_s@hotmail.com" at bounding box center [401, 70] width 170 height 23
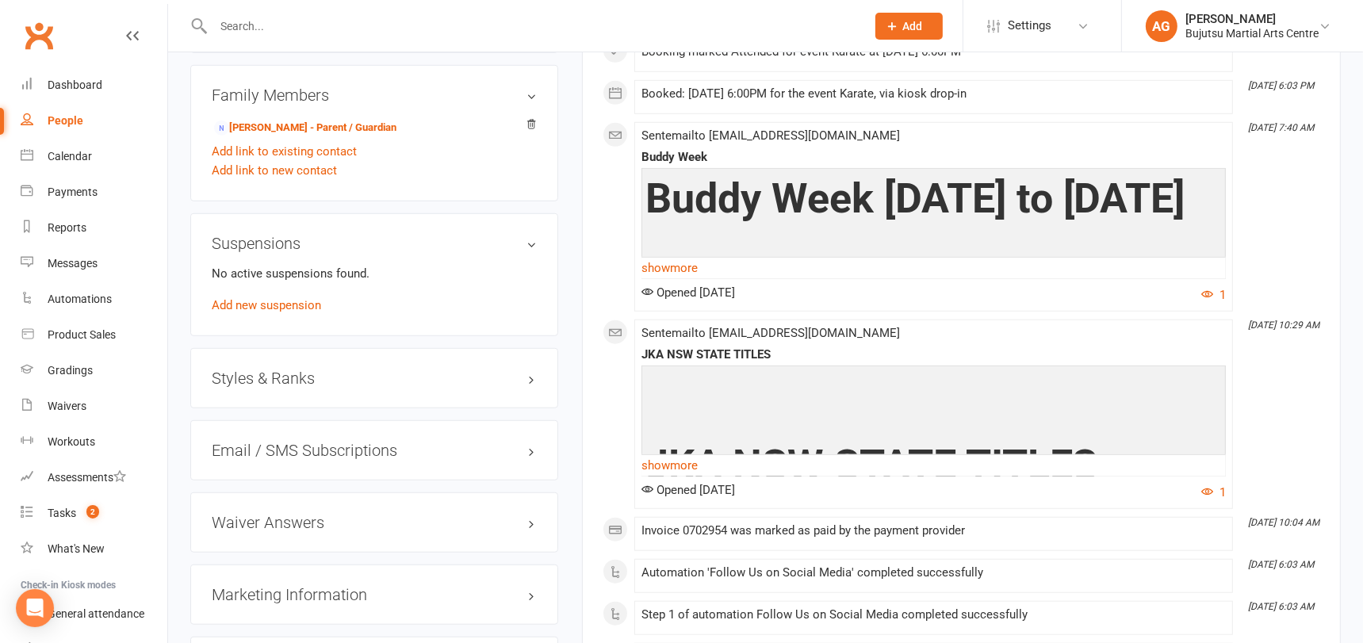
scroll to position [1348, 0]
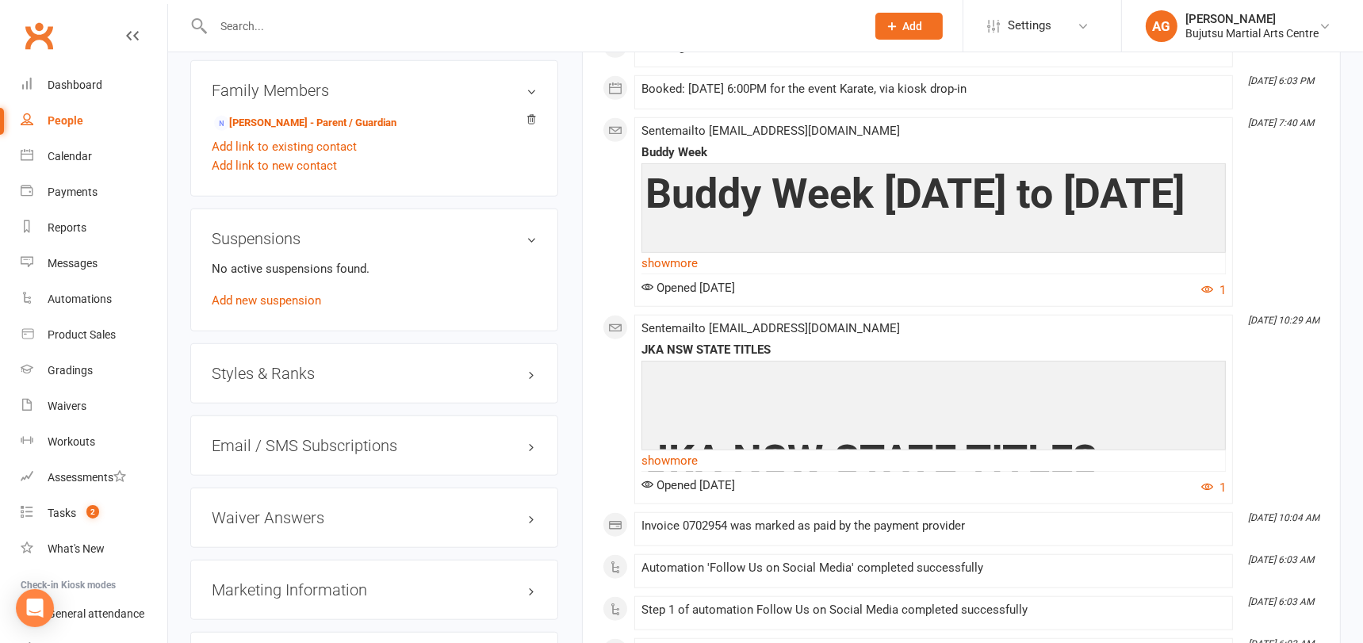
click at [274, 365] on h3 "Styles & Ranks" at bounding box center [374, 373] width 325 height 17
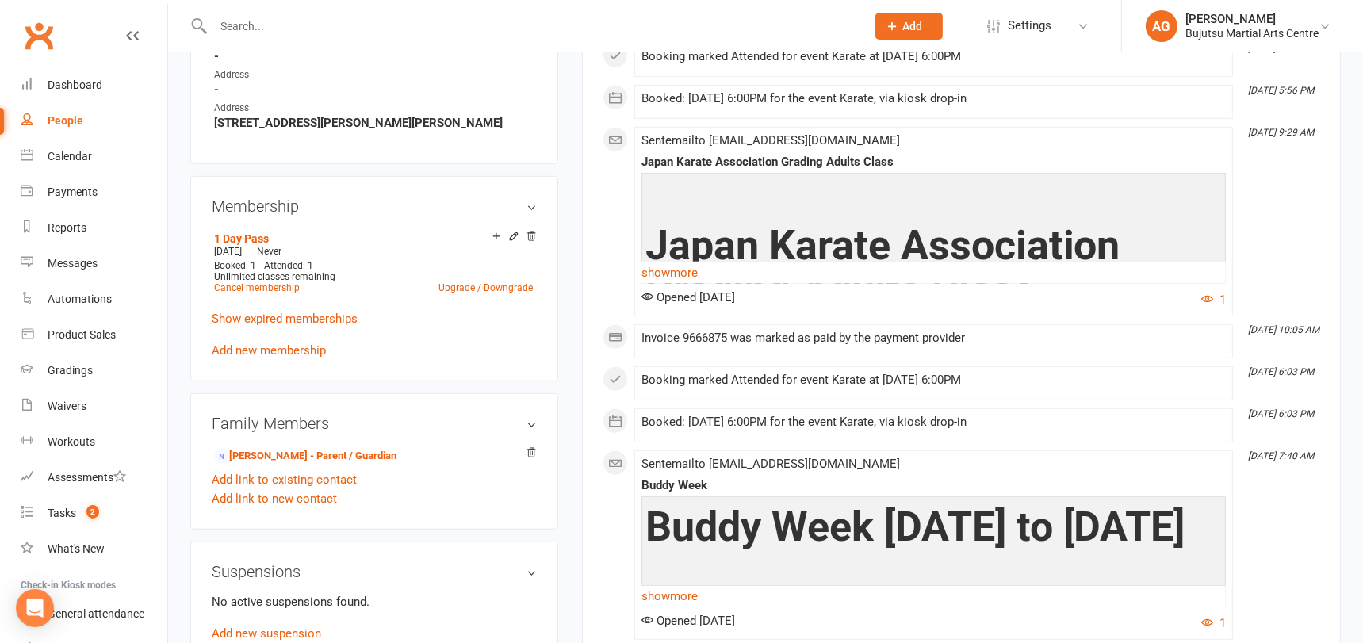
scroll to position [985, 0]
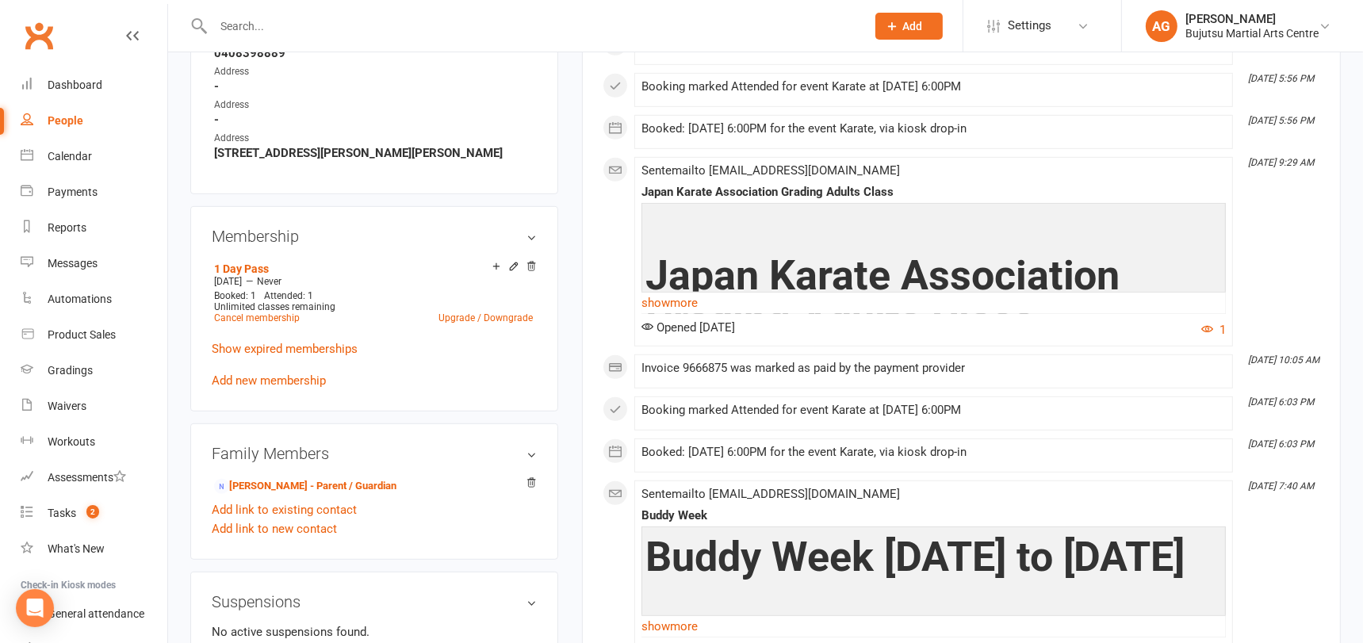
click at [471, 29] on input "text" at bounding box center [532, 26] width 646 height 22
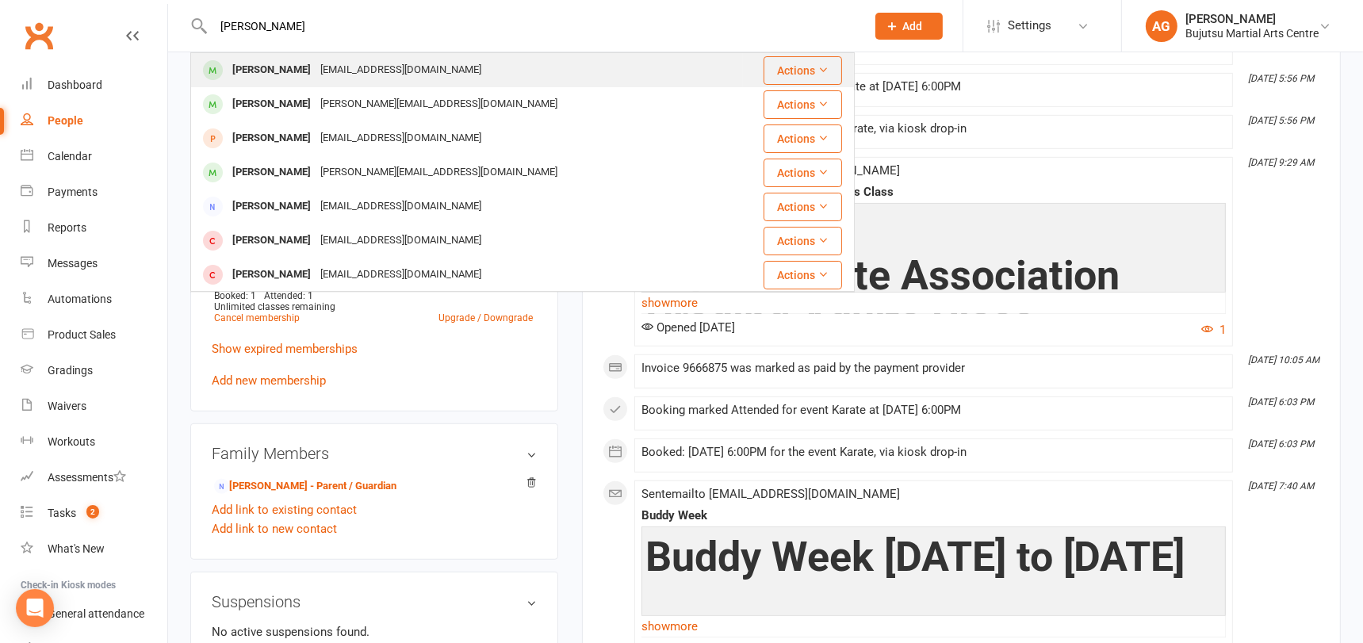
type input "dillon hew"
click at [424, 68] on div "iru116@hotmail.com" at bounding box center [401, 70] width 170 height 23
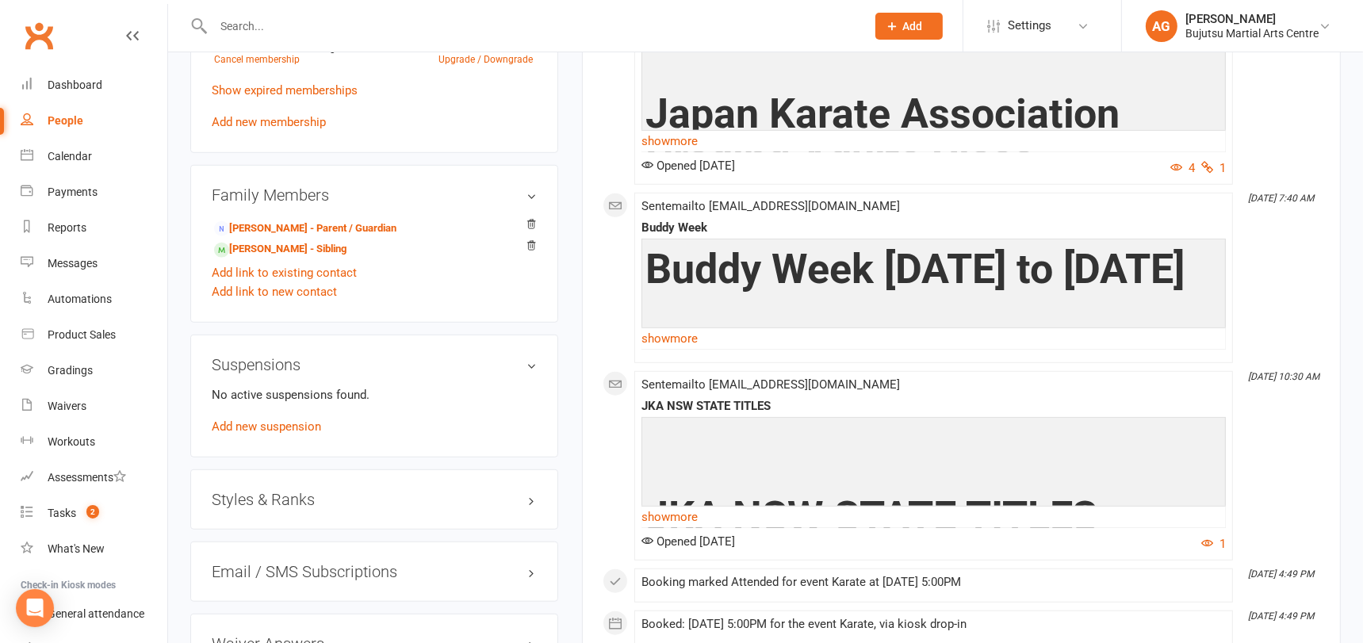
scroll to position [1259, 0]
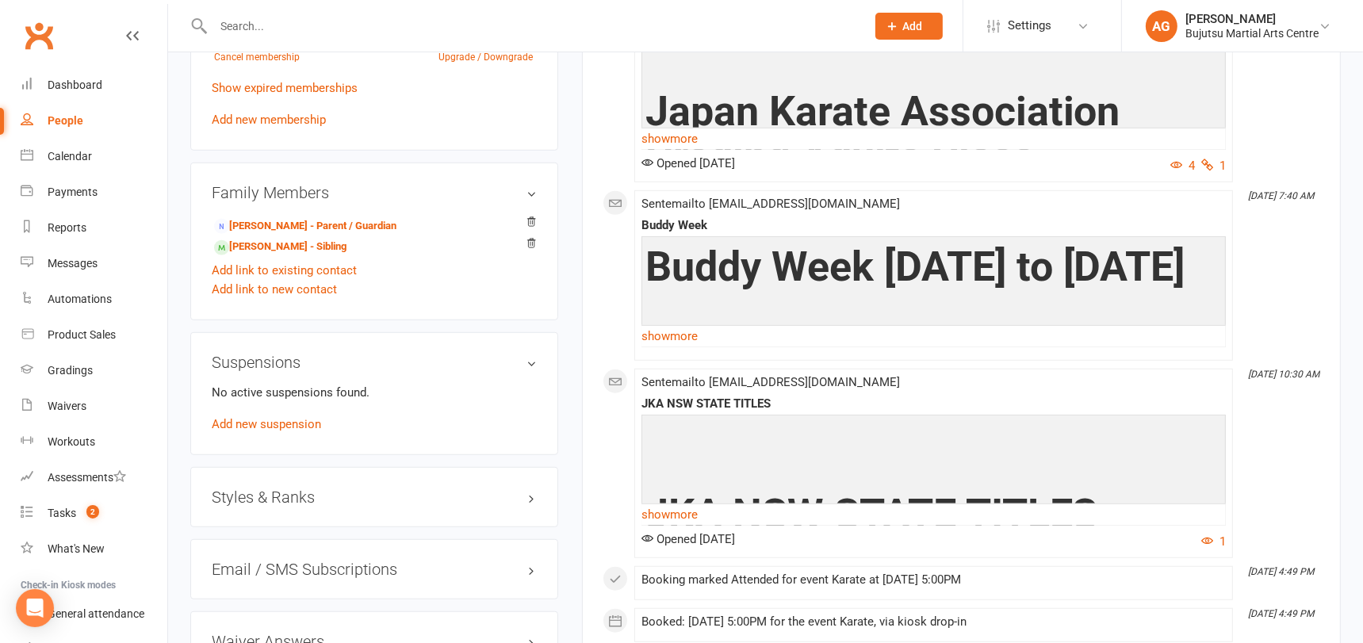
click at [281, 488] on h3 "Styles & Ranks" at bounding box center [374, 496] width 325 height 17
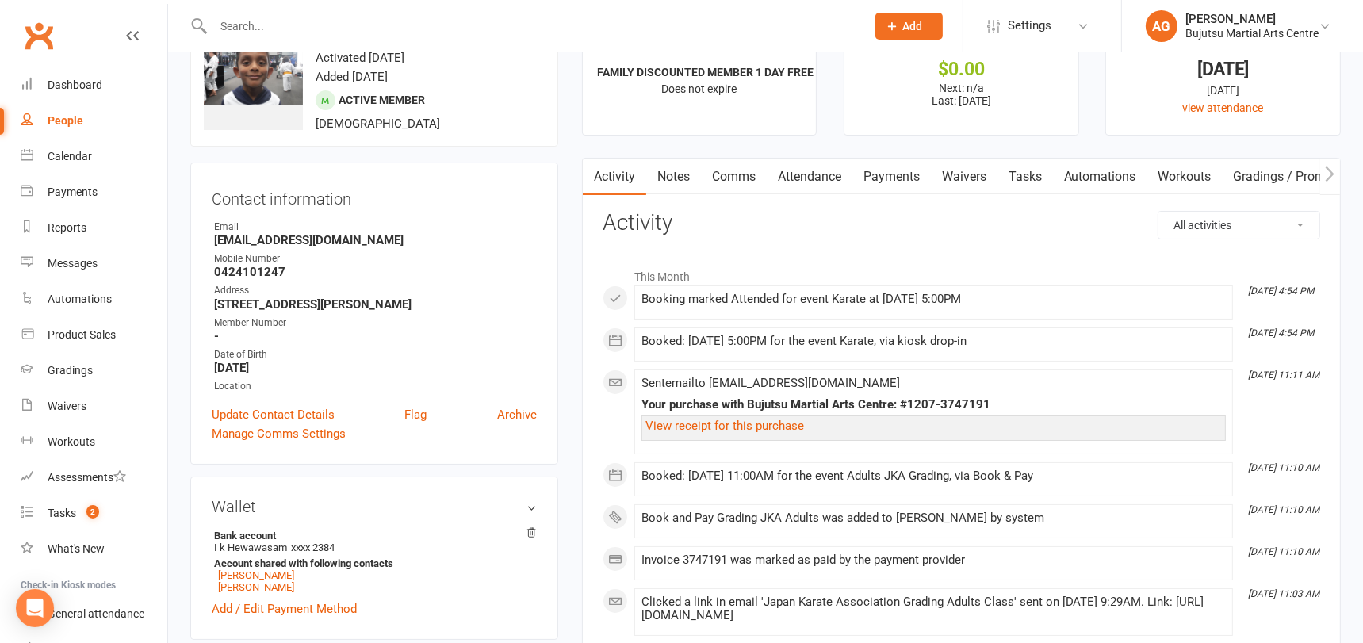
scroll to position [0, 0]
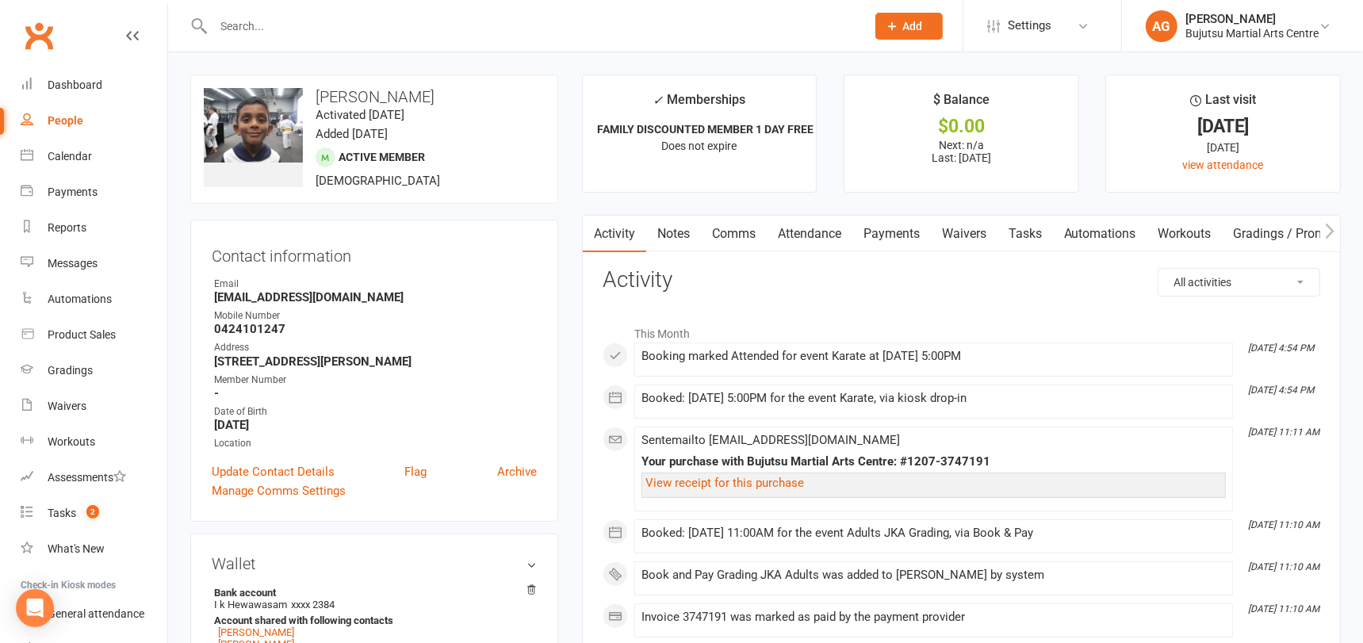
click at [272, 17] on input "text" at bounding box center [532, 26] width 646 height 22
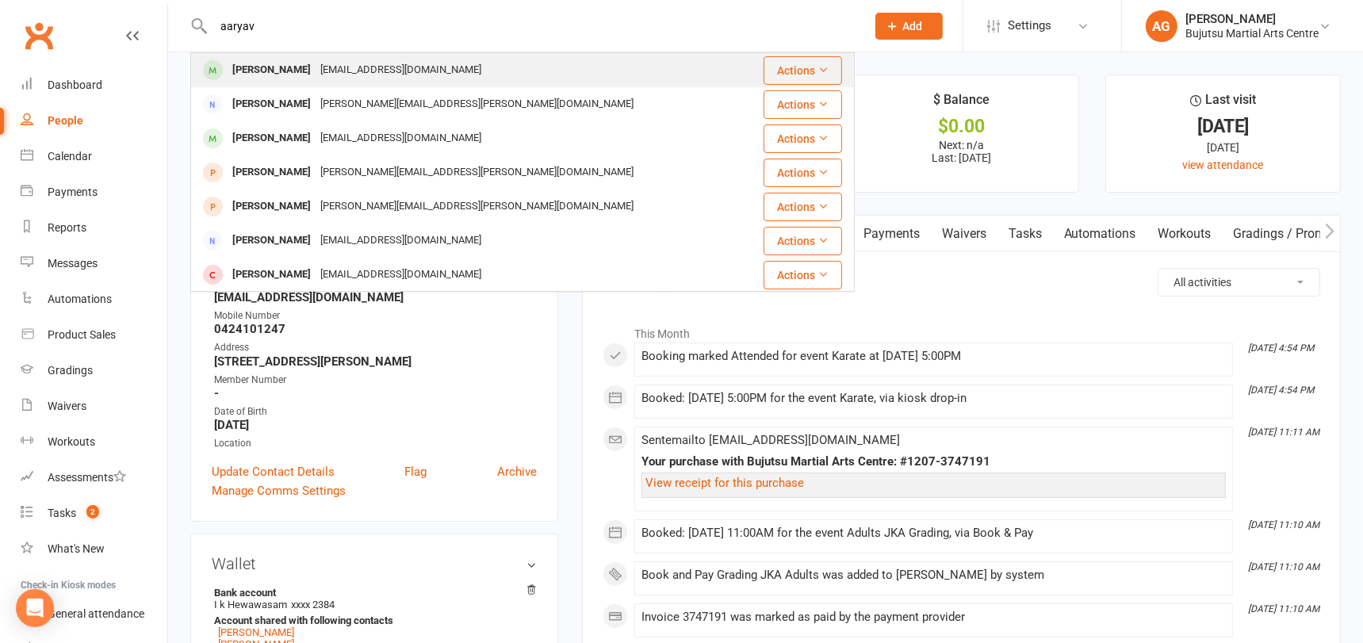
type input "aaryav"
click at [285, 71] on div "Aaryav Kala" at bounding box center [272, 70] width 88 height 23
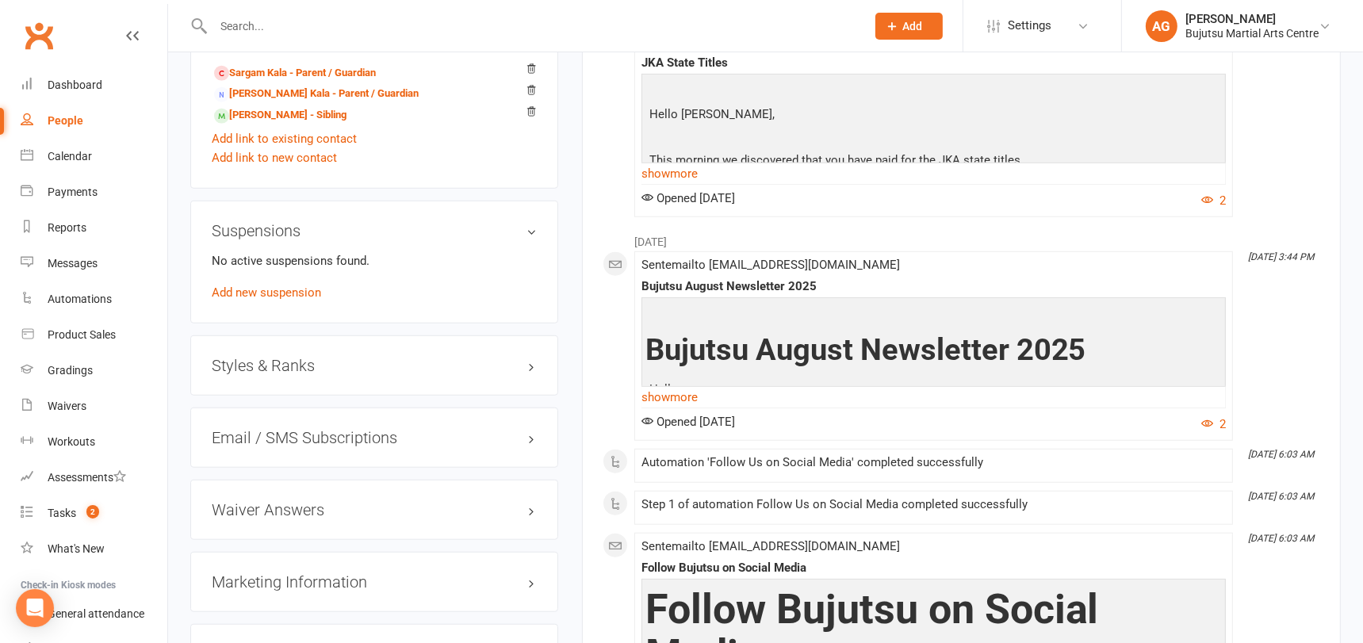
scroll to position [1446, 0]
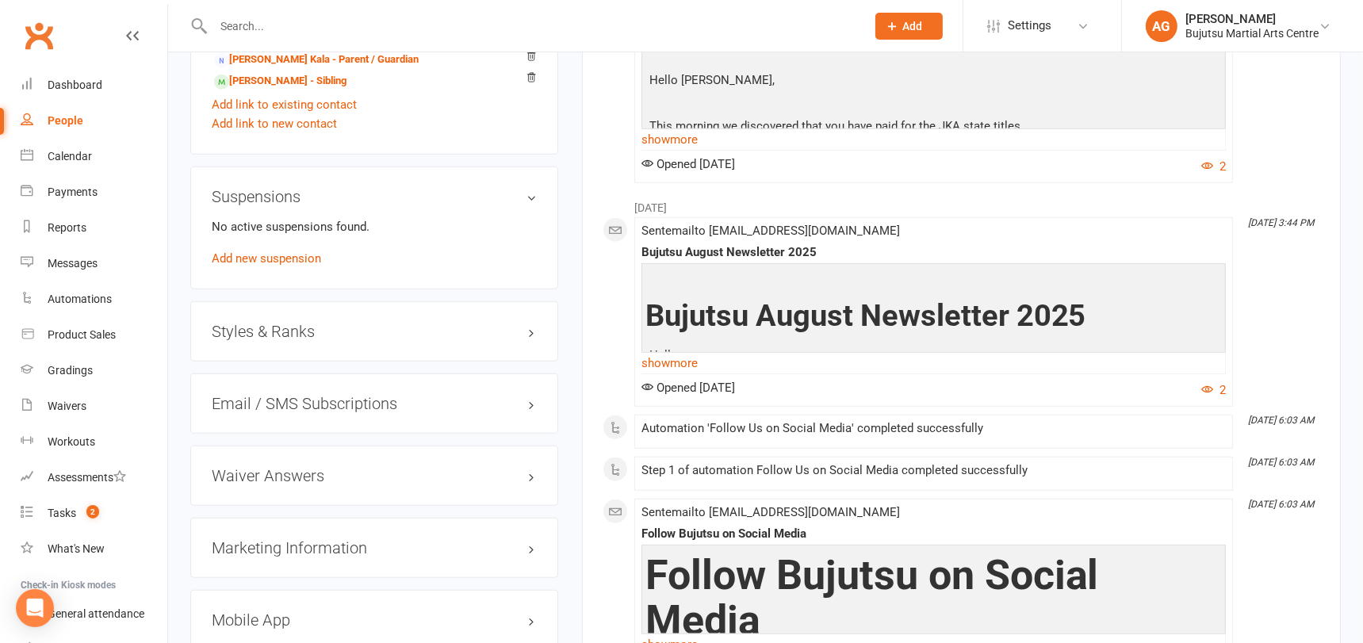
click at [291, 327] on h3 "Styles & Ranks" at bounding box center [374, 331] width 325 height 17
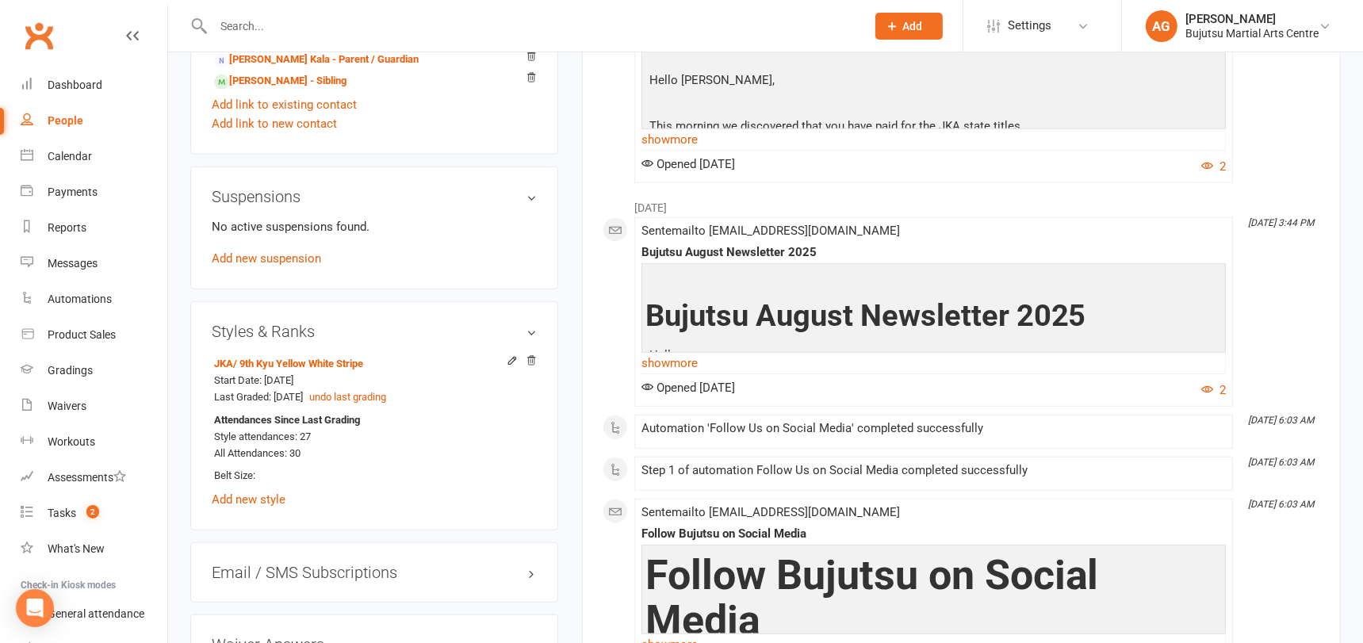
click at [285, 28] on input "text" at bounding box center [532, 26] width 646 height 22
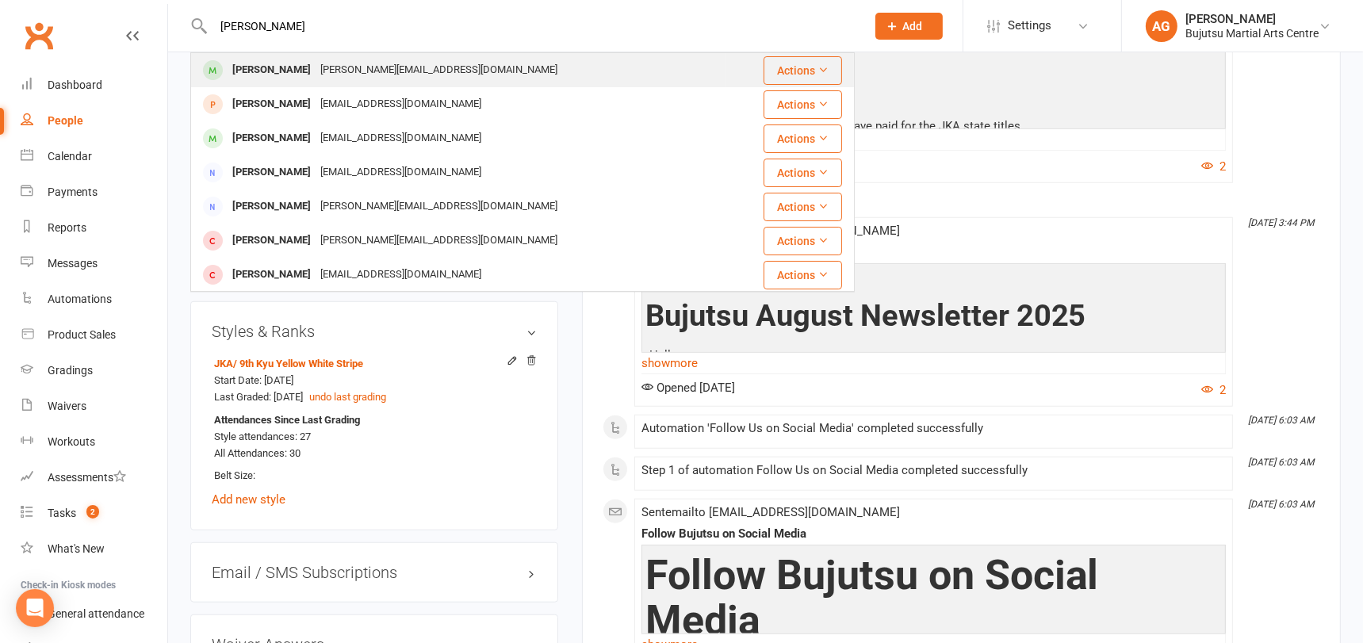
type input "mason ples"
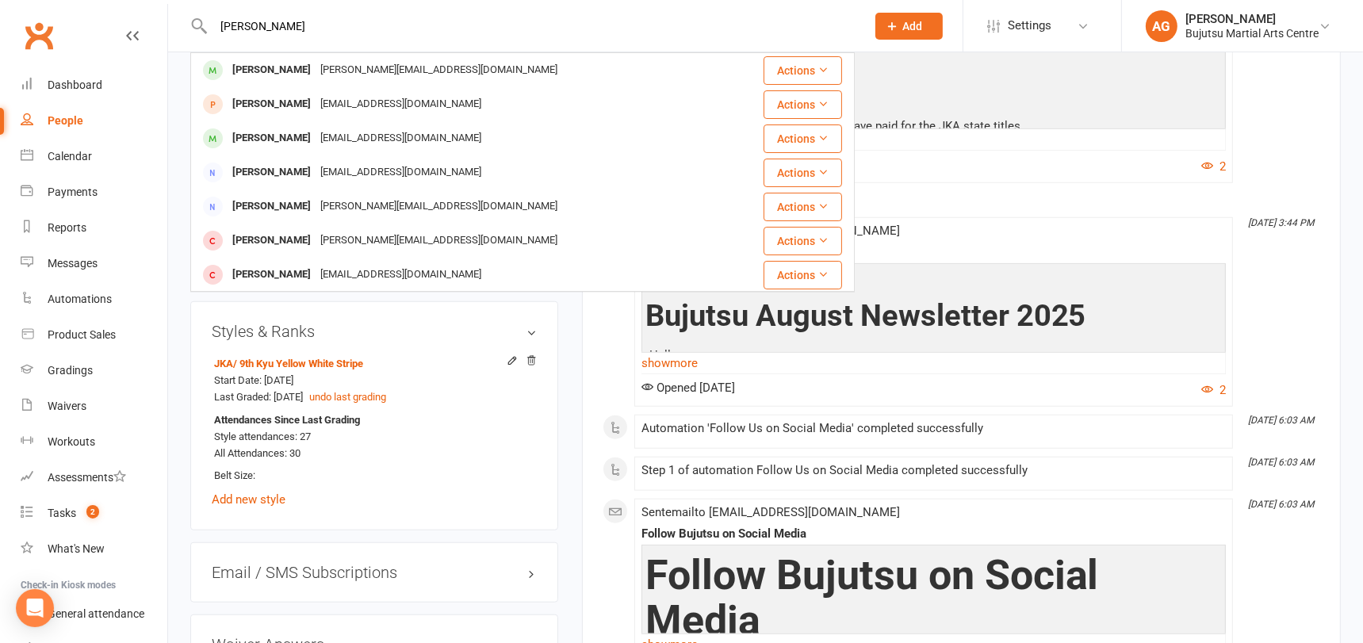
click at [286, 64] on div "Mason Plescan" at bounding box center [272, 70] width 88 height 23
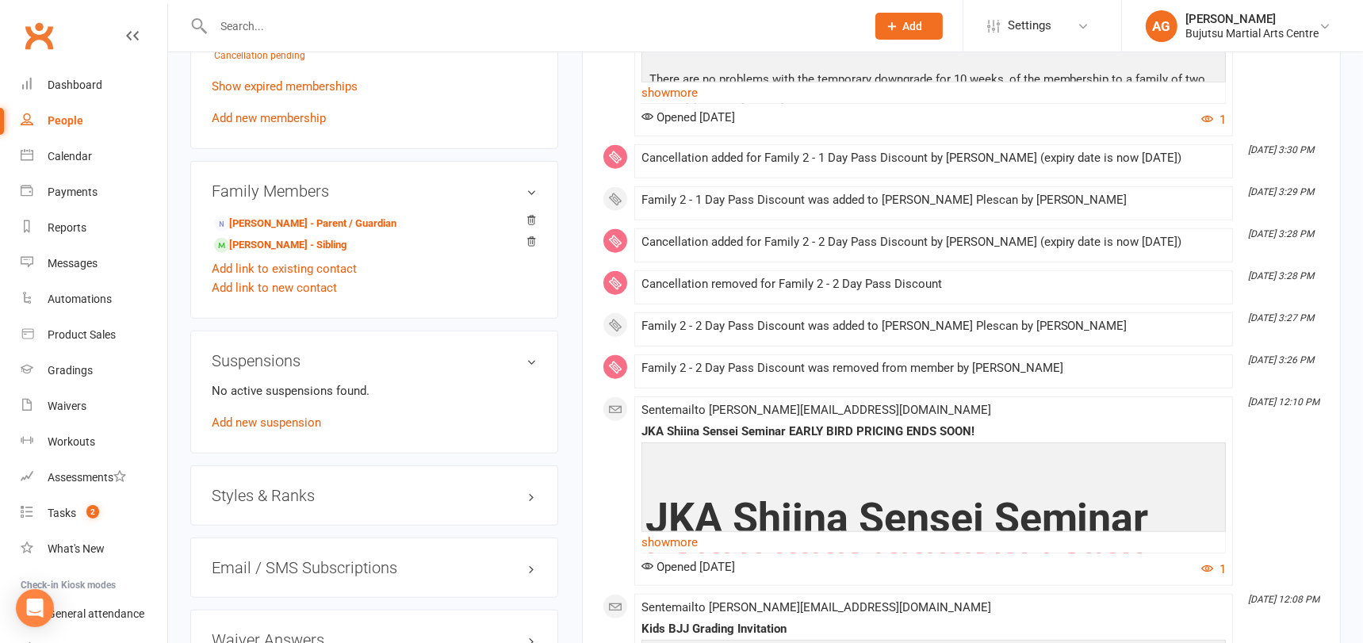
scroll to position [1434, 0]
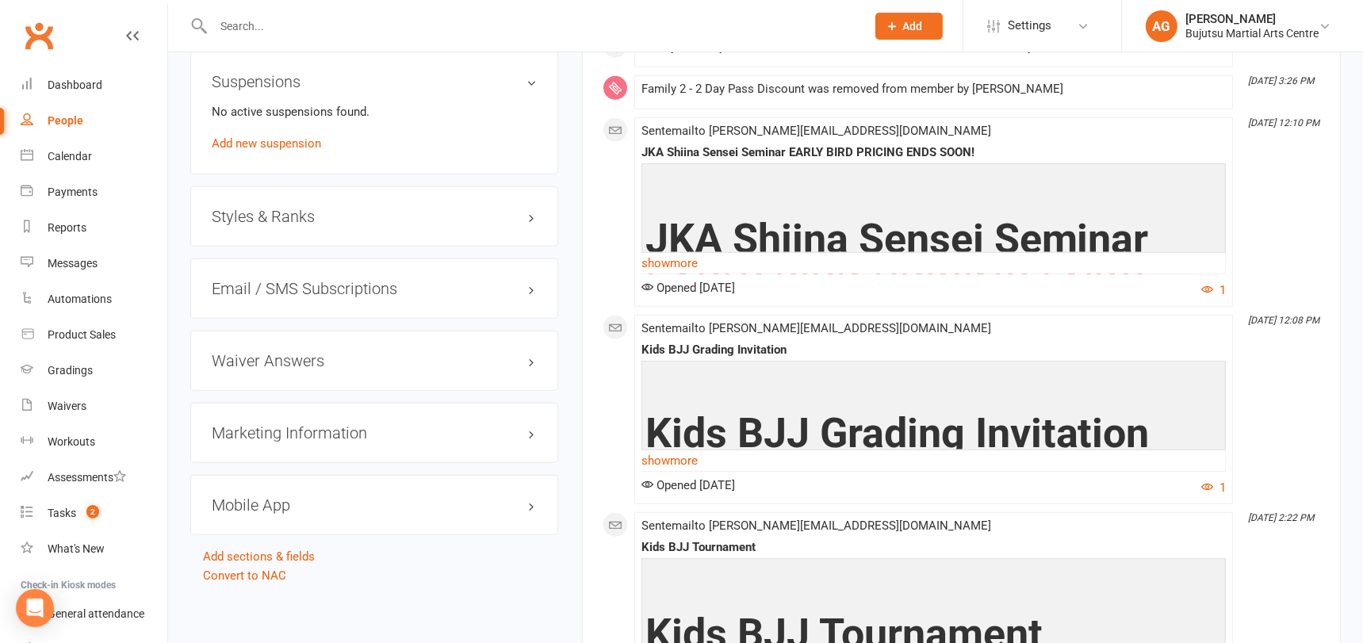
click at [285, 208] on h3 "Styles & Ranks" at bounding box center [374, 216] width 325 height 17
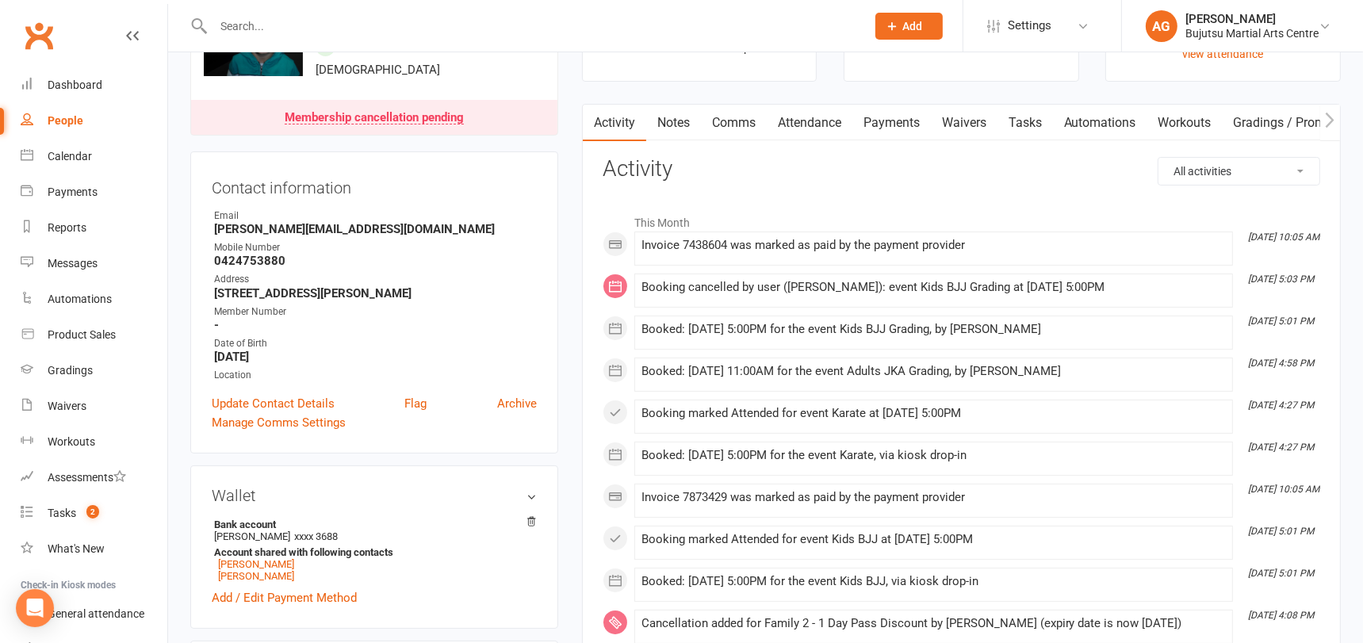
scroll to position [0, 0]
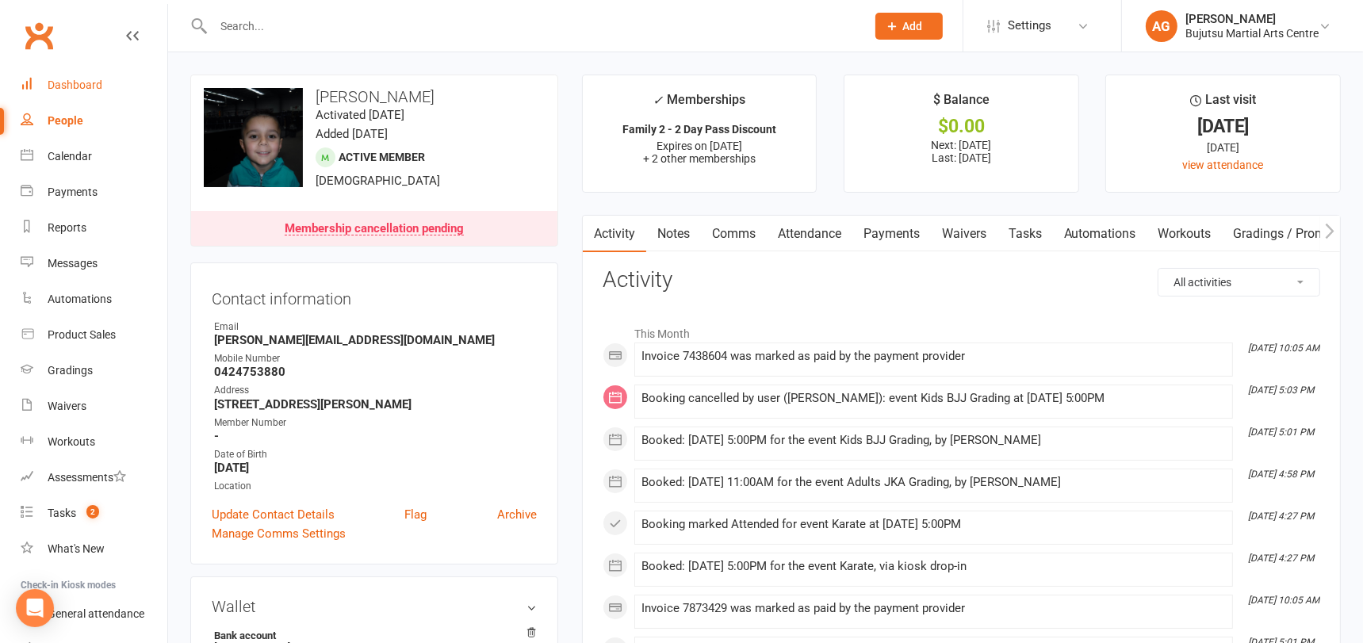
click at [83, 79] on div "Dashboard" at bounding box center [75, 84] width 55 height 13
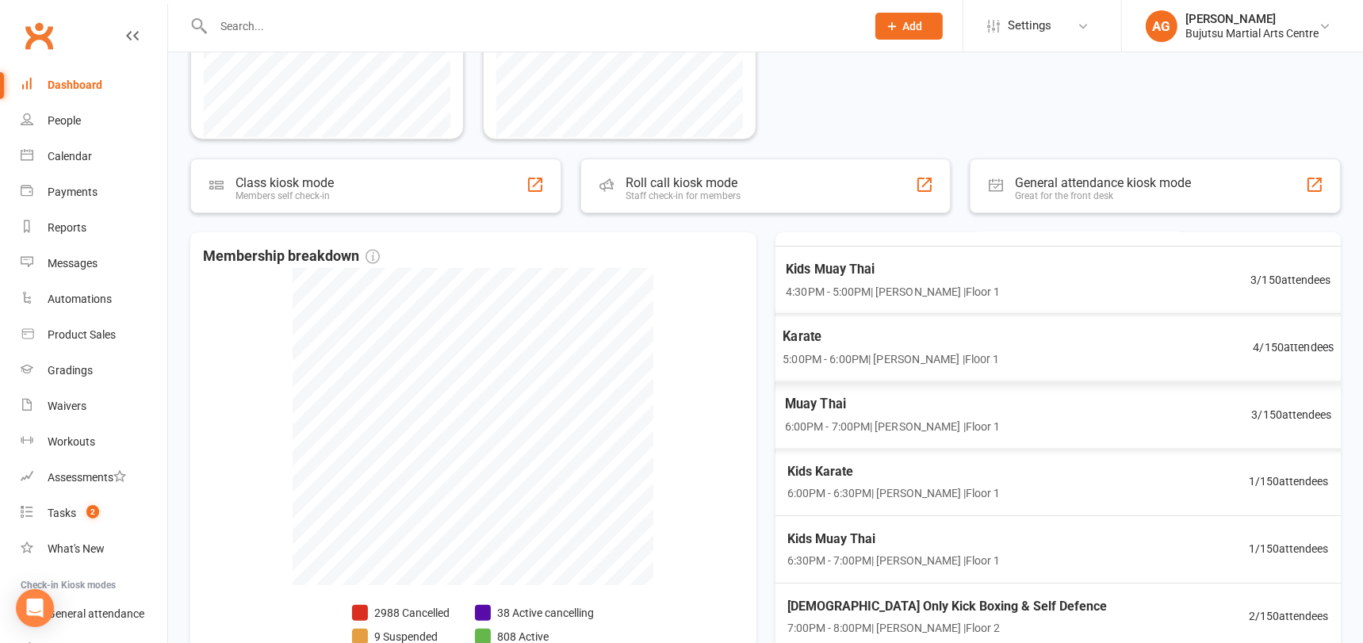
scroll to position [312, 0]
click at [821, 399] on span "Muay Thai" at bounding box center [890, 401] width 216 height 21
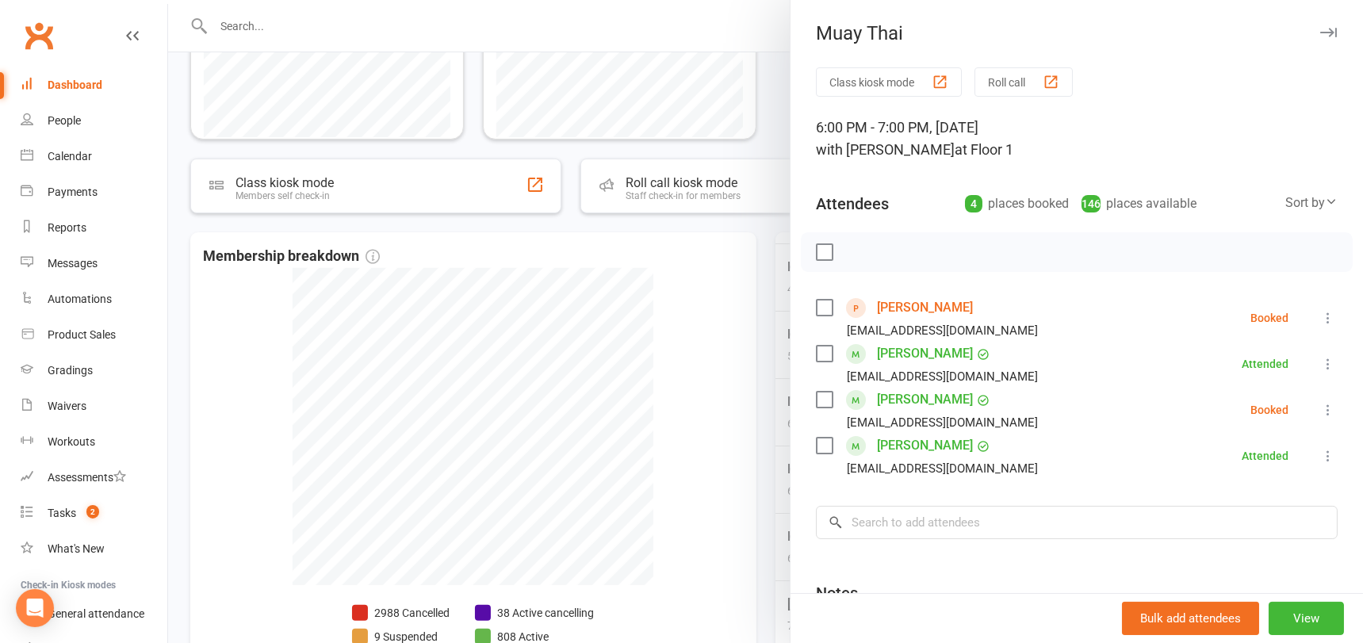
click at [927, 302] on link "Kayden Parata" at bounding box center [925, 307] width 96 height 25
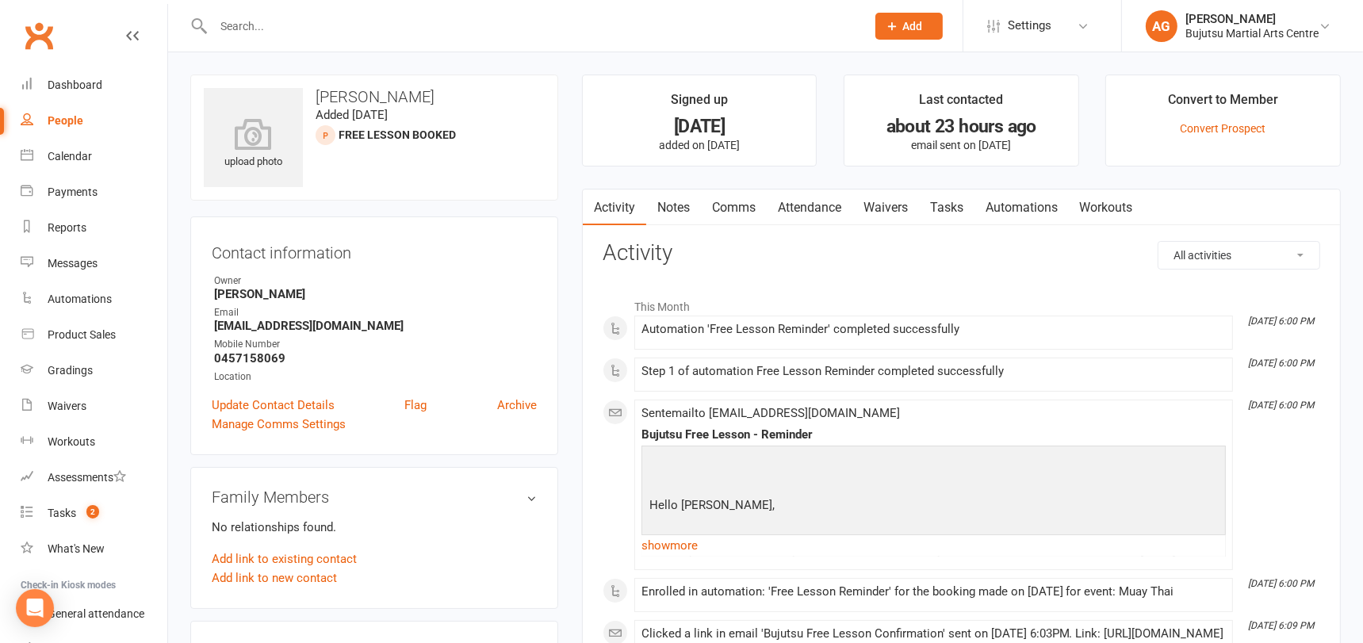
click at [893, 209] on link "Waivers" at bounding box center [885, 207] width 67 height 36
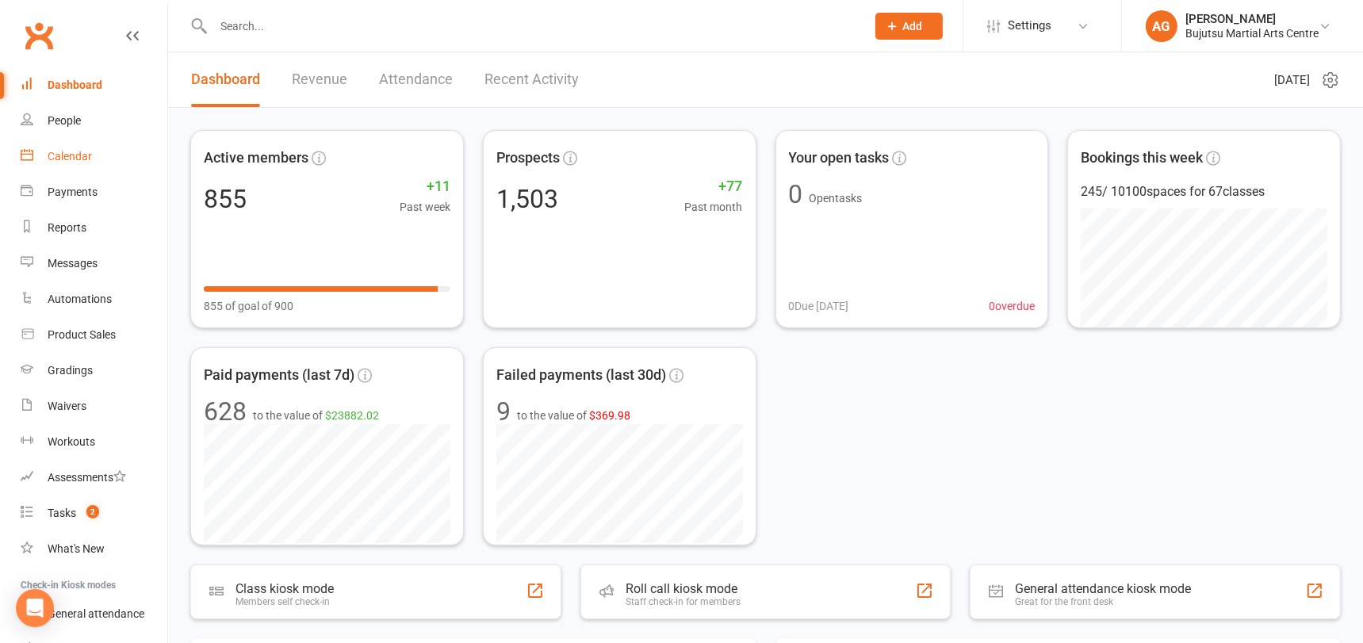
click at [68, 153] on div "Calendar" at bounding box center [70, 156] width 44 height 13
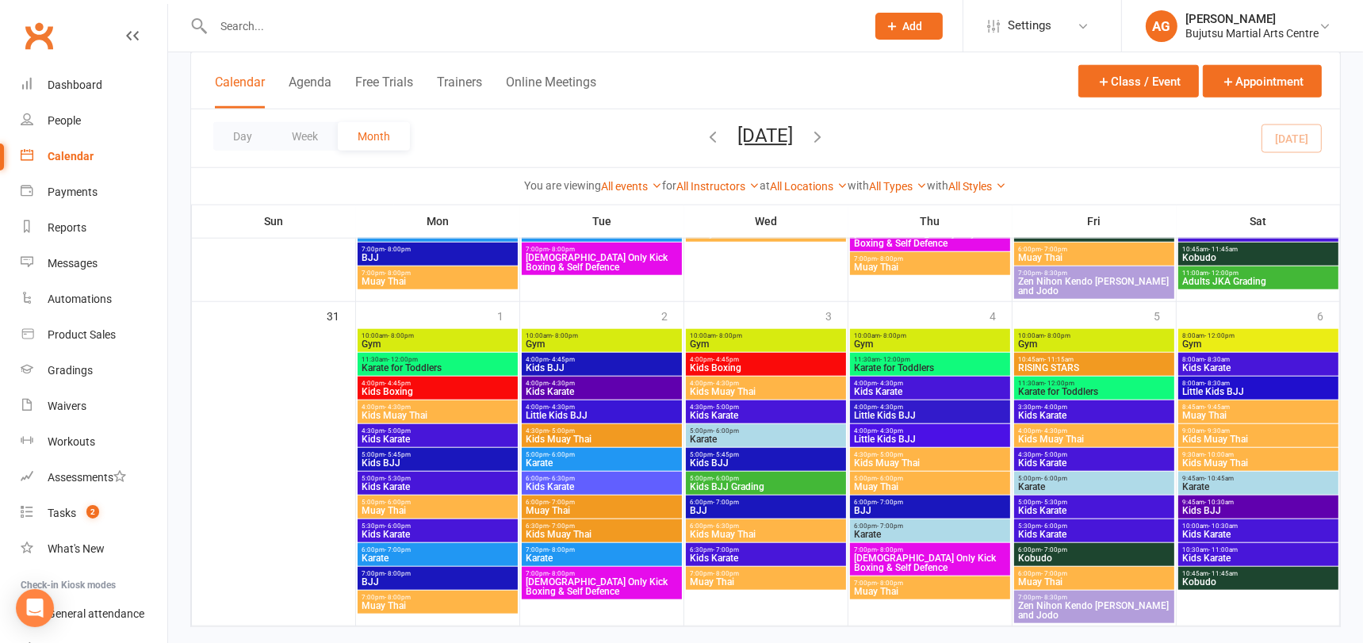
scroll to position [1700, 0]
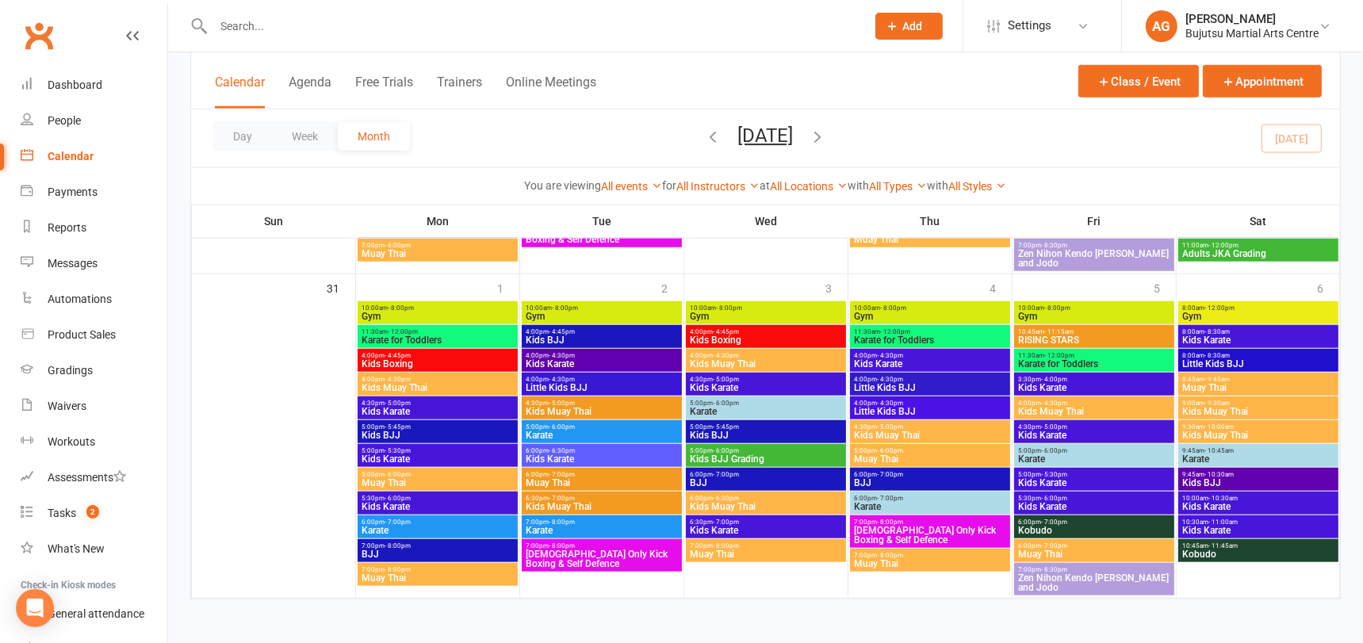
click at [1296, 247] on span "11:00am - 12:00pm" at bounding box center [1258, 245] width 154 height 7
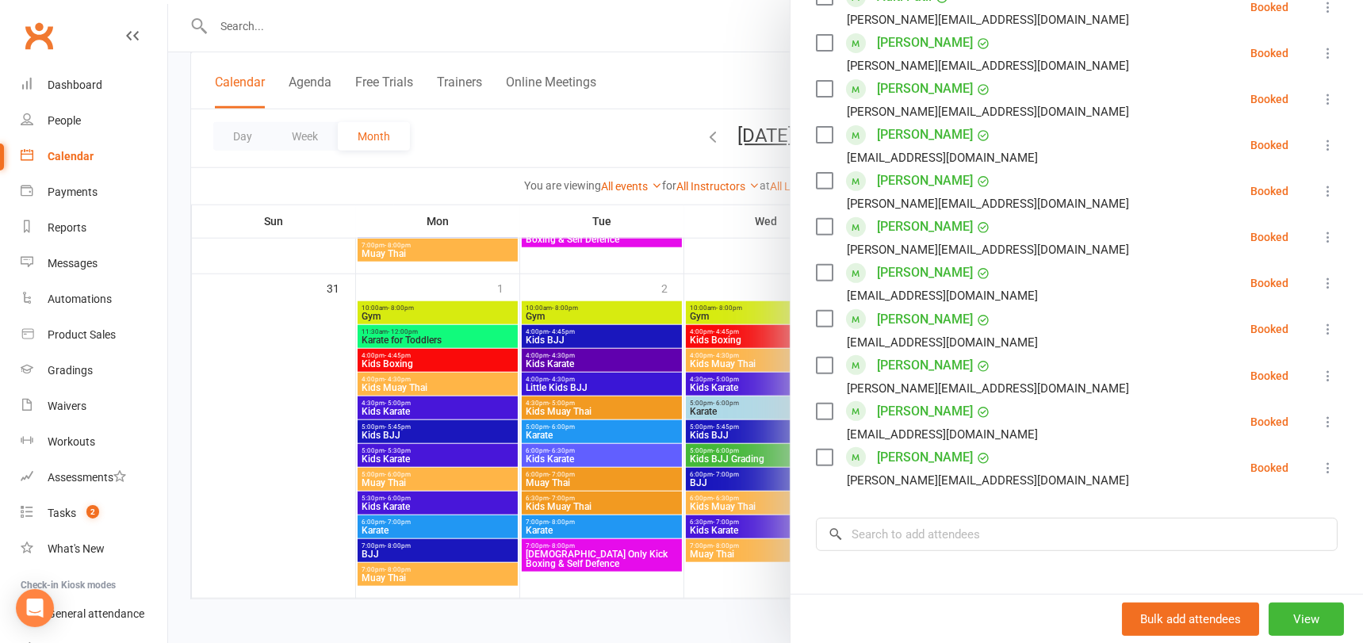
scroll to position [0, 0]
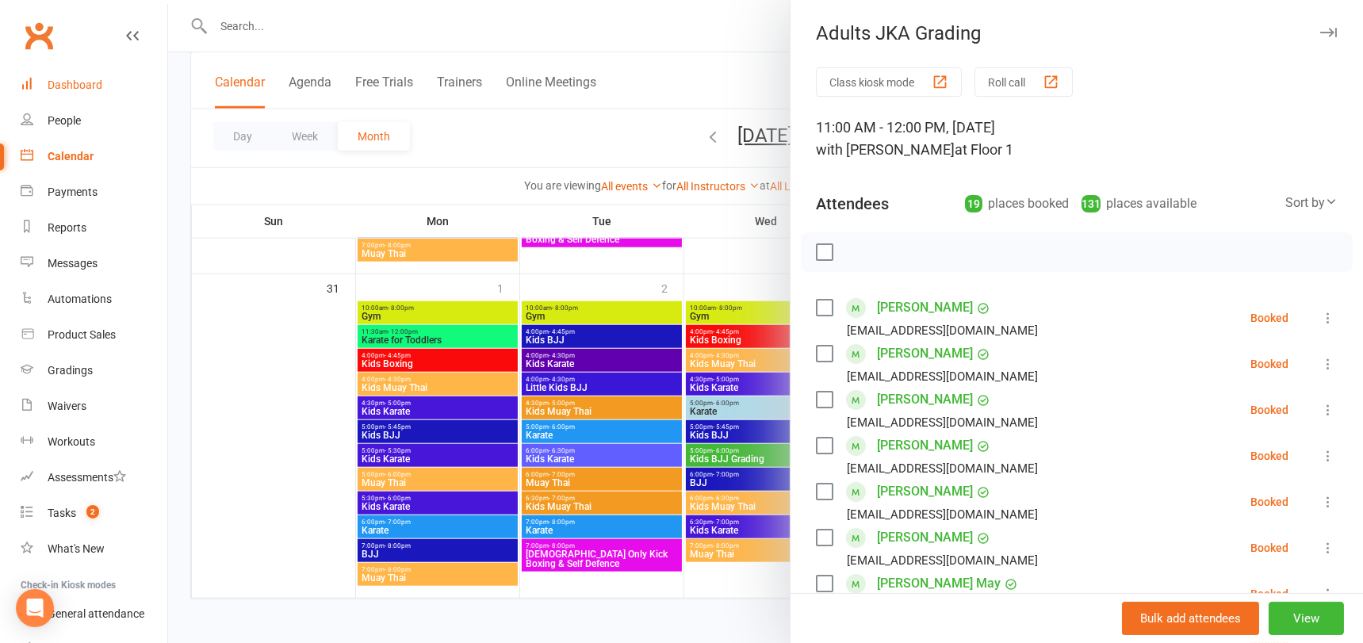
click at [66, 82] on div "Dashboard" at bounding box center [75, 84] width 55 height 13
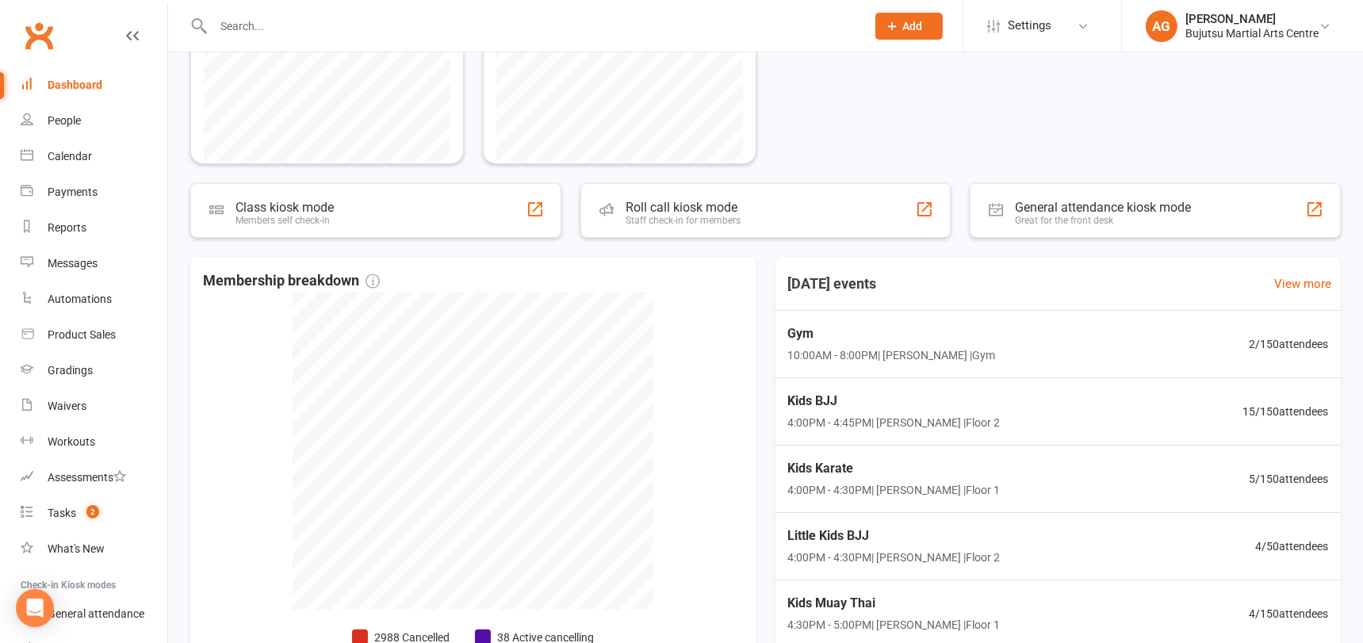
scroll to position [534, 0]
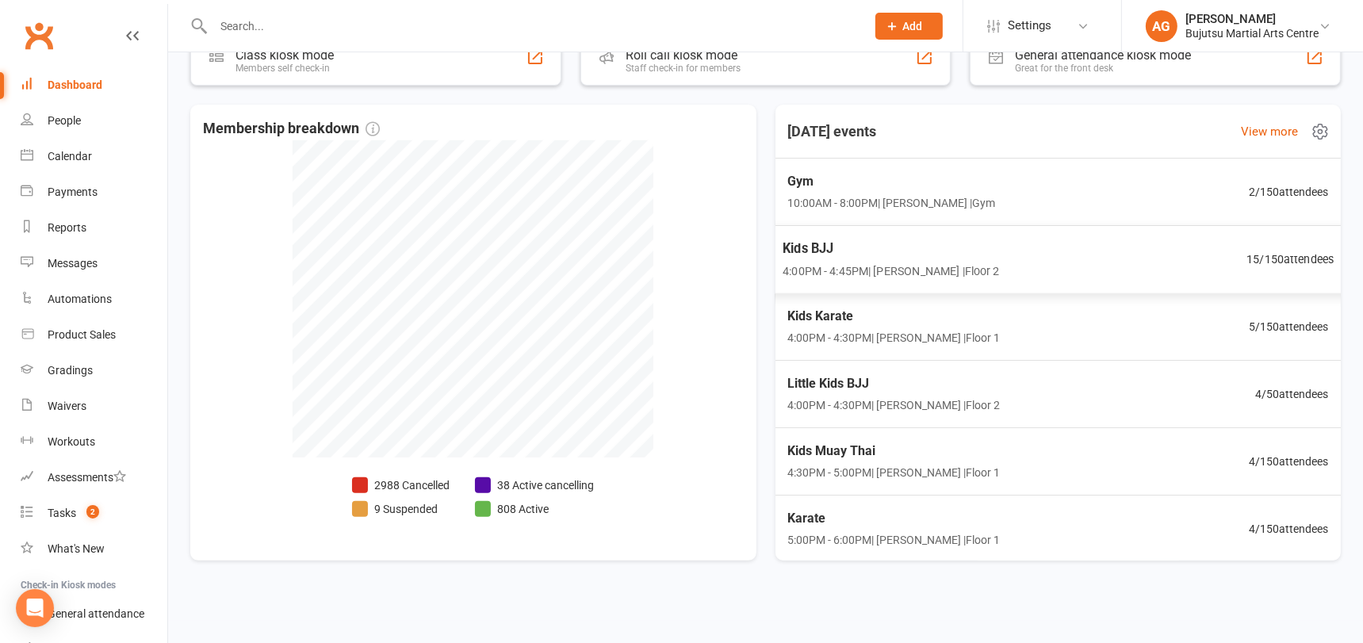
click at [1302, 254] on span "15 / 150 attendees" at bounding box center [1289, 259] width 87 height 18
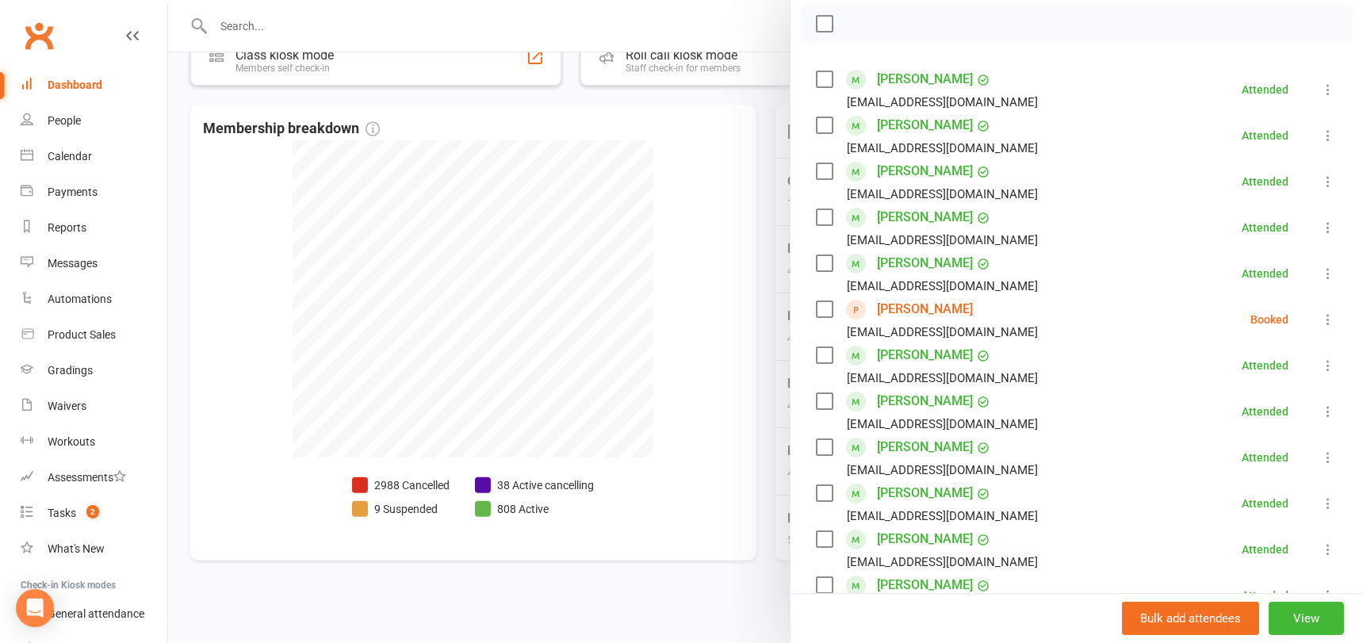
scroll to position [234, 0]
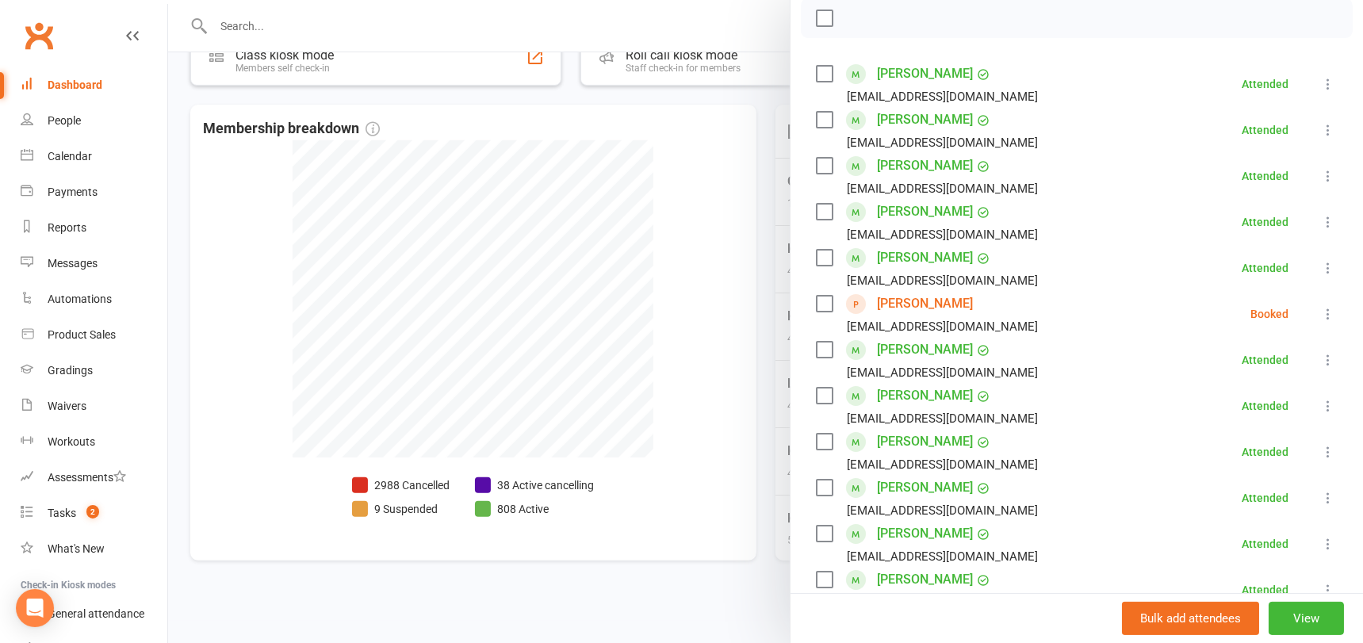
click at [916, 300] on link "[PERSON_NAME]" at bounding box center [925, 303] width 96 height 25
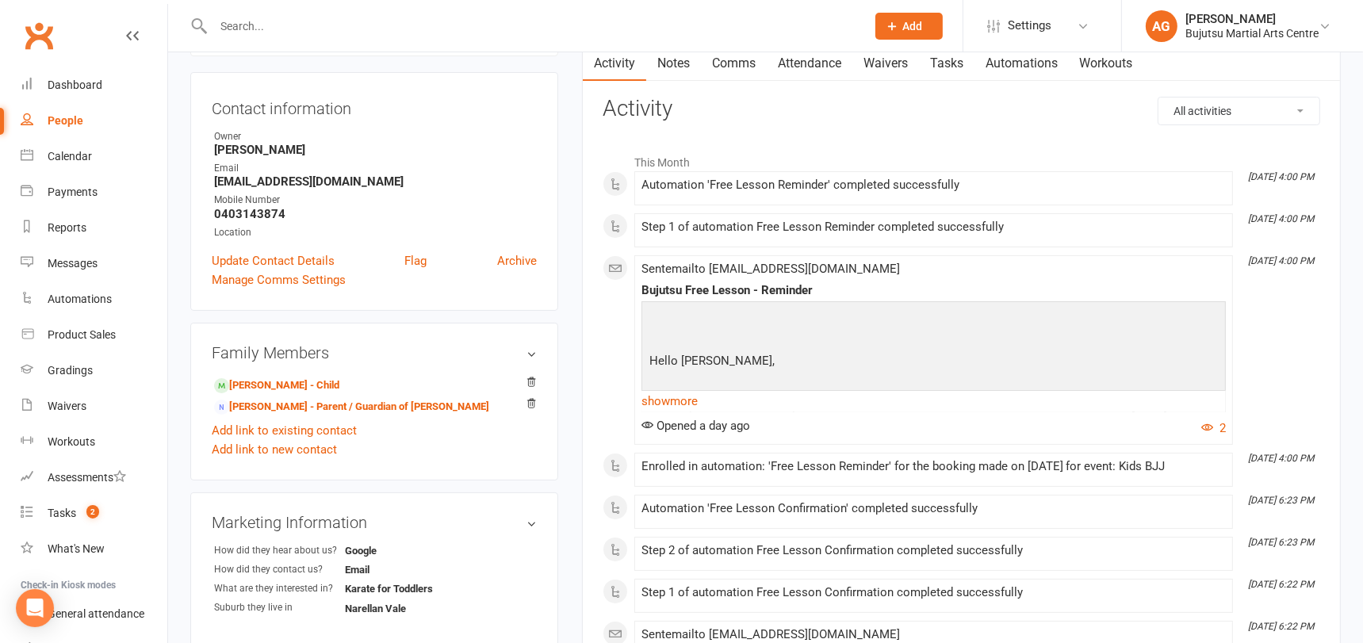
scroll to position [149, 0]
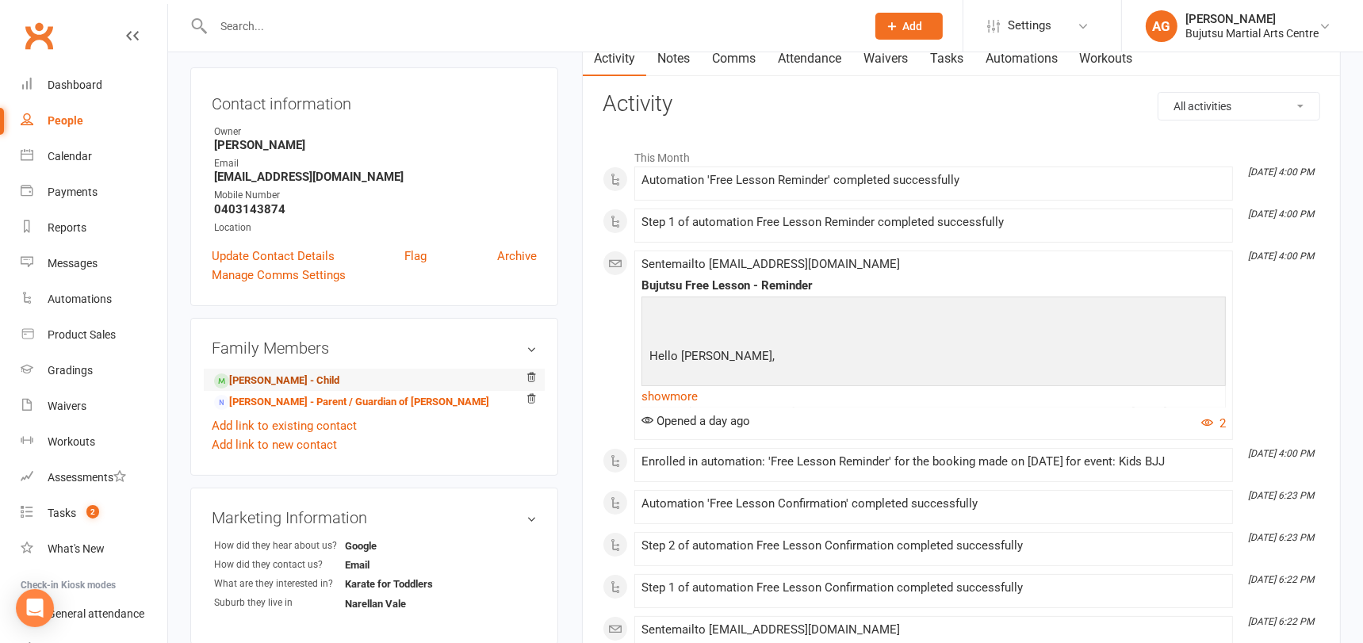
click at [284, 381] on link "Kaden Greaves - Child" at bounding box center [276, 381] width 125 height 17
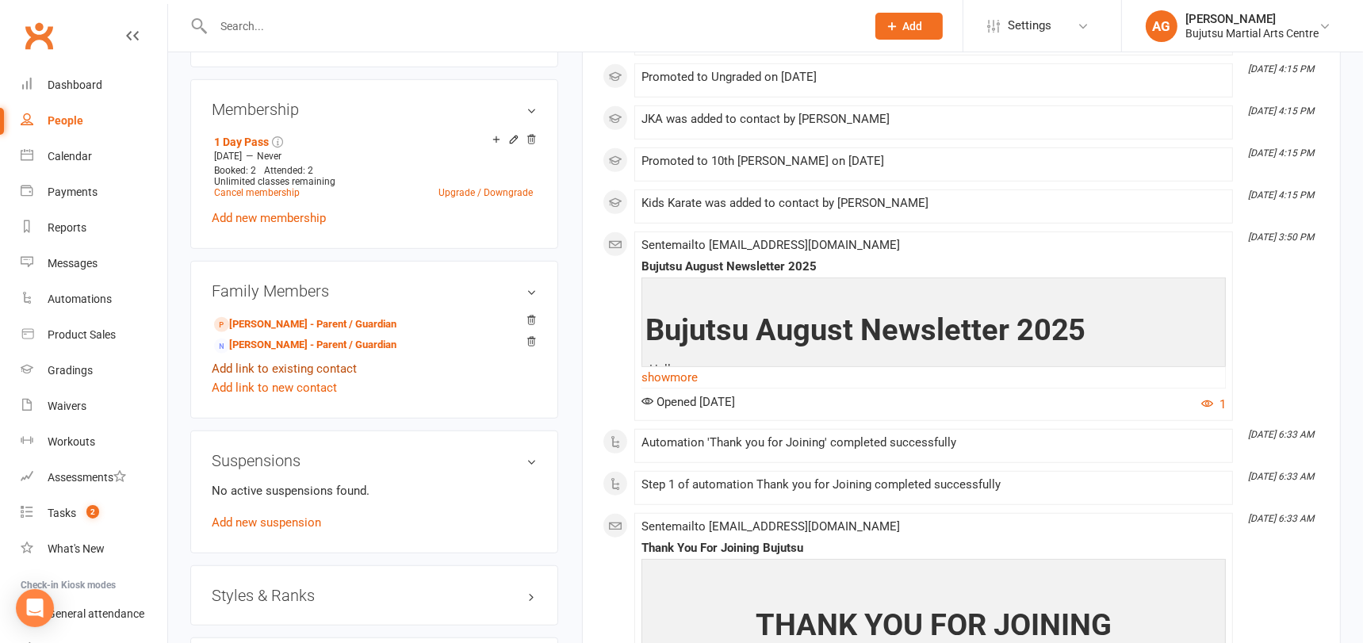
scroll to position [1112, 0]
click at [289, 317] on link "Cassy Gavenlock - Parent / Guardian" at bounding box center [305, 324] width 182 height 17
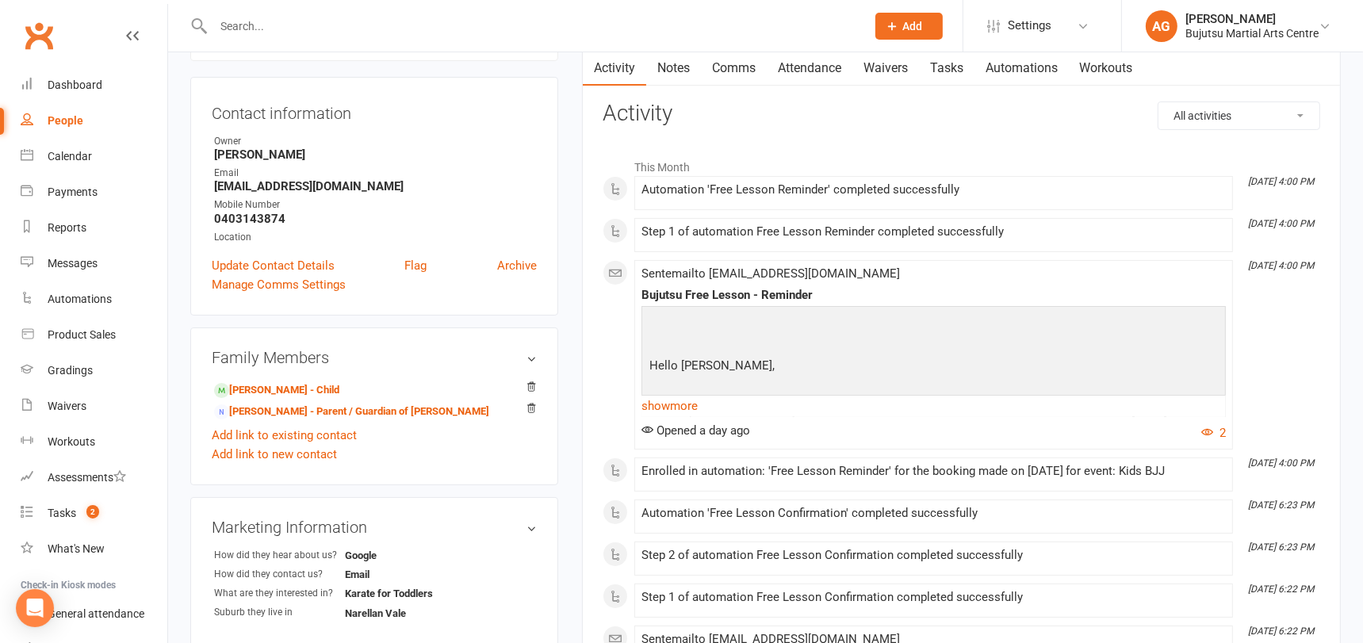
scroll to position [143, 0]
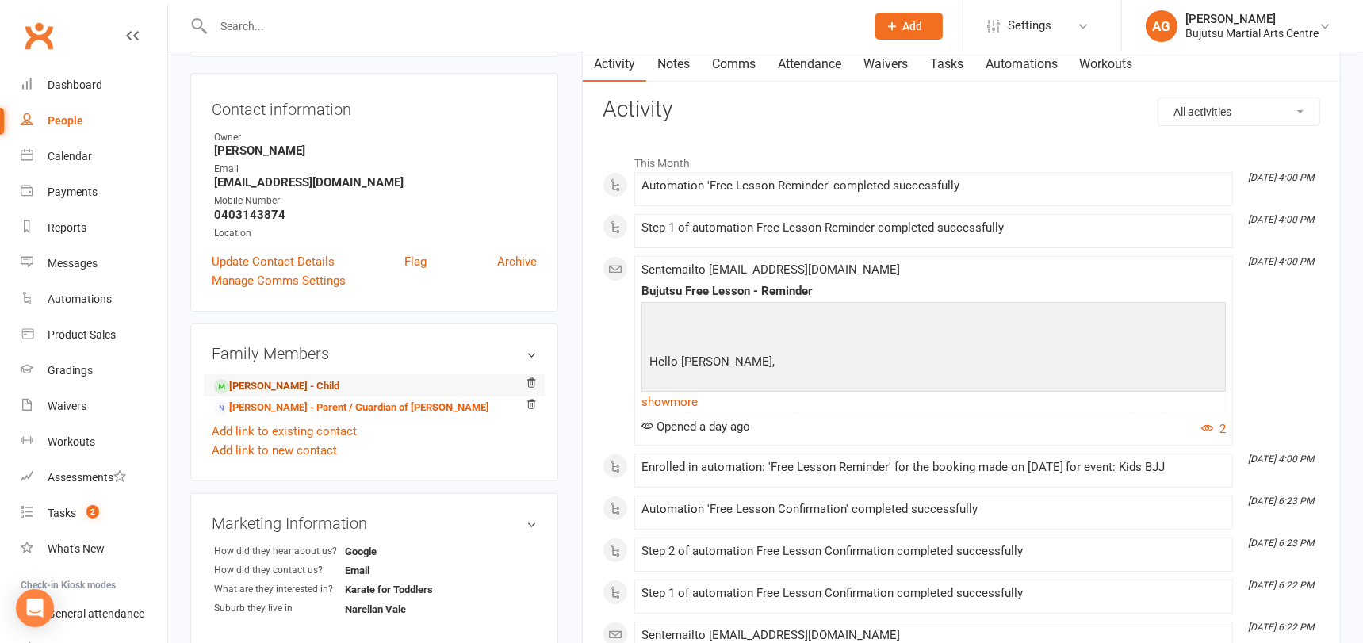
click at [287, 384] on link "Kaden Greaves - Child" at bounding box center [276, 386] width 125 height 17
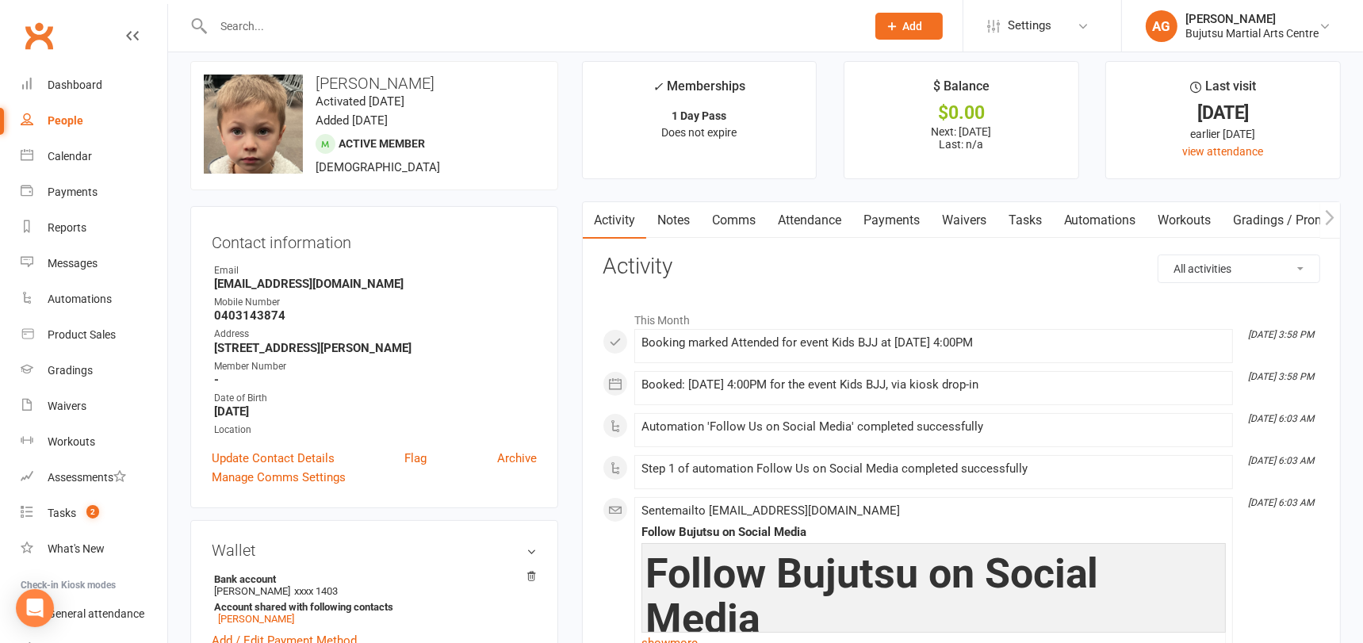
scroll to position [14, 0]
click at [78, 79] on div "Dashboard" at bounding box center [75, 84] width 55 height 13
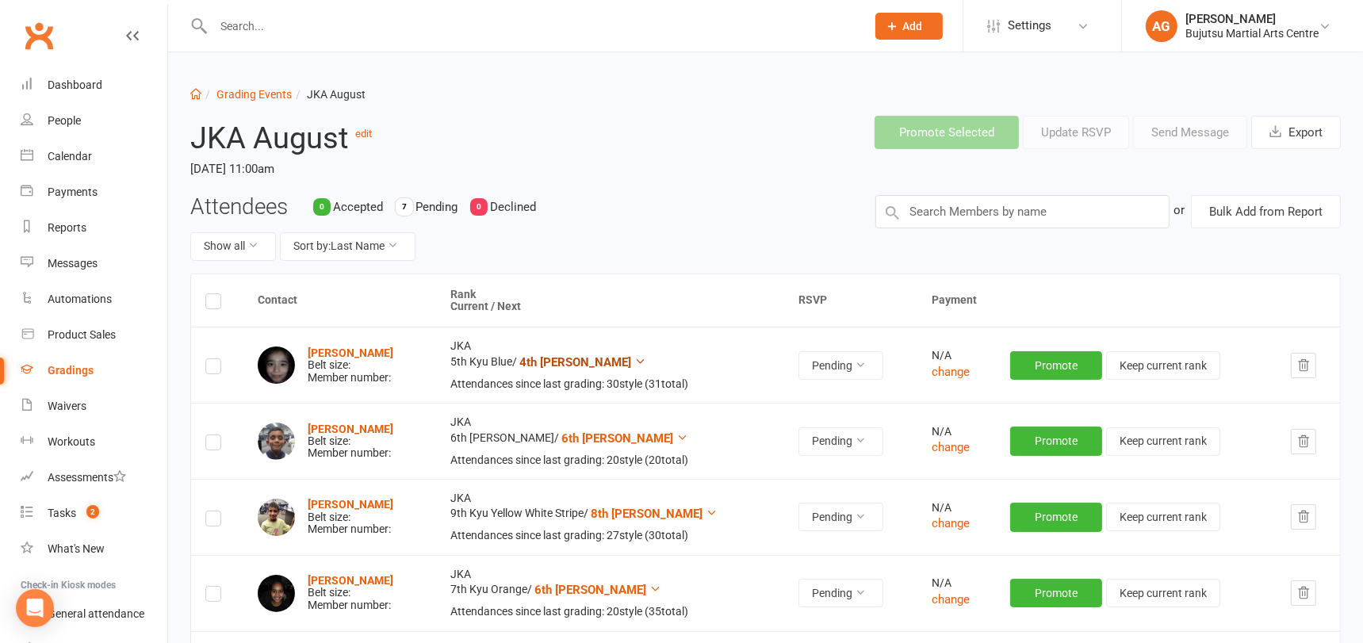
click at [602, 362] on span "4th [PERSON_NAME]" at bounding box center [575, 362] width 112 height 14
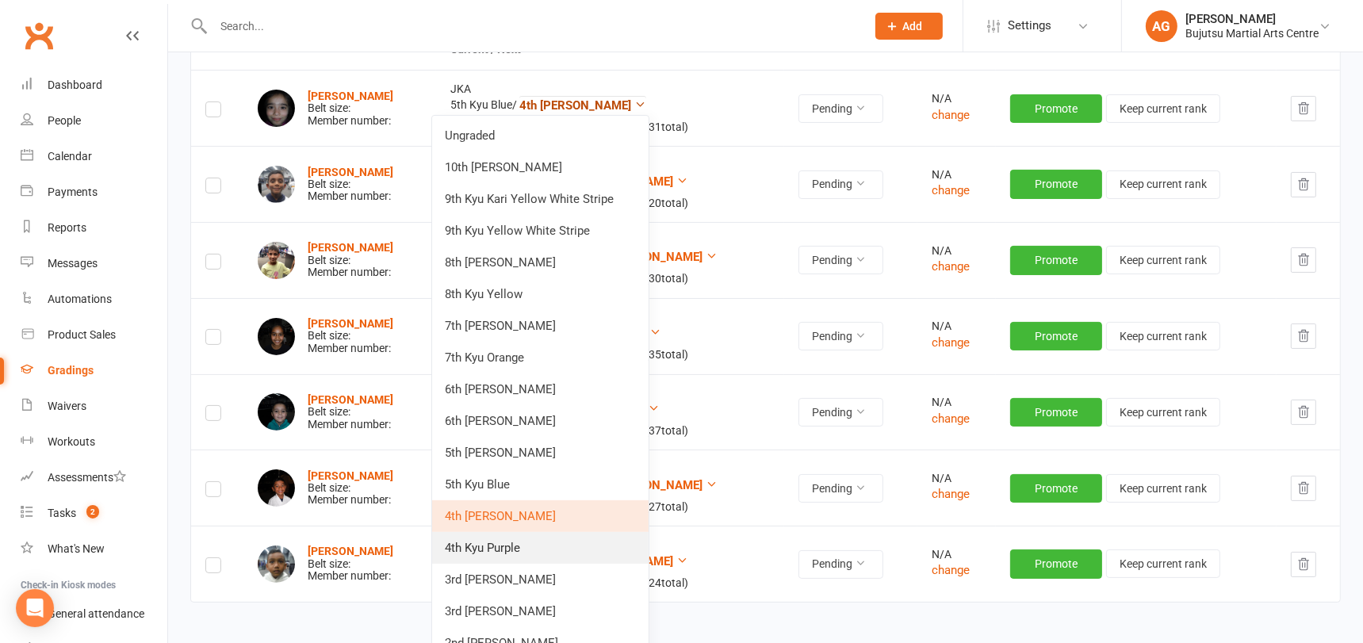
scroll to position [261, 0]
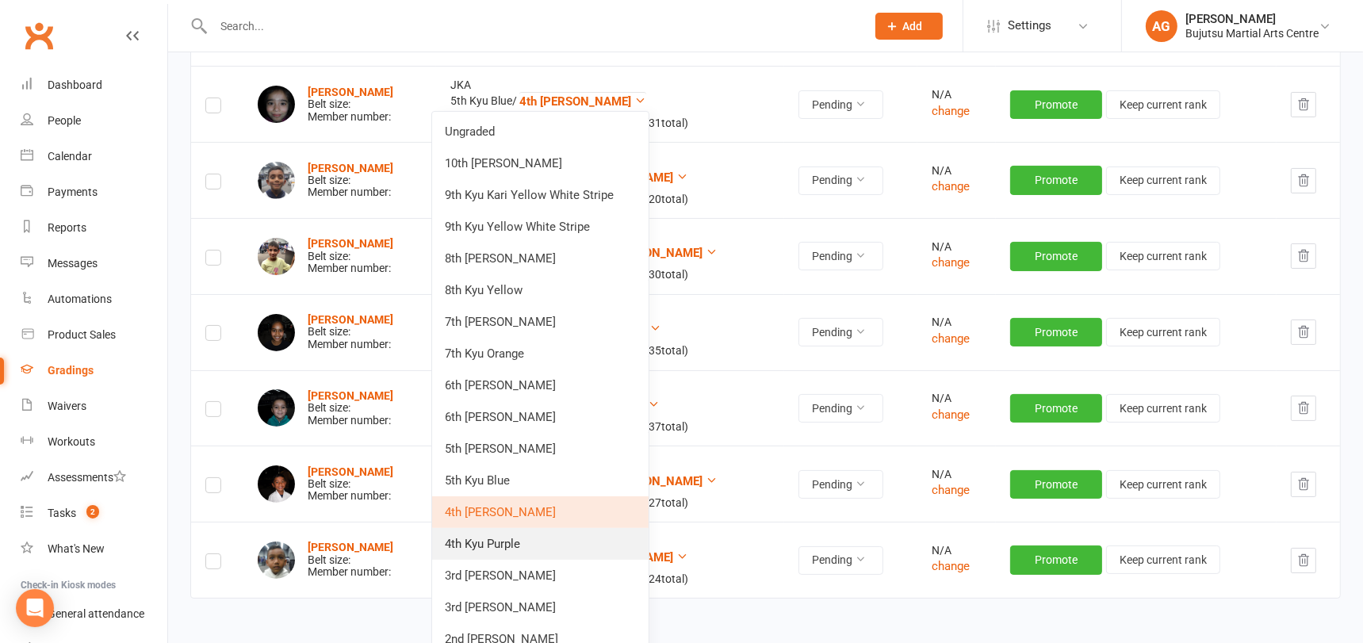
click at [543, 538] on link "4th Kyu Purple" at bounding box center [540, 544] width 216 height 32
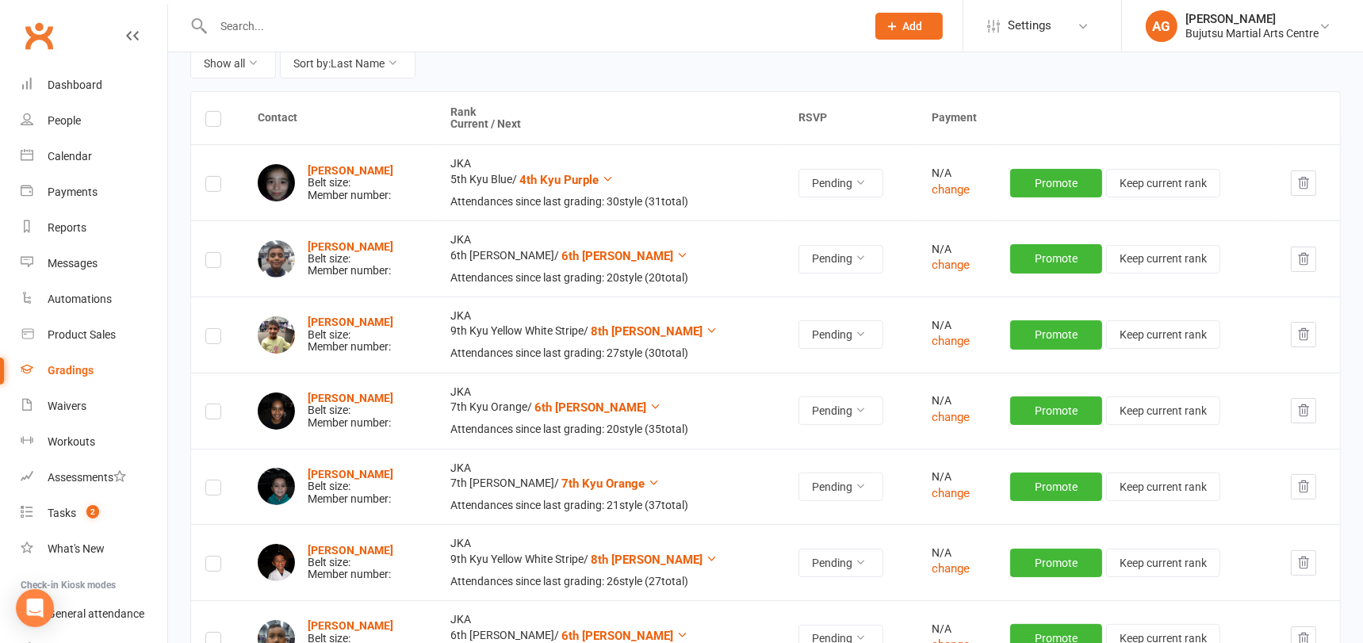
scroll to position [184, 0]
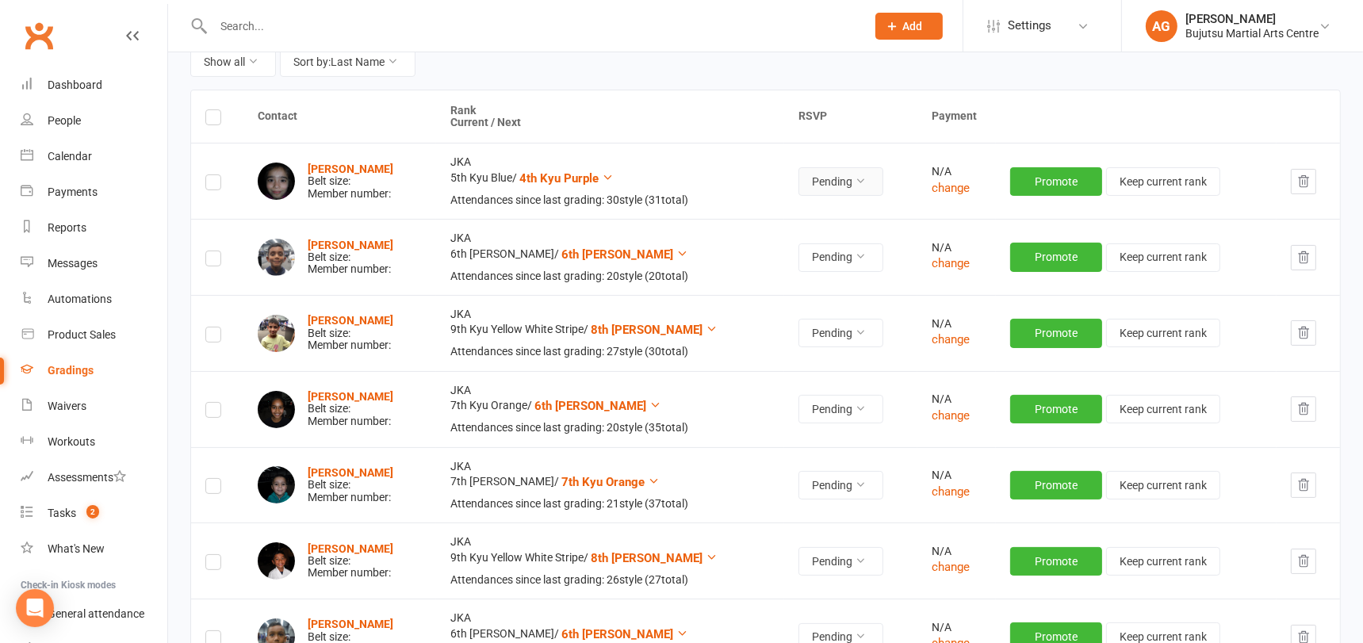
click at [831, 182] on button "Pending" at bounding box center [840, 181] width 85 height 29
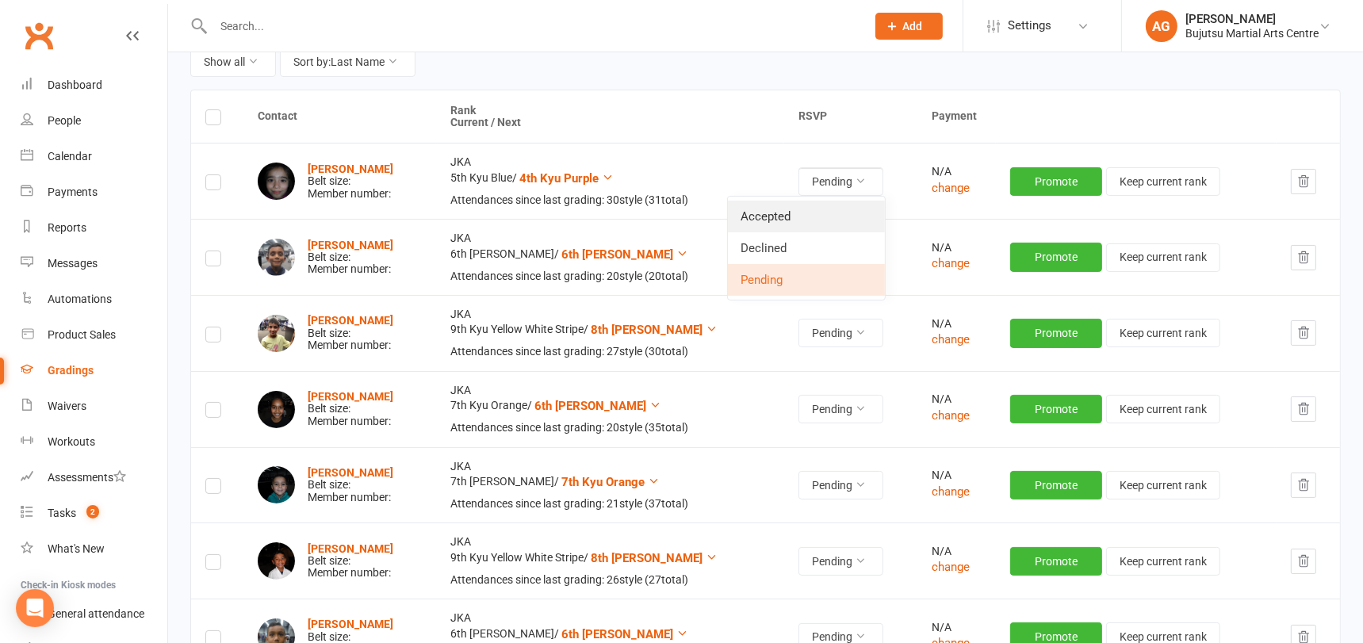
click at [818, 208] on link "Accepted" at bounding box center [806, 217] width 157 height 32
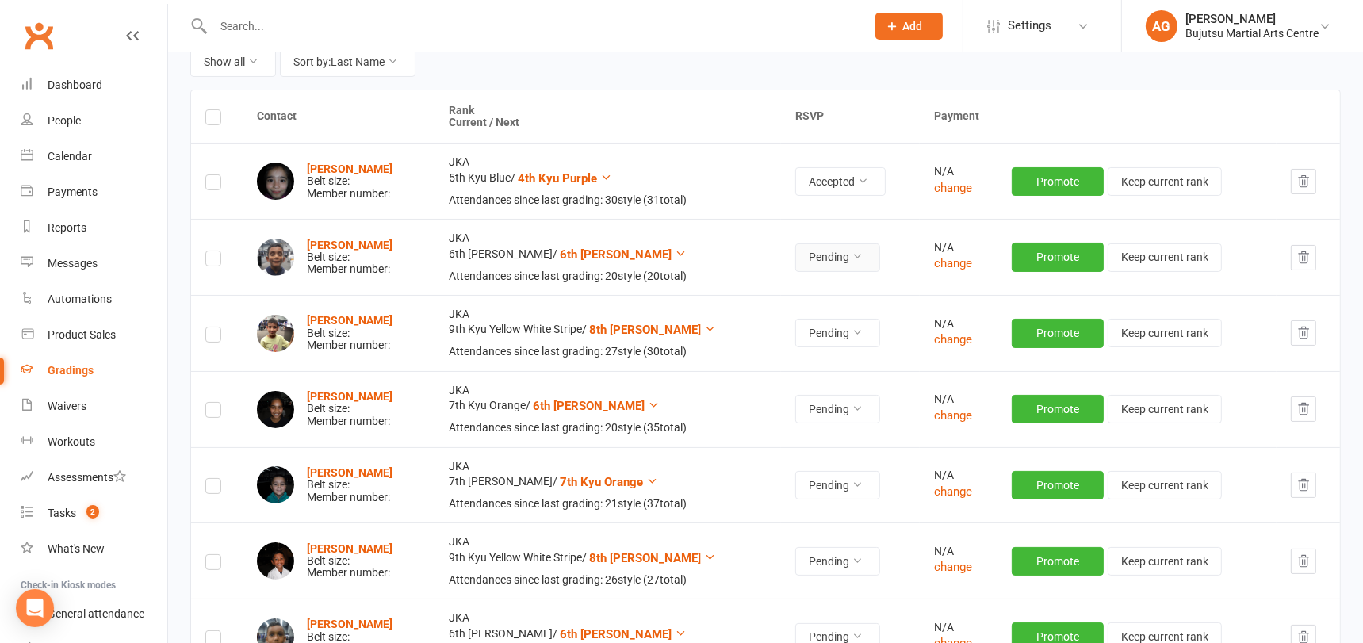
click at [822, 258] on button "Pending" at bounding box center [837, 257] width 85 height 29
click at [796, 291] on link "Accepted" at bounding box center [803, 293] width 157 height 32
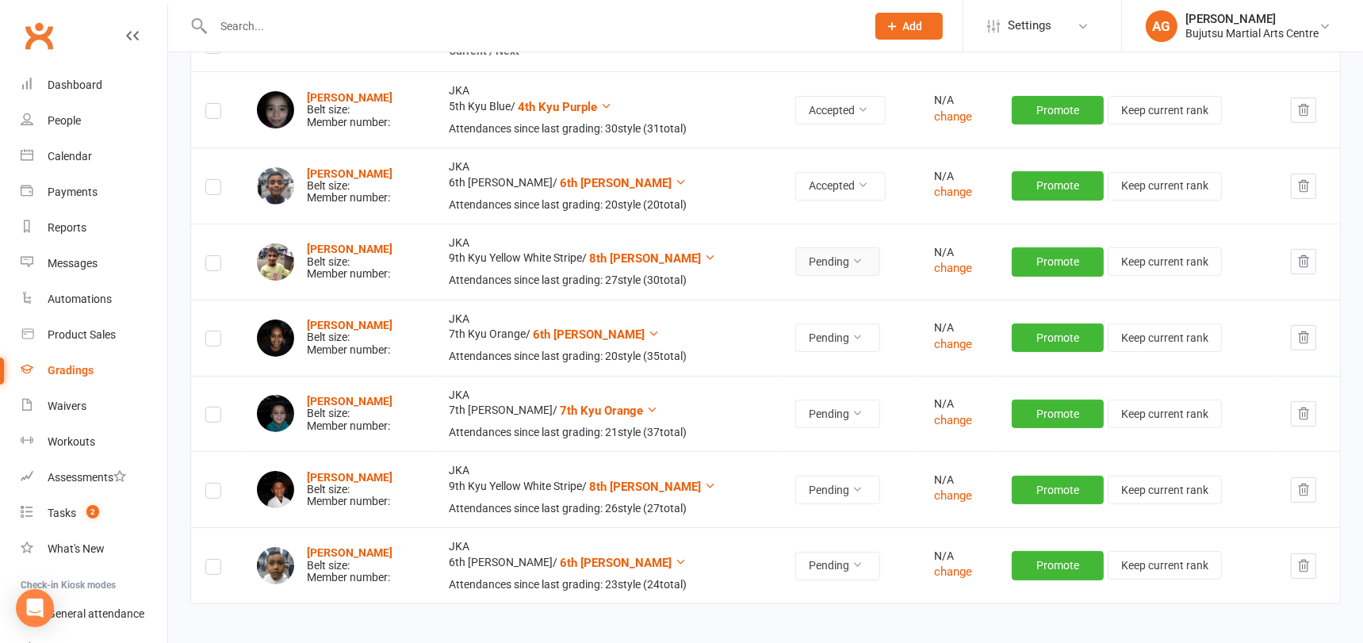
scroll to position [257, 0]
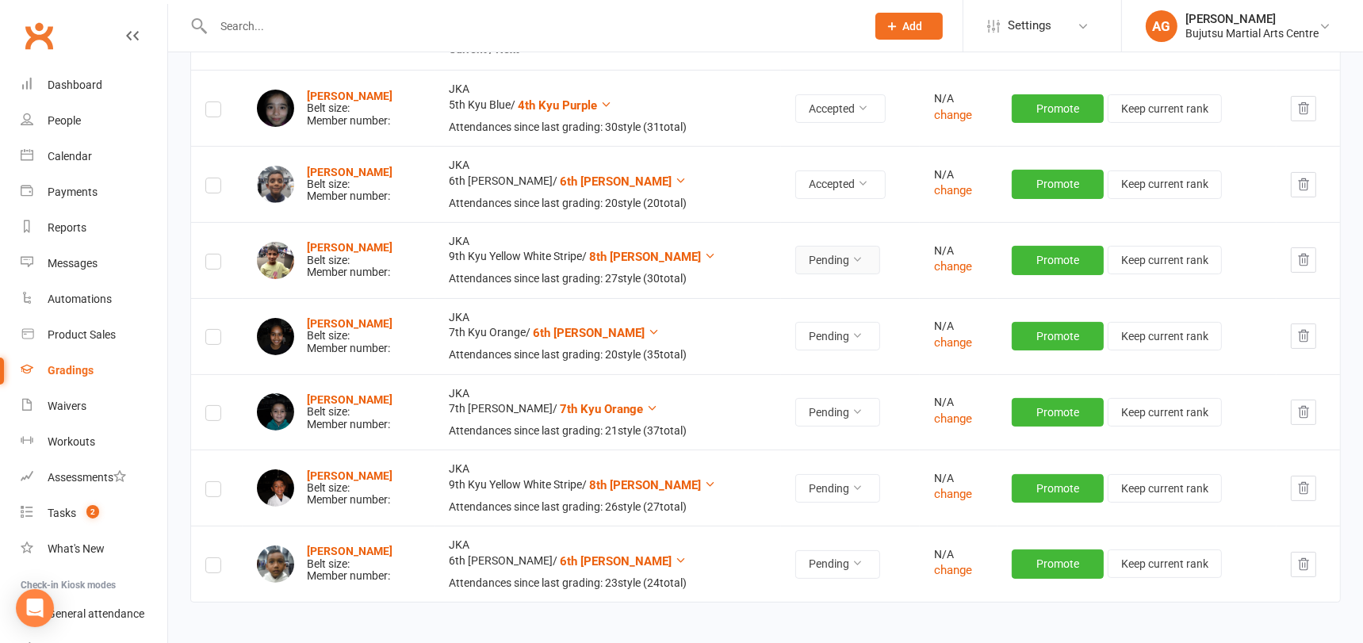
click at [819, 257] on button "Pending" at bounding box center [837, 260] width 85 height 29
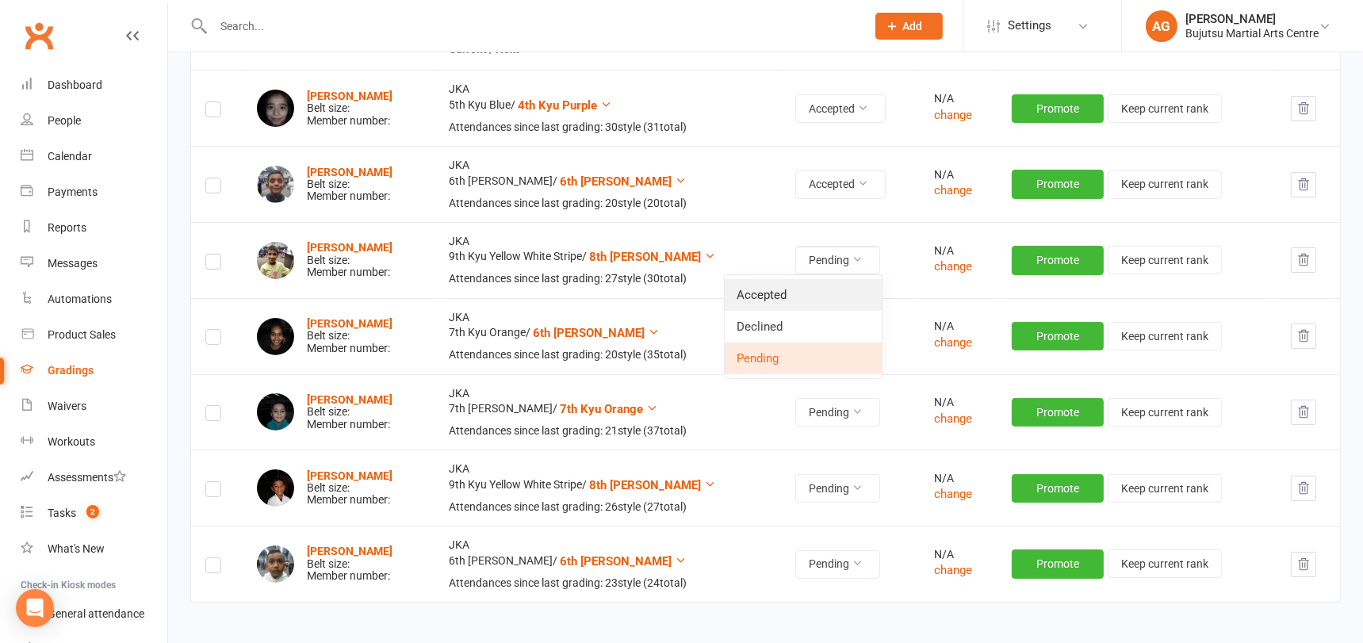
click at [804, 292] on link "Accepted" at bounding box center [803, 295] width 157 height 32
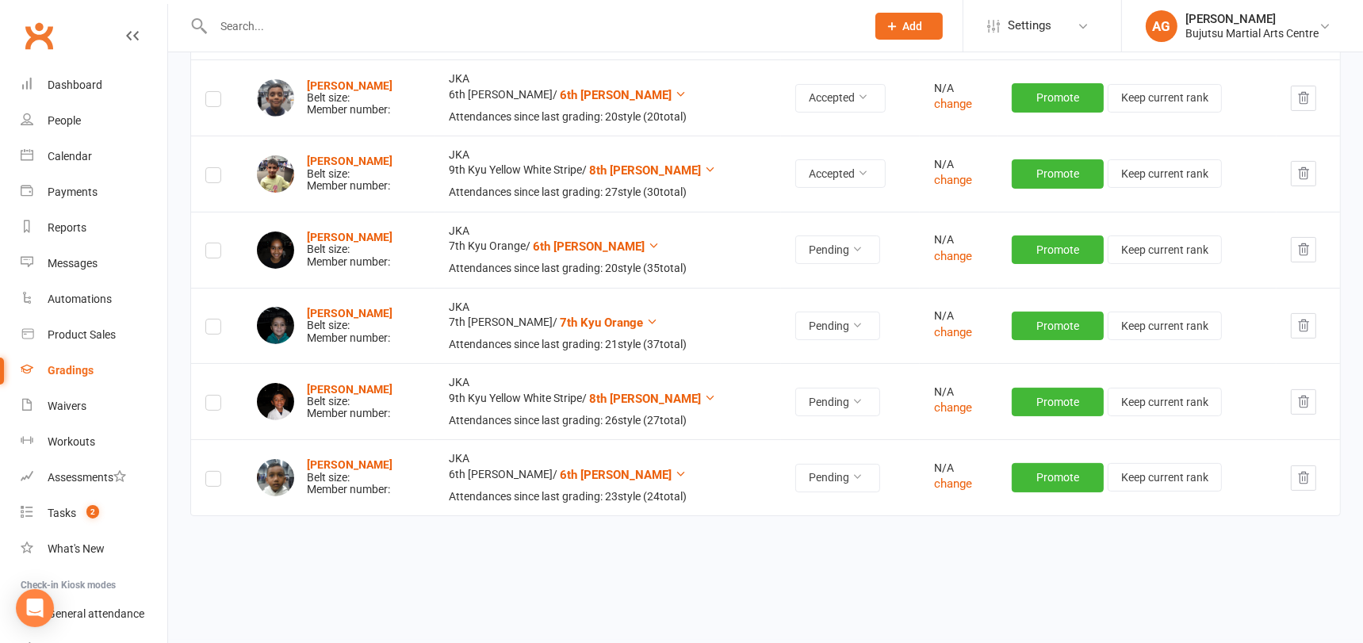
scroll to position [346, 0]
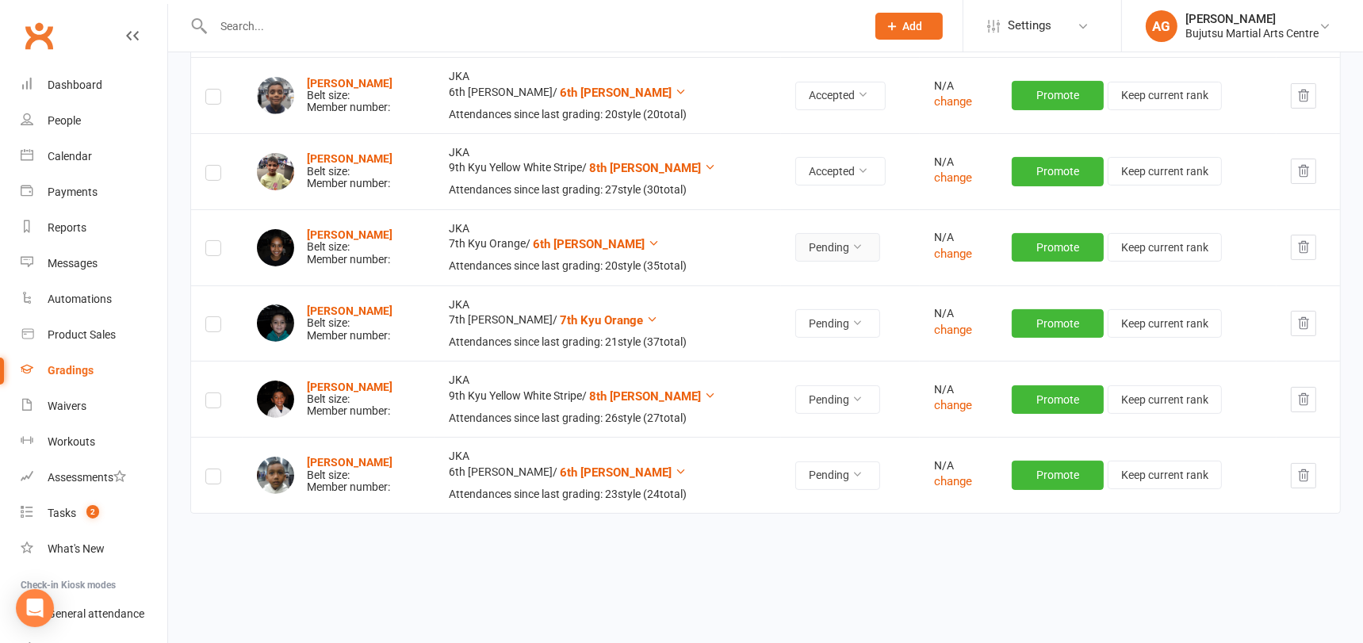
click at [828, 239] on button "Pending" at bounding box center [837, 247] width 85 height 29
click at [805, 275] on link "Accepted" at bounding box center [803, 282] width 157 height 32
click at [815, 316] on button "Pending" at bounding box center [837, 323] width 85 height 29
click at [805, 356] on link "Accepted" at bounding box center [803, 358] width 157 height 32
click at [816, 396] on button "Pending" at bounding box center [837, 399] width 85 height 29
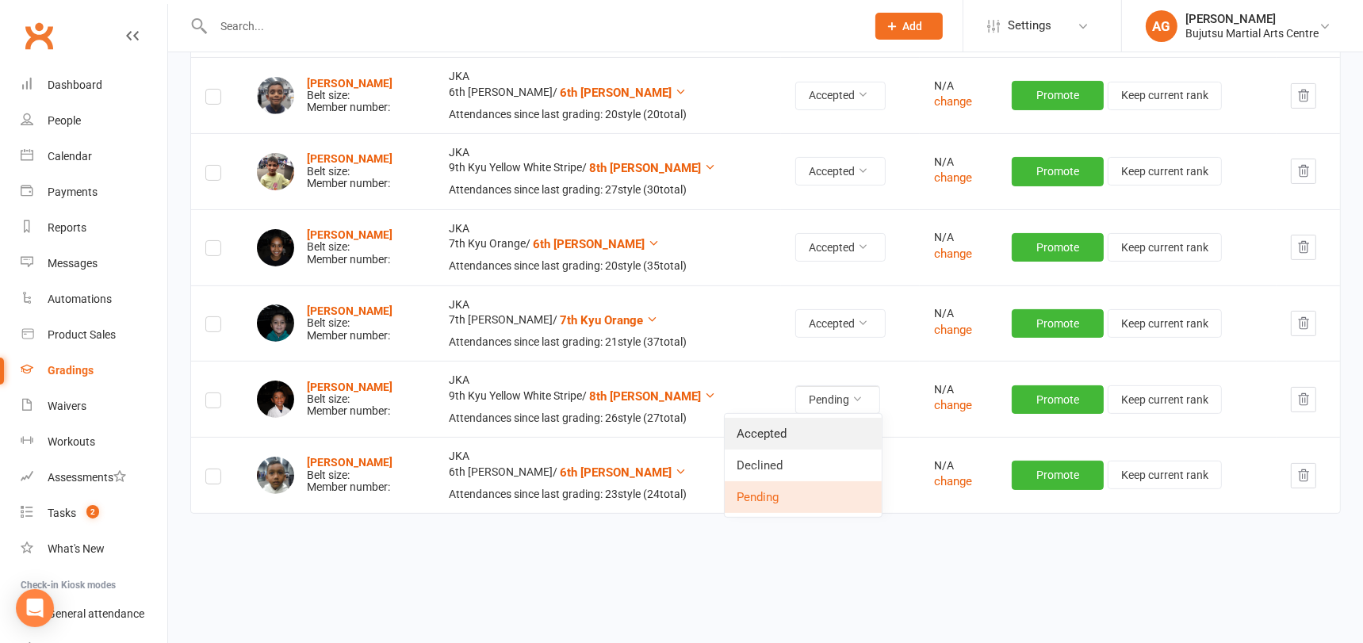
click at [805, 427] on link "Accepted" at bounding box center [803, 434] width 157 height 32
click at [831, 472] on button "Pending" at bounding box center [837, 475] width 85 height 29
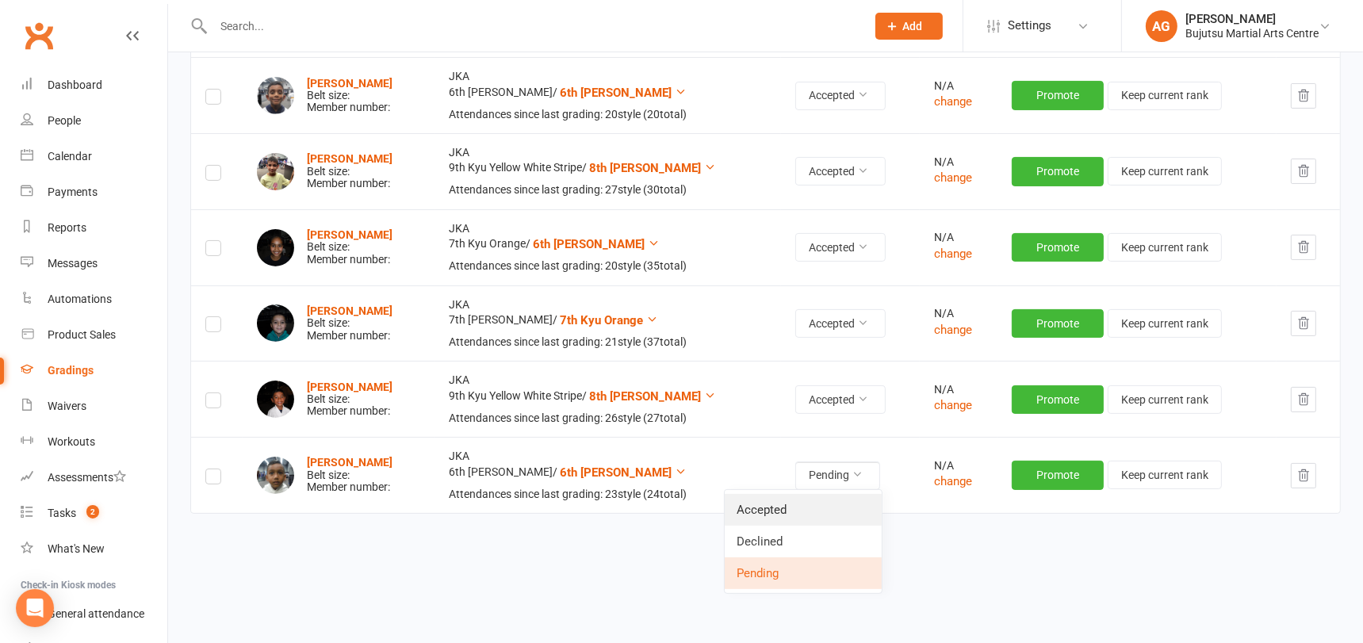
click at [808, 502] on link "Accepted" at bounding box center [803, 510] width 157 height 32
click at [68, 85] on div "Dashboard" at bounding box center [75, 84] width 55 height 13
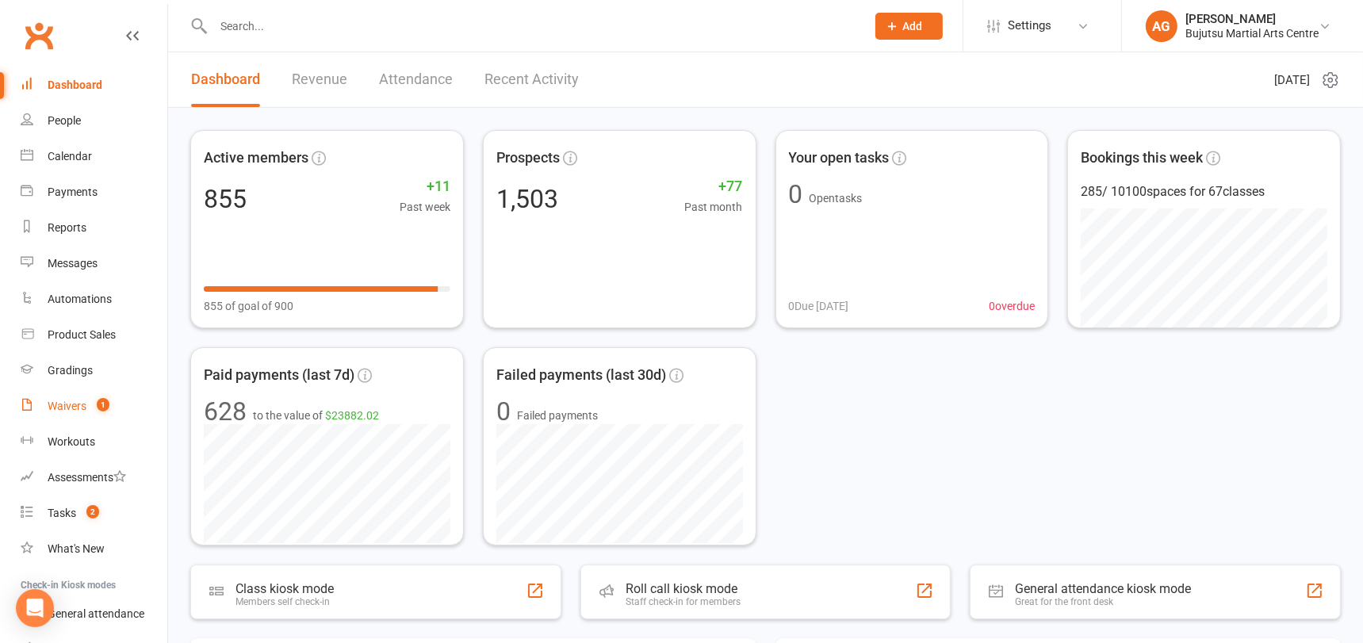
click at [74, 405] on div "Waivers" at bounding box center [67, 406] width 39 height 13
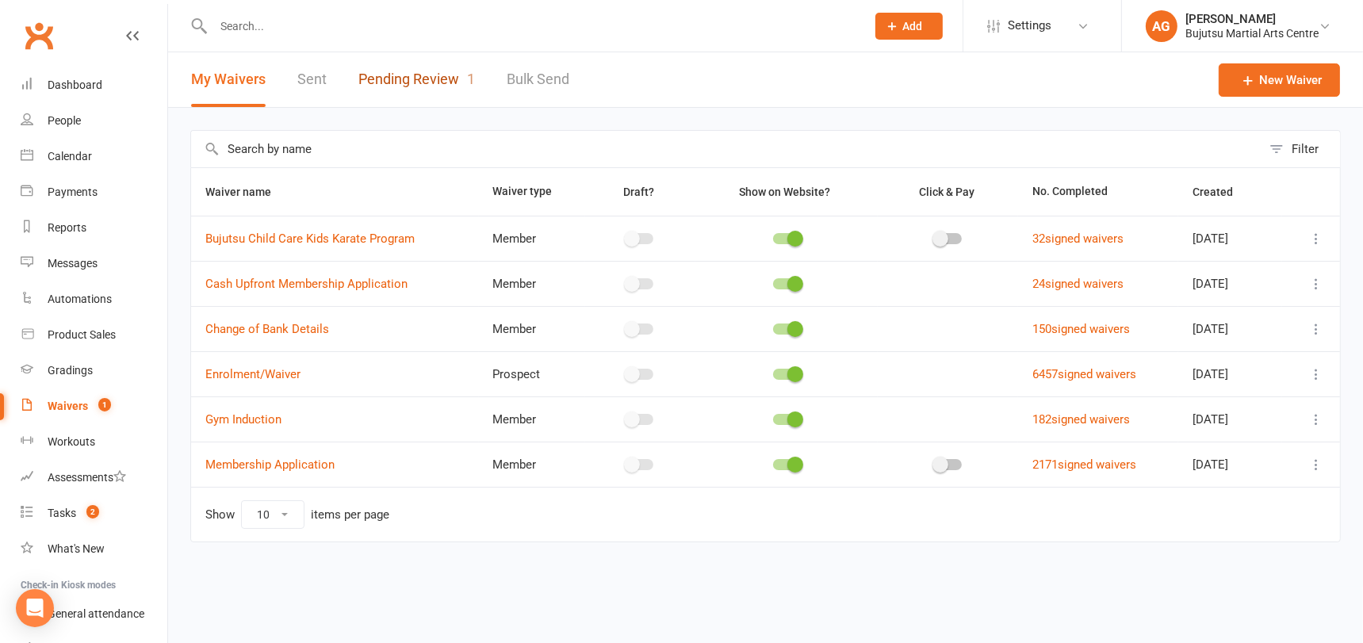
click at [398, 81] on link "Pending Review 1" at bounding box center [416, 79] width 117 height 55
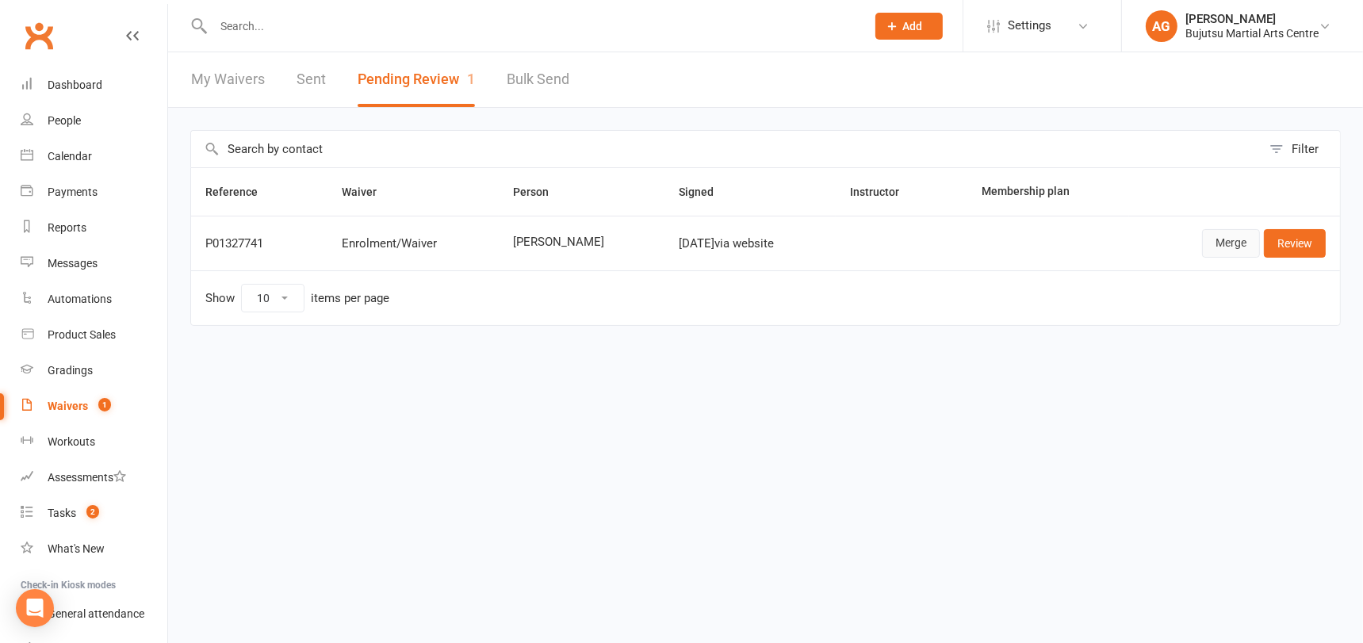
click at [1222, 242] on link "Merge" at bounding box center [1231, 243] width 58 height 29
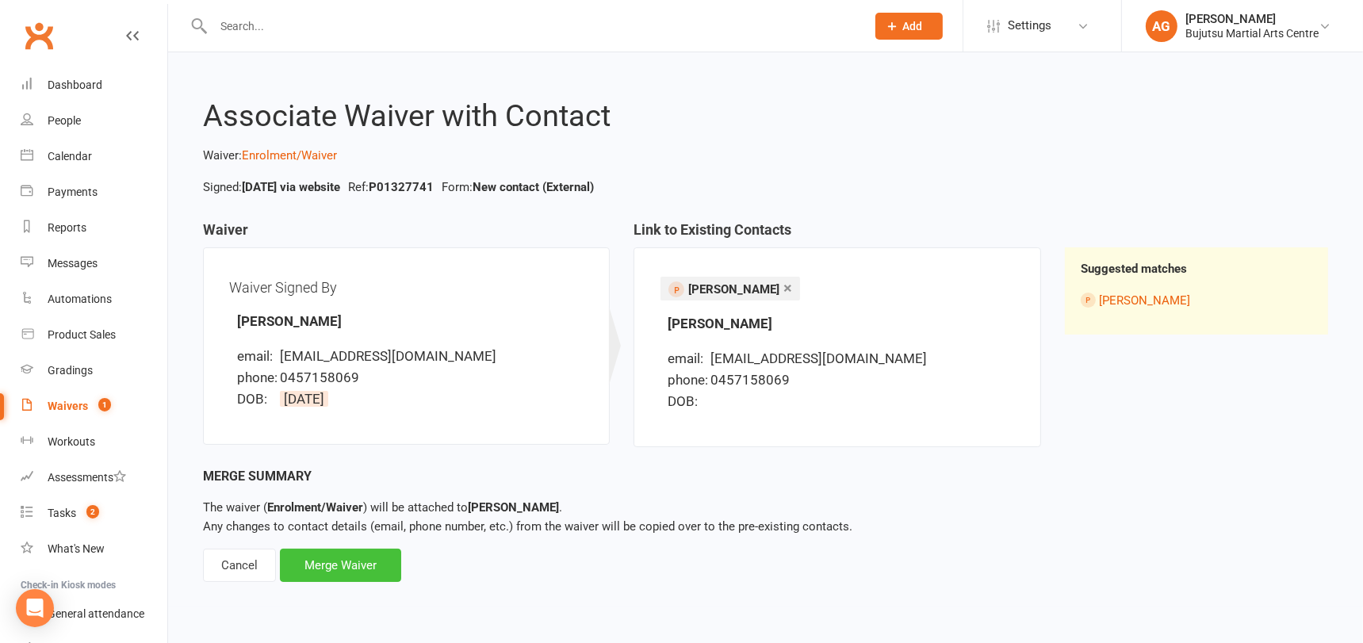
click at [328, 564] on div "Merge Waiver" at bounding box center [340, 565] width 121 height 33
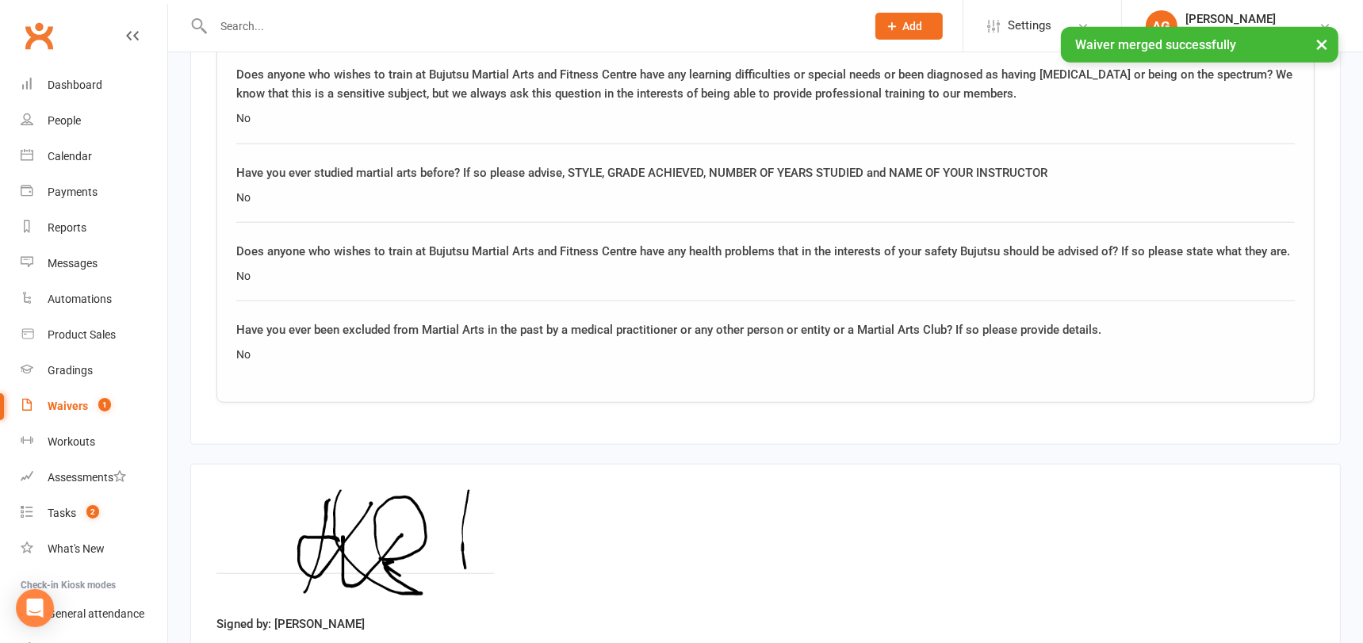
scroll to position [1791, 0]
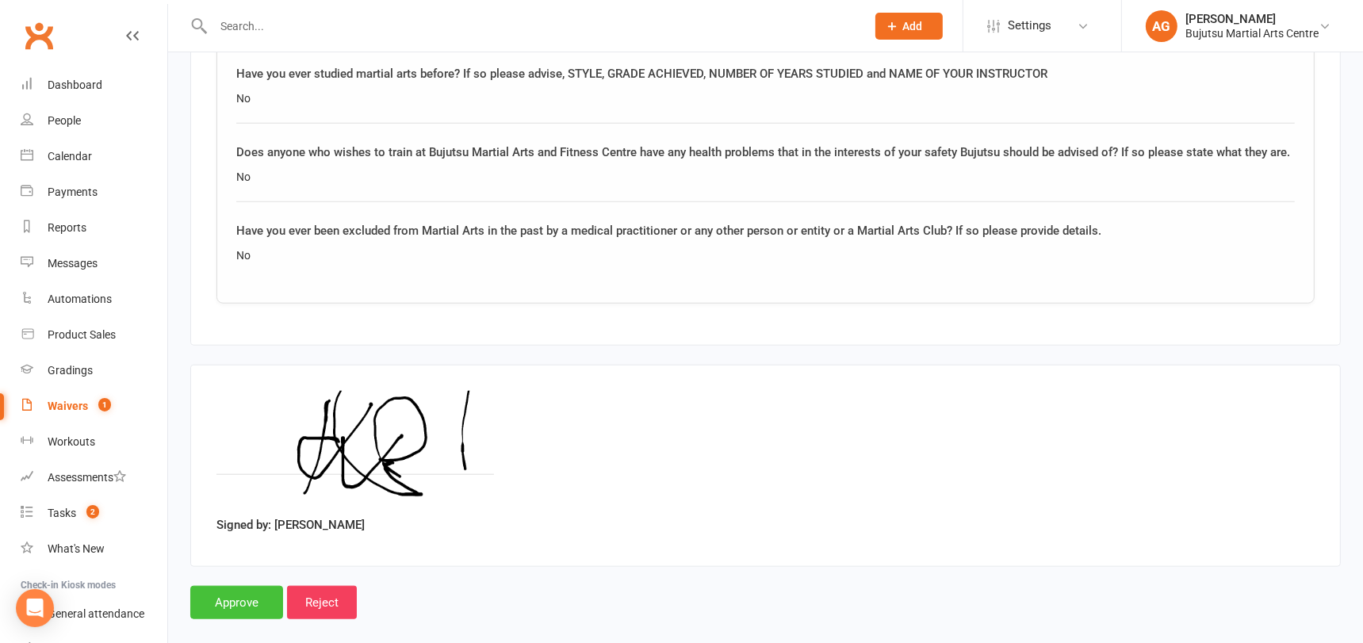
click at [245, 586] on input "Approve" at bounding box center [236, 602] width 93 height 33
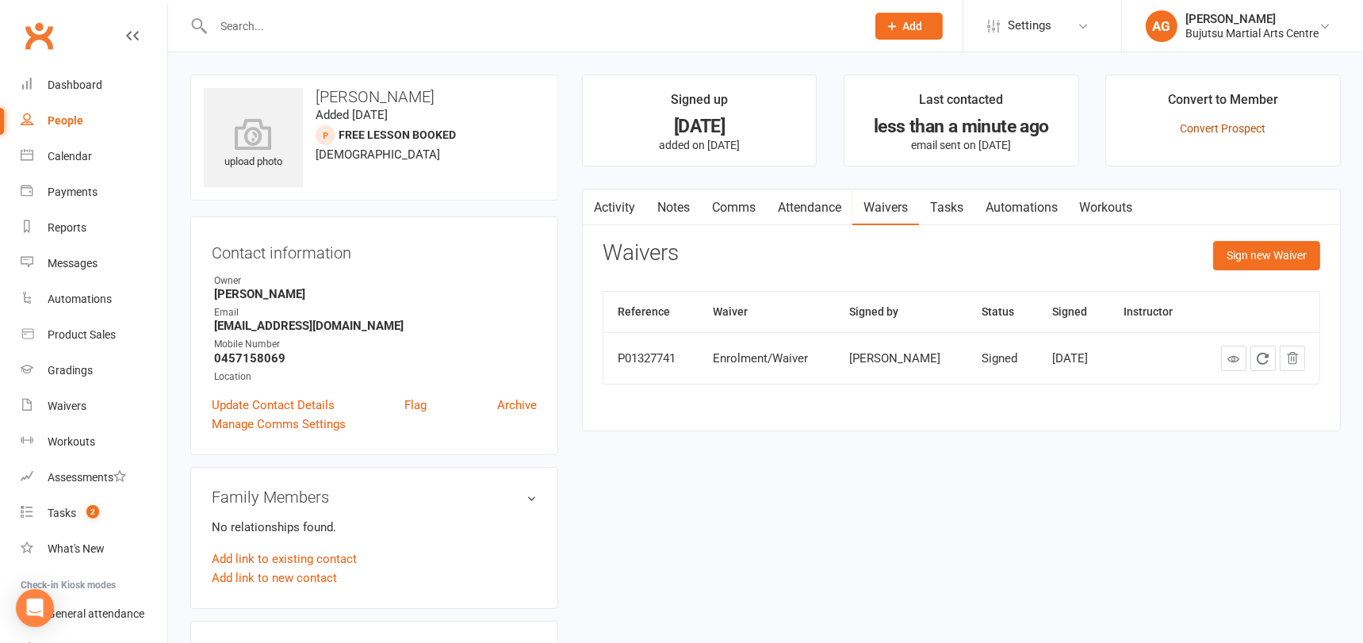
click at [1216, 128] on link "Convert Prospect" at bounding box center [1223, 128] width 86 height 13
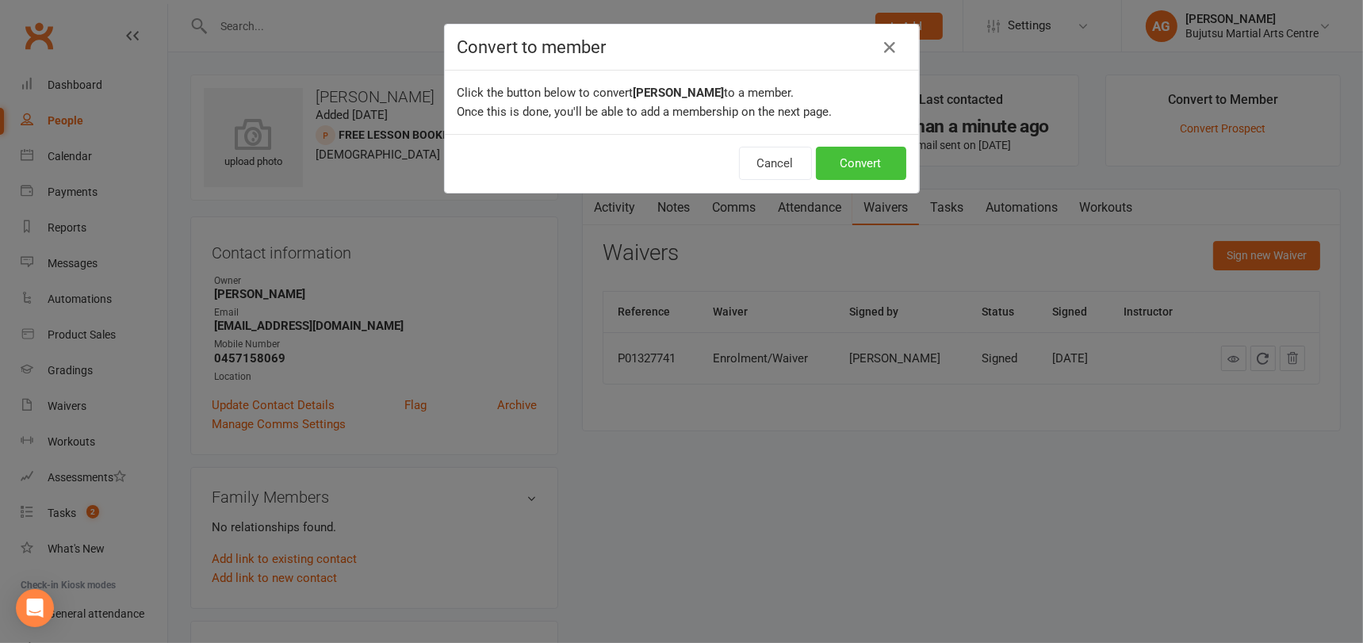
click at [850, 162] on button "Convert" at bounding box center [861, 163] width 90 height 33
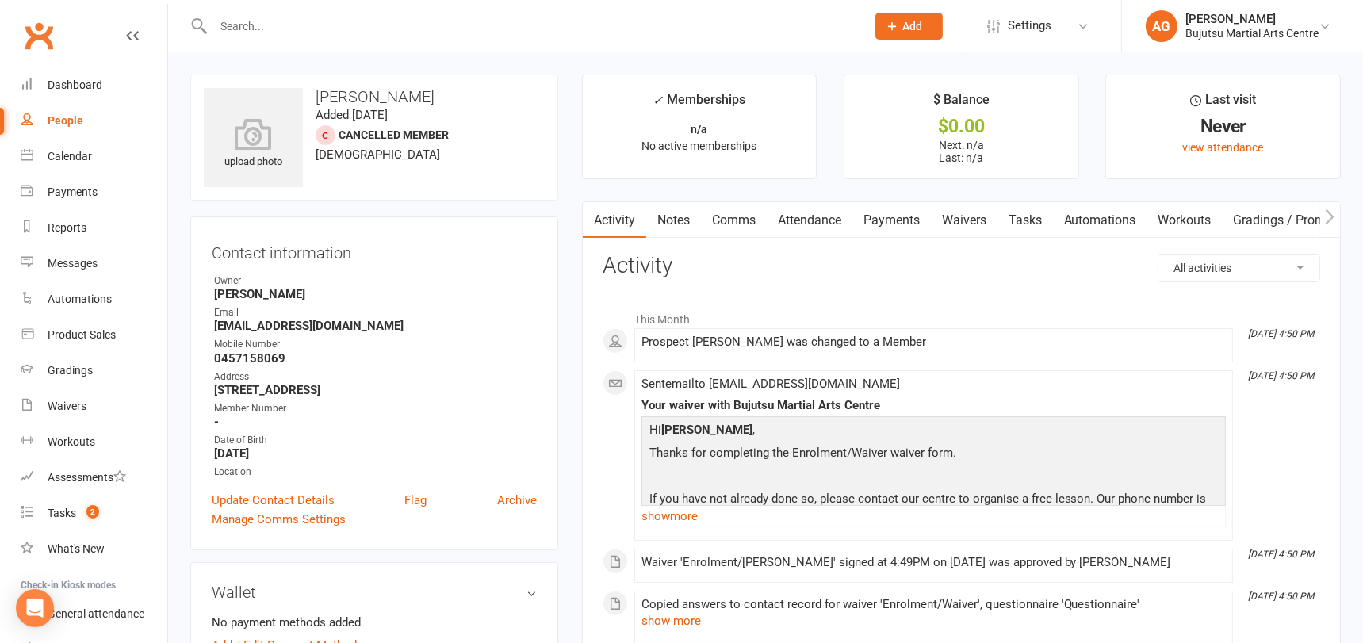
scroll to position [13, 0]
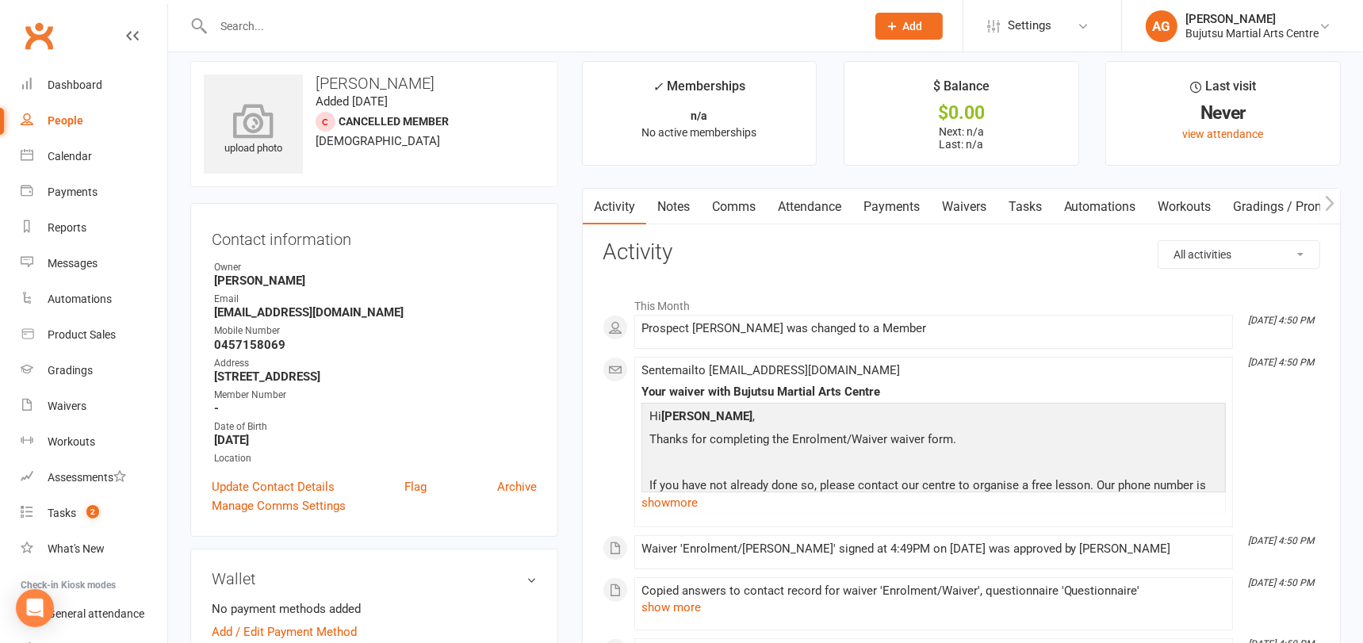
click at [254, 112] on icon at bounding box center [253, 120] width 109 height 35
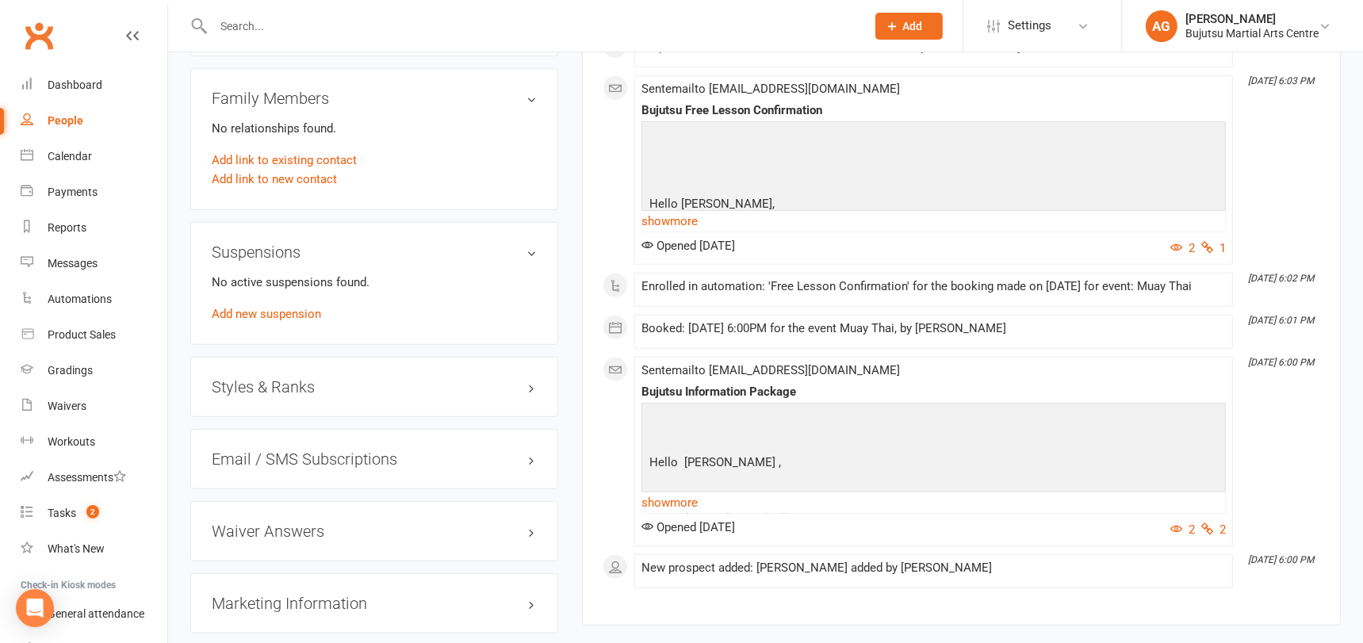
scroll to position [1250, 0]
click at [269, 377] on h3 "Styles & Ranks" at bounding box center [374, 385] width 325 height 17
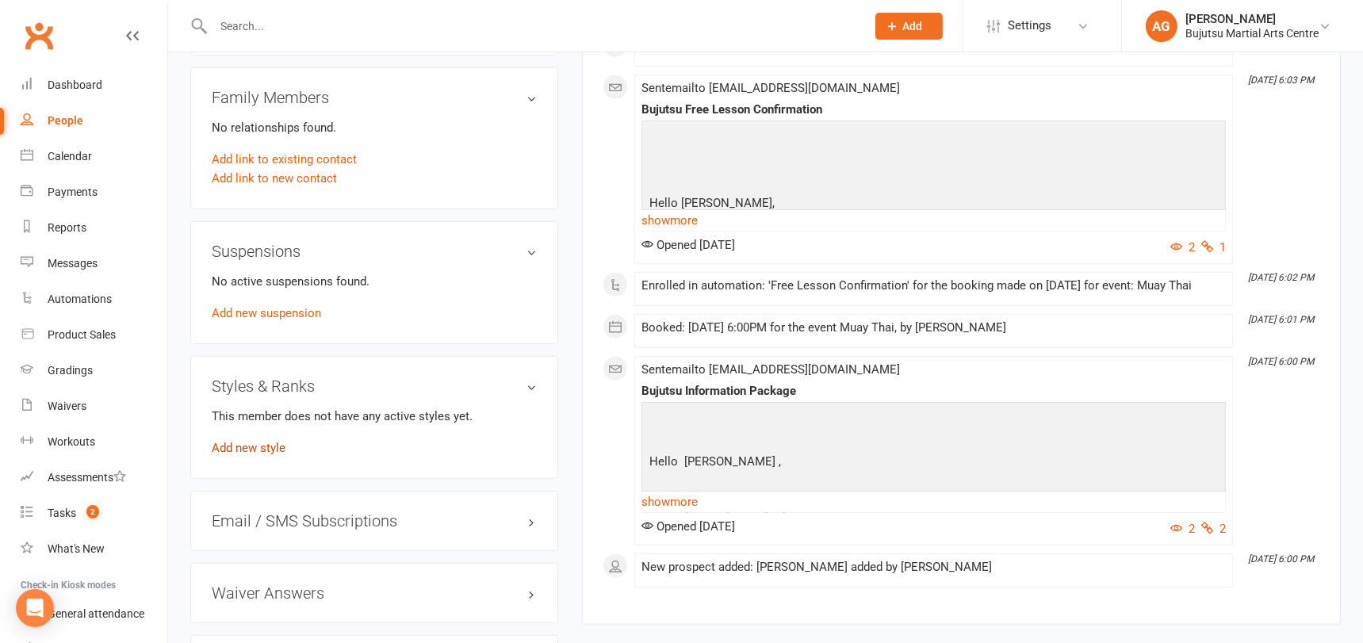
click at [262, 441] on link "Add new style" at bounding box center [249, 448] width 74 height 14
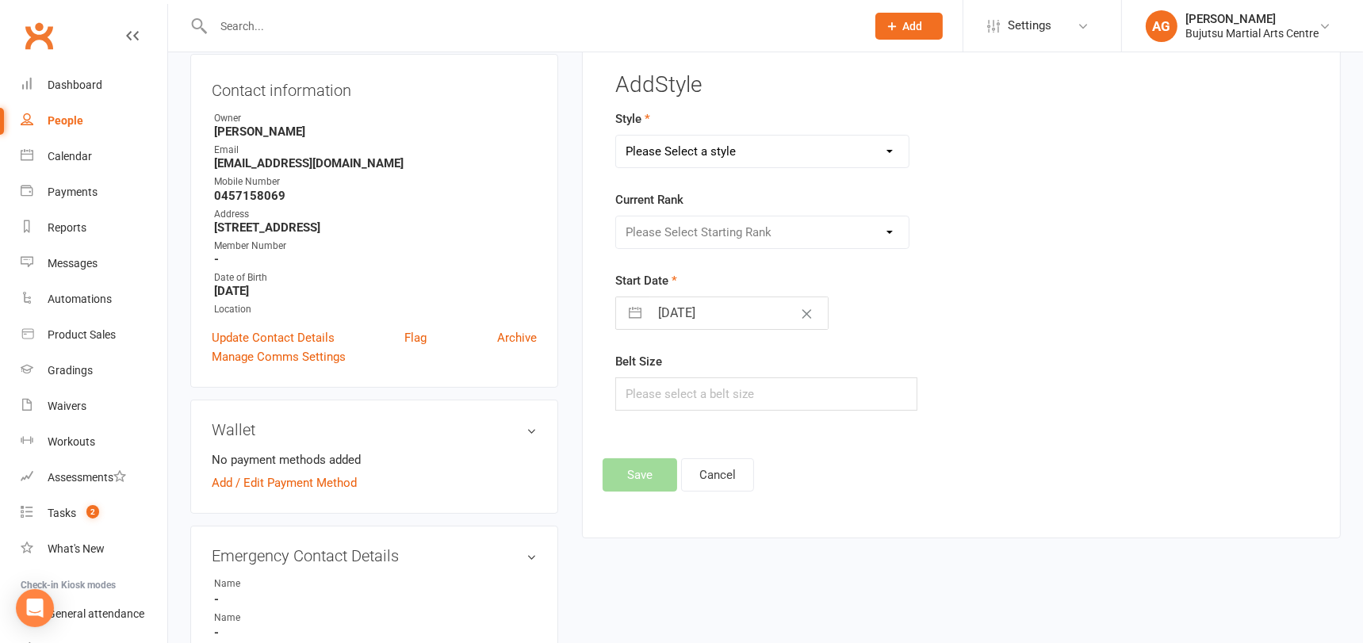
scroll to position [164, 0]
click at [733, 149] on select "Please Select a style BJJ Boxing [PERSON_NAME] JKA Jodo Karate for Toddlers Kid…" at bounding box center [762, 150] width 293 height 32
select select "204"
click at [616, 134] on select "Please Select a style BJJ Boxing [PERSON_NAME] JKA Jodo Karate for Toddlers Kid…" at bounding box center [762, 150] width 293 height 32
click at [758, 224] on select "Please Select Starting Rank White Yellow Senior Yellow Orange Green Blue Senior…" at bounding box center [762, 231] width 293 height 32
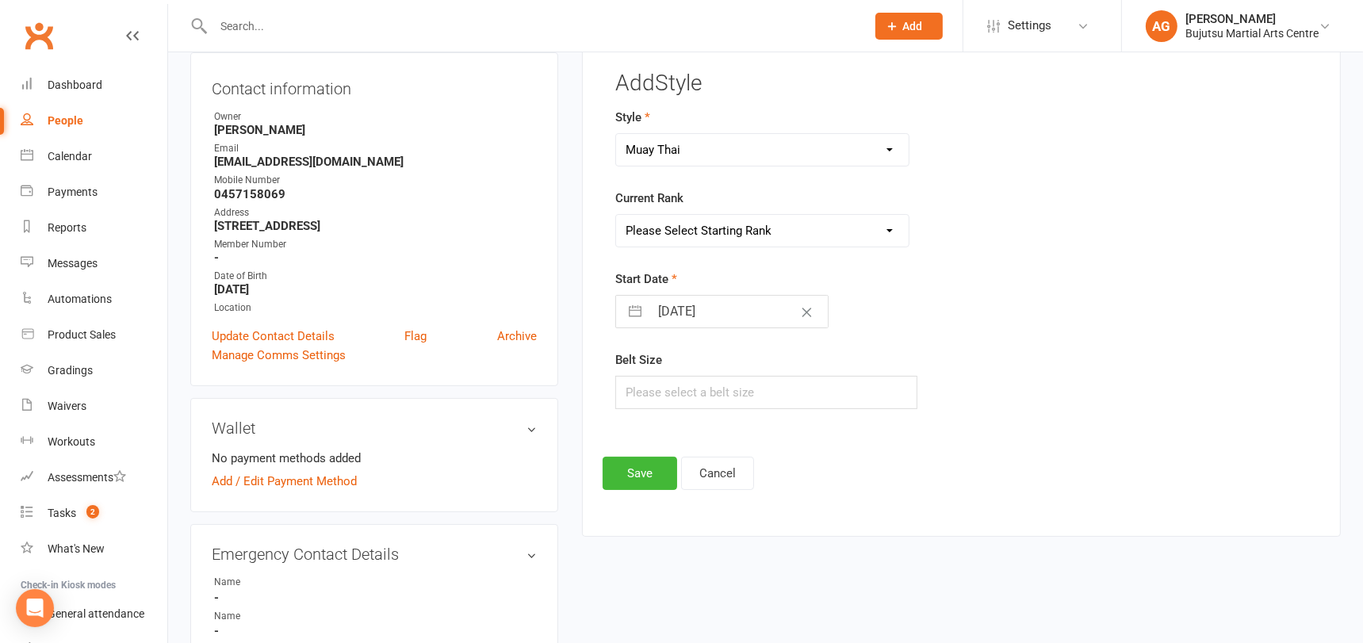
select select "1707"
click at [616, 215] on select "Please Select Starting Rank White Yellow Senior Yellow Orange Green Blue Senior…" at bounding box center [762, 231] width 293 height 32
click at [644, 474] on button "Save" at bounding box center [640, 473] width 75 height 33
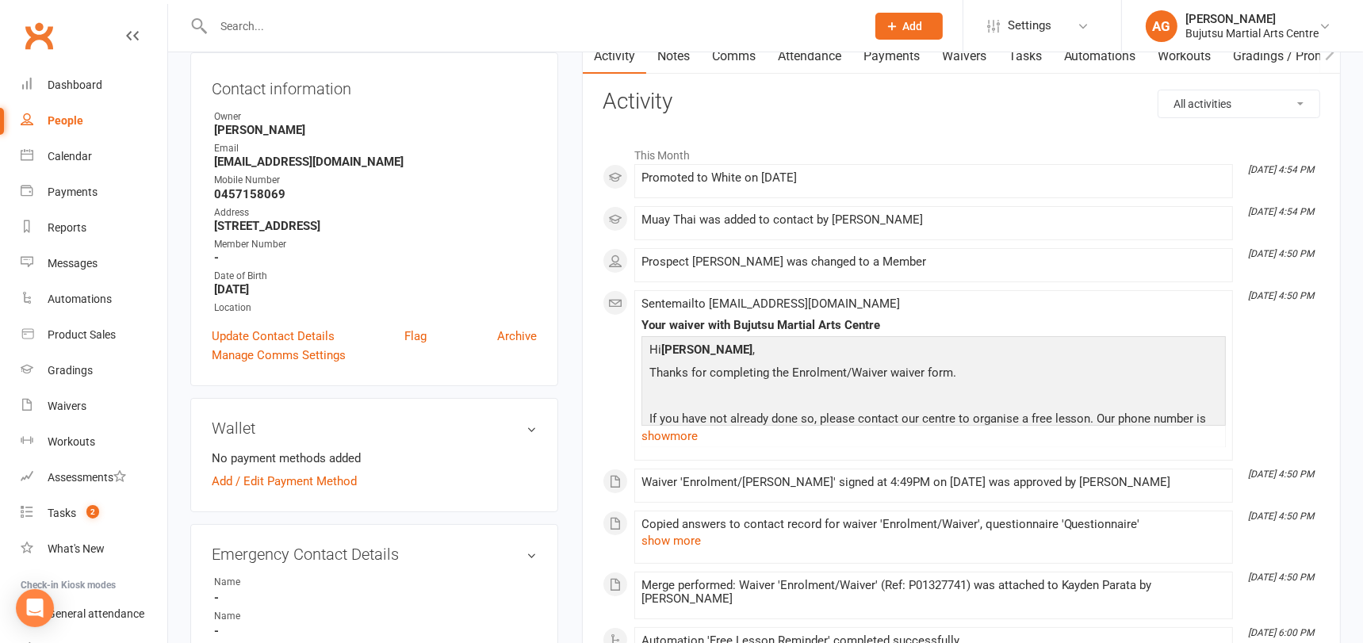
scroll to position [0, 0]
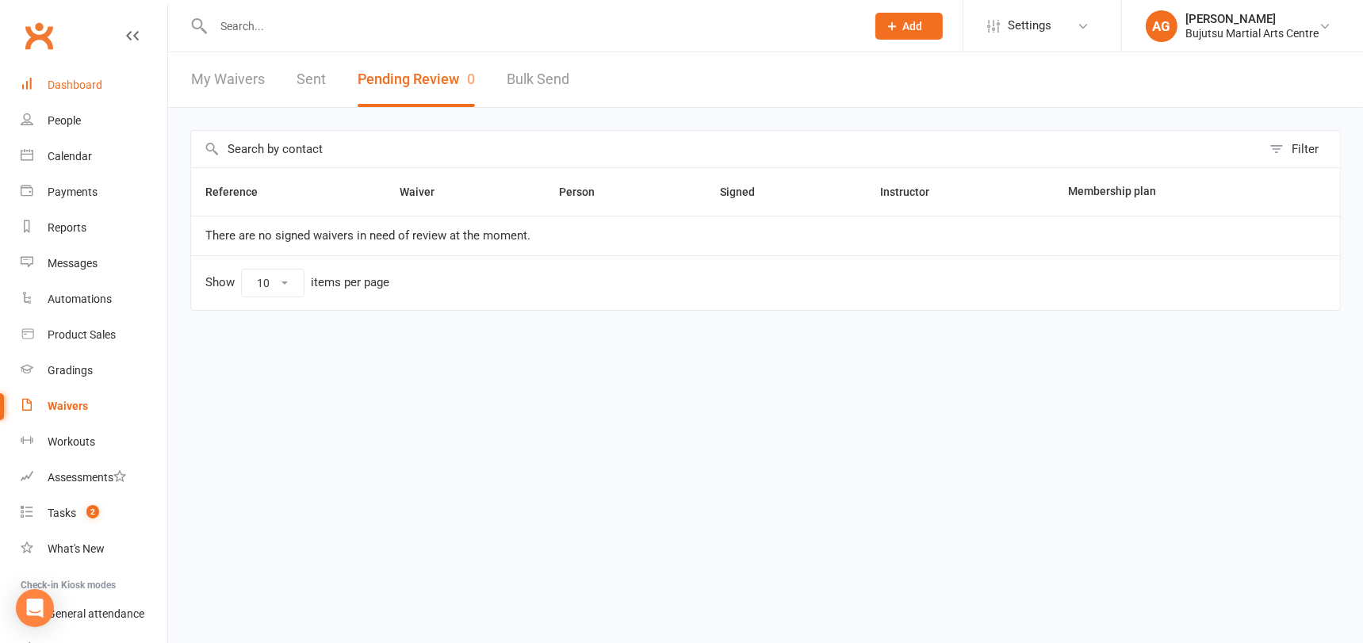
click at [68, 83] on div "Dashboard" at bounding box center [75, 84] width 55 height 13
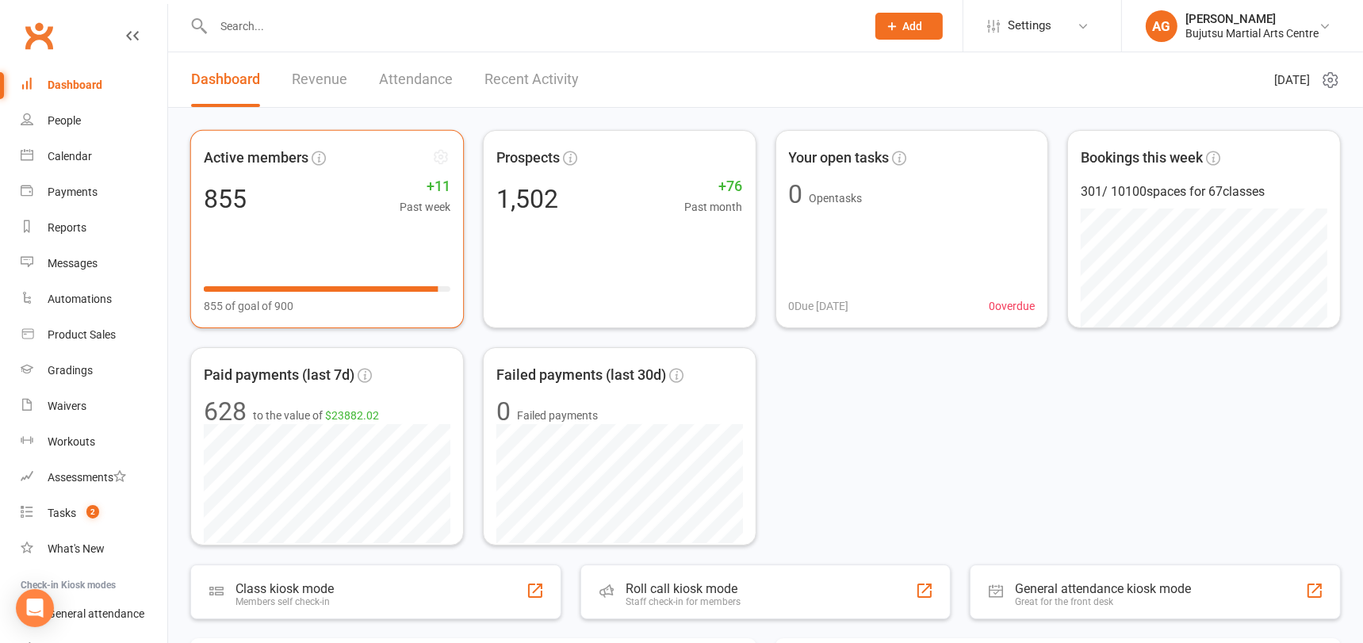
click at [241, 210] on div "855" at bounding box center [225, 198] width 43 height 25
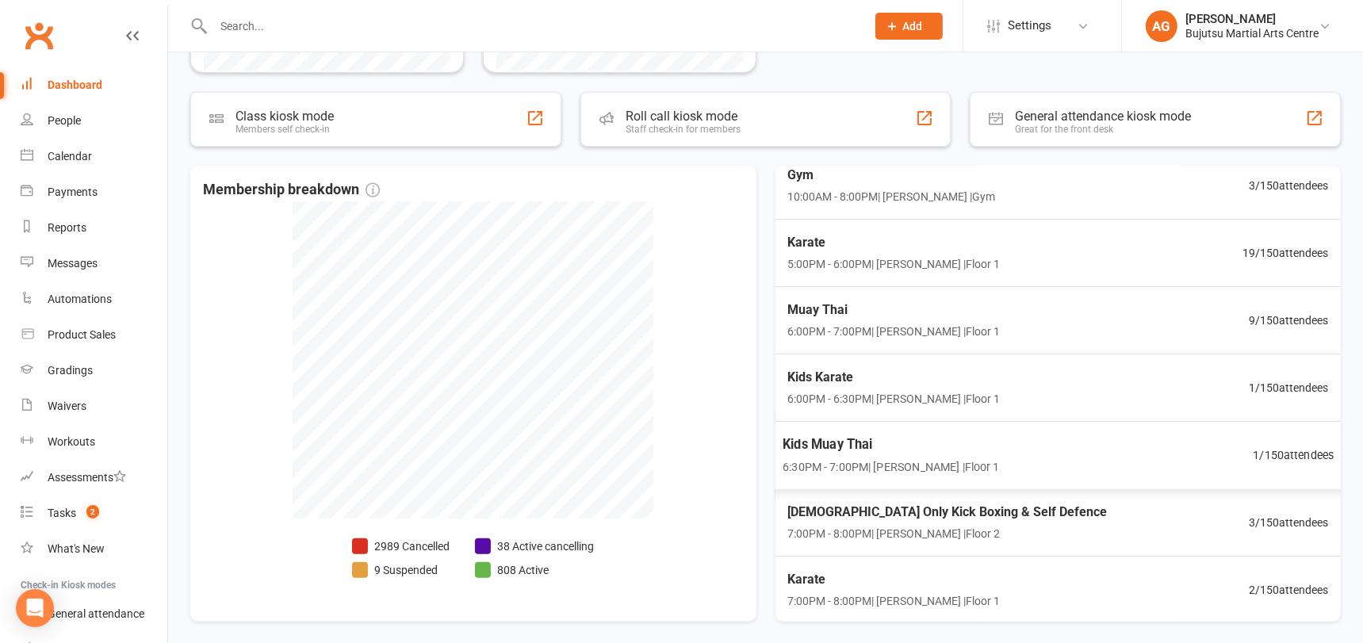
scroll to position [475, 0]
click at [1276, 514] on span "3 / 150 attendees" at bounding box center [1293, 520] width 81 height 18
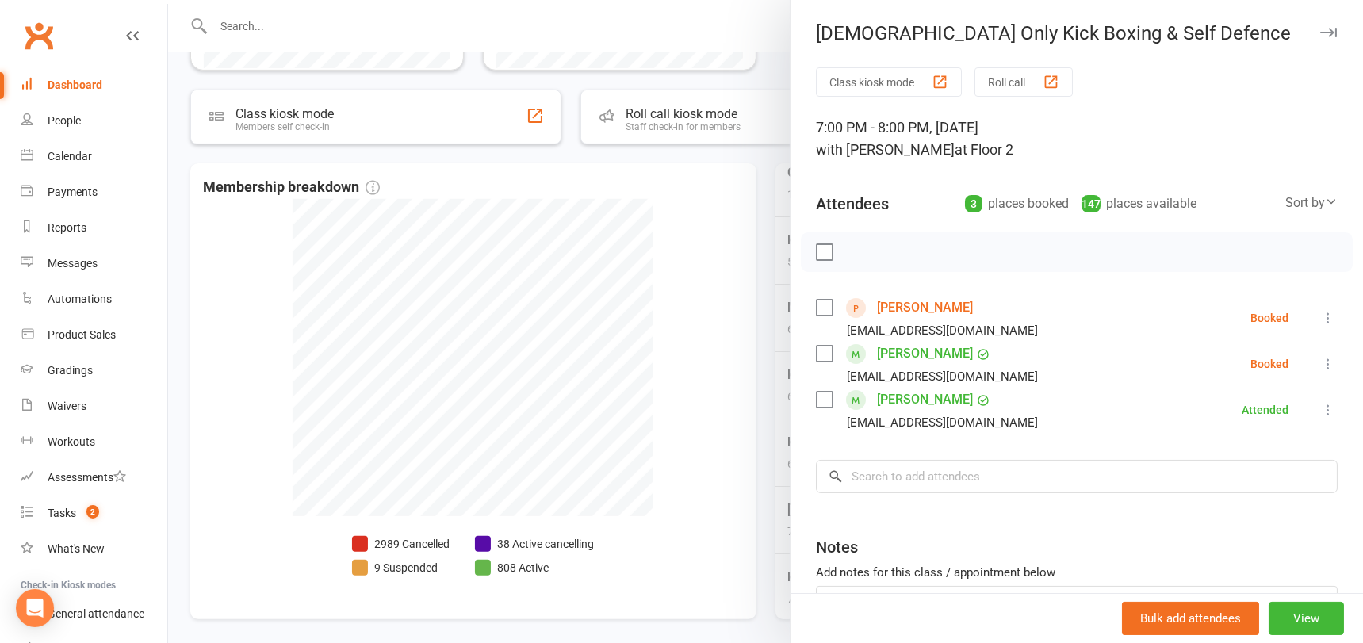
click at [898, 307] on link "[PERSON_NAME]" at bounding box center [925, 307] width 96 height 25
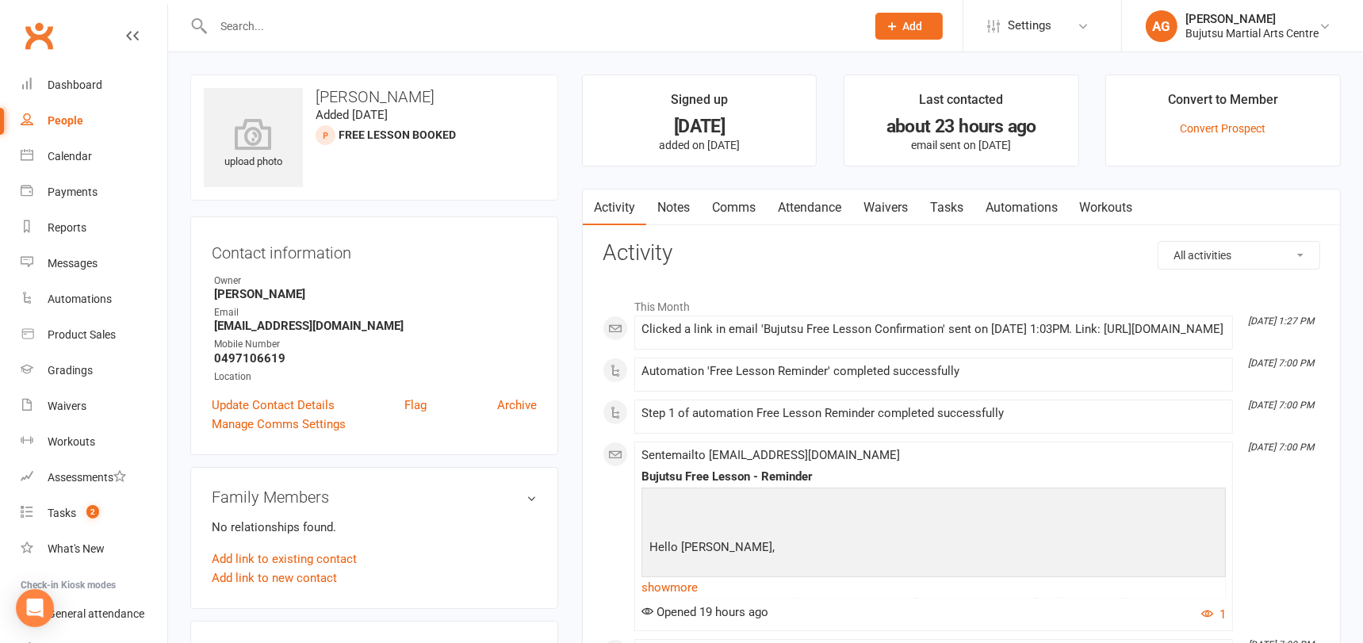
click at [894, 207] on link "Waivers" at bounding box center [885, 207] width 67 height 36
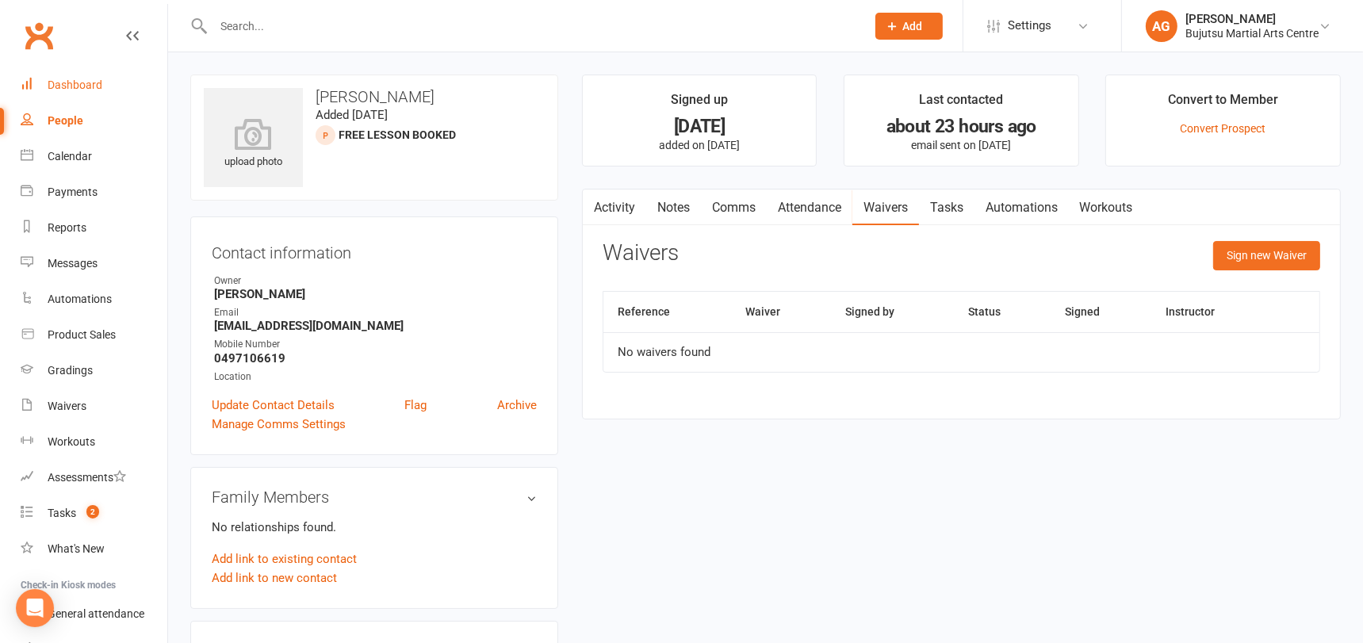
click at [79, 86] on div "Dashboard" at bounding box center [75, 84] width 55 height 13
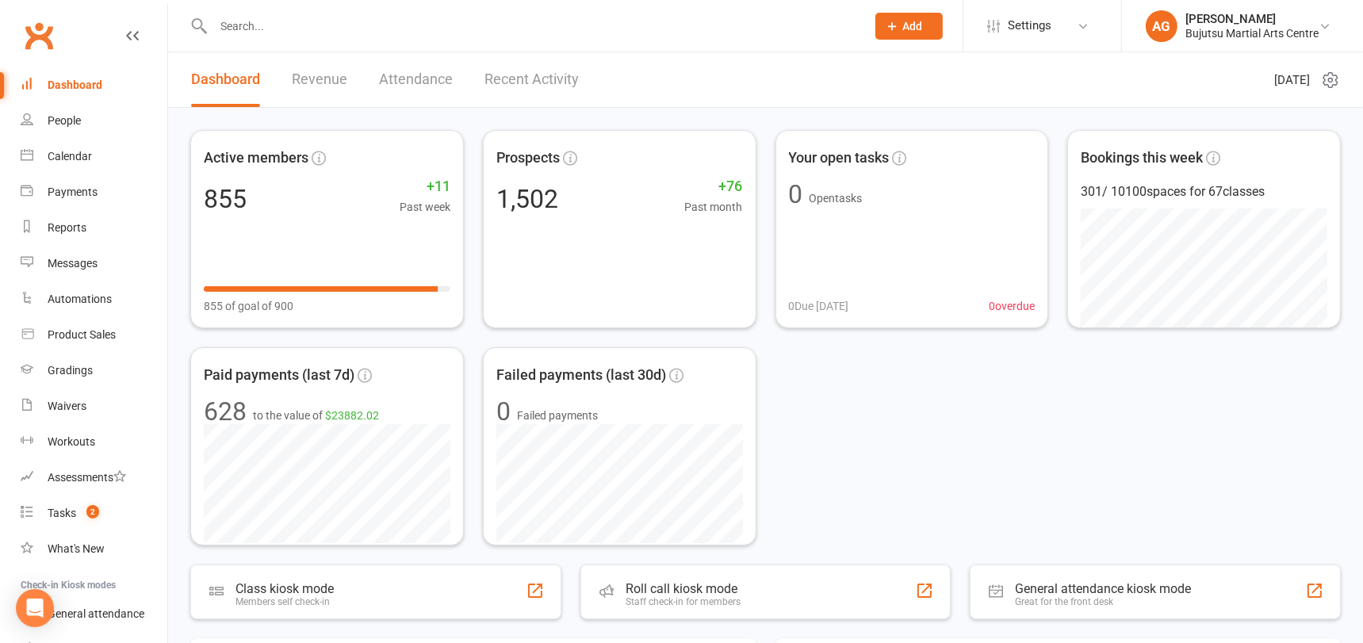
click at [265, 24] on input "text" at bounding box center [532, 26] width 646 height 22
click at [266, 24] on input "text" at bounding box center [532, 26] width 646 height 22
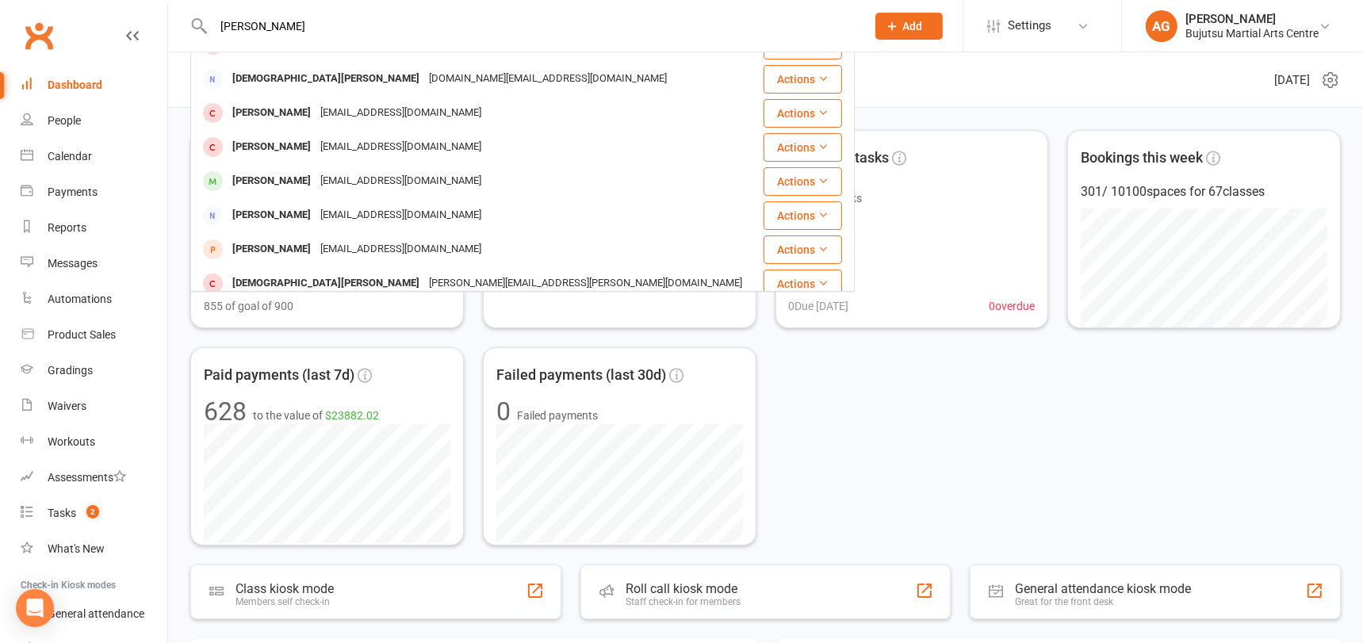
scroll to position [234, 0]
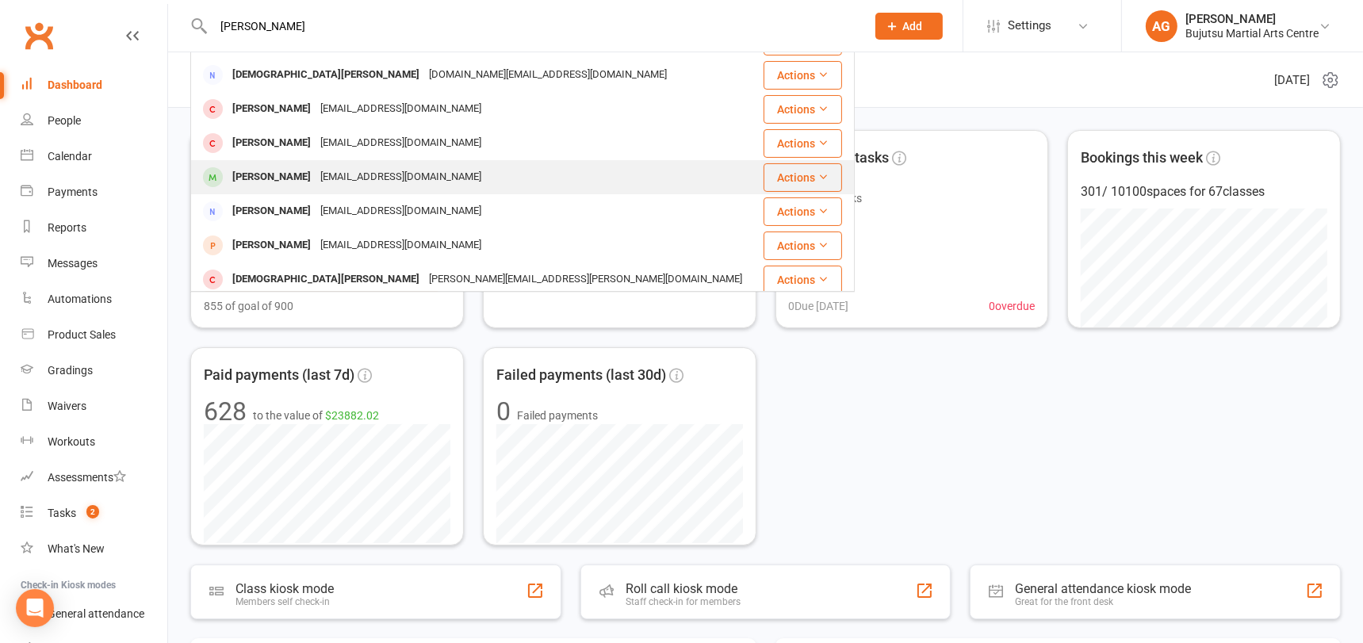
type input "joseph"
click at [325, 168] on div "d.s.grant1990@gmail.com" at bounding box center [401, 177] width 170 height 23
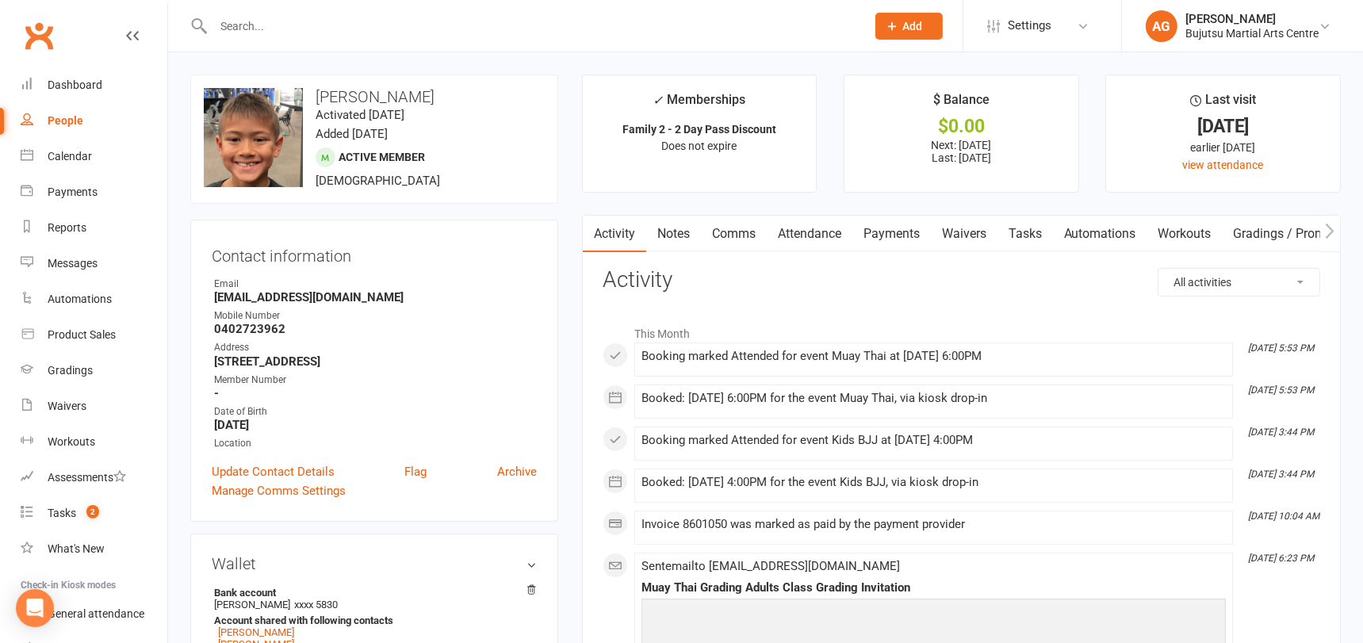
click at [307, 21] on input "text" at bounding box center [532, 26] width 646 height 22
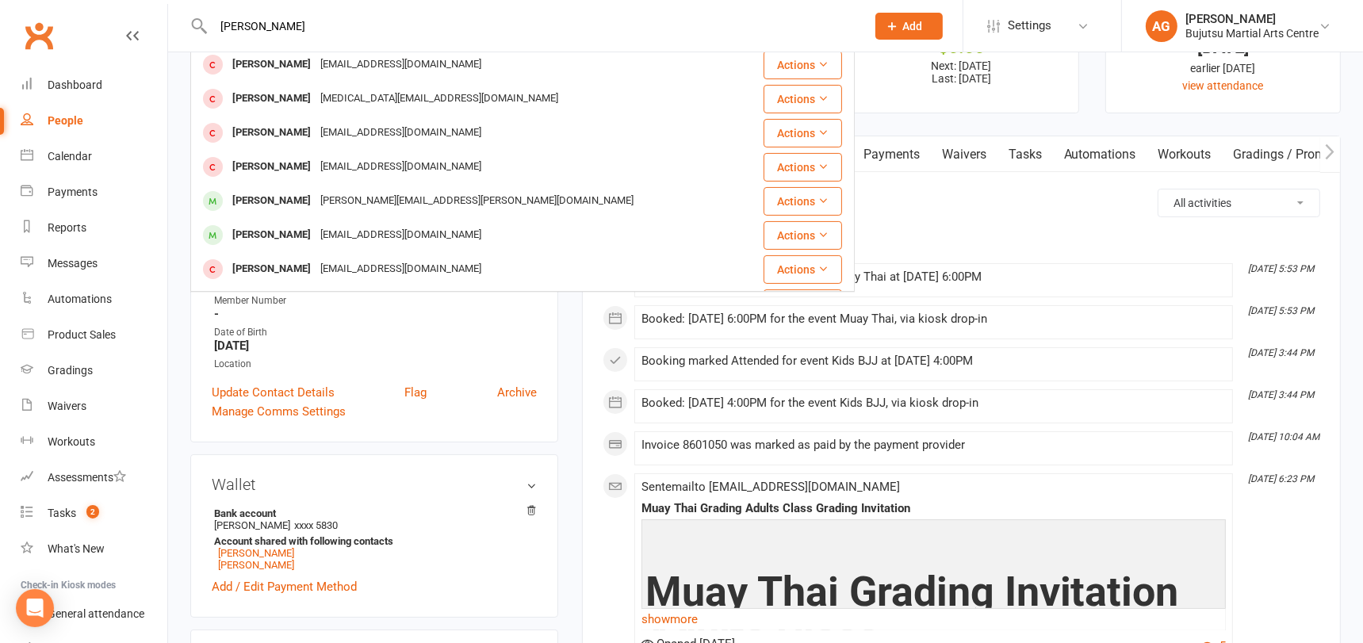
scroll to position [384, 0]
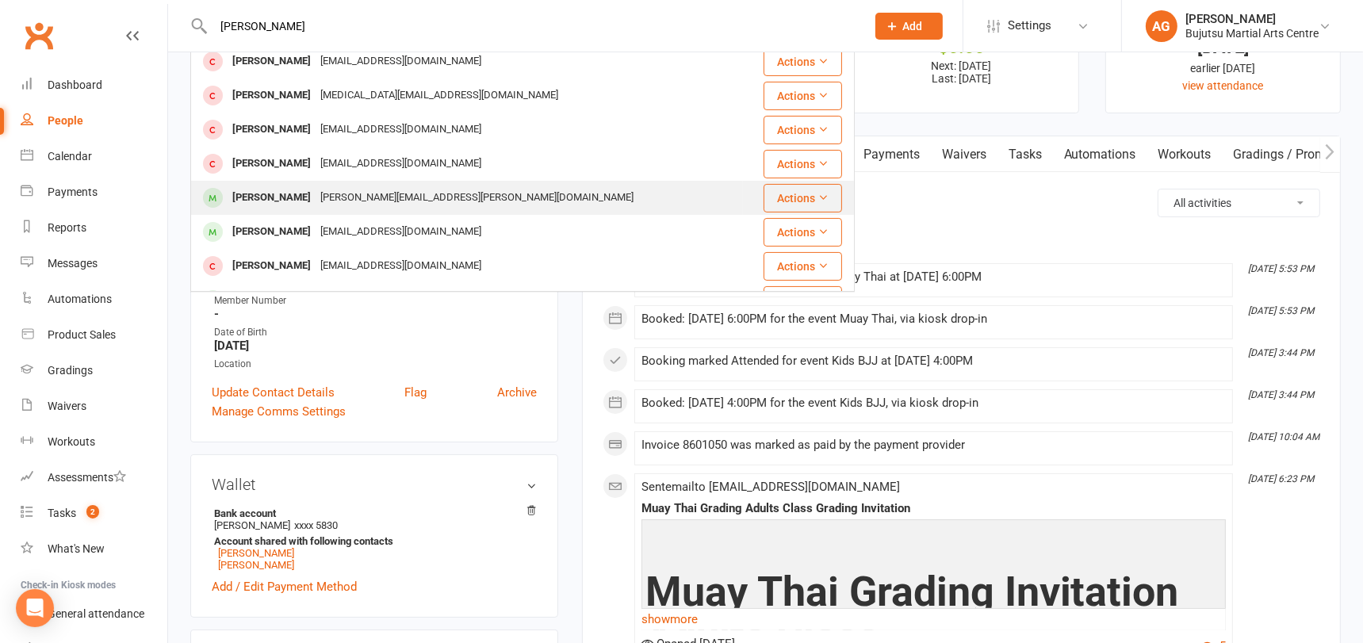
type input "benjamin"
click at [419, 185] on div "Benjamin Halilovic Adnan.halilovic@outlook.com" at bounding box center [467, 198] width 550 height 33
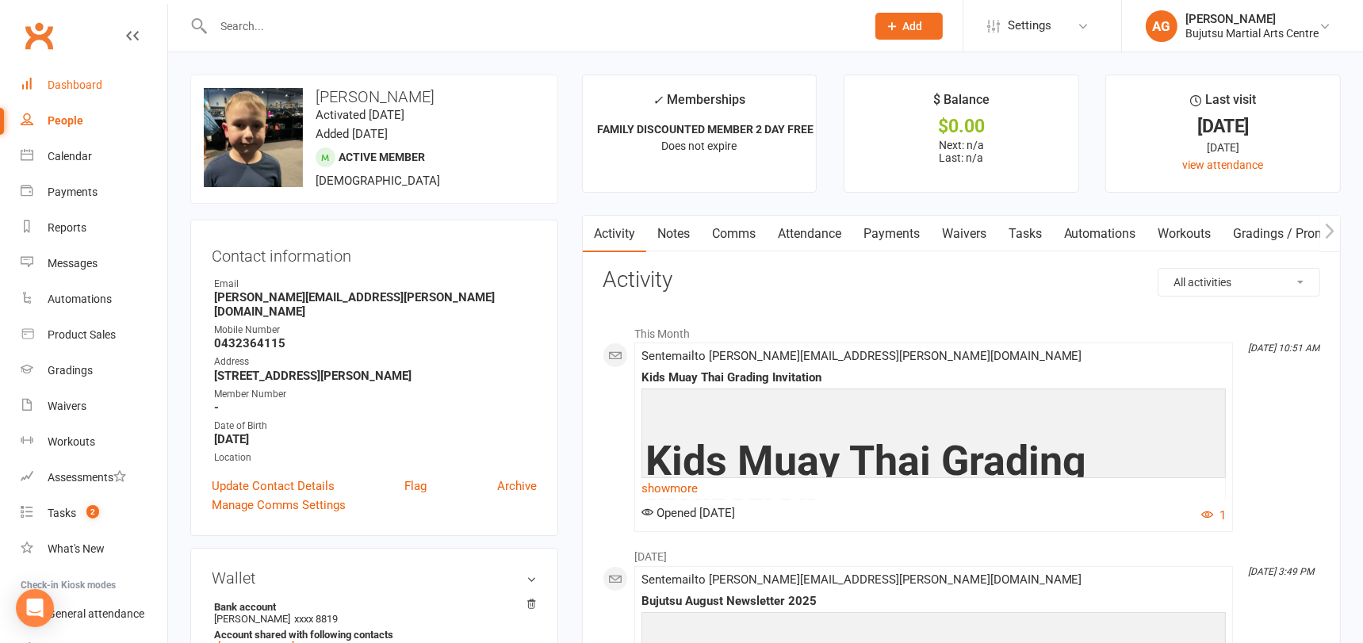
click at [68, 79] on div "Dashboard" at bounding box center [75, 84] width 55 height 13
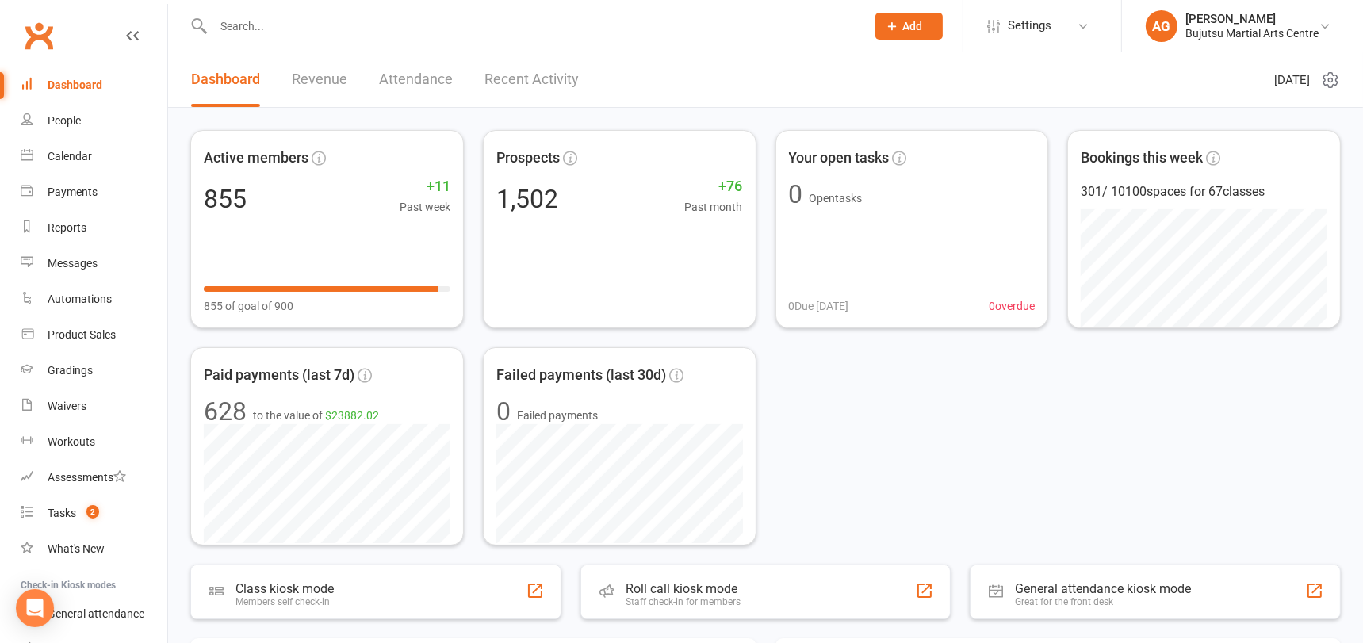
click at [921, 32] on button "Add" at bounding box center [908, 26] width 67 height 27
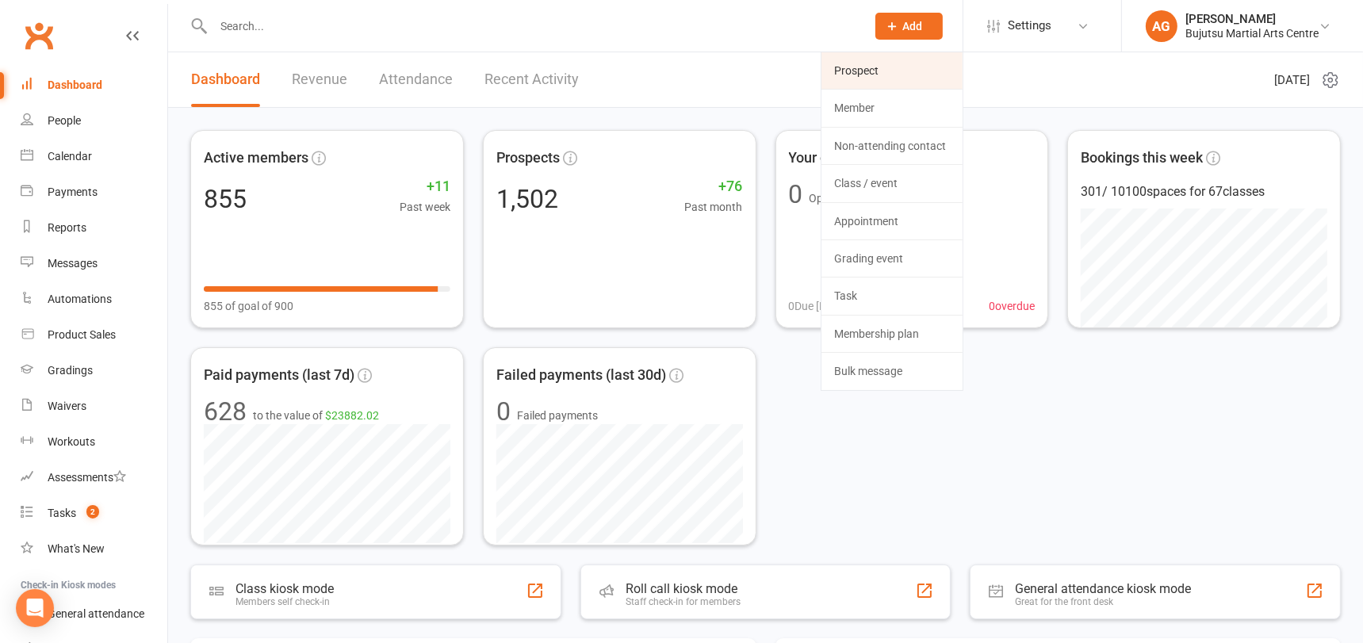
click at [878, 71] on link "Prospect" at bounding box center [891, 70] width 141 height 36
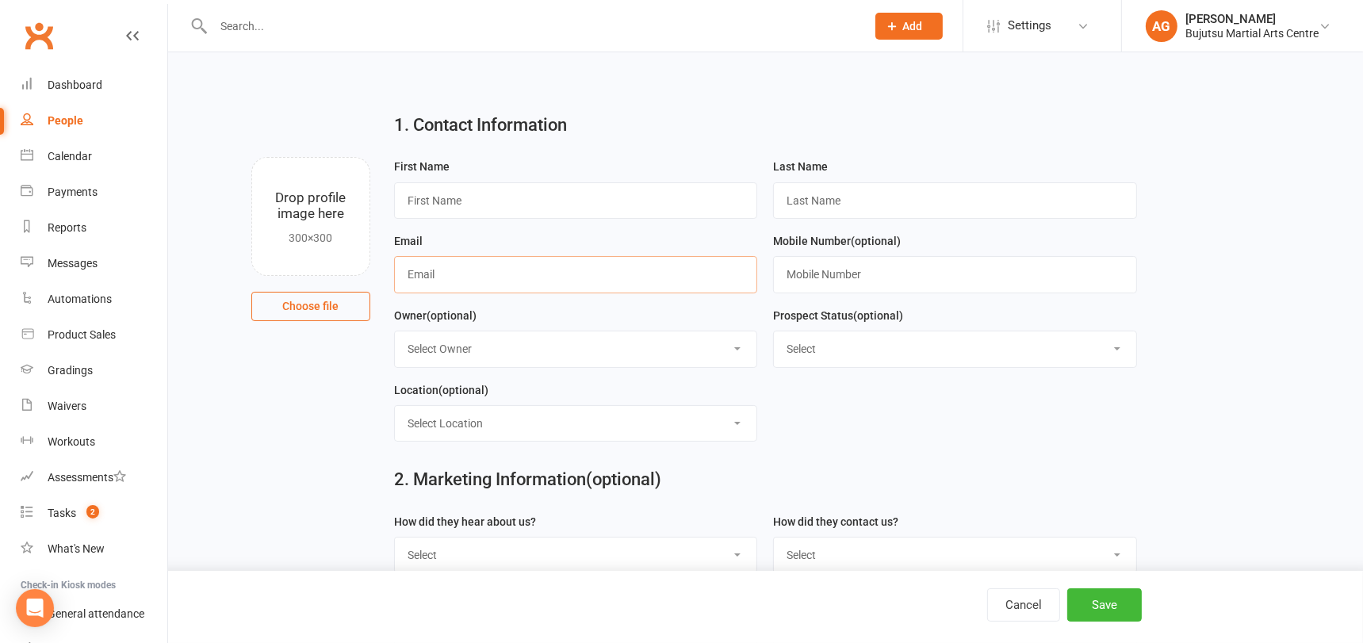
click at [576, 282] on input "text" at bounding box center [576, 274] width 364 height 36
paste input "katherine.adale.spencer@hotmail.com"
type input "katherine.adale.spencer@hotmail.com"
click at [534, 207] on input "text" at bounding box center [576, 200] width 364 height 36
type input "Katherine"
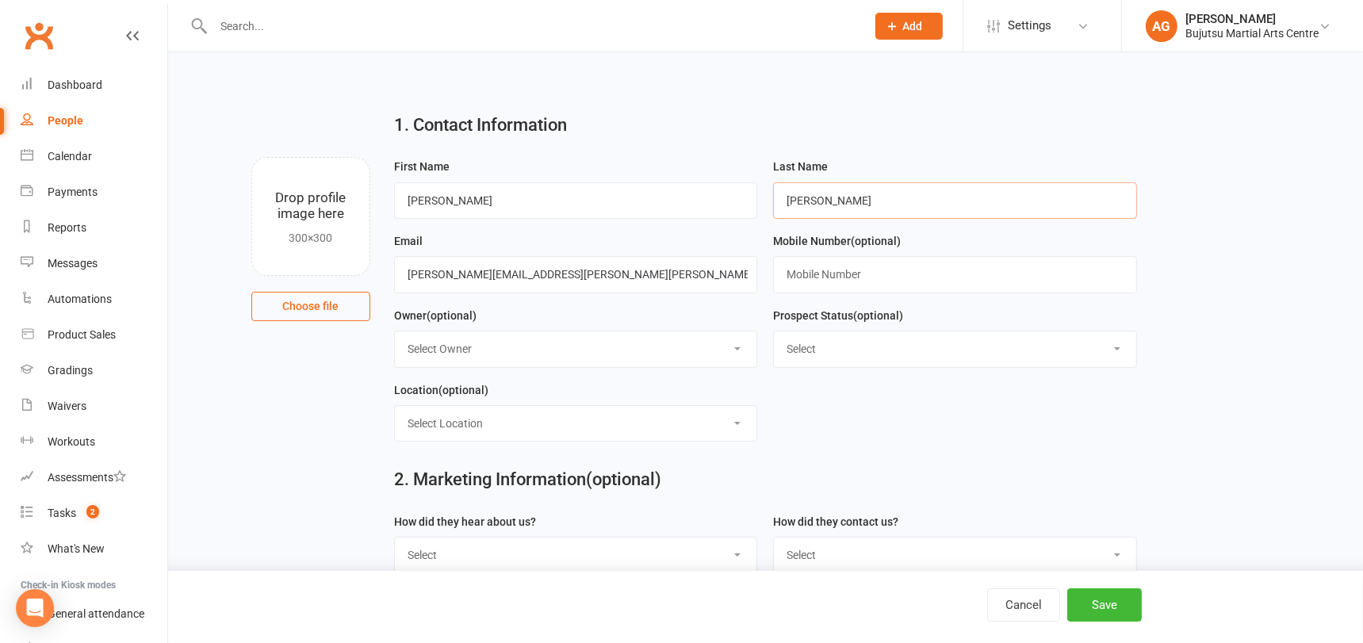
type input "Gough"
click at [798, 266] on input "text" at bounding box center [955, 274] width 364 height 36
paste input "0429945627"
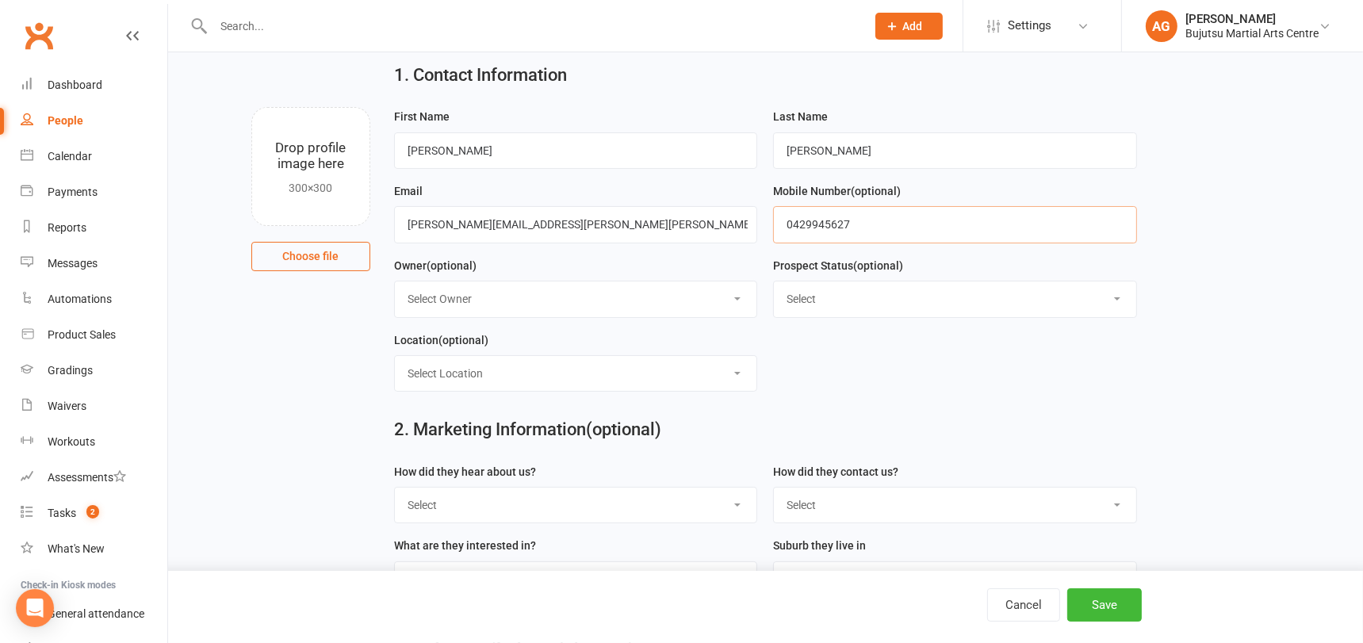
scroll to position [52, 0]
type input "0429945627"
click at [821, 295] on select "Select Initial Inquiry Information Package Sent Free Lesson Booked Follow Up Em…" at bounding box center [955, 296] width 362 height 35
select select "Information Package Sent"
click at [774, 279] on select "Select Initial Inquiry Information Package Sent Free Lesson Booked Follow Up Em…" at bounding box center [955, 296] width 362 height 35
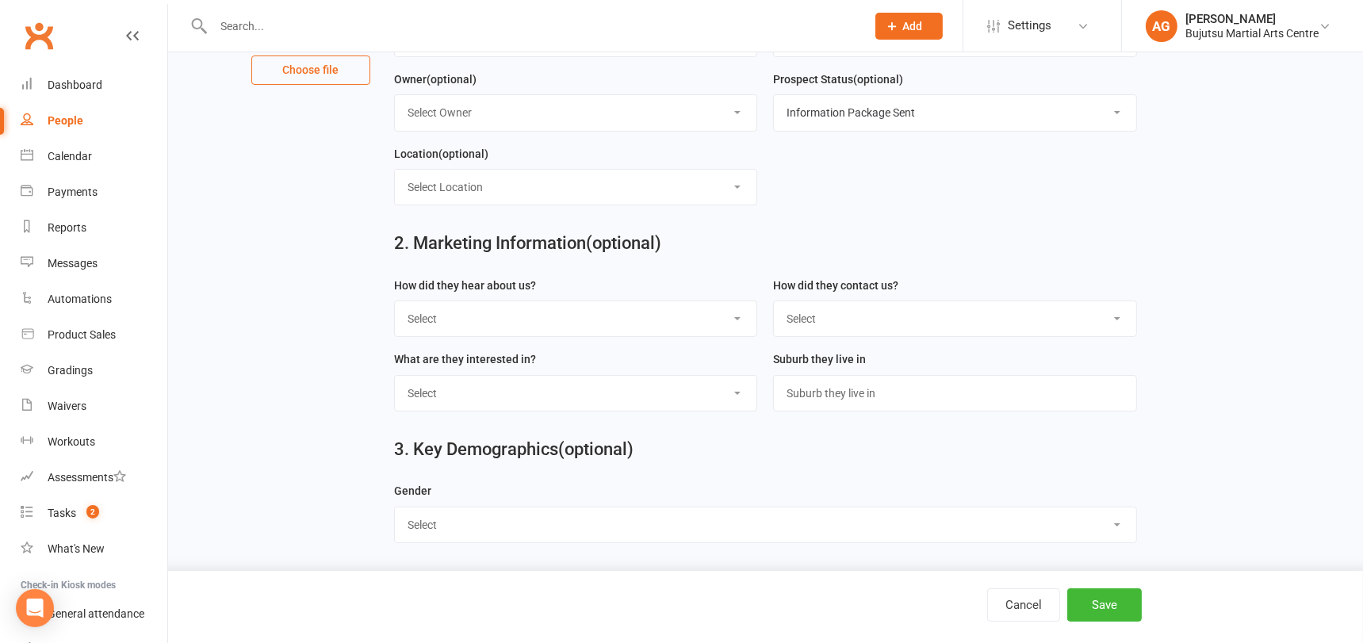
scroll to position [238, 0]
click at [586, 319] on select "Select Google Other Social Media Through A Friend Walk by Referred" at bounding box center [576, 317] width 362 height 35
click at [932, 317] on select "Select Phone Email In-Facility Social Media Website Chat" at bounding box center [955, 317] width 362 height 35
select select "Email"
click at [774, 300] on select "Select Phone Email In-Facility Social Media Website Chat" at bounding box center [955, 317] width 362 height 35
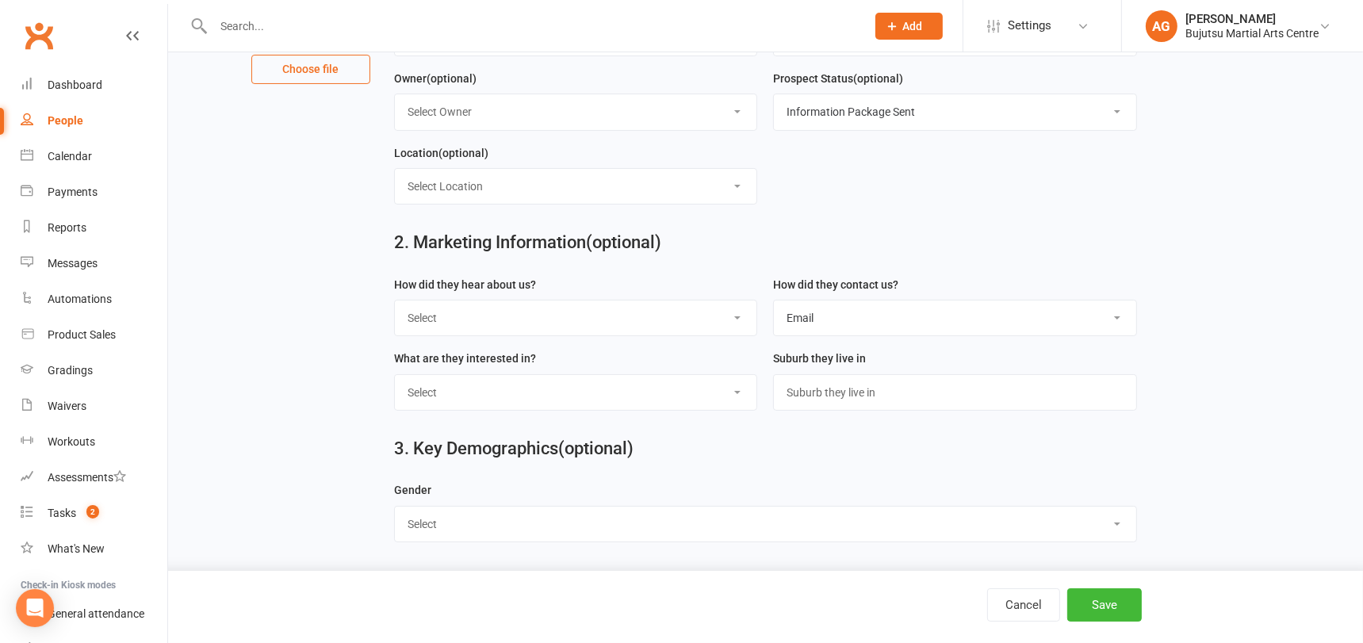
click at [750, 524] on select "Select Male Female" at bounding box center [765, 524] width 741 height 35
select select "Female"
click at [395, 507] on select "Select Male Female" at bounding box center [765, 524] width 741 height 35
click at [1120, 610] on button "Save" at bounding box center [1104, 604] width 75 height 33
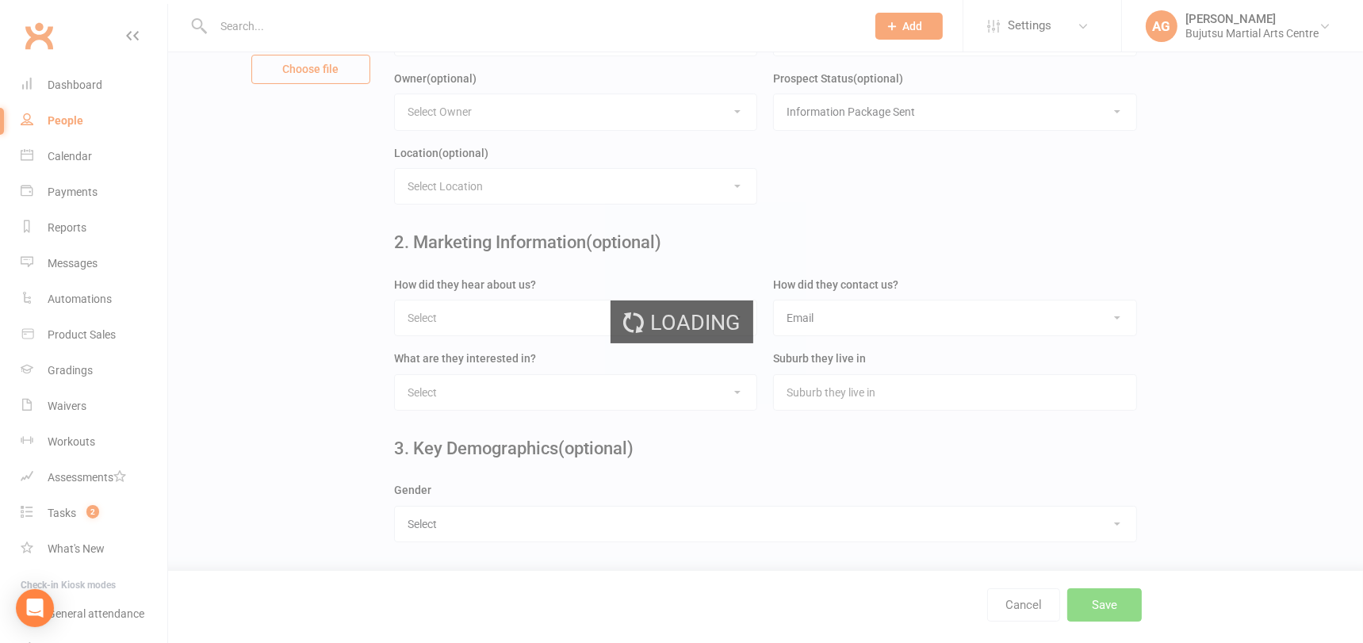
scroll to position [0, 0]
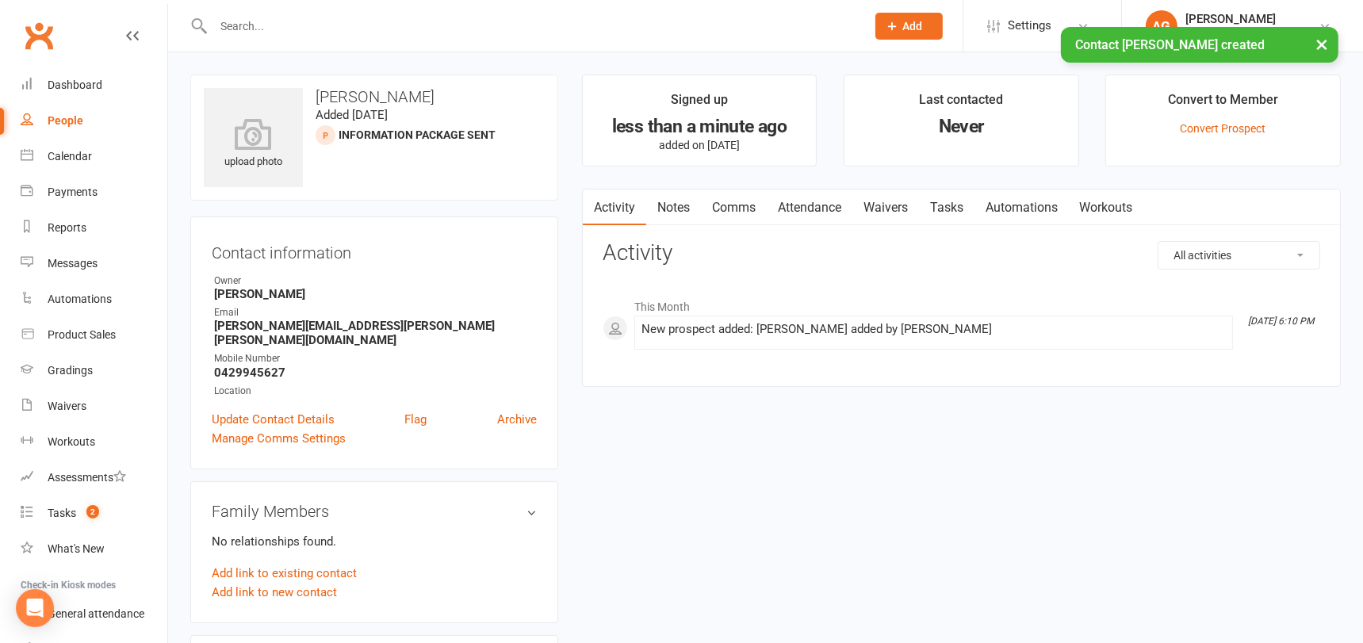
click at [726, 203] on link "Comms" at bounding box center [734, 207] width 66 height 36
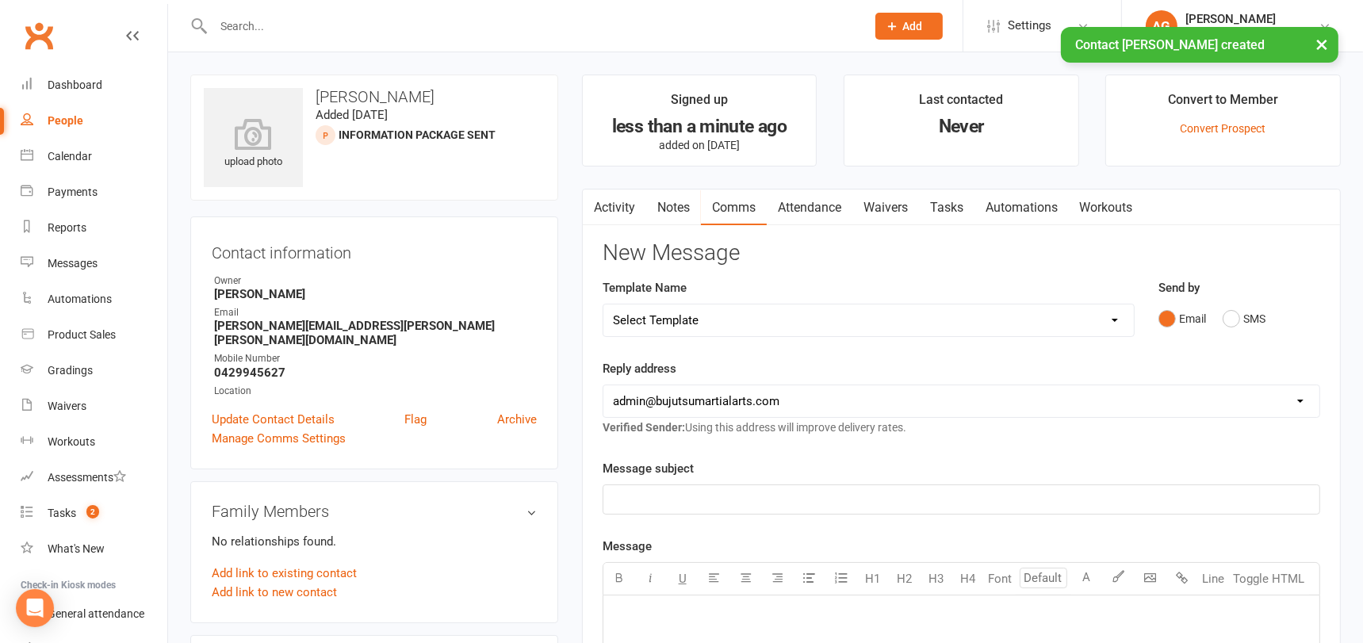
click at [698, 312] on select "Select Template [Email] Buddy Week [Email] Japan Karate Association Grading Adu…" at bounding box center [868, 320] width 530 height 32
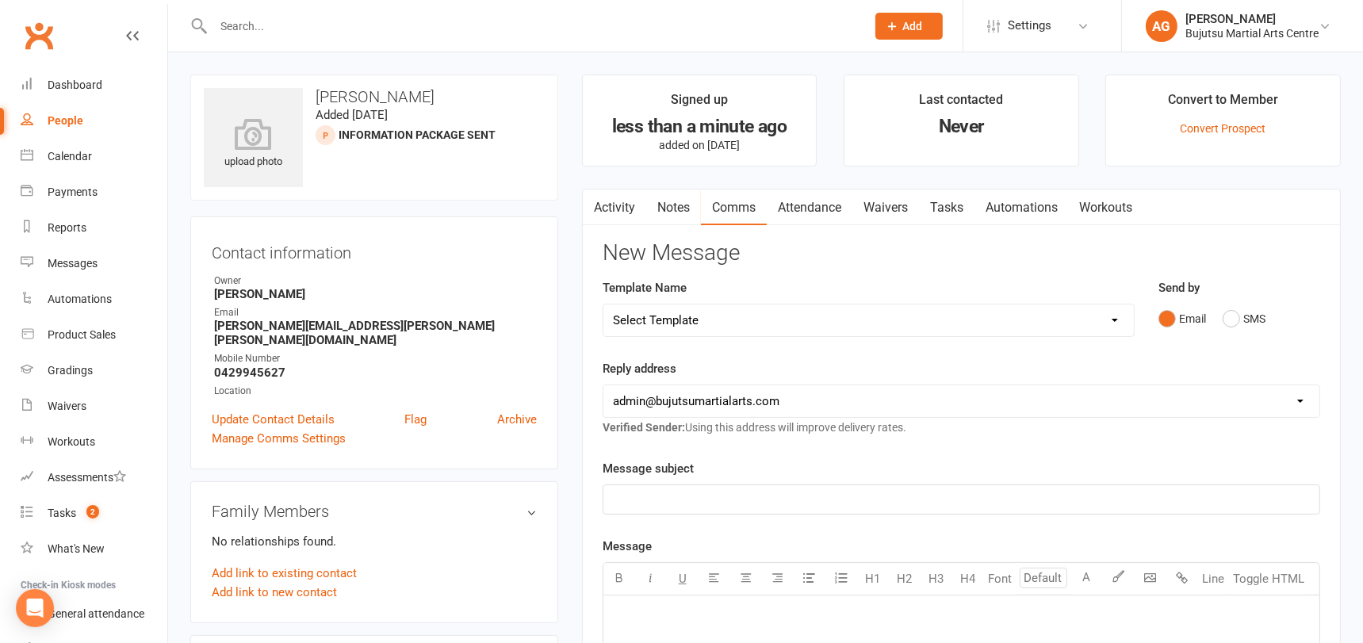
select select "22"
click at [603, 304] on select "Select Template [Email] Buddy Week [Email] Japan Karate Association Grading Adu…" at bounding box center [868, 320] width 530 height 32
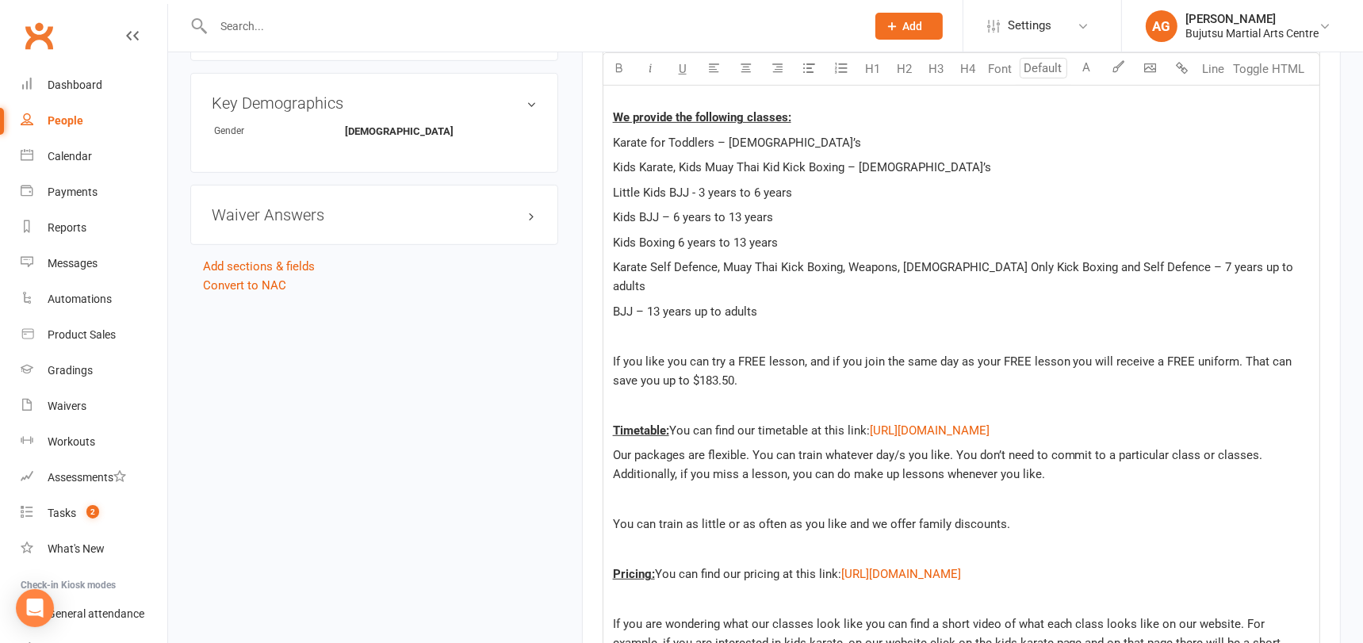
scroll to position [875, 0]
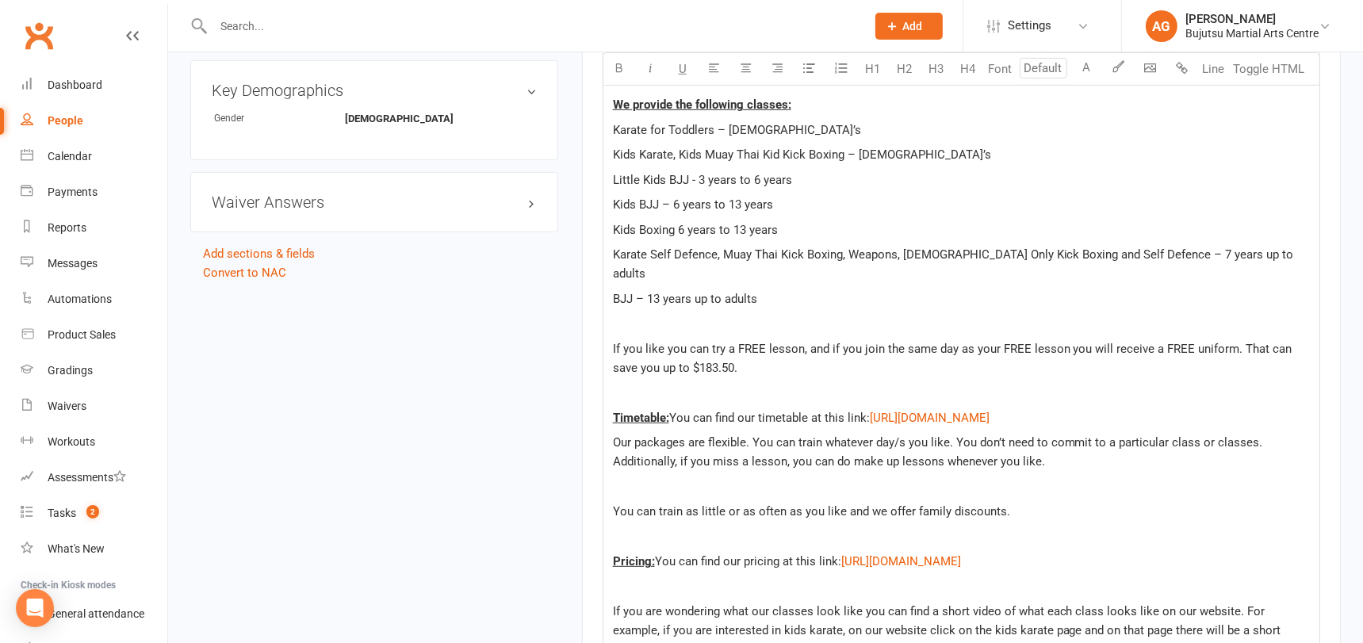
click at [747, 383] on p at bounding box center [961, 392] width 697 height 19
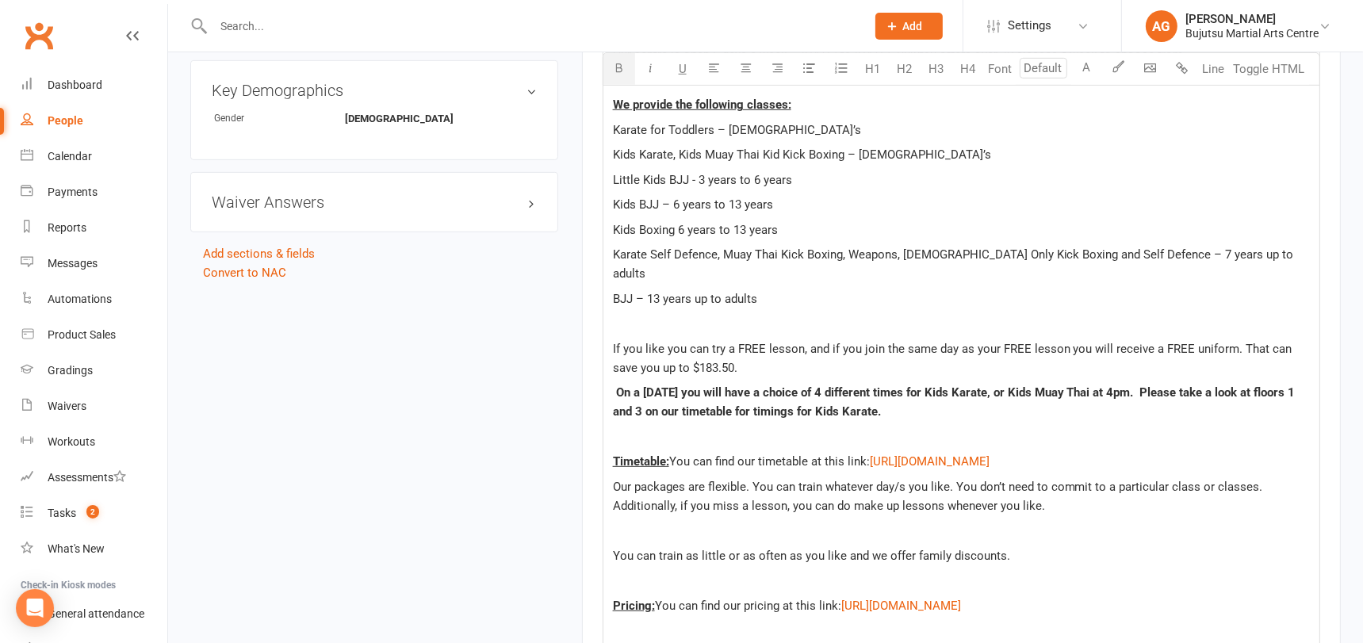
click at [773, 346] on p "If you like you can try a FREE lesson, and if you join the same day as your FRE…" at bounding box center [961, 358] width 697 height 38
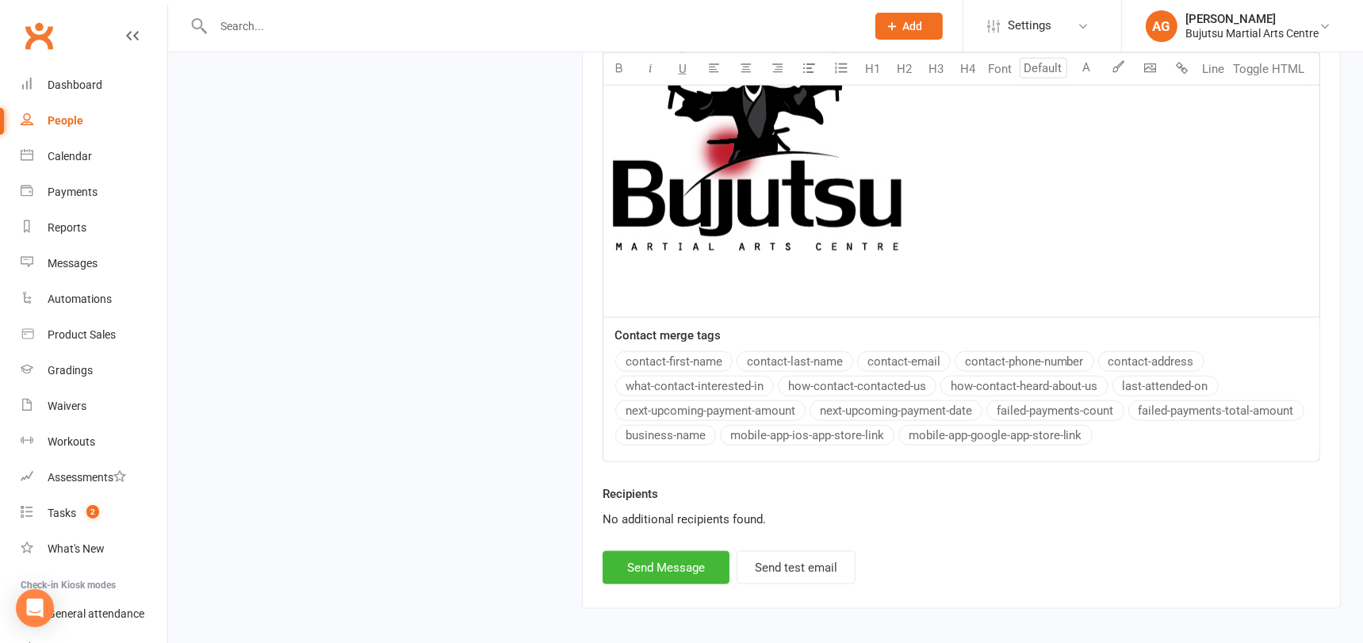
scroll to position [2045, 0]
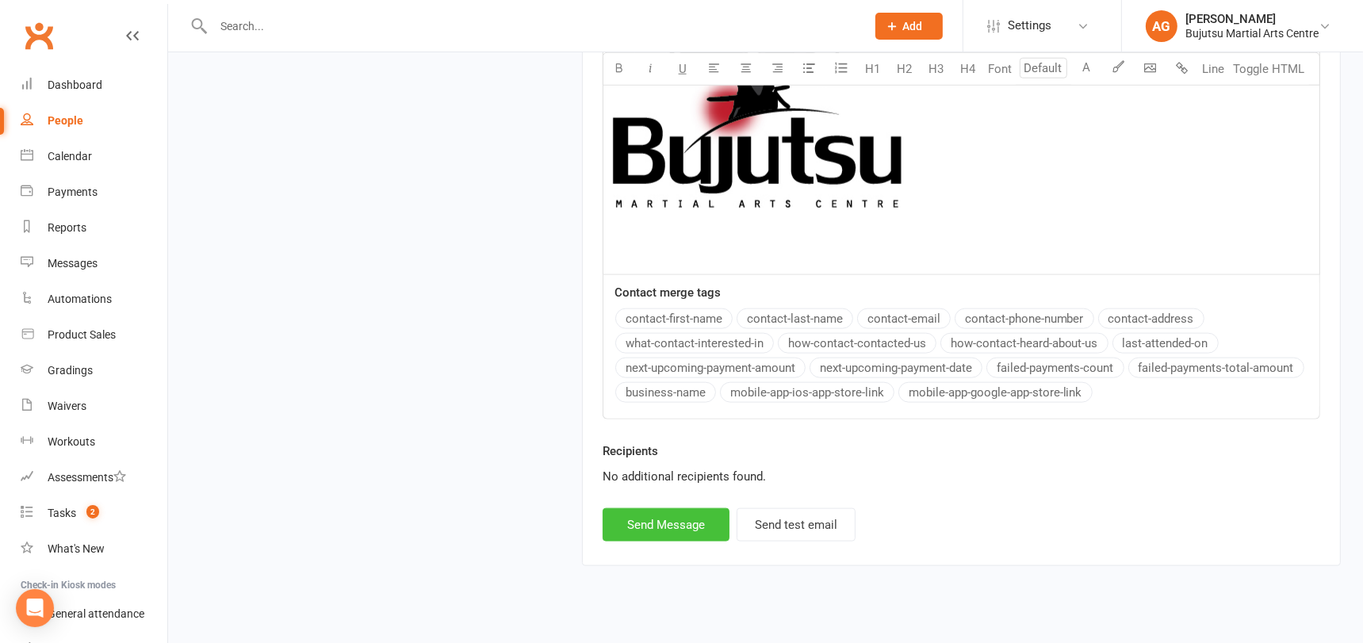
click at [653, 508] on button "Send Message" at bounding box center [666, 524] width 127 height 33
select select
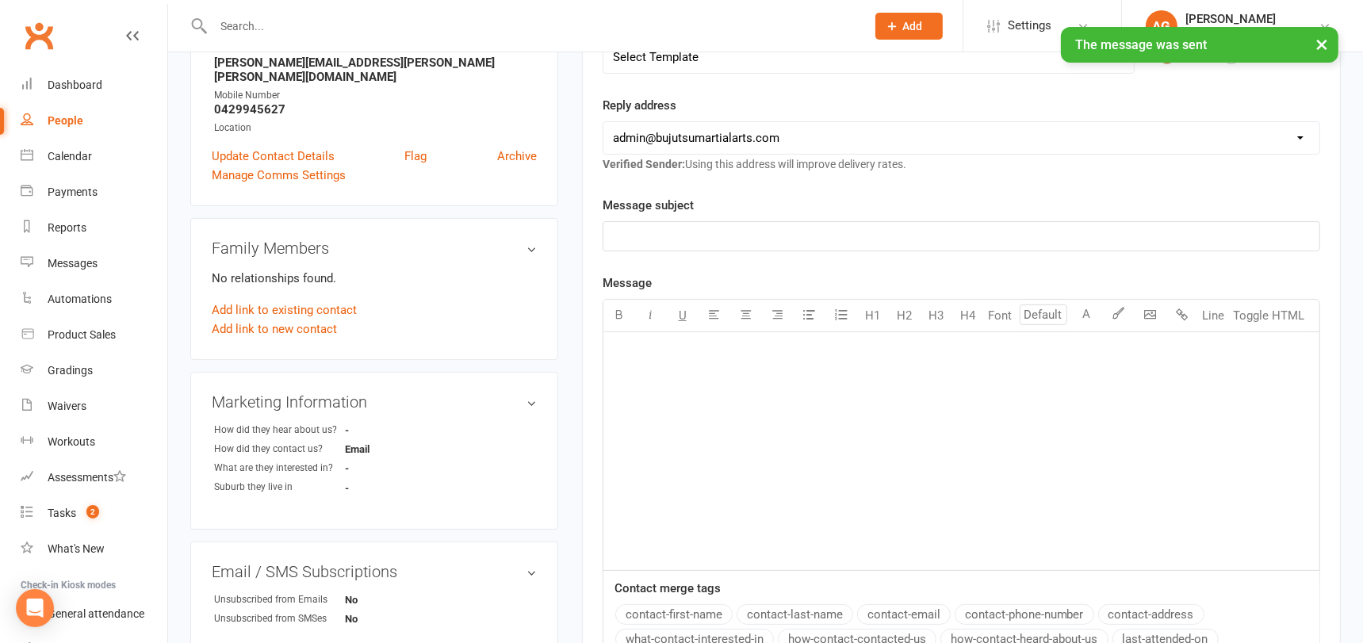
scroll to position [0, 0]
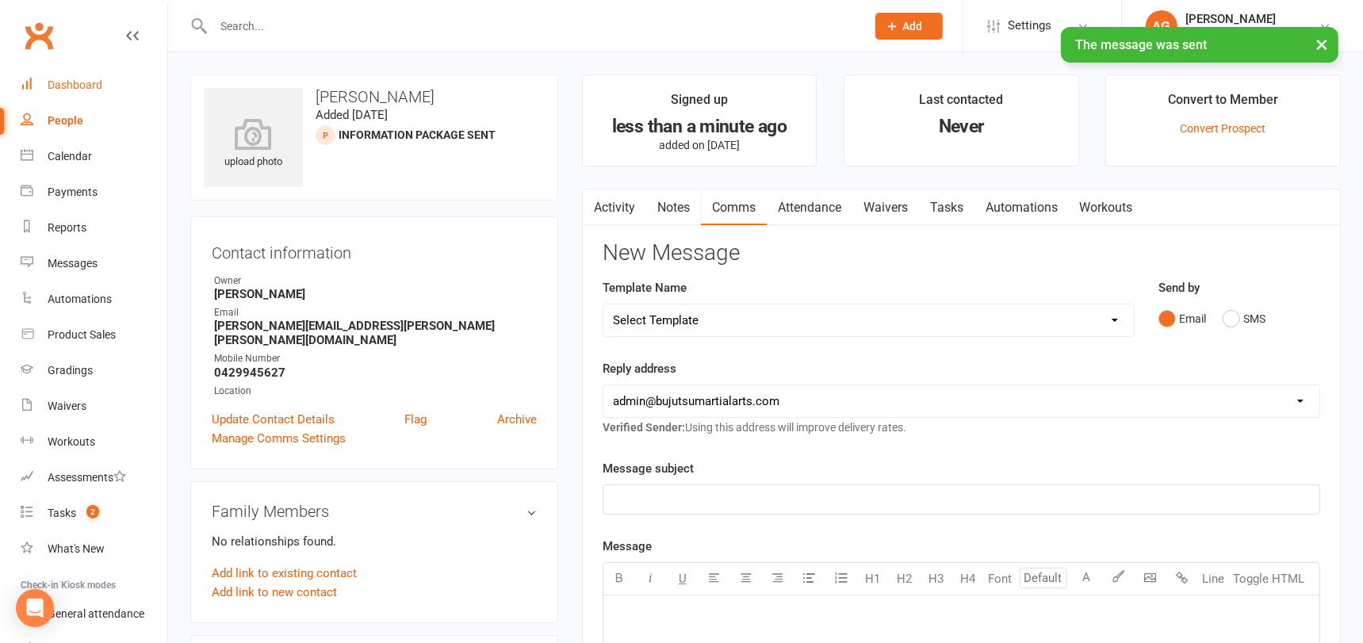
click at [67, 85] on div "Dashboard" at bounding box center [75, 84] width 55 height 13
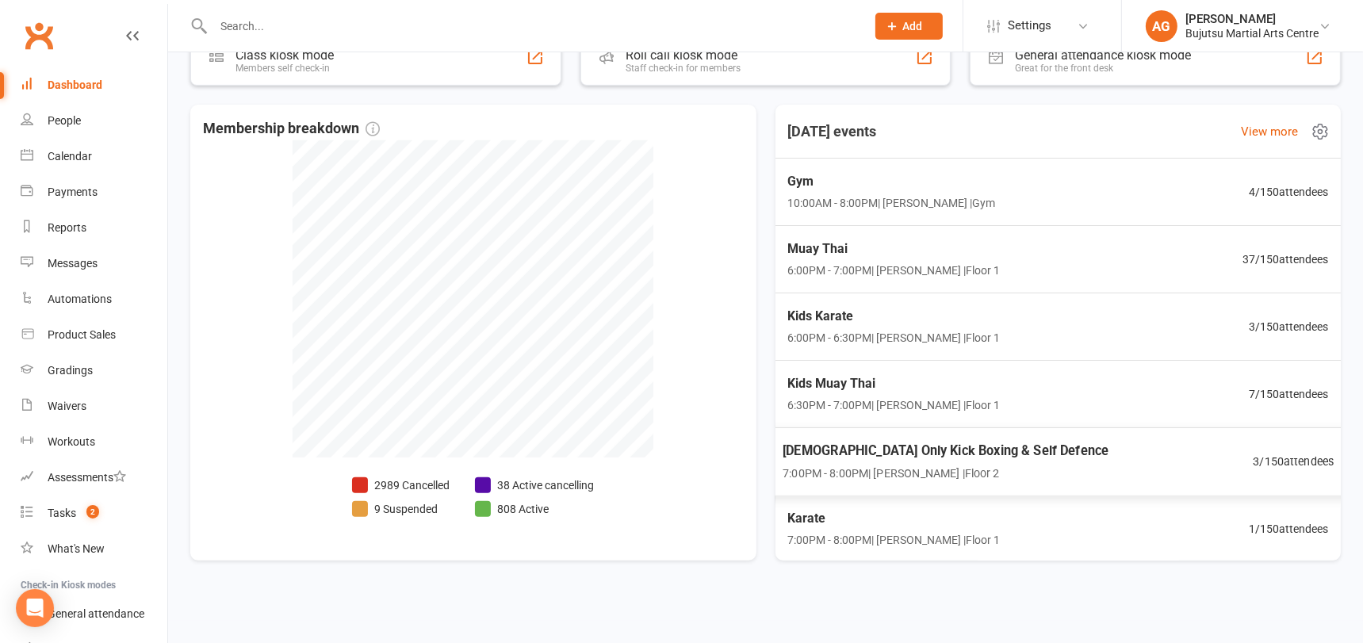
click at [977, 440] on span "[DEMOGRAPHIC_DATA] Only Kick Boxing & Self Defence" at bounding box center [945, 450] width 326 height 21
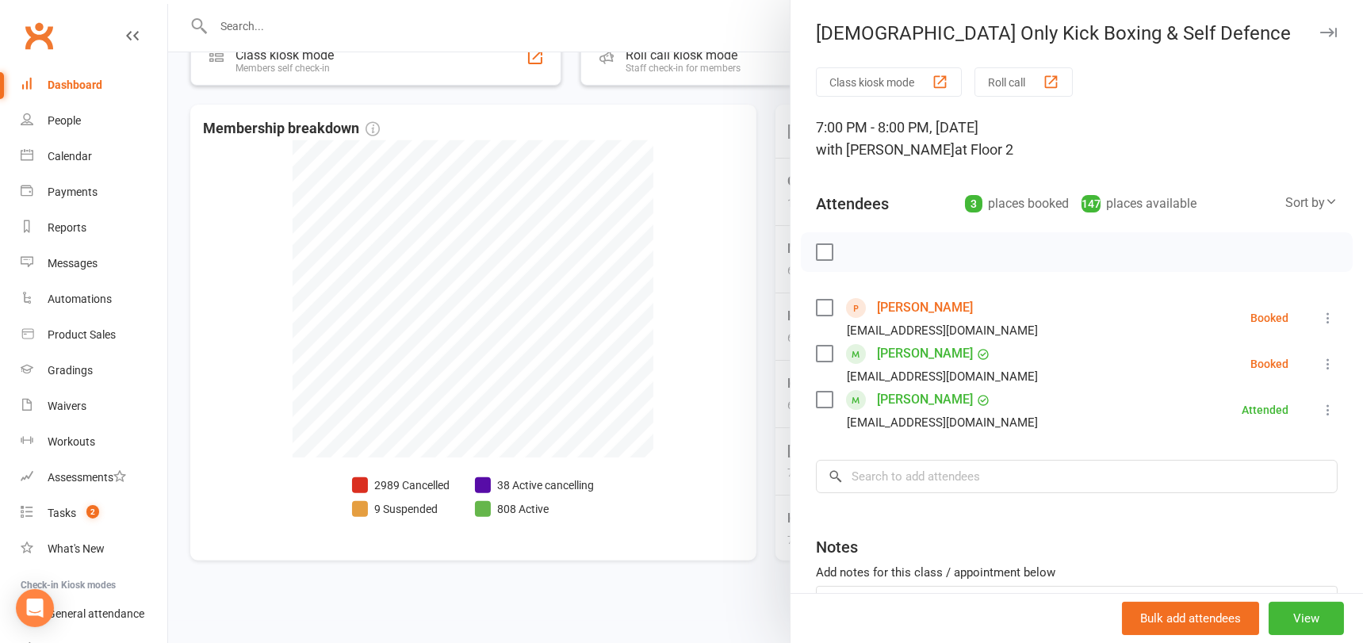
click at [920, 300] on link "Kirston Cremen" at bounding box center [925, 307] width 96 height 25
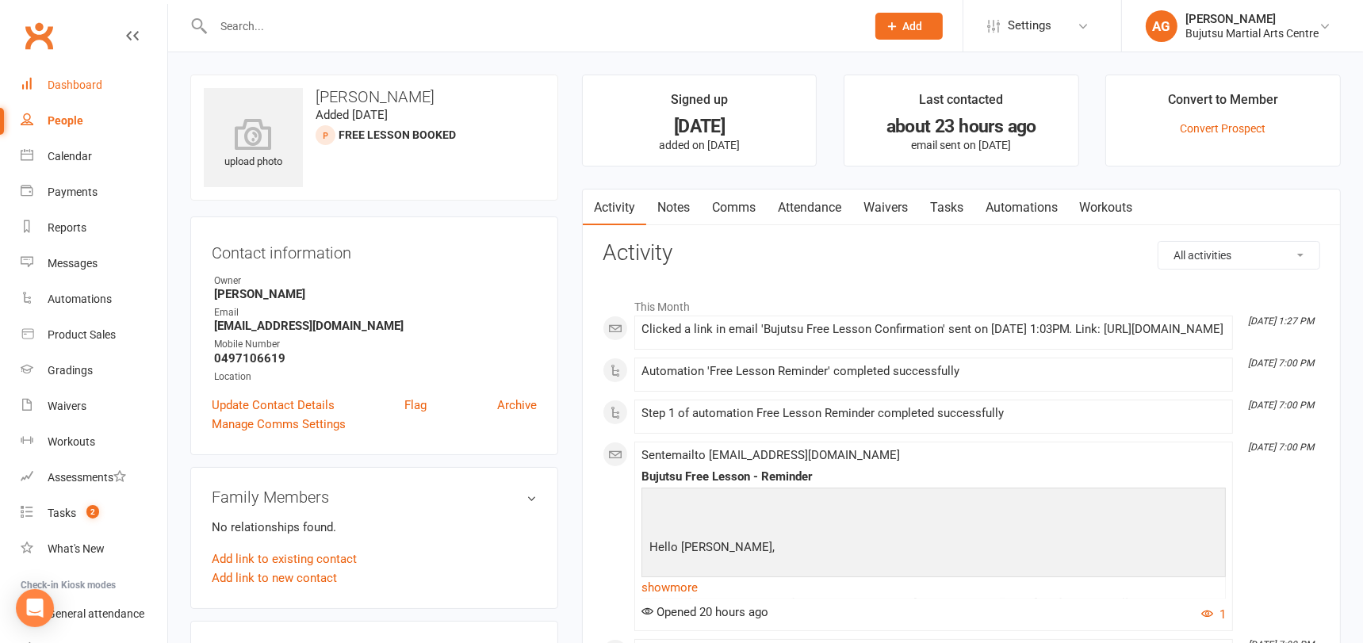
click at [80, 81] on div "Dashboard" at bounding box center [75, 84] width 55 height 13
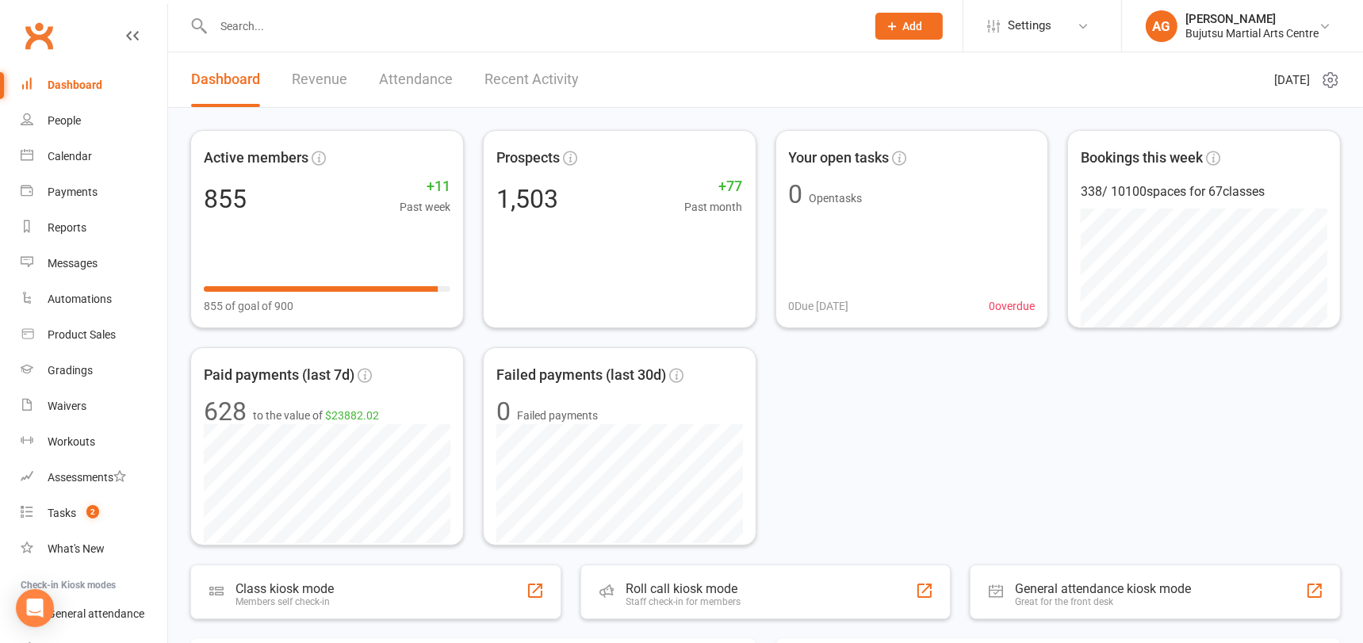
scroll to position [2, 0]
click at [75, 404] on div "Waivers" at bounding box center [67, 406] width 39 height 13
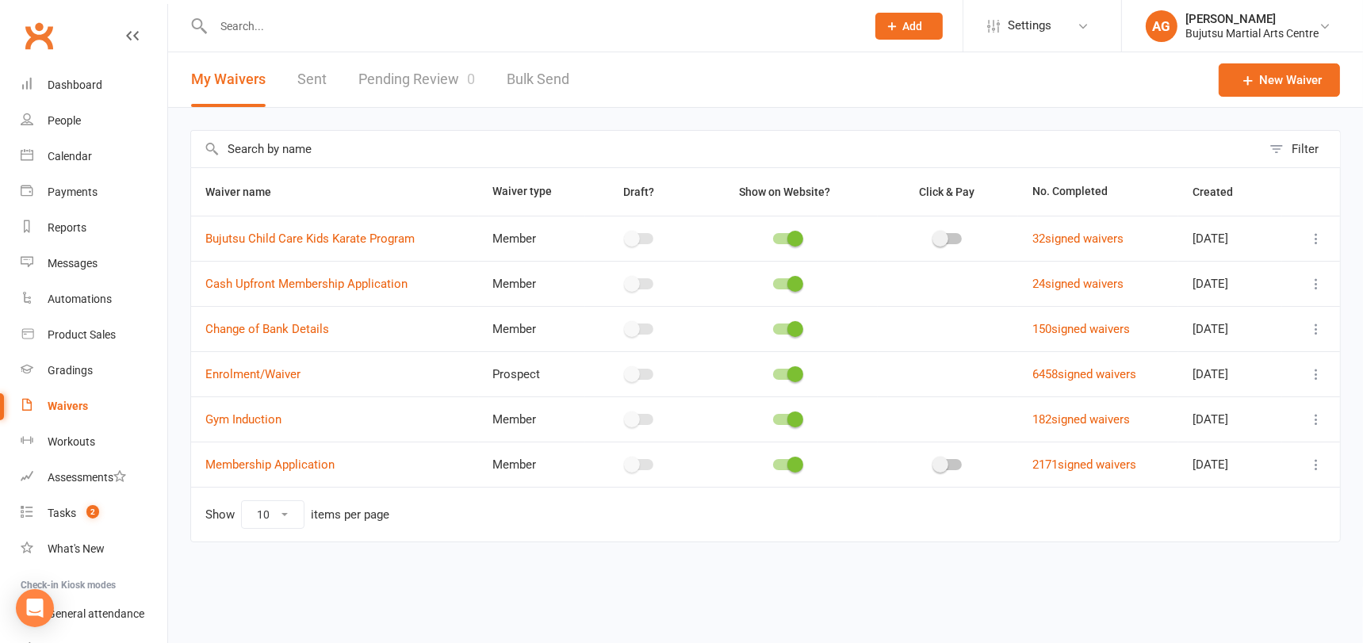
click at [440, 79] on link "Pending Review 0" at bounding box center [416, 79] width 117 height 55
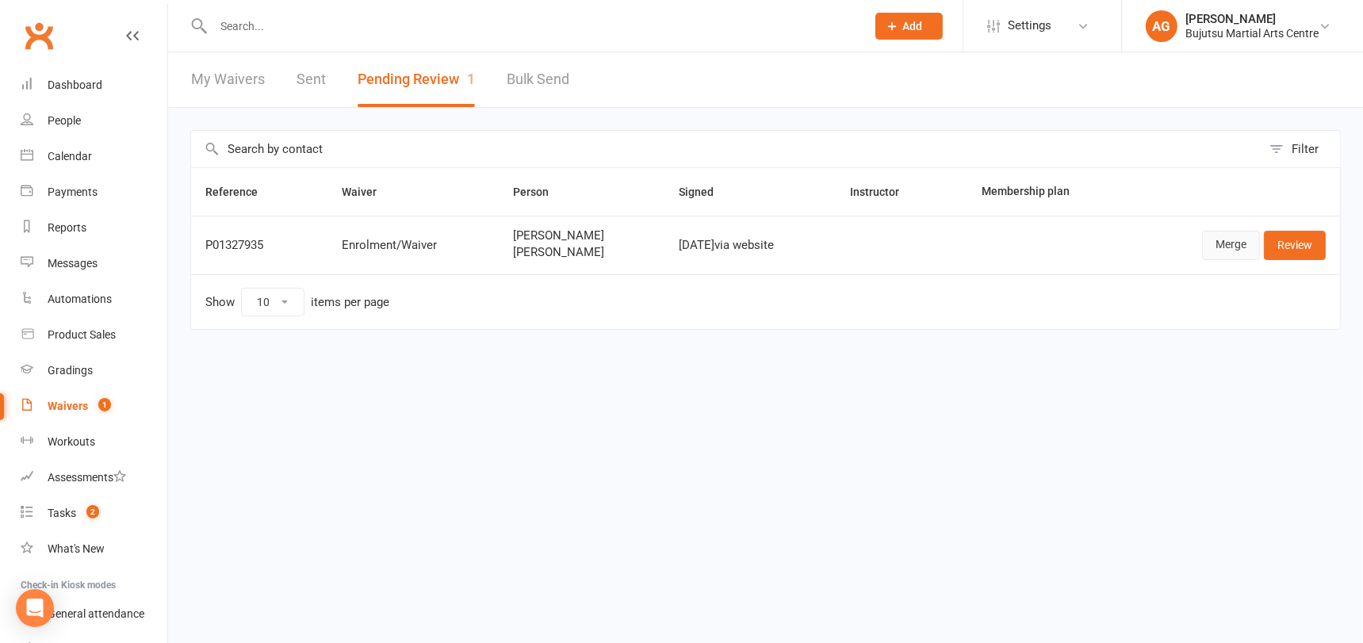
click at [1229, 245] on link "Merge" at bounding box center [1231, 245] width 58 height 29
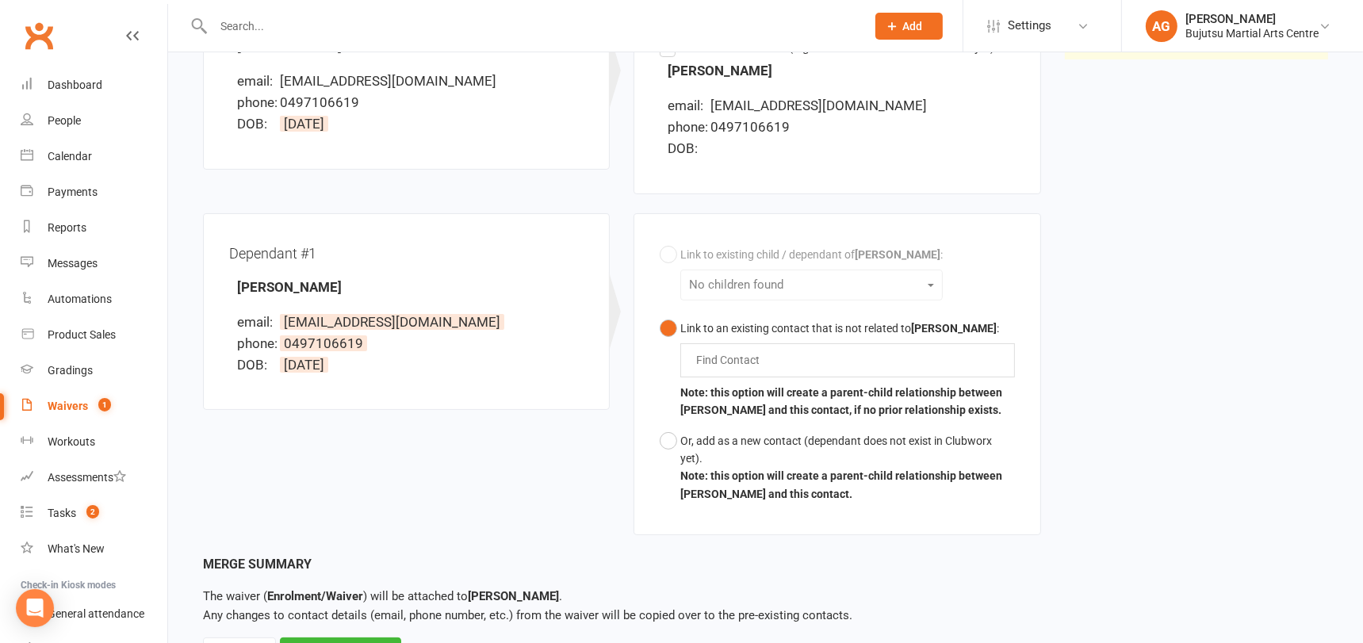
scroll to position [287, 0]
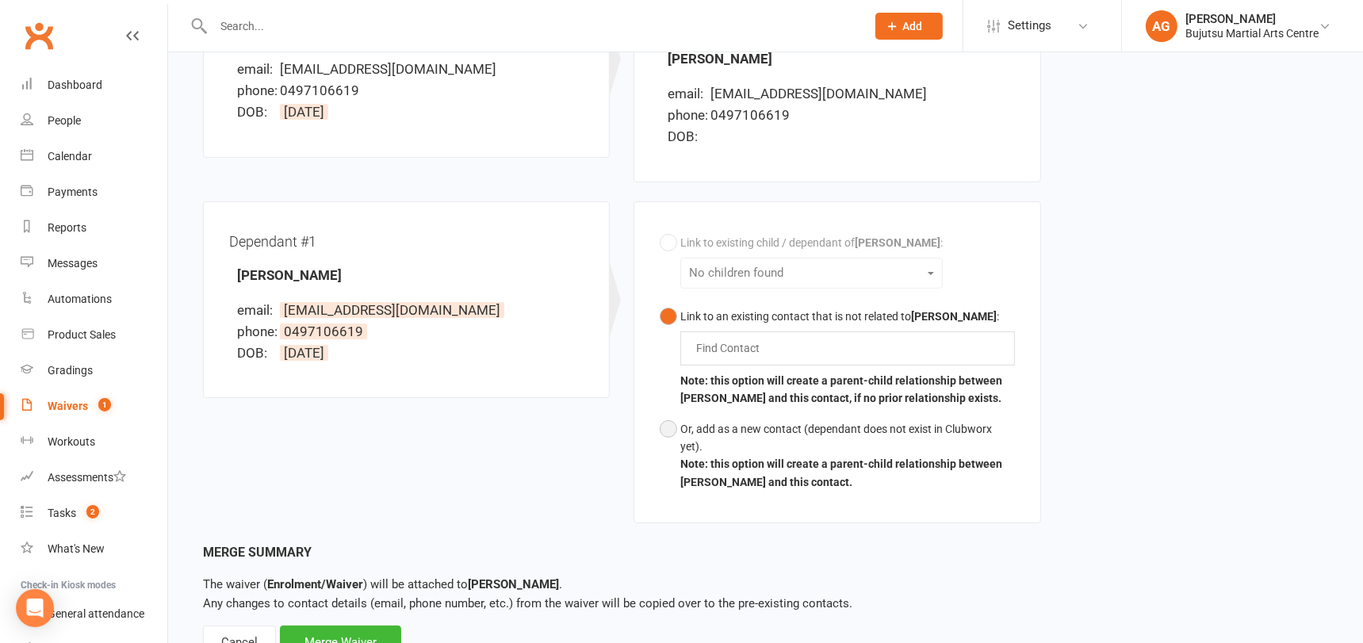
click at [664, 424] on button "Or, add as a new contact (dependant does not exist in Clubworx yet). Note: this…" at bounding box center [837, 456] width 354 height 84
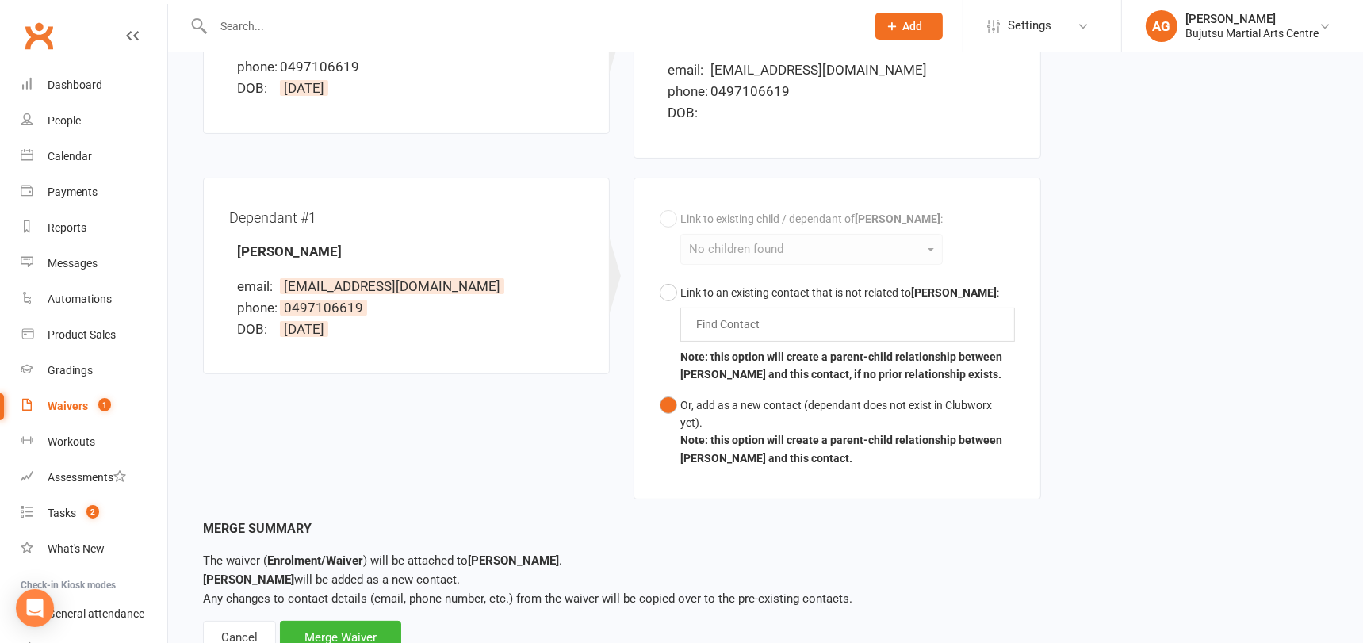
scroll to position [369, 0]
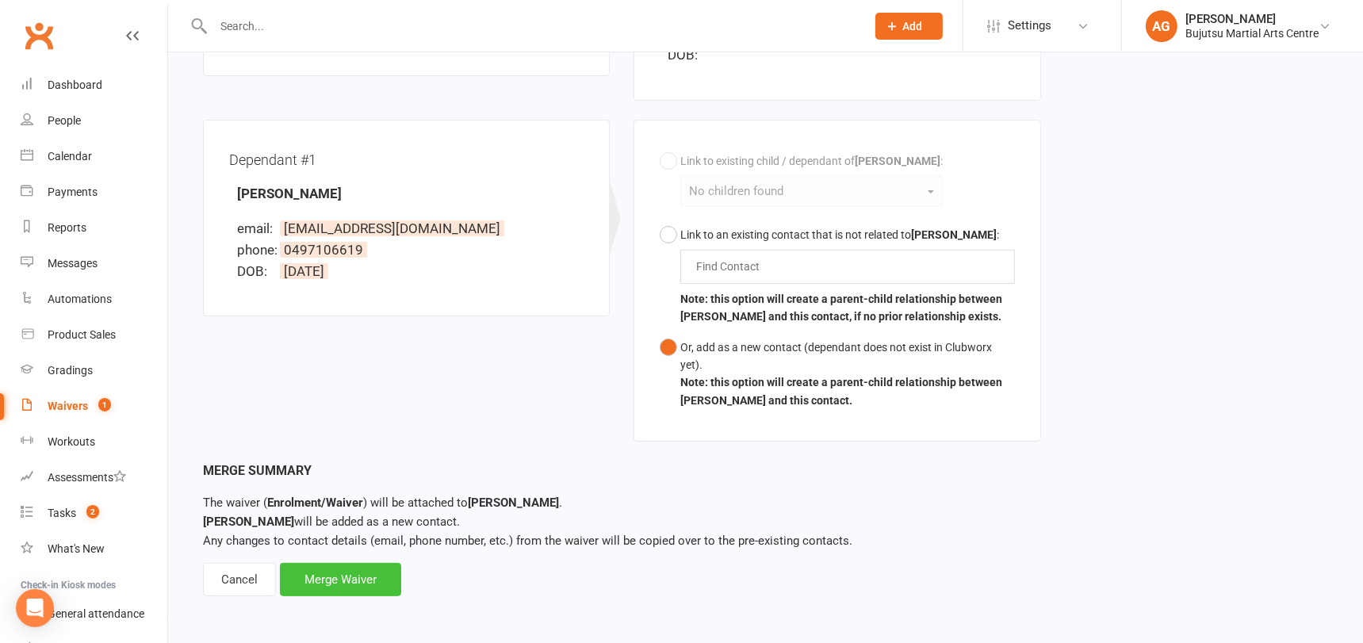
click at [339, 581] on div "Merge Waiver" at bounding box center [340, 579] width 121 height 33
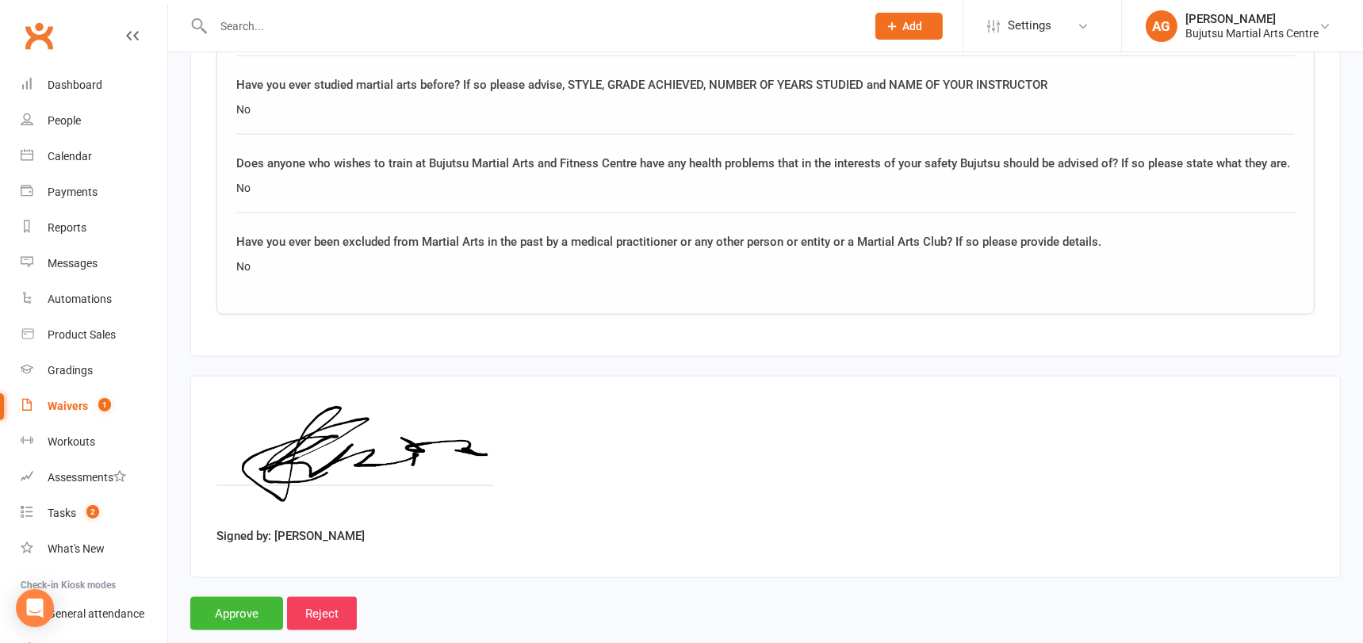
scroll to position [2391, 0]
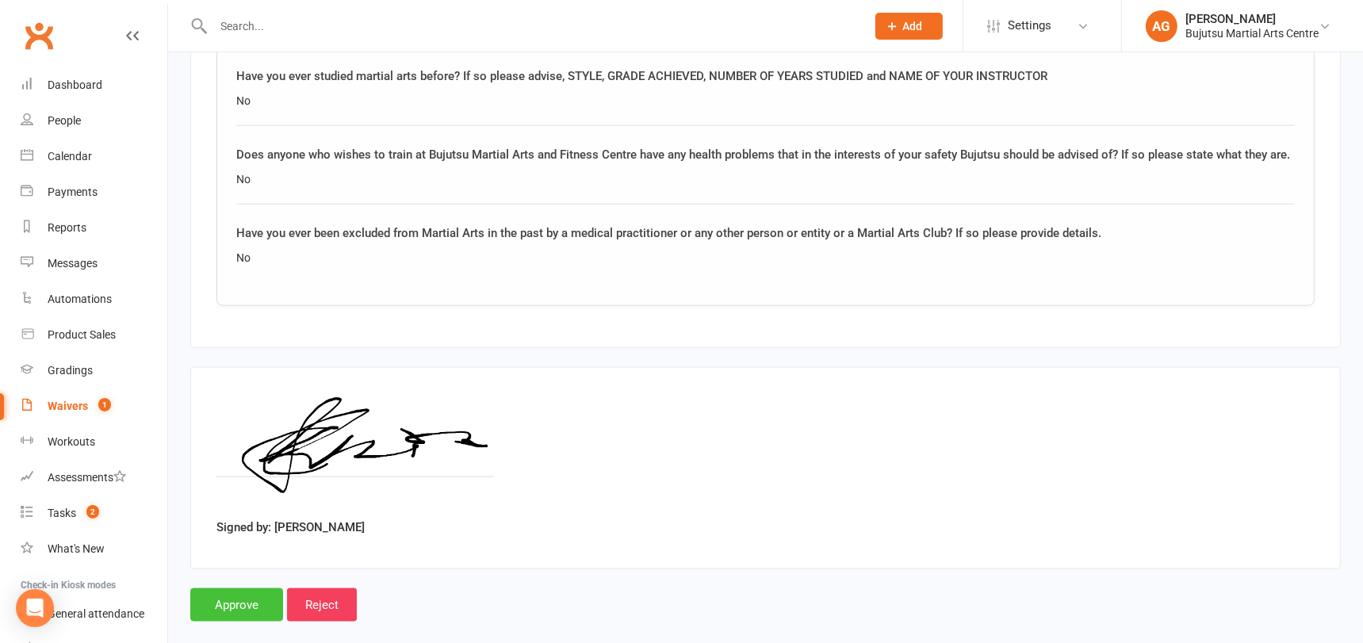
click at [227, 588] on input "Approve" at bounding box center [236, 604] width 93 height 33
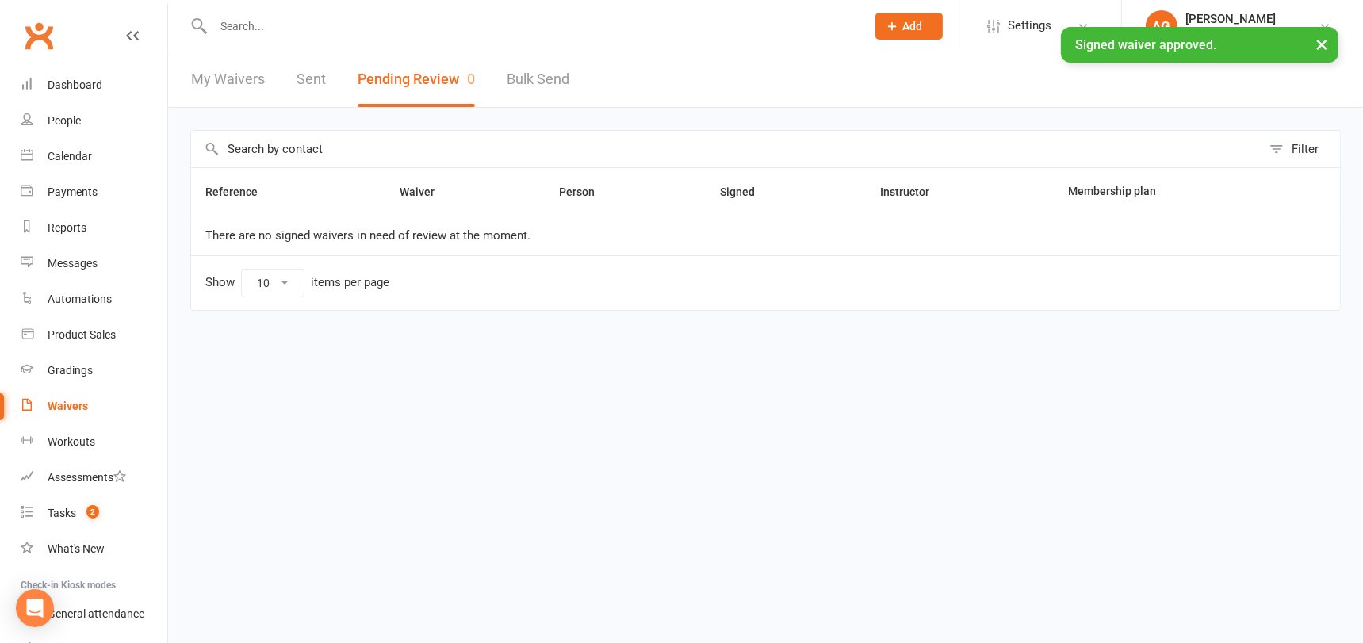
click at [363, 25] on input "text" at bounding box center [532, 26] width 646 height 22
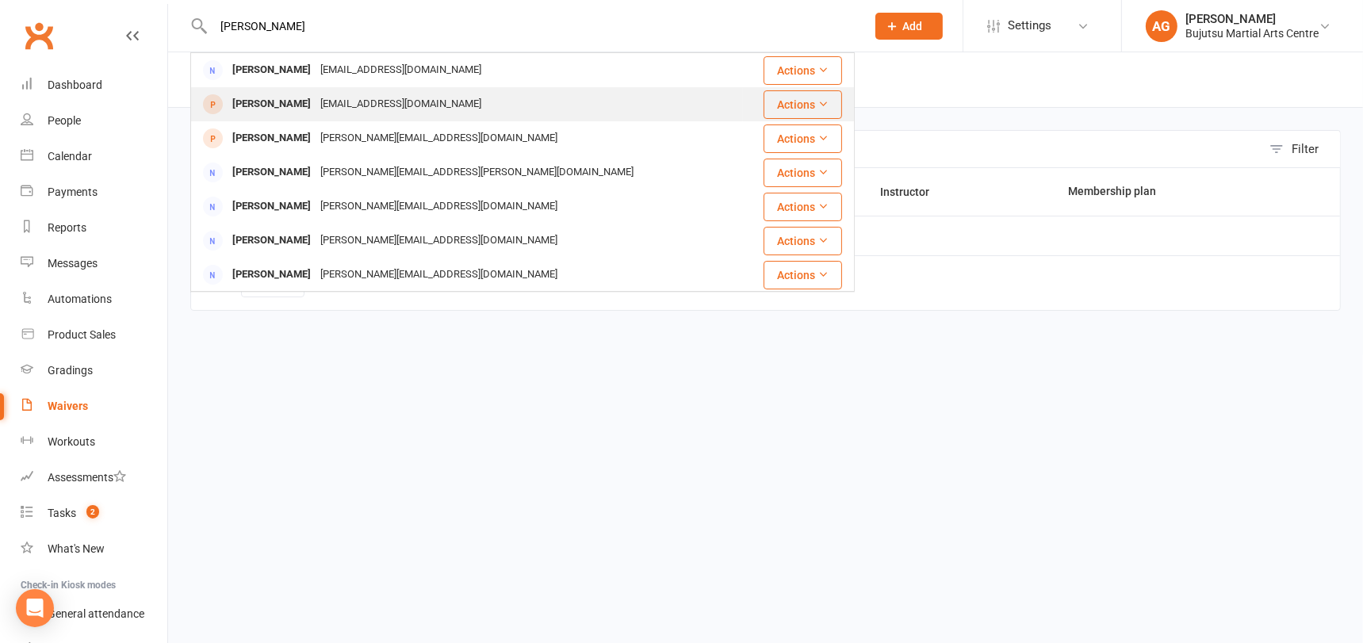
type input "kriston cre"
click at [348, 94] on div "[EMAIL_ADDRESS][DOMAIN_NAME]" at bounding box center [401, 104] width 170 height 23
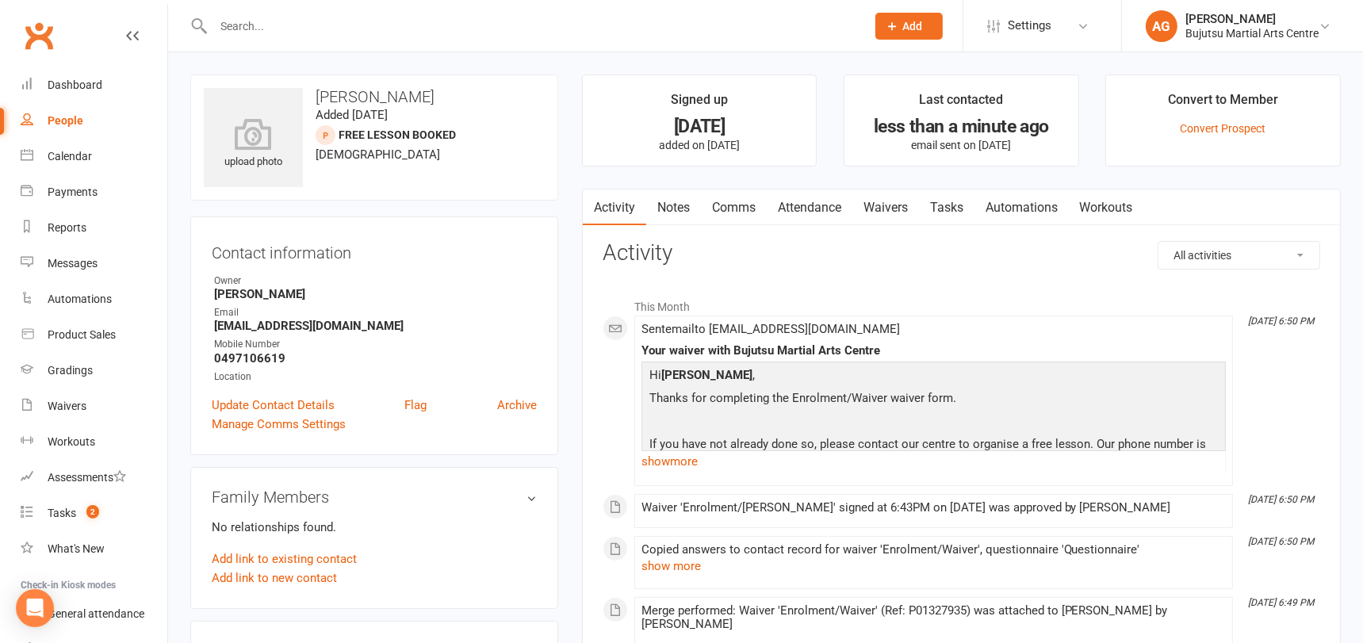
click at [1202, 120] on li "Convert to Member Convert Prospect" at bounding box center [1222, 121] width 235 height 92
click at [1203, 125] on link "Convert Prospect" at bounding box center [1223, 128] width 86 height 13
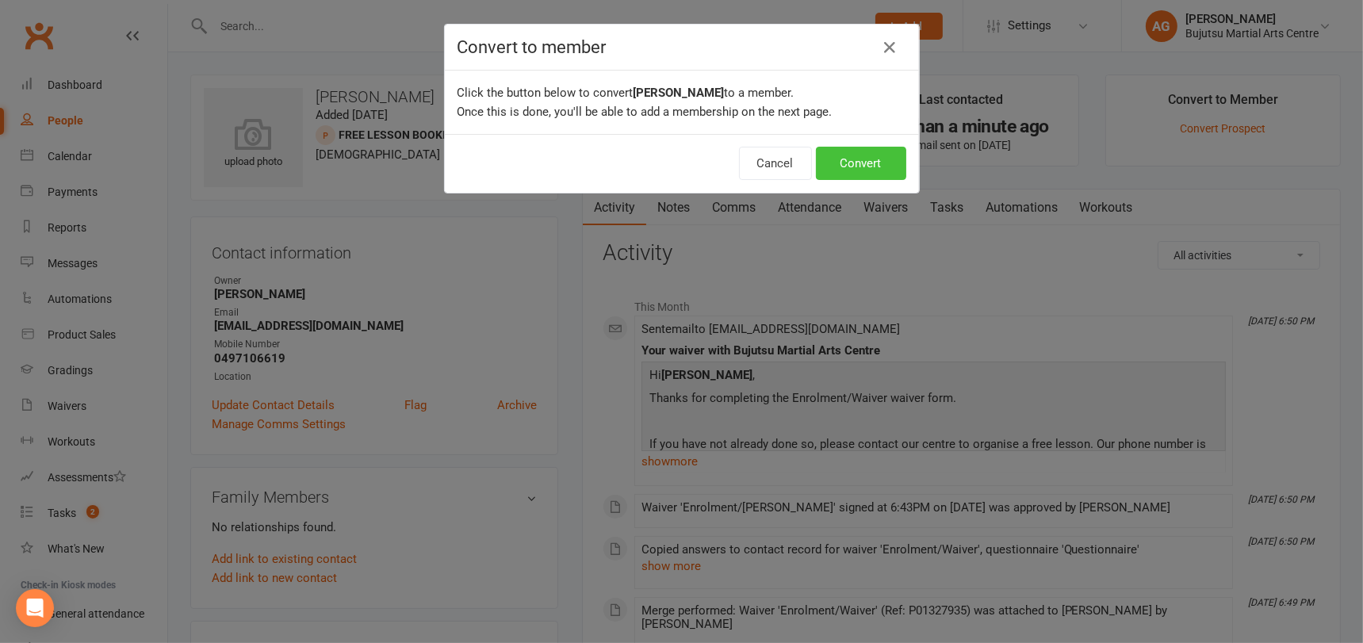
click at [855, 163] on button "Convert" at bounding box center [861, 163] width 90 height 33
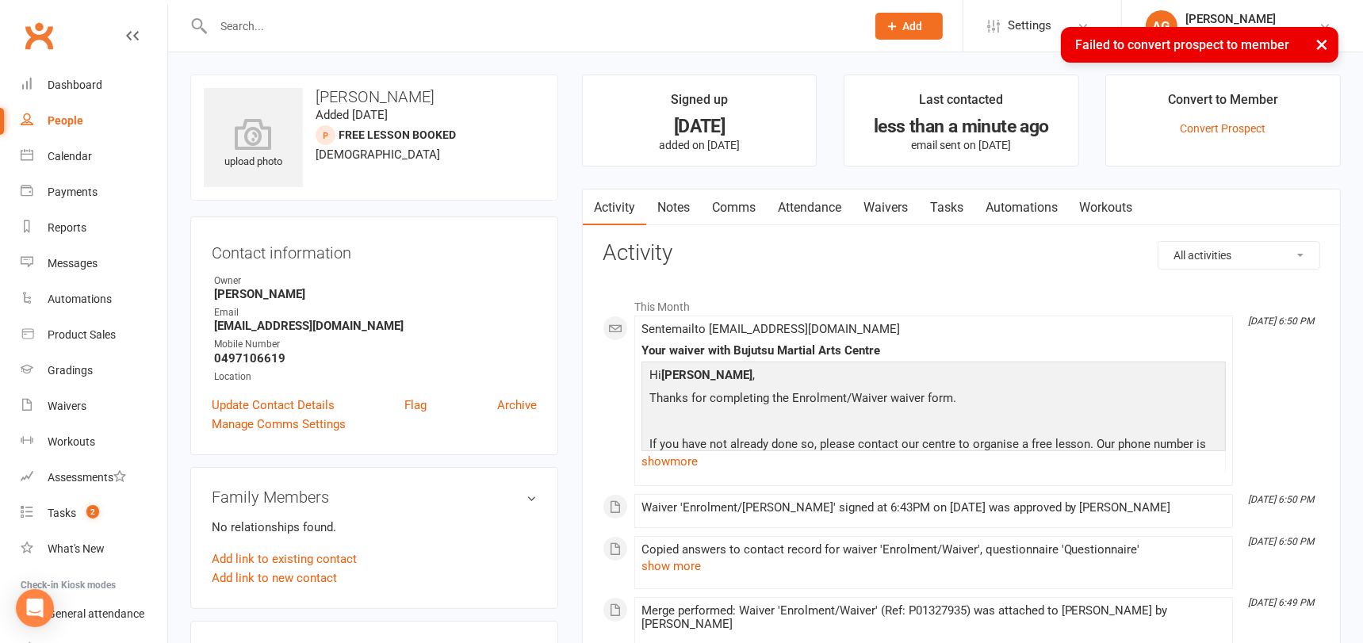
click at [626, 117] on li "Signed up 29 days ago added on 14 Jul 2025" at bounding box center [699, 121] width 235 height 92
drag, startPoint x: 503, startPoint y: 167, endPoint x: 480, endPoint y: 167, distance: 22.2
click at [503, 167] on div "upload photo Kirston Cremen Added 14 July, 2025 Free Lesson Booked prospect 35 …" at bounding box center [374, 138] width 368 height 126
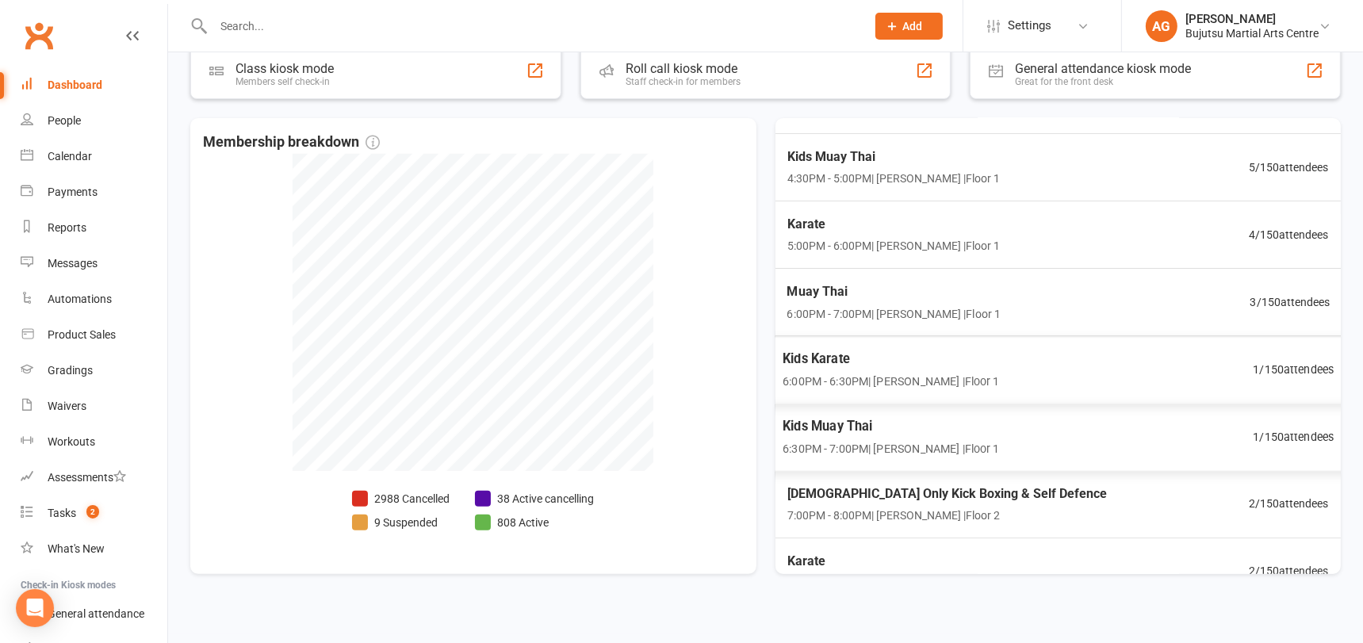
scroll to position [308, 0]
click at [838, 421] on span "Kids Muay Thai" at bounding box center [890, 425] width 216 height 21
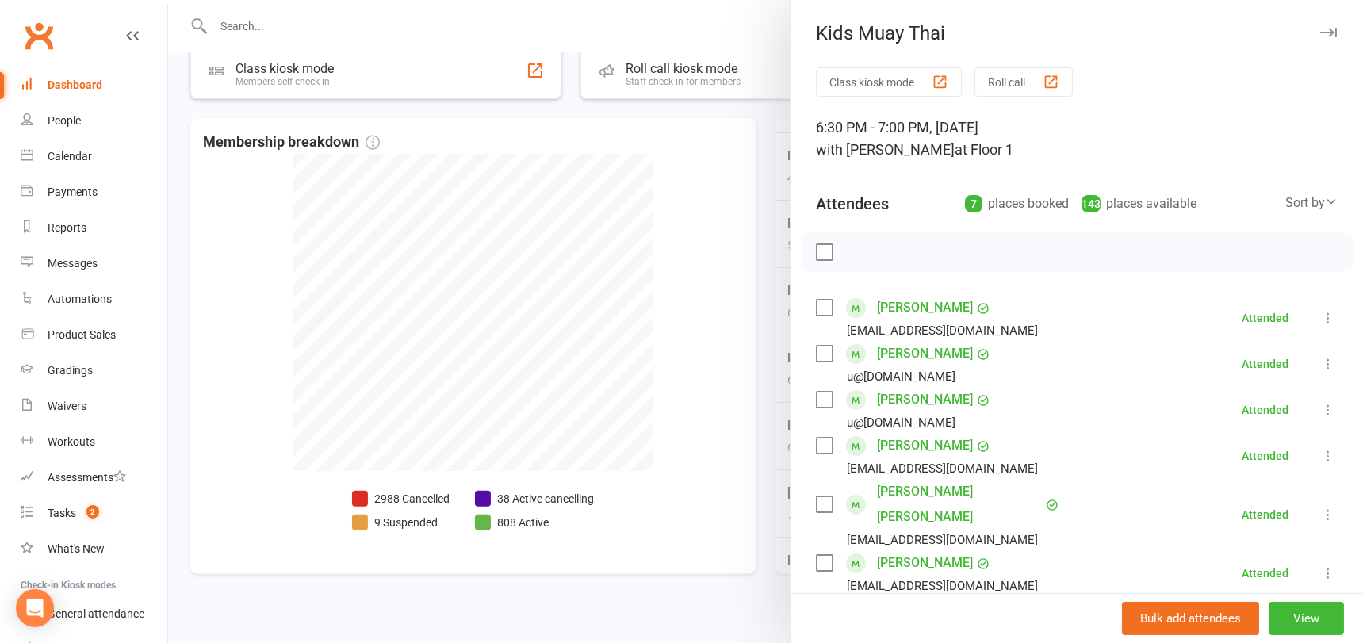
click at [738, 434] on div at bounding box center [765, 321] width 1195 height 643
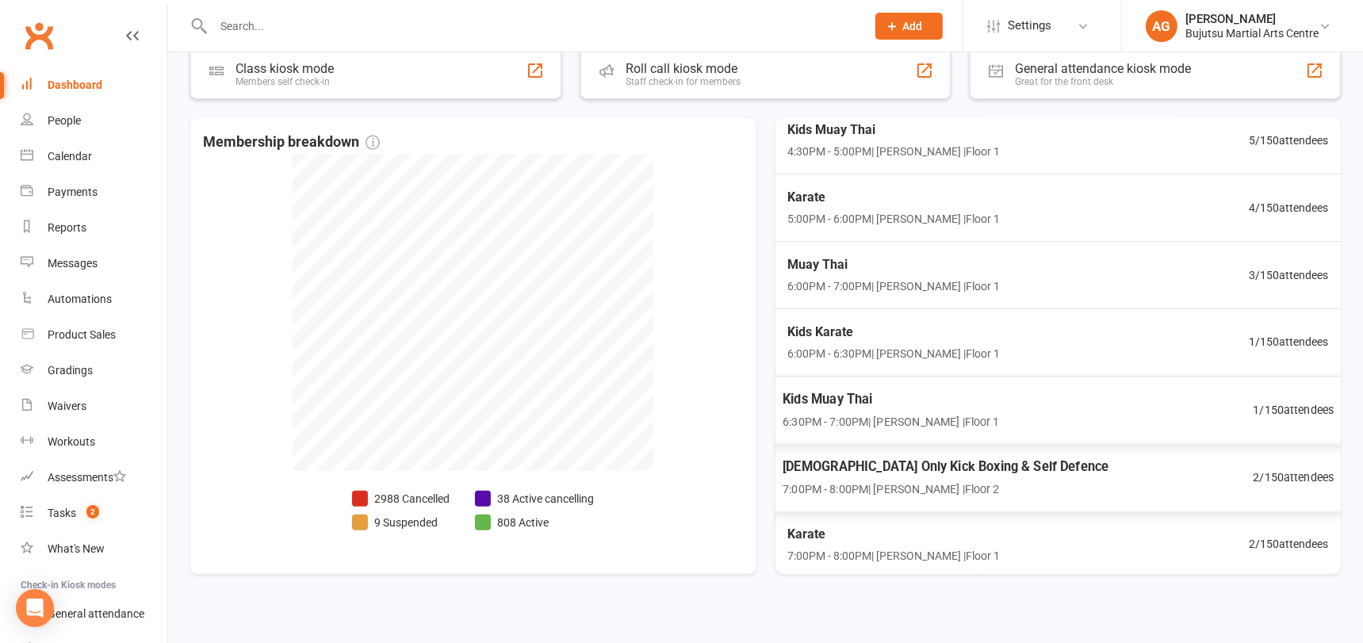
scroll to position [336, 0]
click at [863, 458] on span "[DEMOGRAPHIC_DATA] Only Kick Boxing & Self Defence" at bounding box center [945, 464] width 326 height 21
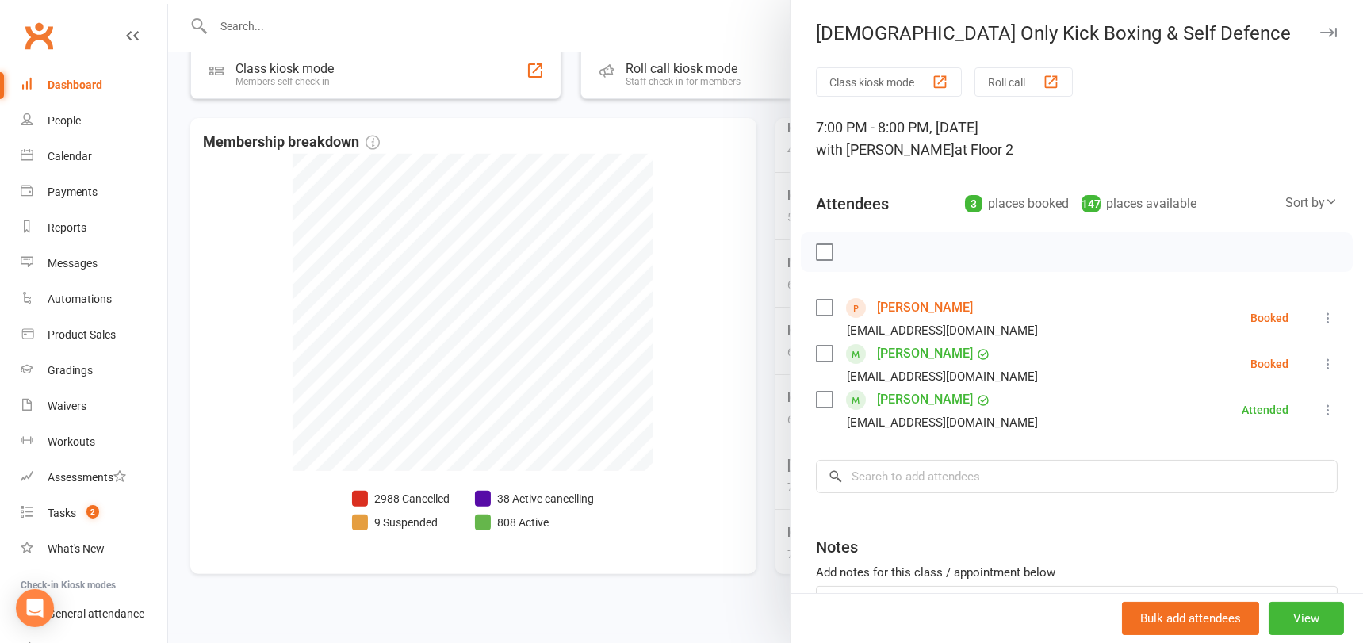
click at [909, 304] on link "[PERSON_NAME]" at bounding box center [925, 307] width 96 height 25
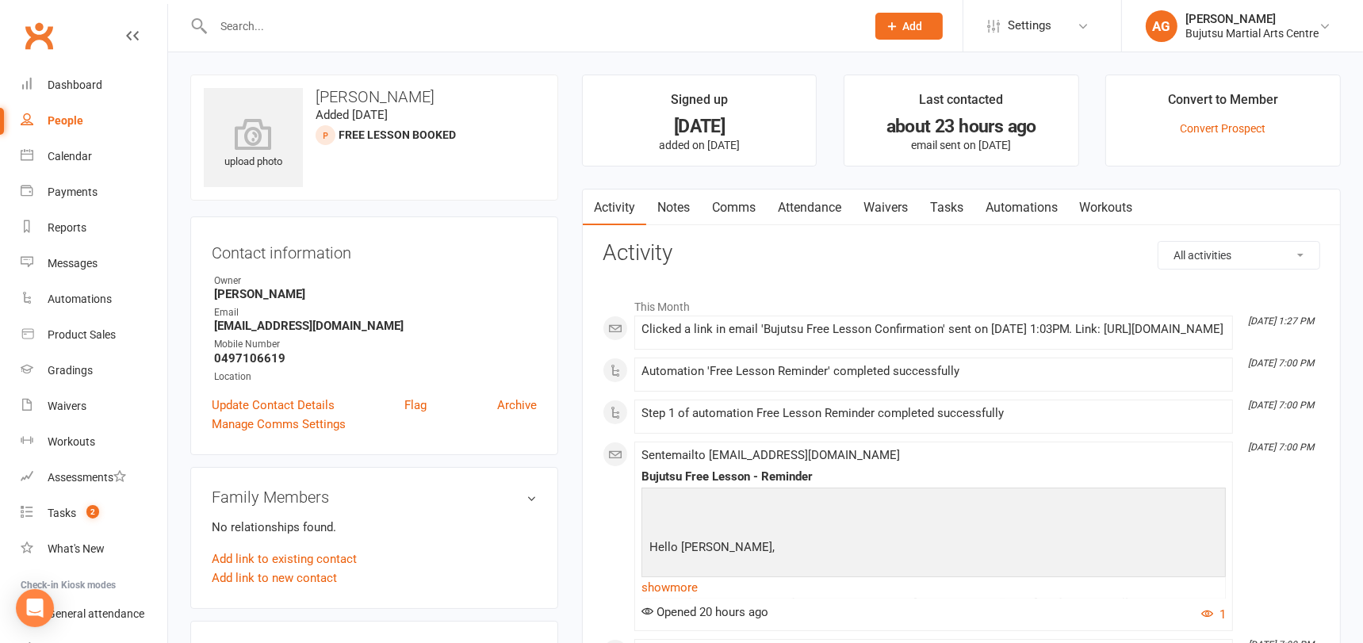
click at [907, 206] on link "Waivers" at bounding box center [885, 207] width 67 height 36
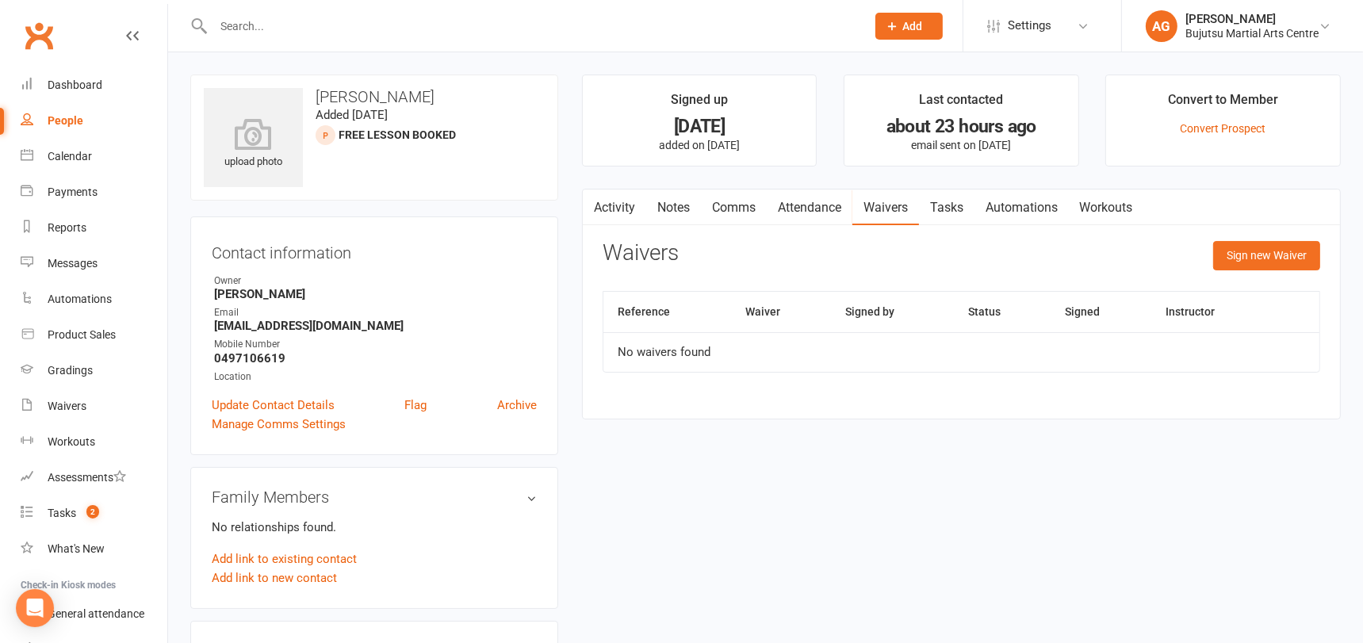
click at [606, 202] on link "Activity" at bounding box center [614, 207] width 63 height 36
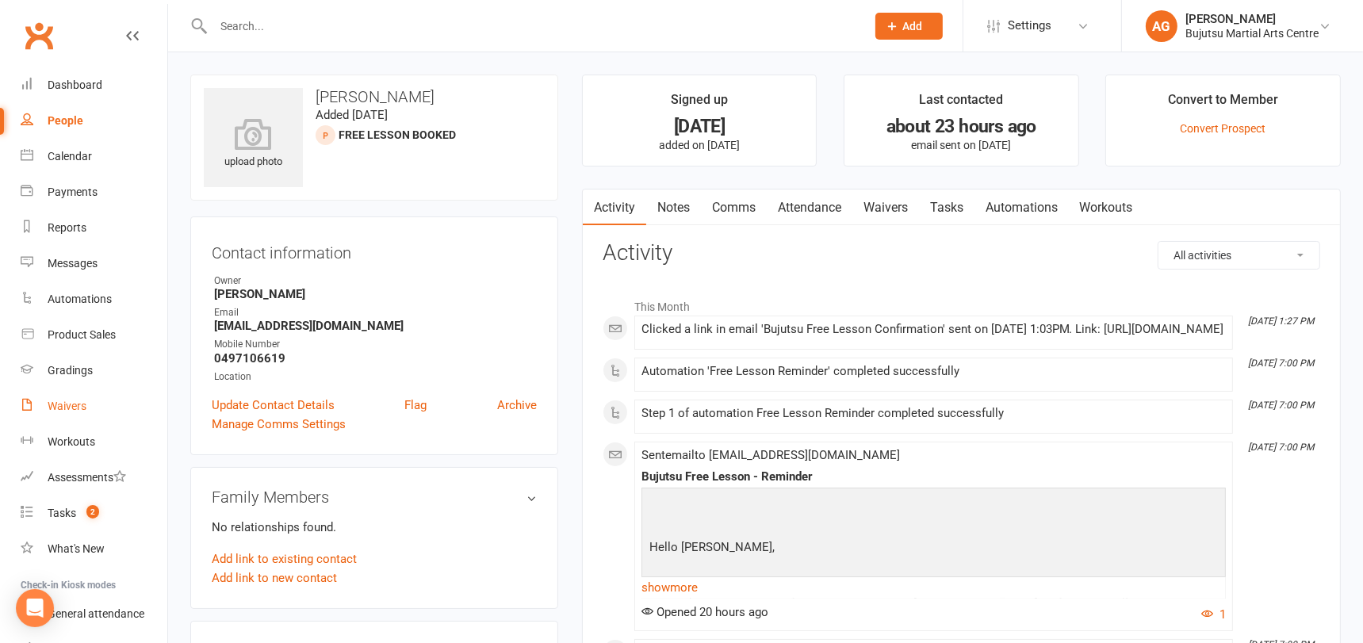
click at [73, 406] on div "Waivers" at bounding box center [67, 406] width 39 height 13
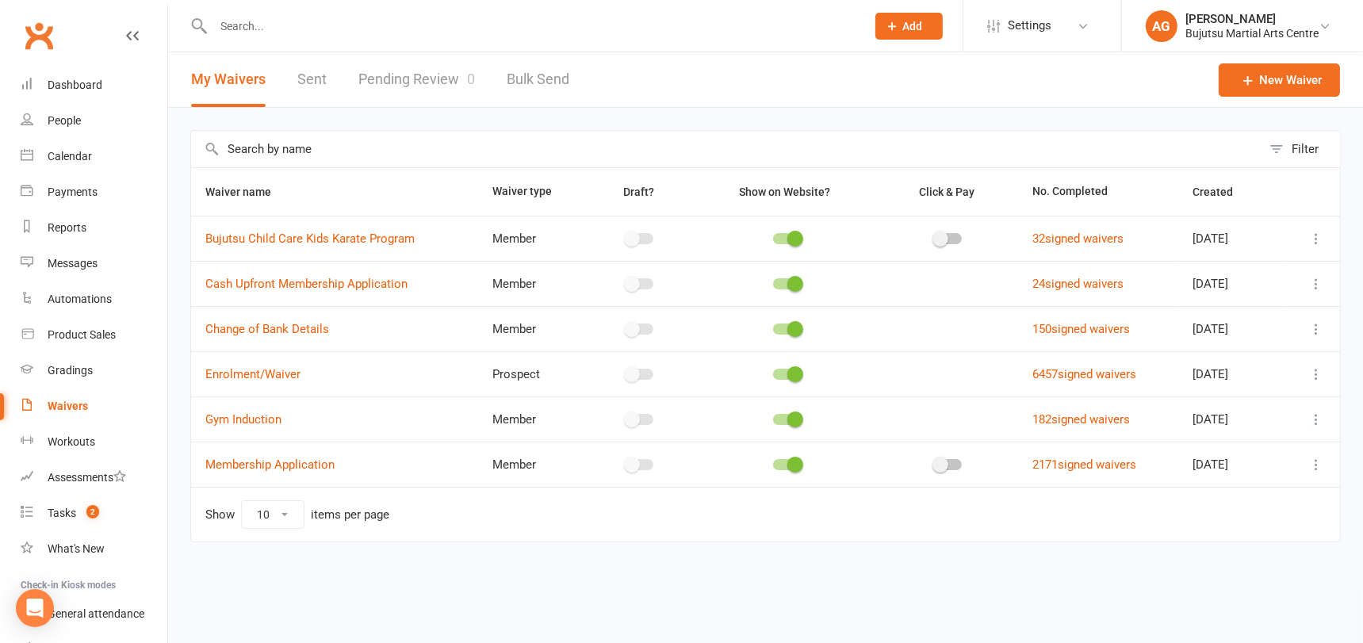
click at [396, 75] on link "Pending Review 0" at bounding box center [416, 79] width 117 height 55
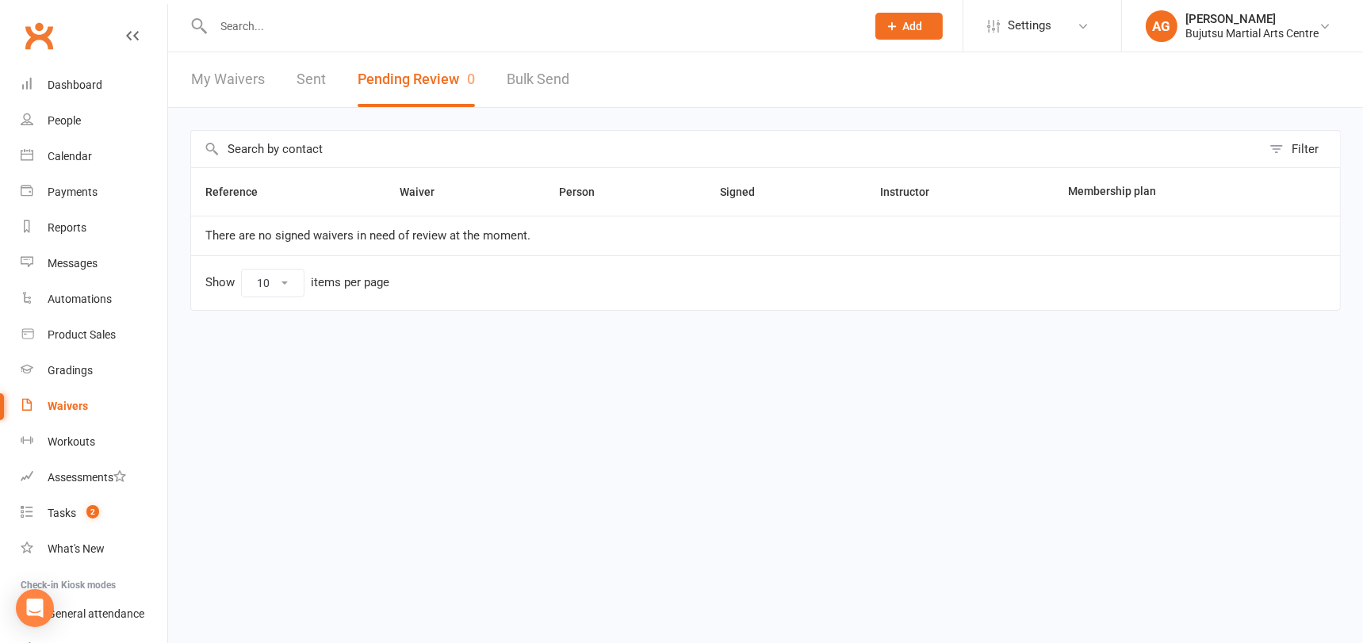
click at [233, 79] on link "My Waivers" at bounding box center [228, 79] width 74 height 55
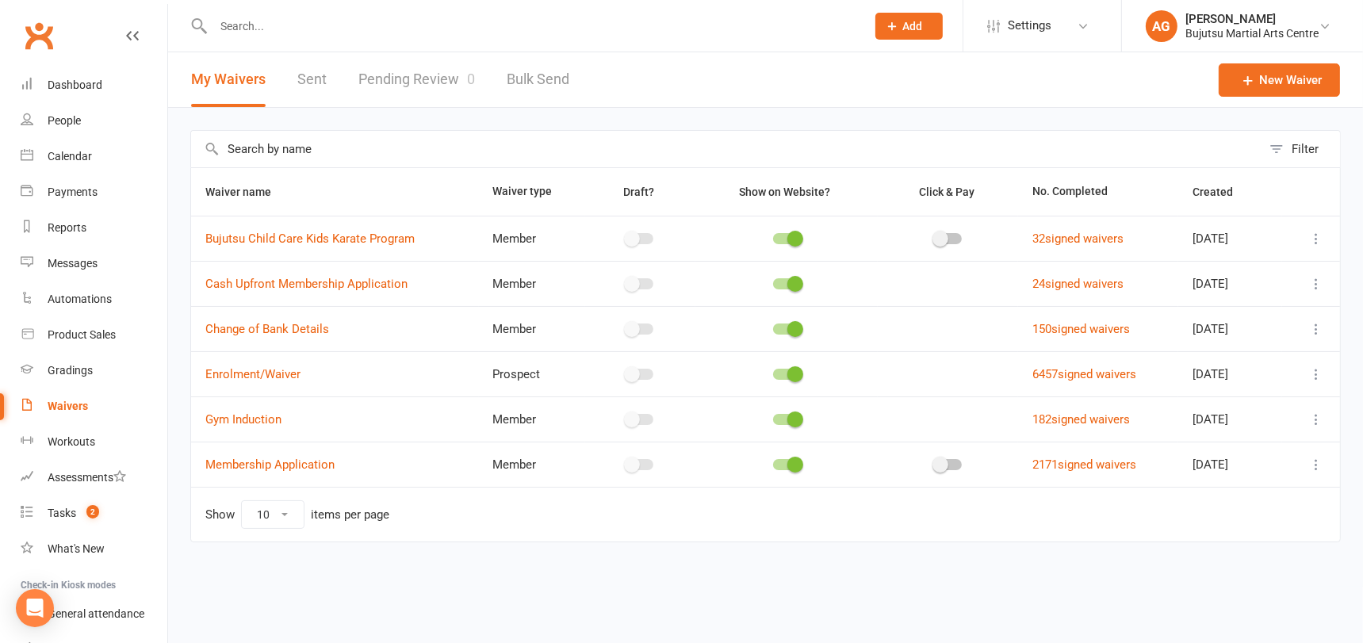
click at [75, 404] on div "Waivers" at bounding box center [68, 406] width 40 height 13
click at [70, 82] on div "Dashboard" at bounding box center [75, 84] width 55 height 13
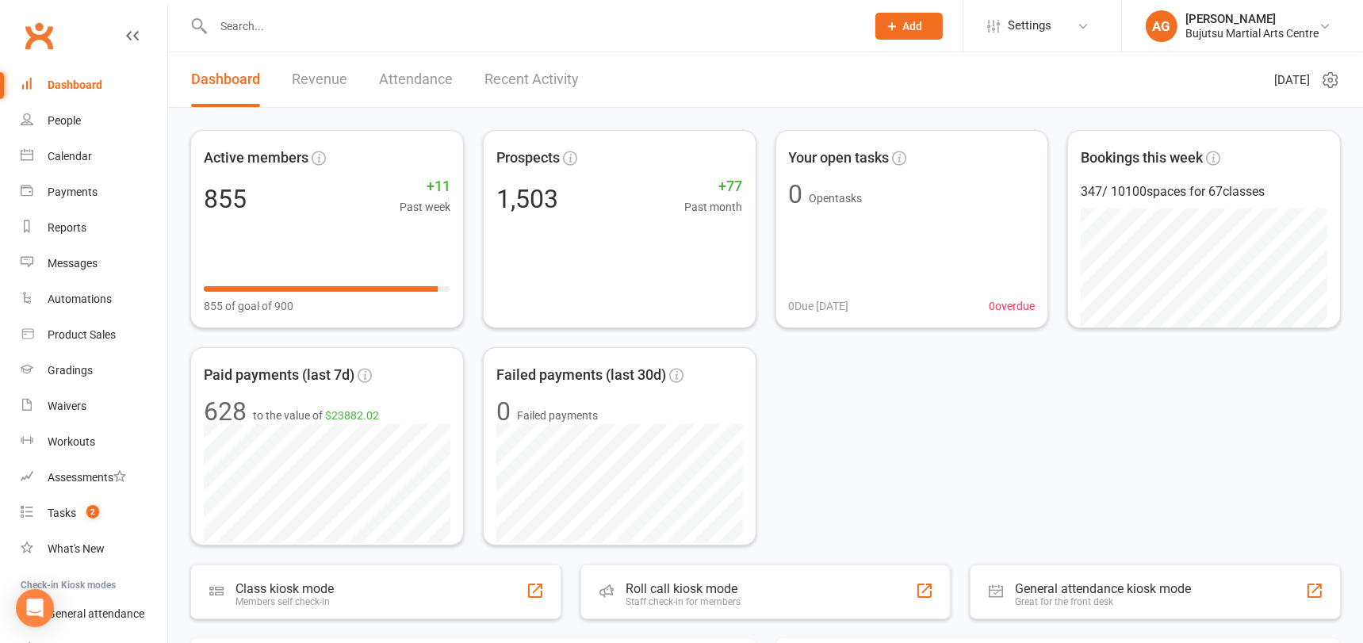
click at [251, 22] on input "text" at bounding box center [532, 26] width 646 height 22
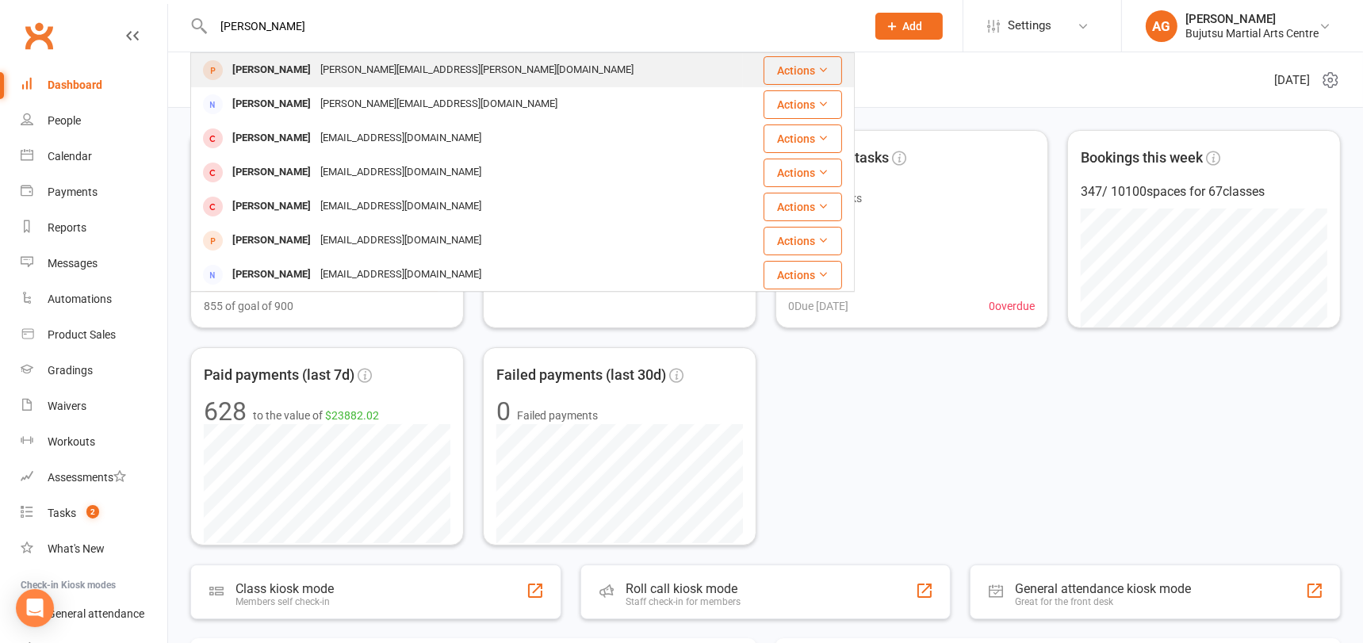
type input "[PERSON_NAME]"
click at [277, 65] on div "[PERSON_NAME]" at bounding box center [272, 70] width 88 height 23
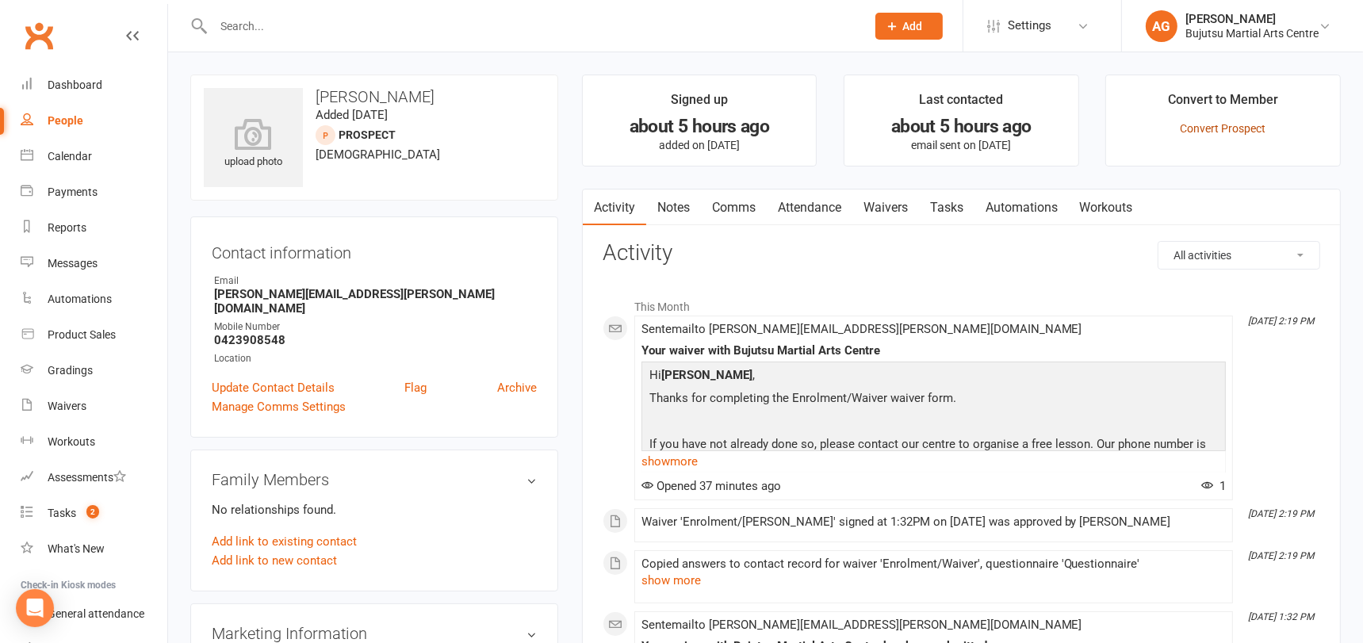
click at [1210, 126] on link "Convert Prospect" at bounding box center [1223, 128] width 86 height 13
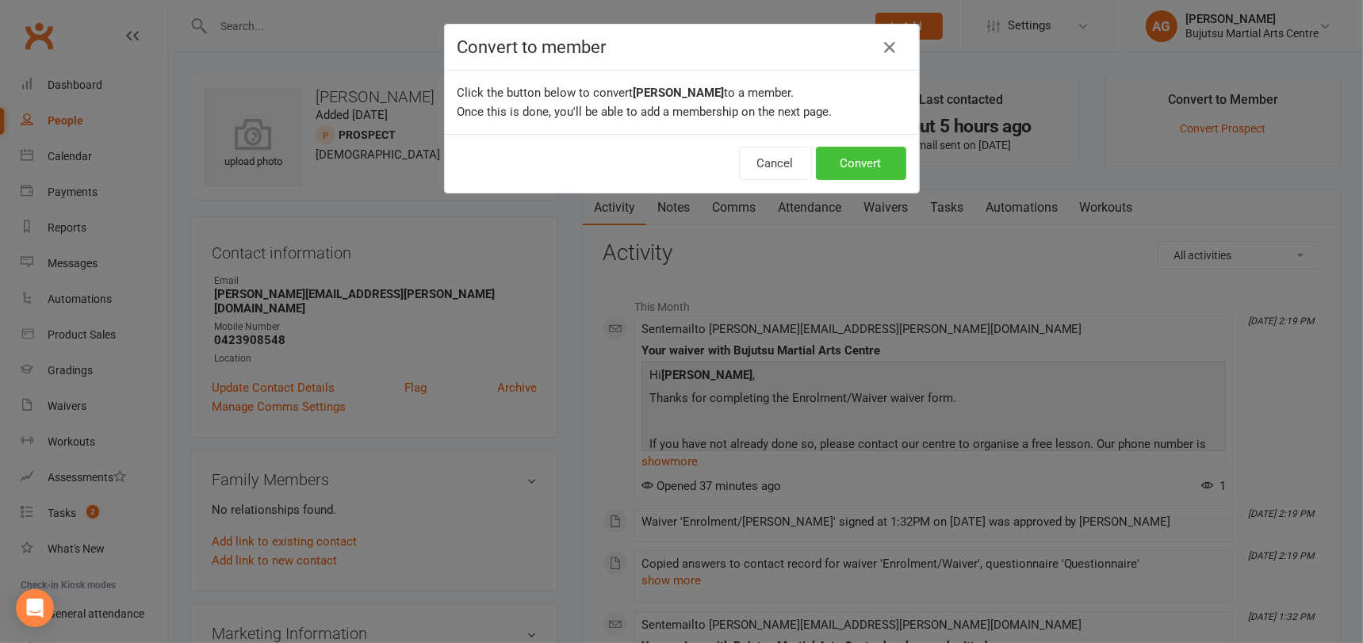
click at [853, 166] on button "Convert" at bounding box center [861, 163] width 90 height 33
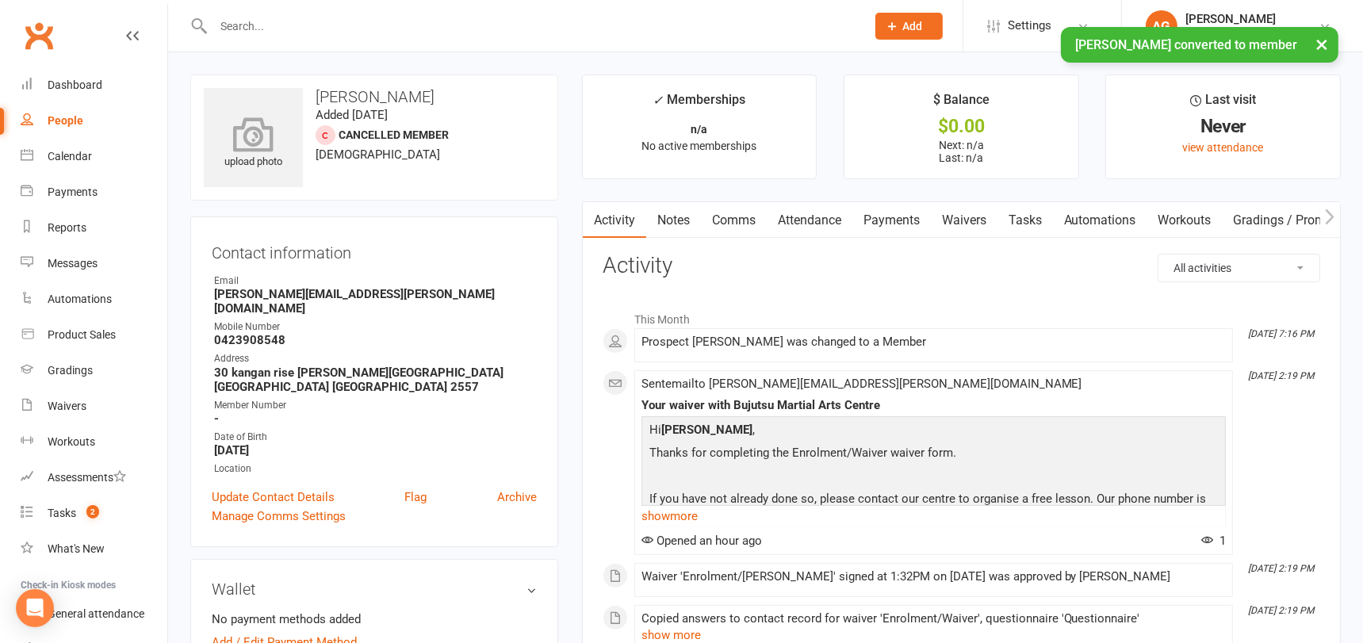
click at [246, 131] on icon at bounding box center [253, 134] width 109 height 35
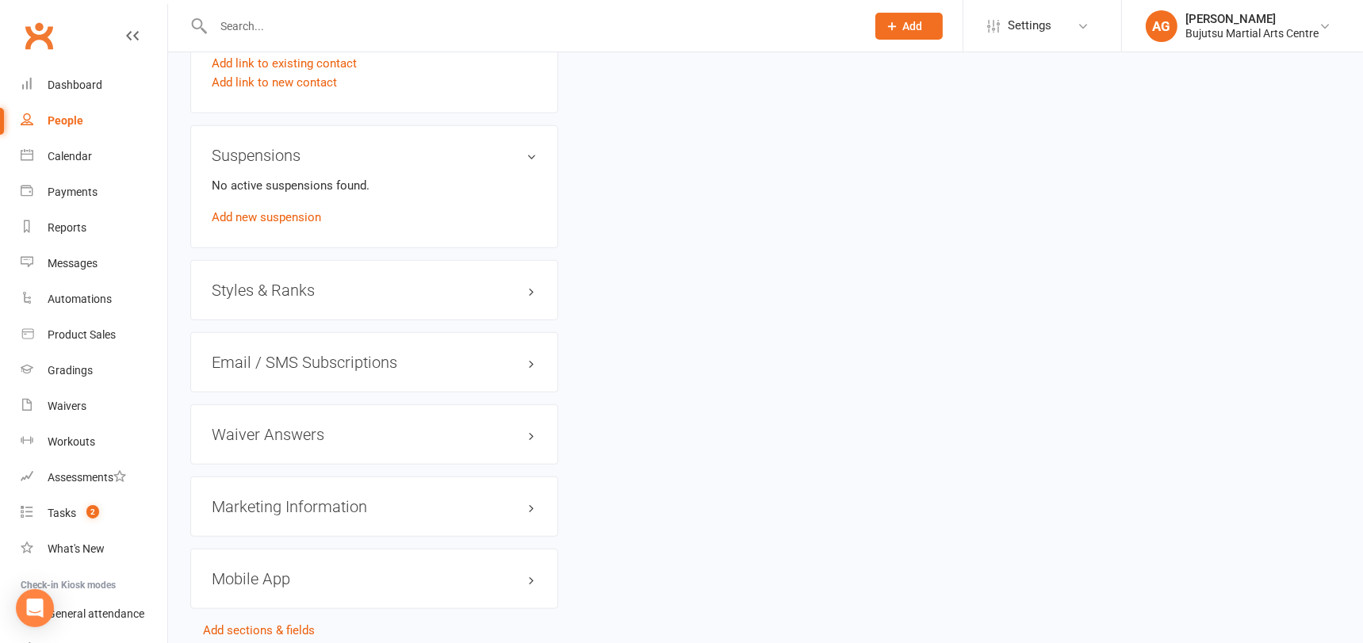
scroll to position [1354, 0]
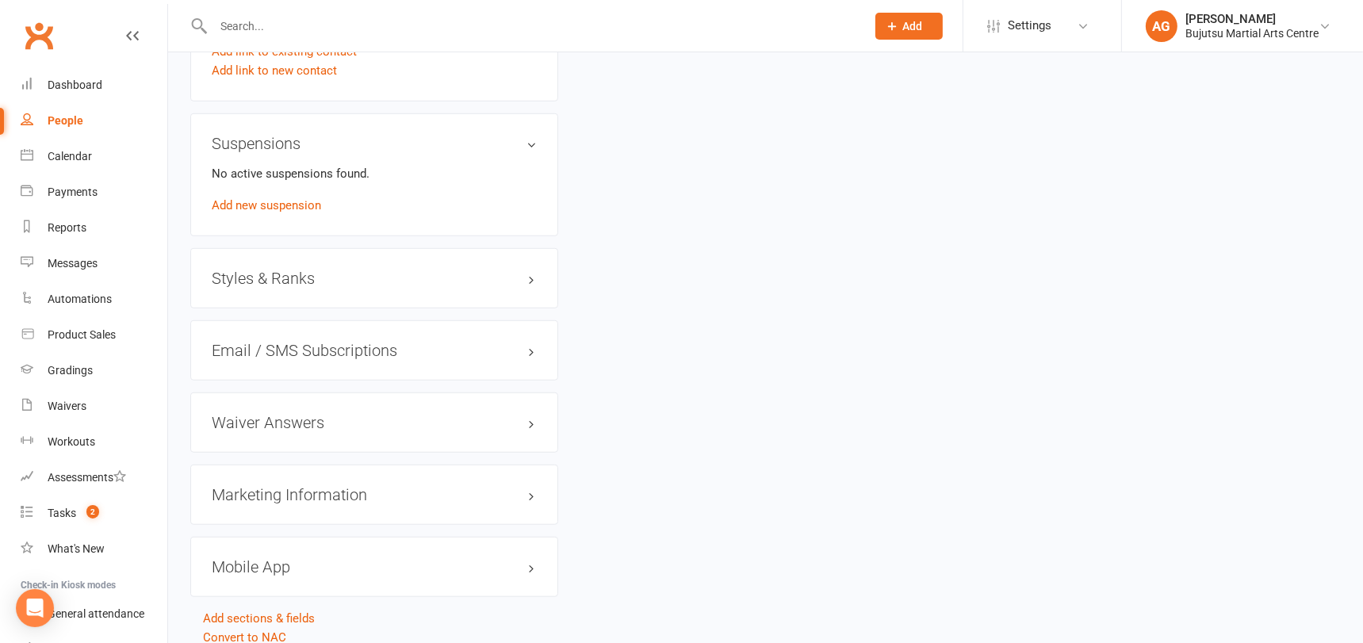
click at [308, 270] on h3 "Styles & Ranks" at bounding box center [374, 278] width 325 height 17
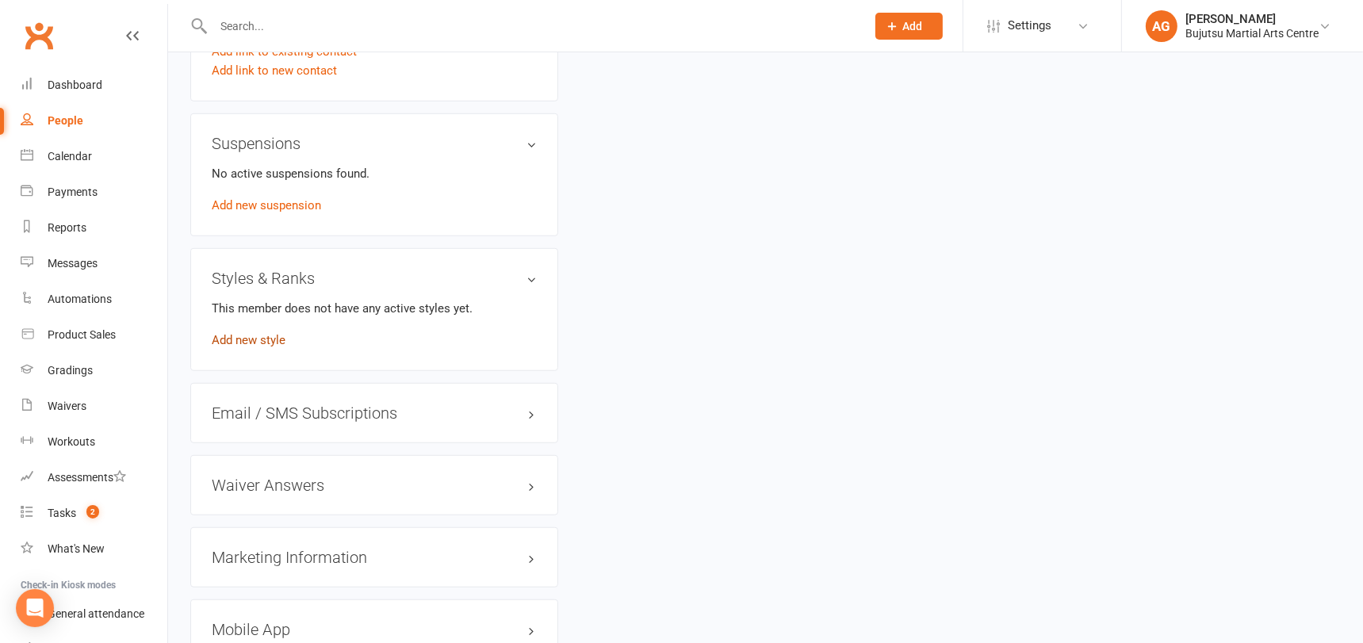
click at [278, 333] on link "Add new style" at bounding box center [249, 340] width 74 height 14
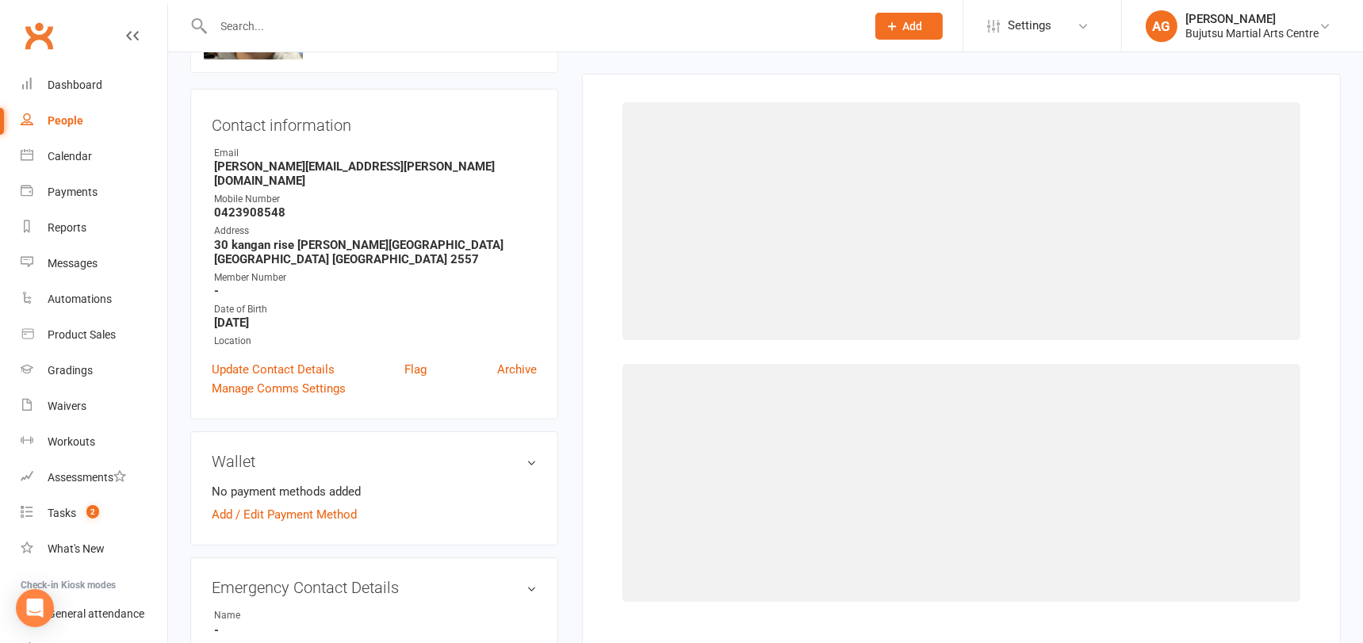
scroll to position [121, 0]
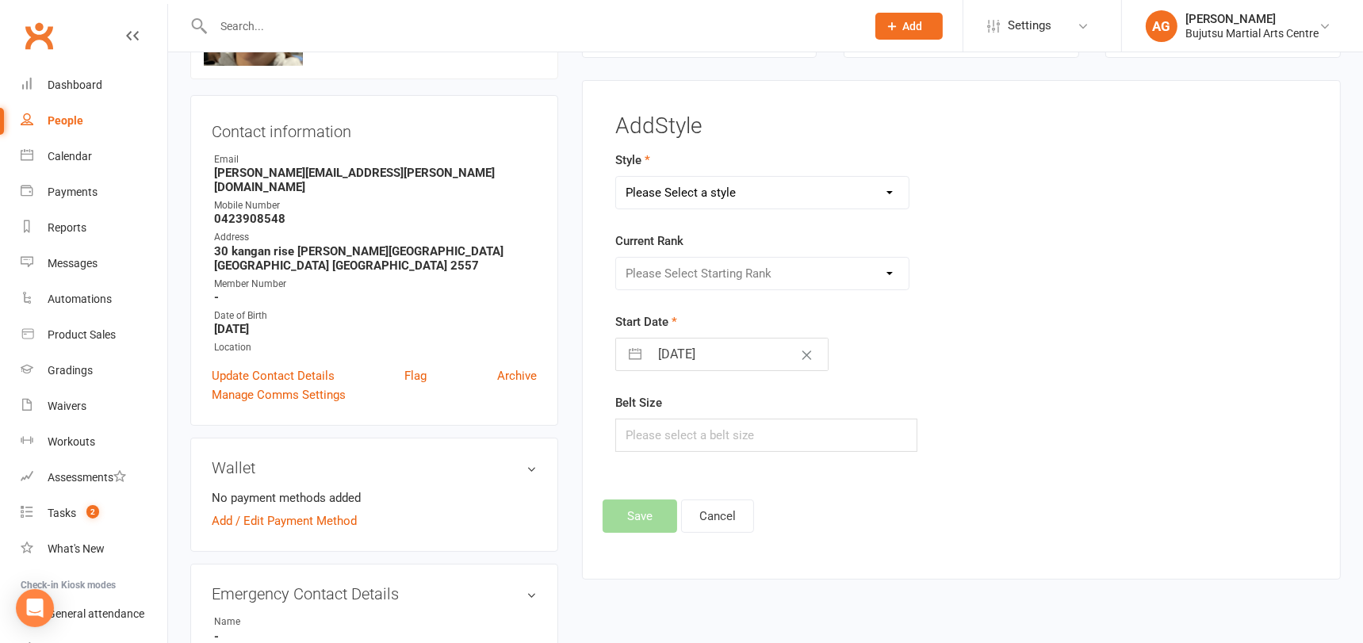
click at [710, 195] on select "Please Select a style BJJ Boxing [PERSON_NAME] JKA Jodo Karate for Toddlers Kid…" at bounding box center [762, 193] width 293 height 32
select select "1701"
click at [616, 177] on select "Please Select a style BJJ Boxing [PERSON_NAME] JKA Jodo Karate for Toddlers Kid…" at bounding box center [762, 193] width 293 height 32
click at [695, 274] on select "Please Select Starting Rank White Yellow Senior Yellow Orange Green Blue Senior…" at bounding box center [762, 274] width 293 height 32
select select "16571"
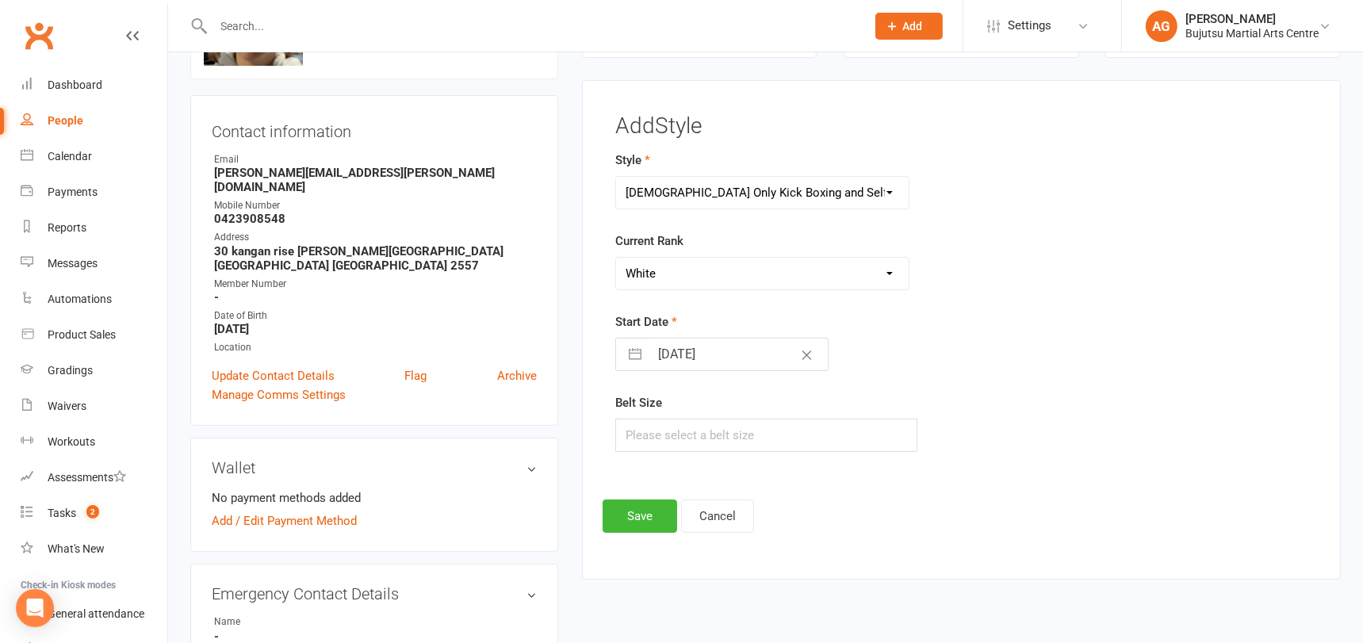
click at [616, 258] on select "Please Select Starting Rank White Yellow Senior Yellow Orange Green Blue Senior…" at bounding box center [762, 274] width 293 height 32
click at [648, 503] on button "Save" at bounding box center [640, 515] width 75 height 33
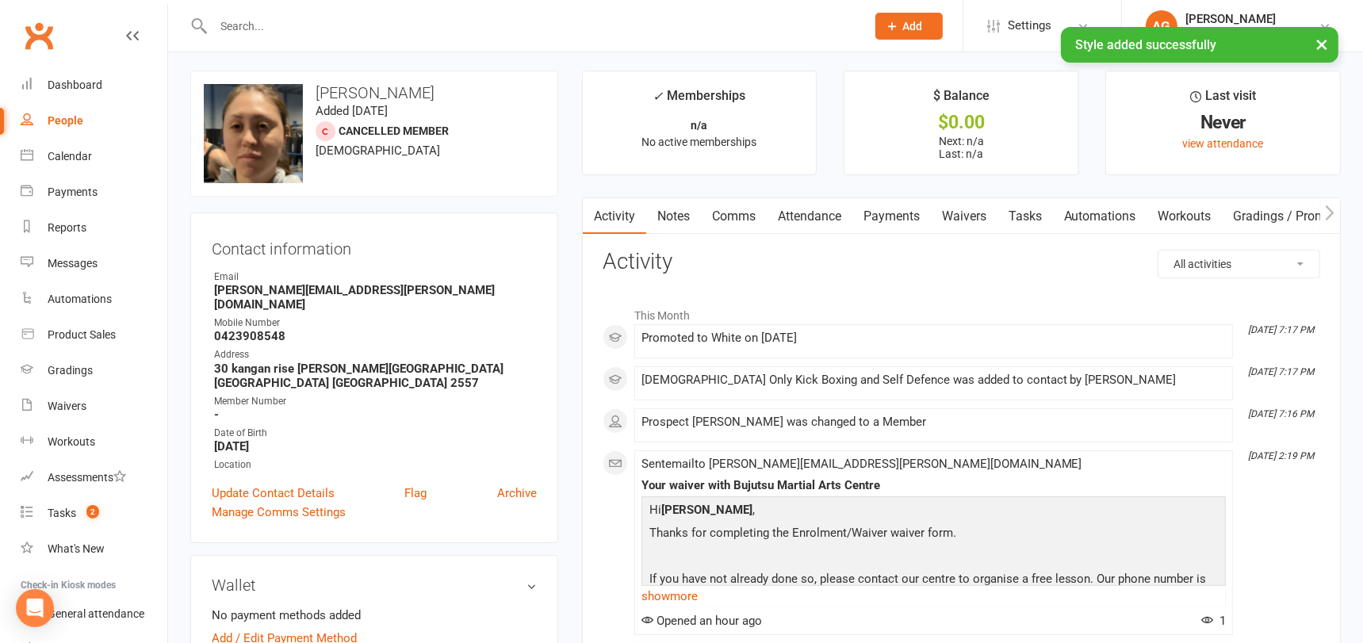
scroll to position [0, 0]
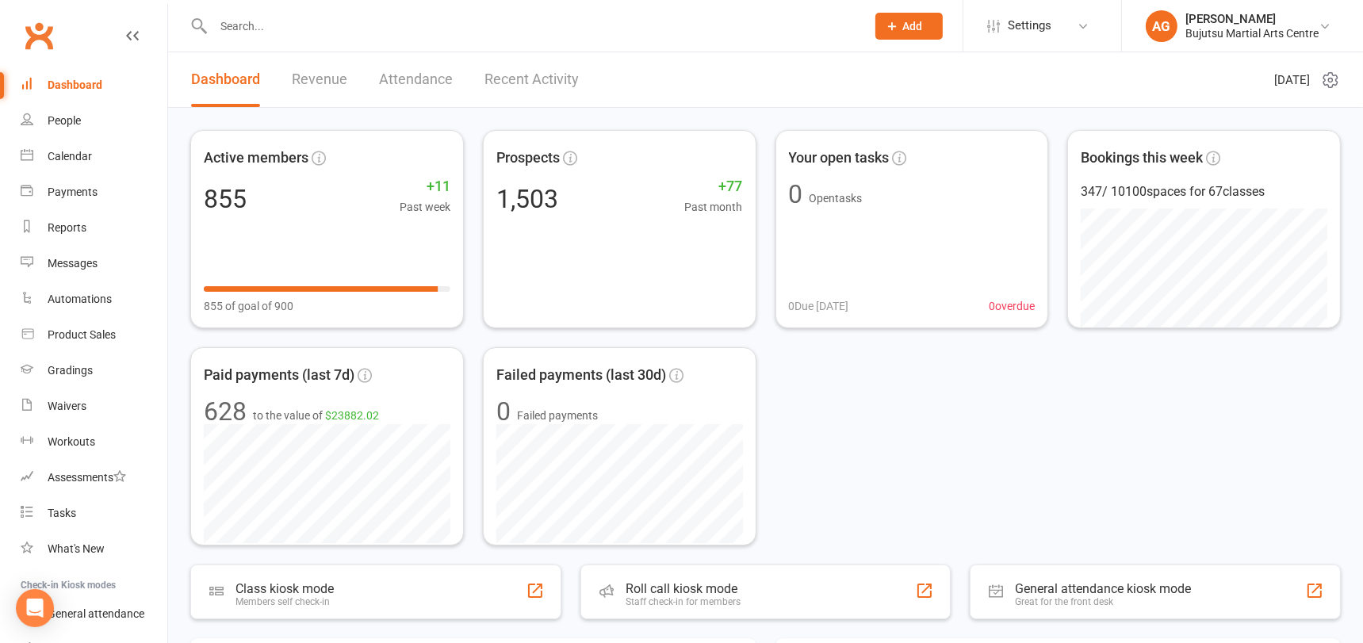
click at [239, 22] on input "text" at bounding box center [532, 26] width 646 height 22
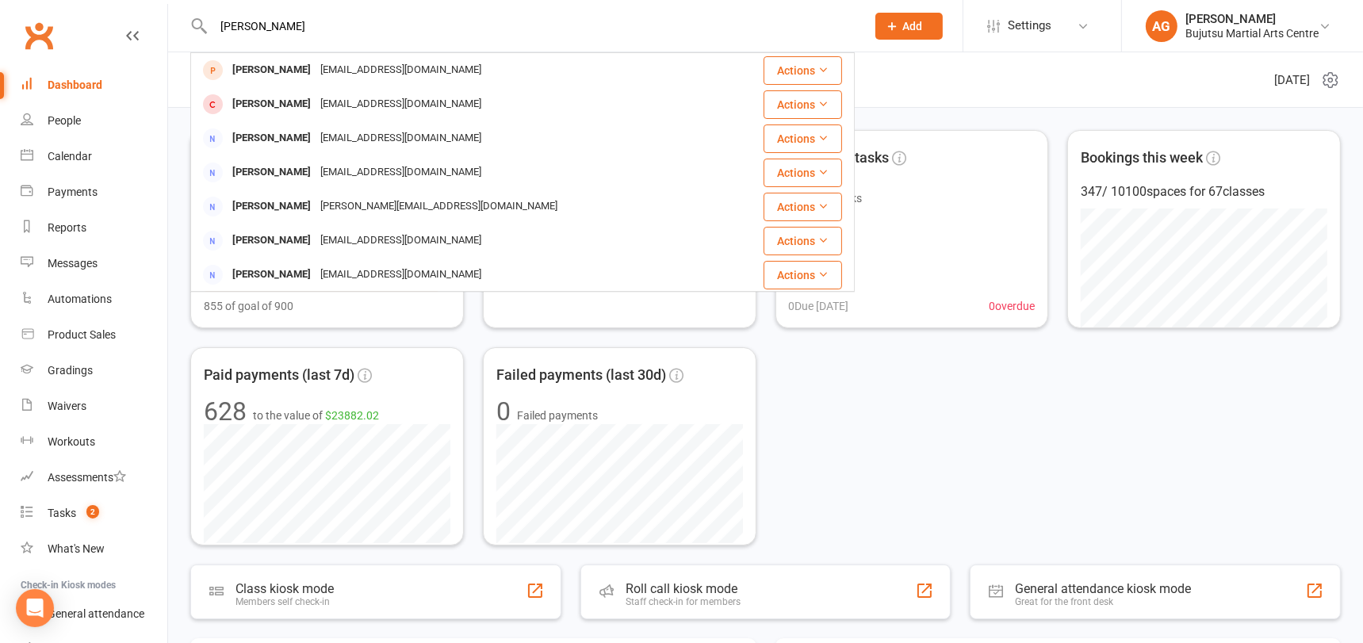
type input "[PERSON_NAME]"
click at [69, 403] on div "Waivers" at bounding box center [67, 406] width 39 height 13
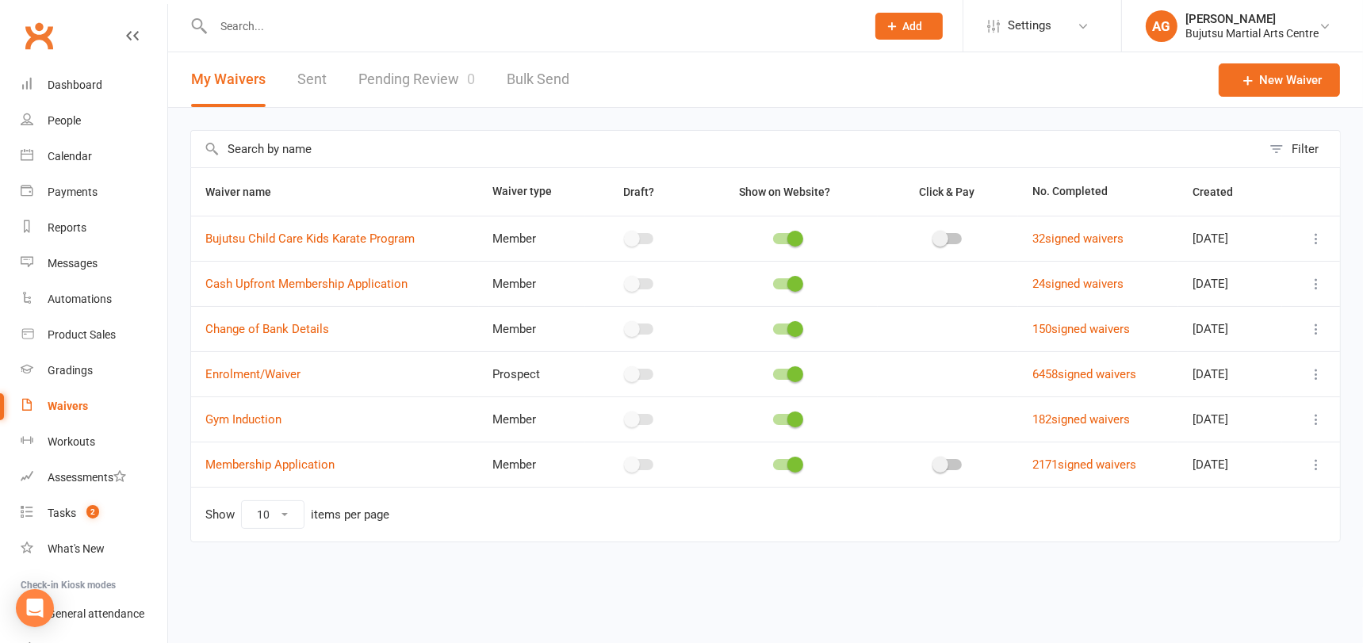
click at [426, 75] on link "Pending Review 0" at bounding box center [416, 79] width 117 height 55
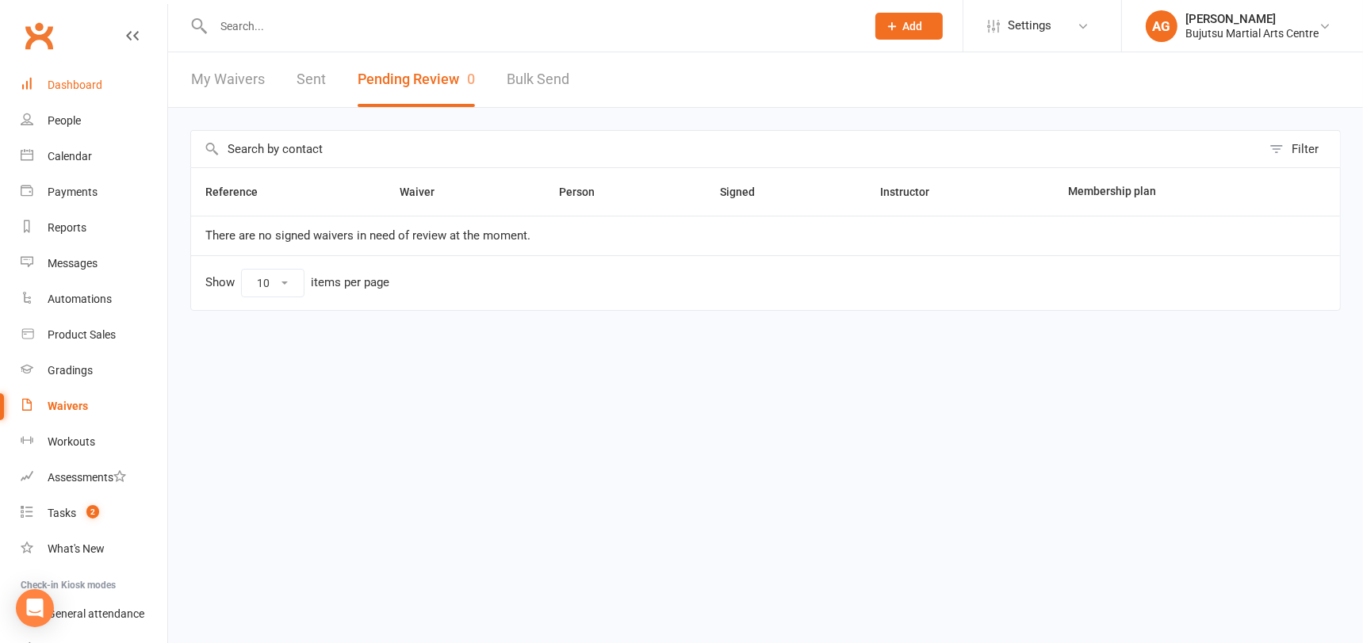
click at [80, 83] on div "Dashboard" at bounding box center [75, 84] width 55 height 13
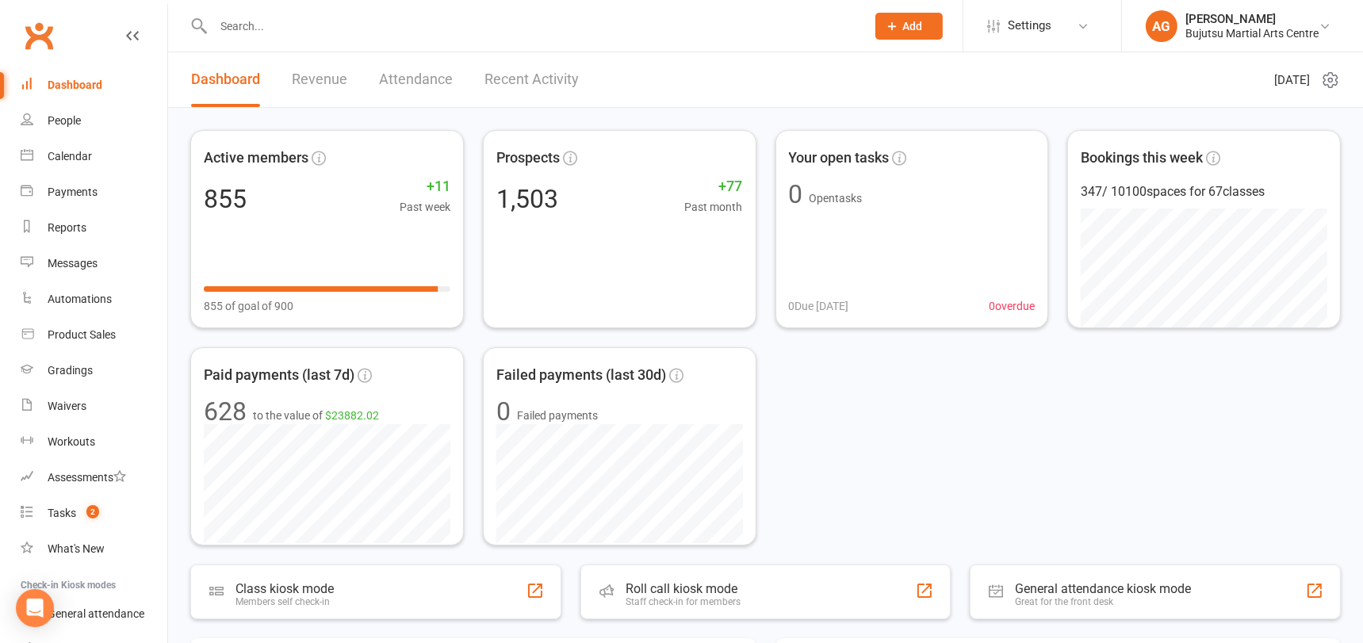
click at [301, 29] on input "text" at bounding box center [532, 26] width 646 height 22
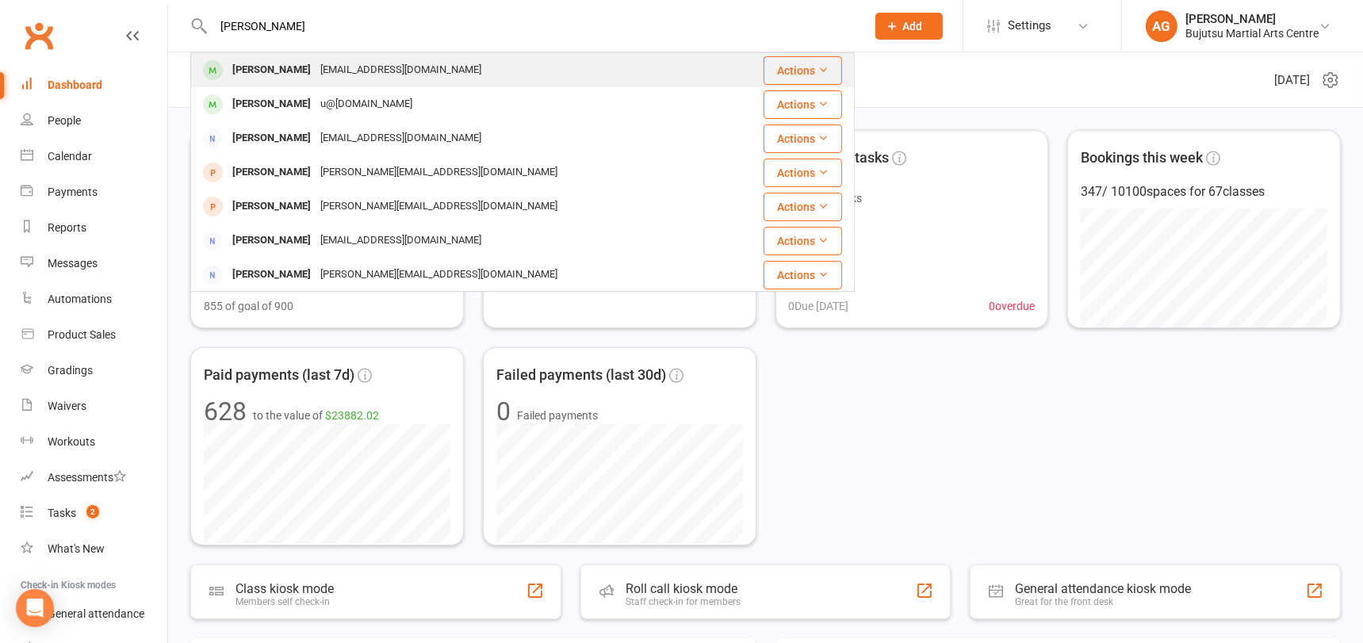
type input "[PERSON_NAME]"
click at [291, 71] on div "[PERSON_NAME]" at bounding box center [272, 70] width 88 height 23
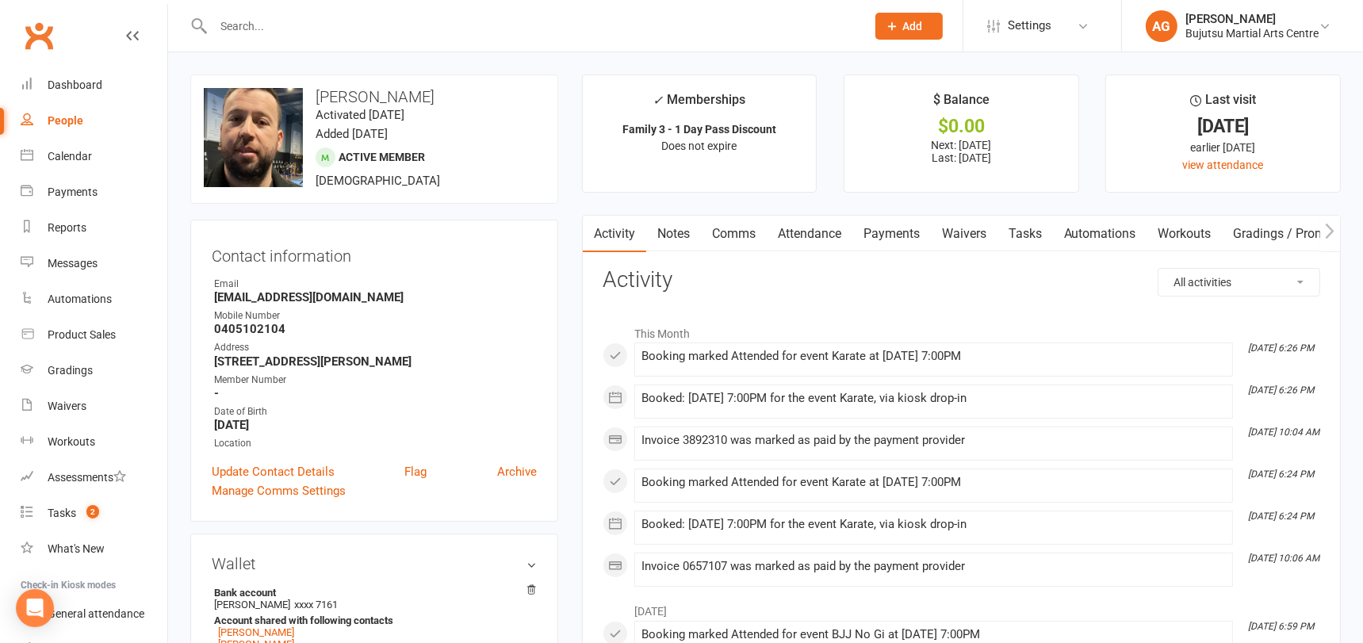
click at [1333, 231] on icon "button" at bounding box center [1330, 230] width 9 height 15
click at [1192, 235] on link "Mobile App" at bounding box center [1195, 234] width 86 height 36
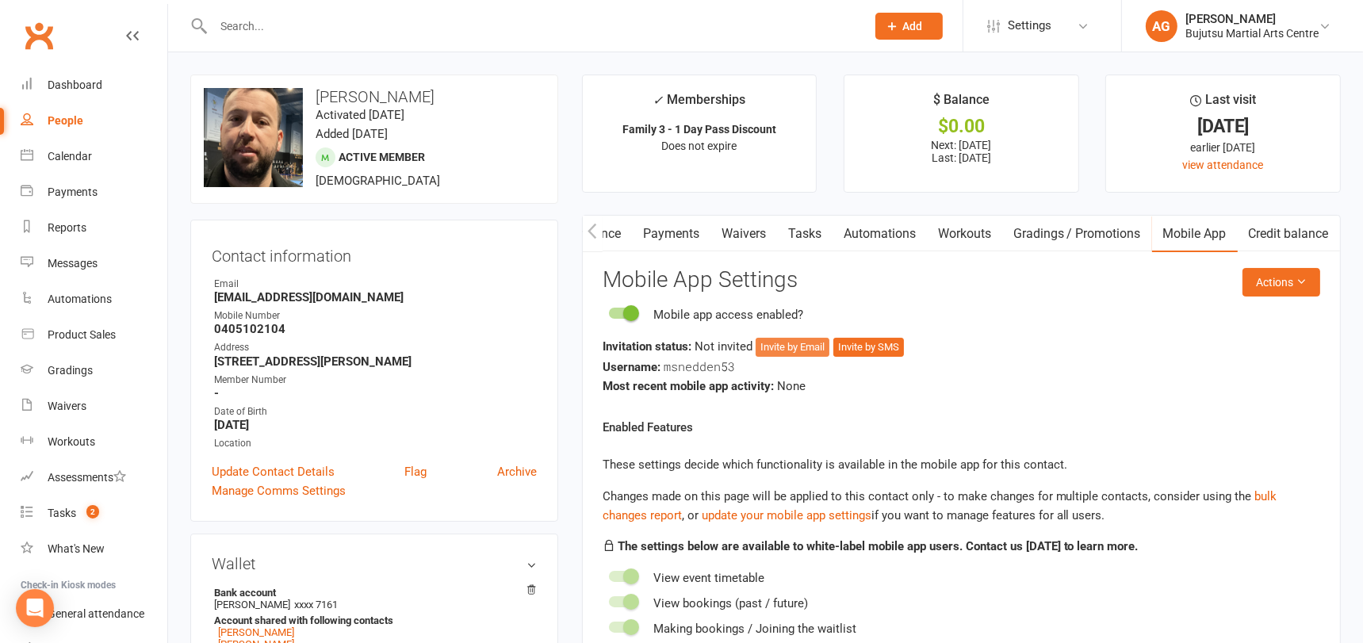
click at [790, 347] on button "Invite by Email" at bounding box center [793, 347] width 74 height 19
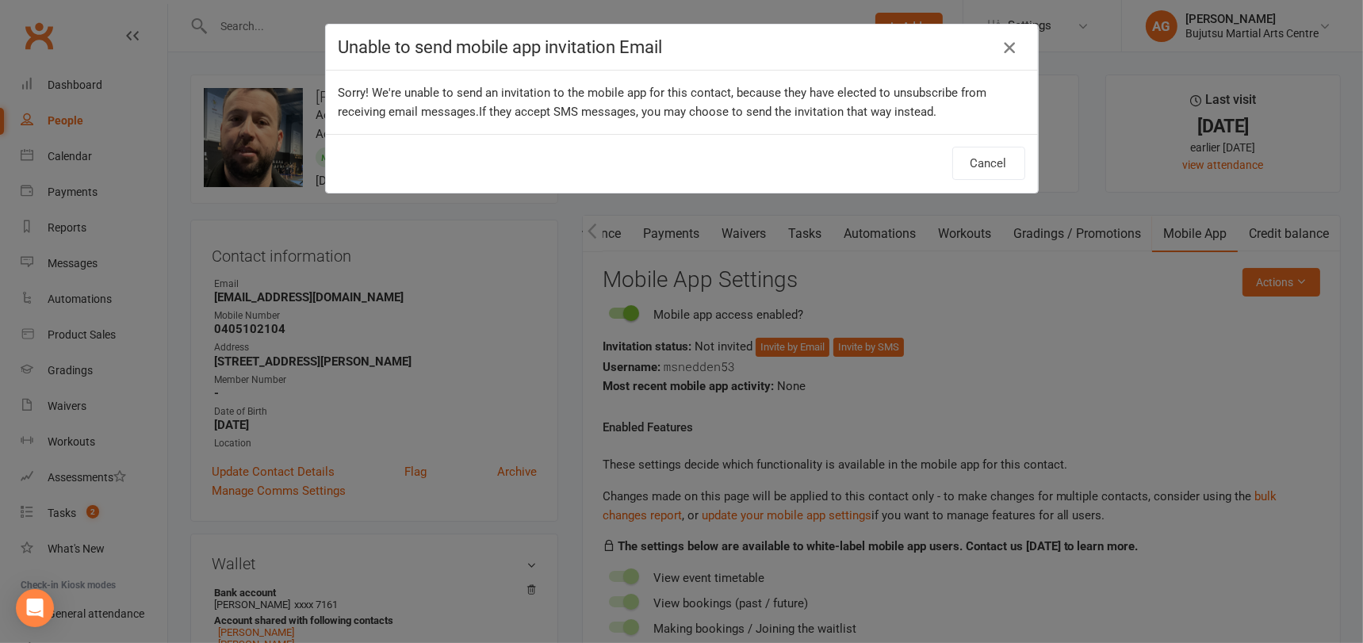
click at [1010, 51] on icon "button" at bounding box center [1009, 47] width 19 height 19
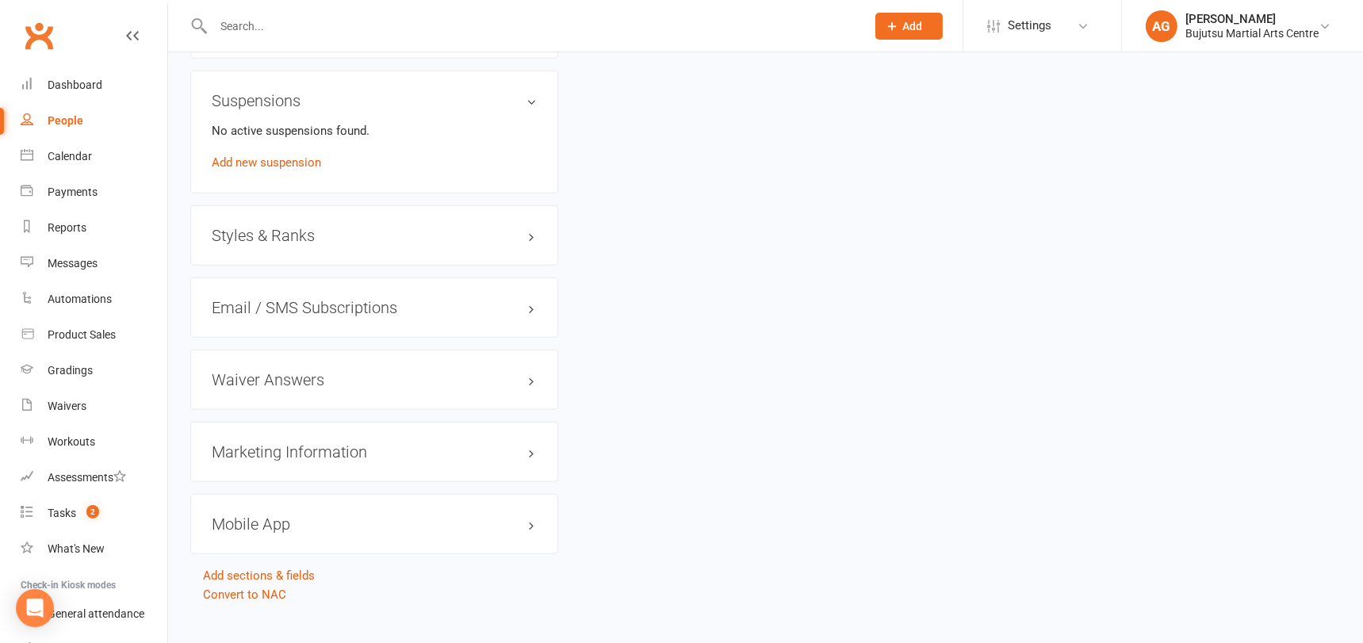
scroll to position [1535, 0]
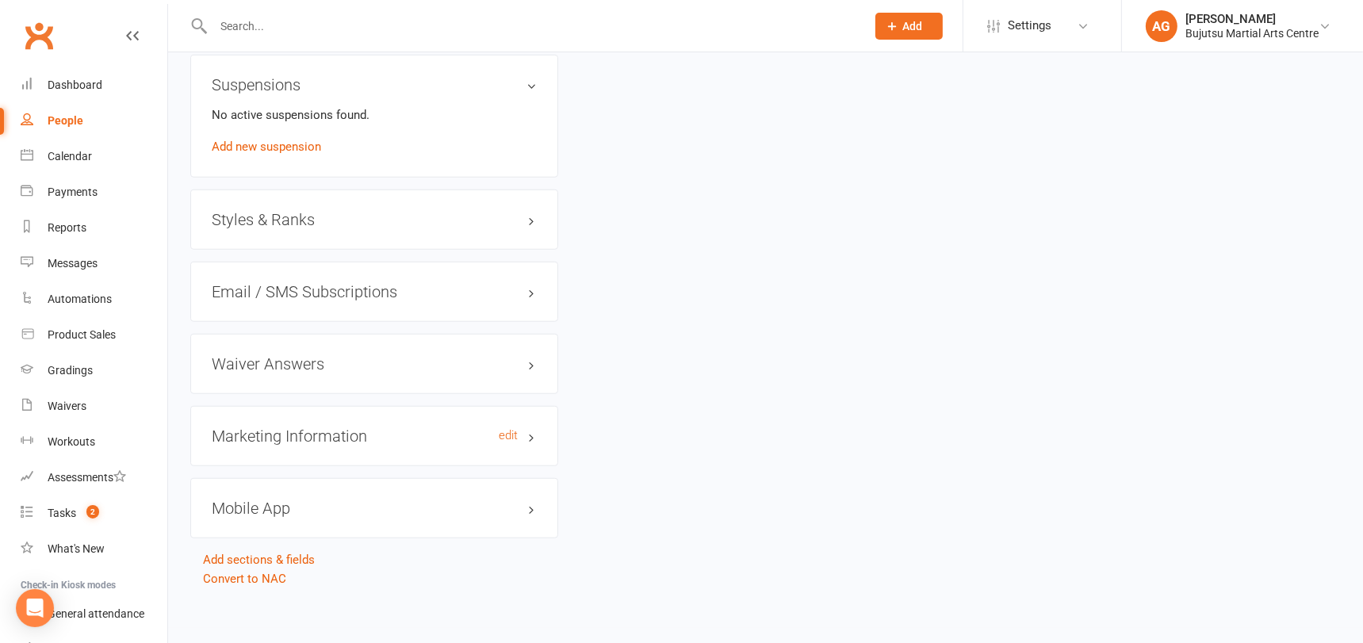
click at [291, 429] on h3 "Marketing Information edit" at bounding box center [374, 435] width 325 height 17
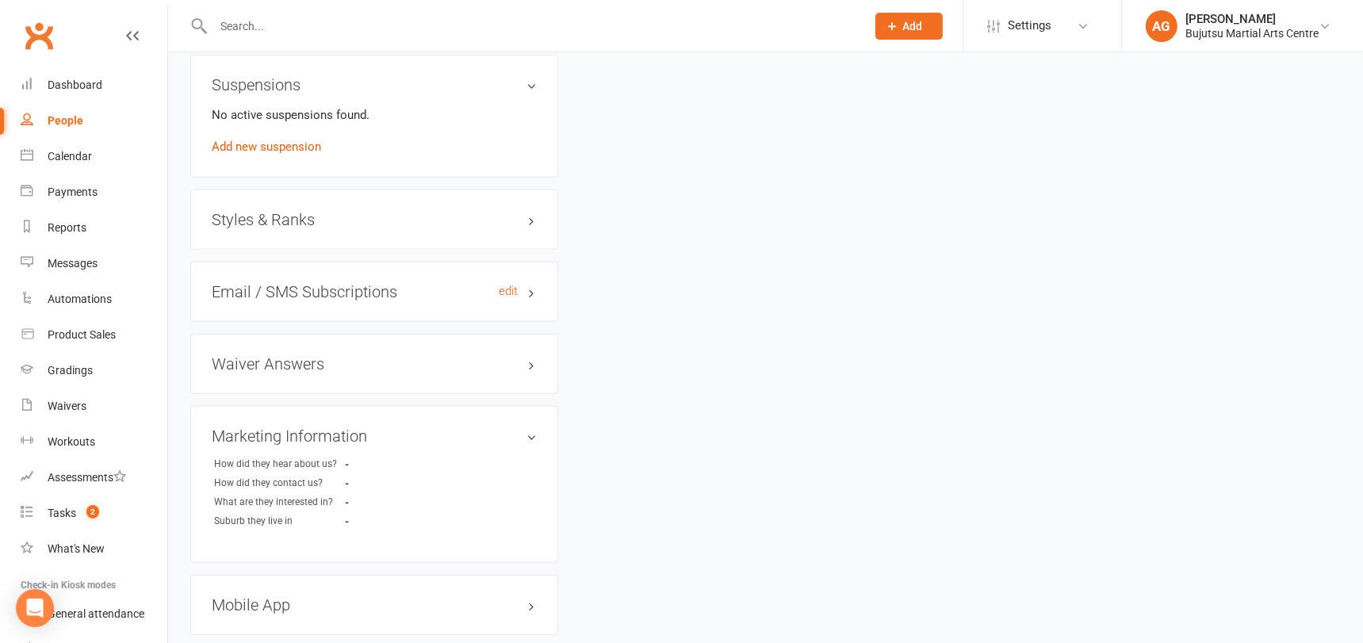
click at [316, 284] on h3 "Email / SMS Subscriptions edit" at bounding box center [374, 291] width 325 height 17
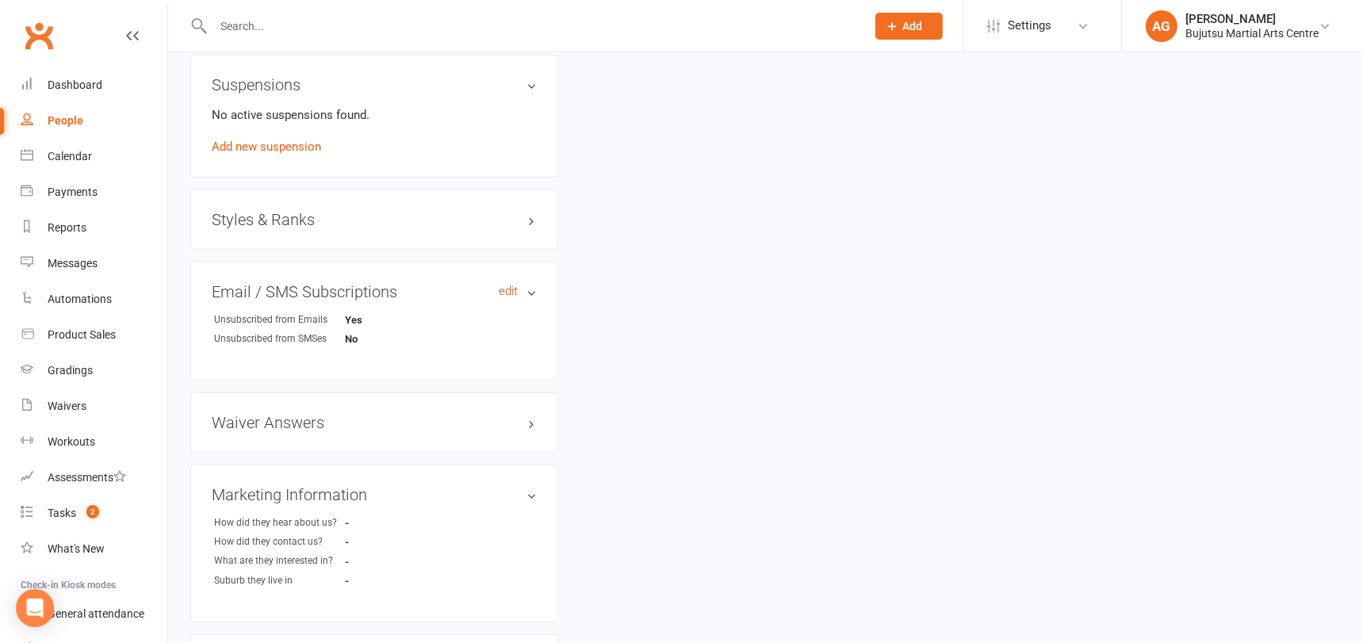
click at [510, 285] on link "edit" at bounding box center [508, 291] width 19 height 13
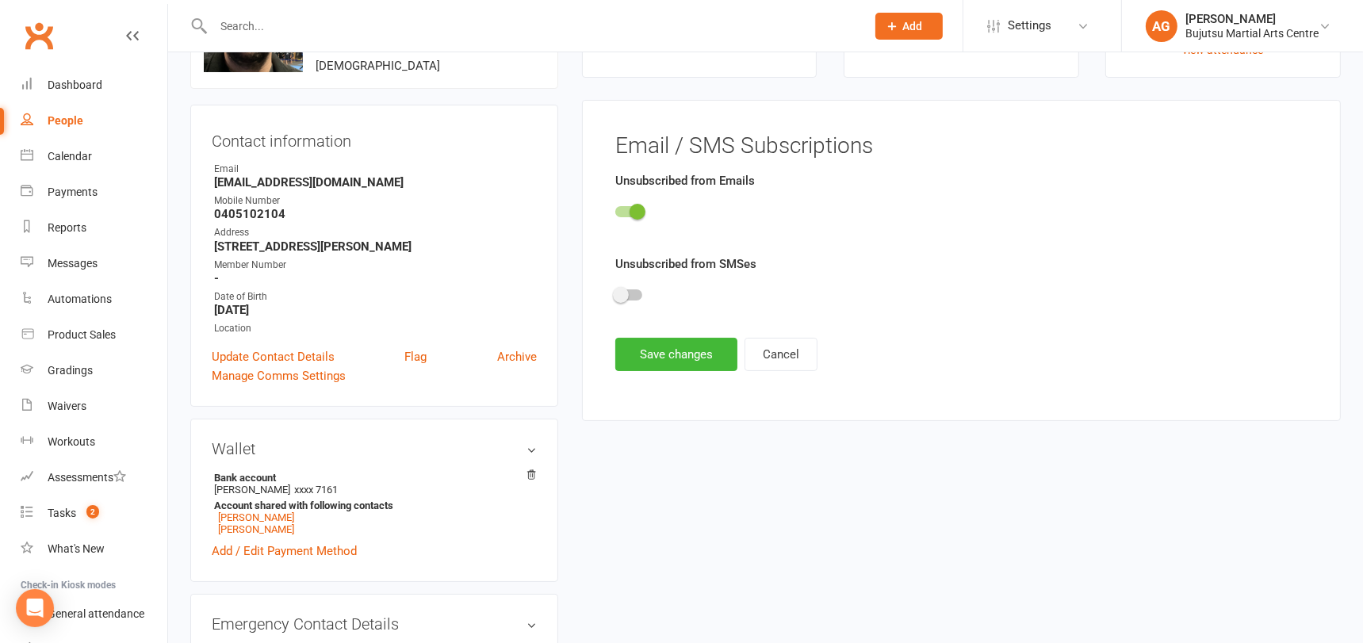
scroll to position [112, 0]
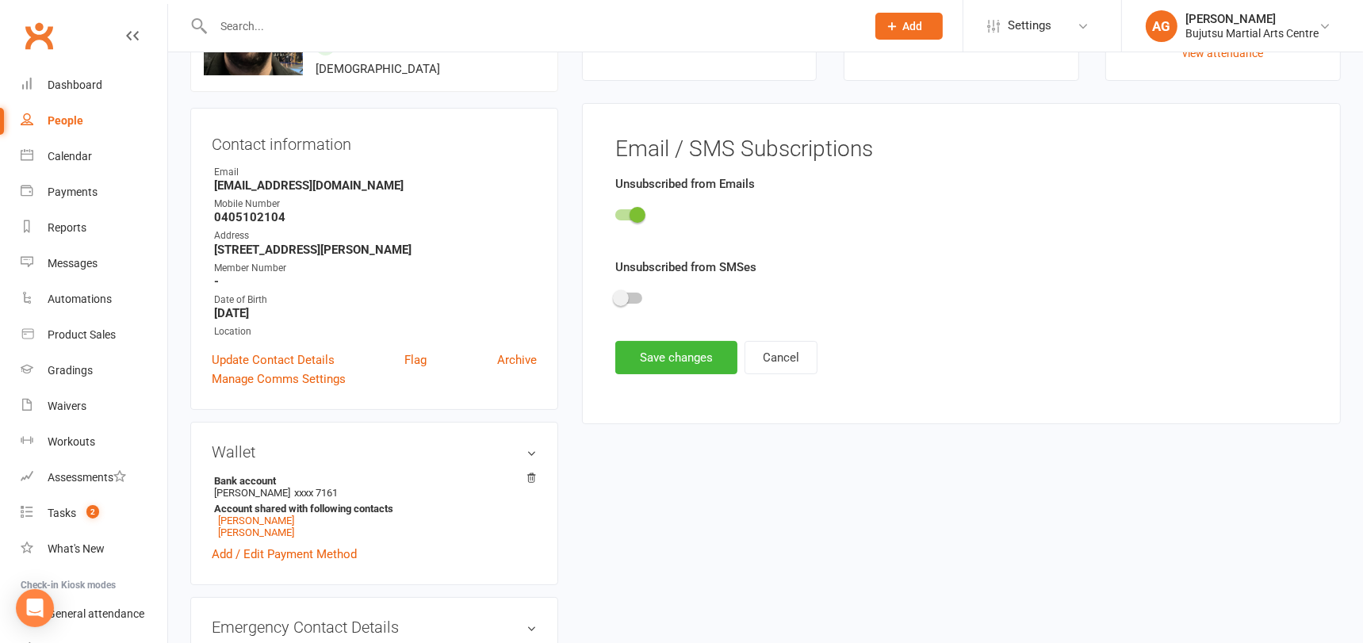
click at [634, 214] on span at bounding box center [637, 215] width 16 height 16
click at [615, 212] on input "checkbox" at bounding box center [615, 212] width 0 height 0
click at [654, 361] on button "Save changes" at bounding box center [676, 357] width 122 height 33
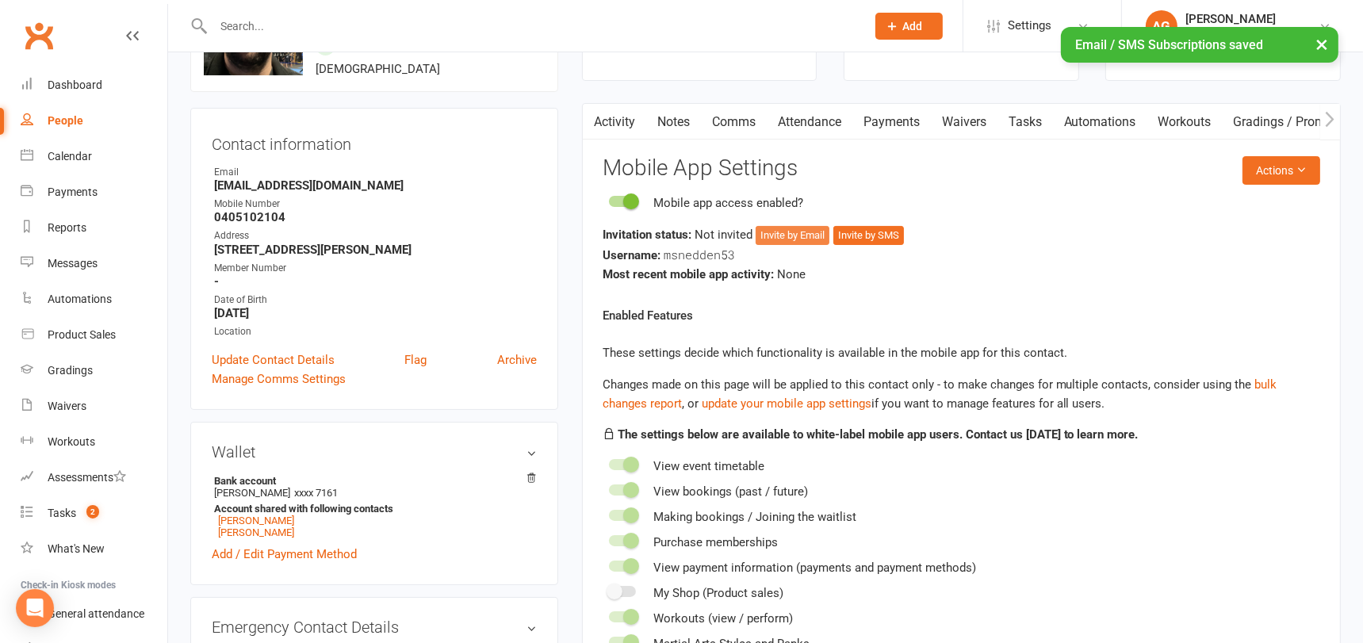
click at [798, 236] on button "Invite by Email" at bounding box center [793, 235] width 74 height 19
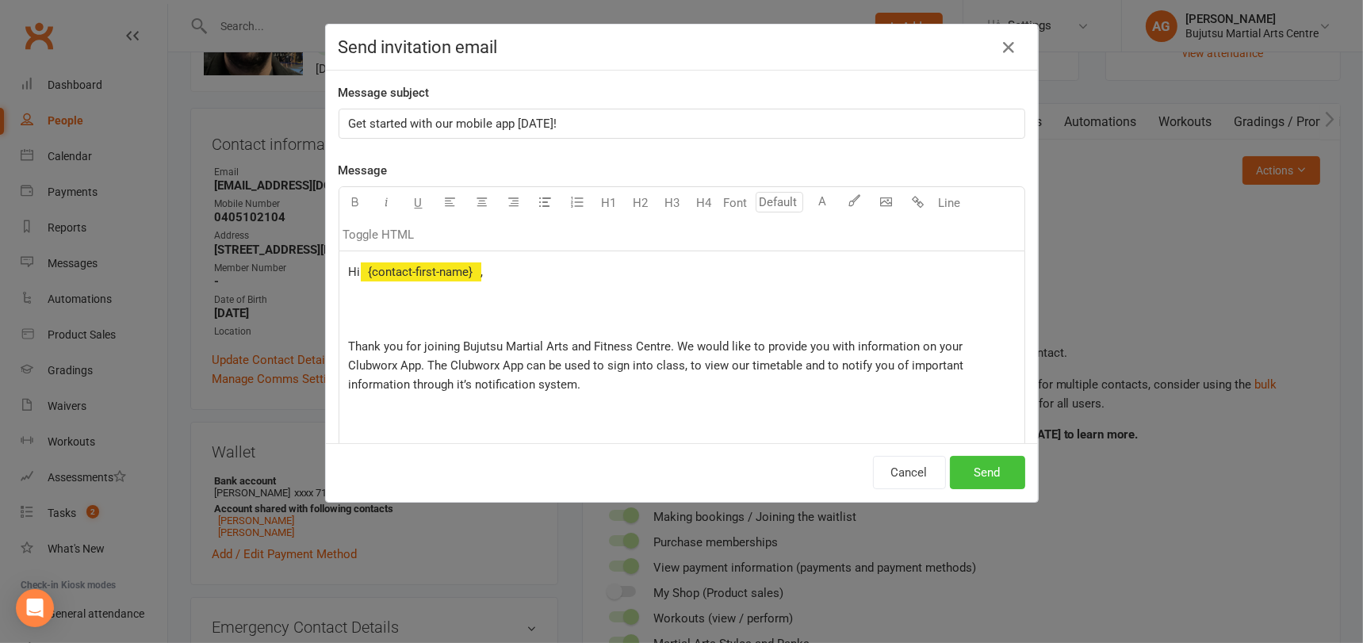
click at [996, 469] on button "Send" at bounding box center [987, 472] width 75 height 33
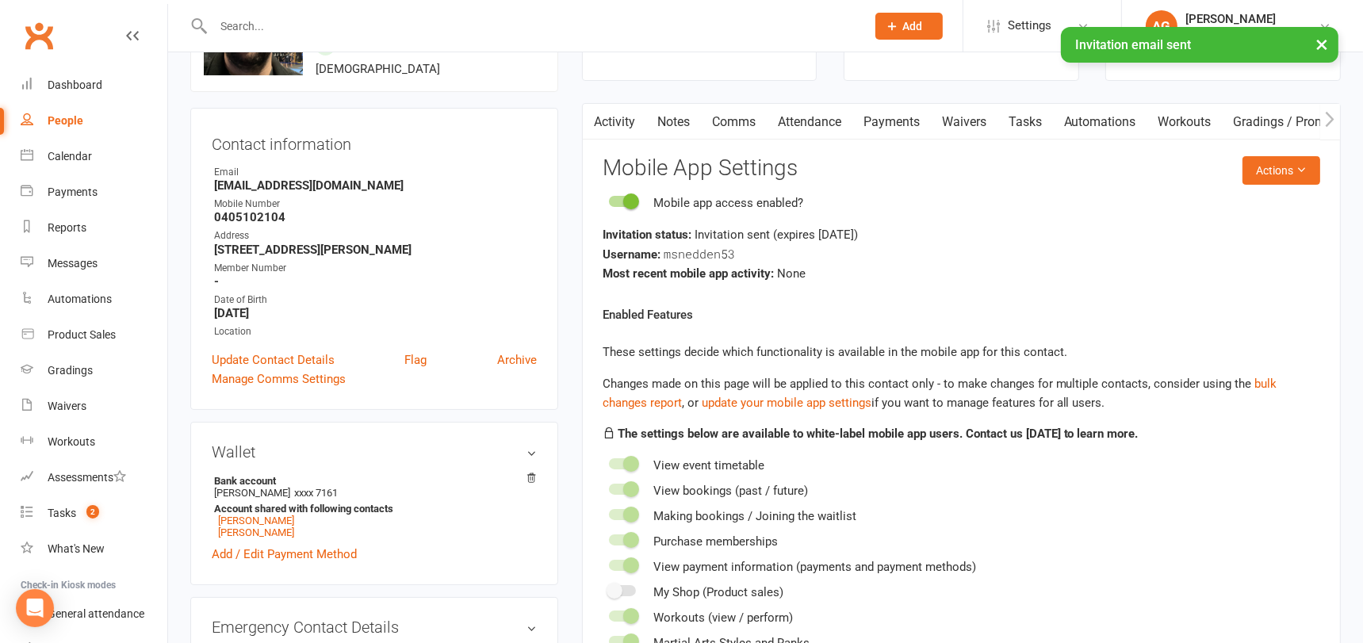
scroll to position [0, 0]
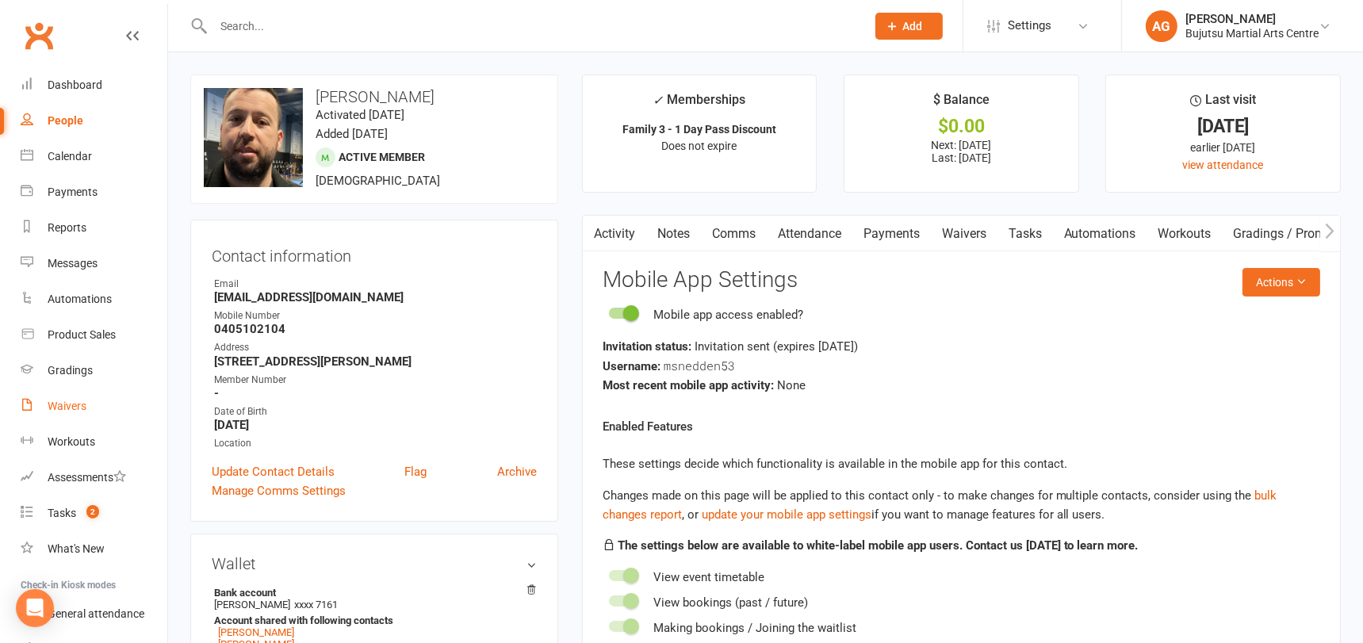
click at [67, 404] on div "Waivers" at bounding box center [67, 406] width 39 height 13
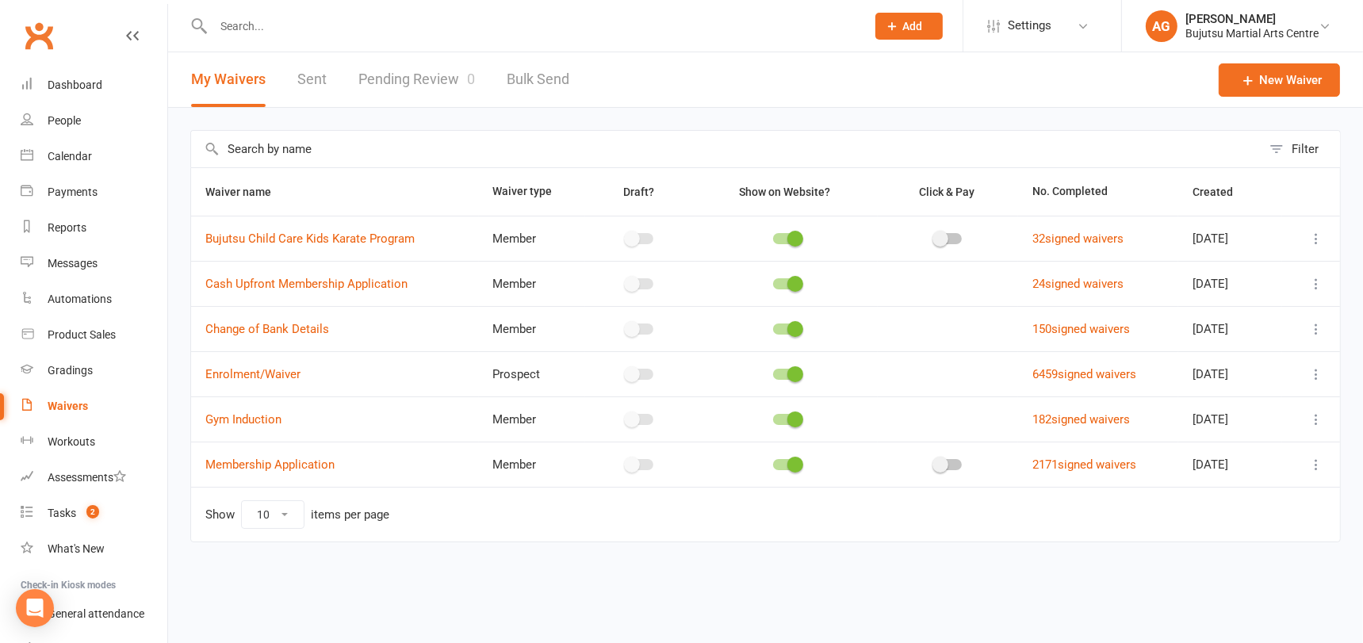
click at [410, 73] on link "Pending Review 0" at bounding box center [416, 79] width 117 height 55
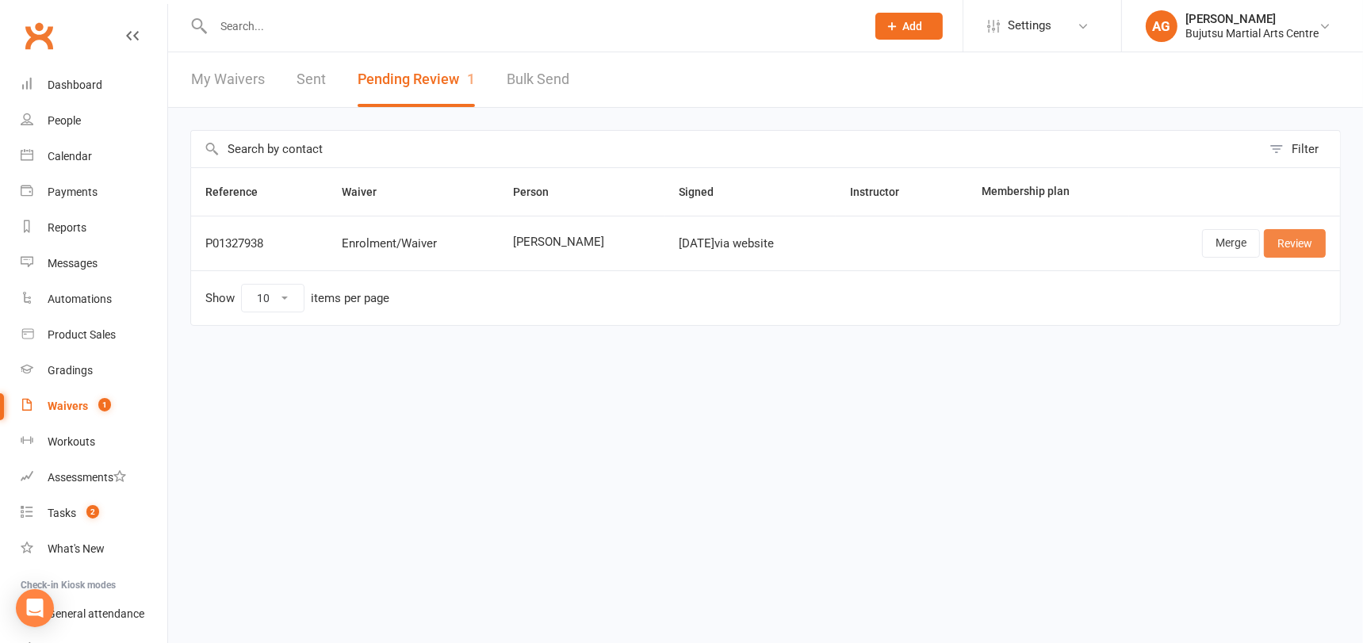
click at [1281, 243] on link "Review" at bounding box center [1295, 243] width 62 height 29
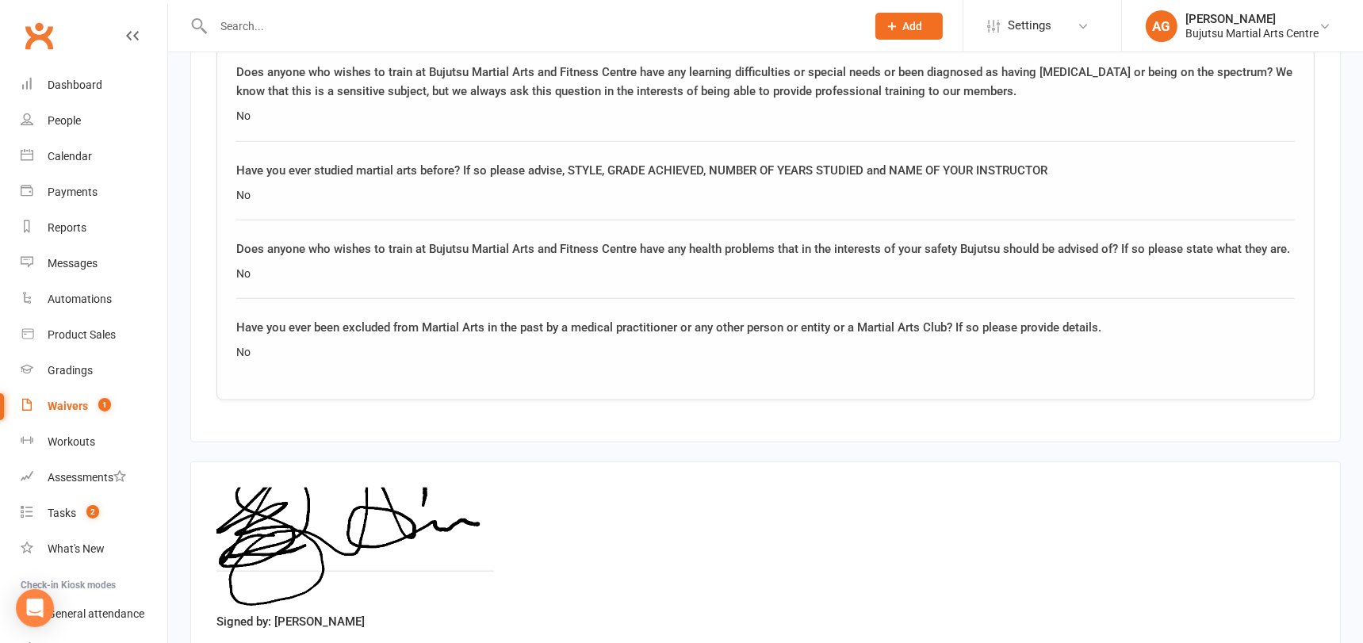
scroll to position [1791, 0]
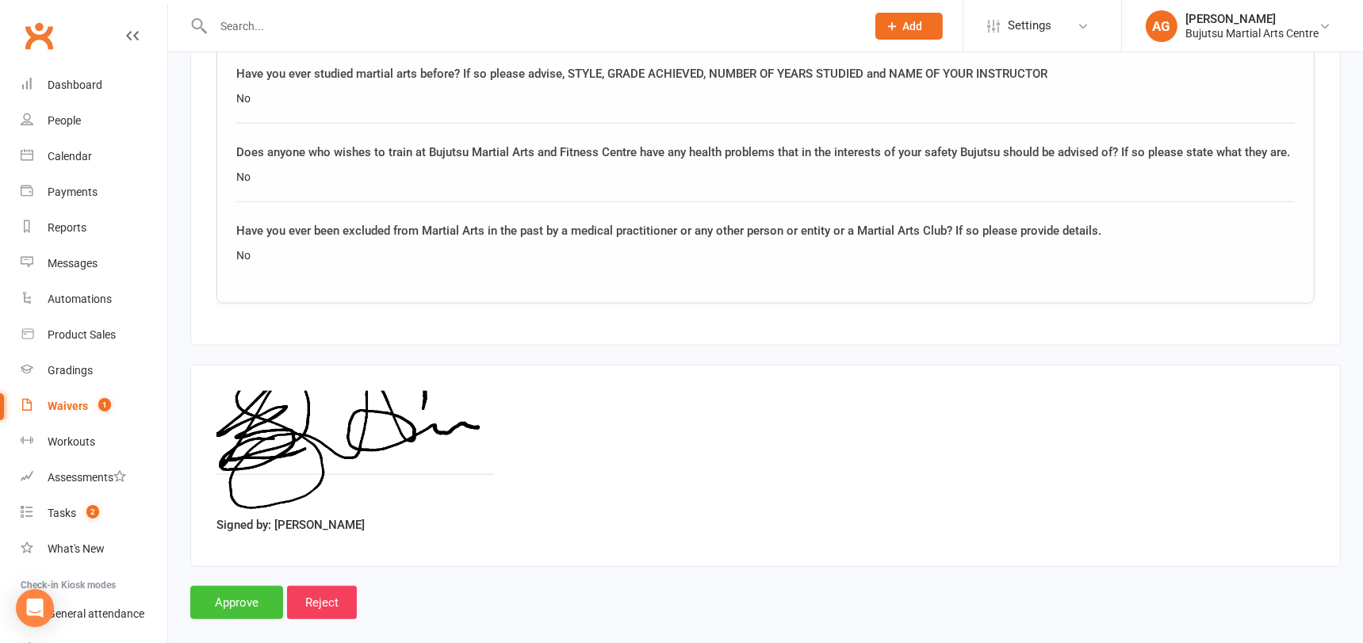
click at [251, 586] on input "Approve" at bounding box center [236, 602] width 93 height 33
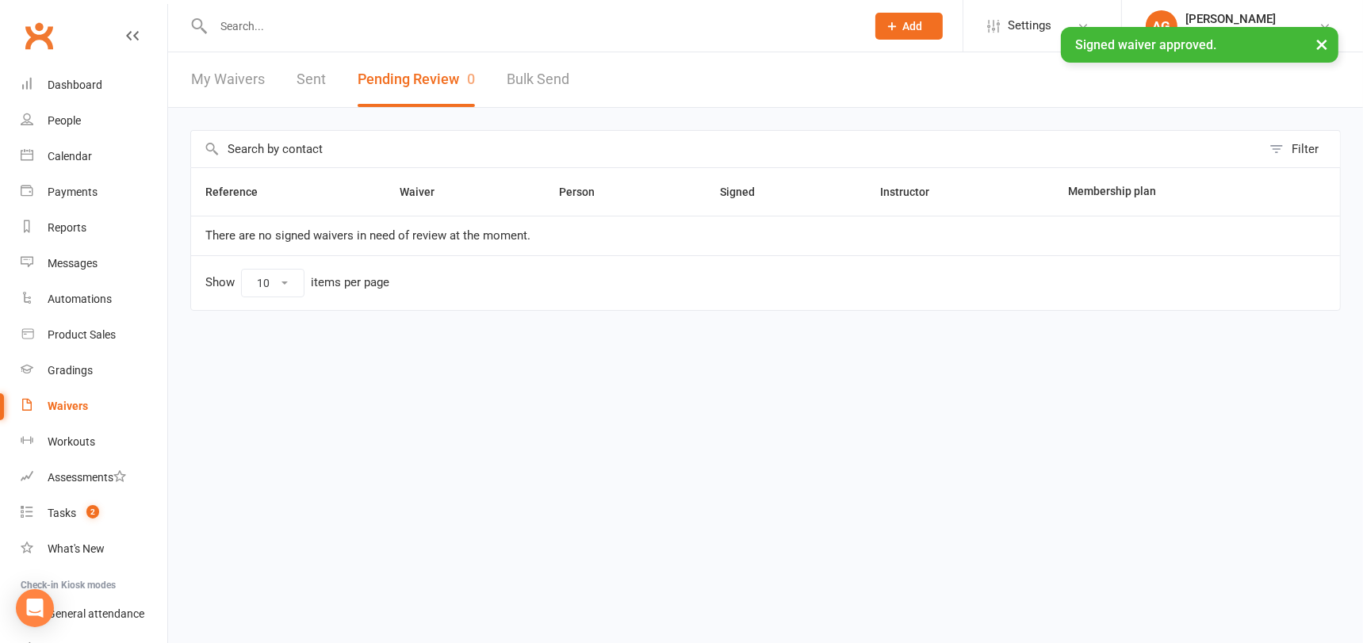
click at [297, 22] on input "text" at bounding box center [532, 26] width 646 height 22
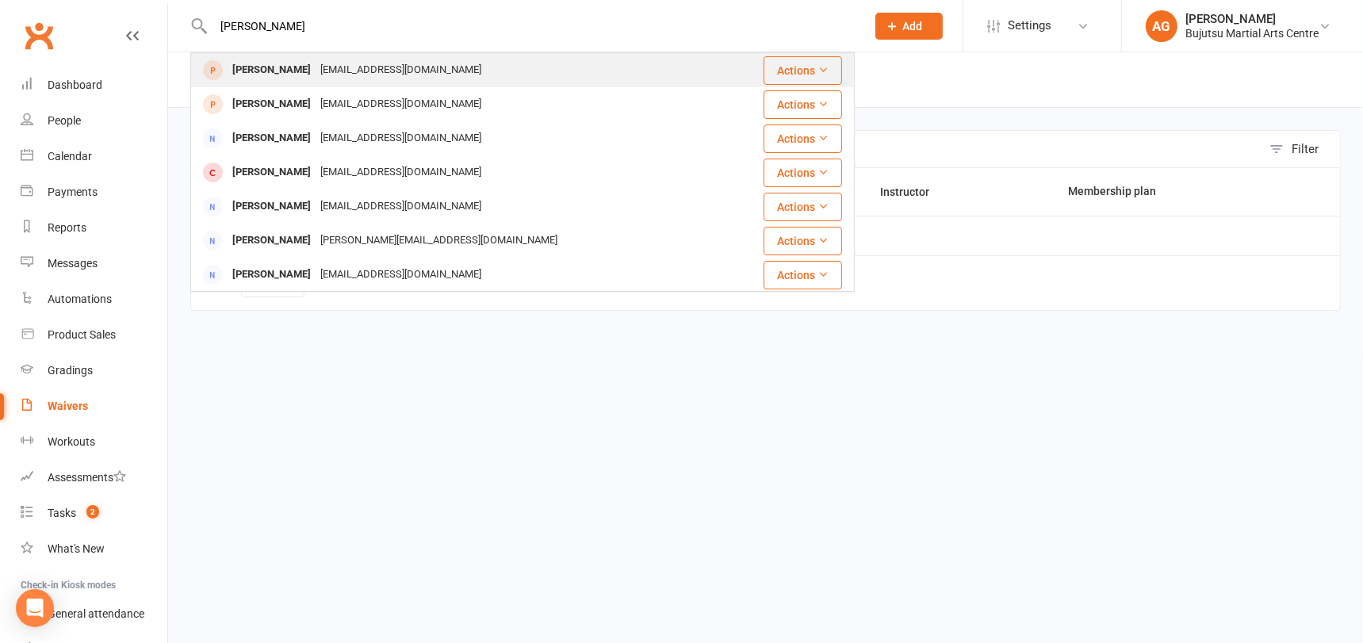
type input "bernadett cremen"
click at [312, 67] on div "Bernadette Cremen" at bounding box center [272, 70] width 88 height 23
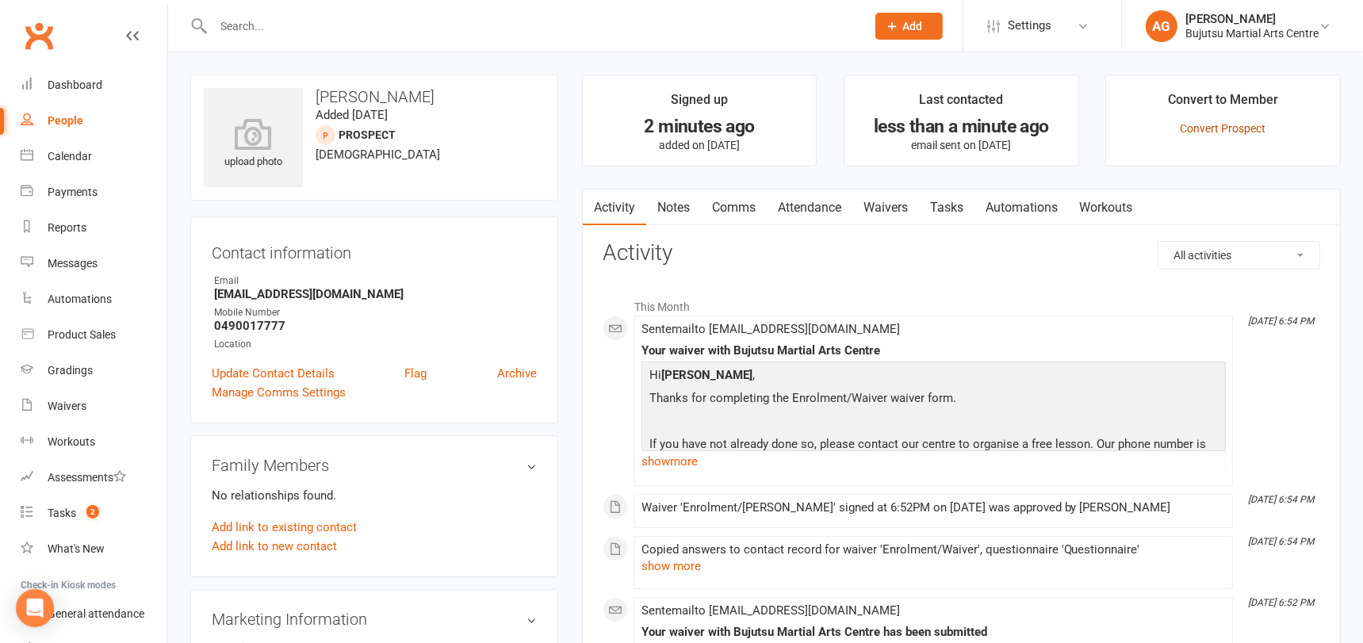
click at [1205, 129] on link "Convert Prospect" at bounding box center [1223, 128] width 86 height 13
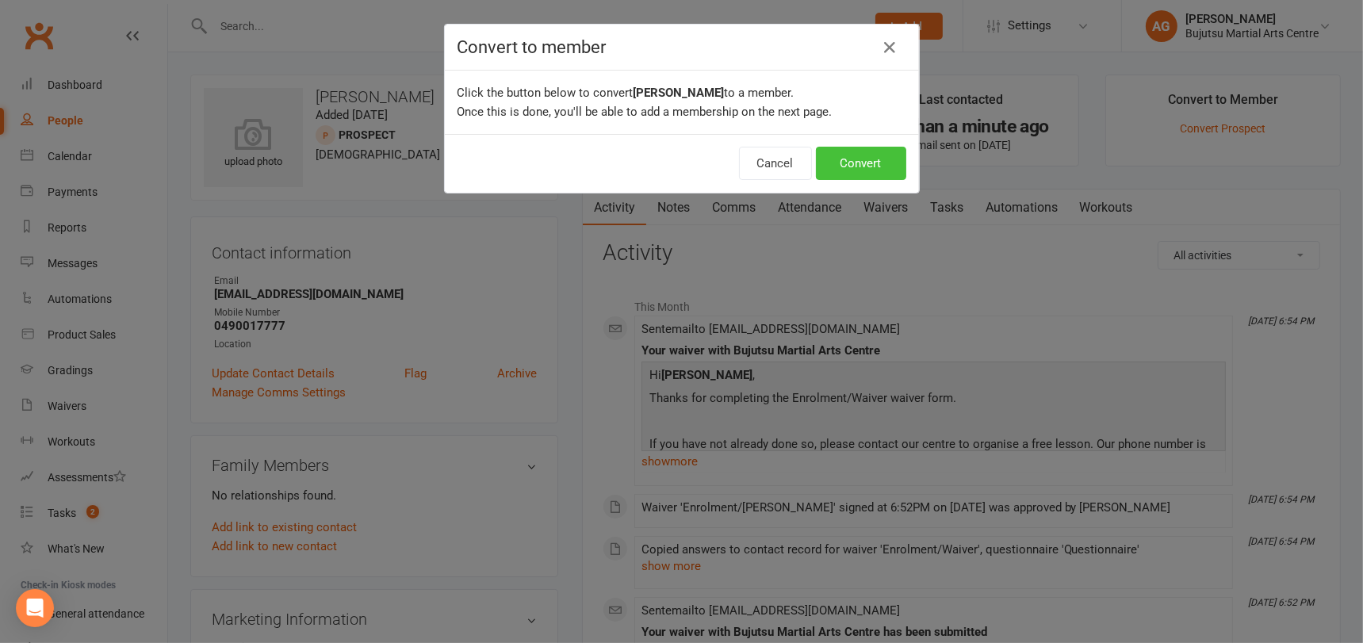
click at [871, 158] on button "Convert" at bounding box center [861, 163] width 90 height 33
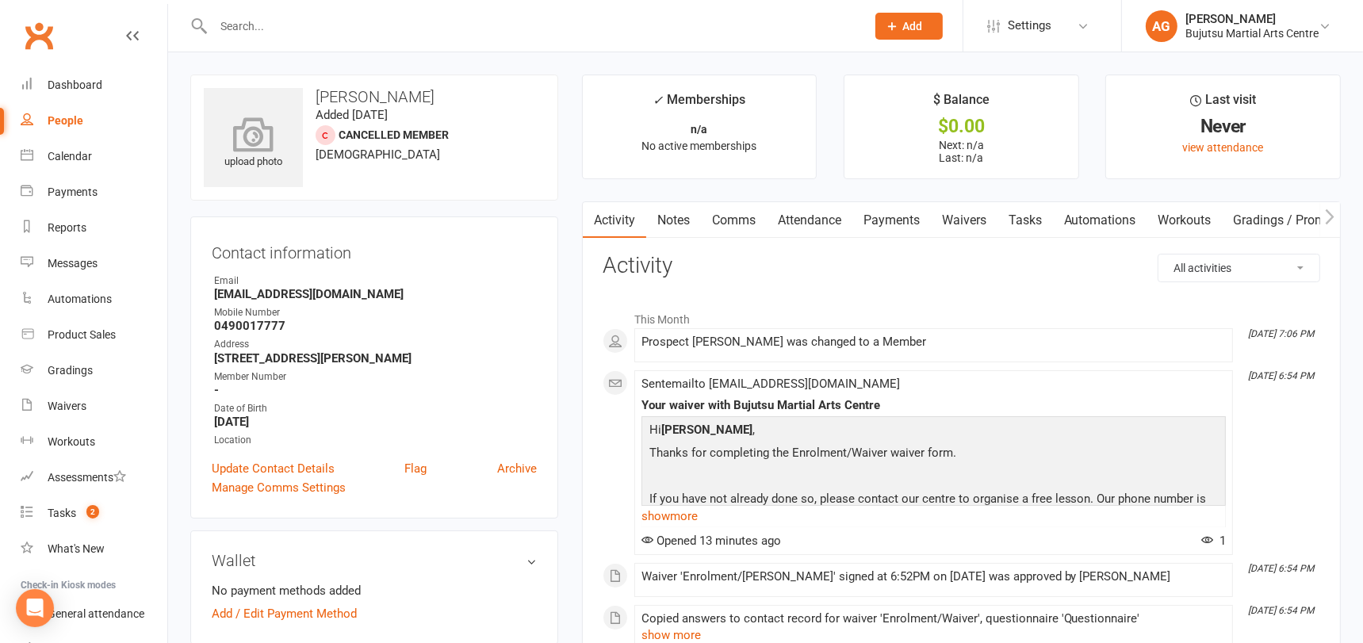
click at [246, 125] on icon at bounding box center [253, 134] width 109 height 35
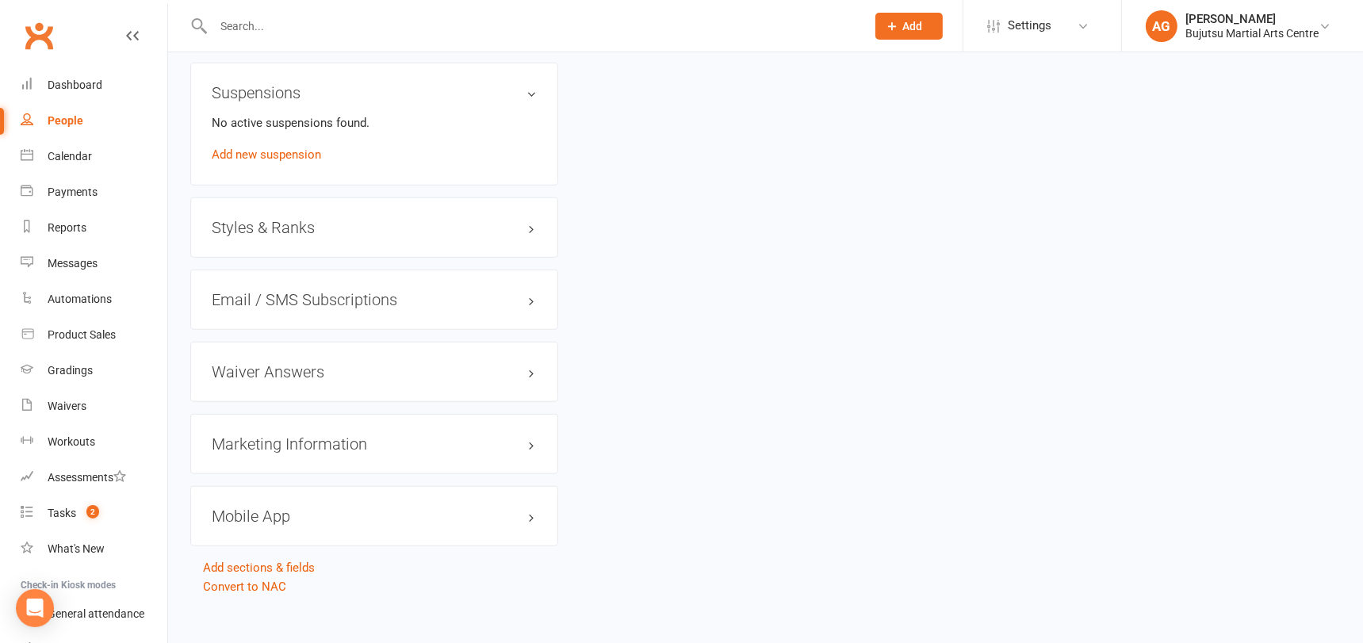
scroll to position [1383, 0]
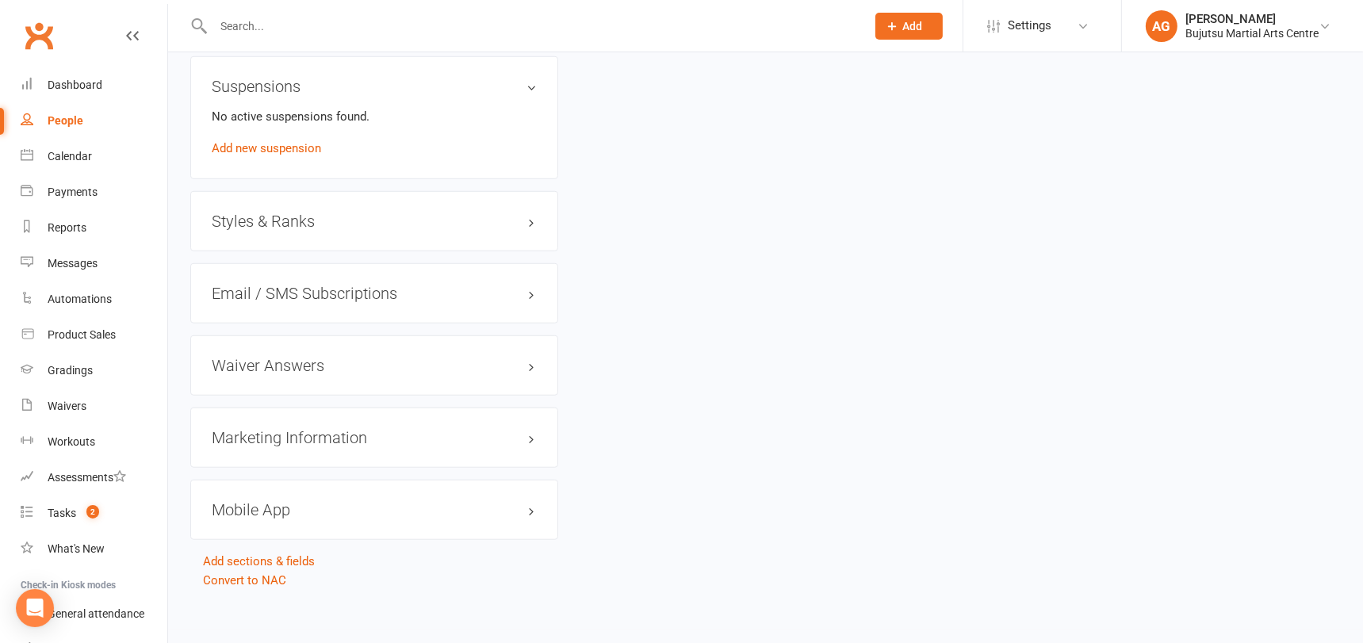
click at [291, 216] on h3 "Styles & Ranks" at bounding box center [374, 220] width 325 height 17
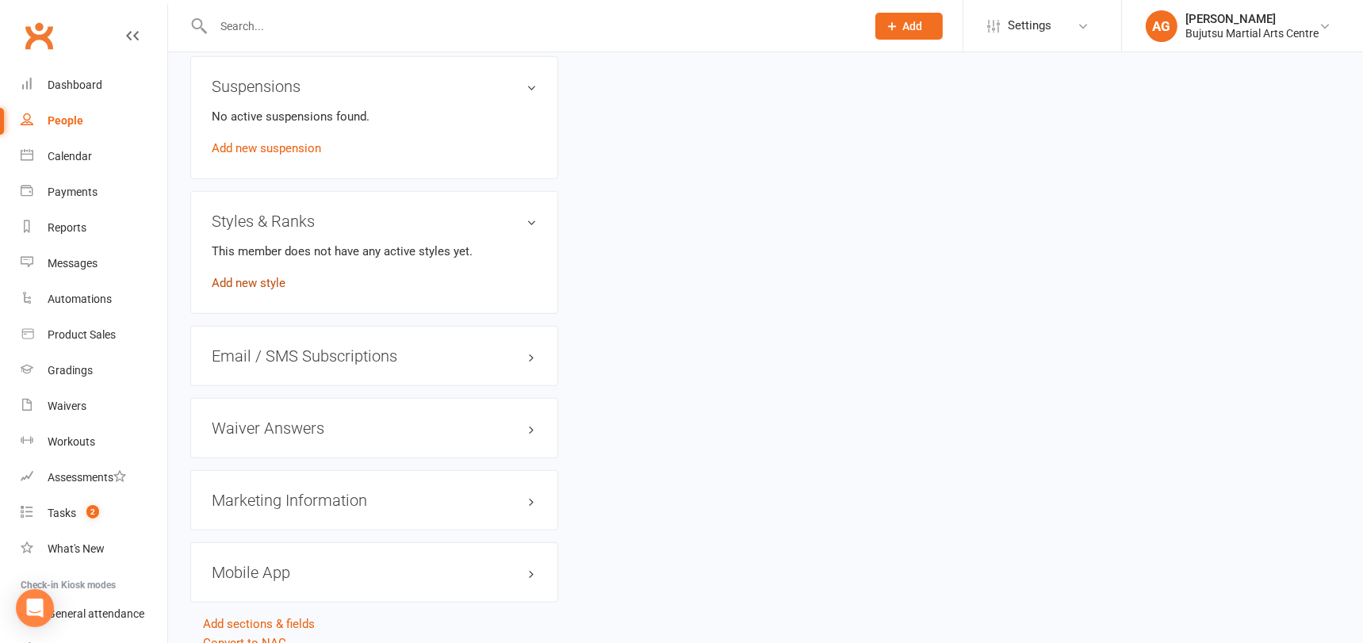
click at [263, 276] on link "Add new style" at bounding box center [249, 283] width 74 height 14
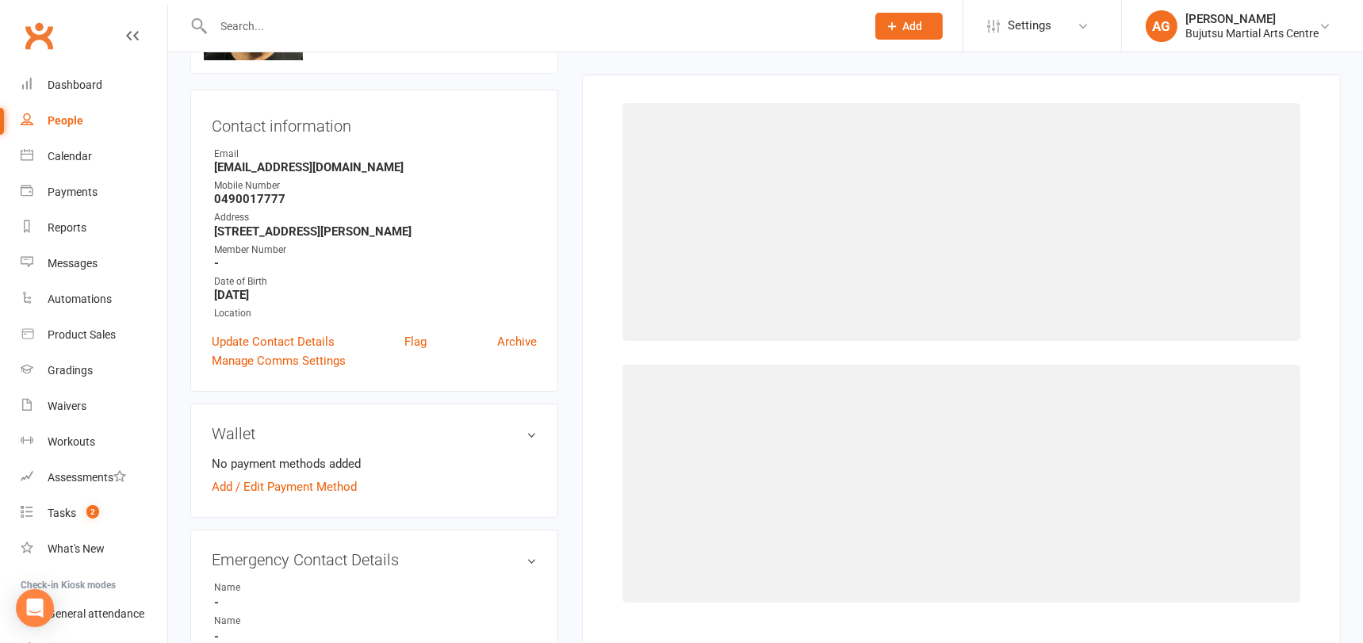
scroll to position [121, 0]
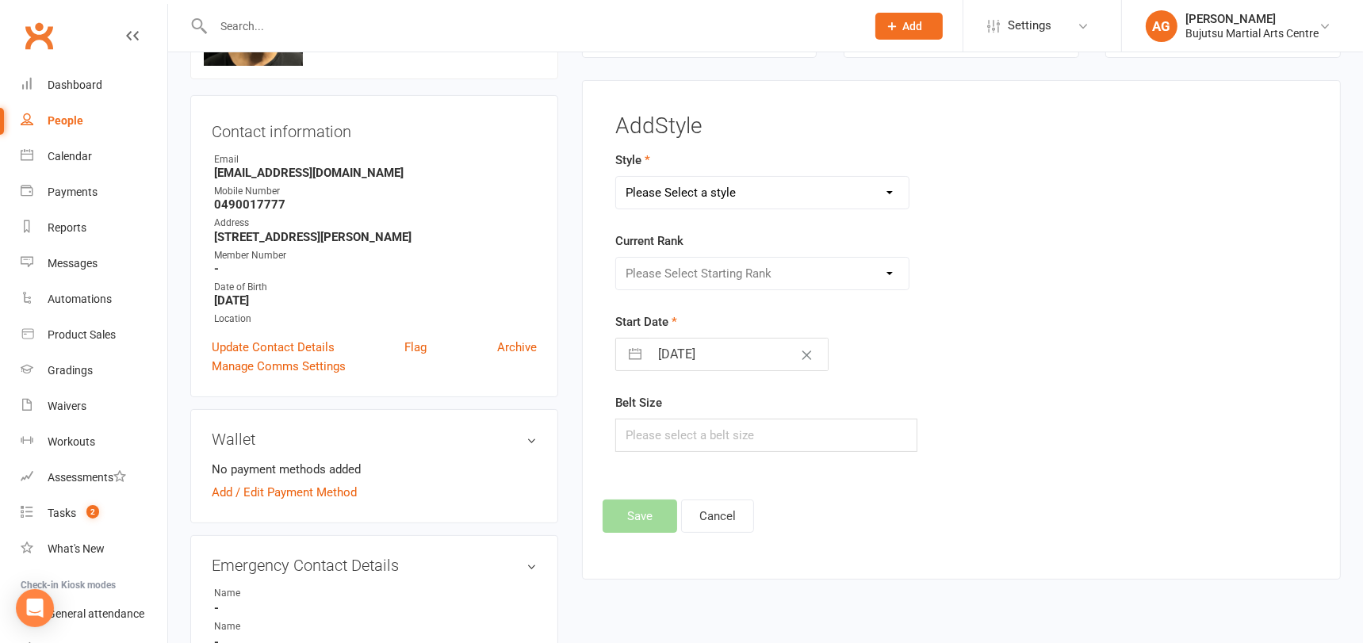
click at [683, 190] on select "Please Select a style BJJ Boxing [PERSON_NAME] JKA Jodo Karate for Toddlers Kid…" at bounding box center [762, 193] width 293 height 32
select select "1701"
click at [616, 177] on select "Please Select a style BJJ Boxing [PERSON_NAME] JKA Jodo Karate for Toddlers Kid…" at bounding box center [762, 193] width 293 height 32
click at [691, 267] on select "Please Select Starting Rank White Yellow Senior Yellow Orange Green Blue Senior…" at bounding box center [762, 274] width 293 height 32
select select "16571"
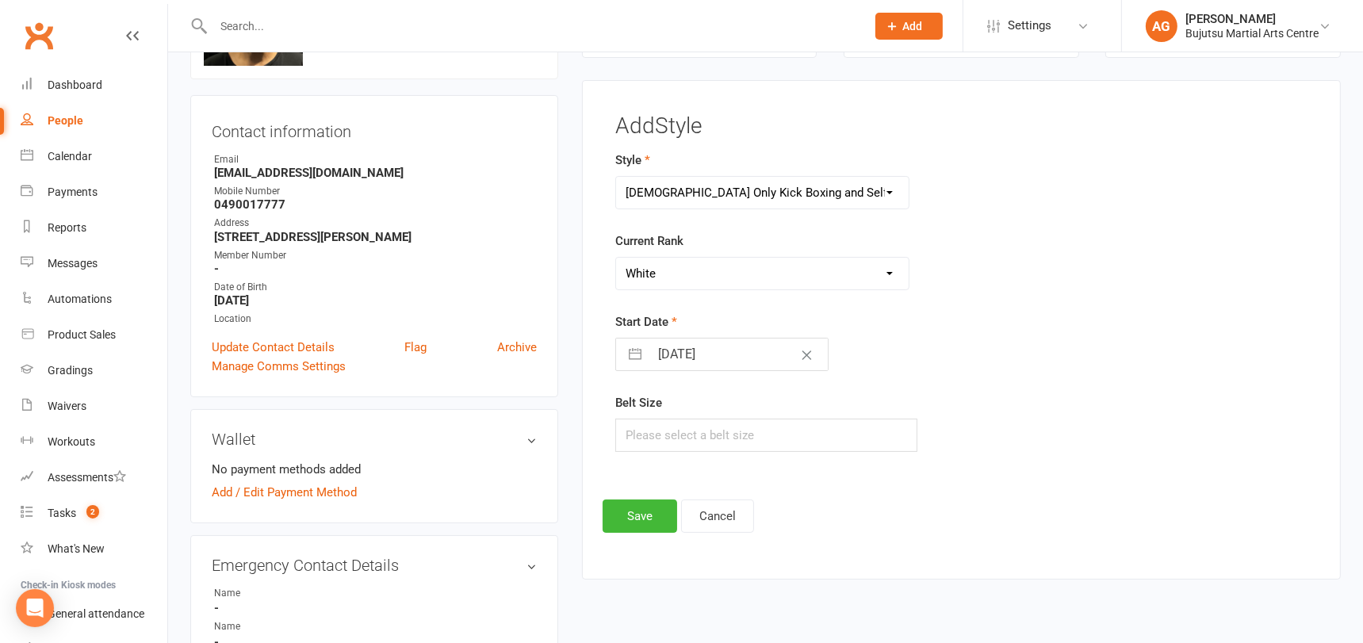
click at [616, 258] on select "Please Select Starting Rank White Yellow Senior Yellow Orange Green Blue Senior…" at bounding box center [762, 274] width 293 height 32
click at [637, 515] on button "Save" at bounding box center [640, 515] width 75 height 33
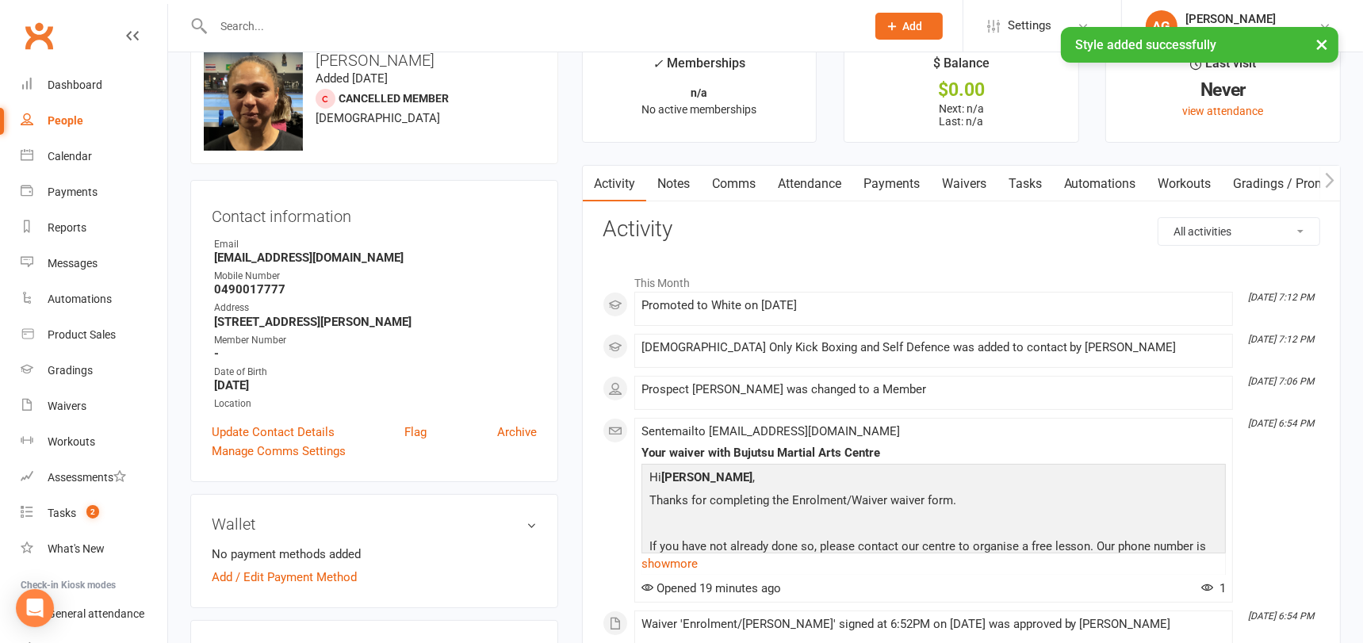
scroll to position [0, 0]
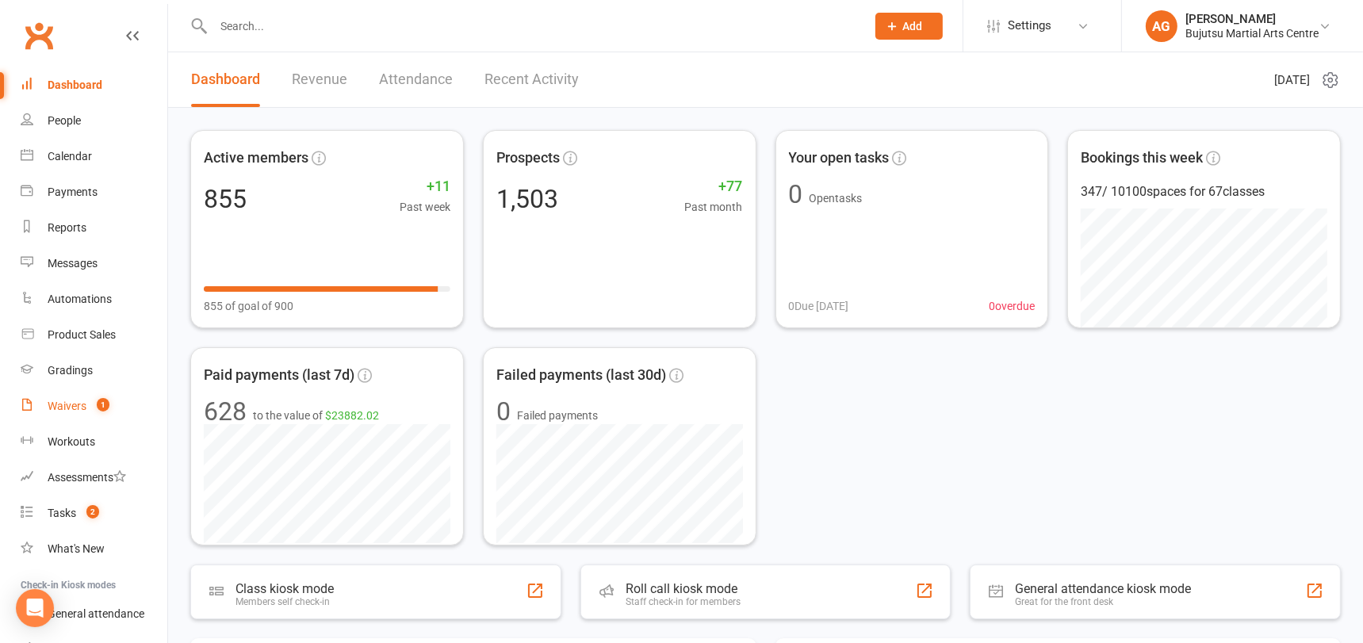
click at [64, 402] on div "Waivers" at bounding box center [67, 406] width 39 height 13
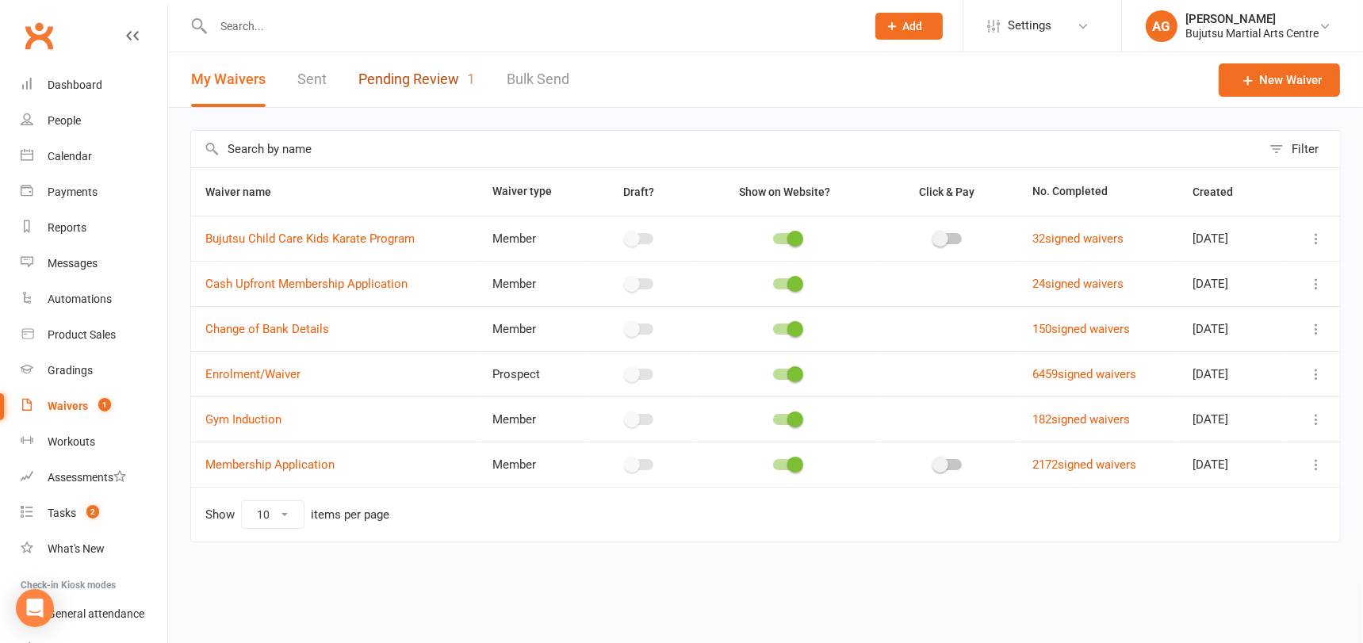
click at [430, 73] on link "Pending Review 1" at bounding box center [416, 79] width 117 height 55
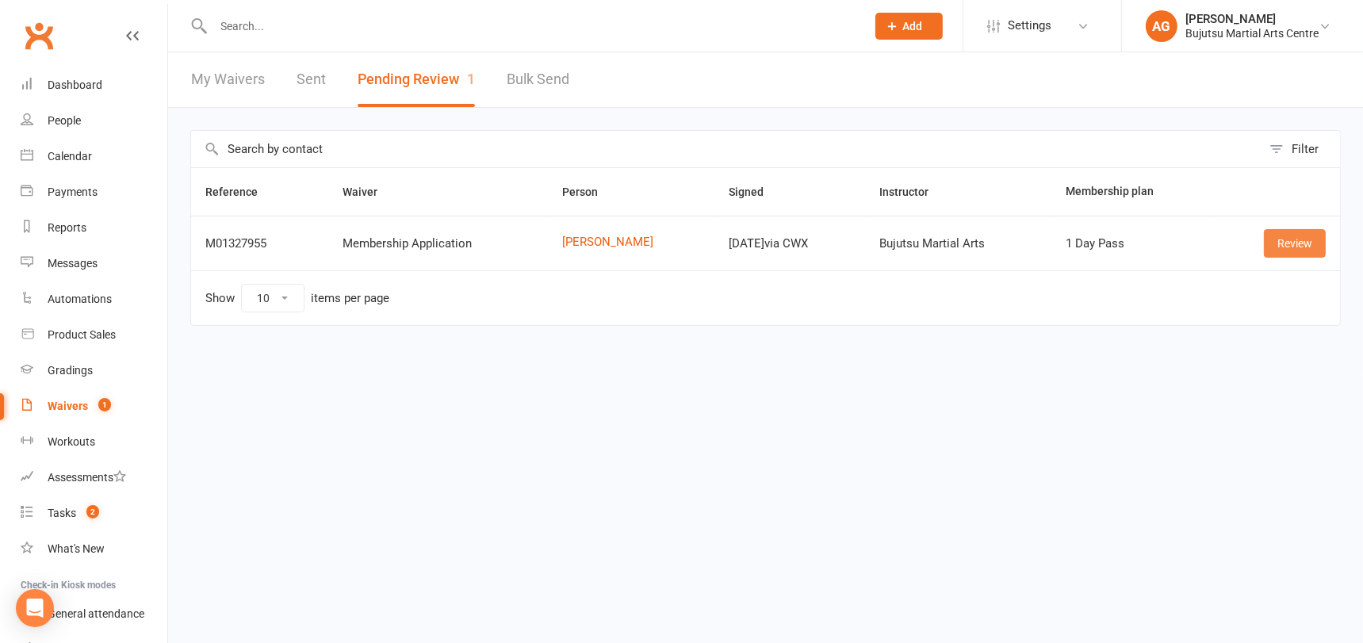
drag, startPoint x: 1296, startPoint y: 241, endPoint x: 1288, endPoint y: 248, distance: 10.7
click at [1296, 241] on link "Review" at bounding box center [1295, 243] width 62 height 29
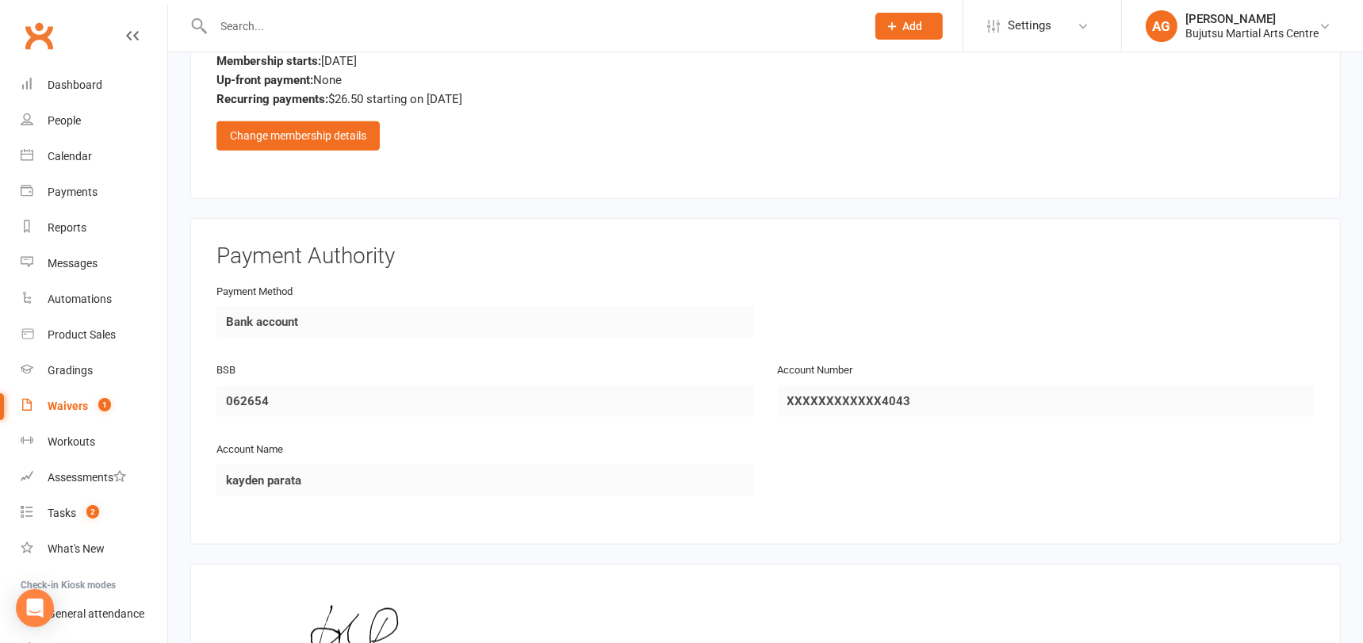
scroll to position [1667, 0]
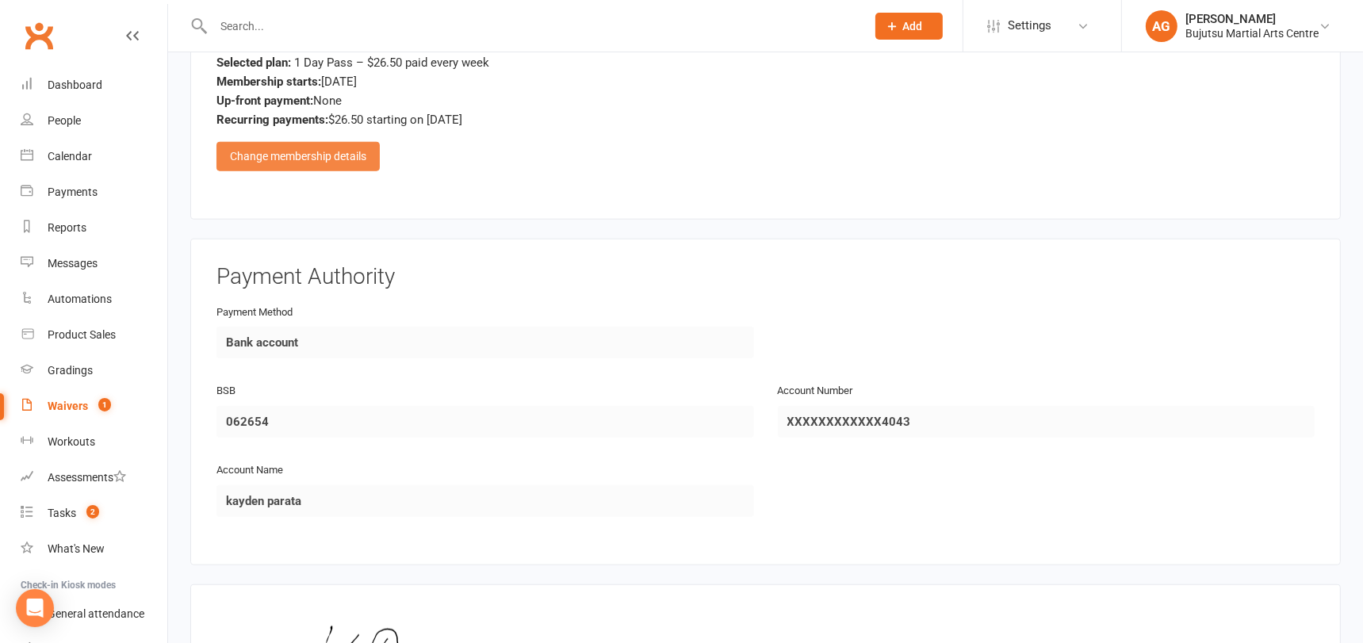
click at [339, 142] on div "Change membership details" at bounding box center [297, 156] width 163 height 29
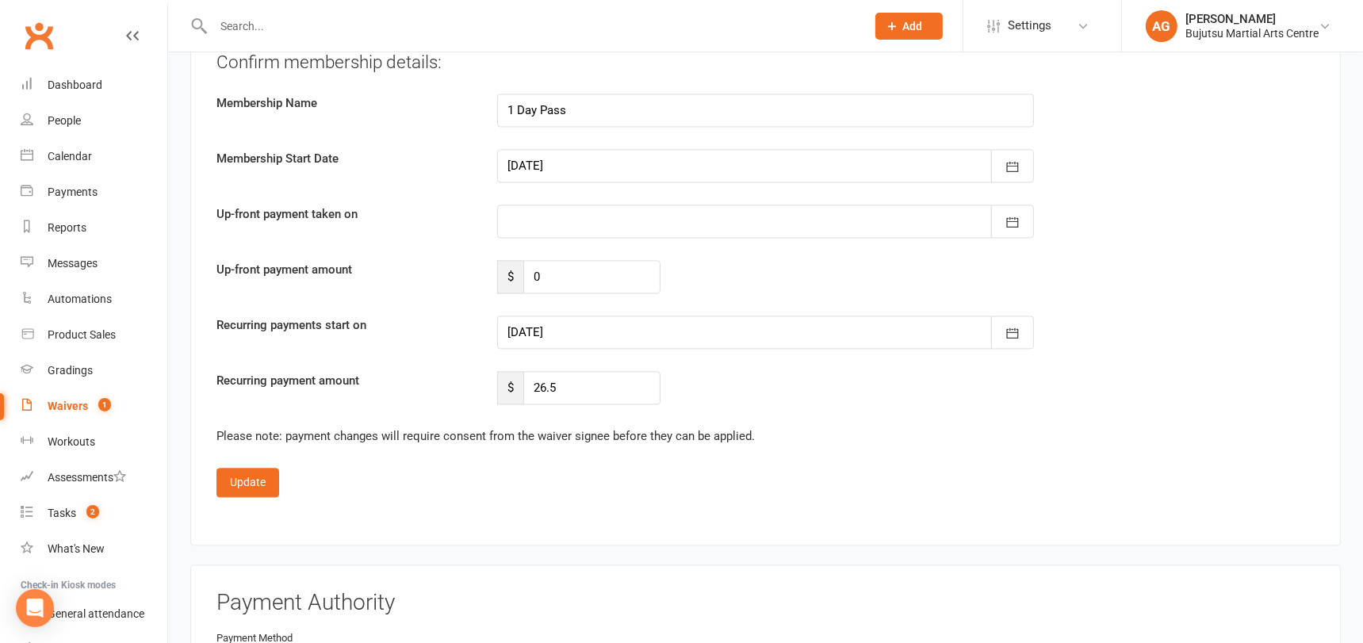
scroll to position [3832, 0]
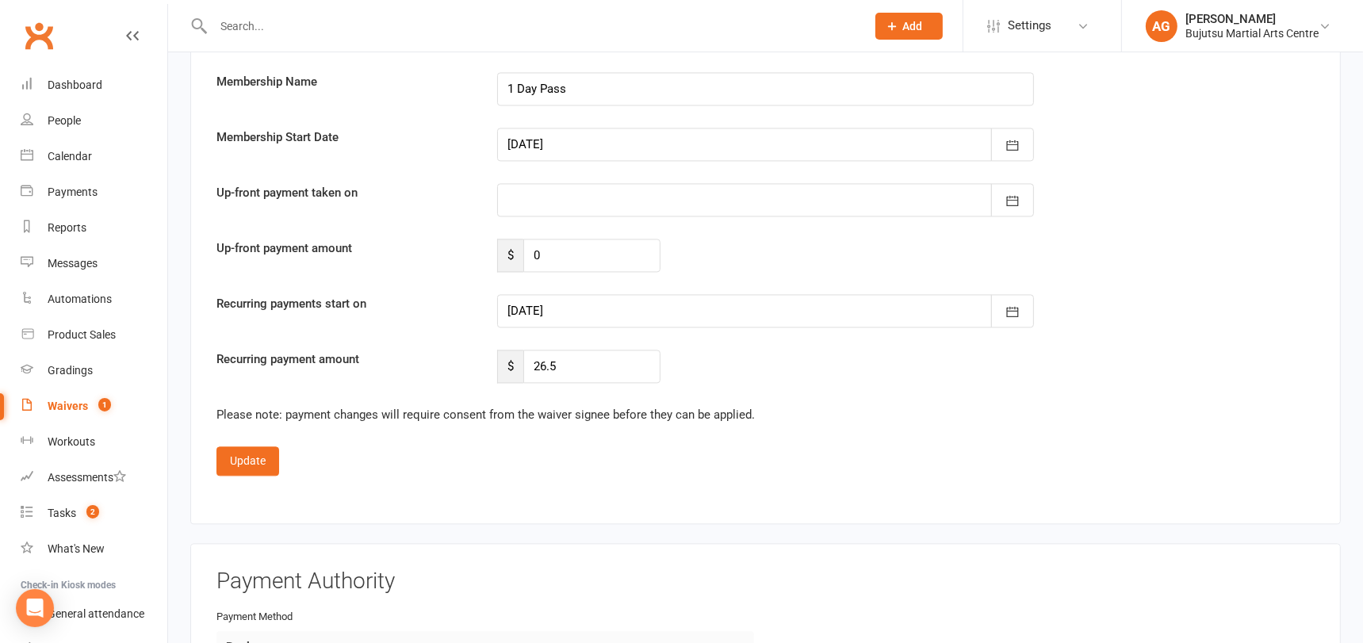
click at [559, 294] on div at bounding box center [766, 310] width 538 height 33
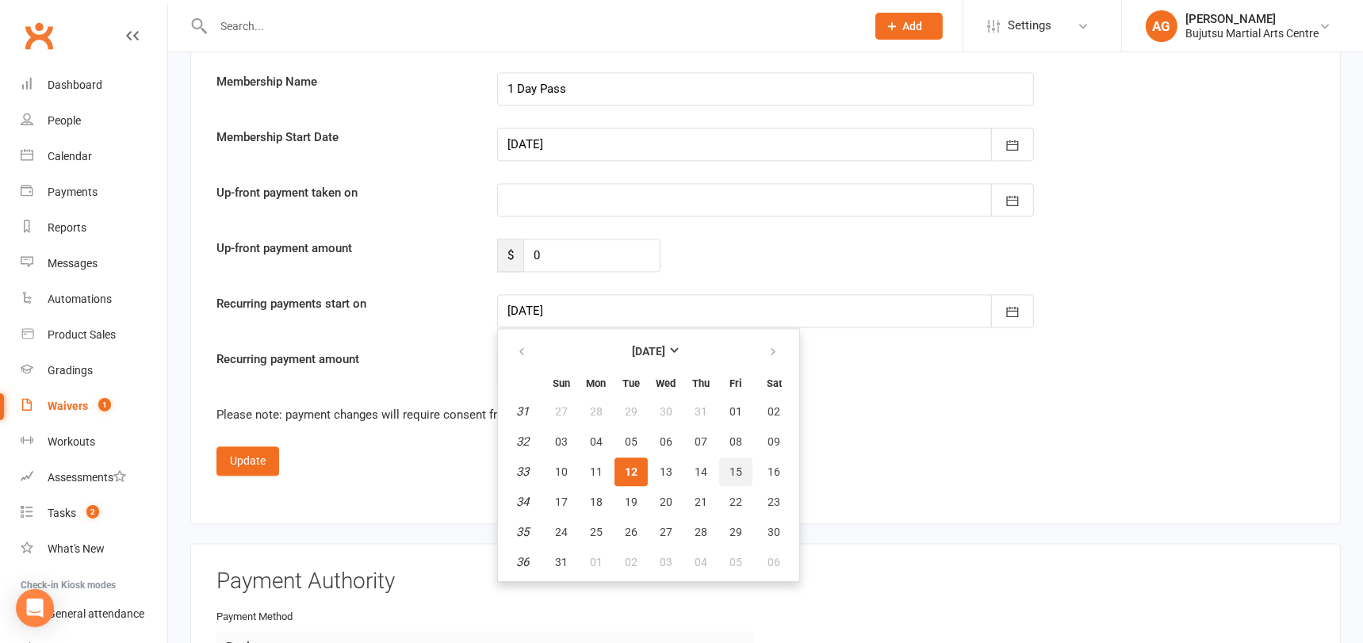
click at [742, 457] on button "15" at bounding box center [735, 471] width 33 height 29
type input "[DATE]"
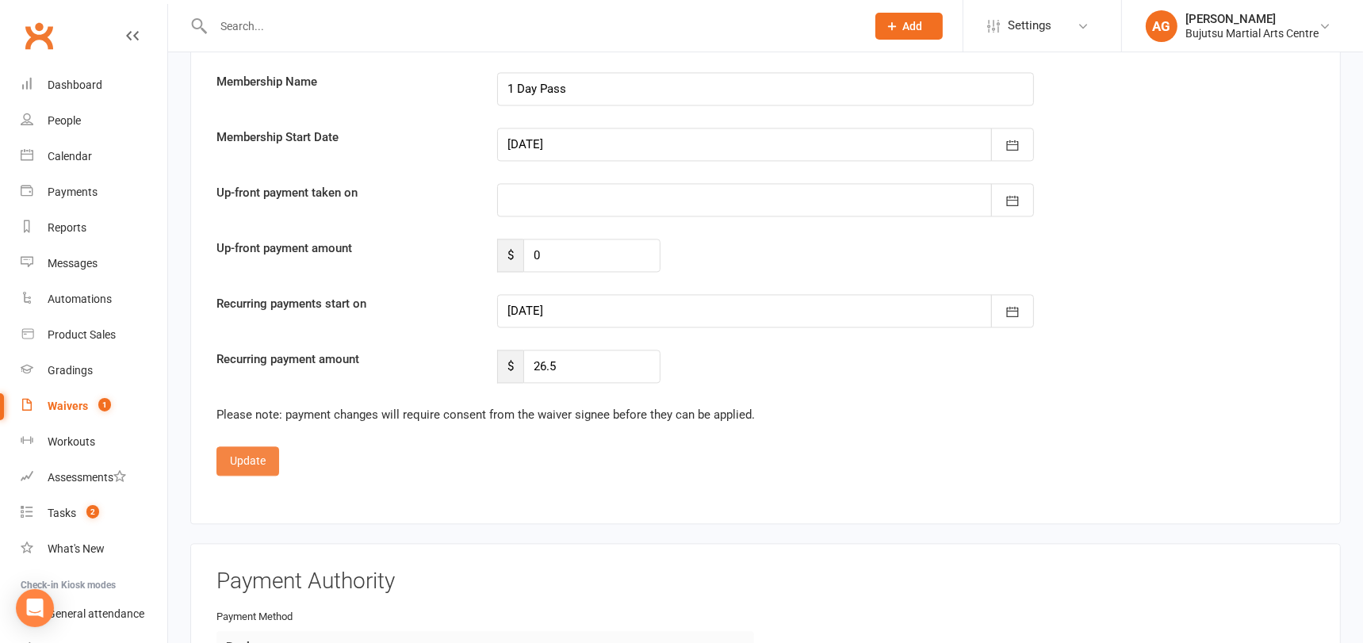
click at [238, 446] on button "Update" at bounding box center [247, 460] width 63 height 29
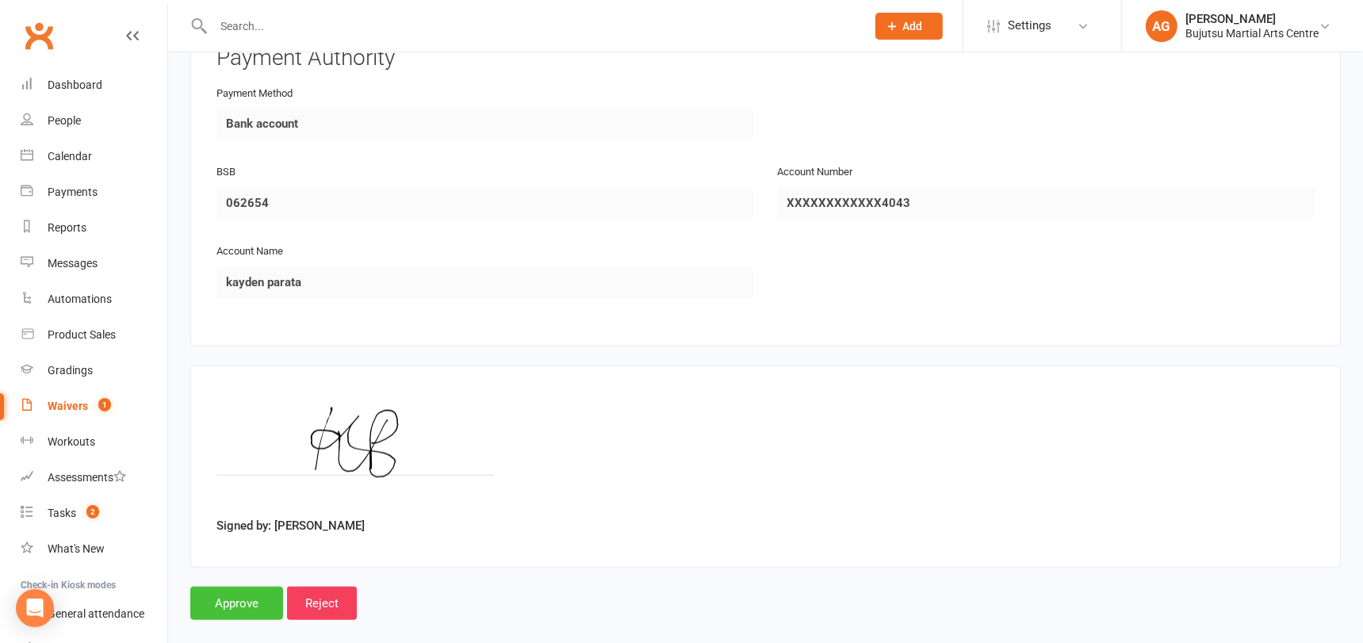
click at [228, 587] on input "Approve" at bounding box center [236, 603] width 93 height 33
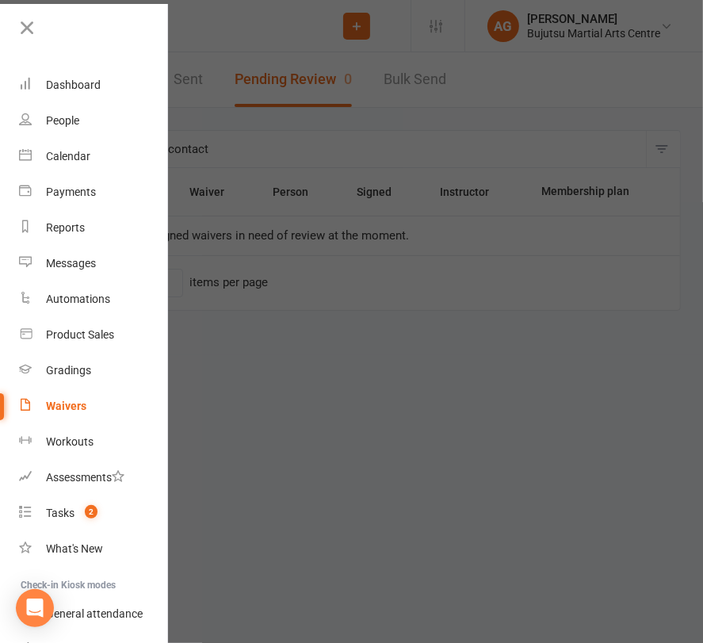
click at [512, 312] on div at bounding box center [351, 321] width 703 height 643
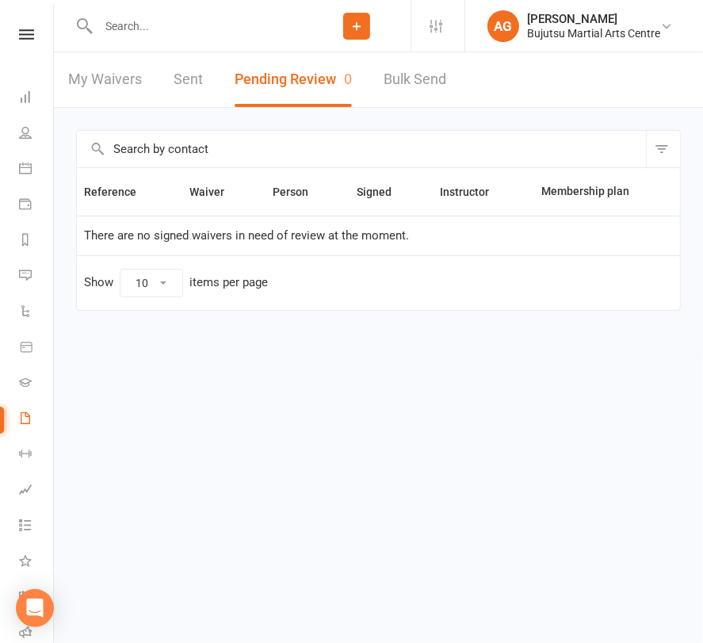
click at [124, 28] on input "text" at bounding box center [198, 26] width 209 height 22
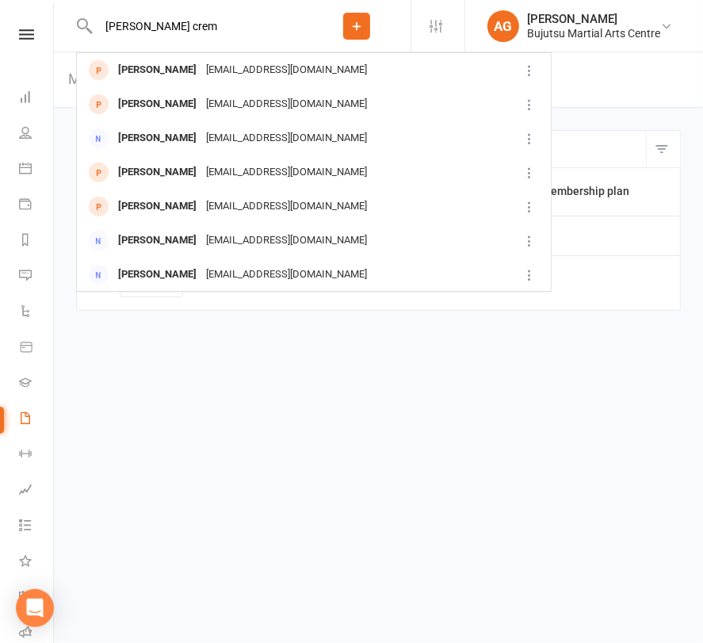
type input "kirston crem"
click at [152, 60] on div "Kirston Cremen" at bounding box center [157, 70] width 88 height 23
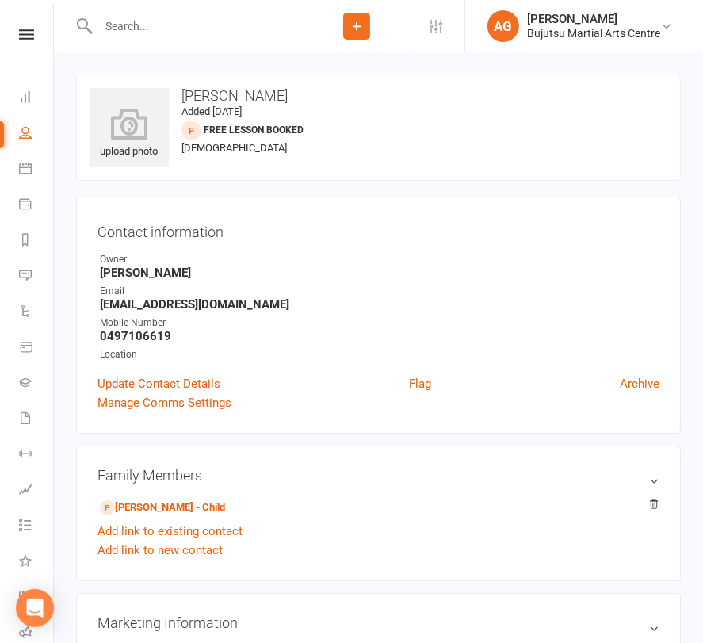
drag, startPoint x: 66, startPoint y: 86, endPoint x: 60, endPoint y: 70, distance: 17.5
click at [66, 86] on div "upload photo Kirston Cremen Added 14 July, 2025 Free Lesson Booked prospect 35 …" at bounding box center [378, 594] width 629 height 1038
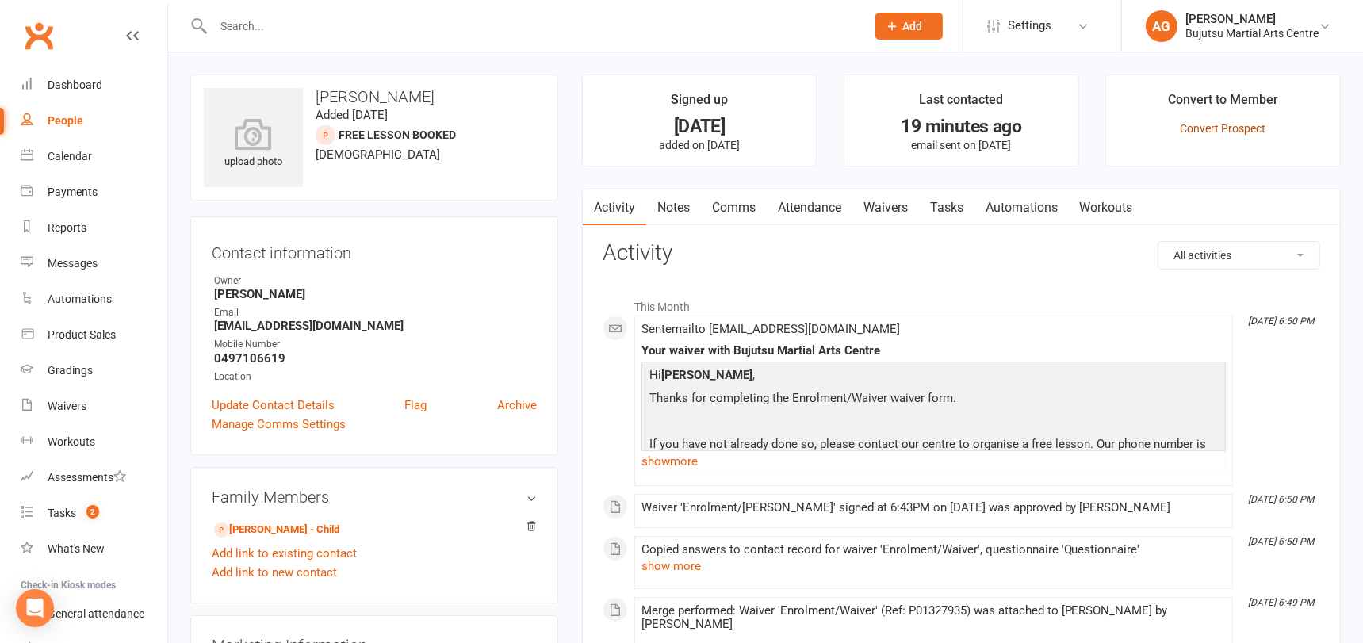
click at [1209, 125] on link "Convert Prospect" at bounding box center [1223, 128] width 86 height 13
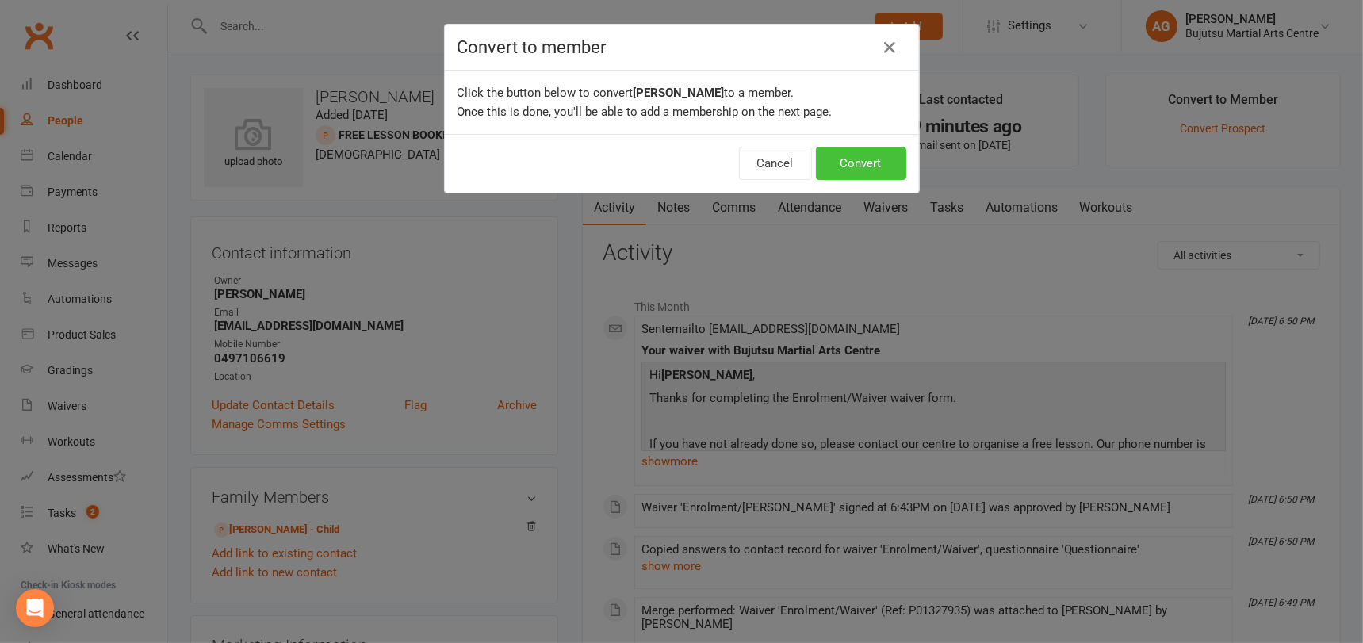
click at [849, 160] on button "Convert" at bounding box center [861, 163] width 90 height 33
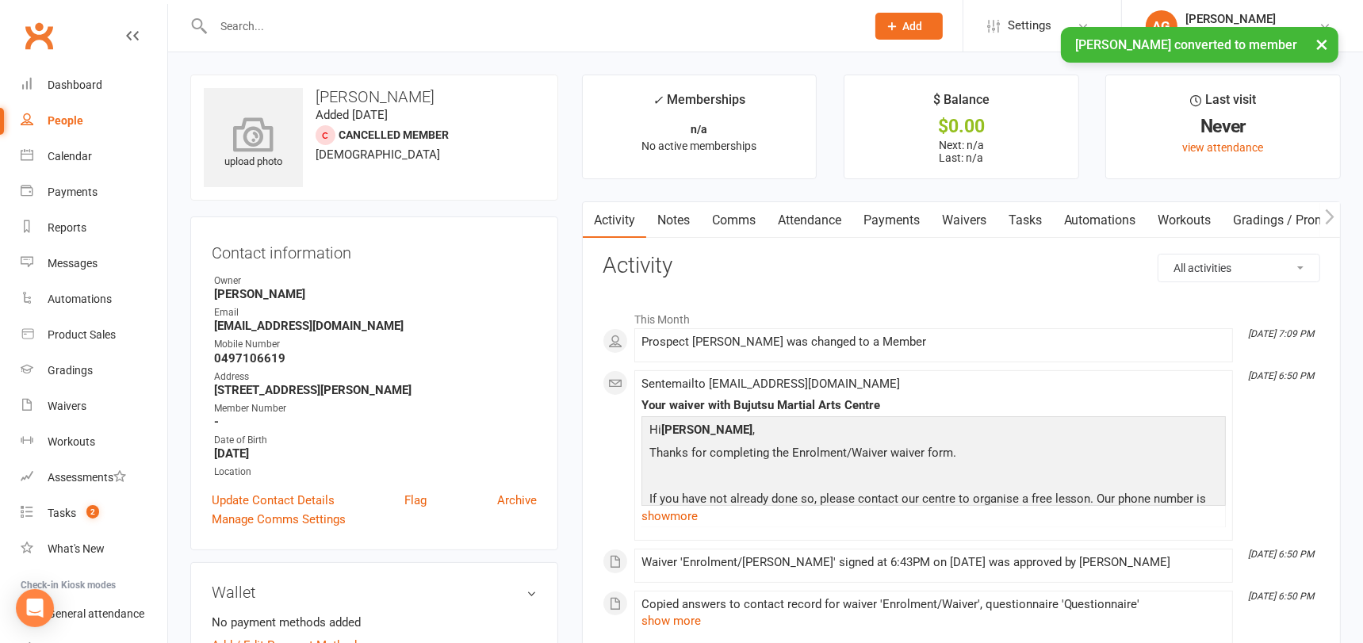
click at [270, 141] on icon at bounding box center [253, 134] width 109 height 35
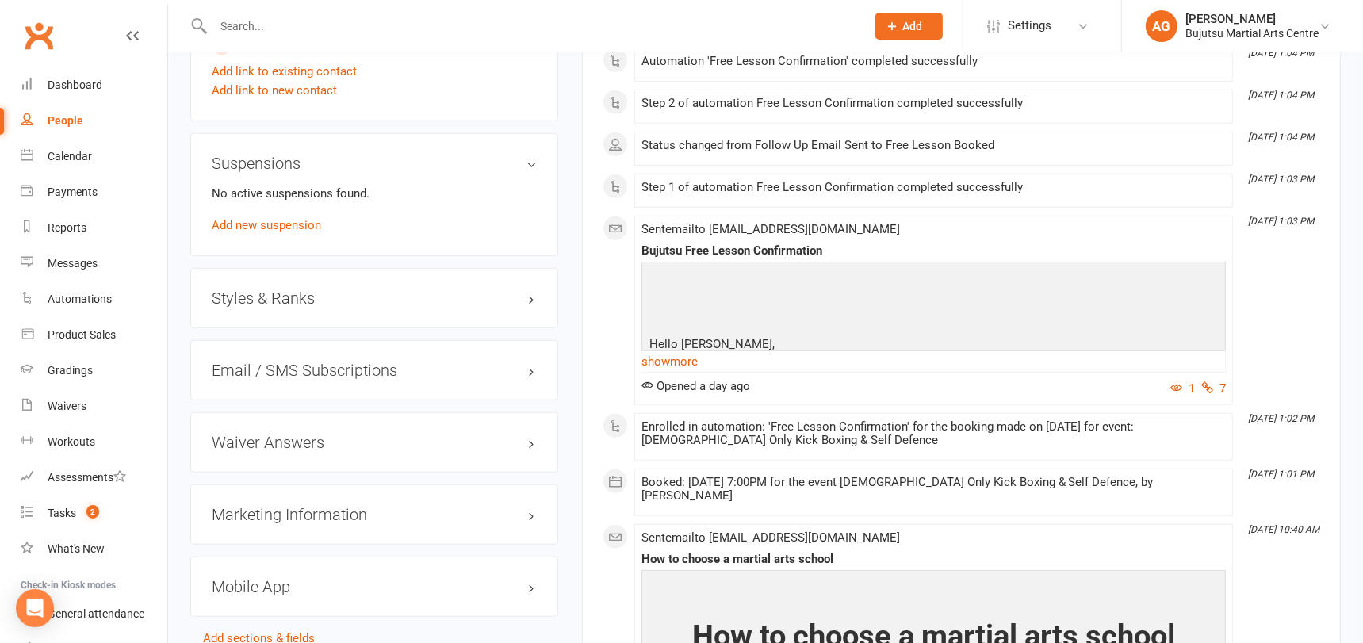
scroll to position [1337, 0]
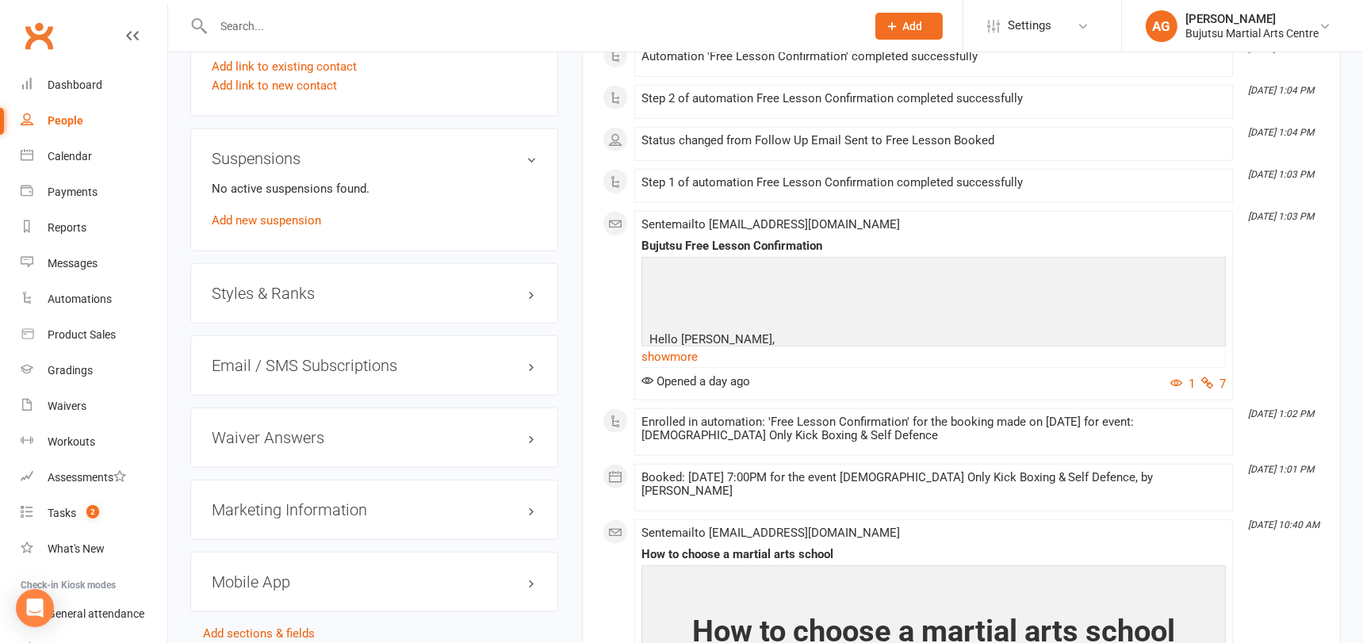
click at [300, 285] on h3 "Styles & Ranks" at bounding box center [374, 293] width 325 height 17
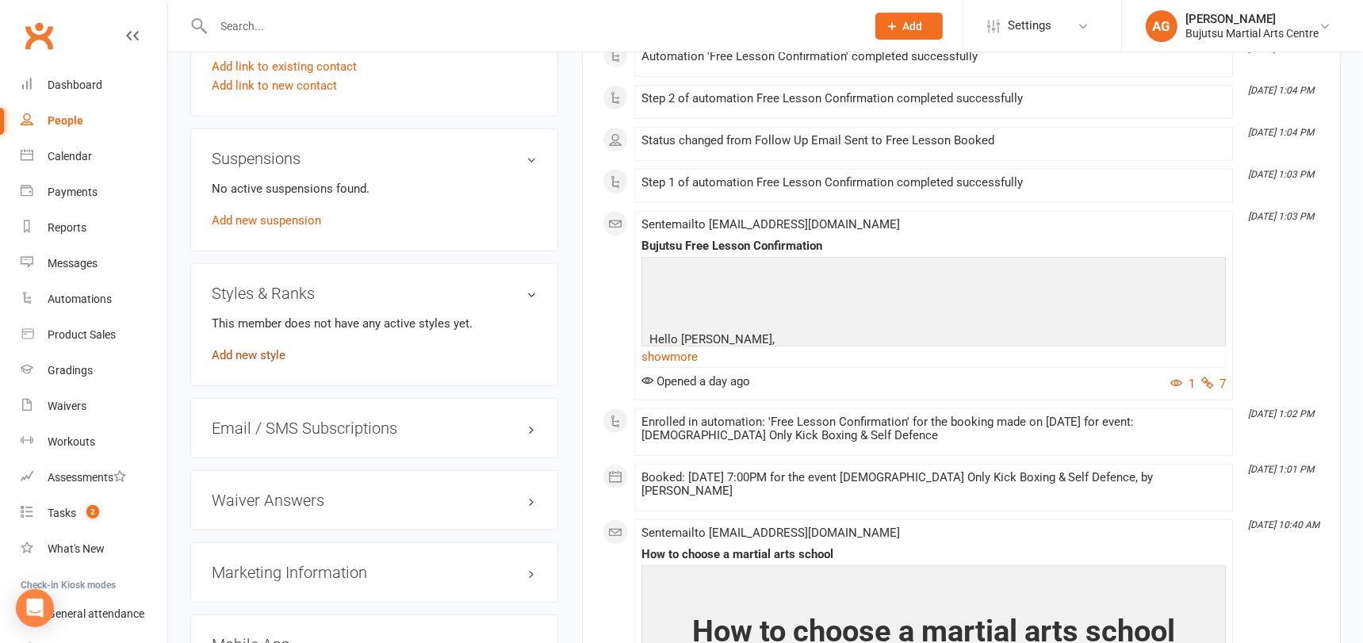
click at [280, 348] on link "Add new style" at bounding box center [249, 355] width 74 height 14
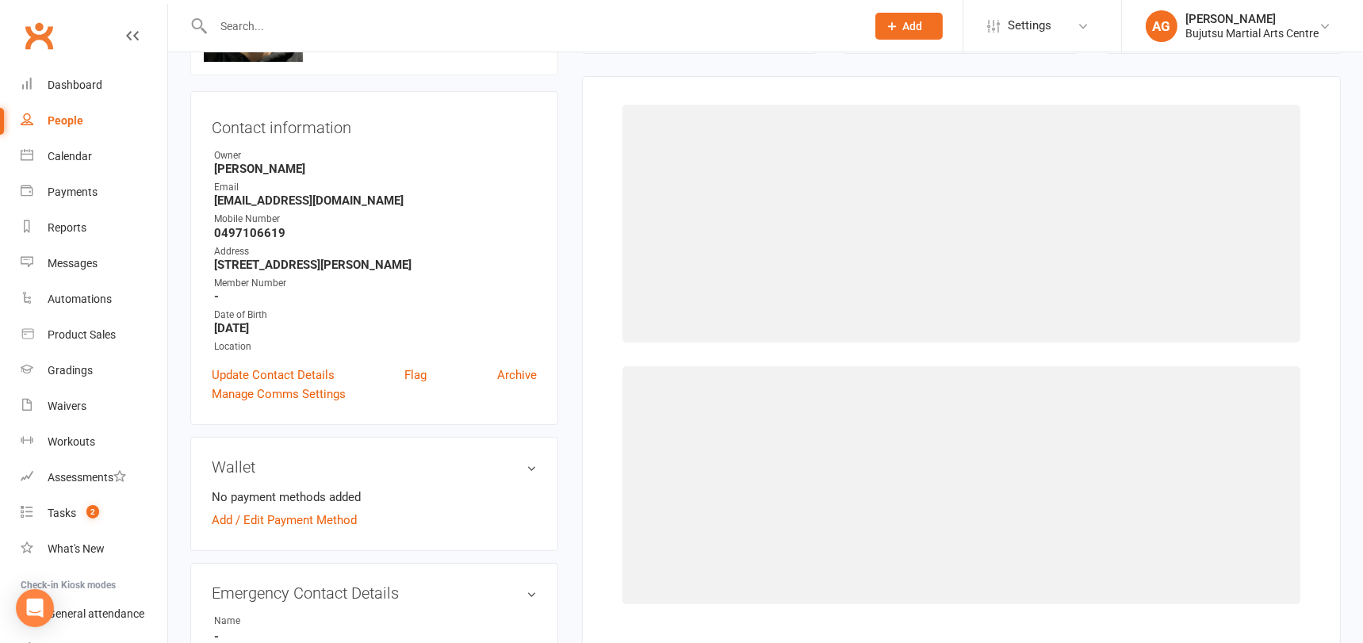
scroll to position [121, 0]
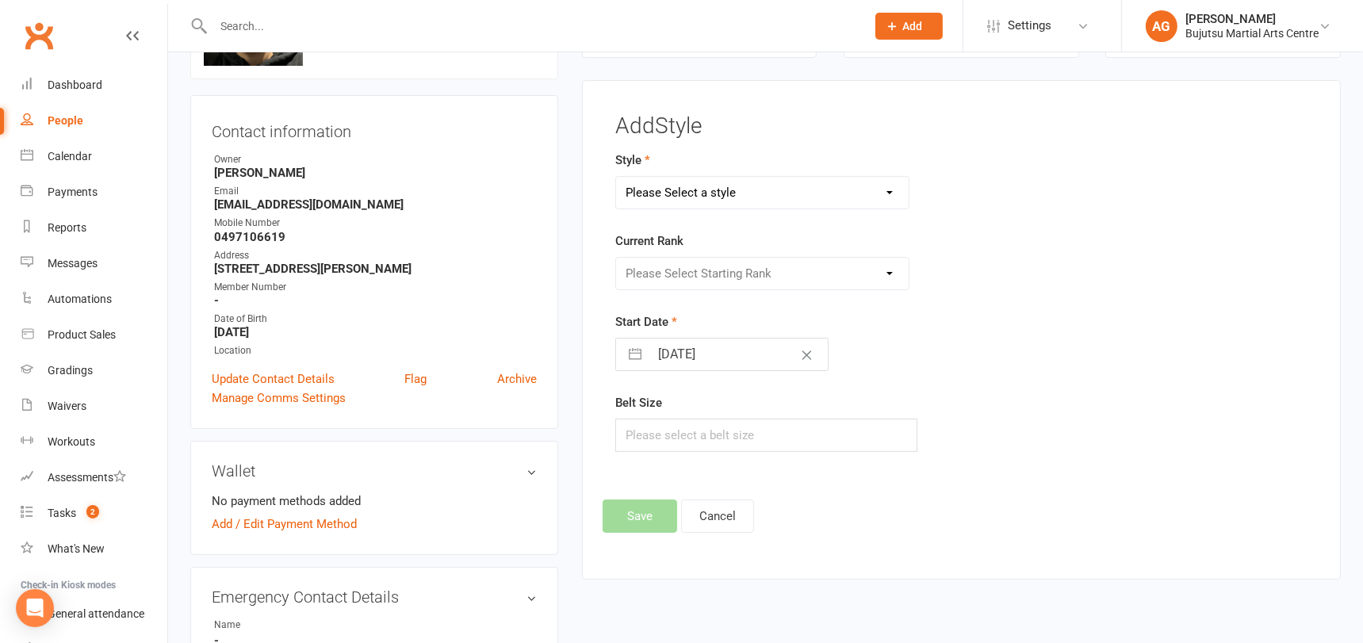
click at [796, 193] on select "Please Select a style BJJ Boxing Iaido Isshinryu JKA Jodo Karate for Toddlers K…" at bounding box center [762, 193] width 293 height 32
select select "1701"
click at [616, 177] on select "Please Select a style BJJ Boxing Iaido Isshinryu JKA Jodo Karate for Toddlers K…" at bounding box center [762, 193] width 293 height 32
click at [755, 268] on select "Please Select Starting Rank White Yellow Senior Yellow Orange Green Blue Senior…" at bounding box center [762, 274] width 293 height 32
select select "16571"
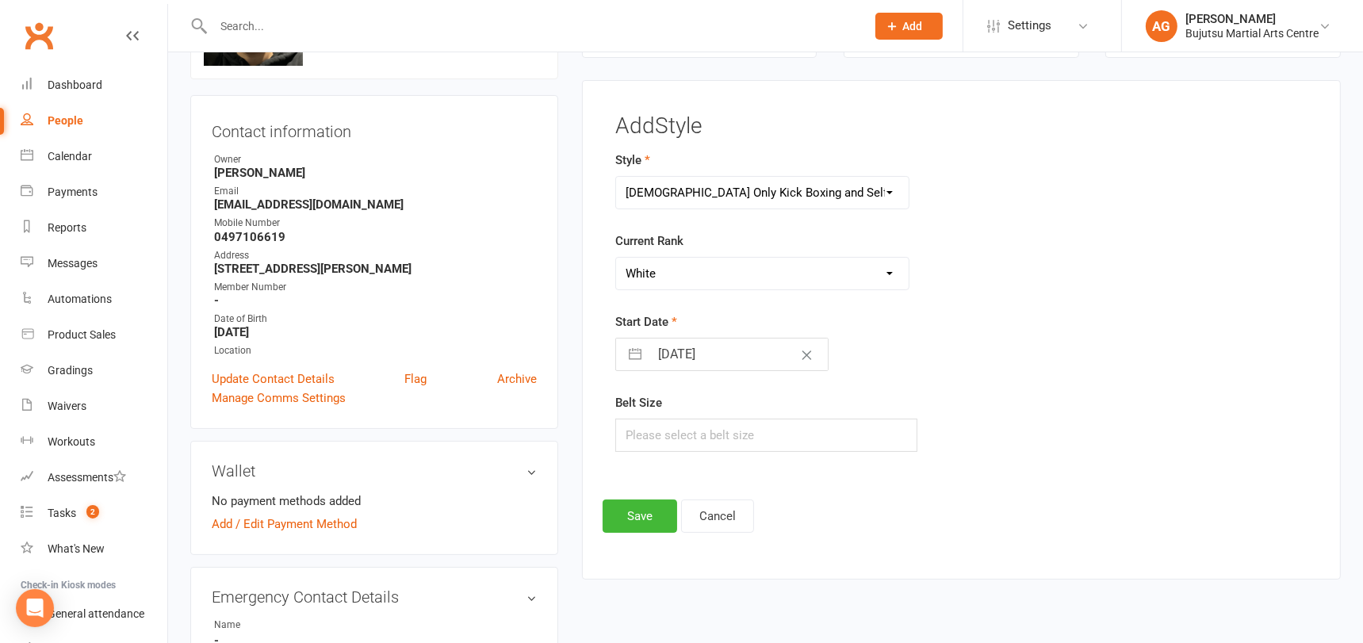
click at [616, 258] on select "Please Select Starting Rank White Yellow Senior Yellow Orange Green Blue Senior…" at bounding box center [762, 274] width 293 height 32
click at [629, 509] on button "Save" at bounding box center [640, 515] width 75 height 33
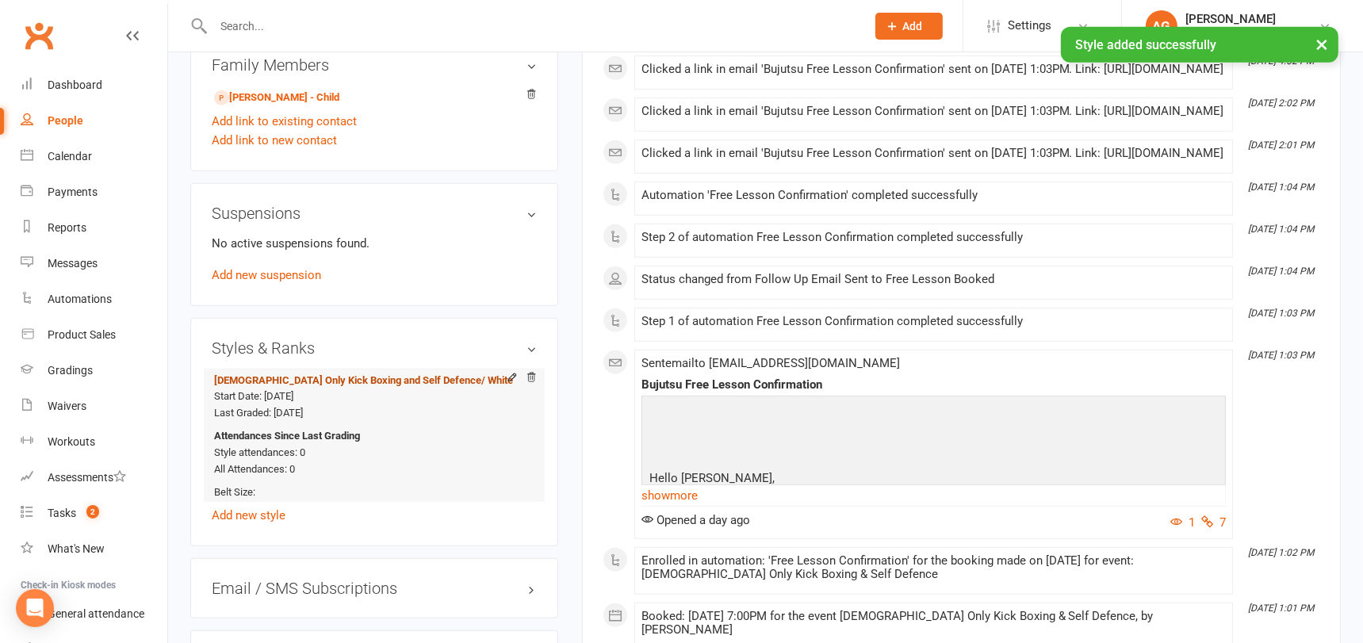
scroll to position [1284, 0]
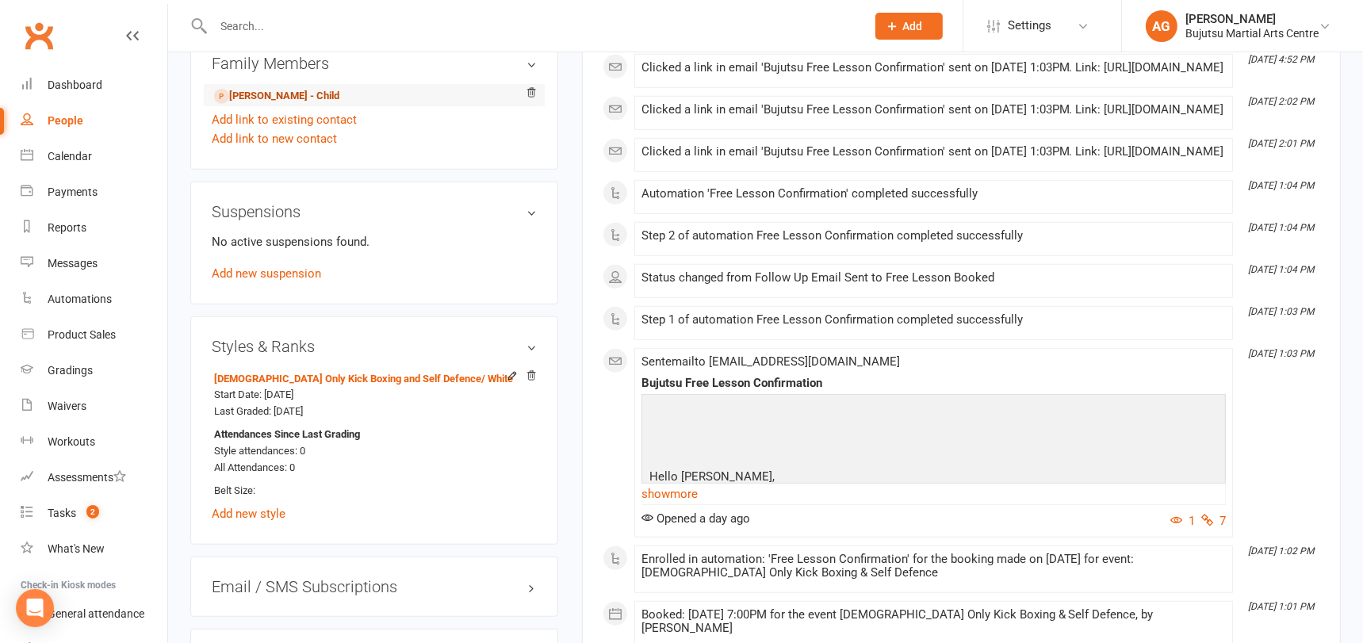
click at [307, 88] on link "Anabelle Tindall - Child" at bounding box center [276, 96] width 125 height 17
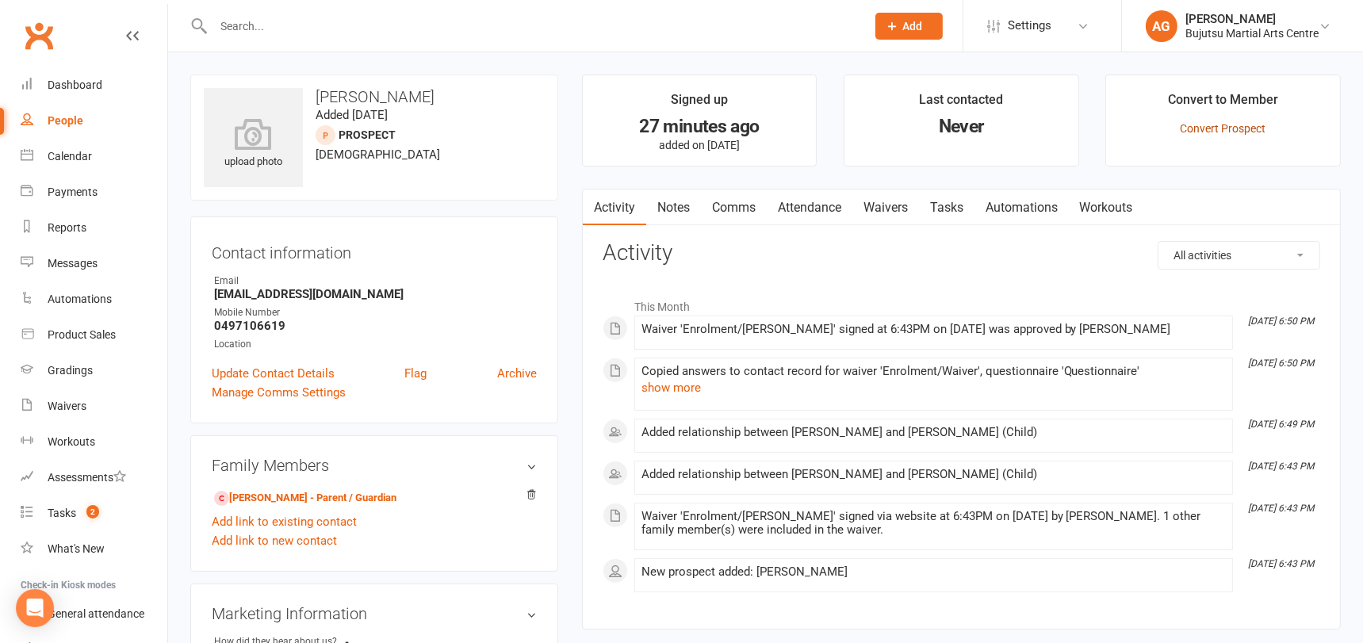
click at [1199, 124] on link "Convert Prospect" at bounding box center [1223, 128] width 86 height 13
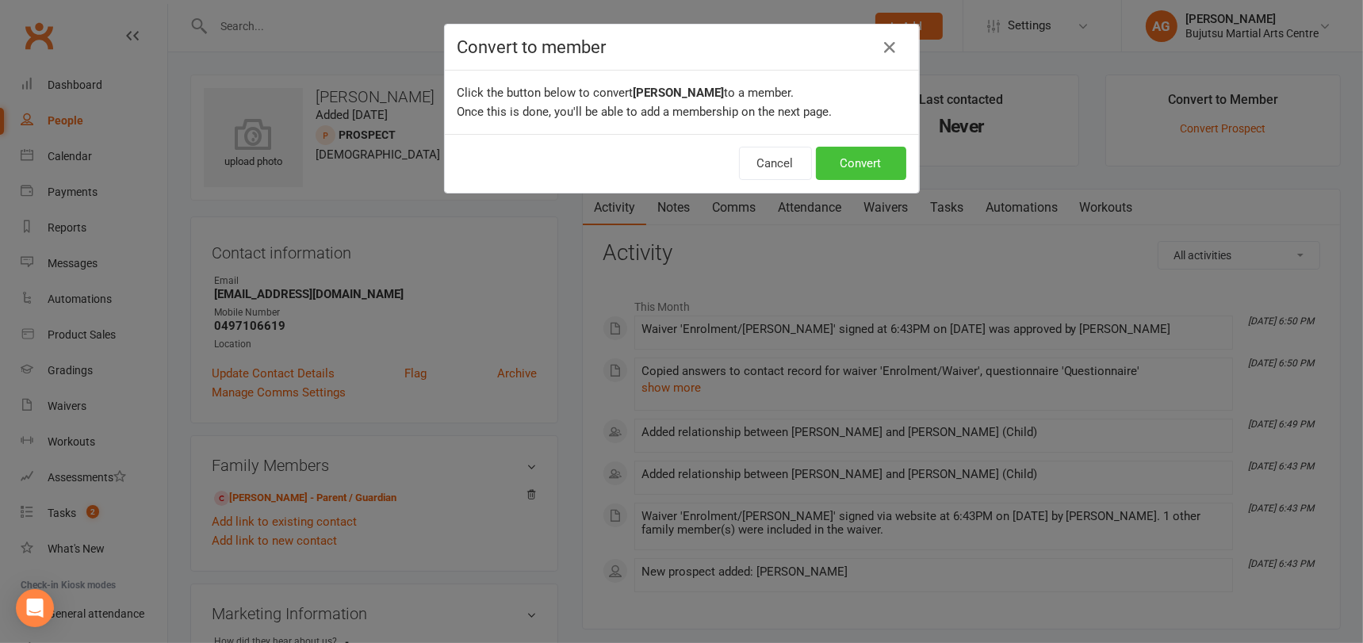
click at [840, 159] on button "Convert" at bounding box center [861, 163] width 90 height 33
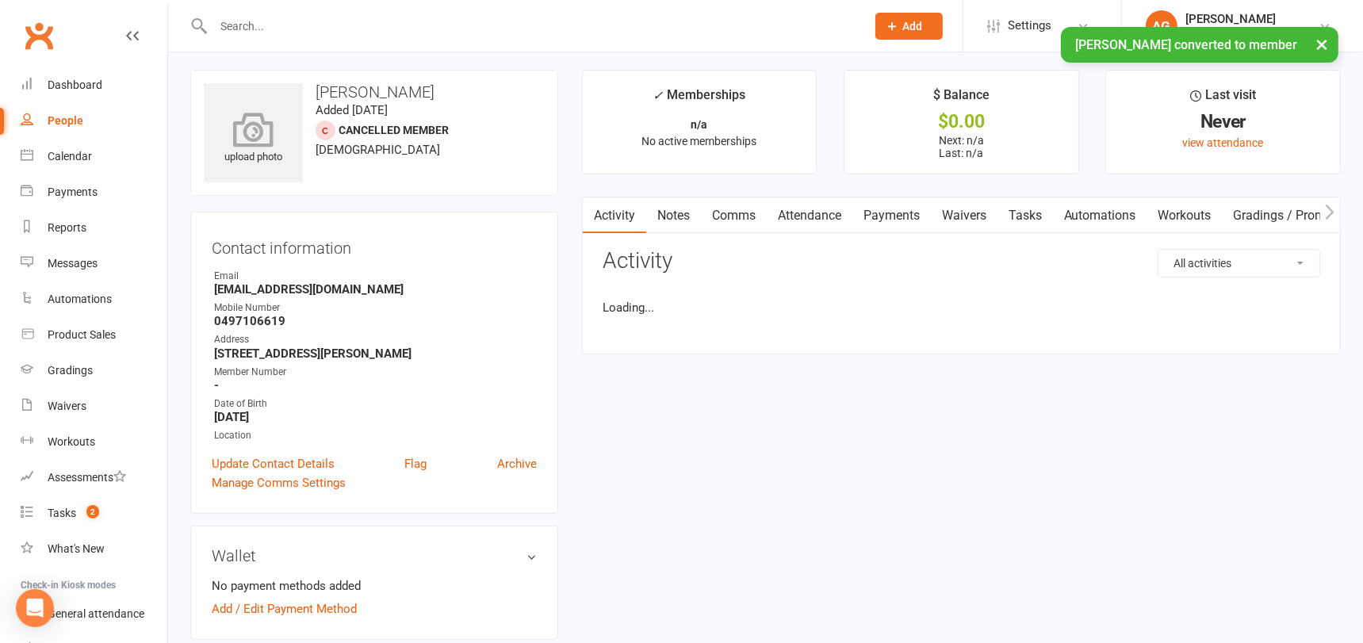
scroll to position [9, 0]
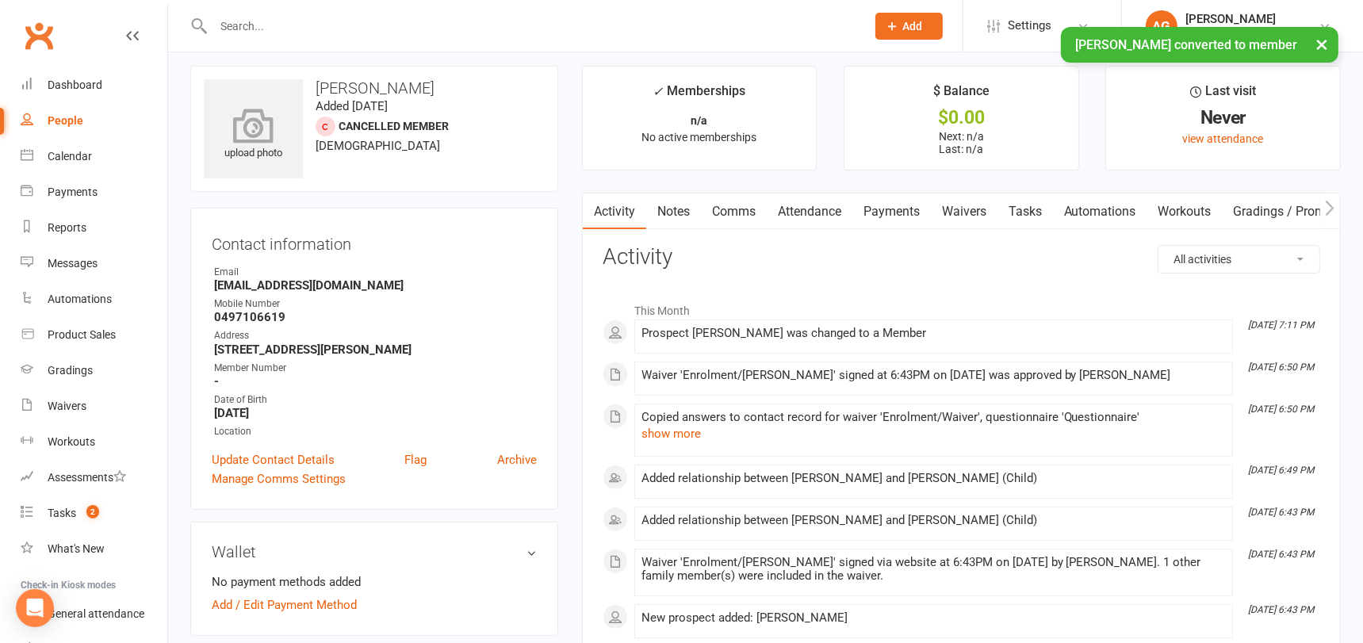
click at [252, 125] on icon at bounding box center [253, 125] width 109 height 35
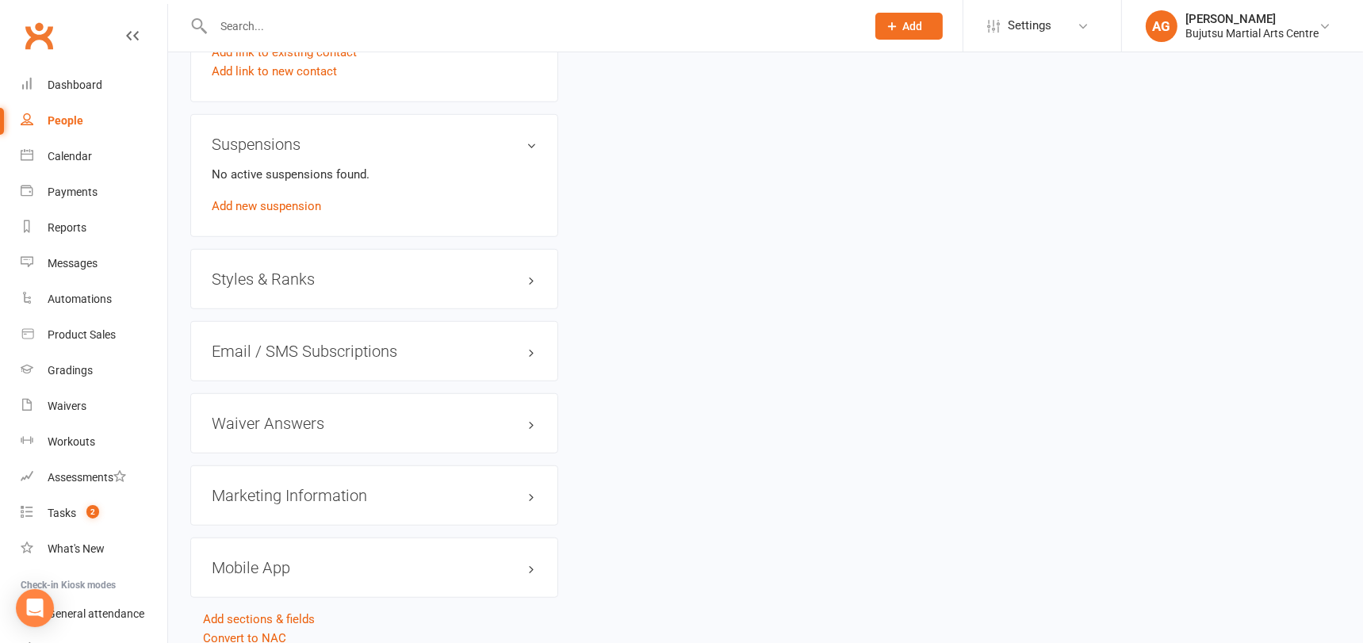
scroll to position [1336, 0]
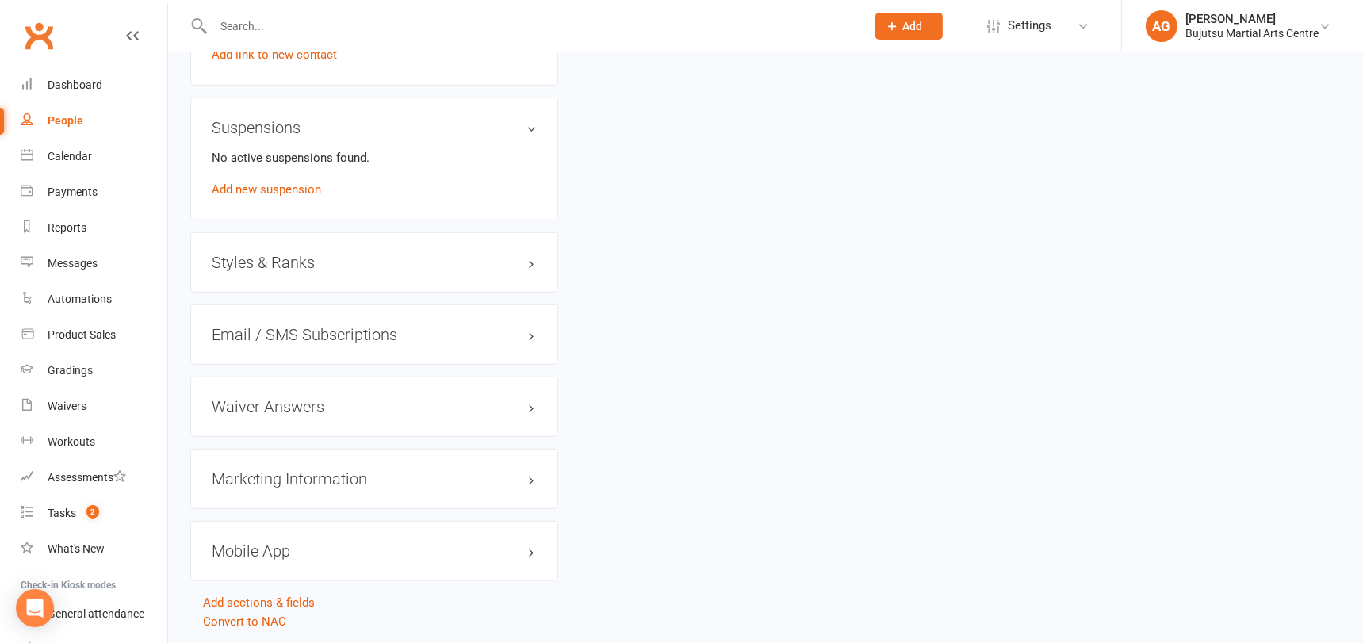
click at [288, 254] on h3 "Styles & Ranks" at bounding box center [374, 262] width 325 height 17
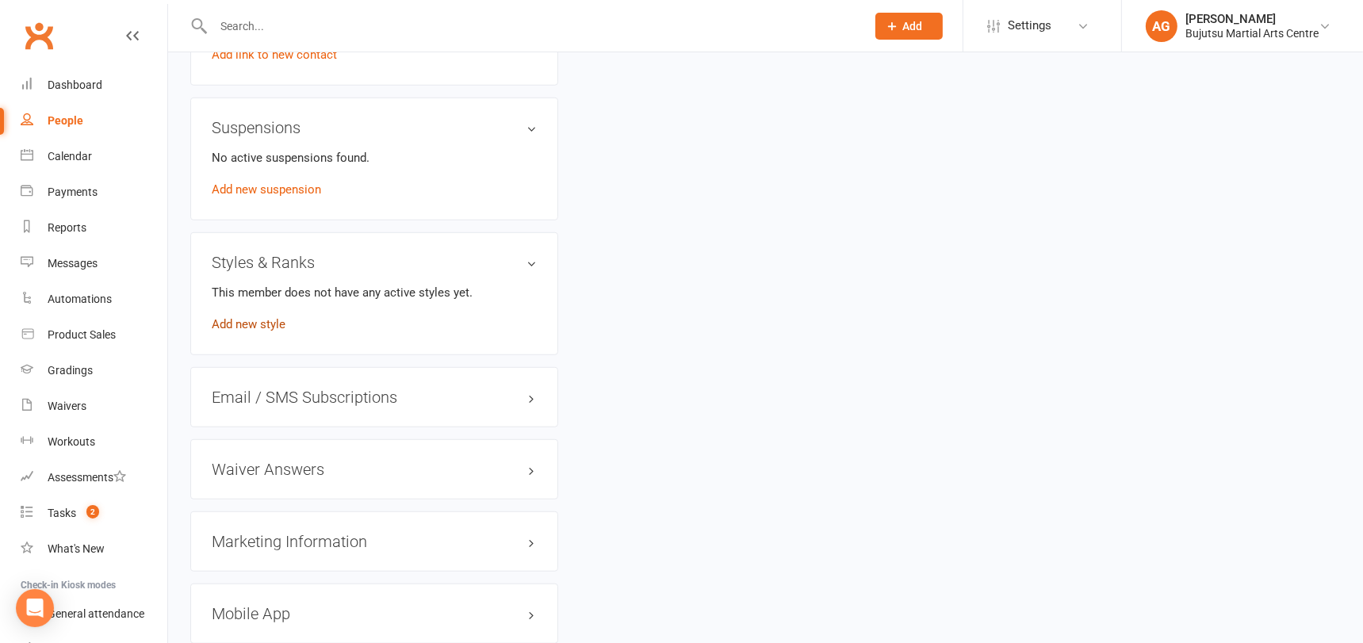
click at [270, 317] on link "Add new style" at bounding box center [249, 324] width 74 height 14
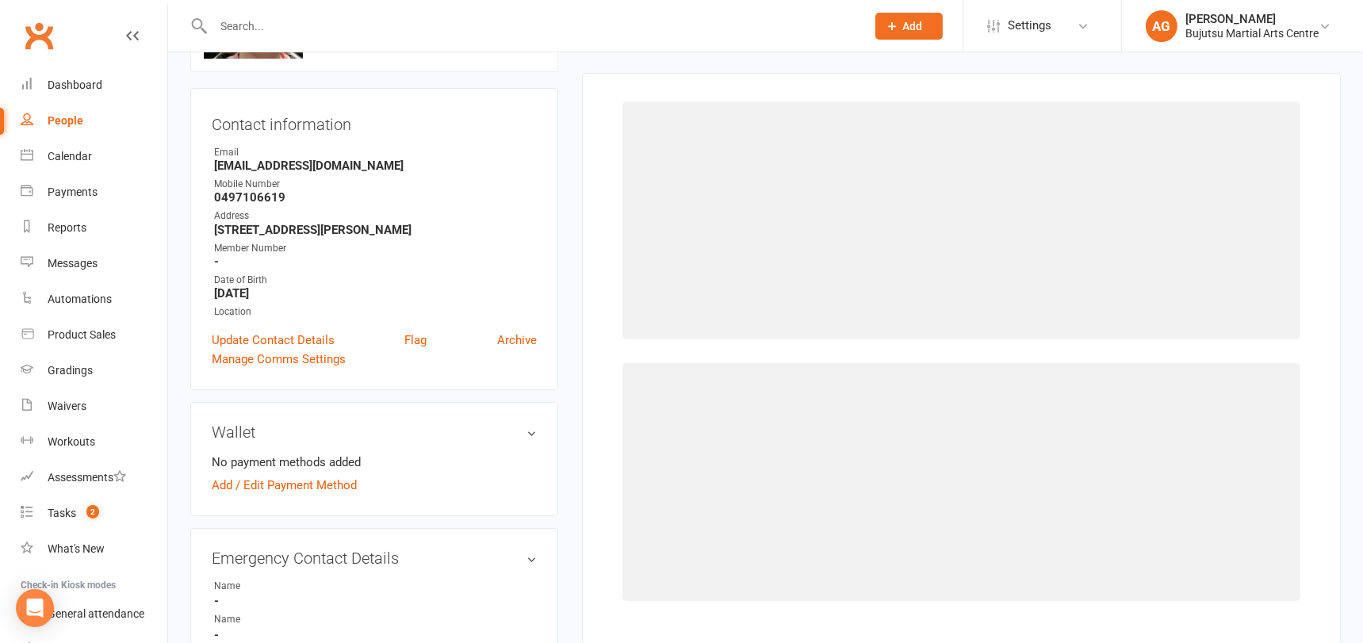
scroll to position [121, 0]
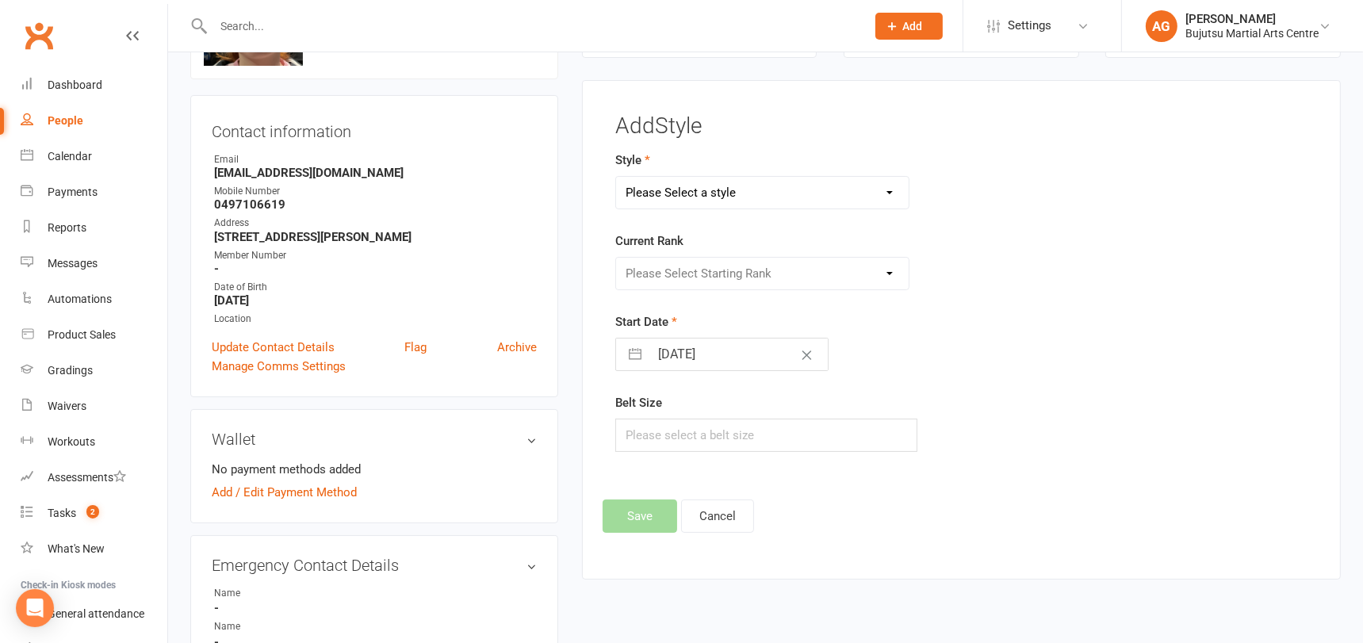
click at [715, 191] on select "Please Select a style BJJ Boxing Iaido Isshinryu JKA Jodo Karate for Toddlers K…" at bounding box center [762, 193] width 293 height 32
select select "1701"
click at [616, 177] on select "Please Select a style BJJ Boxing Iaido Isshinryu JKA Jodo Karate for Toddlers K…" at bounding box center [762, 193] width 293 height 32
click at [738, 272] on select "Please Select Starting Rank White Yellow Senior Yellow Orange Green Blue Senior…" at bounding box center [762, 274] width 293 height 32
select select "16571"
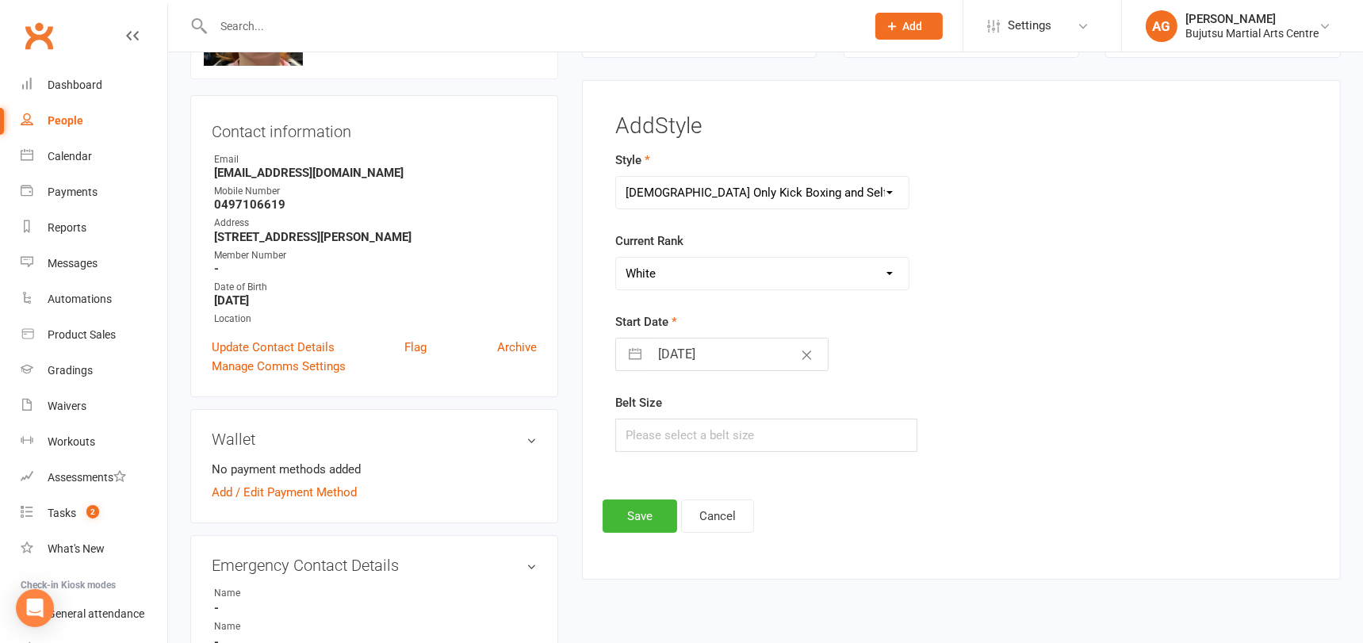
click at [616, 258] on select "Please Select Starting Rank White Yellow Senior Yellow Orange Green Blue Senior…" at bounding box center [762, 274] width 293 height 32
click at [641, 511] on button "Save" at bounding box center [640, 515] width 75 height 33
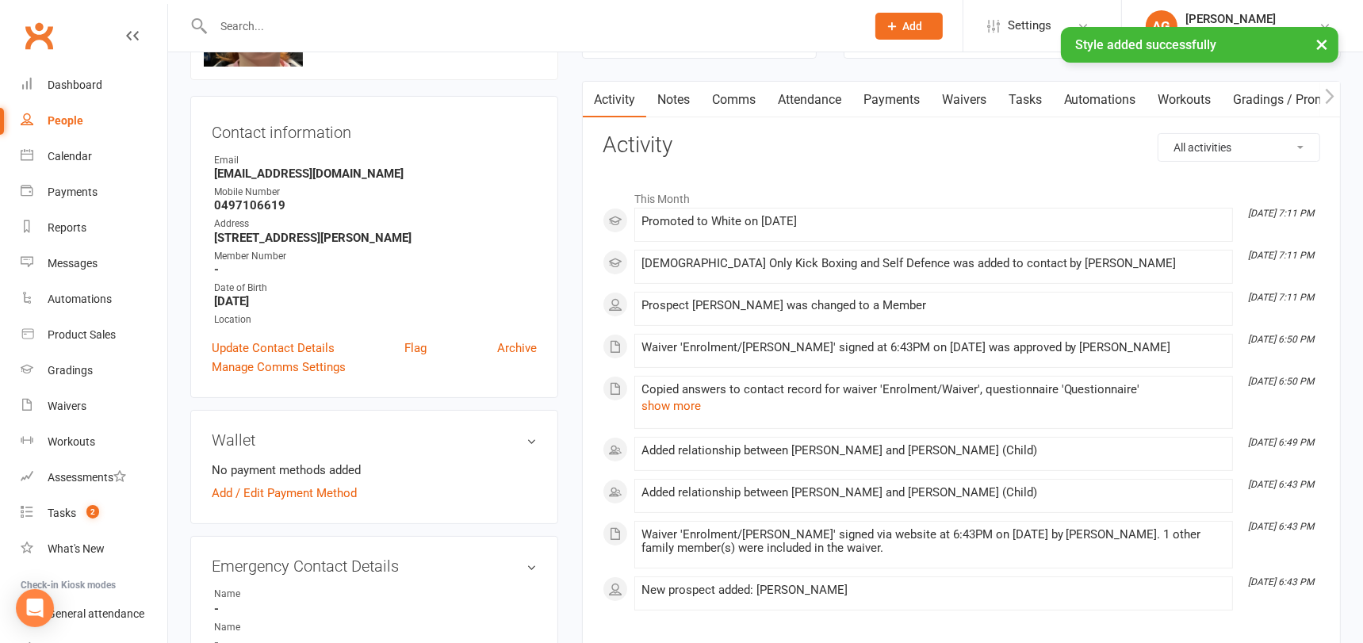
scroll to position [0, 0]
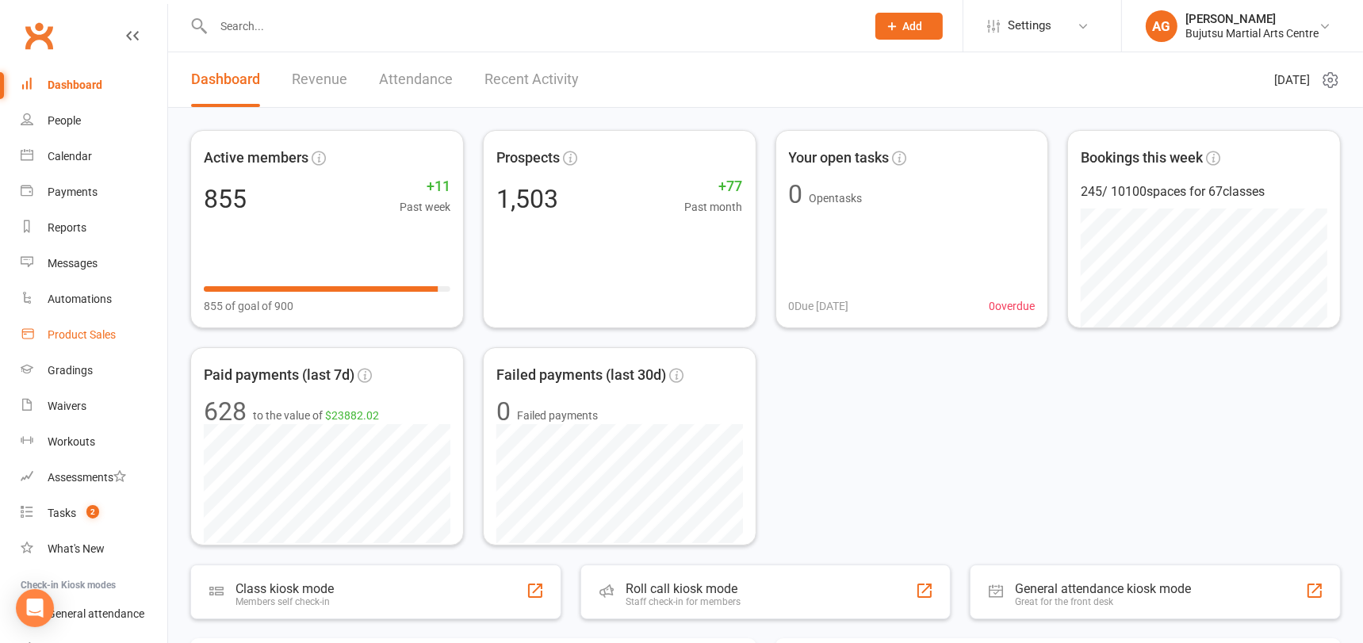
click at [78, 333] on div "Product Sales" at bounding box center [82, 334] width 68 height 13
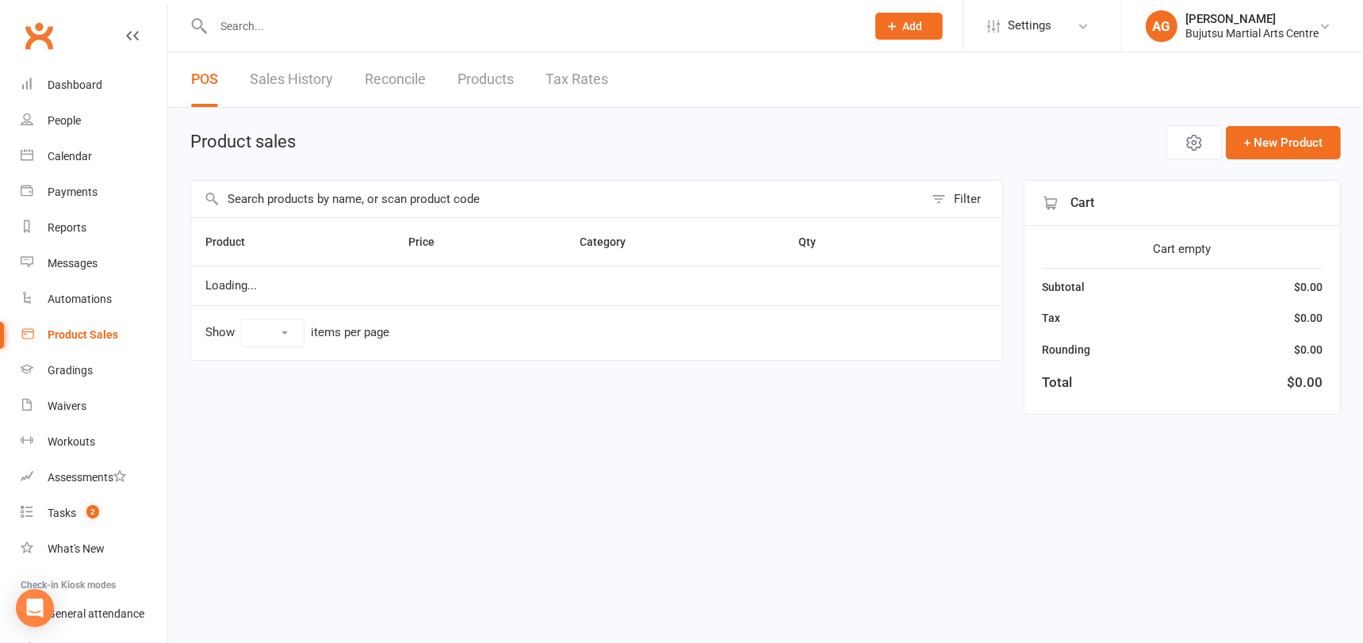
select select "10"
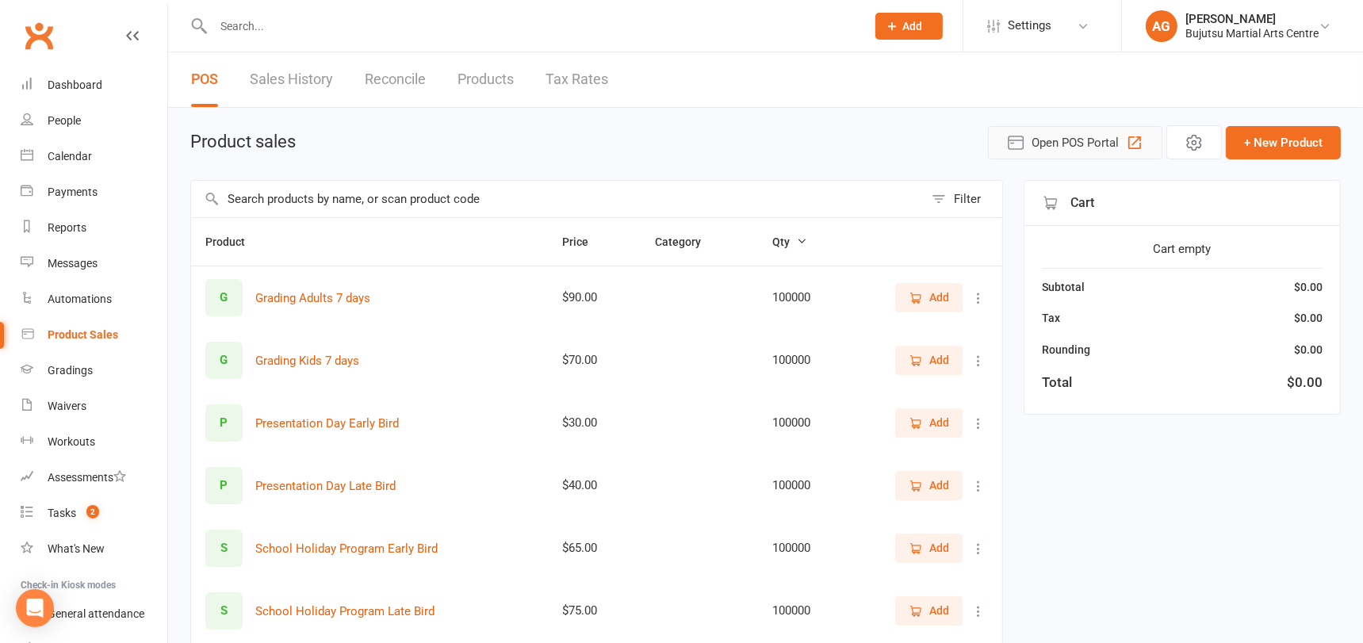
click at [1052, 146] on span "Open POS Portal" at bounding box center [1074, 142] width 87 height 19
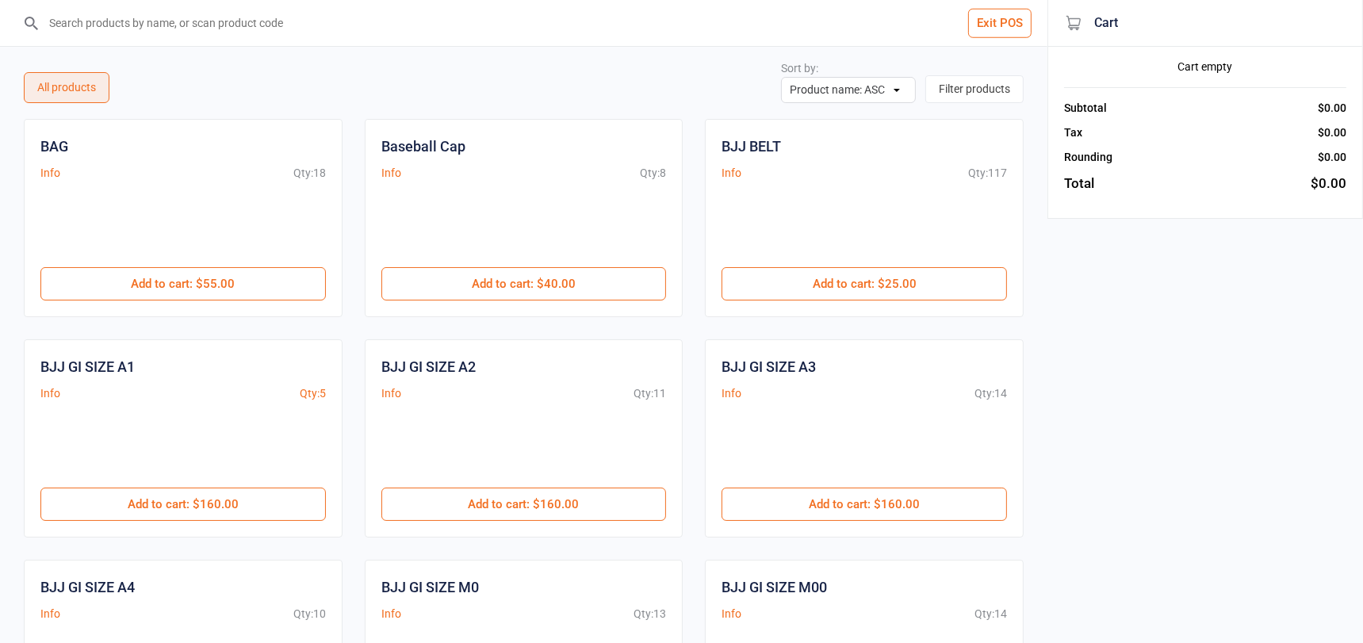
click at [205, 23] on input "search" at bounding box center [533, 23] width 984 height 46
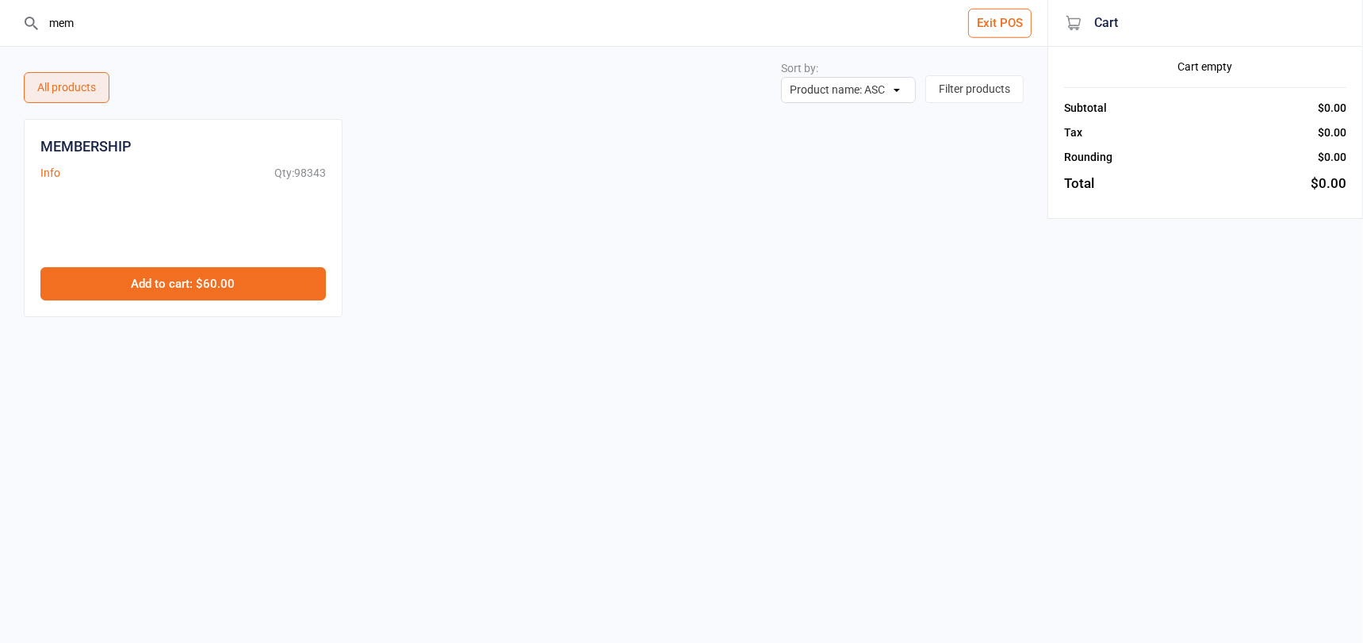
click at [231, 287] on button "Add to cart : $60.00" at bounding box center [182, 283] width 285 height 33
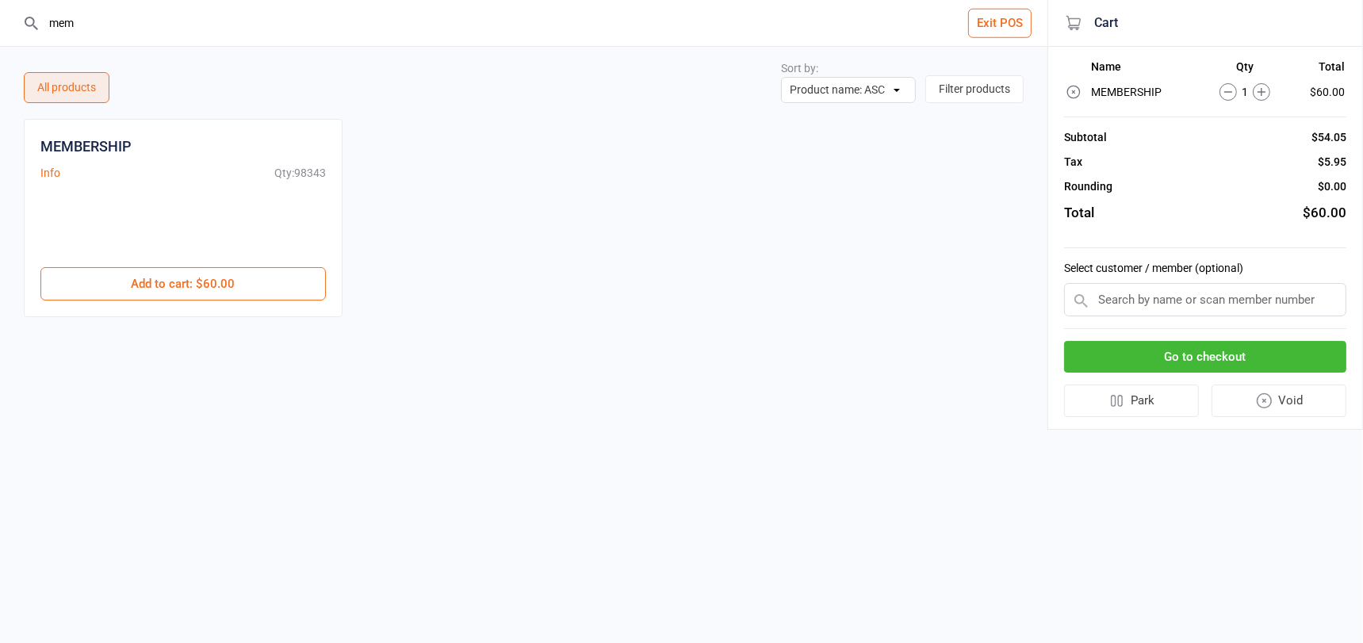
click at [106, 20] on input "mem" at bounding box center [533, 23] width 984 height 46
click at [106, 19] on input "mem" at bounding box center [533, 23] width 984 height 46
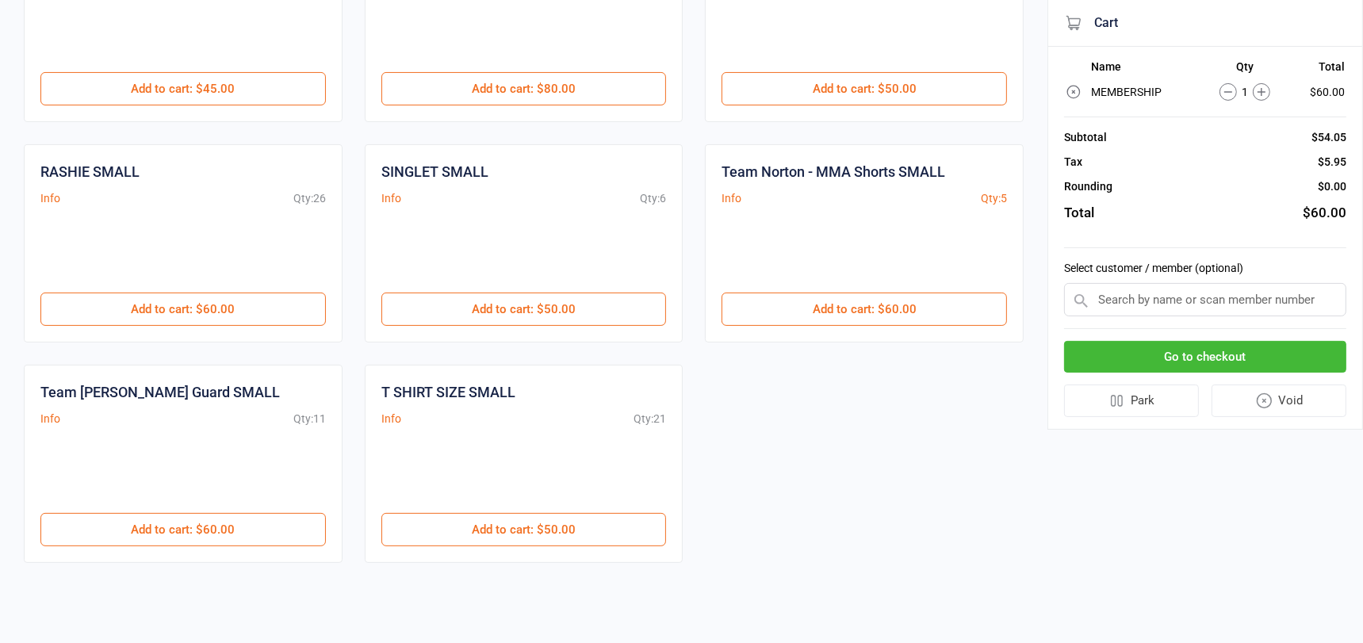
scroll to position [418, 0]
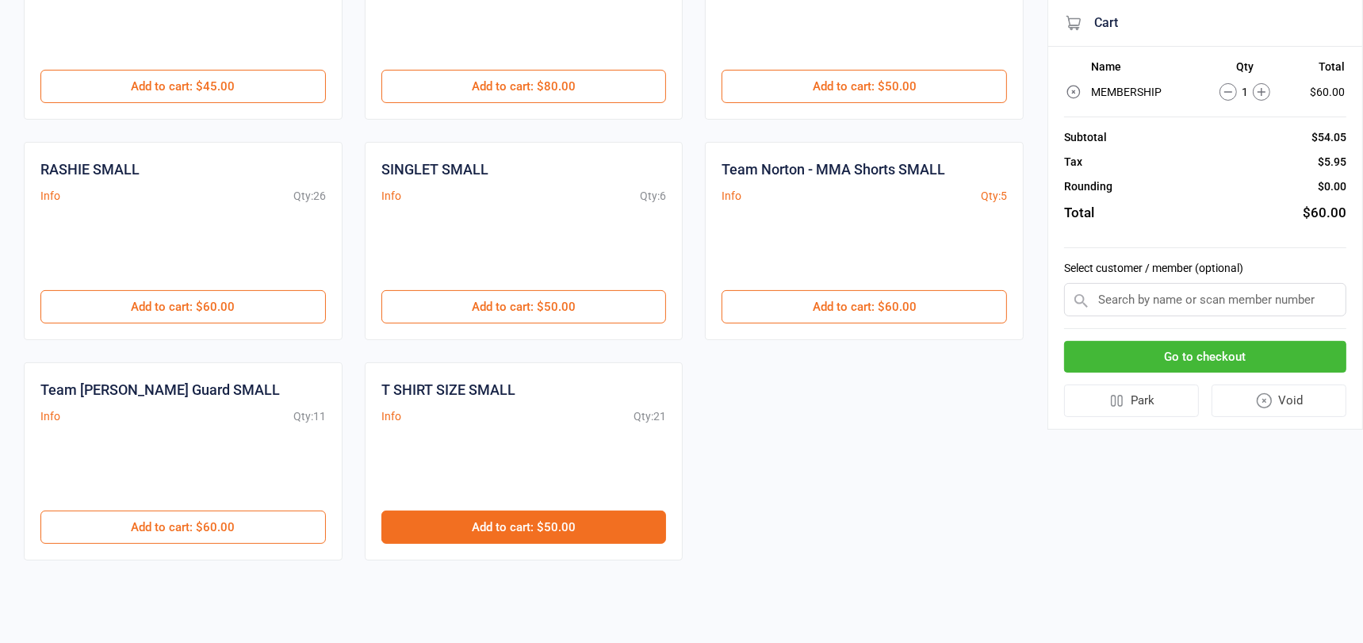
click at [469, 527] on button "Add to cart : $50.00" at bounding box center [523, 527] width 285 height 33
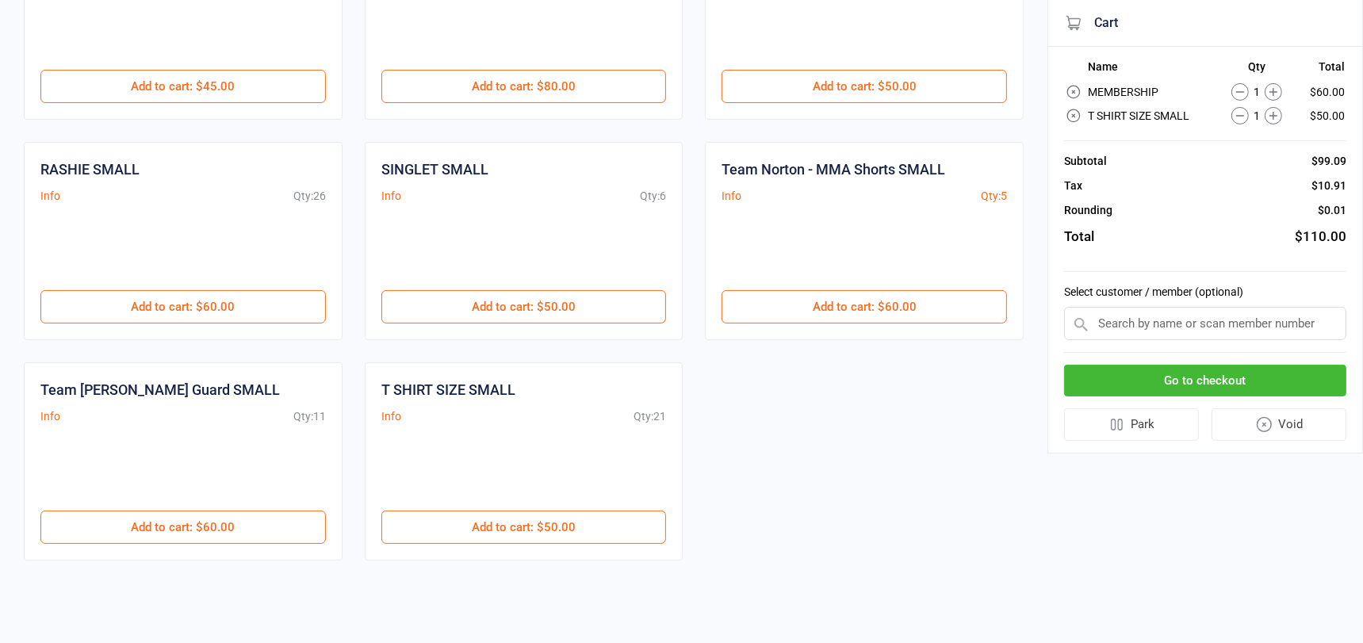
scroll to position [0, 0]
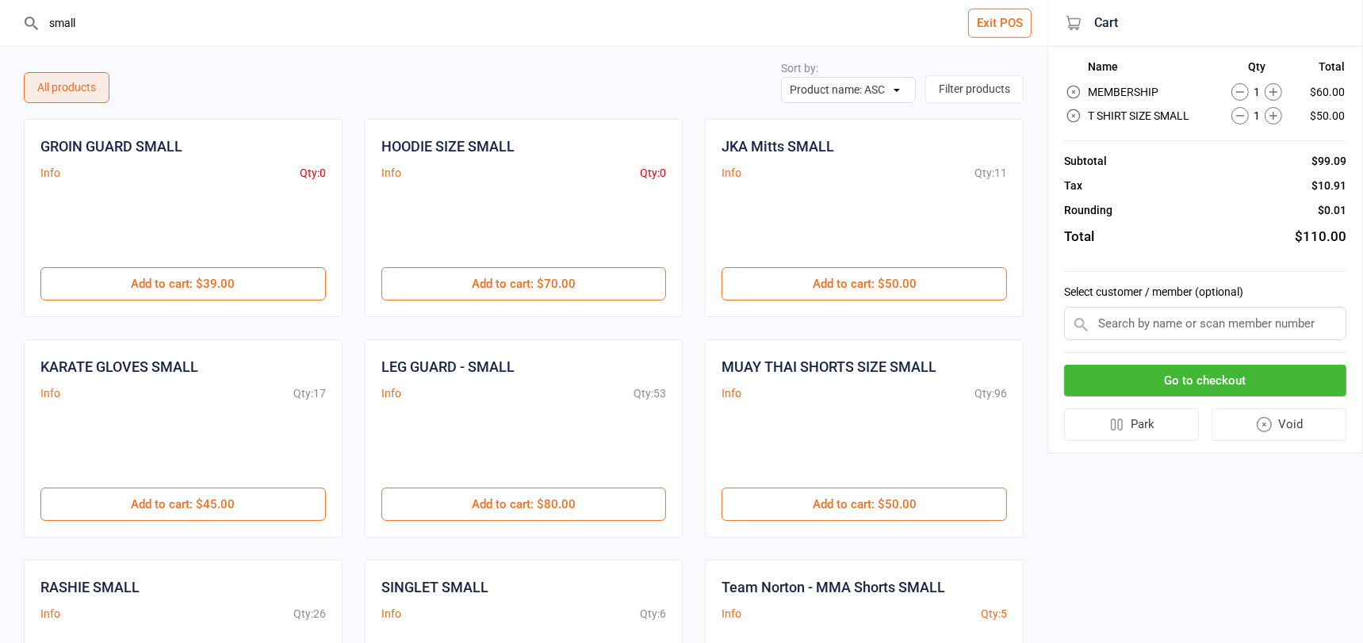
click at [176, 22] on input "small" at bounding box center [533, 23] width 984 height 46
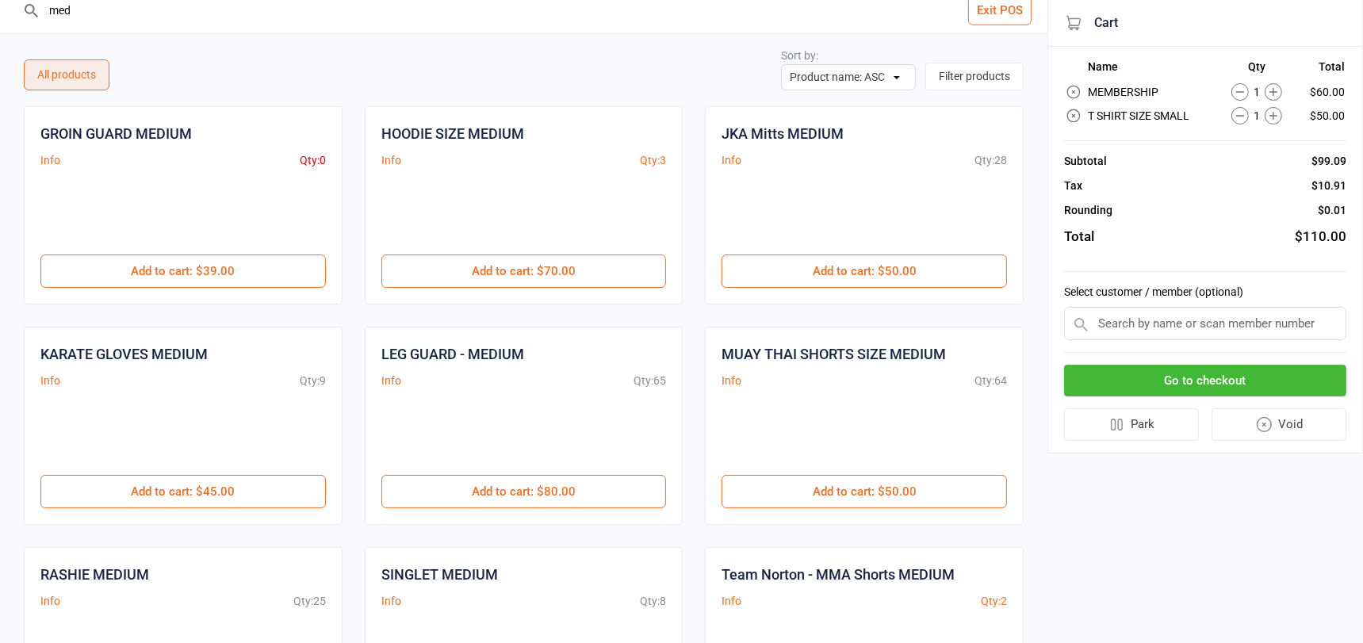
scroll to position [16, 0]
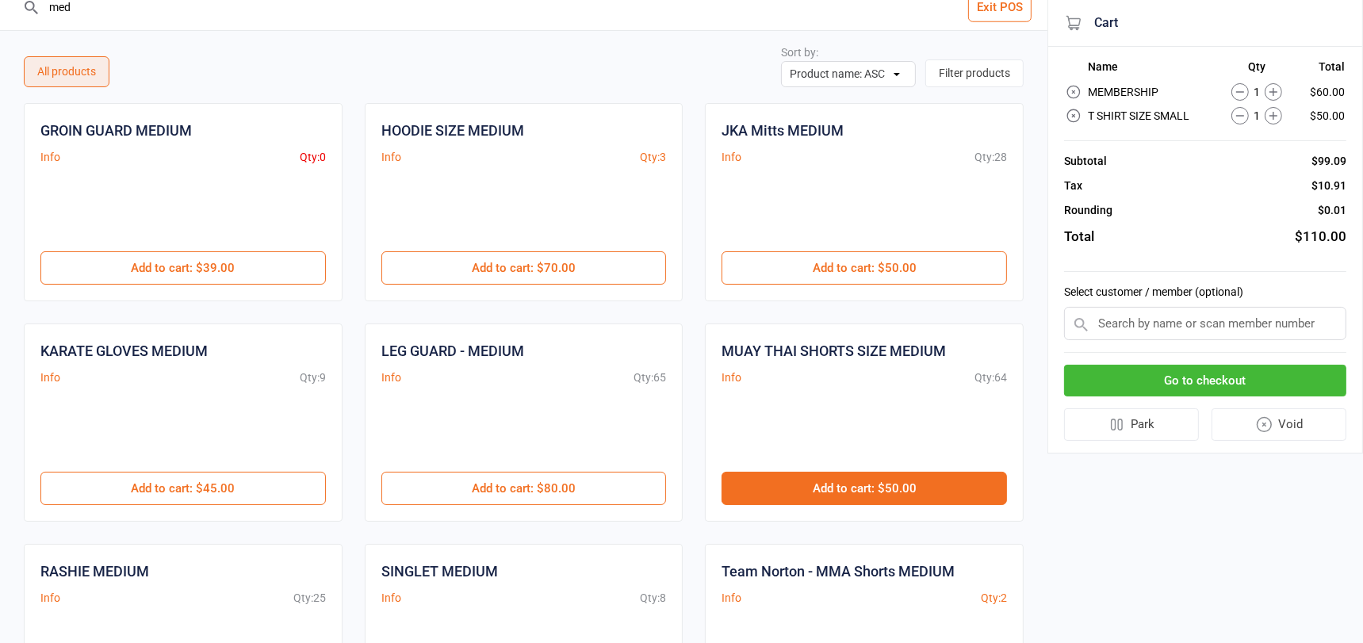
type input "med"
drag, startPoint x: 845, startPoint y: 484, endPoint x: 872, endPoint y: 474, distance: 28.9
click at [845, 484] on button "Add to cart : $50.00" at bounding box center [863, 488] width 285 height 33
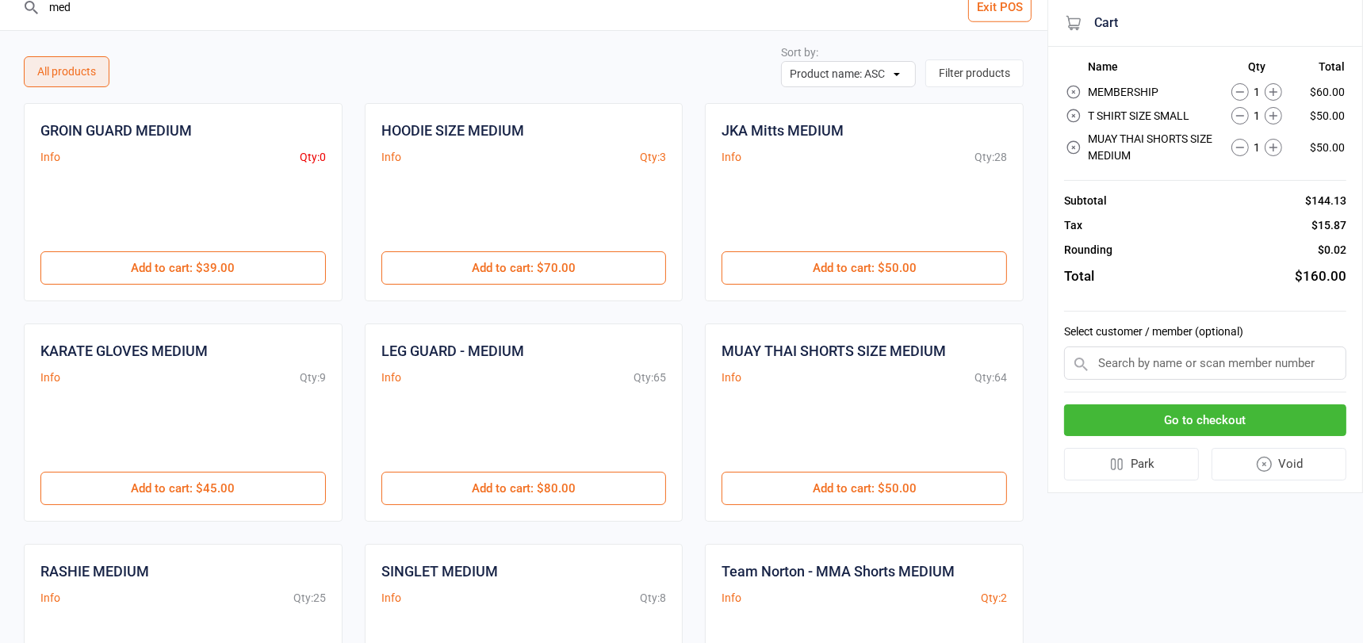
click at [1219, 359] on input "text" at bounding box center [1205, 362] width 282 height 33
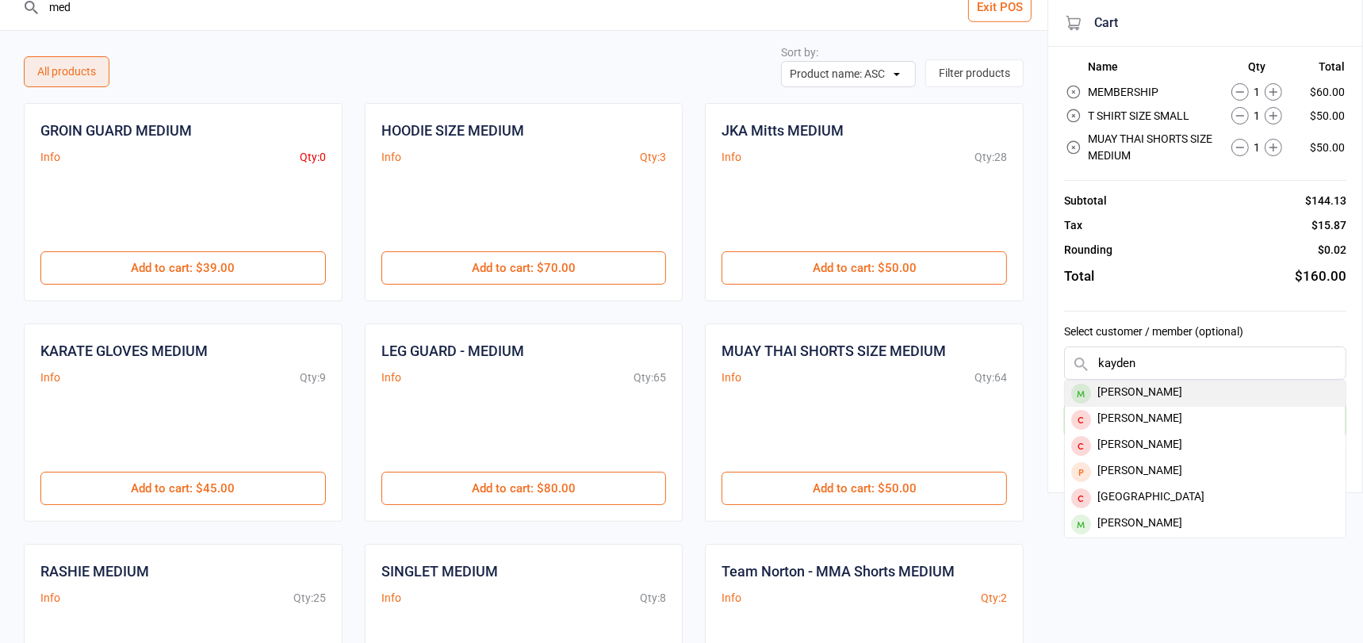
type input "kayden"
click at [1165, 389] on div "Kayden Parata" at bounding box center [1205, 394] width 281 height 26
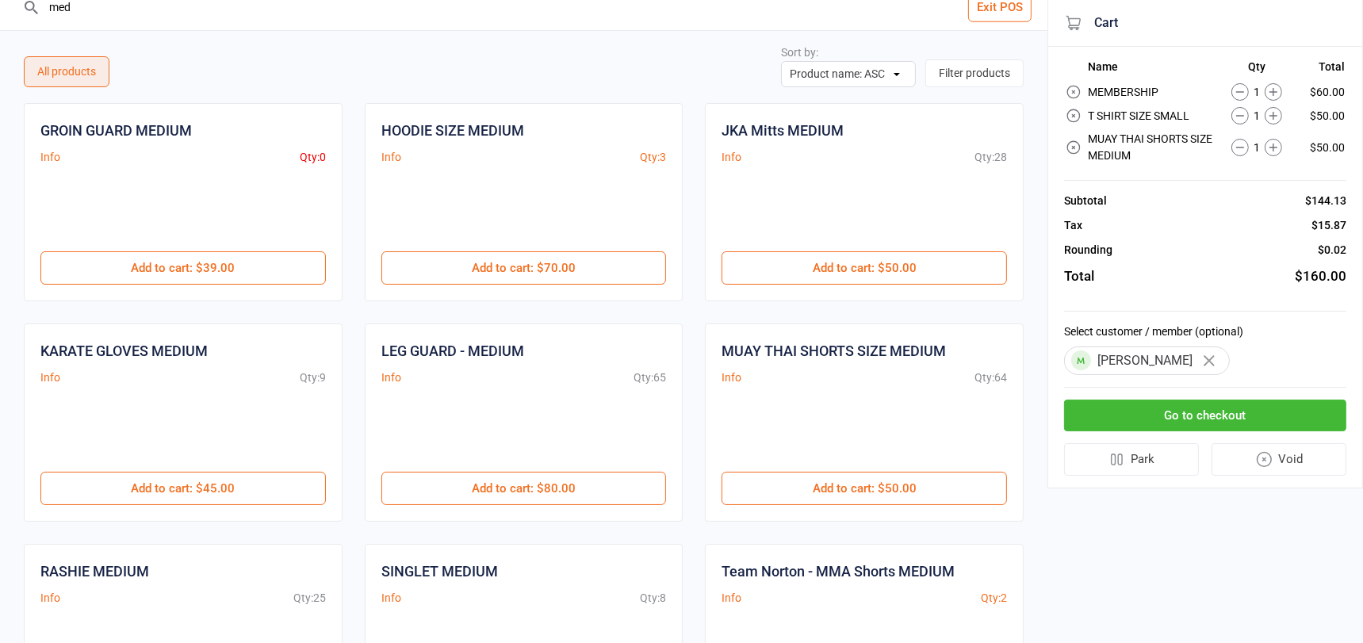
click at [1185, 404] on button "Go to checkout" at bounding box center [1205, 416] width 282 height 33
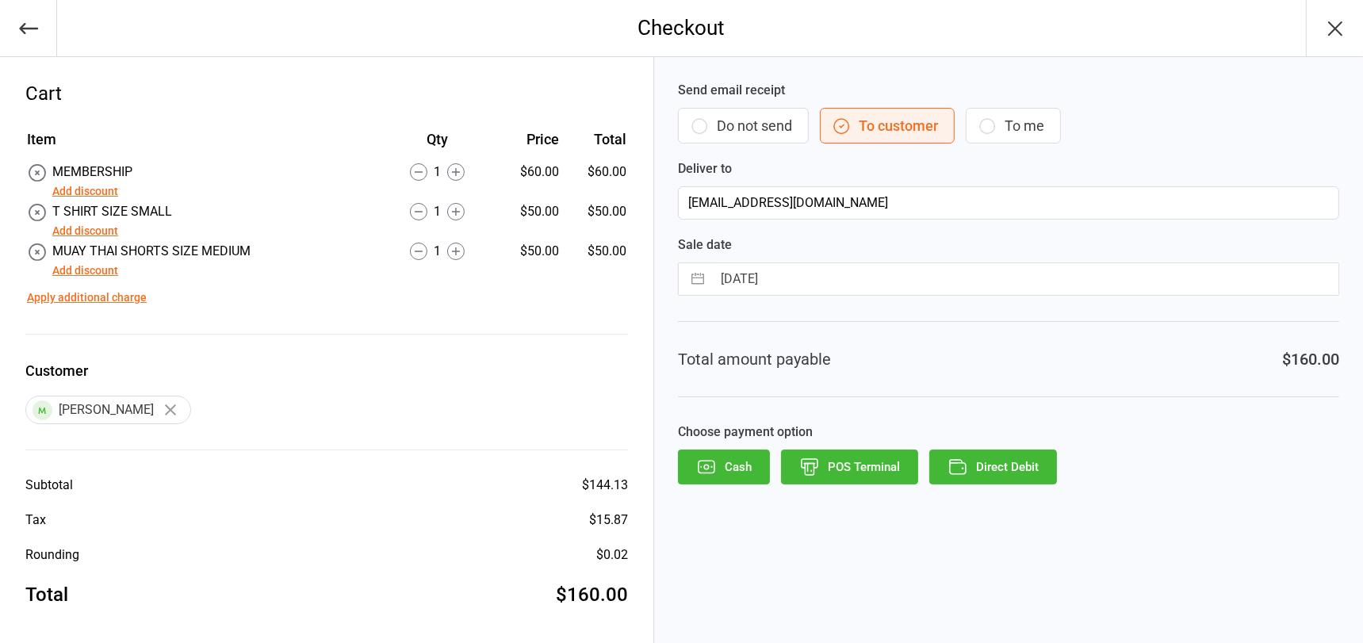
click at [88, 227] on button "Add discount" at bounding box center [85, 231] width 66 height 17
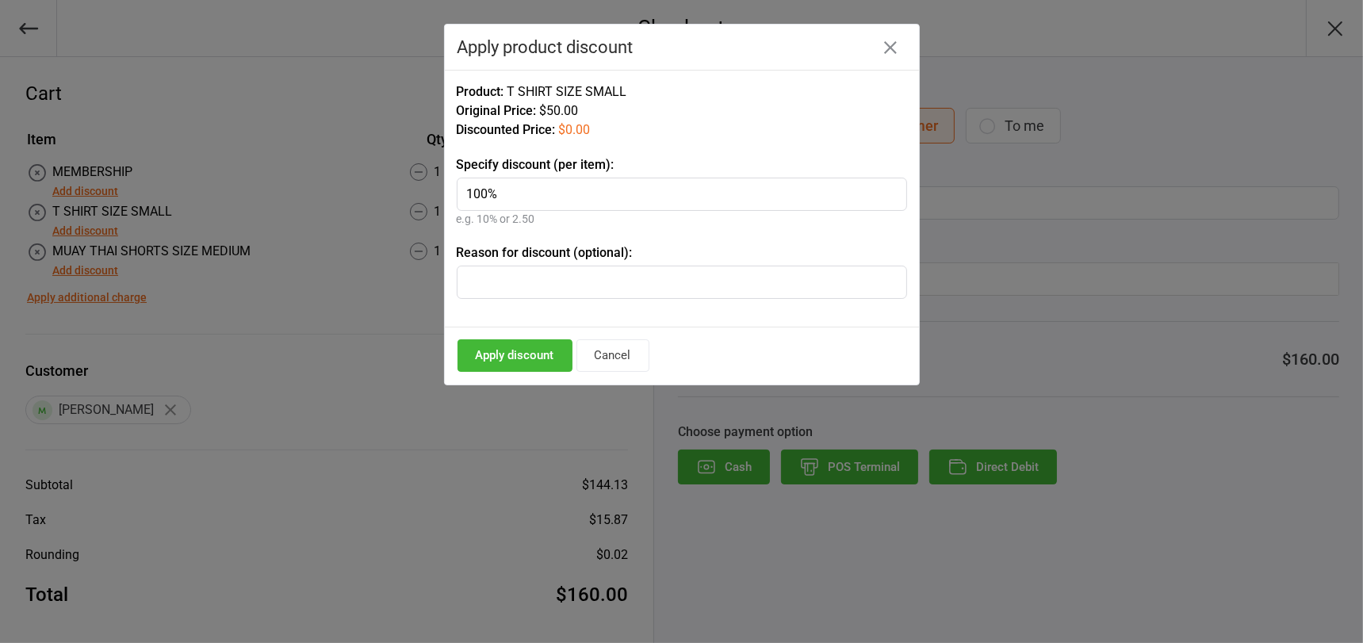
type input "100%"
click at [546, 350] on button "Apply discount" at bounding box center [514, 355] width 115 height 33
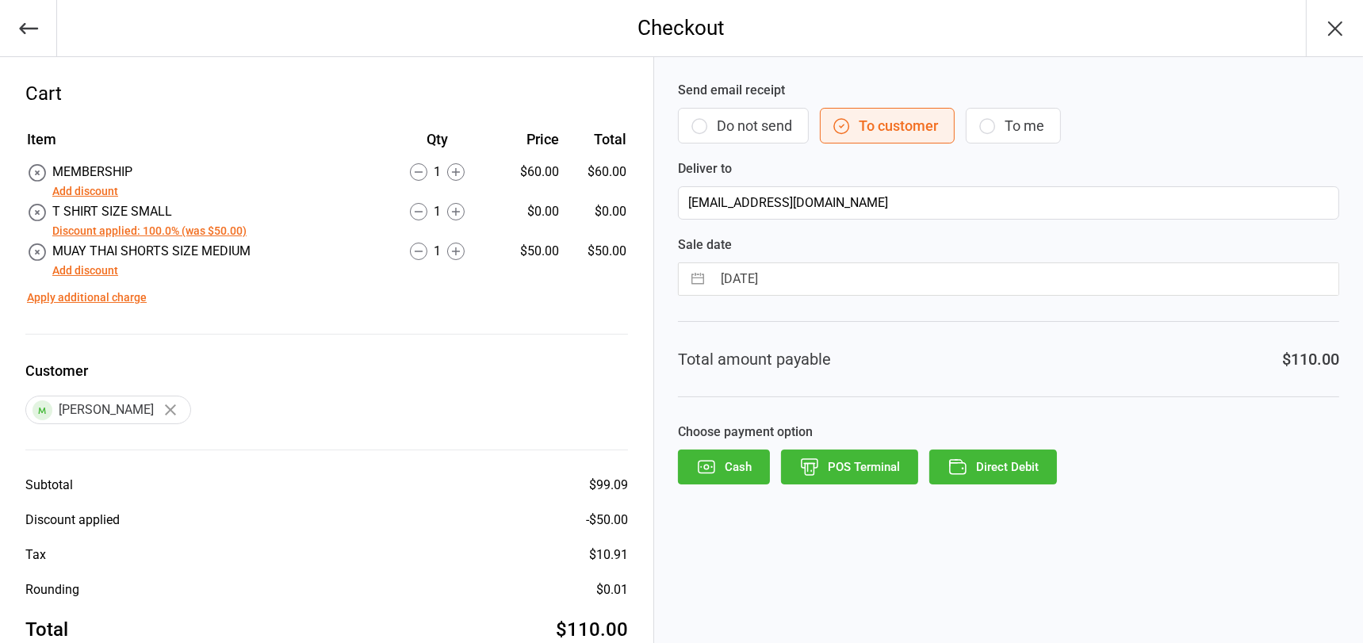
click at [82, 269] on button "Add discount" at bounding box center [85, 270] width 66 height 17
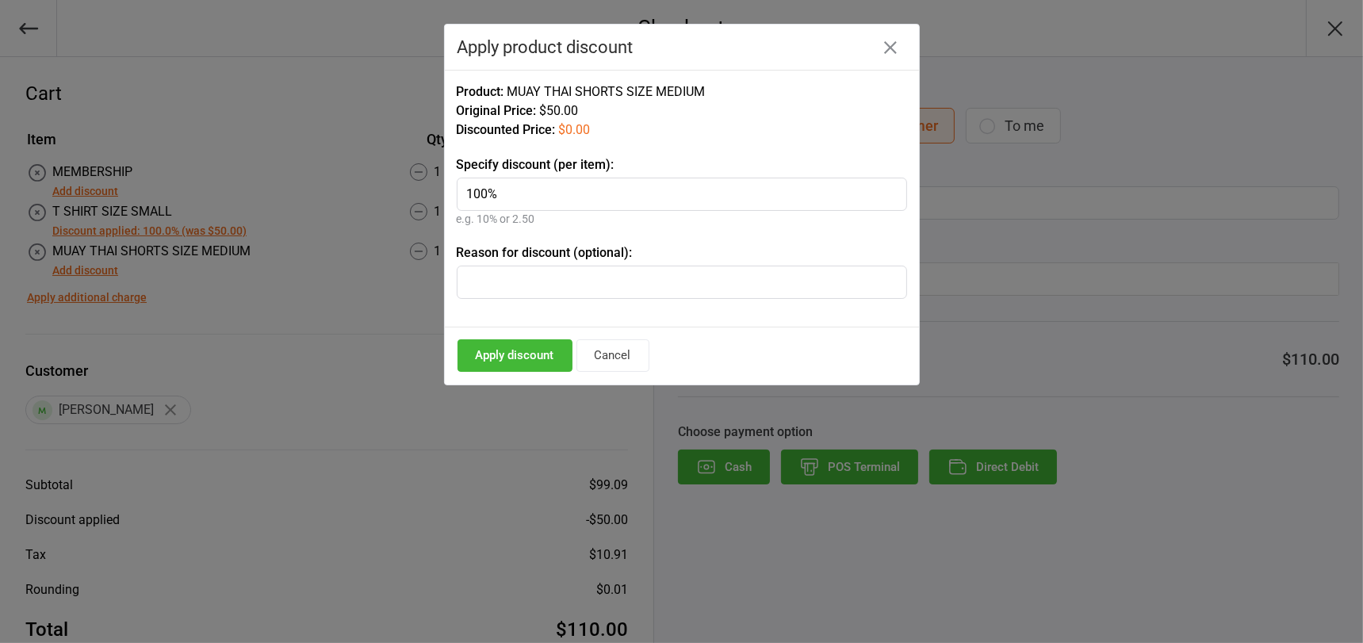
type input "100%"
click at [540, 354] on button "Apply discount" at bounding box center [514, 355] width 115 height 33
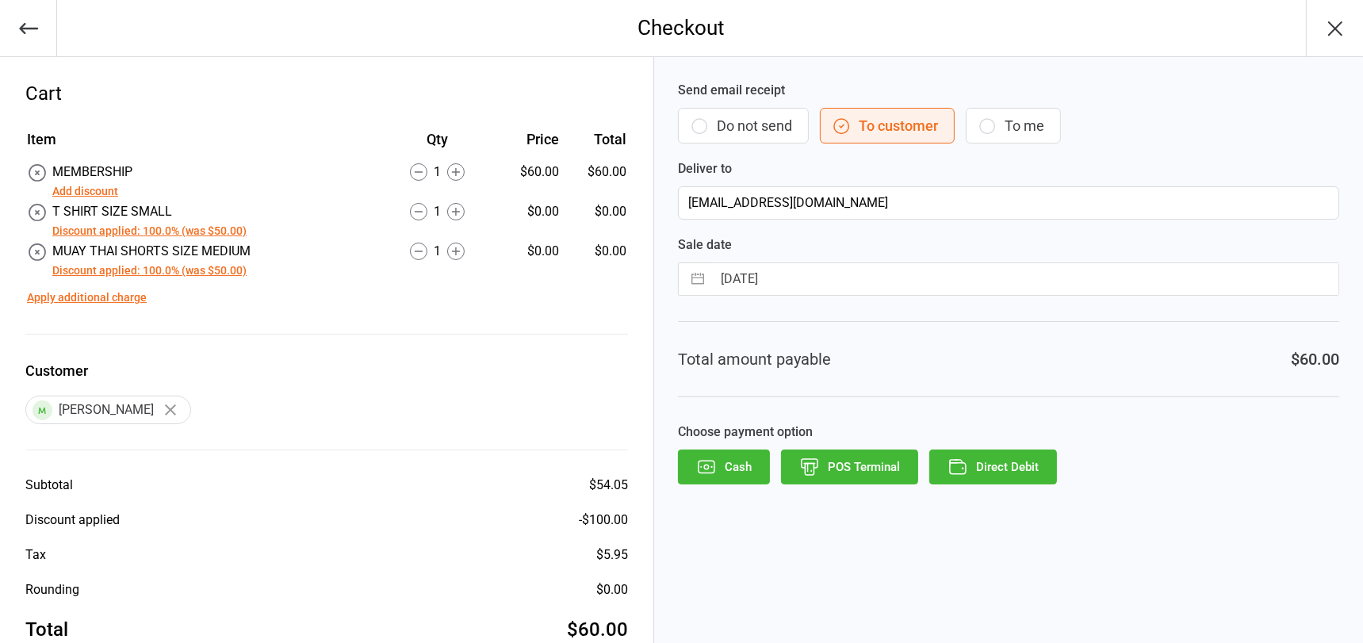
click at [840, 453] on button "POS Terminal" at bounding box center [849, 467] width 137 height 35
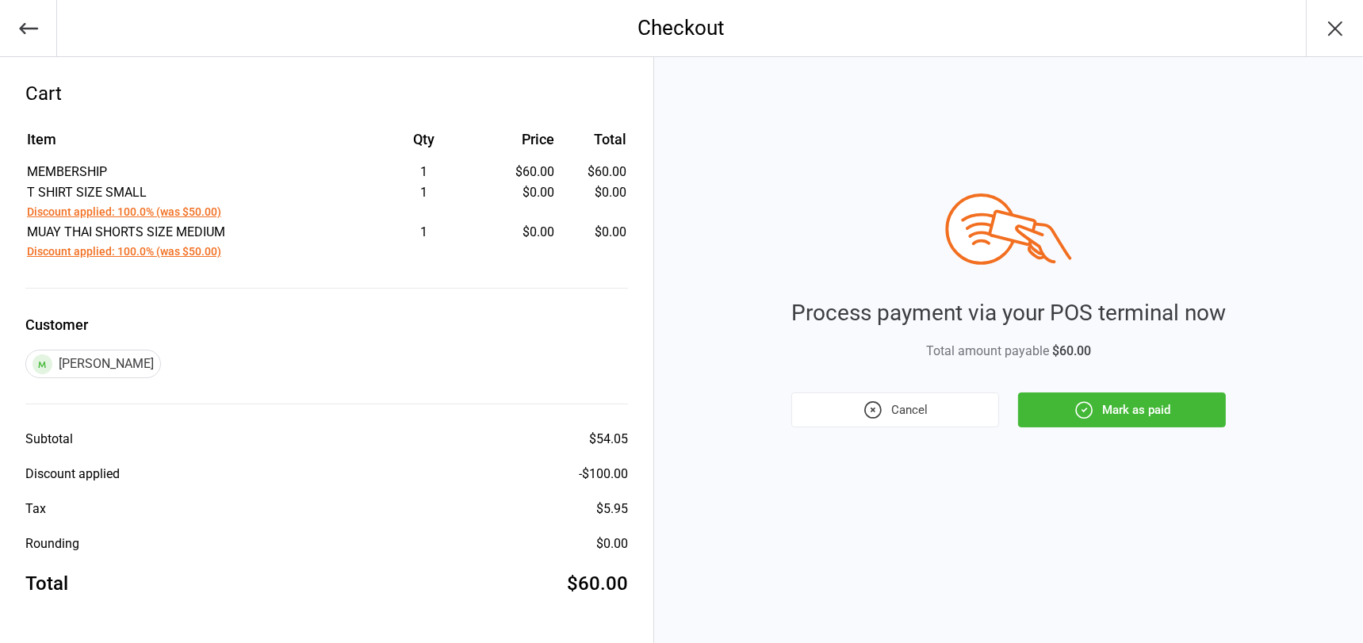
click at [1133, 412] on button "Mark as paid" at bounding box center [1122, 409] width 208 height 35
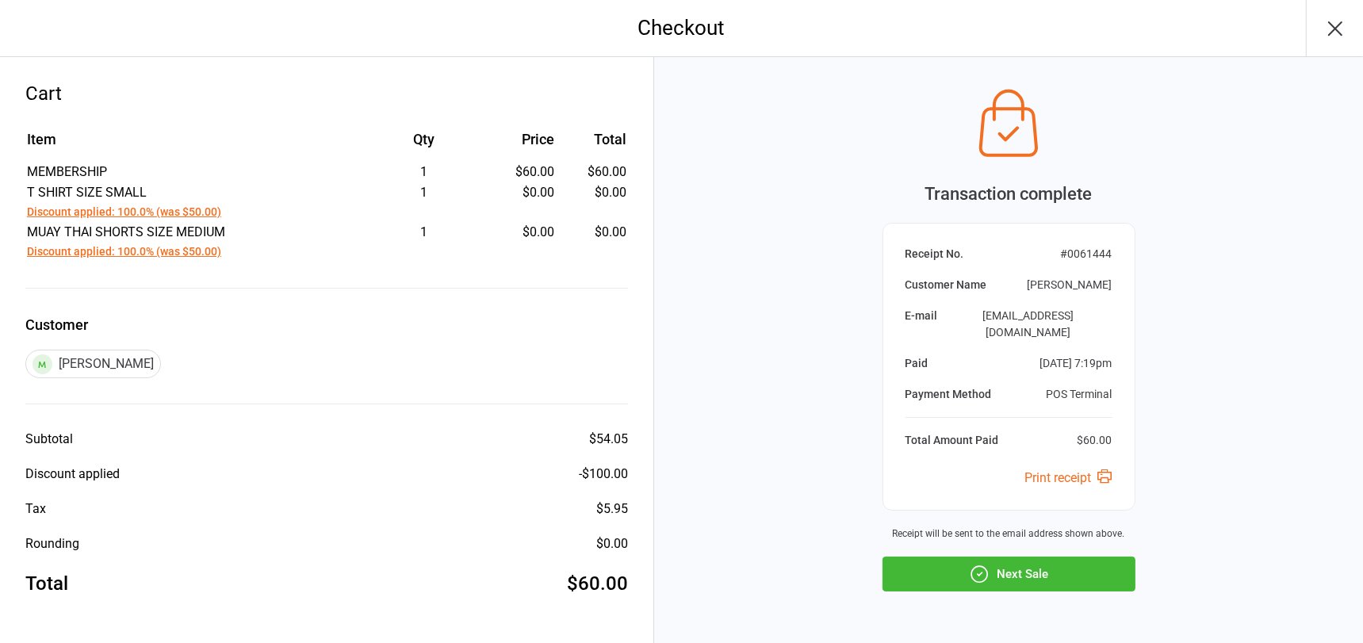
click at [1045, 557] on button "Next Sale" at bounding box center [1008, 574] width 253 height 35
